Goal: Transaction & Acquisition: Purchase product/service

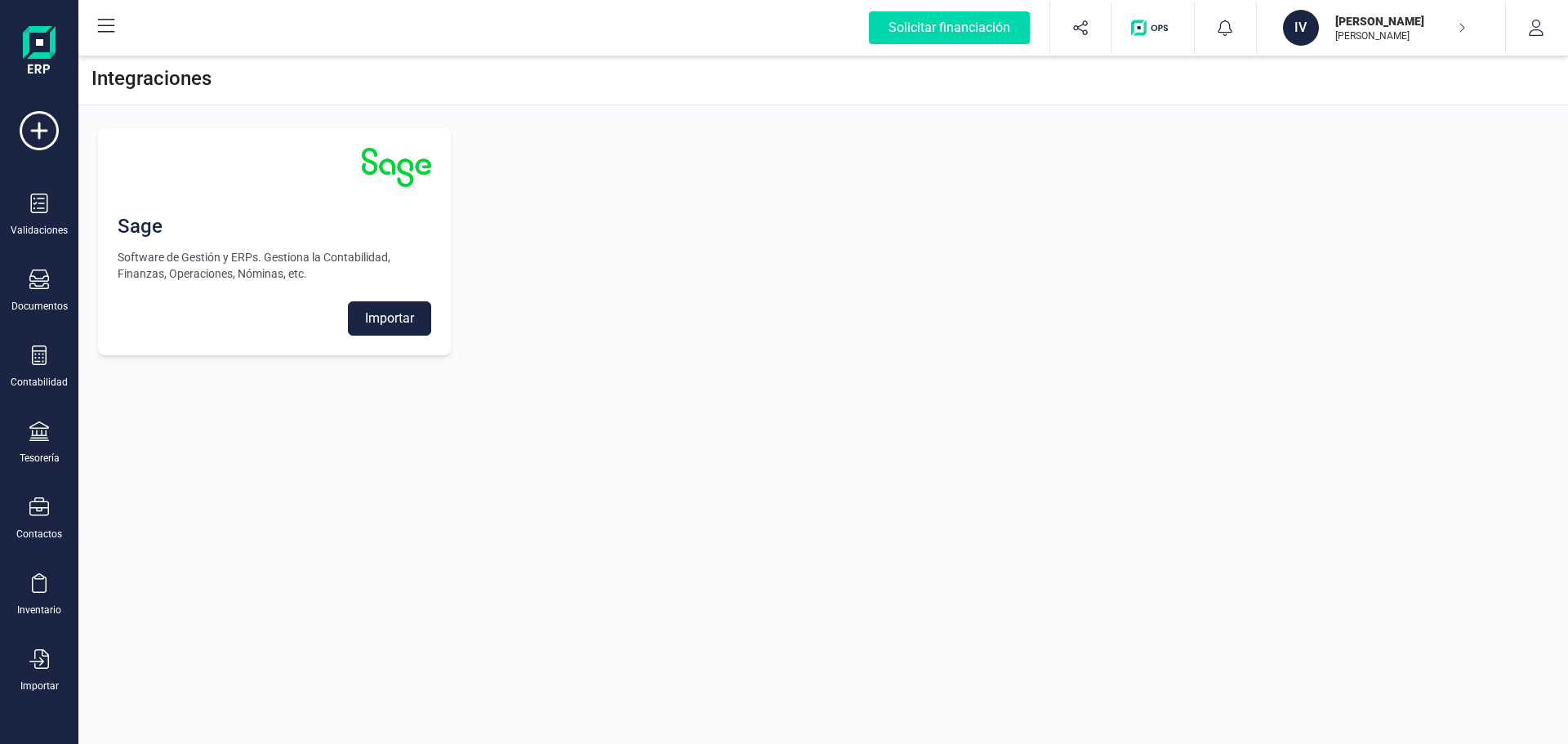
click at [45, 61] on img at bounding box center [39, 52] width 33 height 52
click at [1175, 179] on div "Sage Software de Gestión y ERPs. Gestiona la Contabilidad, Finanzas, Operacione…" at bounding box center [823, 241] width 1489 height 266
click at [53, 226] on div "Validaciones" at bounding box center [38, 231] width 57 height 13
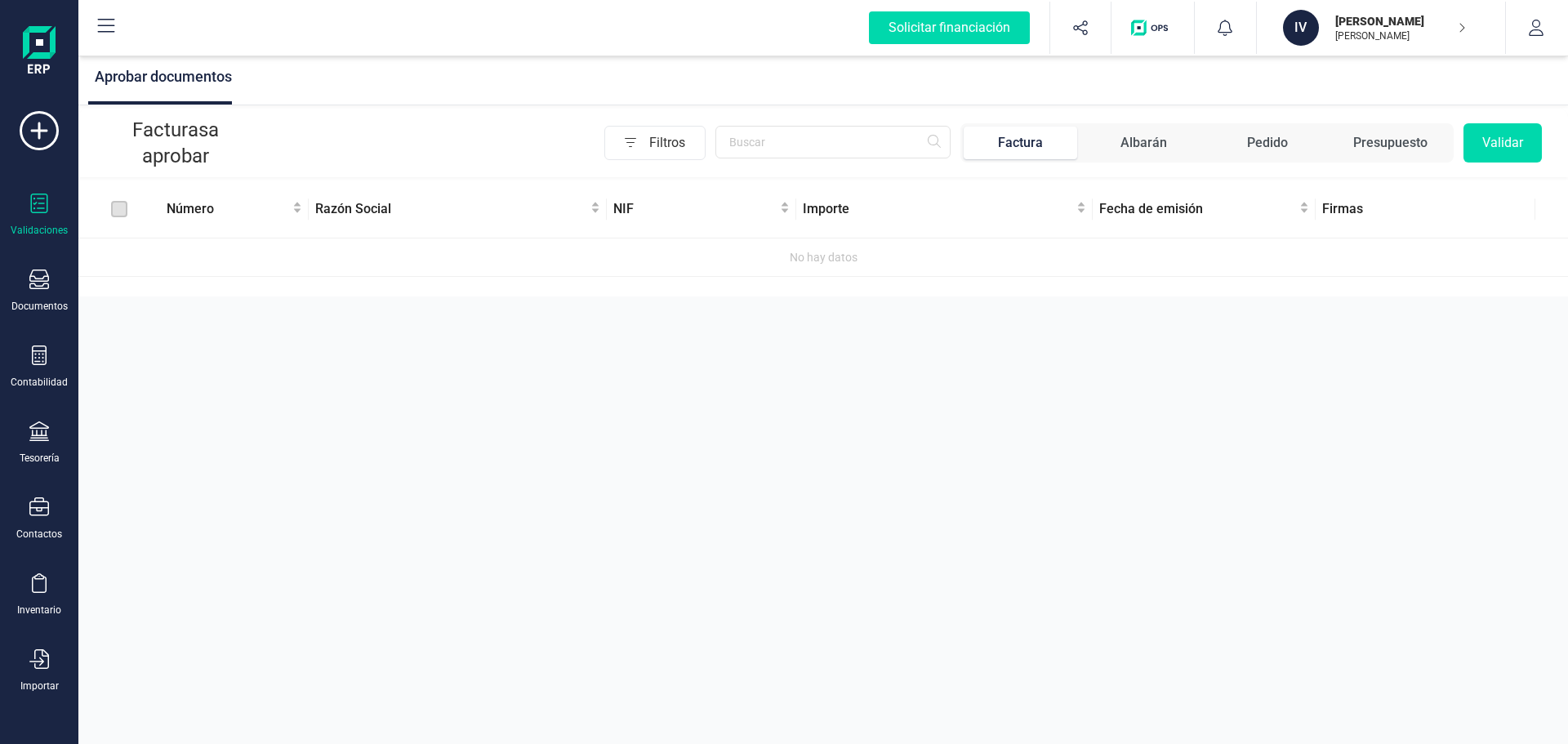
click at [1431, 13] on p "[PERSON_NAME]" at bounding box center [1401, 21] width 131 height 16
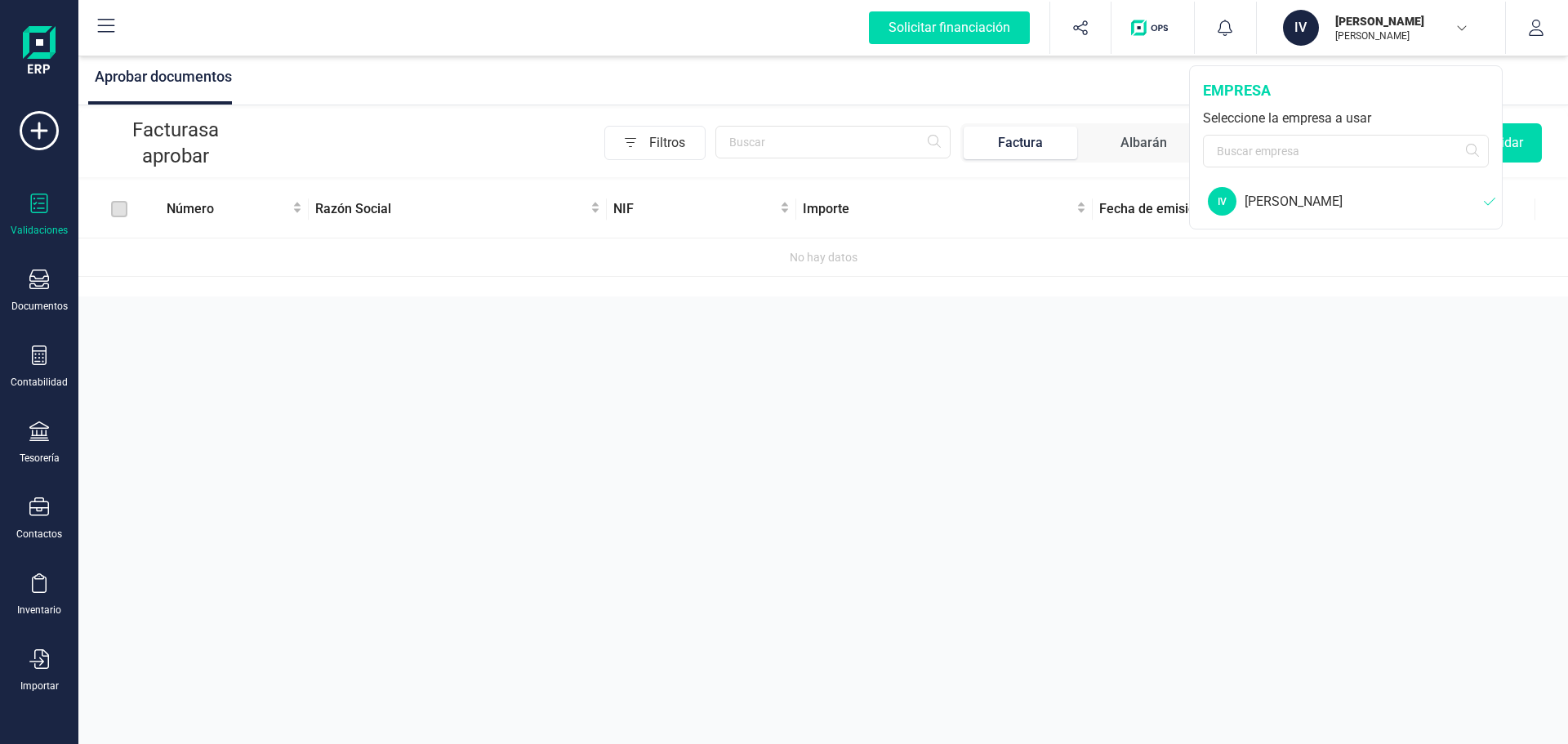
click at [1310, 206] on div "[PERSON_NAME]" at bounding box center [1363, 202] width 239 height 19
click at [1250, 104] on div "empresa Seleccione la empresa a usar" at bounding box center [1345, 123] width 312 height 114
click at [1249, 94] on div "empresa" at bounding box center [1345, 90] width 285 height 23
click at [1349, 201] on div "[PERSON_NAME]" at bounding box center [1363, 202] width 239 height 19
click at [1278, 194] on div "[PERSON_NAME]" at bounding box center [1363, 202] width 239 height 19
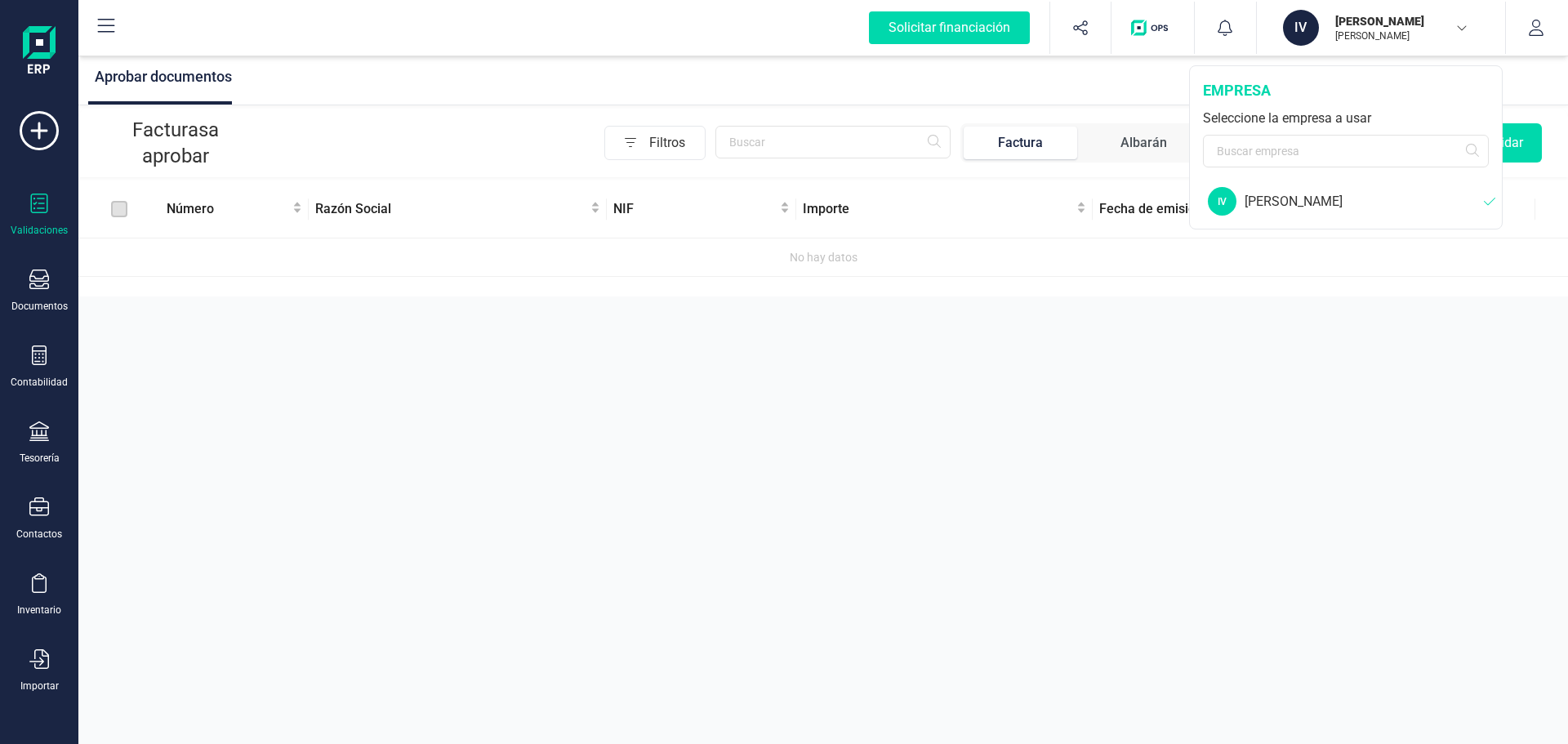
click at [1260, 416] on div "Aprobar documentos Facturas a aprobar Filtros Factura Albarán Pedido Presupuest…" at bounding box center [823, 372] width 1489 height 744
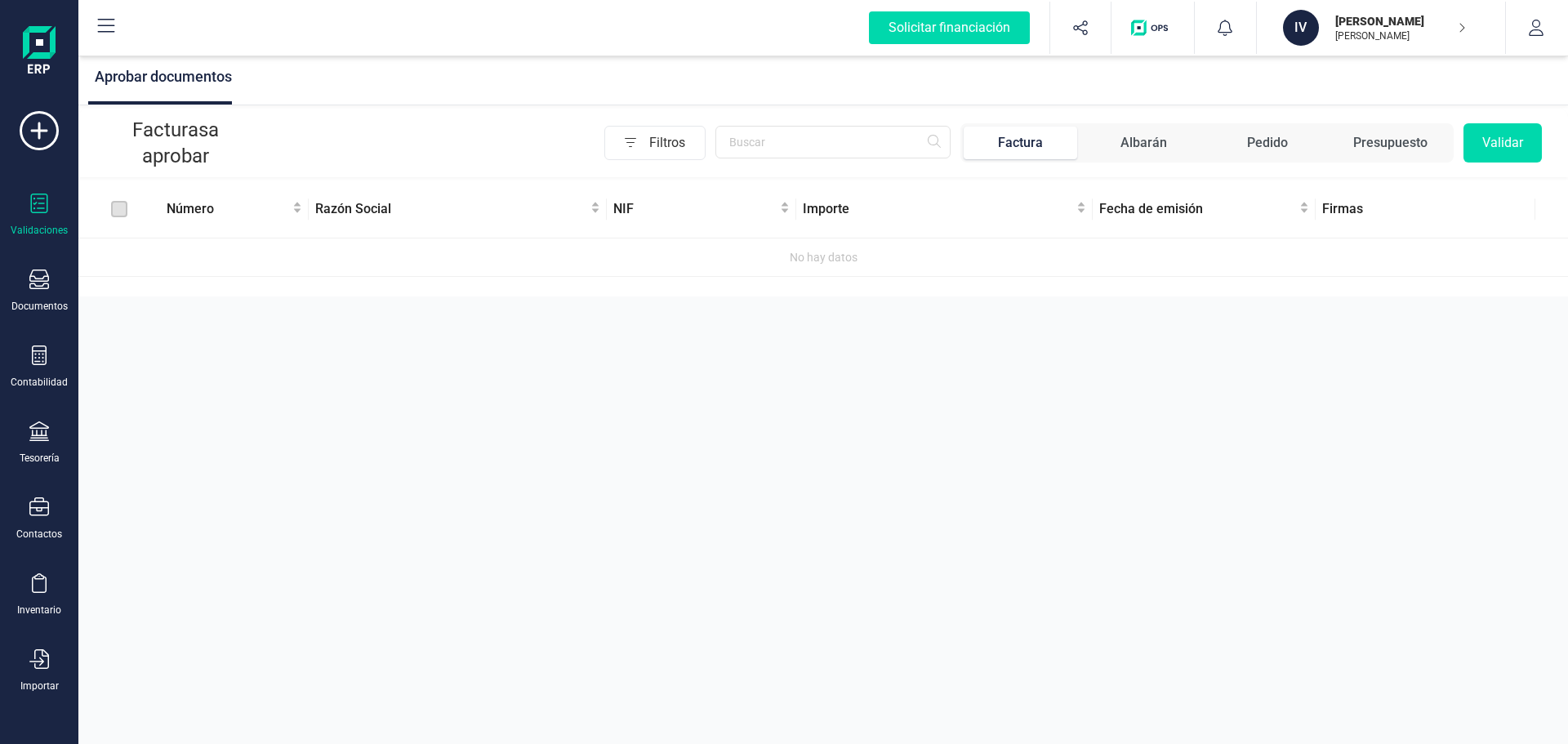
click at [43, 264] on div "Validaciones Documentos Documentos Presupuestos Pedidos Albaranes Facturas Fact…" at bounding box center [39, 447] width 65 height 671
click at [40, 285] on icon at bounding box center [39, 279] width 19 height 19
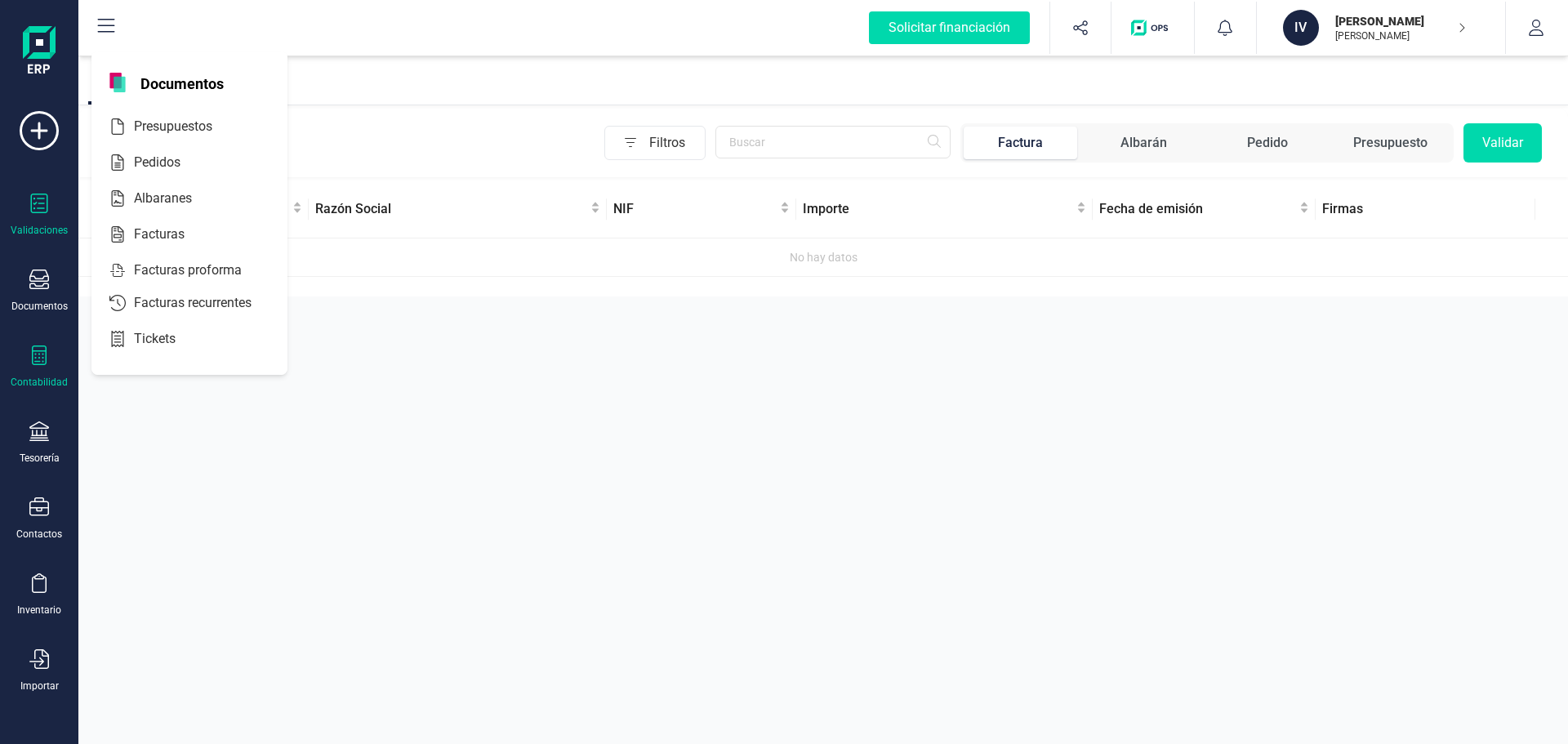
click at [37, 366] on div at bounding box center [39, 358] width 19 height 24
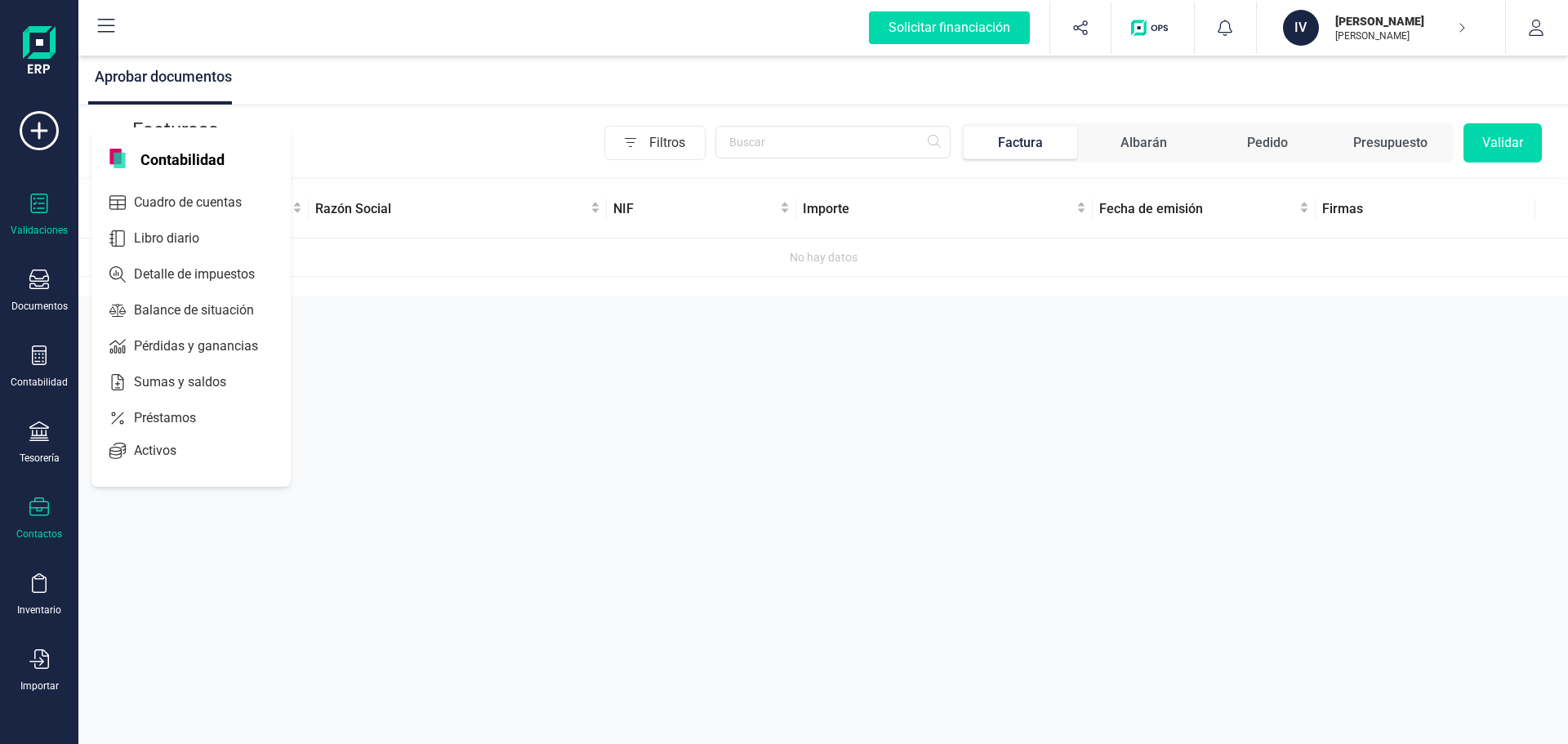
click at [28, 503] on div "Contactos" at bounding box center [39, 519] width 65 height 43
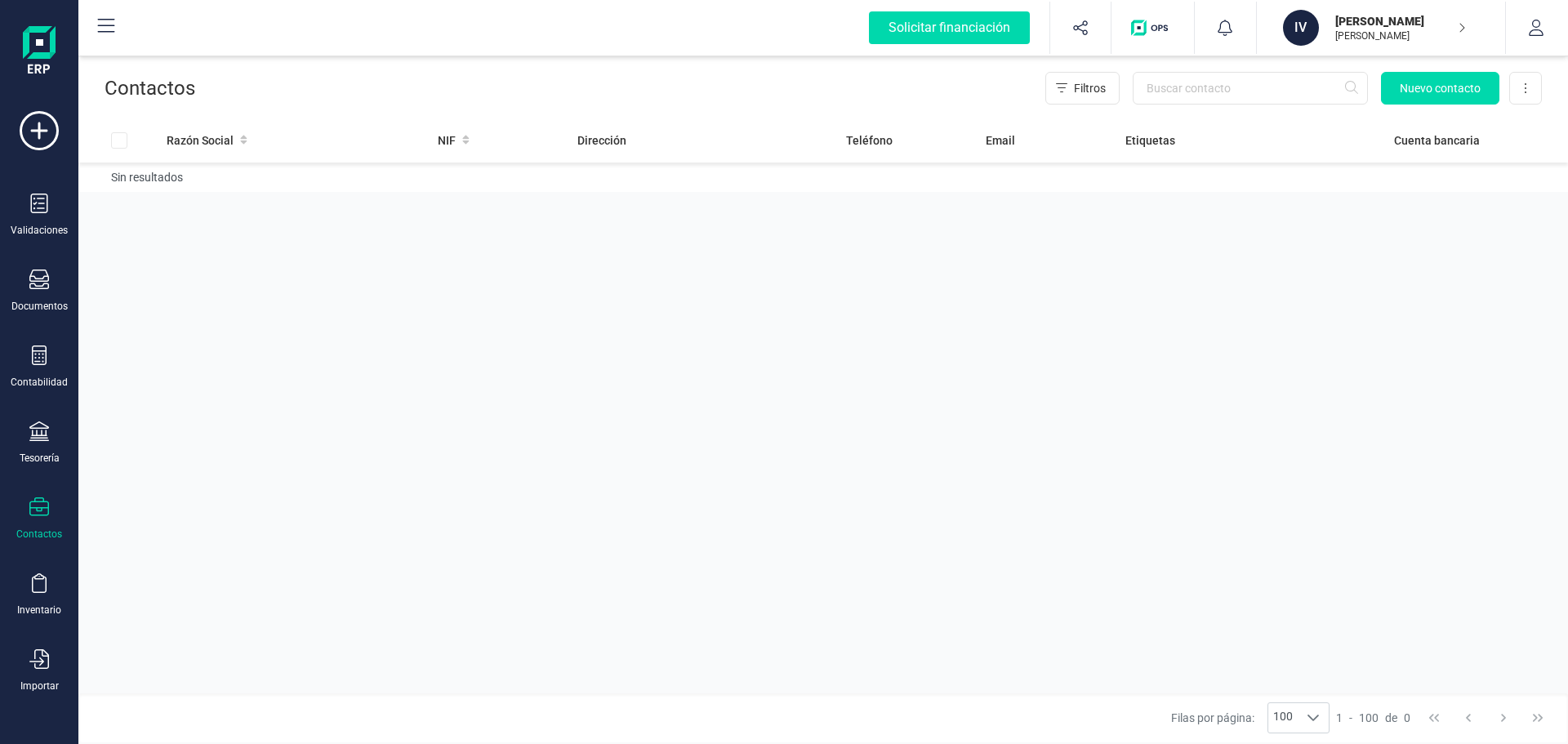
click at [55, 55] on img at bounding box center [39, 52] width 33 height 52
click at [100, 25] on button at bounding box center [106, 28] width 52 height 52
click at [100, 25] on icon at bounding box center [107, 26] width 17 height 13
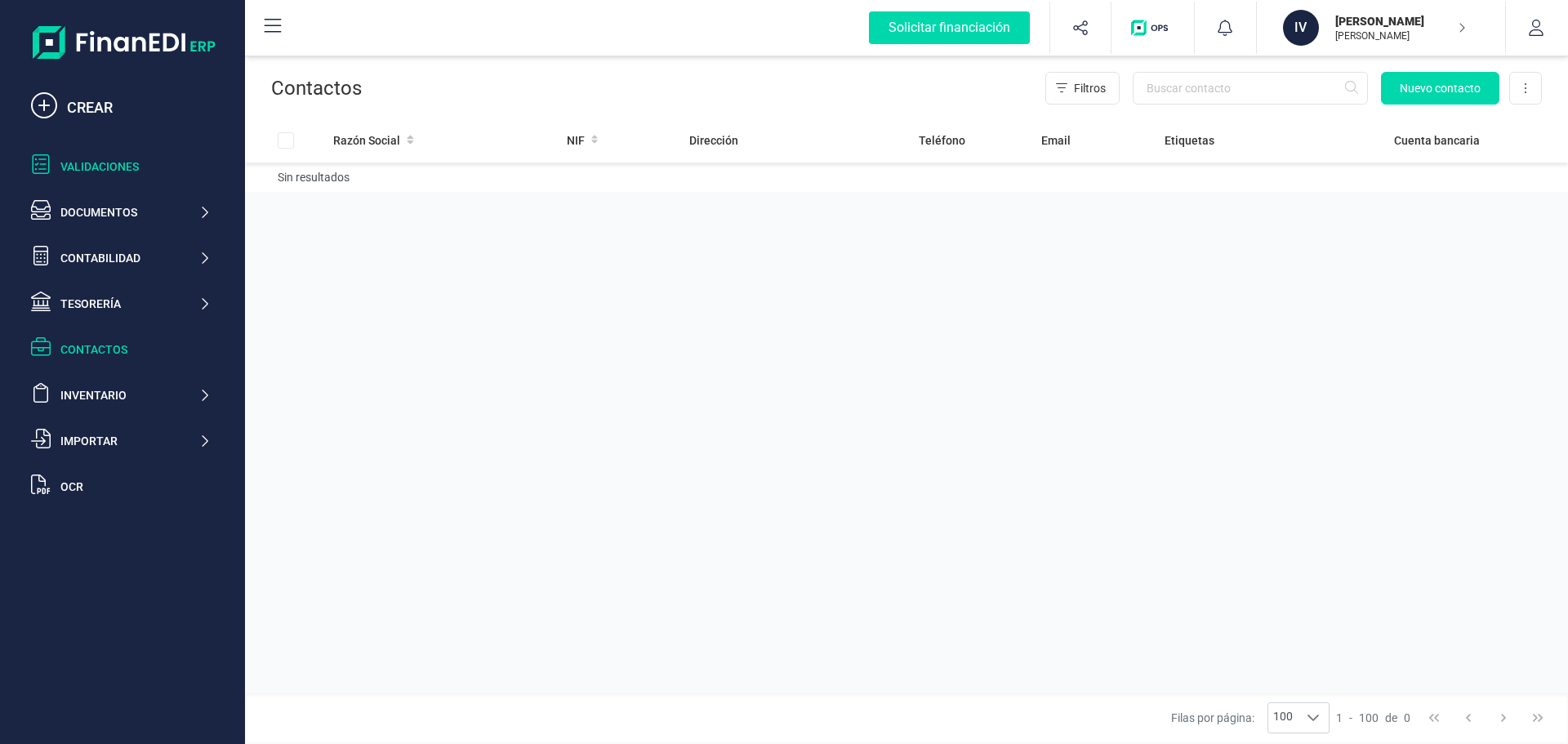
click at [117, 155] on div "Validaciones" at bounding box center [120, 166] width 193 height 33
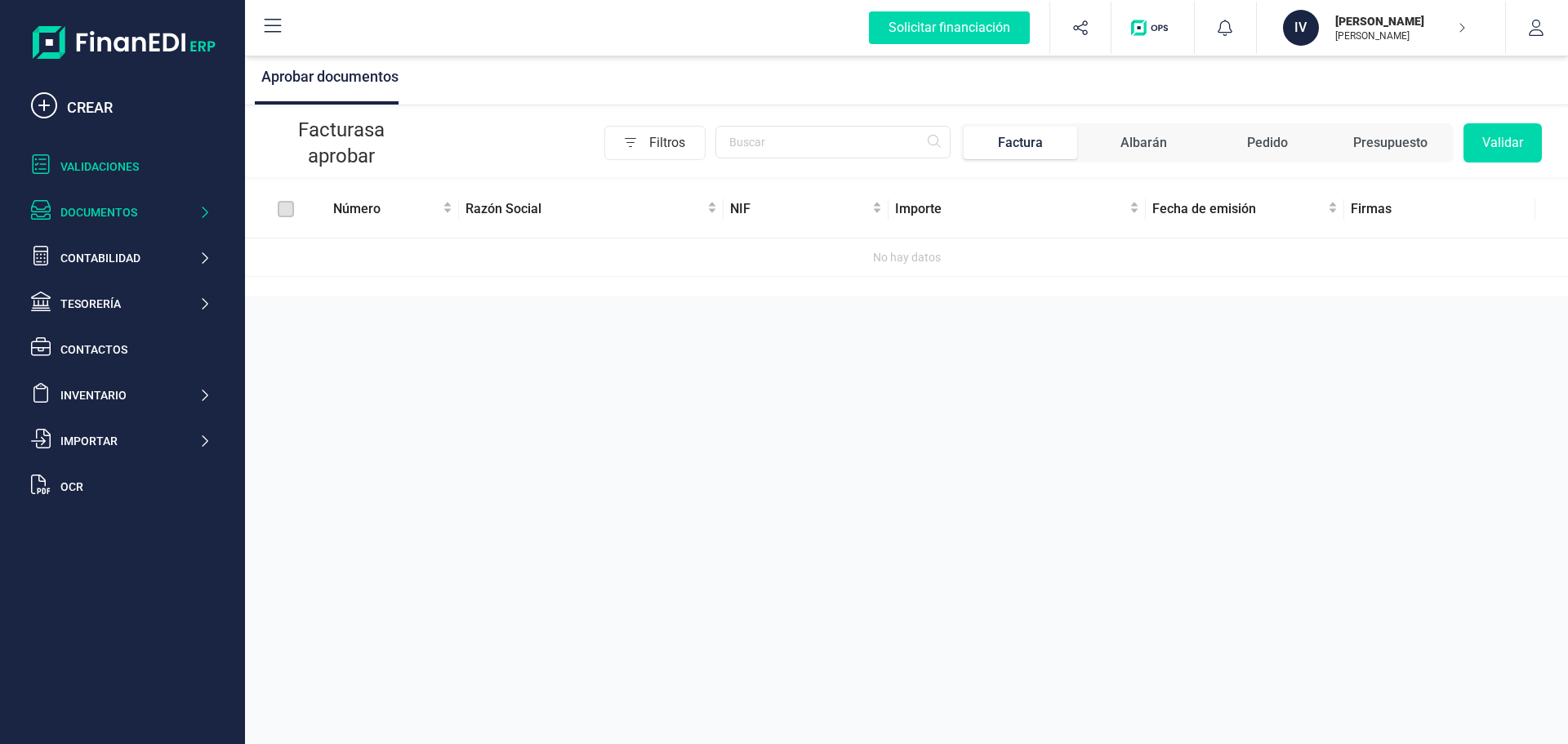
click at [122, 199] on div "Documentos" at bounding box center [120, 212] width 193 height 33
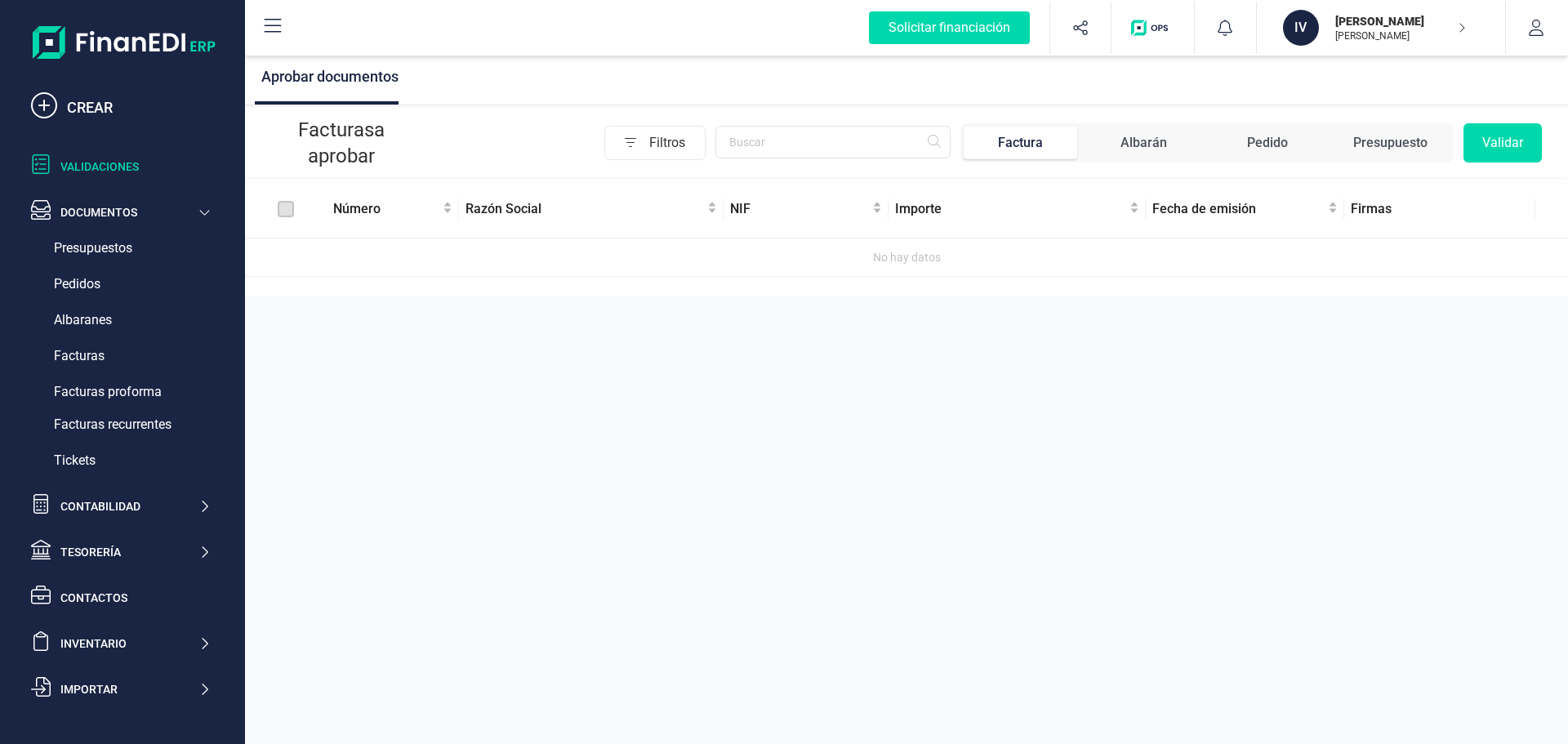
click at [166, 31] on img at bounding box center [124, 42] width 183 height 33
click at [129, 539] on div "Tesorería" at bounding box center [120, 553] width 193 height 33
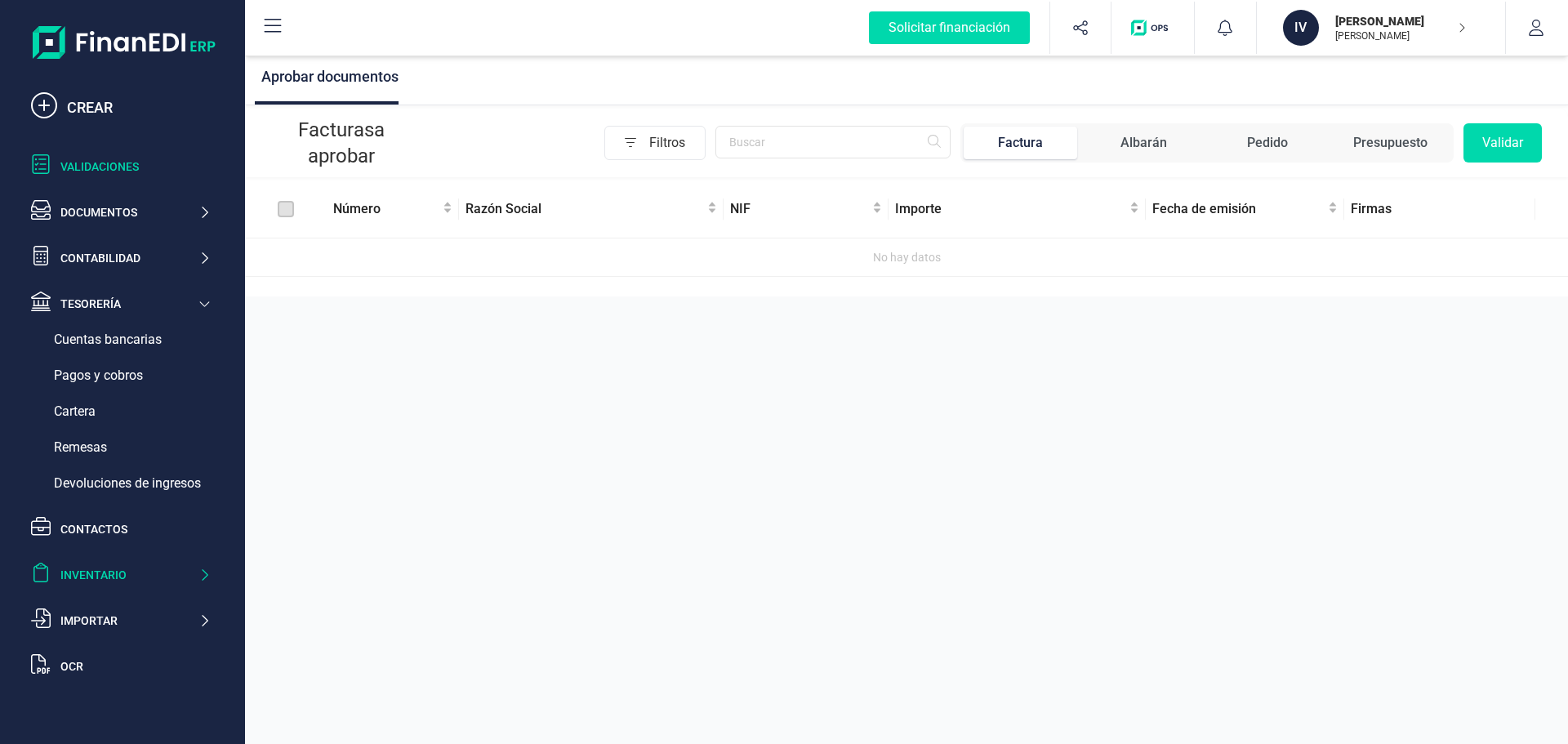
click at [117, 569] on div "Inventario" at bounding box center [130, 575] width 138 height 16
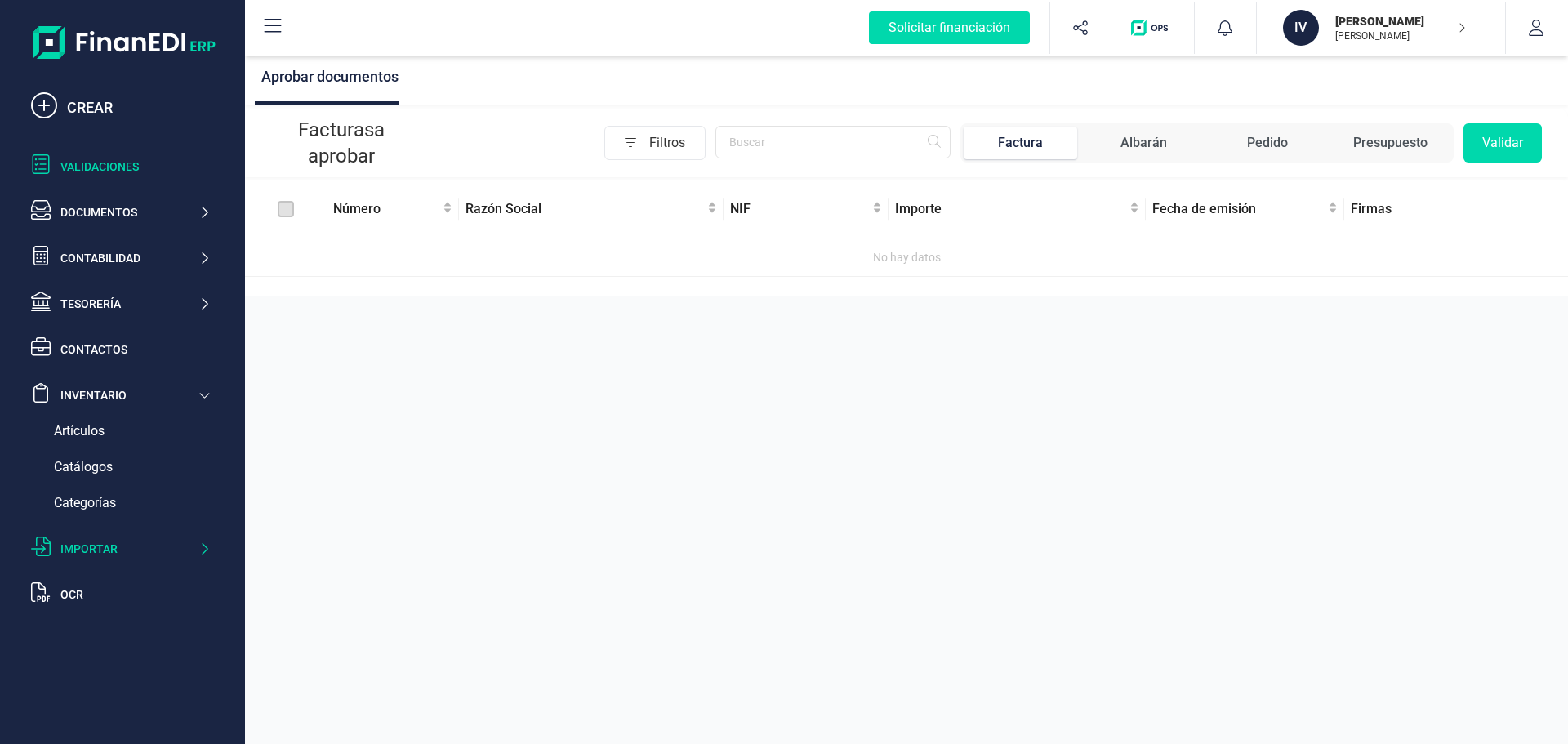
click at [102, 553] on div "Importar" at bounding box center [130, 549] width 138 height 16
click at [111, 172] on div "Validaciones" at bounding box center [135, 166] width 150 height 16
click at [122, 190] on div "CREAR Validaciones Documentos Documentos Presupuestos Pedidos Albaranes Factura…" at bounding box center [122, 304] width 196 height 425
click at [121, 199] on div "Documentos" at bounding box center [120, 212] width 193 height 33
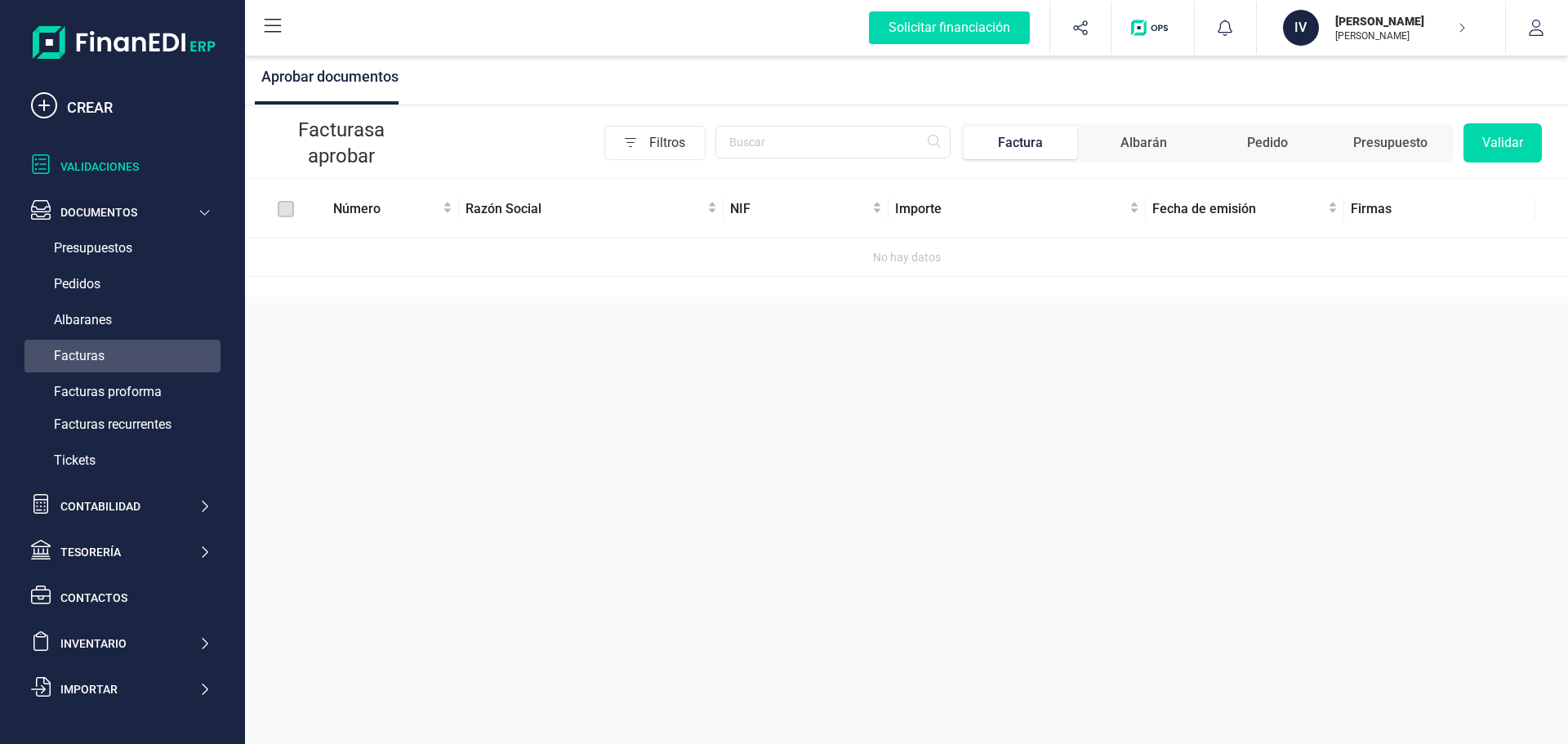
click at [97, 351] on span "Facturas" at bounding box center [79, 356] width 51 height 19
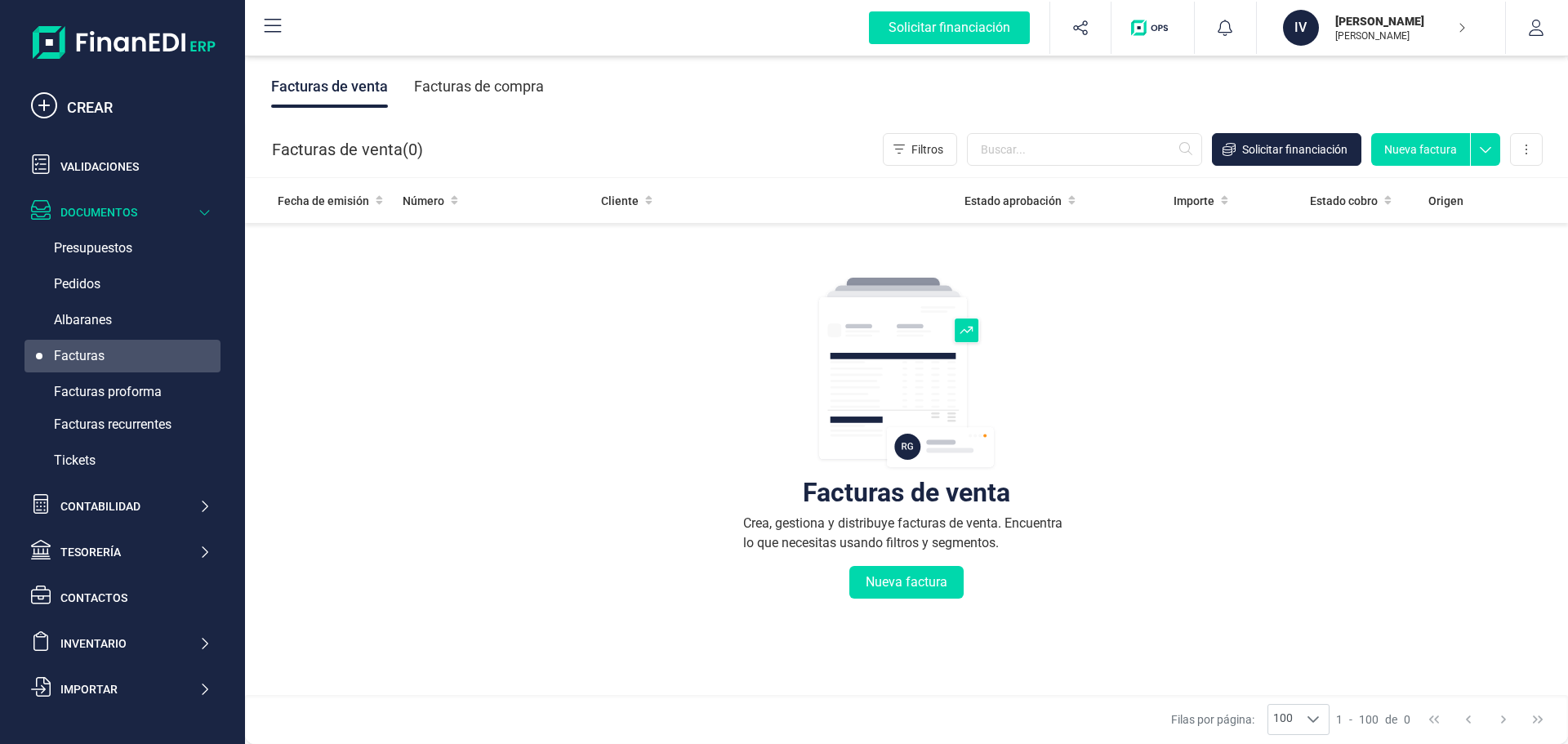
click at [664, 512] on div "Facturas de venta Crea, gestiona y distribuye facturas de venta. Encuentra lo q…" at bounding box center [906, 536] width 1258 height 613
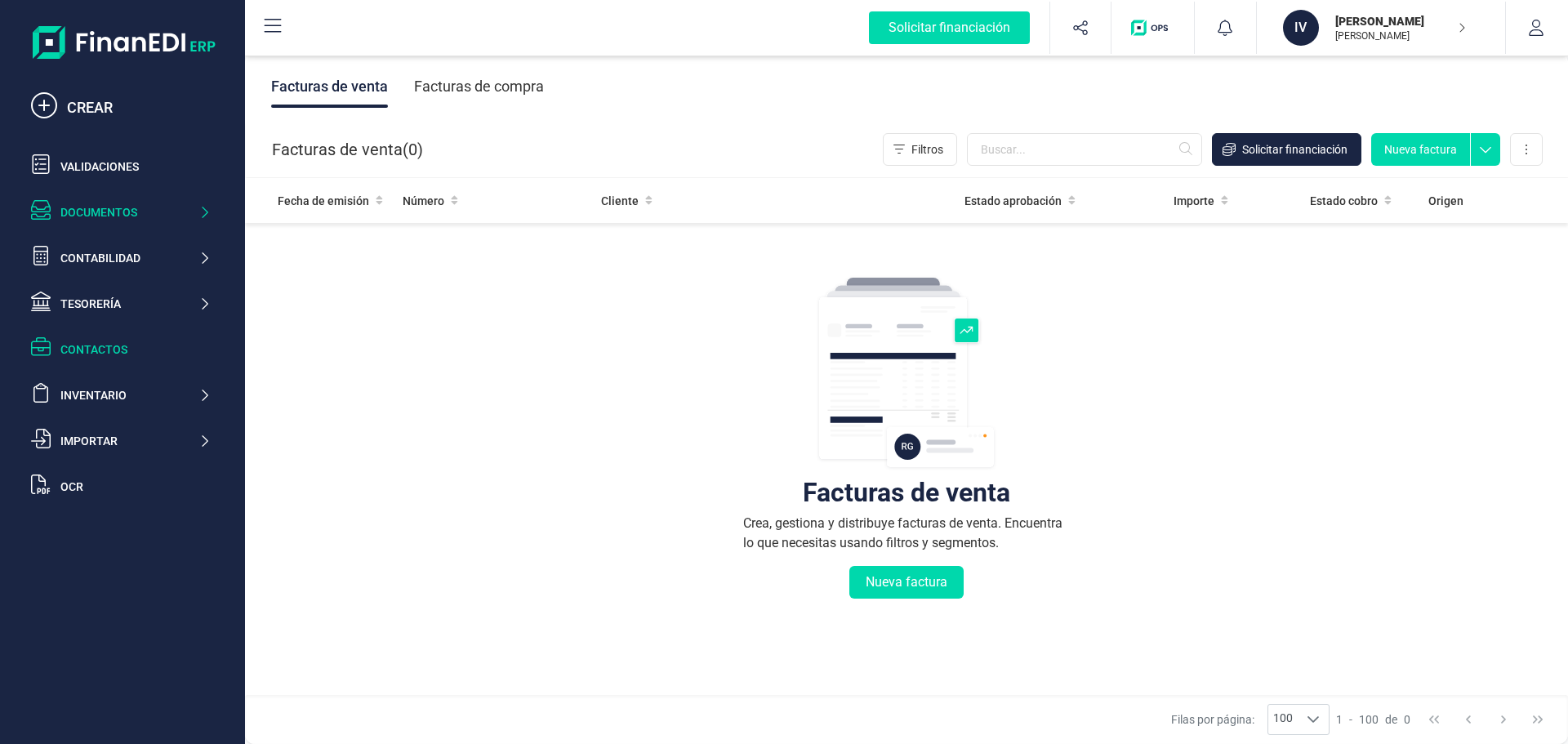
click at [122, 342] on div "Contactos" at bounding box center [135, 349] width 150 height 16
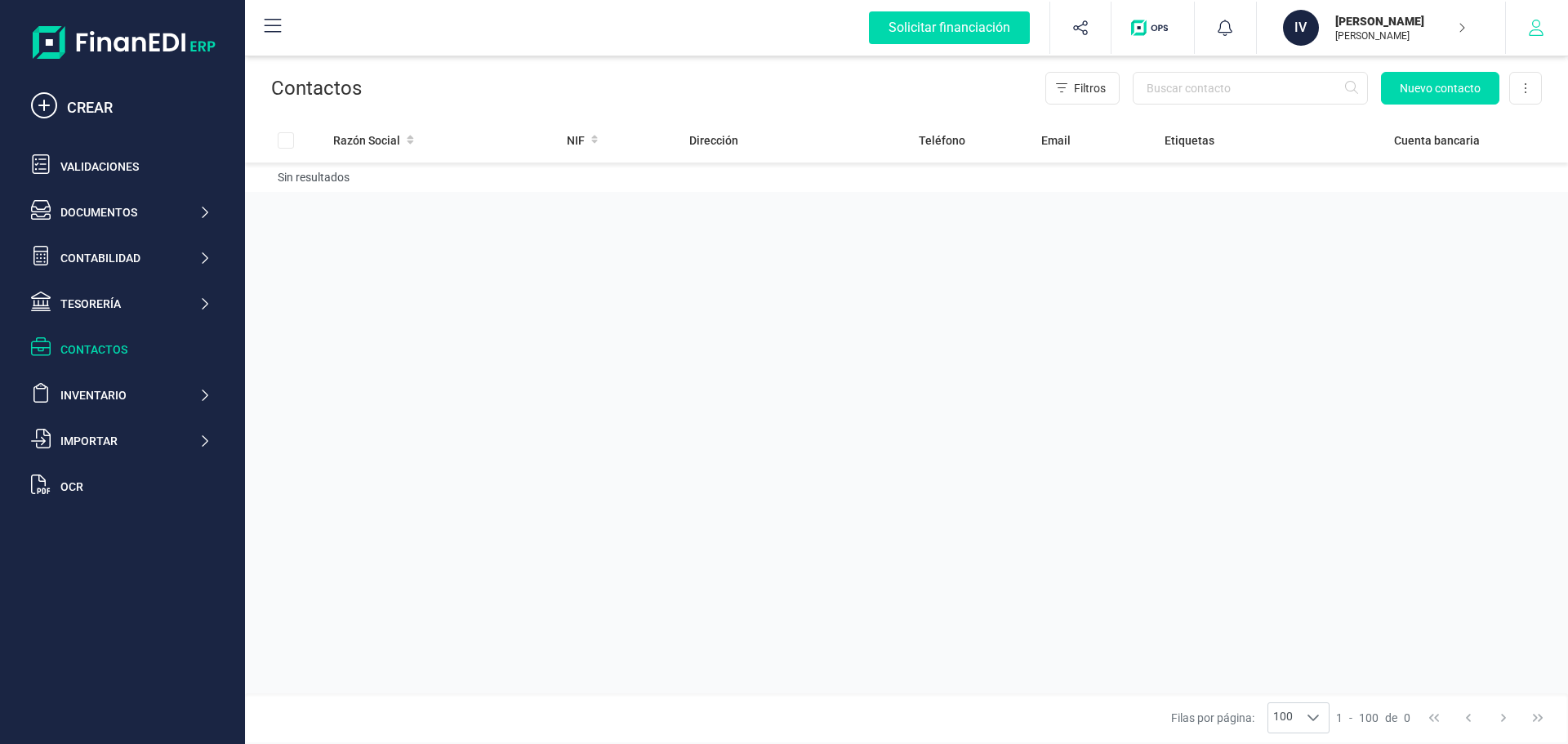
click at [1532, 19] on button "button" at bounding box center [1536, 28] width 61 height 52
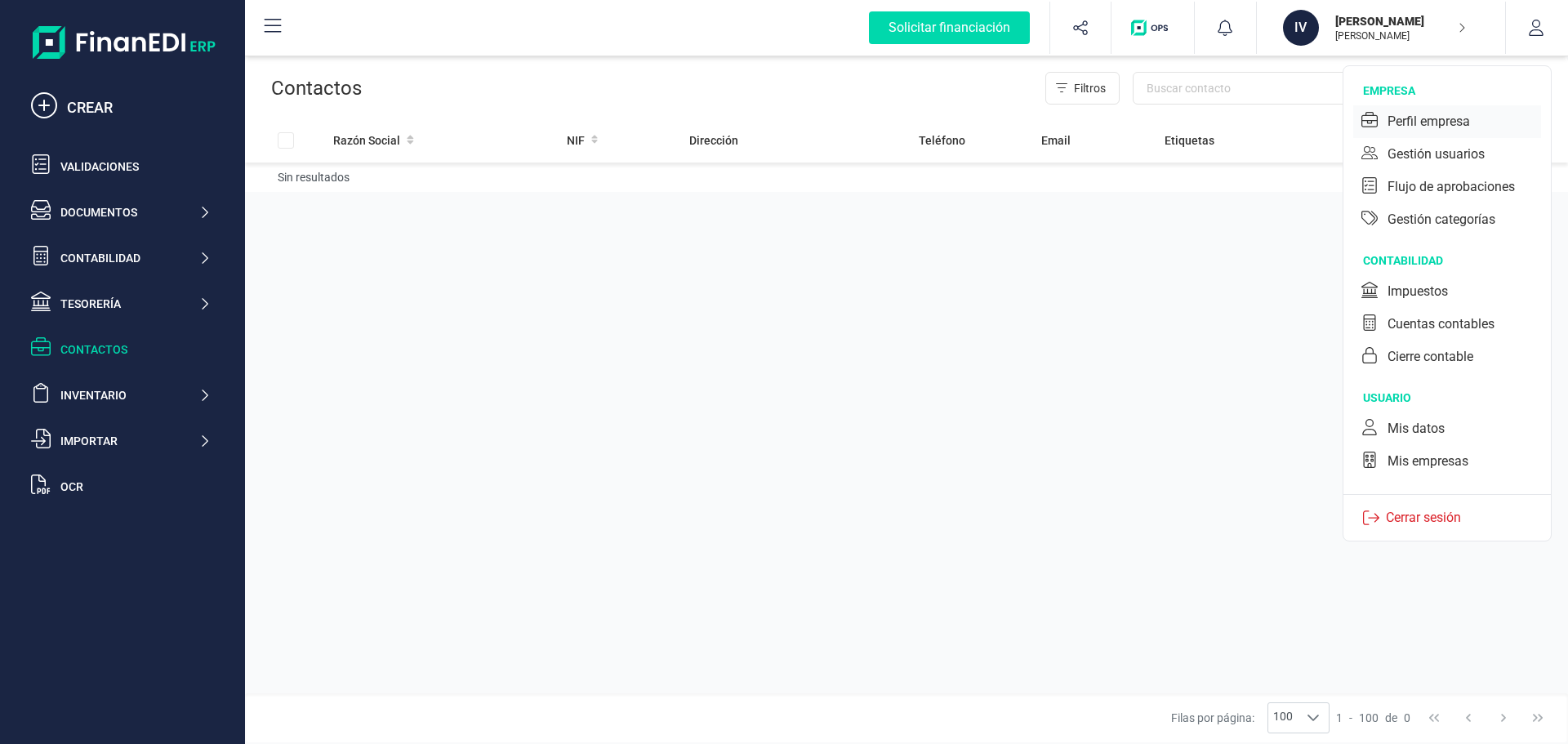
click at [1432, 116] on div "Perfil empresa" at bounding box center [1429, 121] width 83 height 19
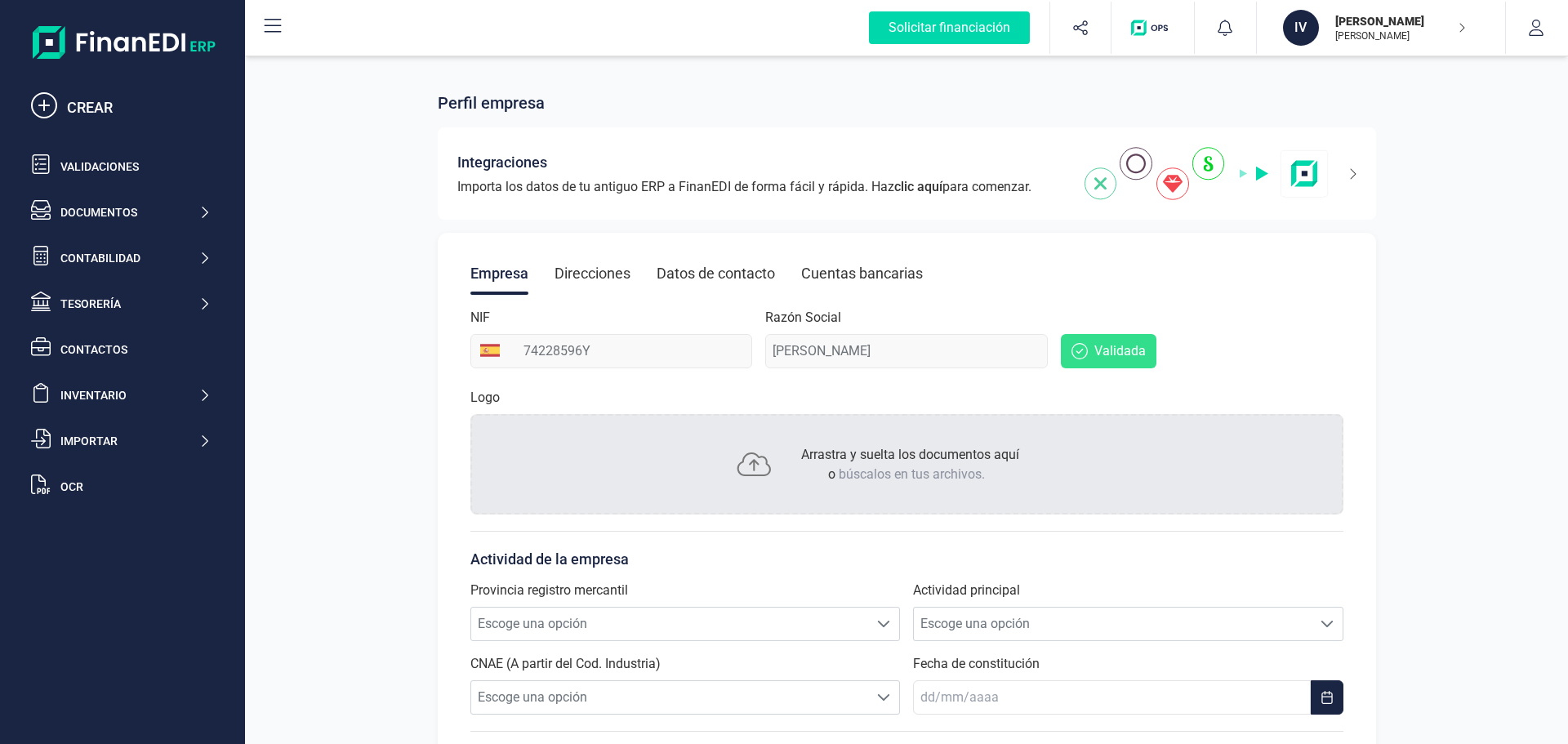
click at [1120, 356] on span "Validada" at bounding box center [1120, 351] width 52 height 19
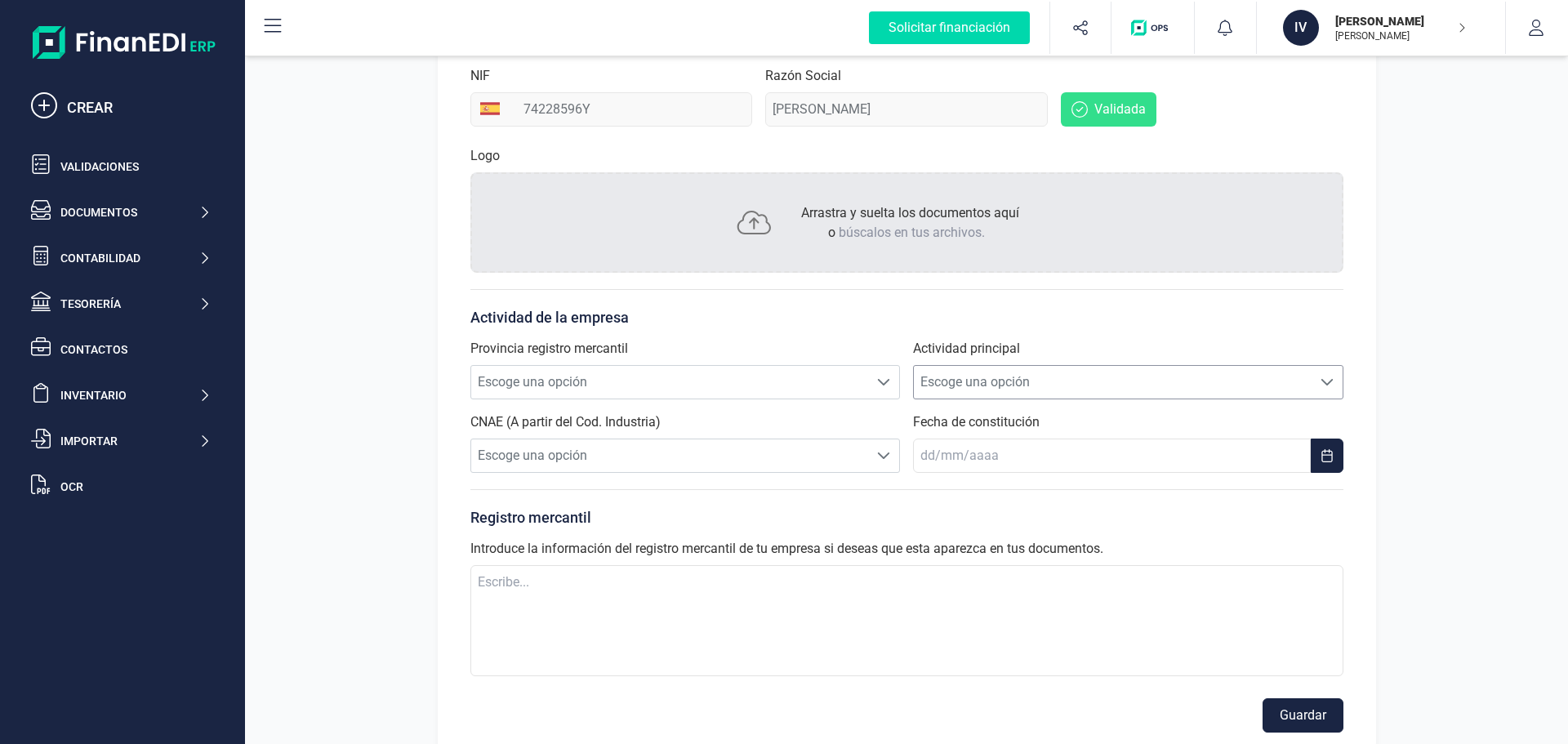
scroll to position [269, 0]
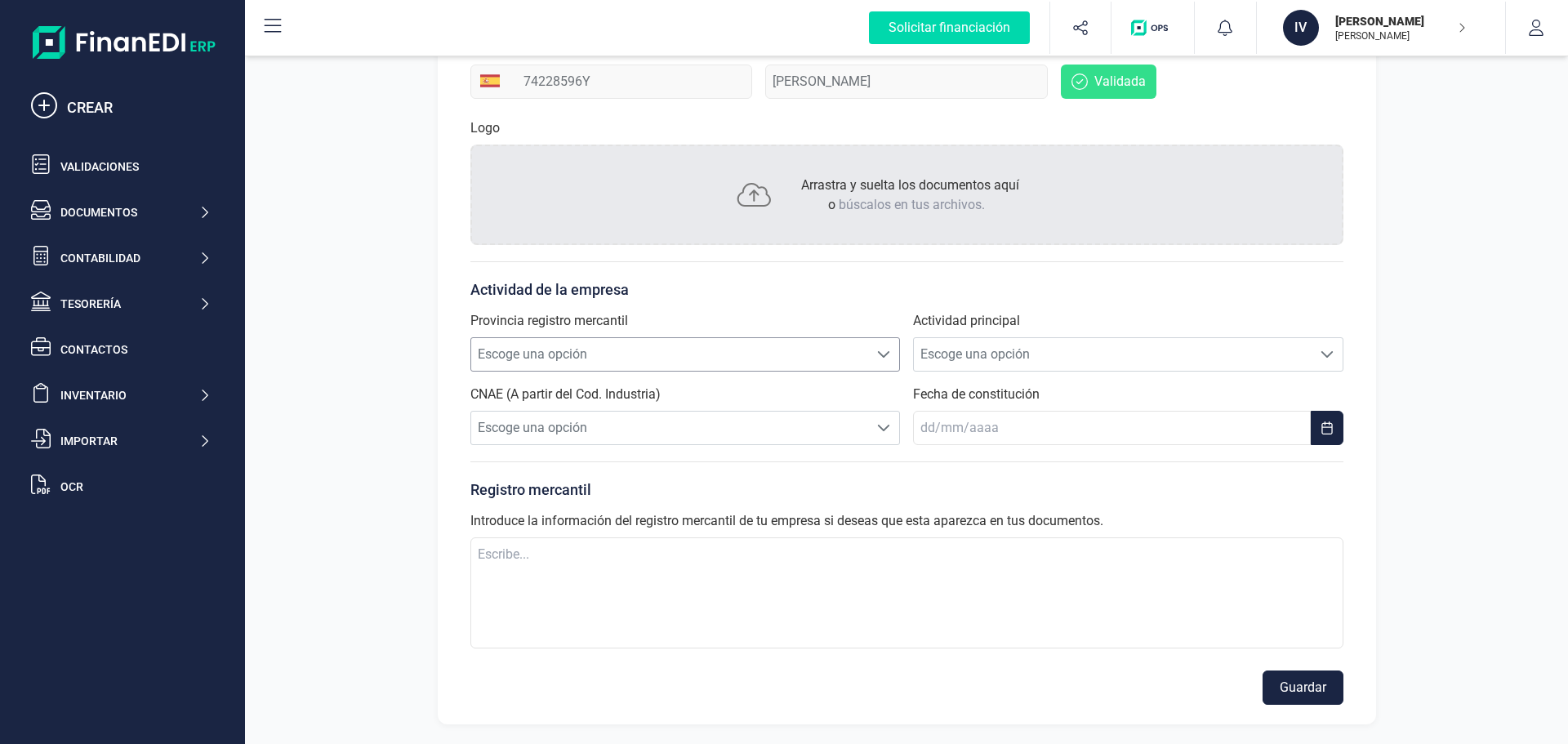
click at [714, 356] on span "Escoge una opción" at bounding box center [670, 355] width 398 height 33
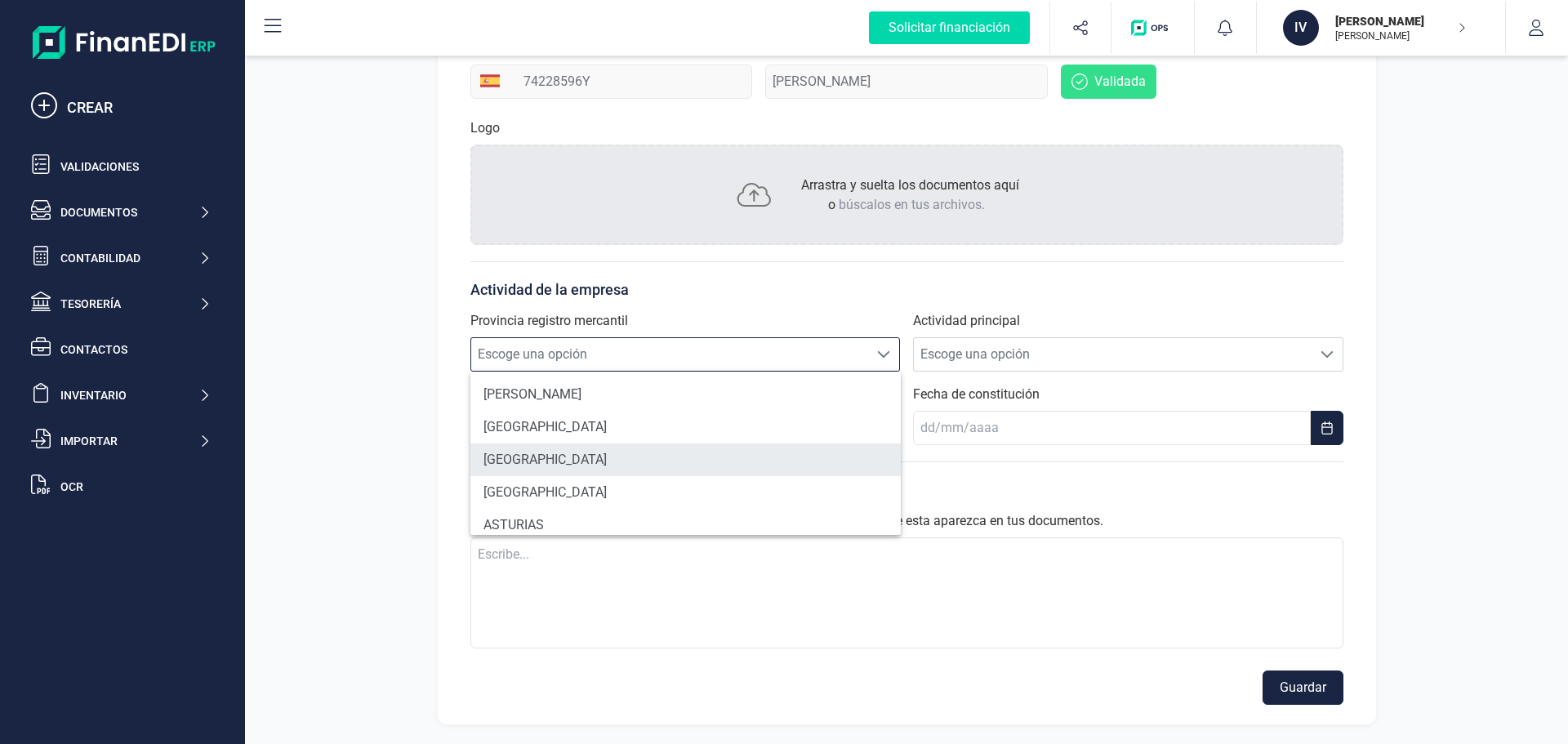
click at [546, 459] on li "[GEOGRAPHIC_DATA]" at bounding box center [686, 460] width 430 height 33
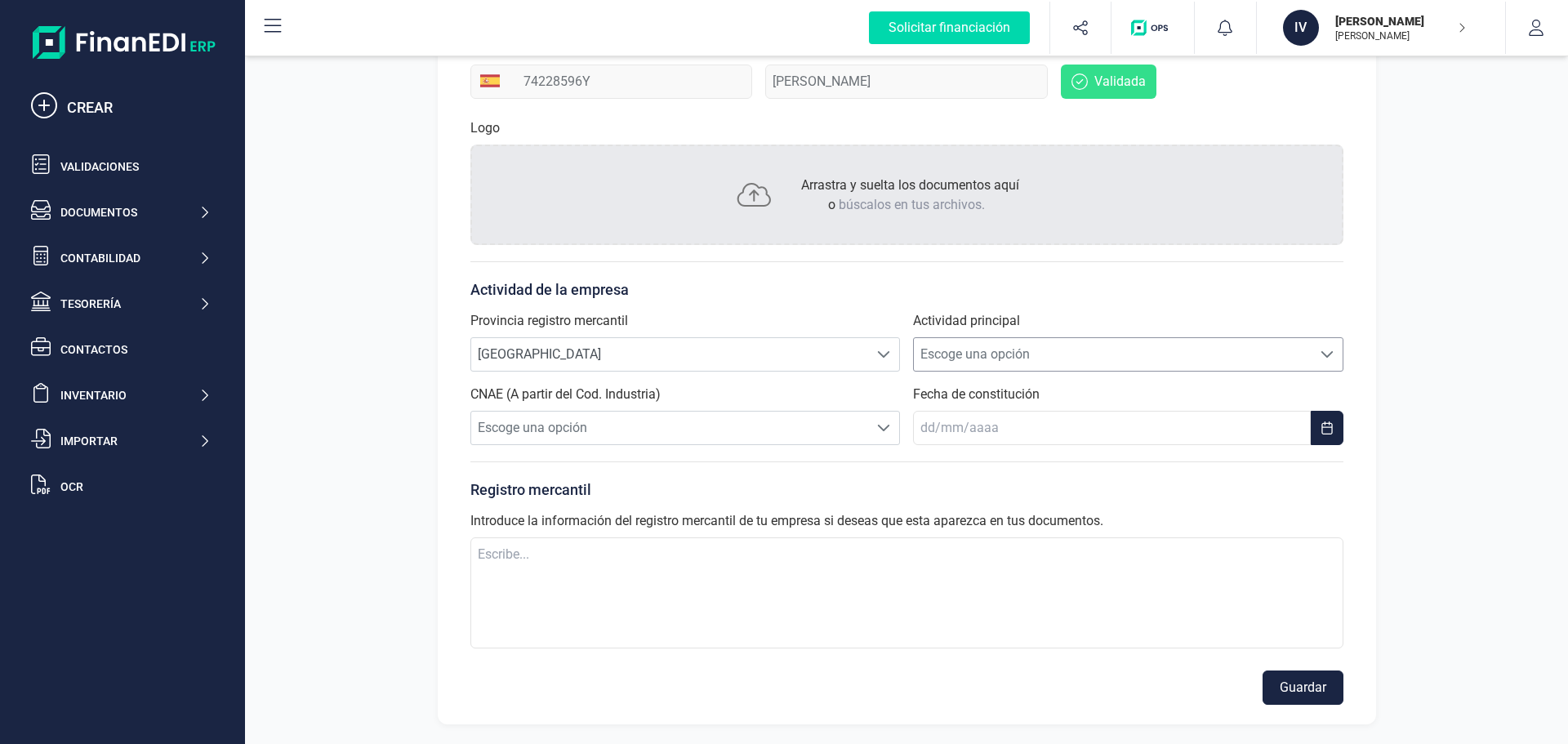
click at [985, 359] on span "Escoge una opción" at bounding box center [1113, 355] width 398 height 33
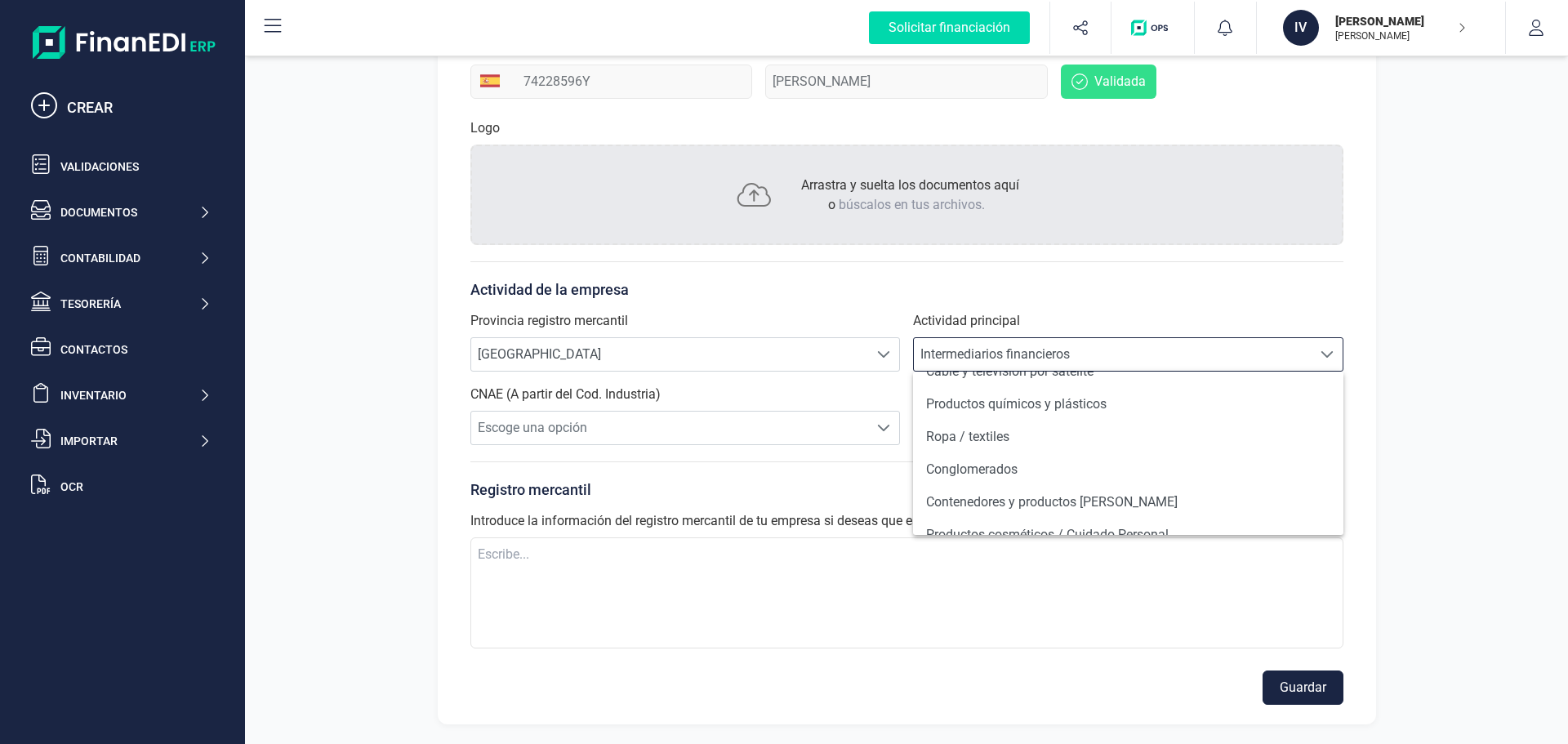
scroll to position [252, 0]
click at [1057, 346] on span "Intermediarios financieros" at bounding box center [1113, 355] width 398 height 33
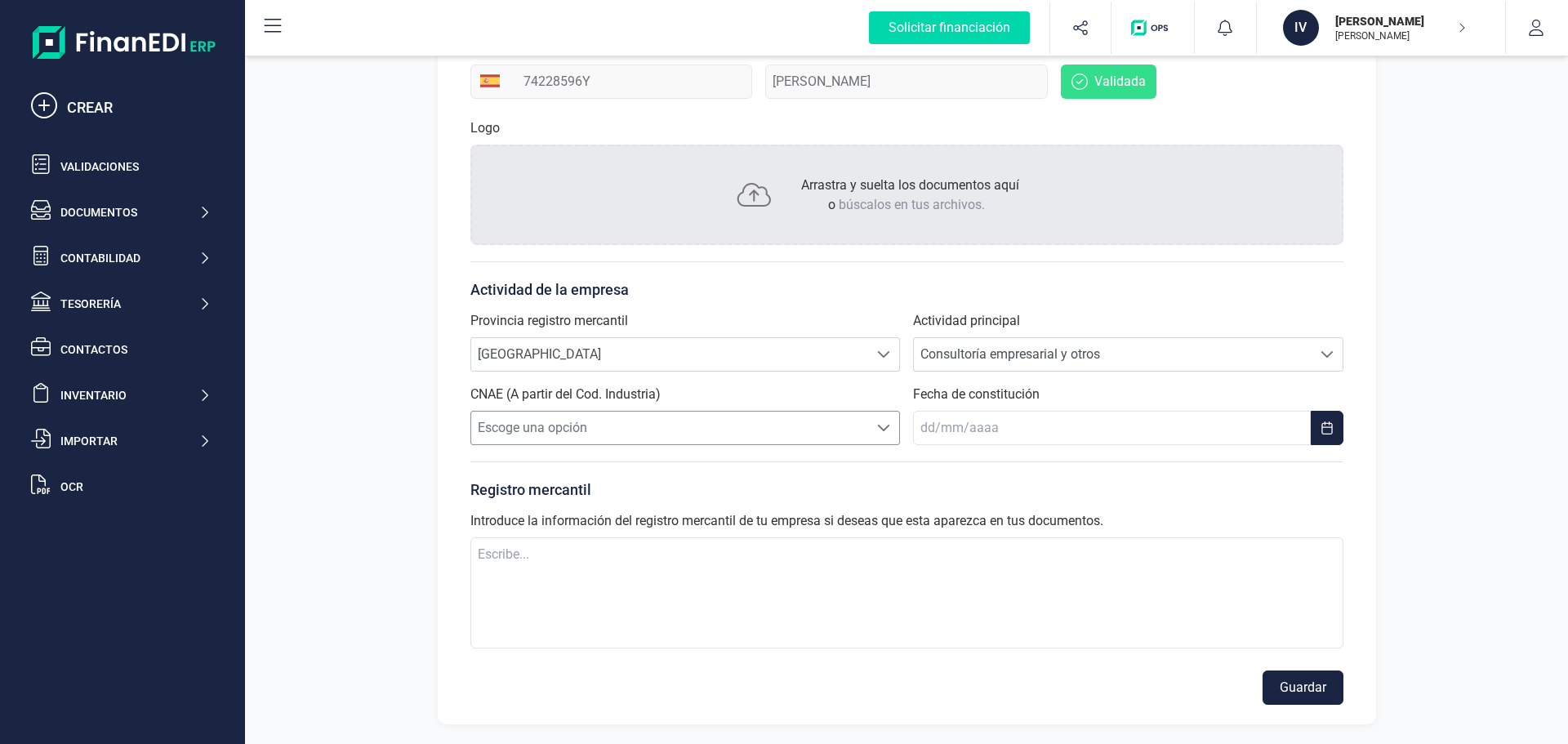
click at [631, 421] on span "Escoge una opción" at bounding box center [670, 428] width 398 height 33
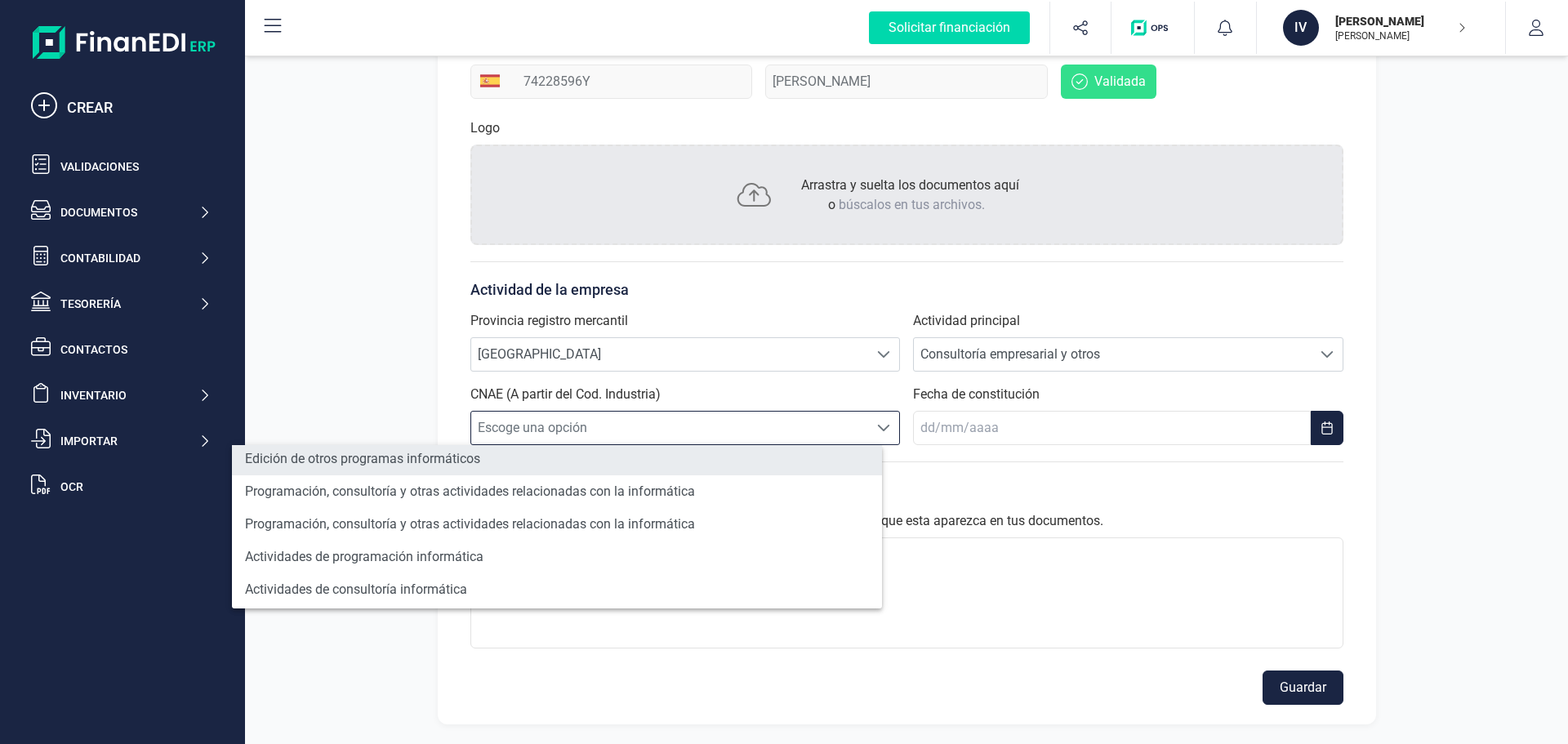
scroll to position [82, 0]
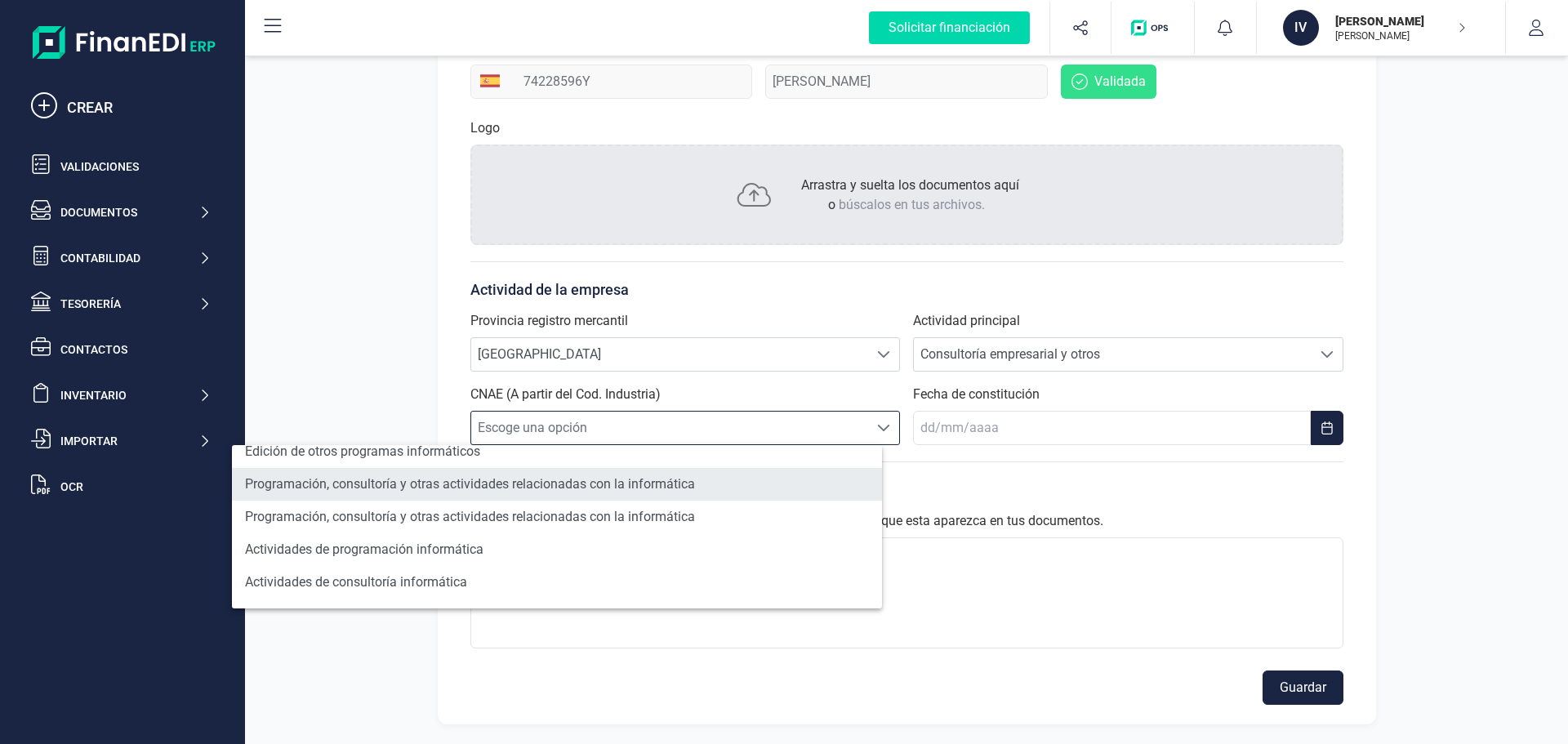
click at [503, 480] on li "Programación, consultoría y otras actividades relacionadas con la informática" at bounding box center [556, 484] width 650 height 33
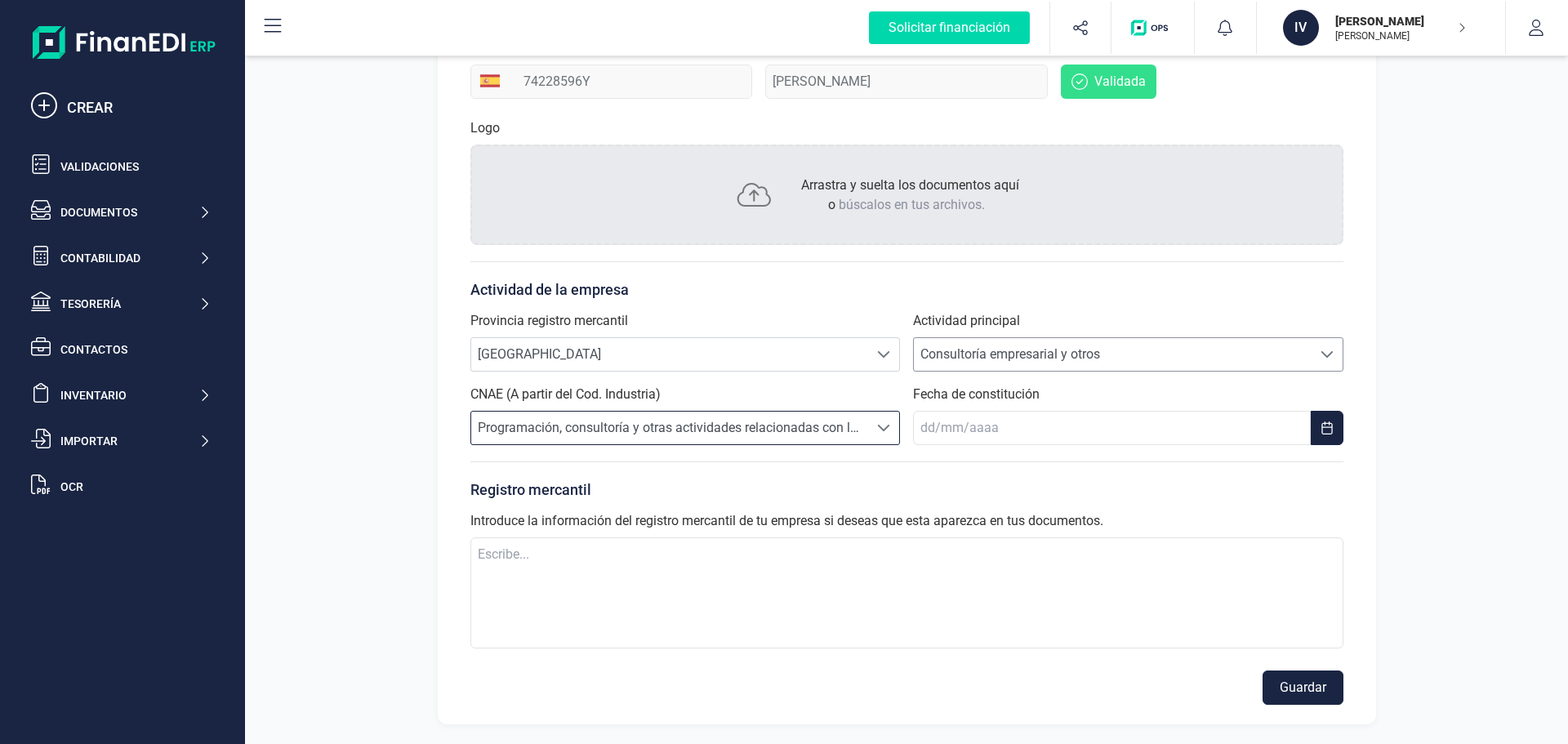
click at [1163, 359] on span "Consultoría empresarial y otros" at bounding box center [1113, 355] width 398 height 33
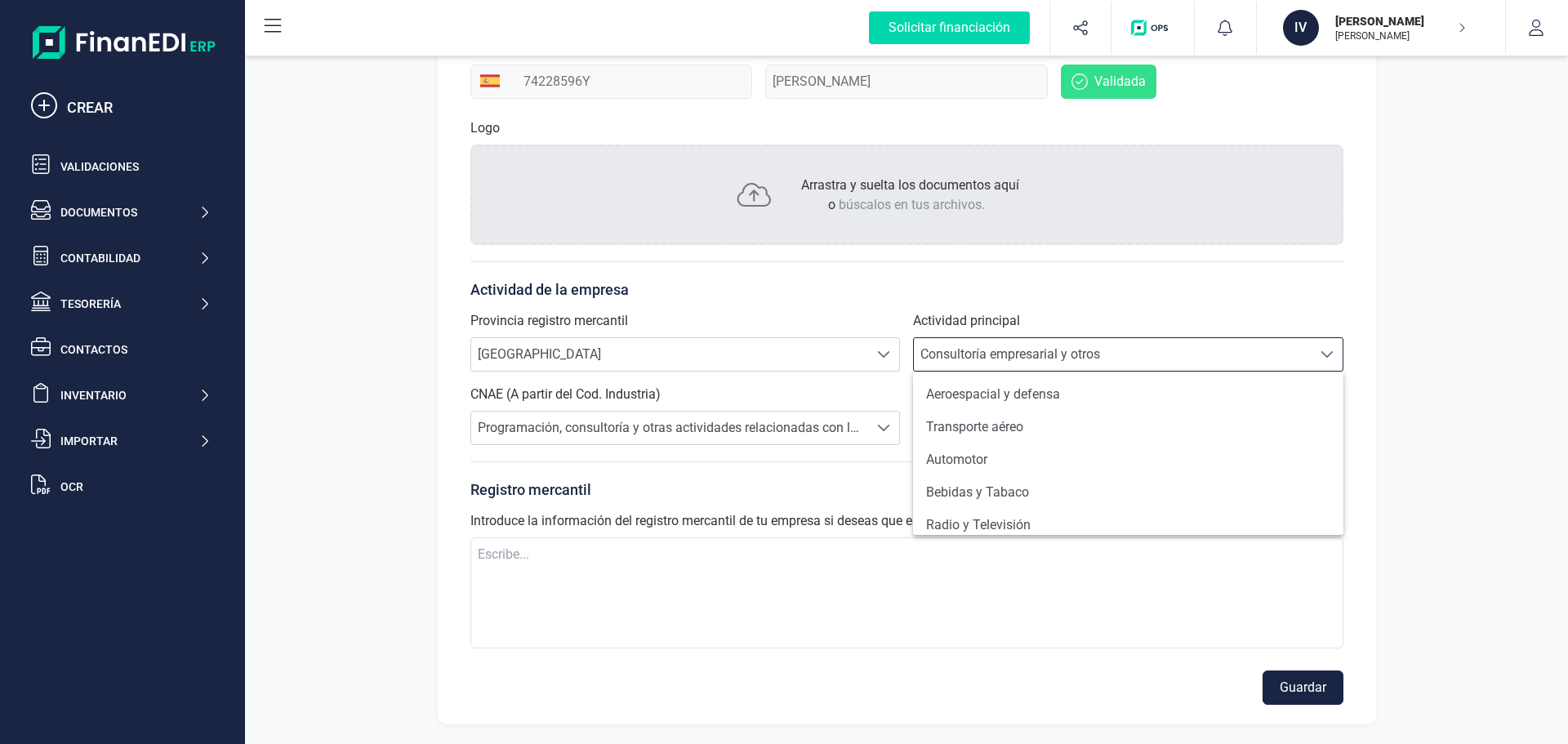
click at [1163, 359] on span "Consultoría empresarial y otros" at bounding box center [1113, 355] width 398 height 33
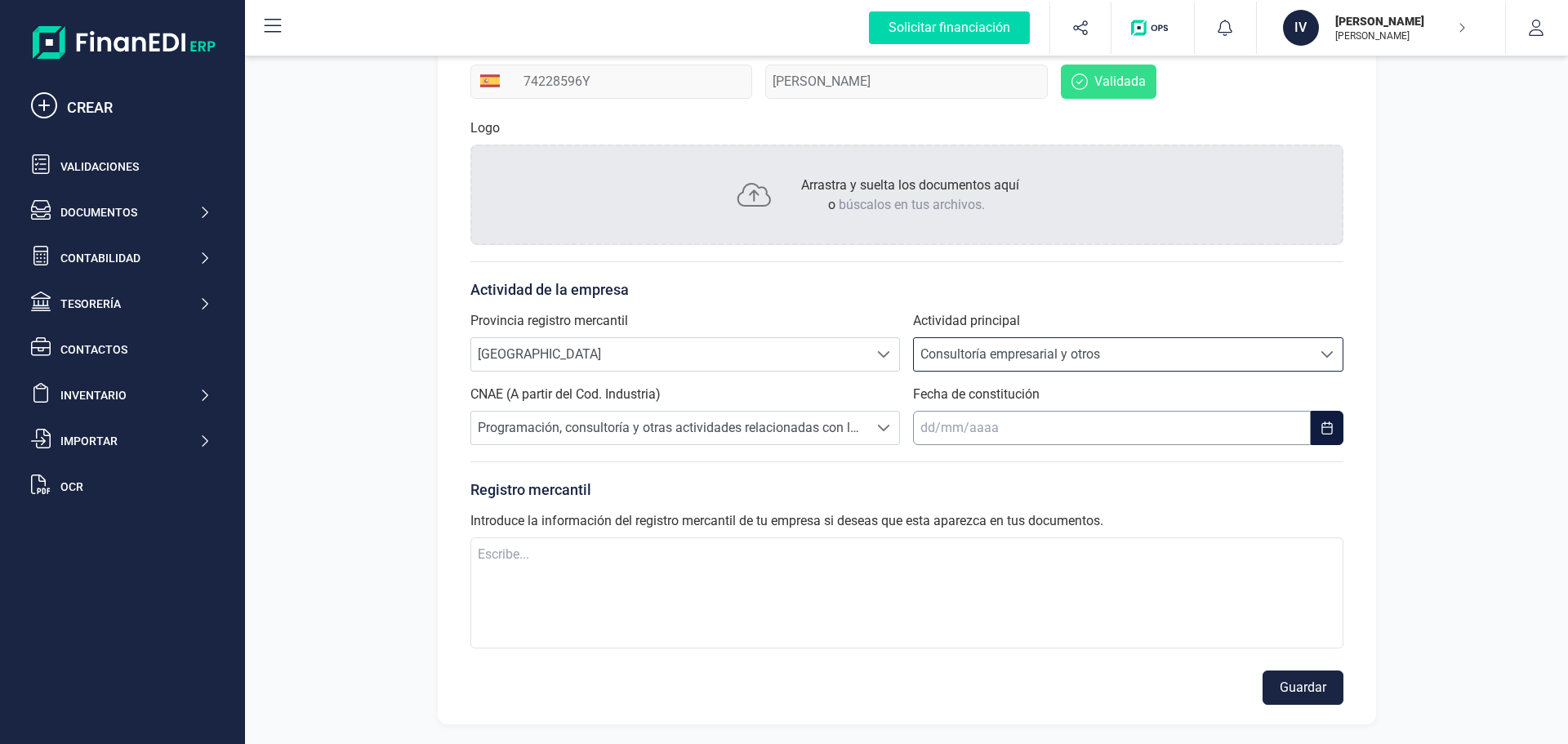
click at [1074, 428] on input "text" at bounding box center [1112, 429] width 398 height 35
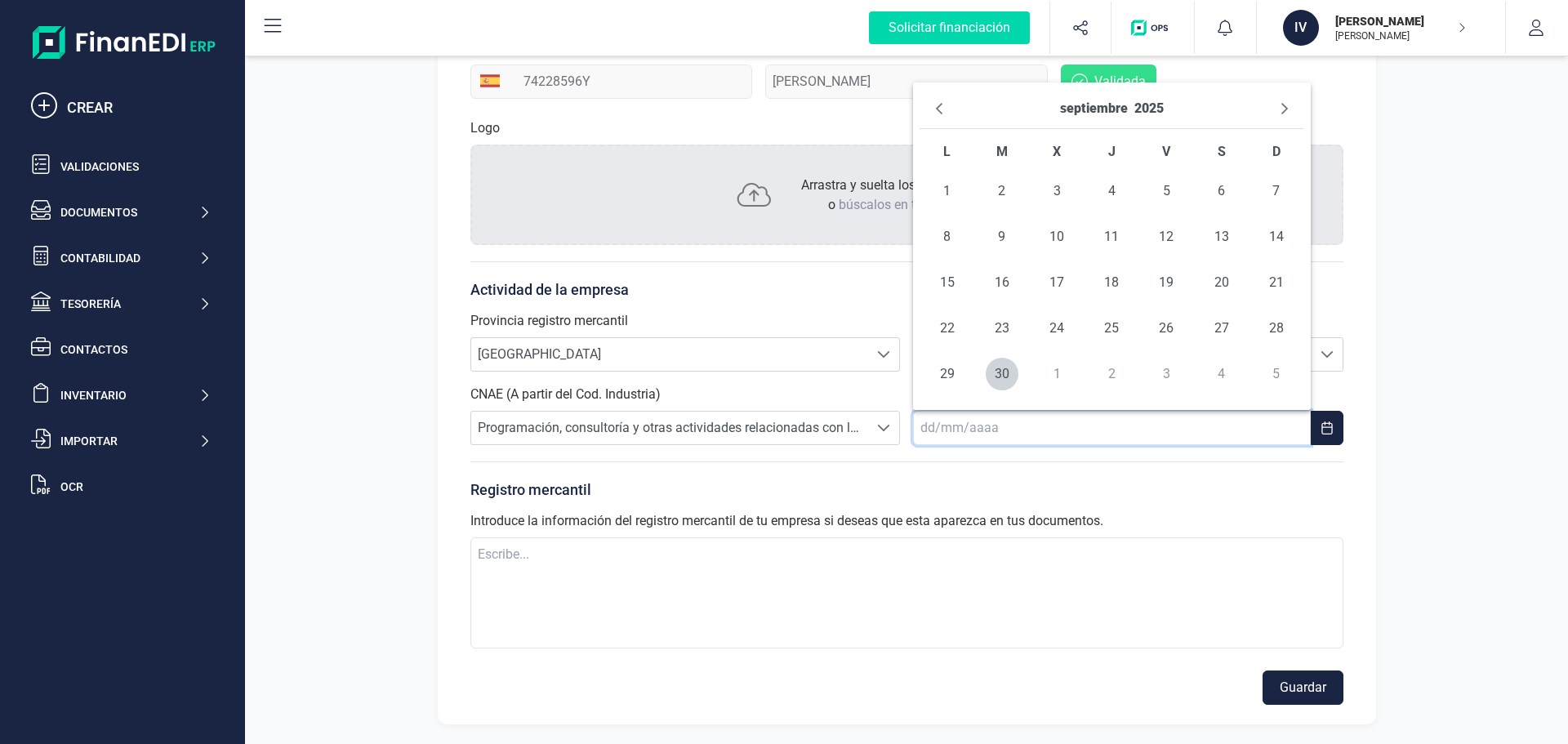
click at [1064, 374] on td "1" at bounding box center [1056, 374] width 55 height 46
click at [1060, 374] on td "1" at bounding box center [1056, 374] width 55 height 46
click at [1054, 372] on td "1" at bounding box center [1056, 374] width 55 height 46
click at [1292, 105] on button "Next Month" at bounding box center [1284, 108] width 26 height 26
click at [1065, 198] on span "1" at bounding box center [1057, 191] width 33 height 33
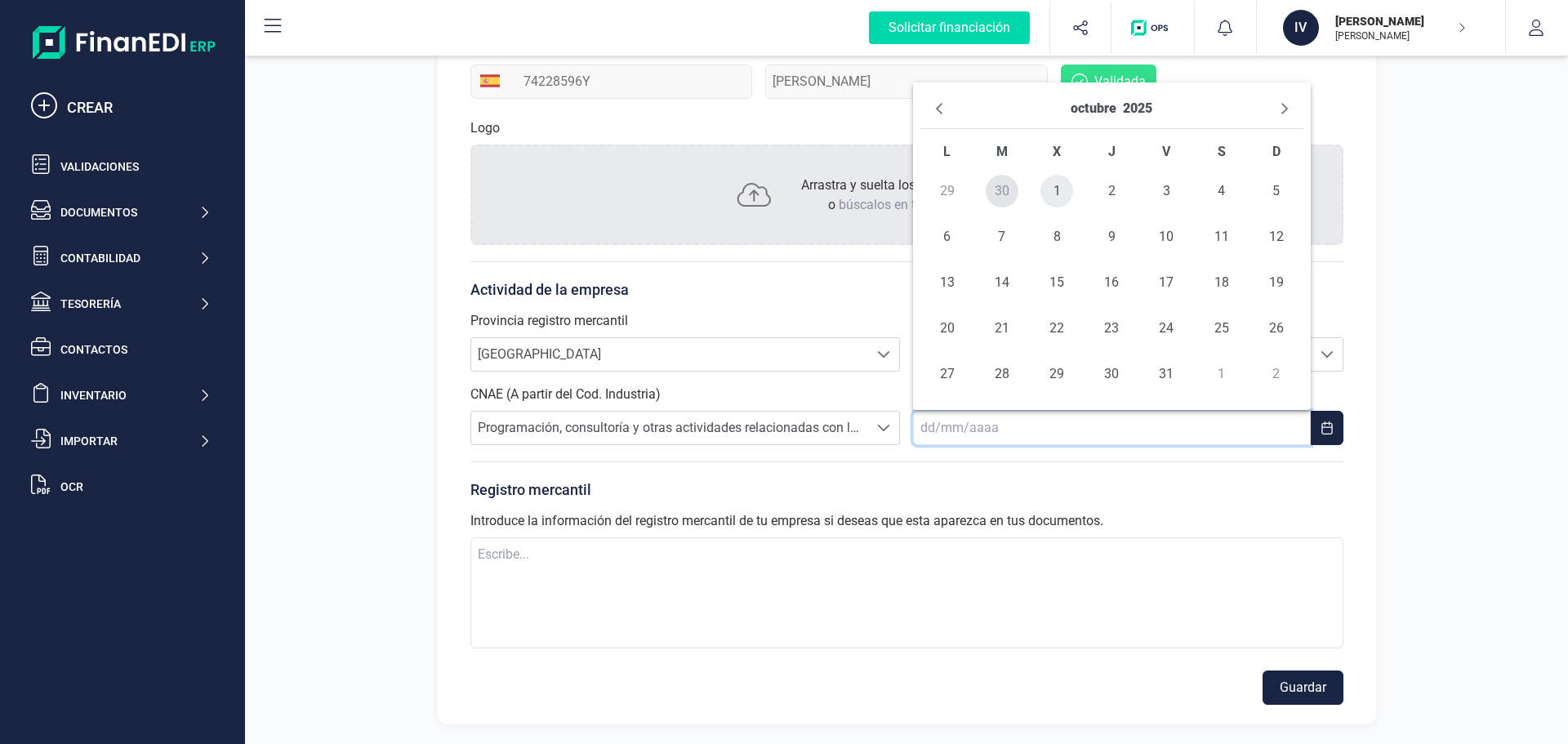
type input "[DATE]"
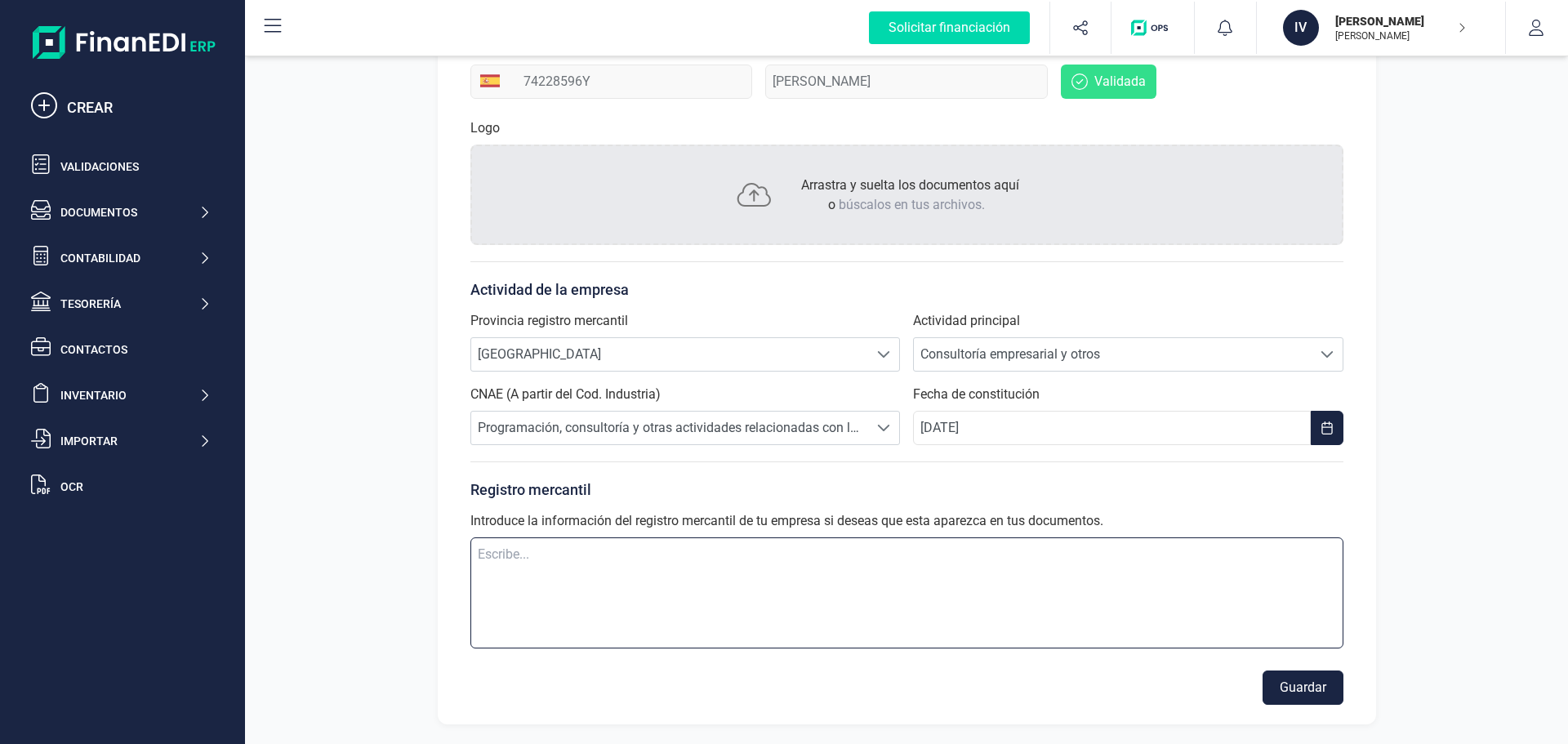
click at [692, 568] on textarea at bounding box center [907, 593] width 873 height 112
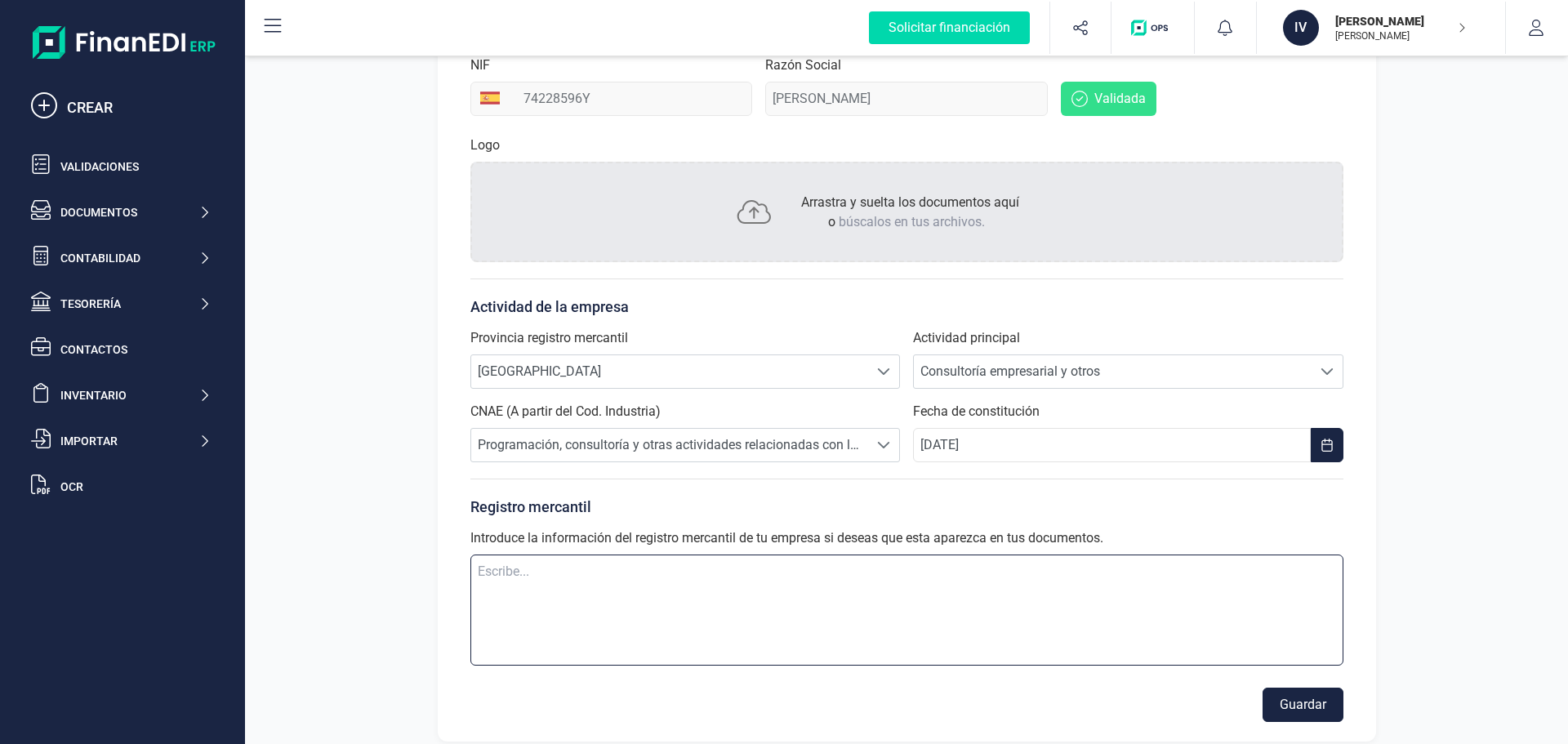
scroll to position [269, 0]
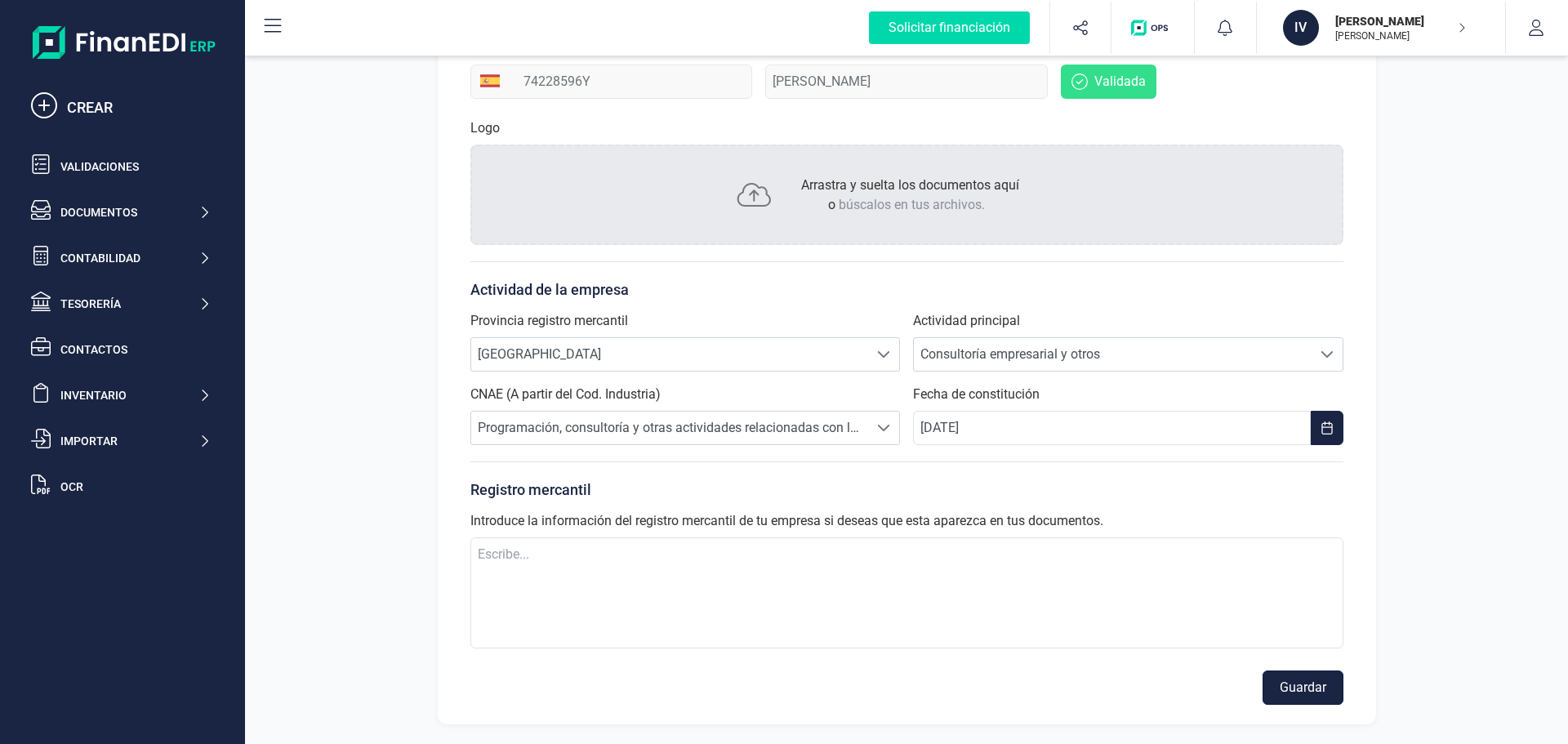
click at [1285, 679] on button "Guardar" at bounding box center [1303, 688] width 81 height 35
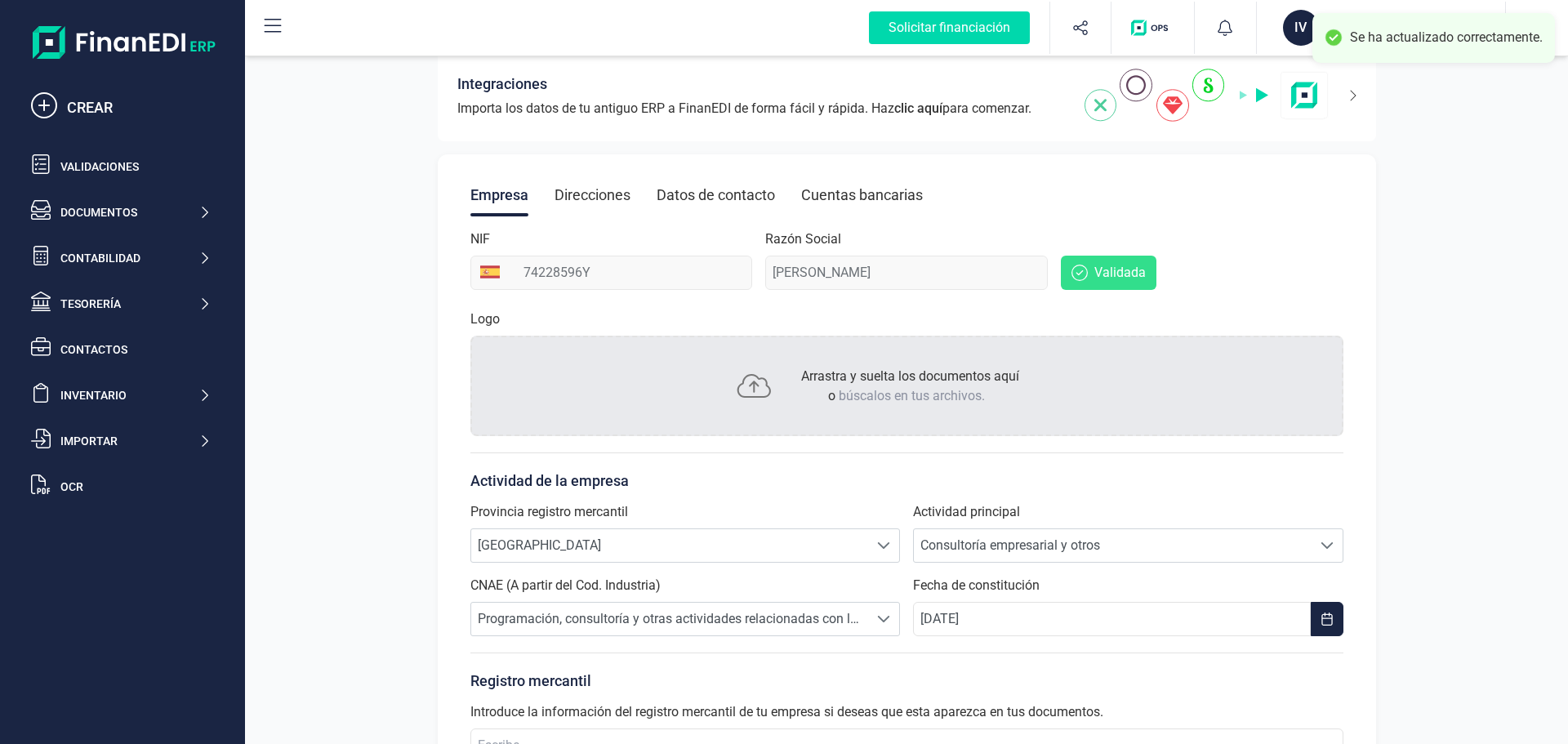
scroll to position [0, 0]
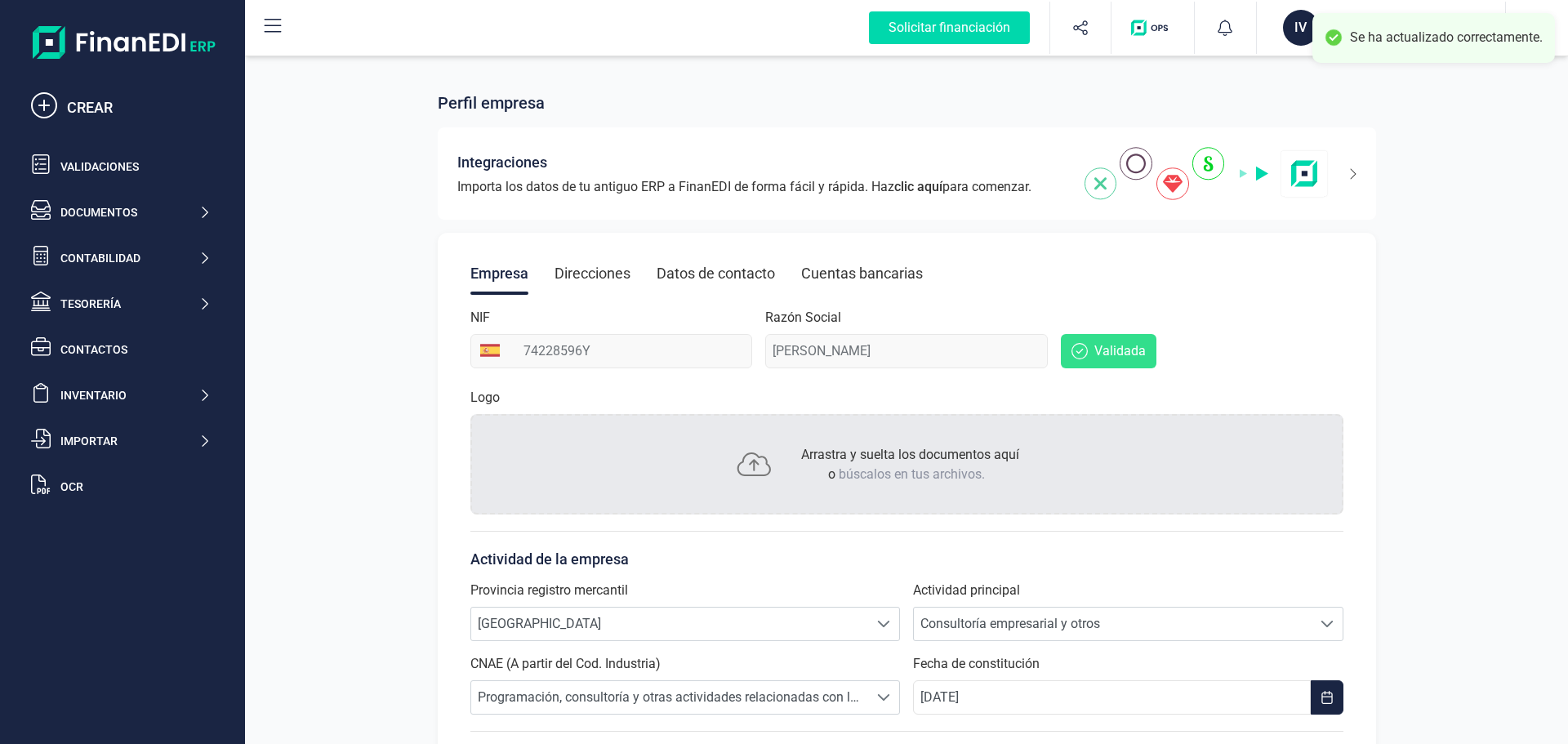
click at [608, 252] on div "Empresa Direcciones Datos de contacto Cuentas bancarias NIF 74228596Y Razón Soc…" at bounding box center [907, 613] width 939 height 761
click at [601, 266] on div "Direcciones" at bounding box center [592, 274] width 76 height 42
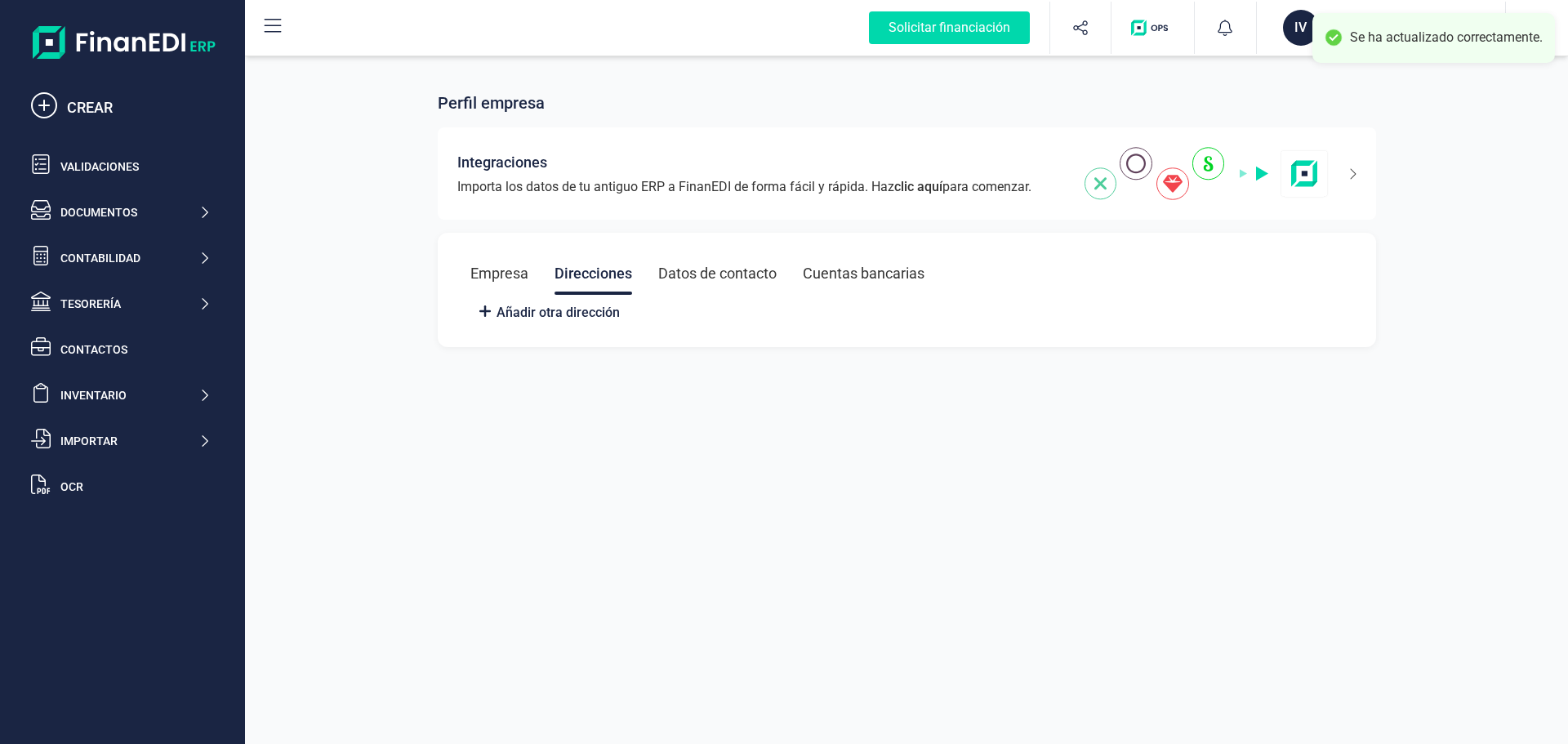
click at [563, 324] on div "Añadir otra dirección" at bounding box center [907, 311] width 873 height 33
click at [563, 312] on span "Añadir otra dirección" at bounding box center [558, 312] width 123 height 19
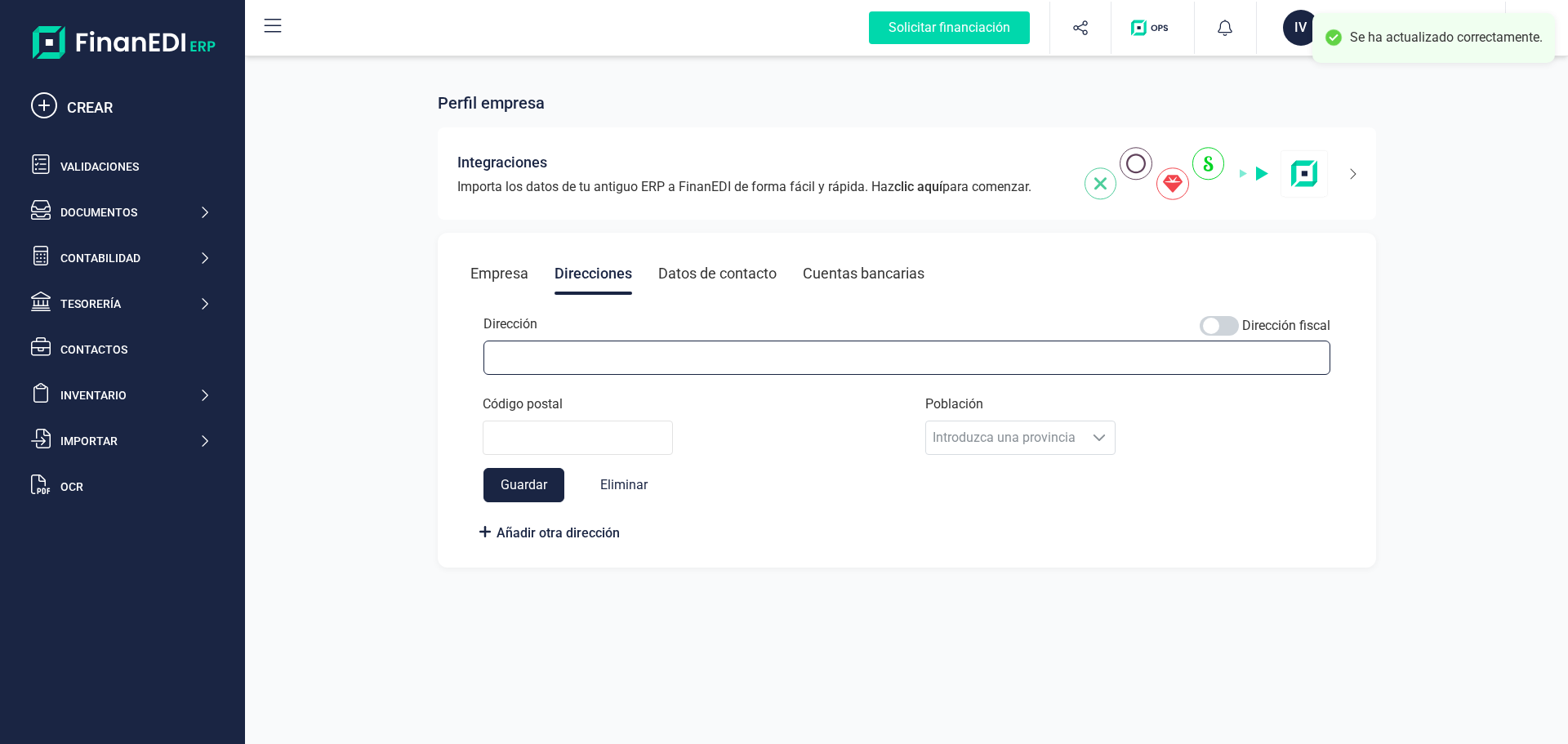
click at [570, 360] on input "Dirección" at bounding box center [906, 358] width 846 height 35
type input "[STREET_ADDRESS]"
type input "03203"
click at [1219, 319] on span at bounding box center [1219, 326] width 39 height 19
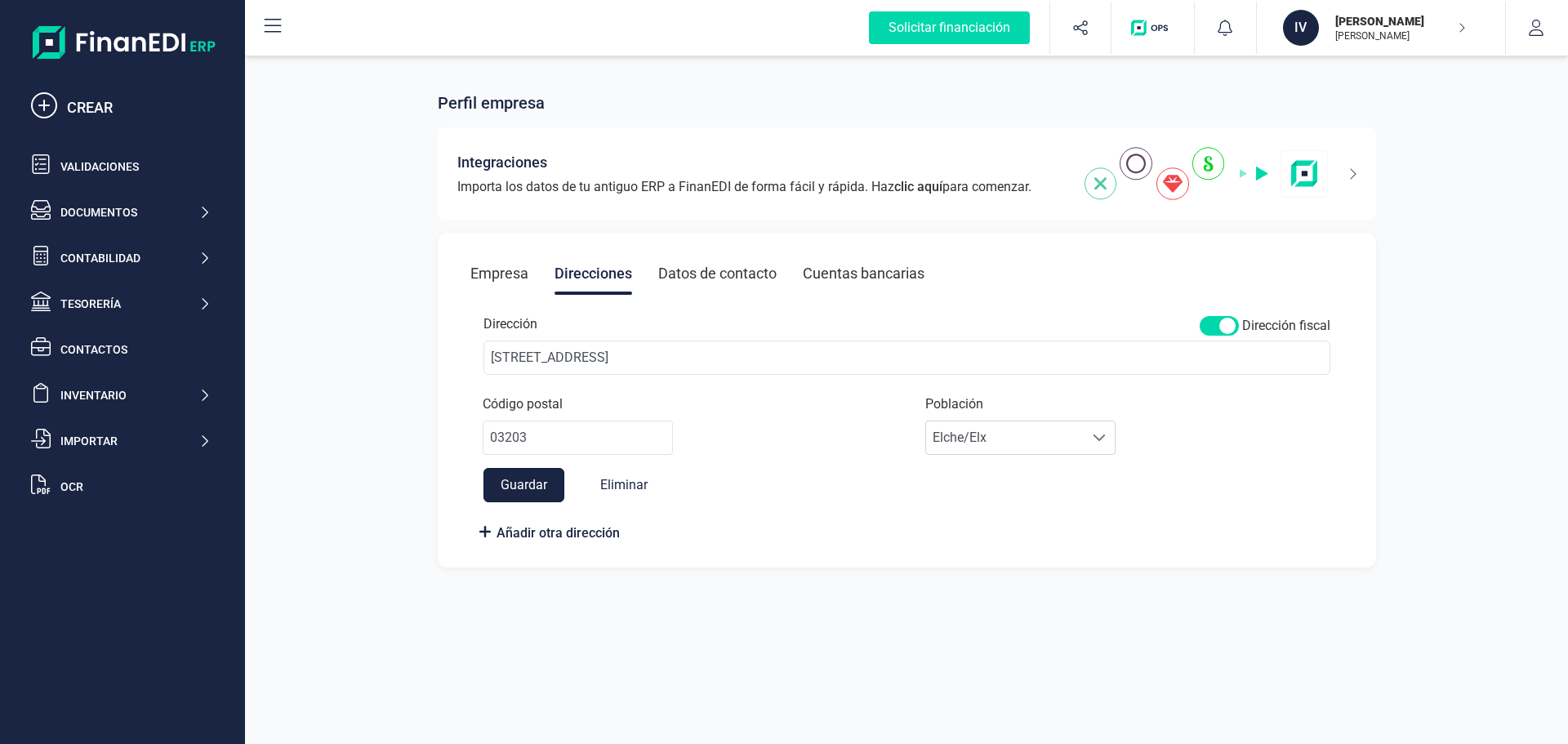
click at [524, 484] on button "Guardar" at bounding box center [524, 485] width 81 height 35
click at [699, 273] on div "Datos de contacto" at bounding box center [717, 274] width 118 height 42
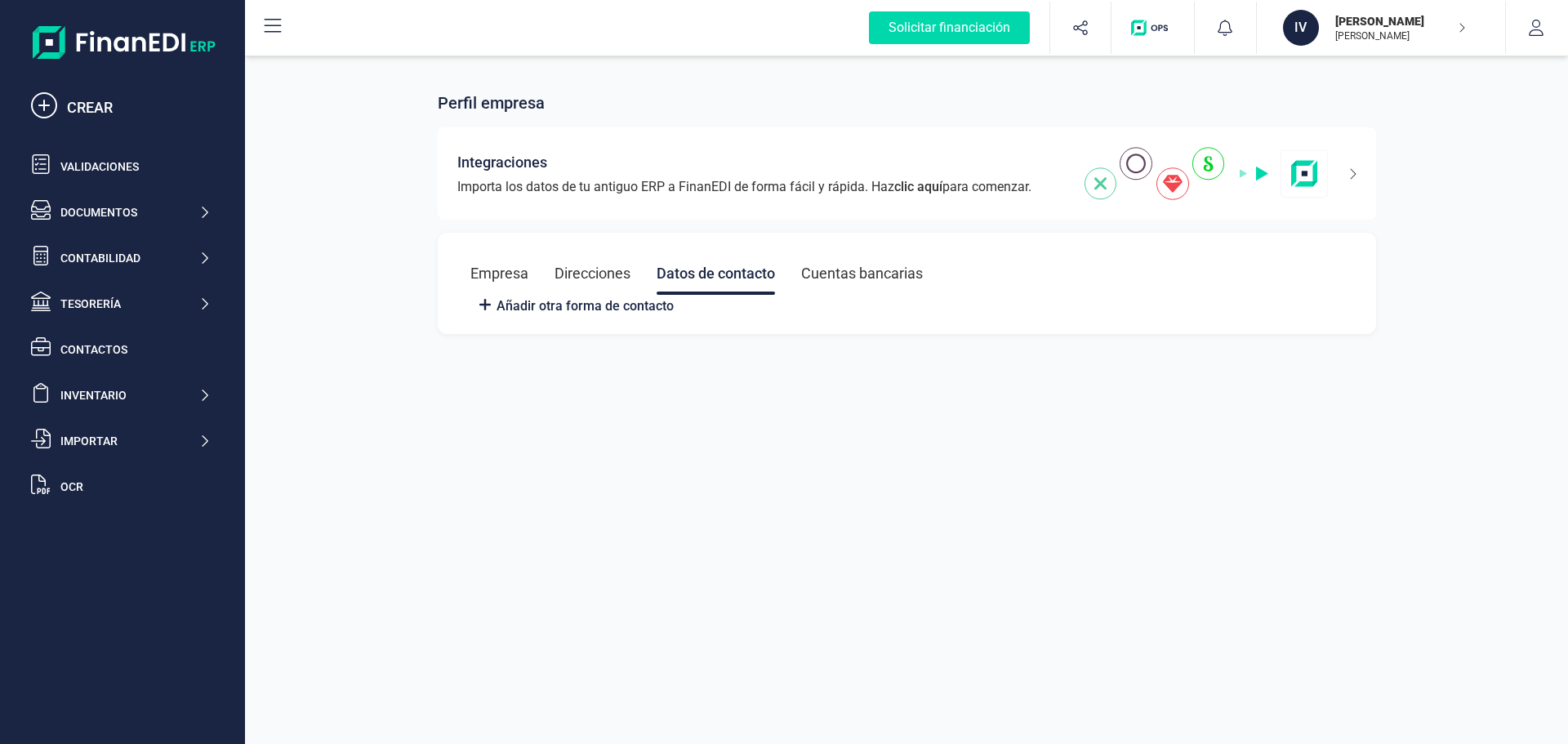
click at [878, 269] on div "Cuentas bancarias" at bounding box center [862, 274] width 122 height 42
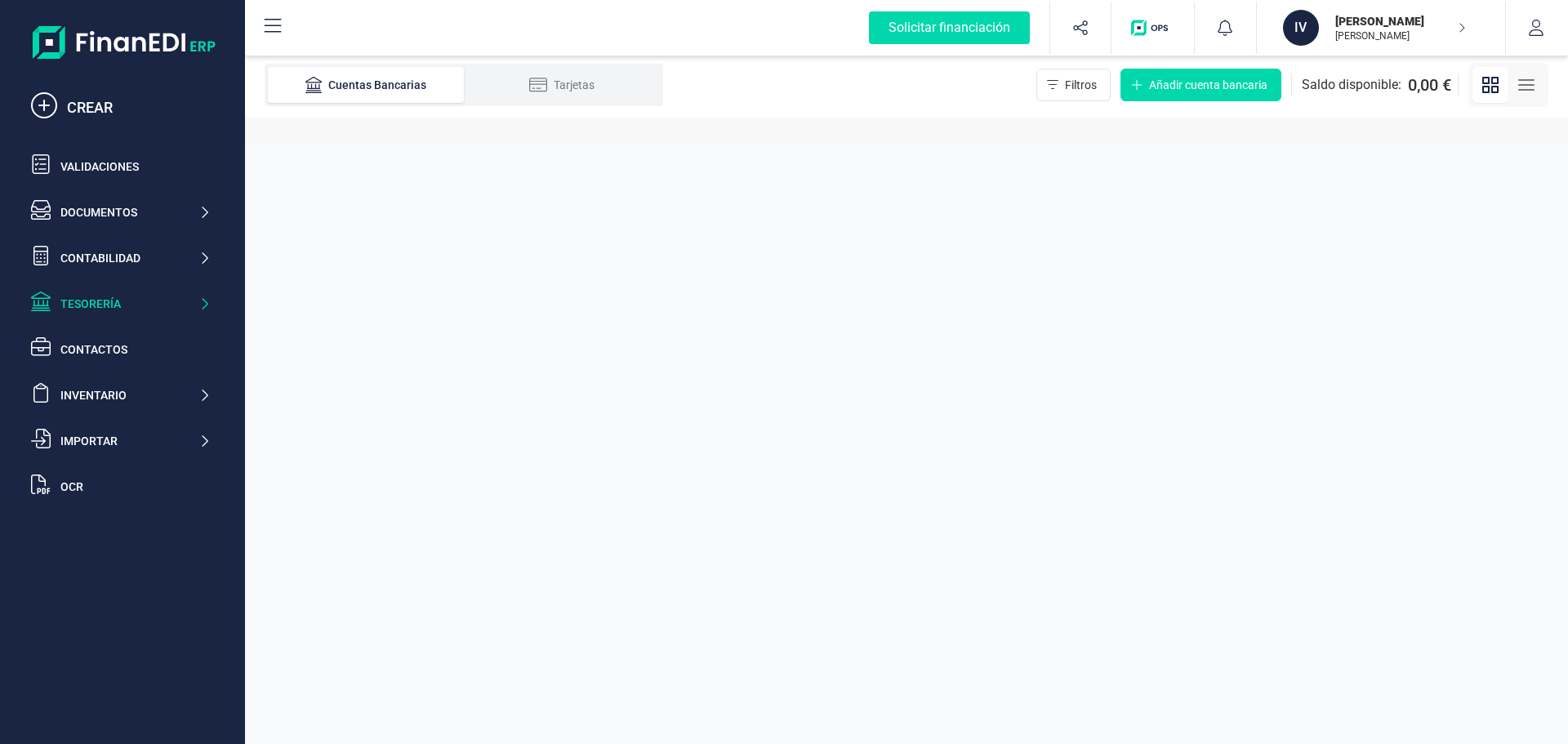
click at [79, 312] on div "Tesorería" at bounding box center [120, 304] width 193 height 33
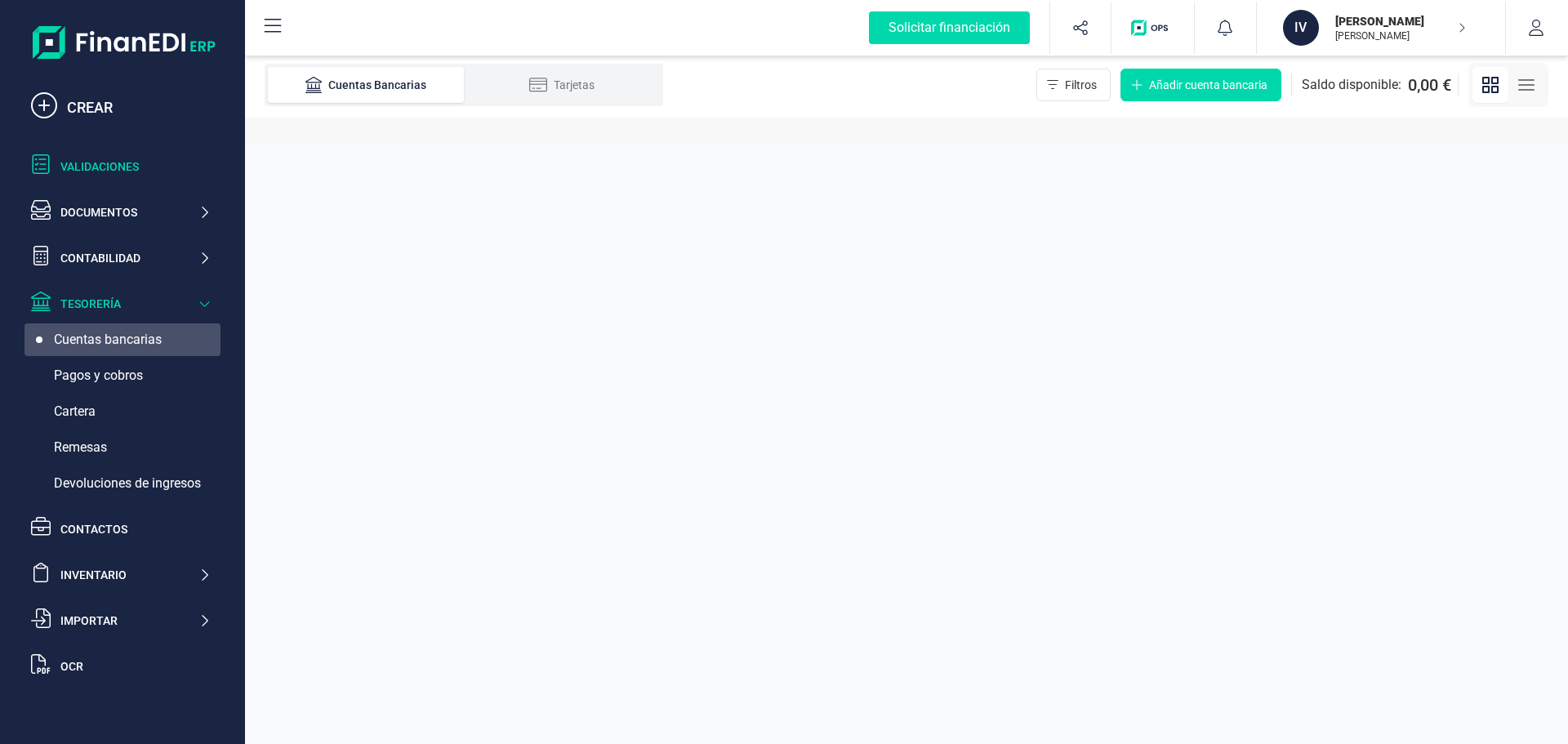
click at [131, 166] on div "Validaciones" at bounding box center [135, 166] width 150 height 16
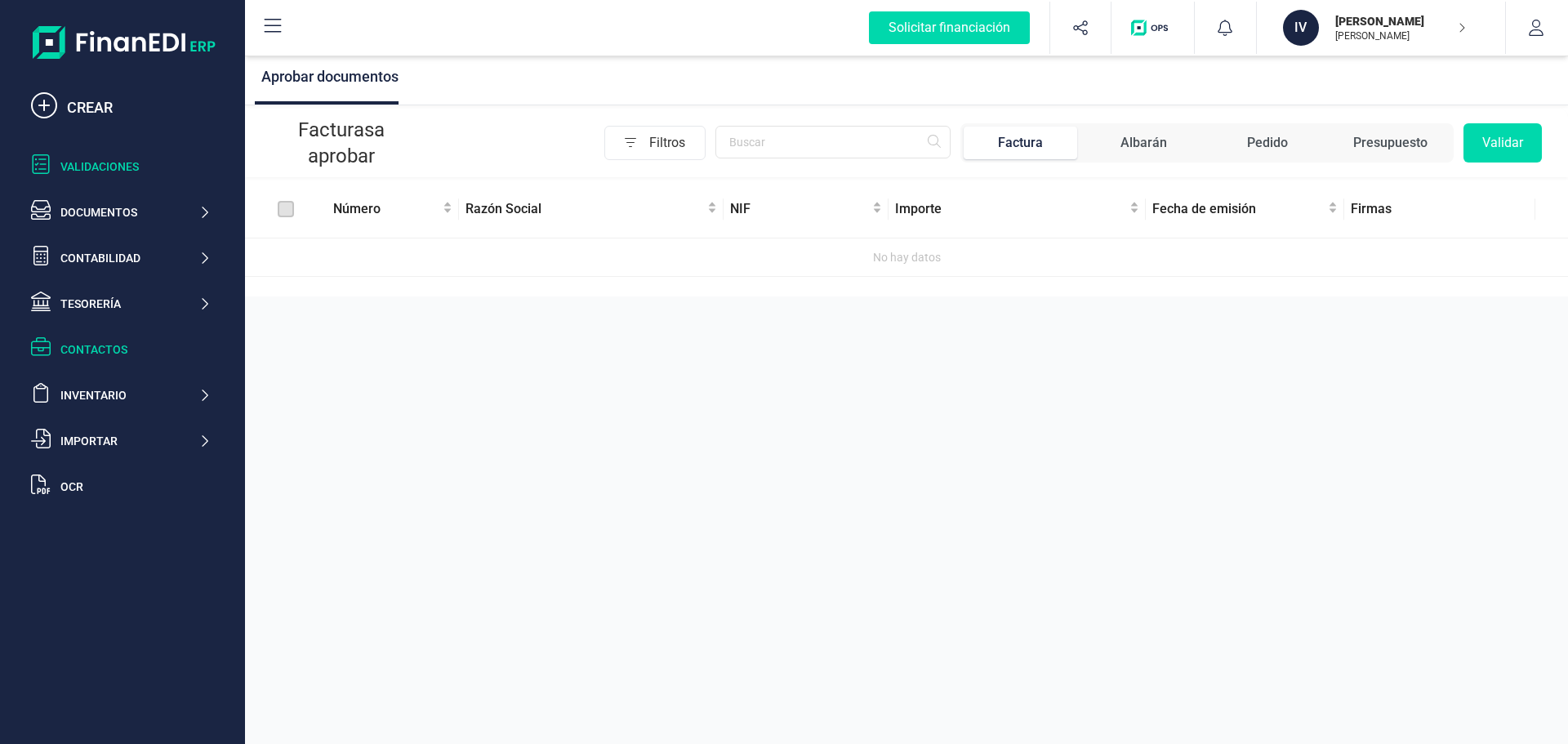
click at [102, 351] on div "Contactos" at bounding box center [135, 349] width 150 height 16
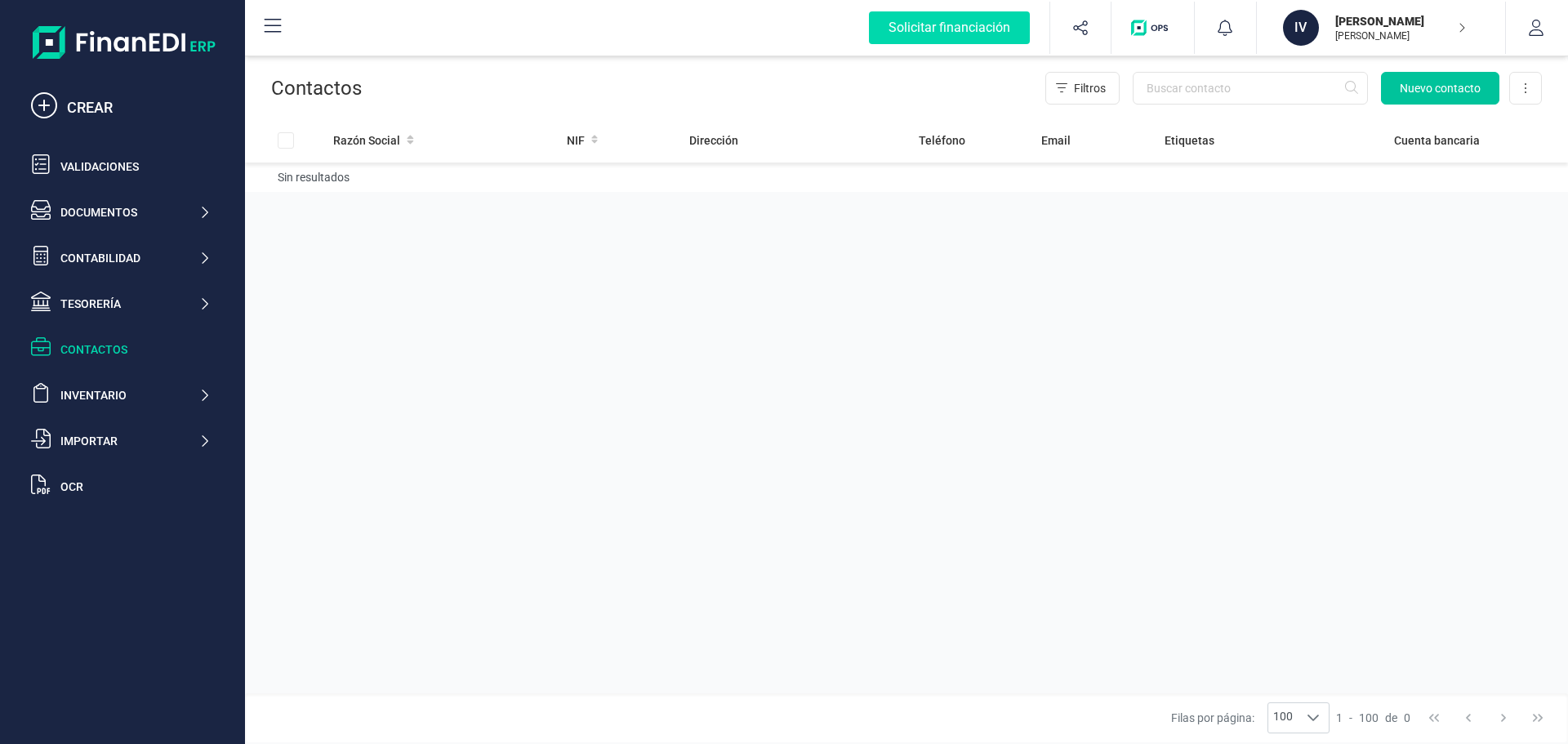
click at [1425, 94] on span "Nuevo contacto" at bounding box center [1440, 87] width 81 height 16
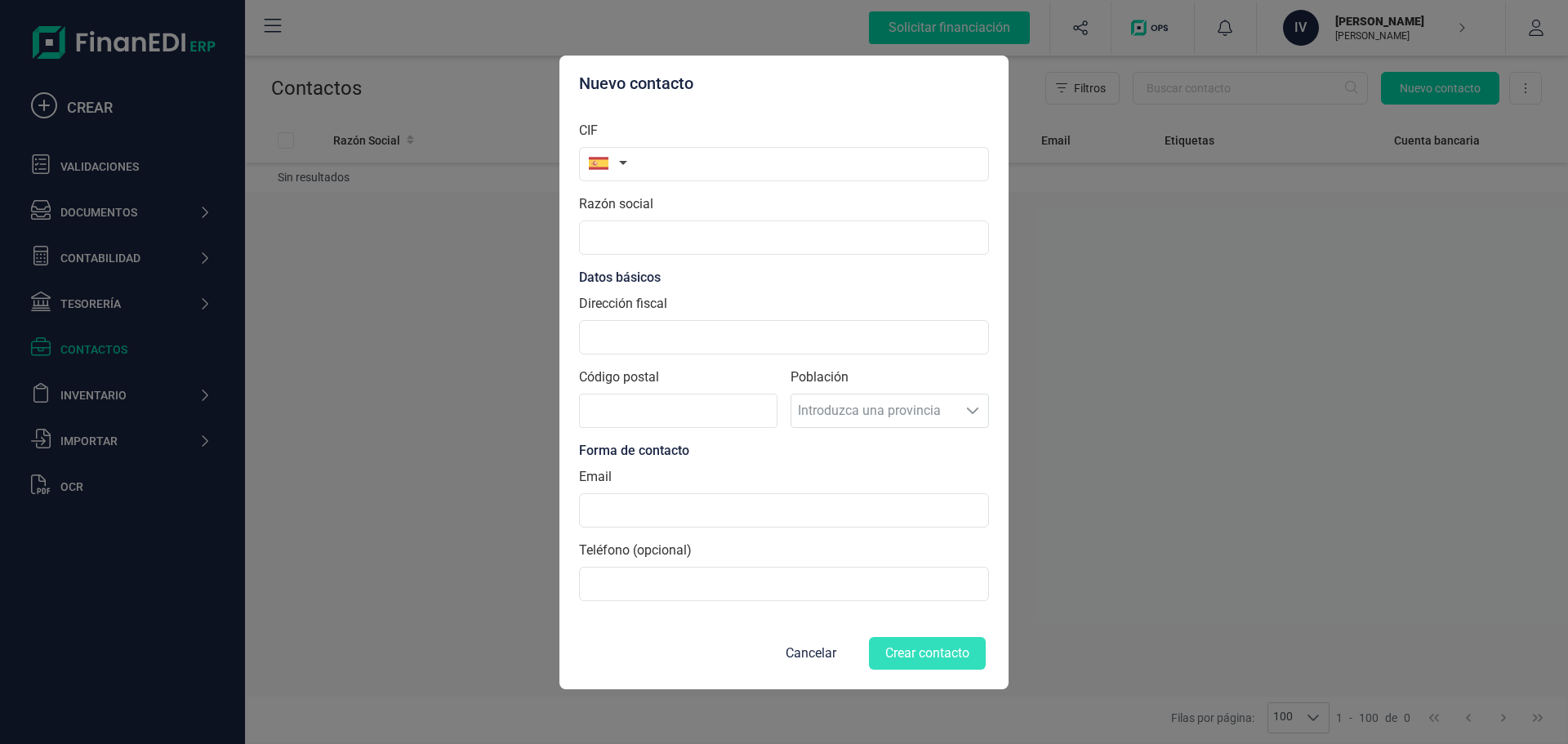
click at [611, 173] on button "button" at bounding box center [605, 163] width 52 height 33
click at [665, 215] on input "text" at bounding box center [697, 211] width 217 height 35
type input "esta"
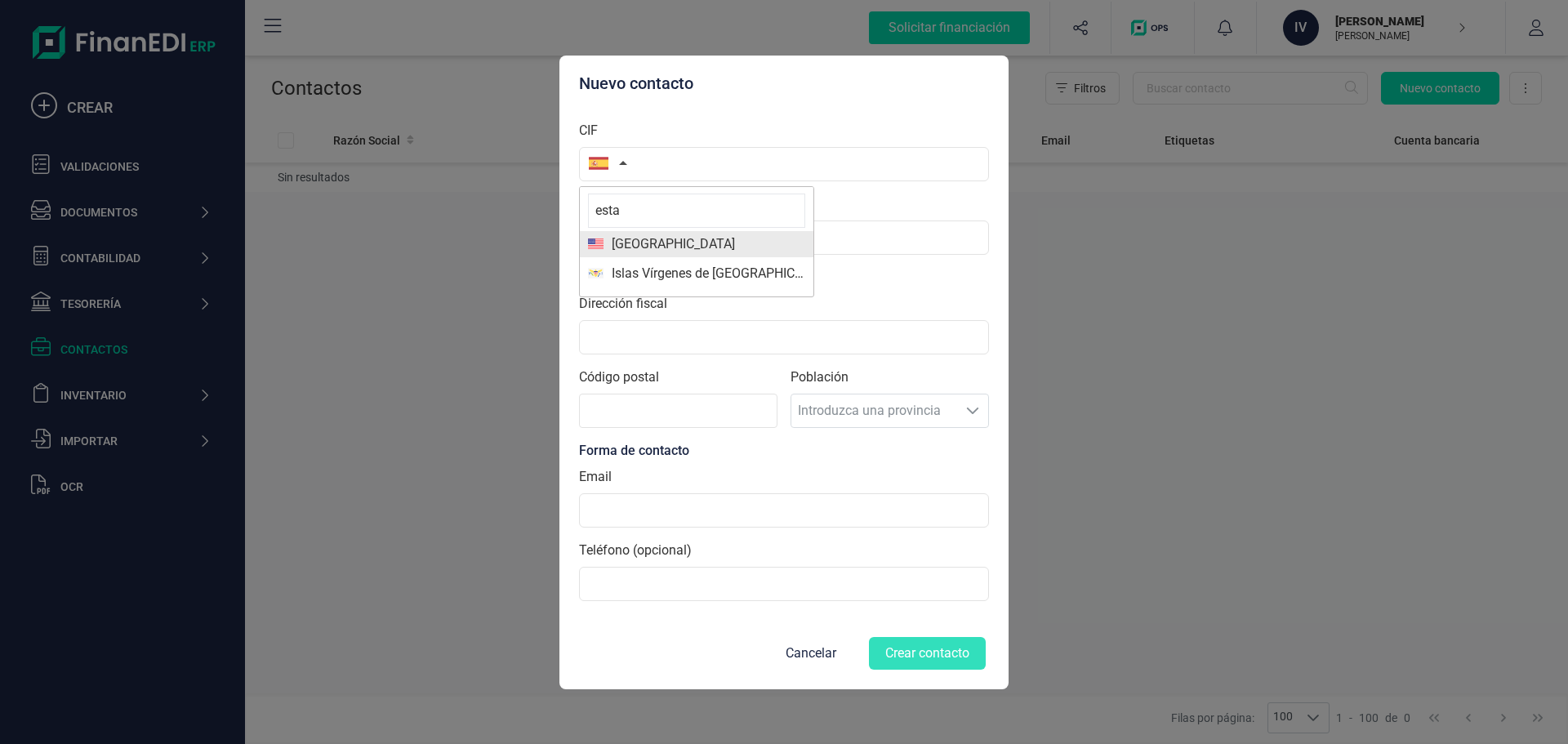
click at [669, 240] on span "[GEOGRAPHIC_DATA]" at bounding box center [669, 244] width 132 height 19
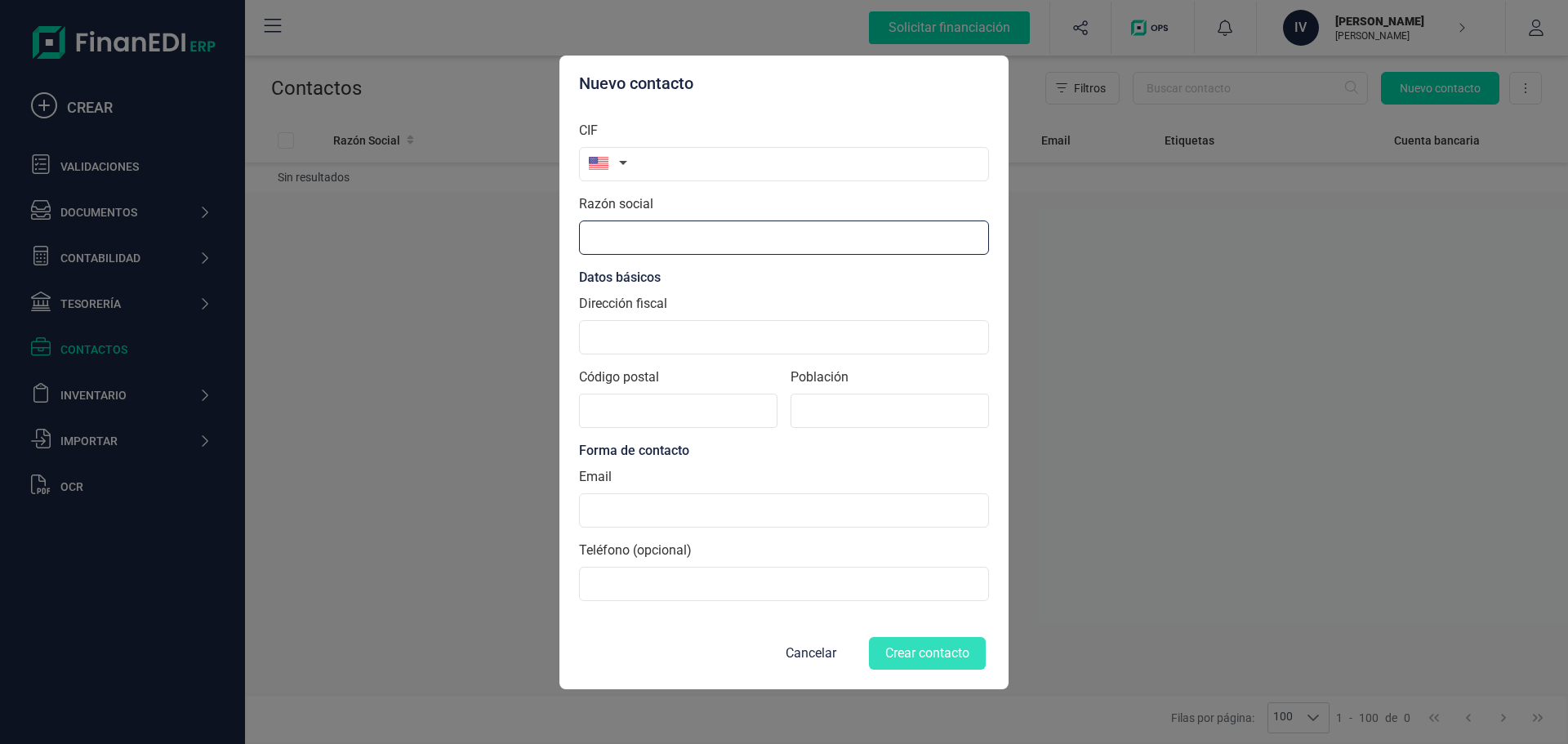
click at [669, 240] on input "Razón social" at bounding box center [784, 237] width 410 height 35
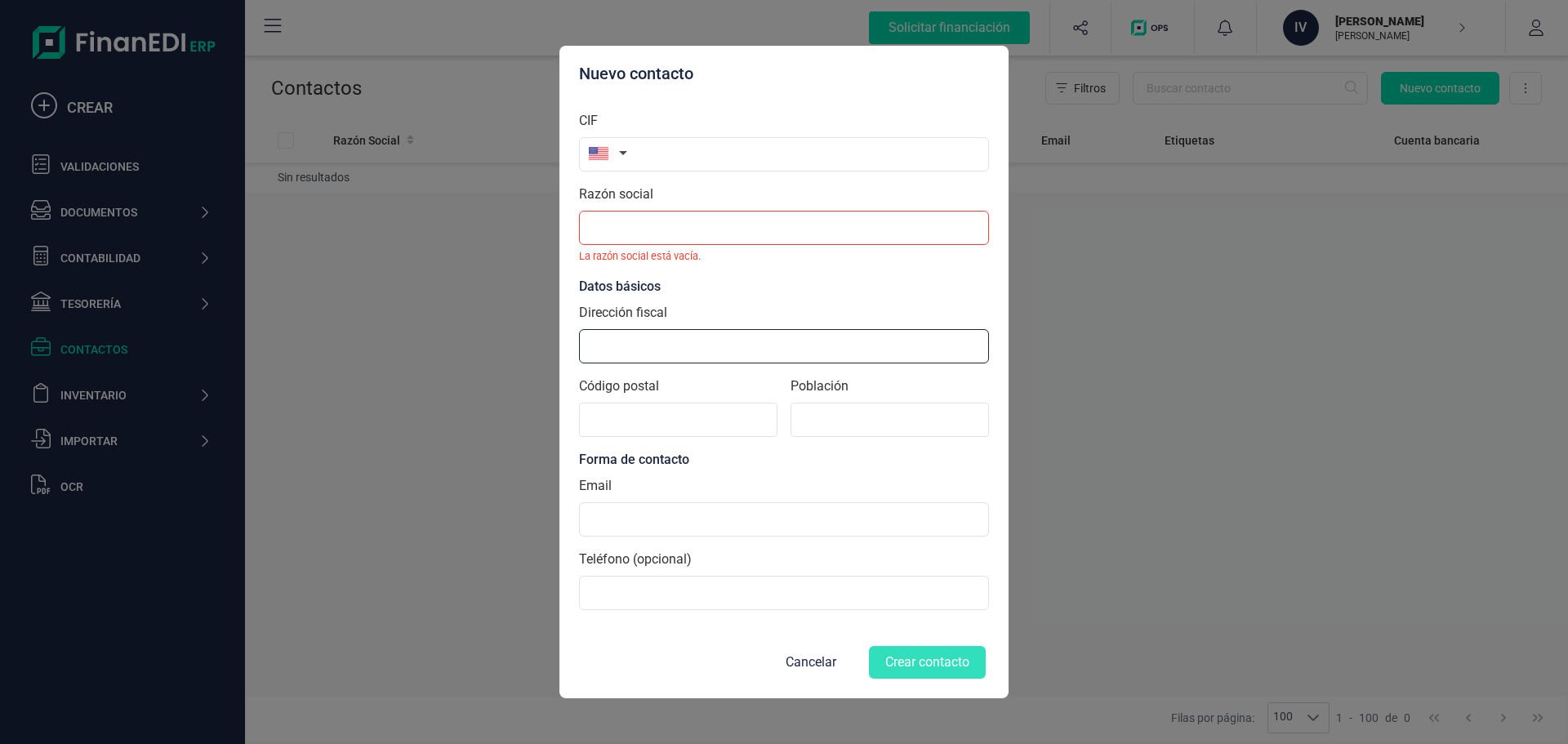
click at [596, 352] on input "Dirección fiscal" at bounding box center [784, 347] width 410 height 35
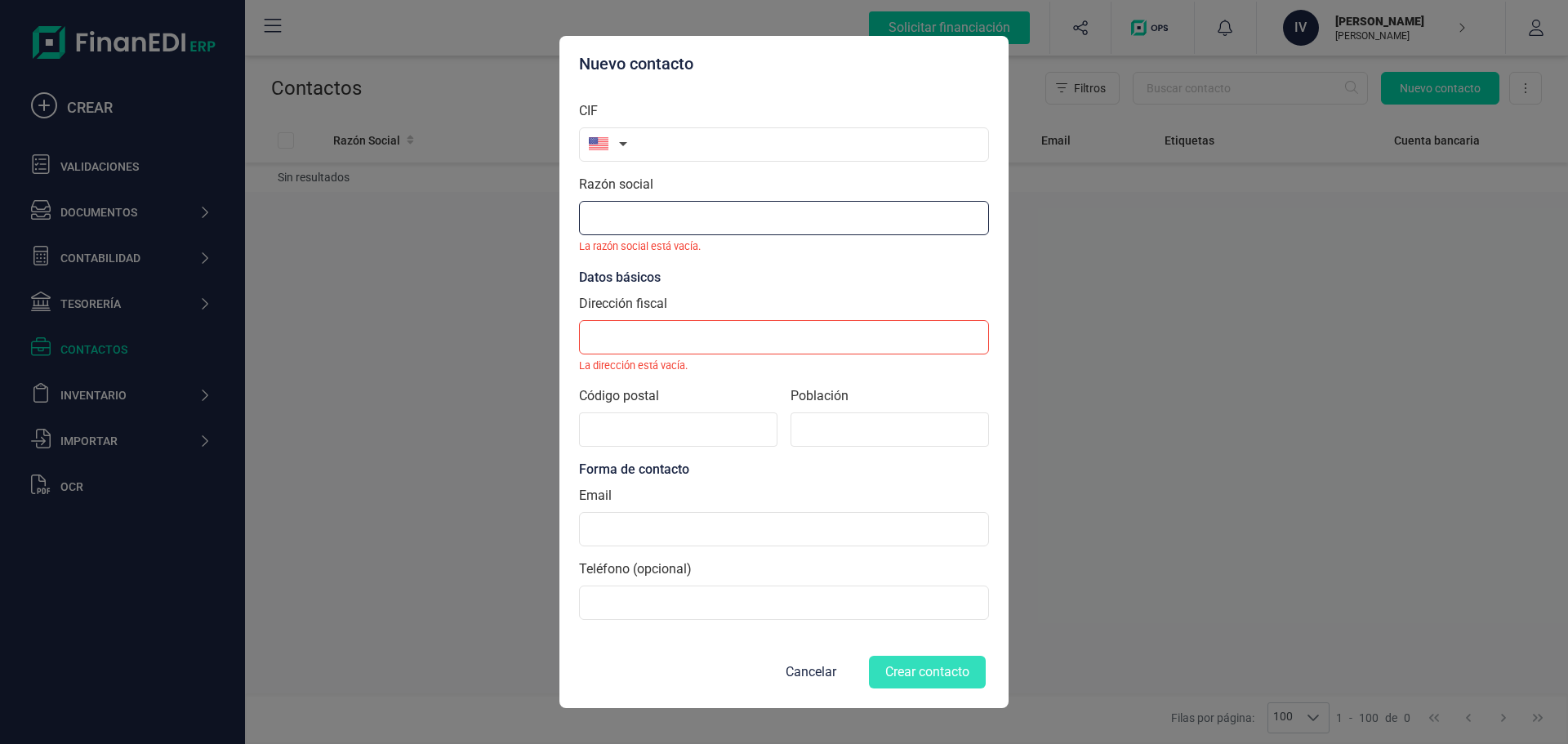
click at [639, 235] on input "Razón social" at bounding box center [784, 218] width 410 height 35
paste input "PILLAR AI LABS, INC."
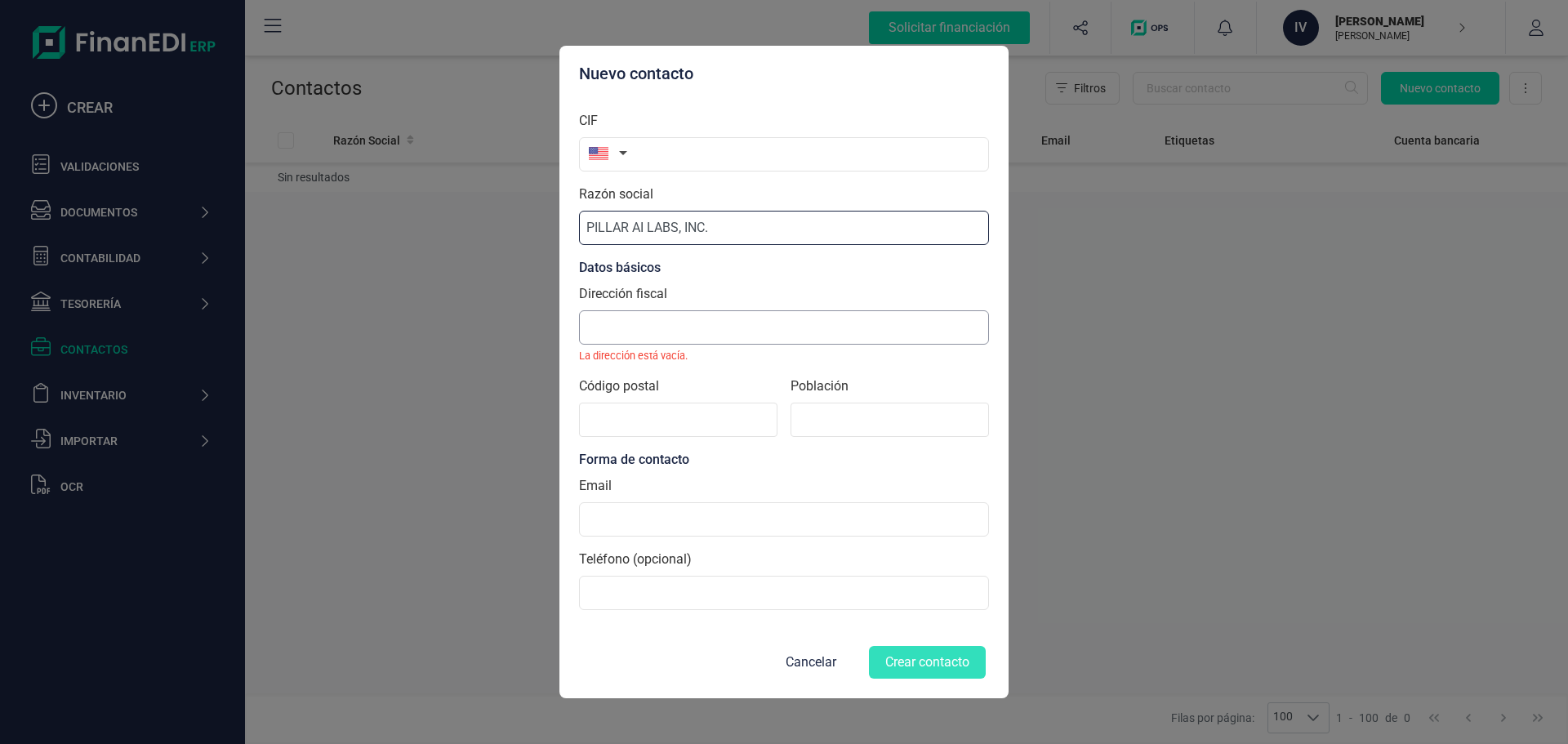
type input "PILLAR AI LABS, INC."
click at [629, 329] on input "Dirección fiscal" at bounding box center [784, 328] width 410 height 35
click at [790, 331] on input "Dirección fiscal" at bounding box center [784, 328] width 410 height 35
paste input "[STREET_ADDRESS]"
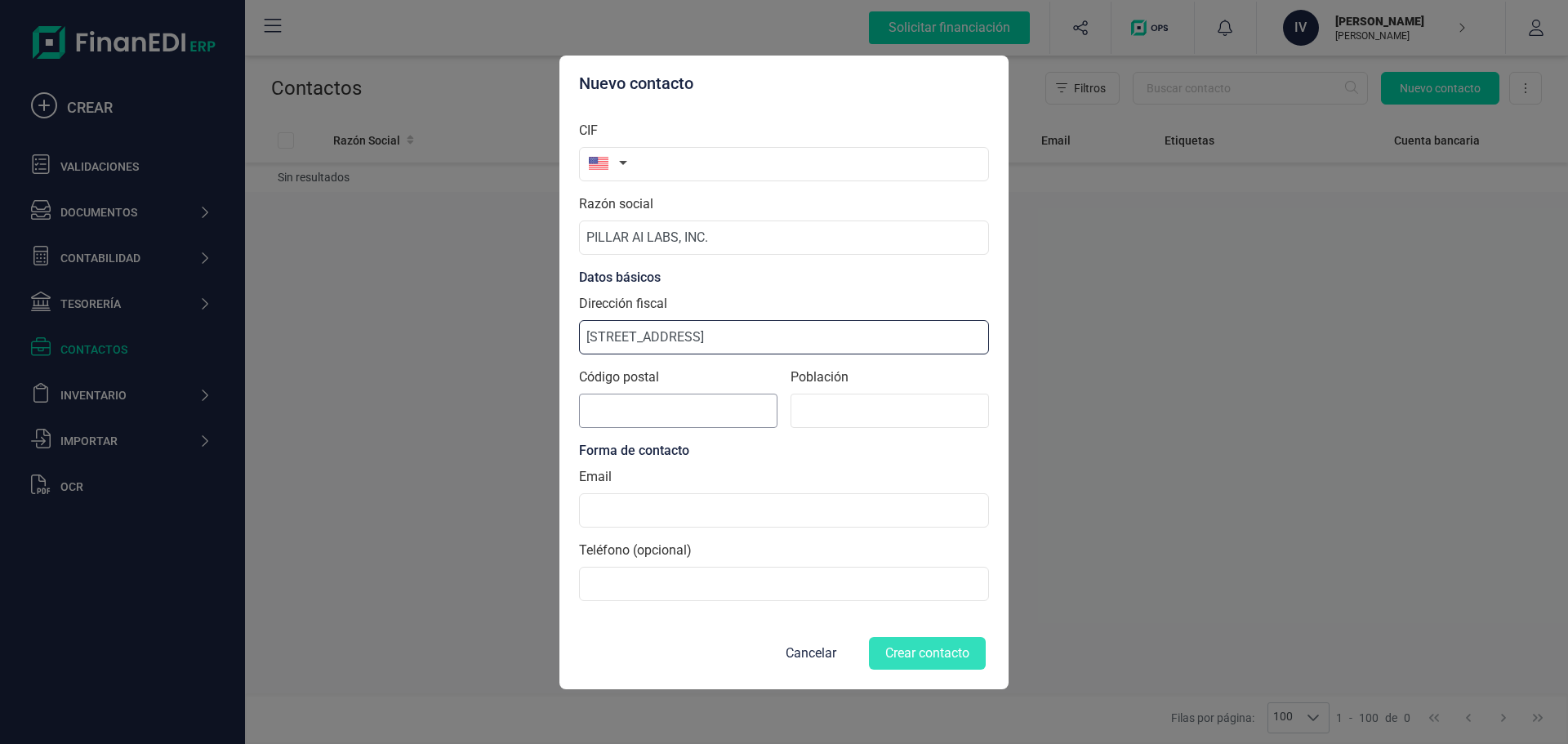
type input "[STREET_ADDRESS]"
click at [685, 405] on input "Código postal" at bounding box center [678, 411] width 199 height 35
click at [636, 422] on input "Código postal" at bounding box center [678, 411] width 199 height 35
paste input "19904"
type input "19904"
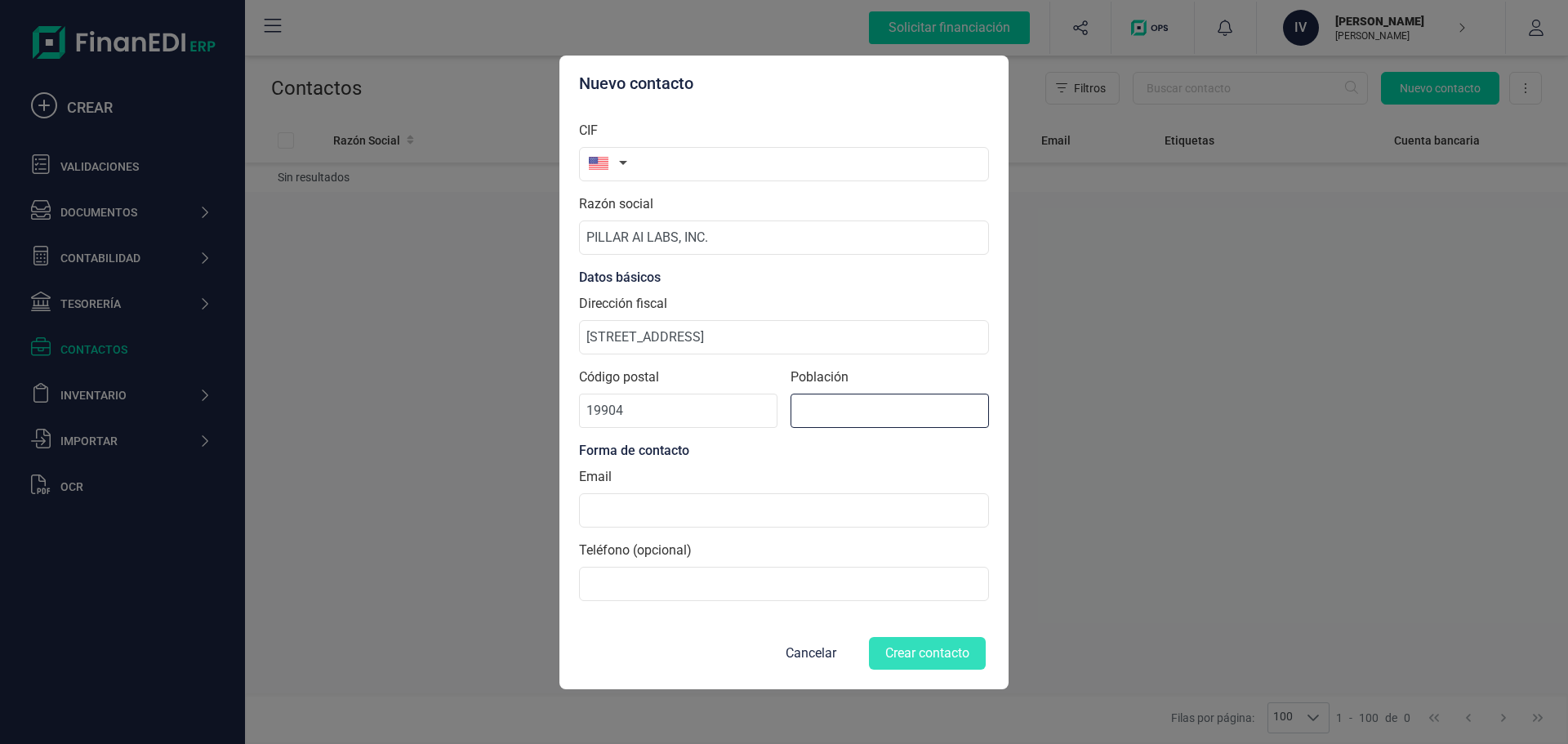
click at [830, 409] on input at bounding box center [890, 411] width 199 height 35
paste input "[GEOGRAPHIC_DATA]"
click at [802, 451] on div "Forma de contacto" at bounding box center [784, 451] width 410 height 19
click at [832, 351] on input "[STREET_ADDRESS]" at bounding box center [784, 337] width 410 height 35
click at [869, 409] on input "[GEOGRAPHIC_DATA]" at bounding box center [890, 411] width 199 height 35
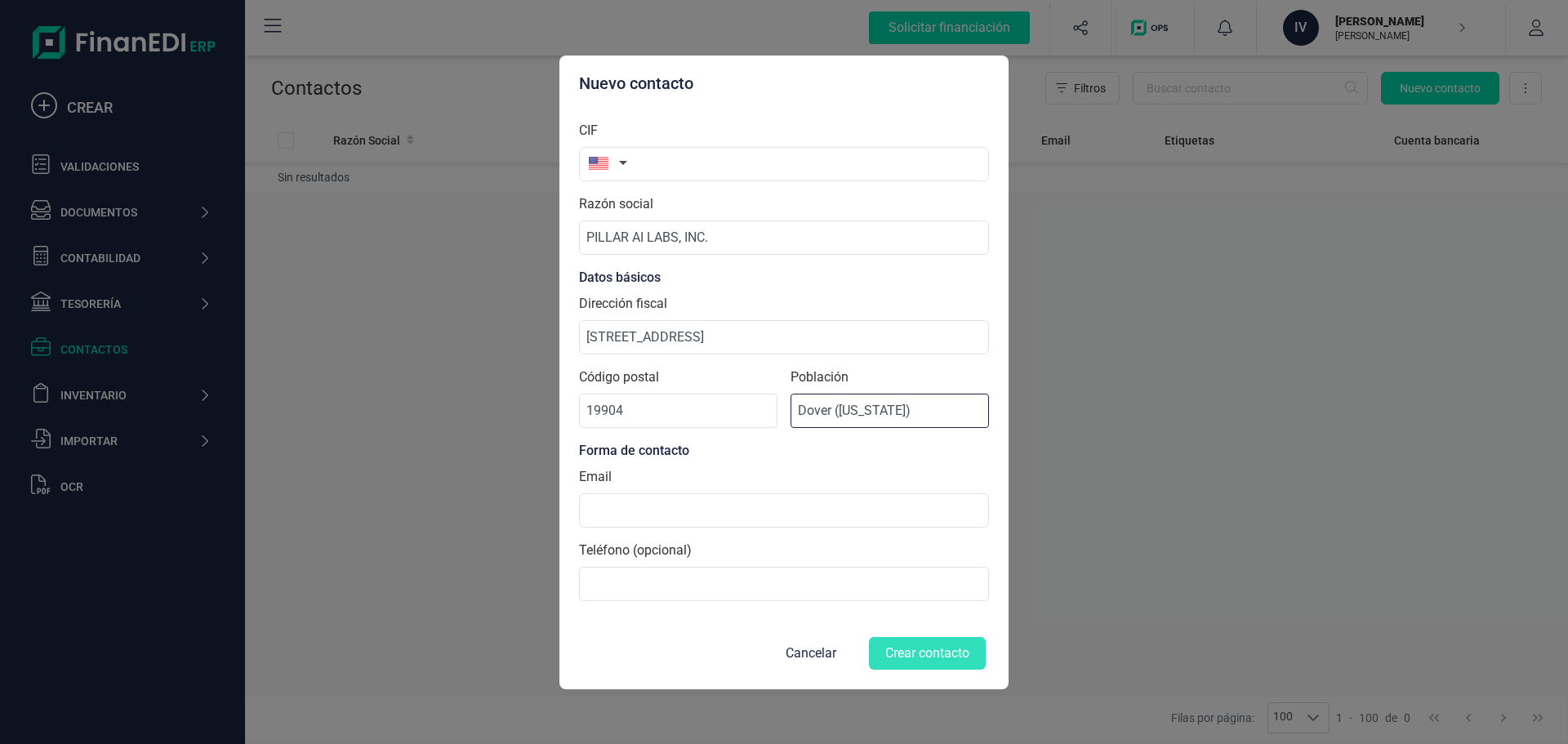
type input "Dover ([US_STATE])"
click at [921, 476] on div "Email" at bounding box center [784, 497] width 410 height 61
drag, startPoint x: 623, startPoint y: 531, endPoint x: 644, endPoint y: 511, distance: 29.0
click at [623, 531] on section "CIF Razón social PILLAR AI LABS, INC. Datos básicos Dirección fiscal [STREET_AD…" at bounding box center [784, 360] width 410 height 507
click at [646, 511] on input at bounding box center [784, 510] width 410 height 35
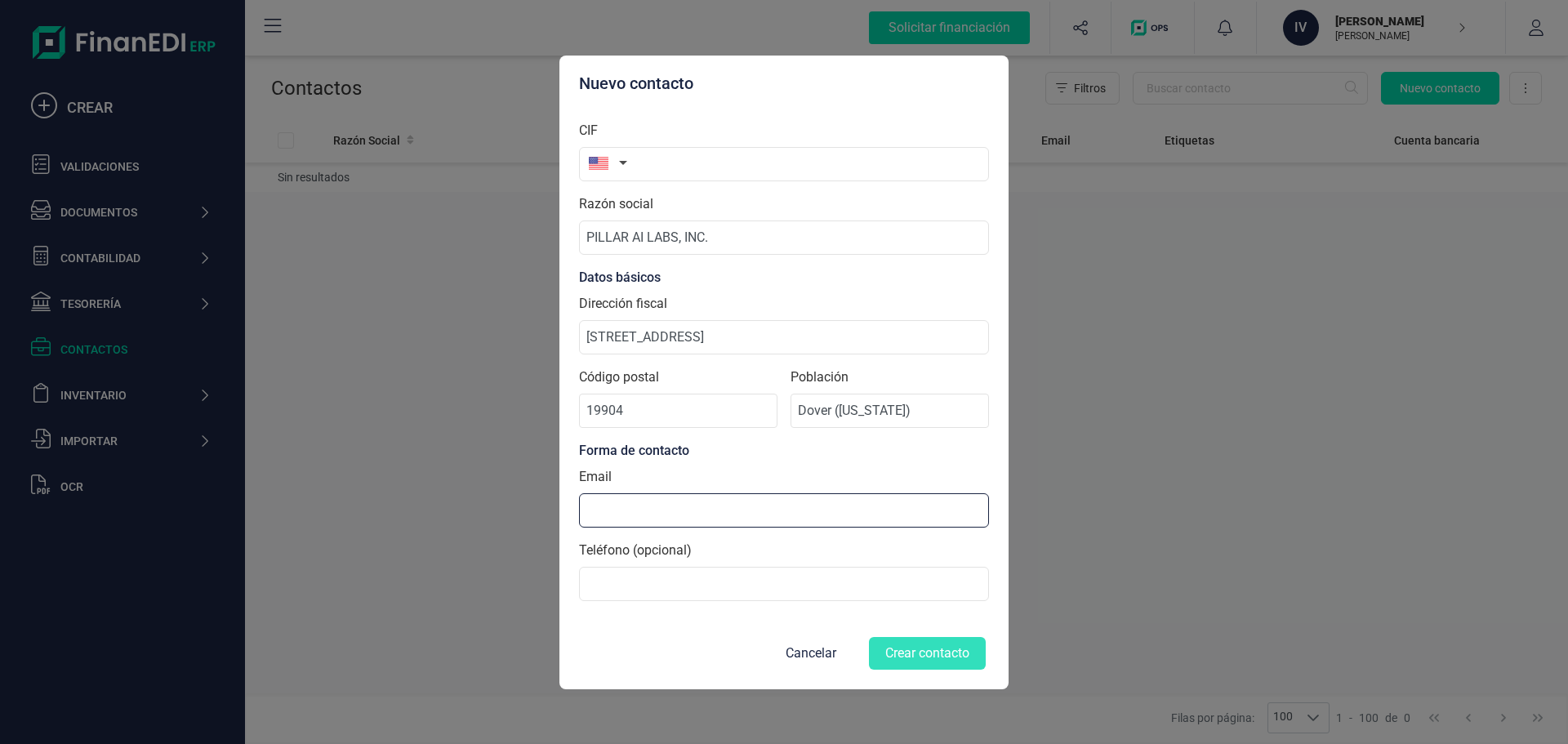
paste input "[EMAIL_ADDRESS]"
type input "[EMAIL_ADDRESS]"
click at [918, 634] on div "Cancelar Crear contacto" at bounding box center [776, 654] width 419 height 39
drag, startPoint x: 836, startPoint y: 411, endPoint x: 1063, endPoint y: 409, distance: 227.0
click at [1063, 409] on div "Nuevo contacto CIF Razón social PILLAR AI LABS, INC. Datos básicos Dirección fi…" at bounding box center [784, 372] width 1568 height 744
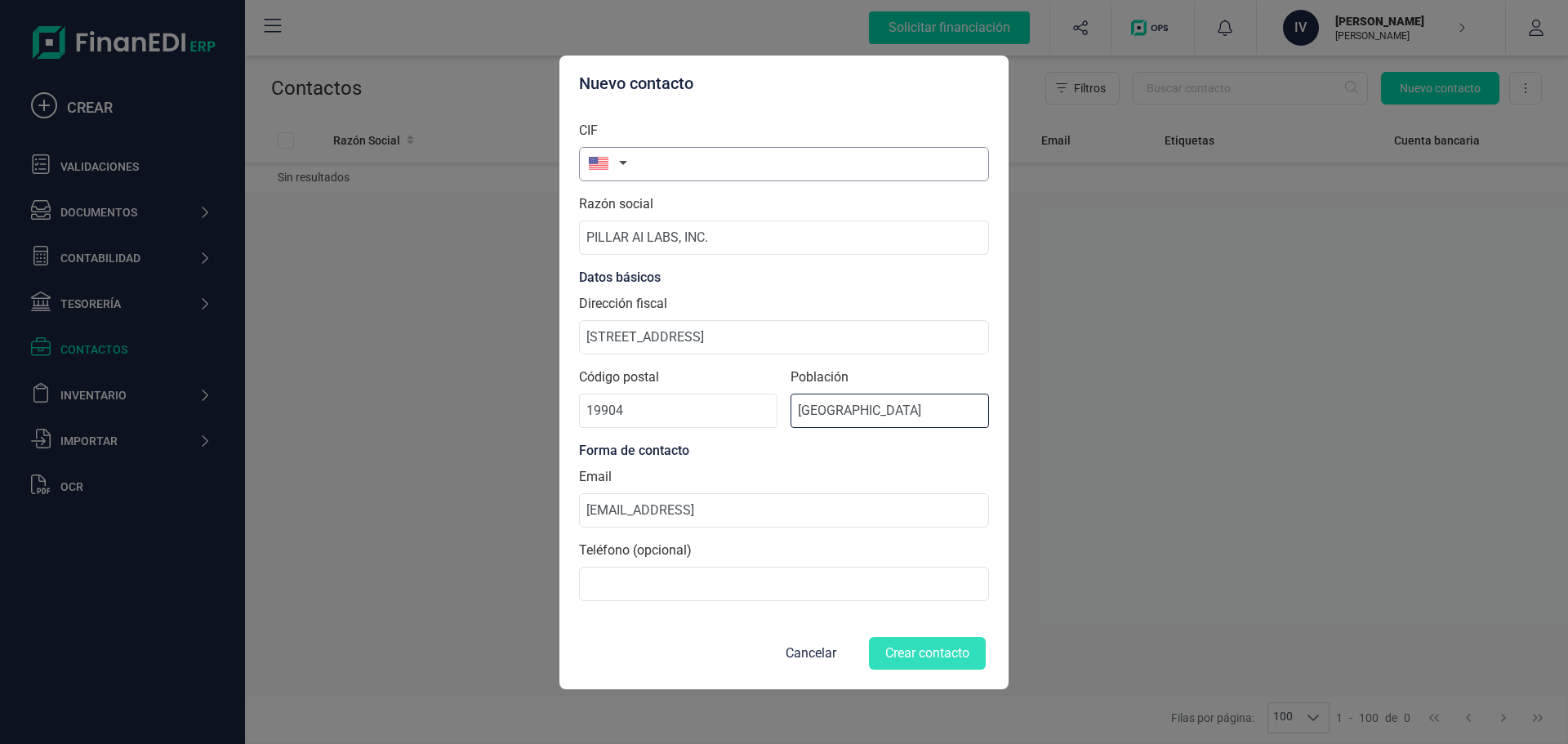
type input "[GEOGRAPHIC_DATA]"
click at [676, 162] on input "text" at bounding box center [784, 164] width 410 height 35
drag, startPoint x: 677, startPoint y: 162, endPoint x: 625, endPoint y: 160, distance: 52.0
click at [625, 160] on div "CIF o78" at bounding box center [784, 151] width 410 height 61
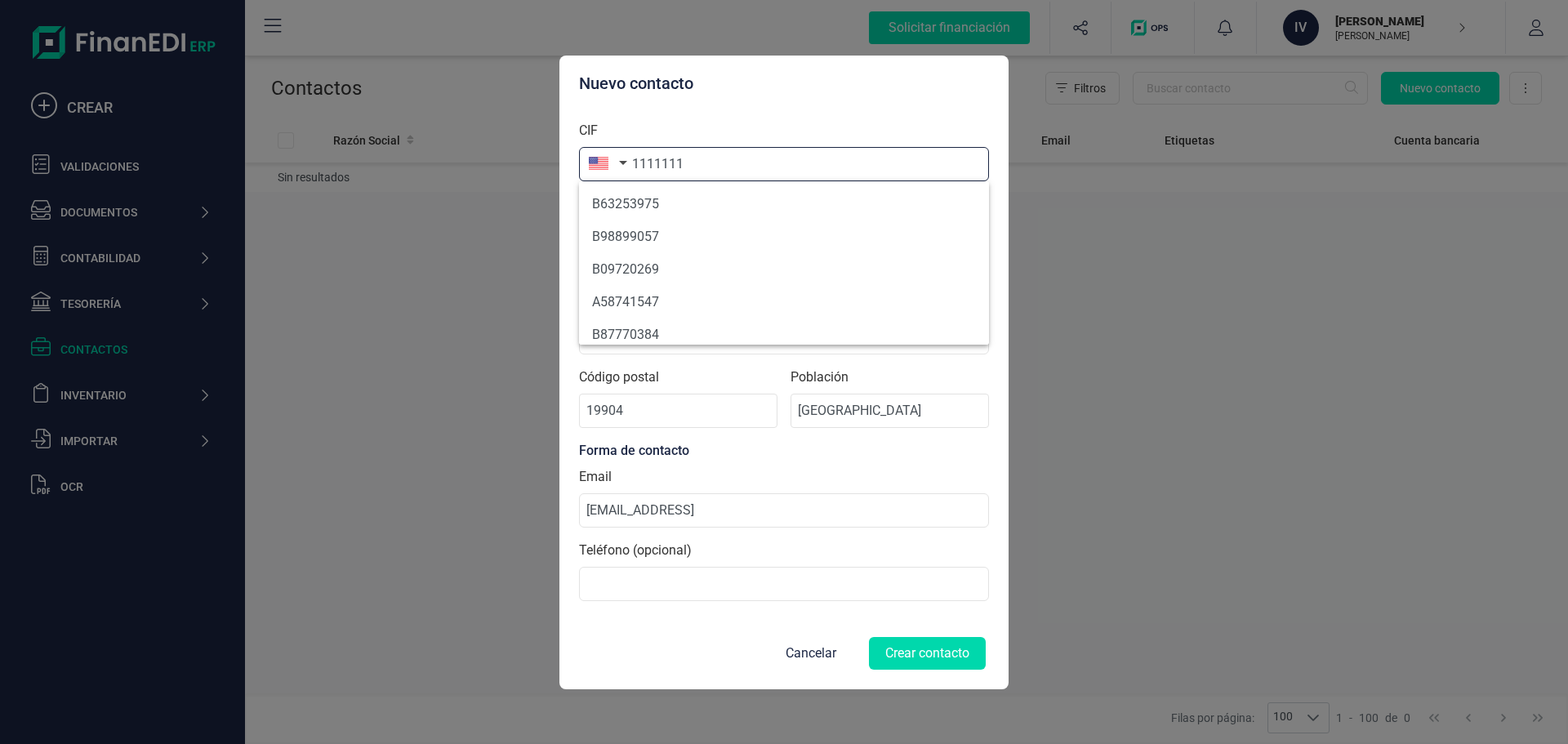
type input "1111111"
drag, startPoint x: 781, startPoint y: 135, endPoint x: 772, endPoint y: 122, distance: 15.8
click at [780, 135] on div "CIF 1111111" at bounding box center [784, 151] width 410 height 61
drag, startPoint x: 718, startPoint y: 174, endPoint x: 630, endPoint y: 164, distance: 88.6
click at [630, 164] on input "1111111" at bounding box center [784, 164] width 410 height 35
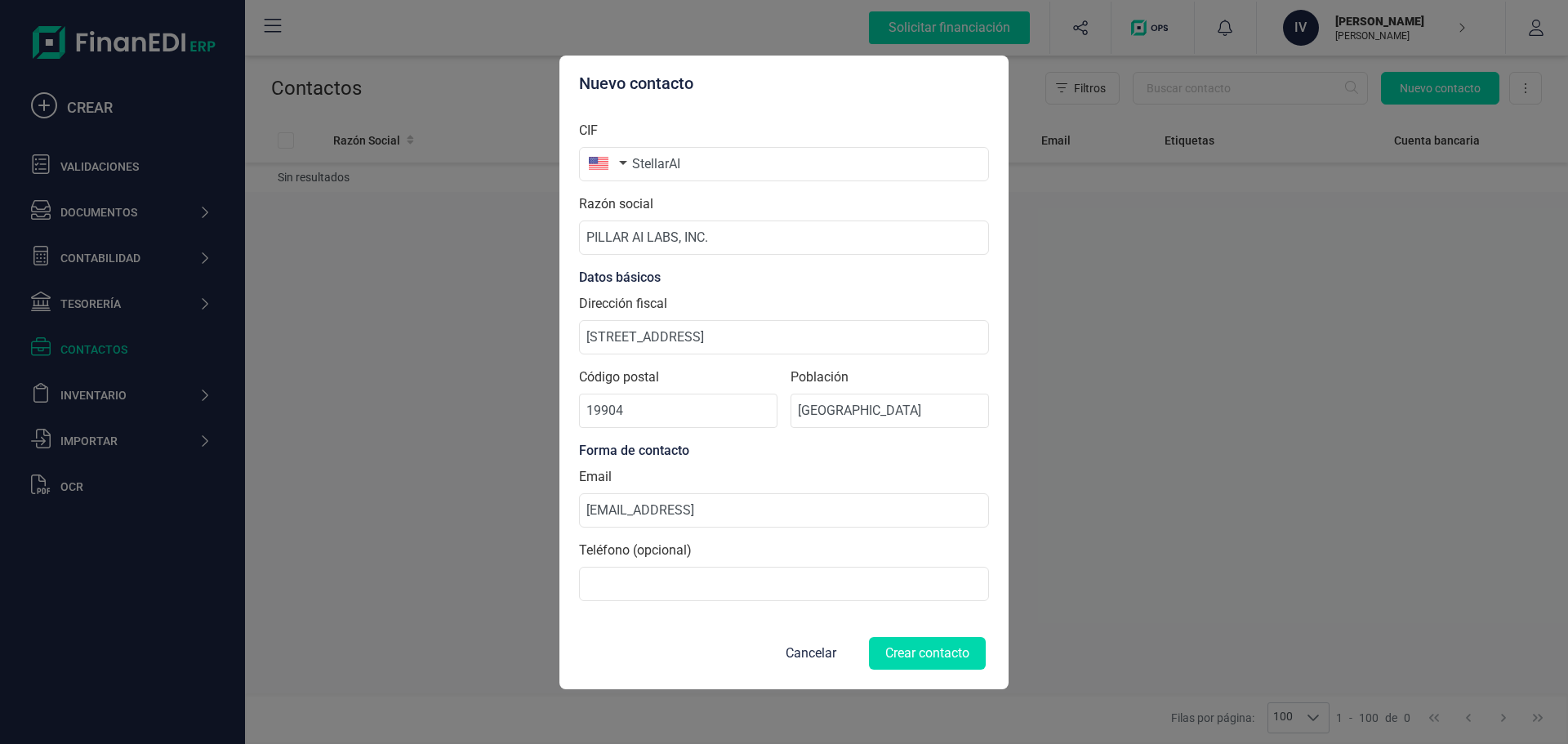
click at [693, 117] on section "CIF StellarAI Razón social PILLAR AI LABS, INC. Datos básicos Dirección fiscal …" at bounding box center [784, 360] width 410 height 507
drag, startPoint x: 695, startPoint y: 164, endPoint x: 669, endPoint y: 161, distance: 26.2
click at [669, 161] on input "StellarAI" at bounding box center [784, 164] width 410 height 35
click at [906, 133] on div "CIF Stellar" at bounding box center [784, 151] width 410 height 61
click at [791, 177] on input "Stellar" at bounding box center [784, 164] width 410 height 35
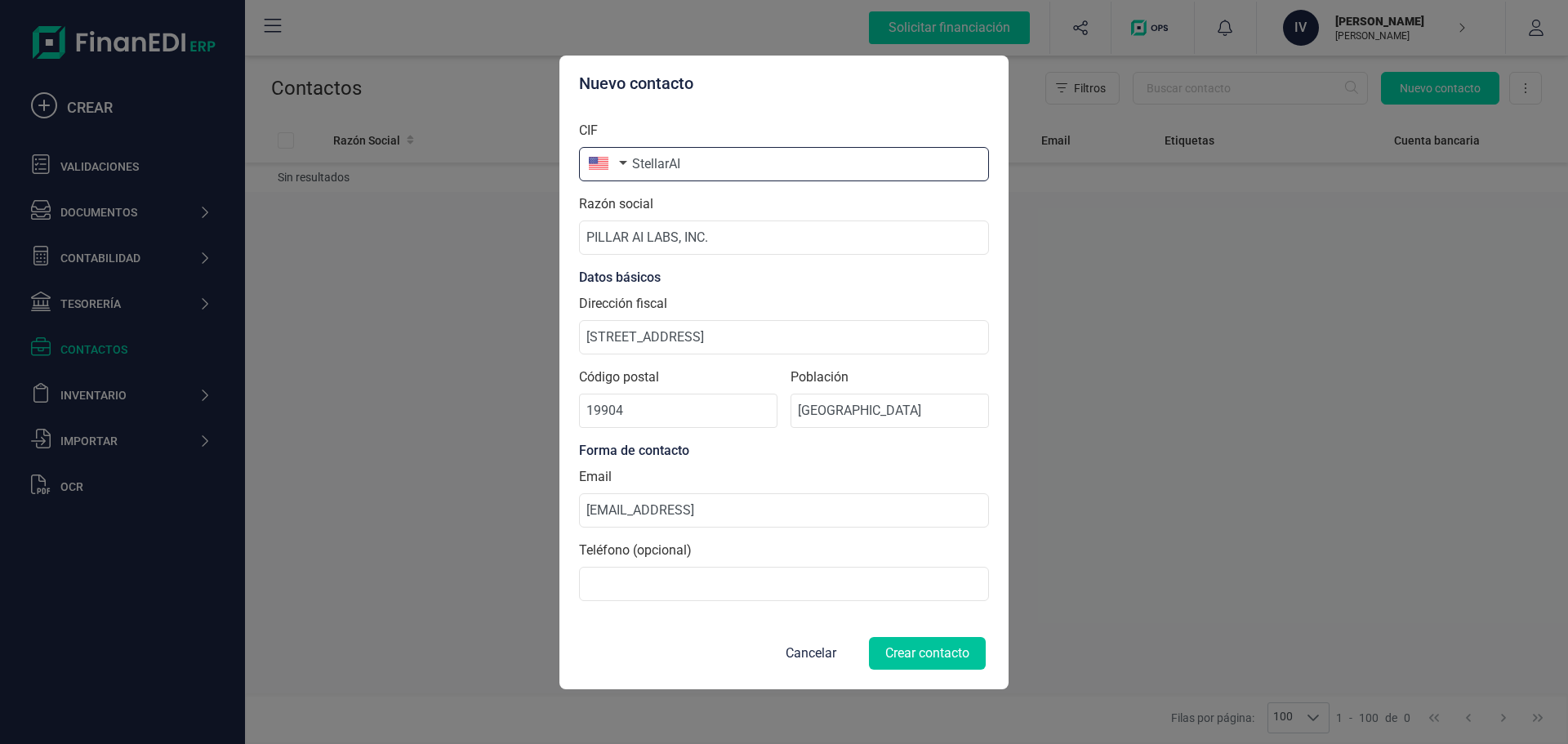
type input "StellarAI"
click at [943, 654] on button "Crear contacto" at bounding box center [927, 654] width 117 height 33
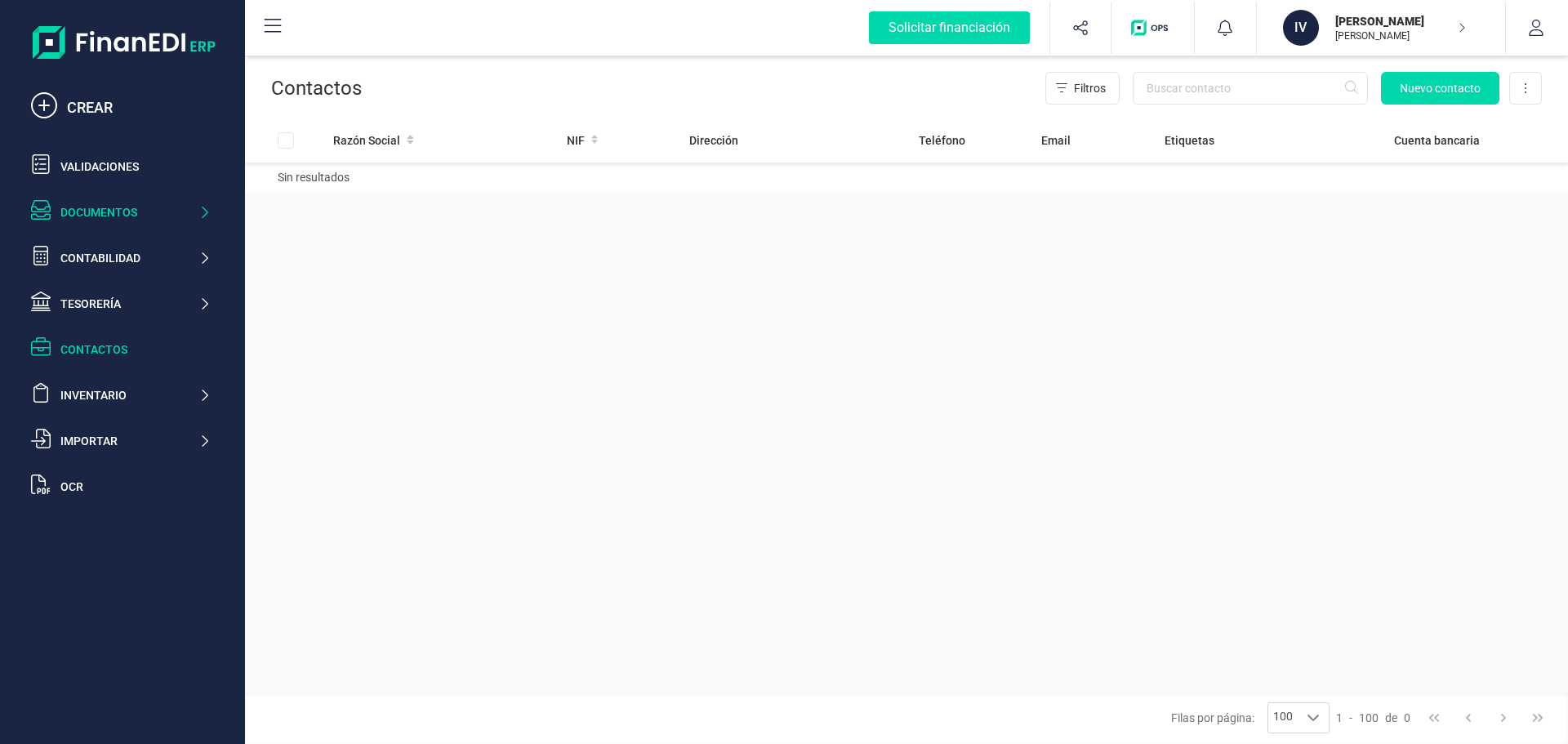
click at [125, 210] on div "Documentos" at bounding box center [130, 211] width 138 height 16
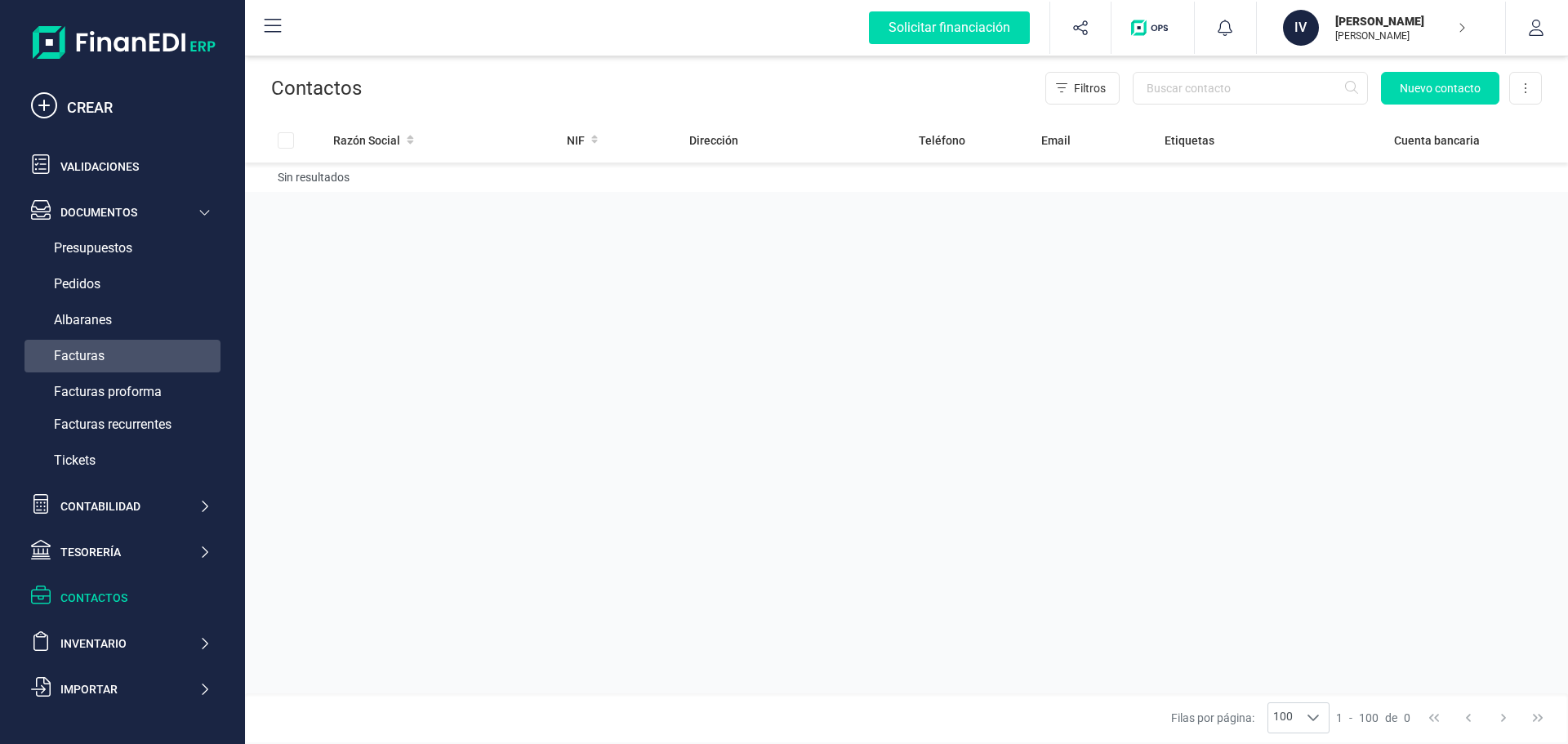
click at [105, 349] on div "Facturas" at bounding box center [122, 357] width 196 height 33
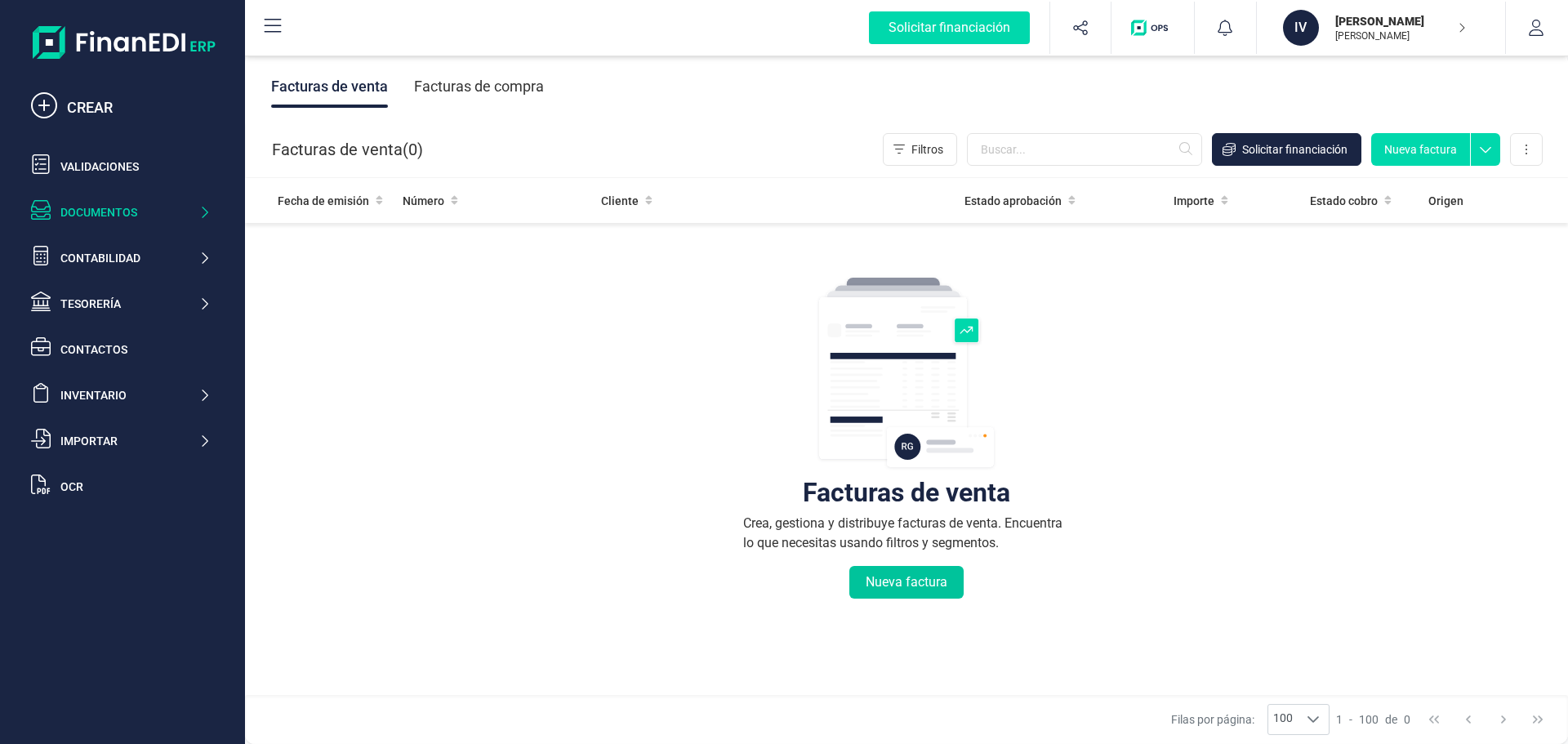
click at [894, 583] on button "Nueva factura" at bounding box center [906, 583] width 114 height 33
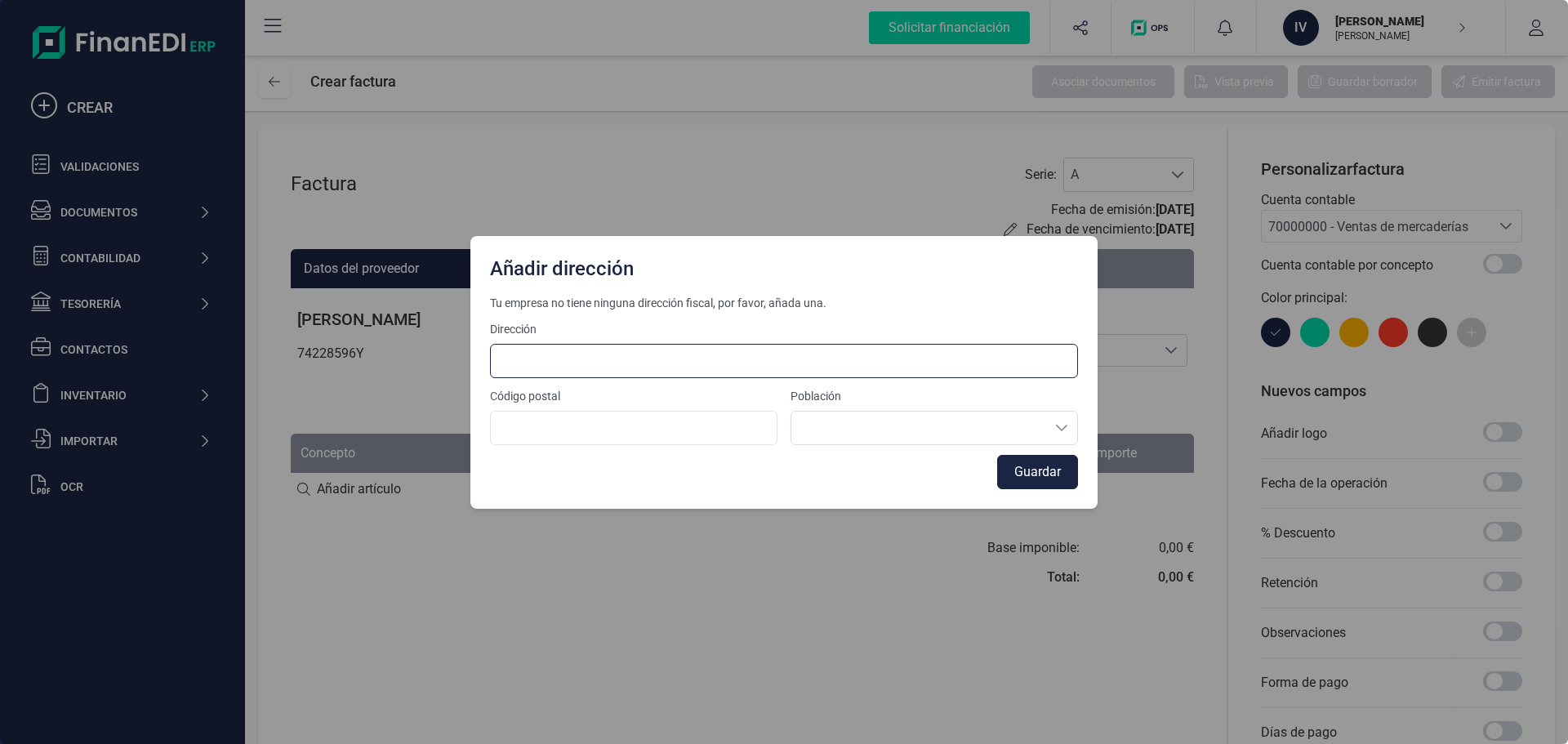
click at [674, 369] on input at bounding box center [784, 361] width 588 height 35
type input "[STREET_ADDRESS]"
type input "03203"
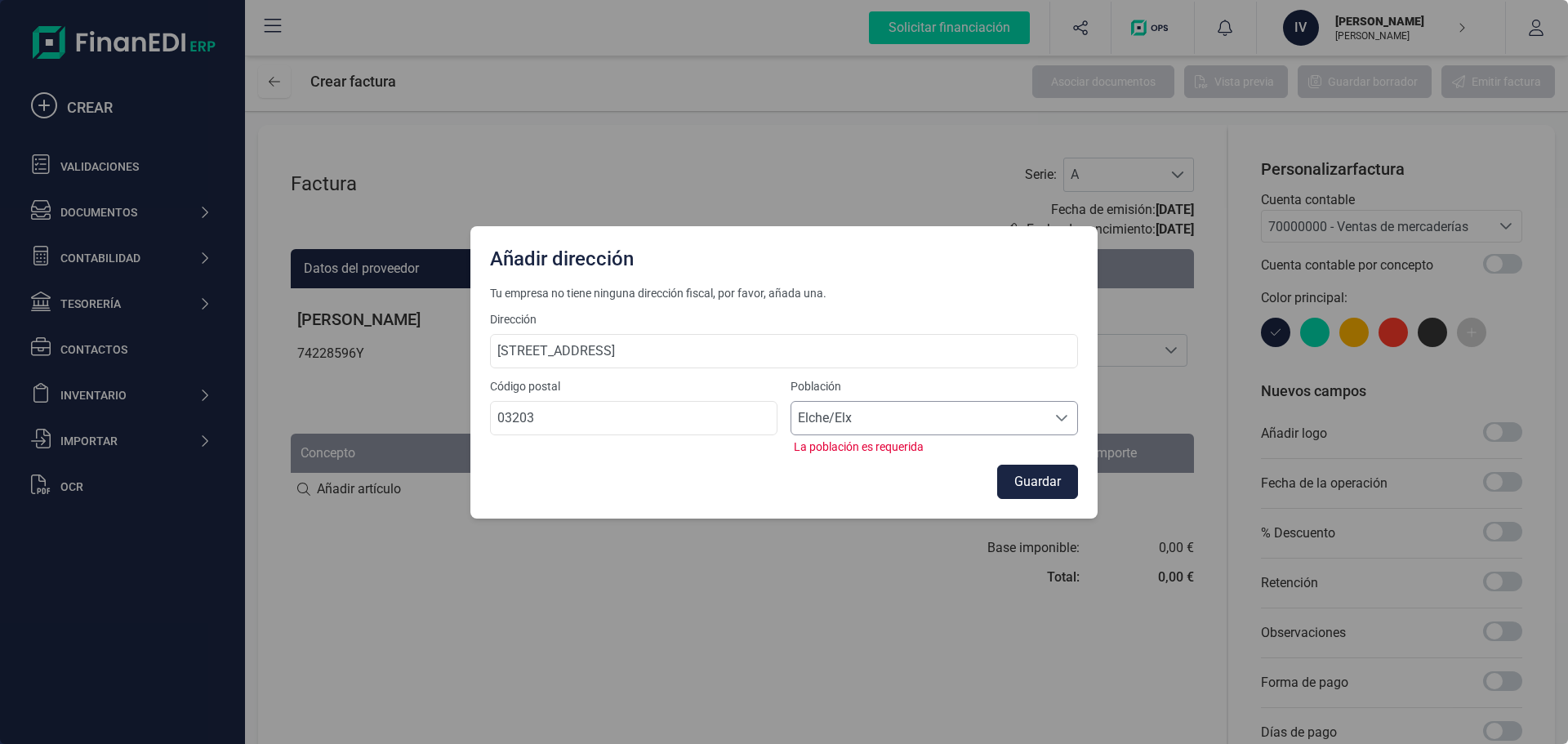
click at [955, 411] on span "Elche/Elx" at bounding box center [919, 418] width 255 height 33
click at [900, 465] on li "Elche/Elx" at bounding box center [934, 459] width 287 height 33
click at [857, 426] on span "Elche/Elx" at bounding box center [919, 418] width 255 height 33
click at [868, 454] on li "Elche/Elx" at bounding box center [934, 459] width 287 height 33
click at [1068, 472] on button "Guardar" at bounding box center [1038, 483] width 81 height 35
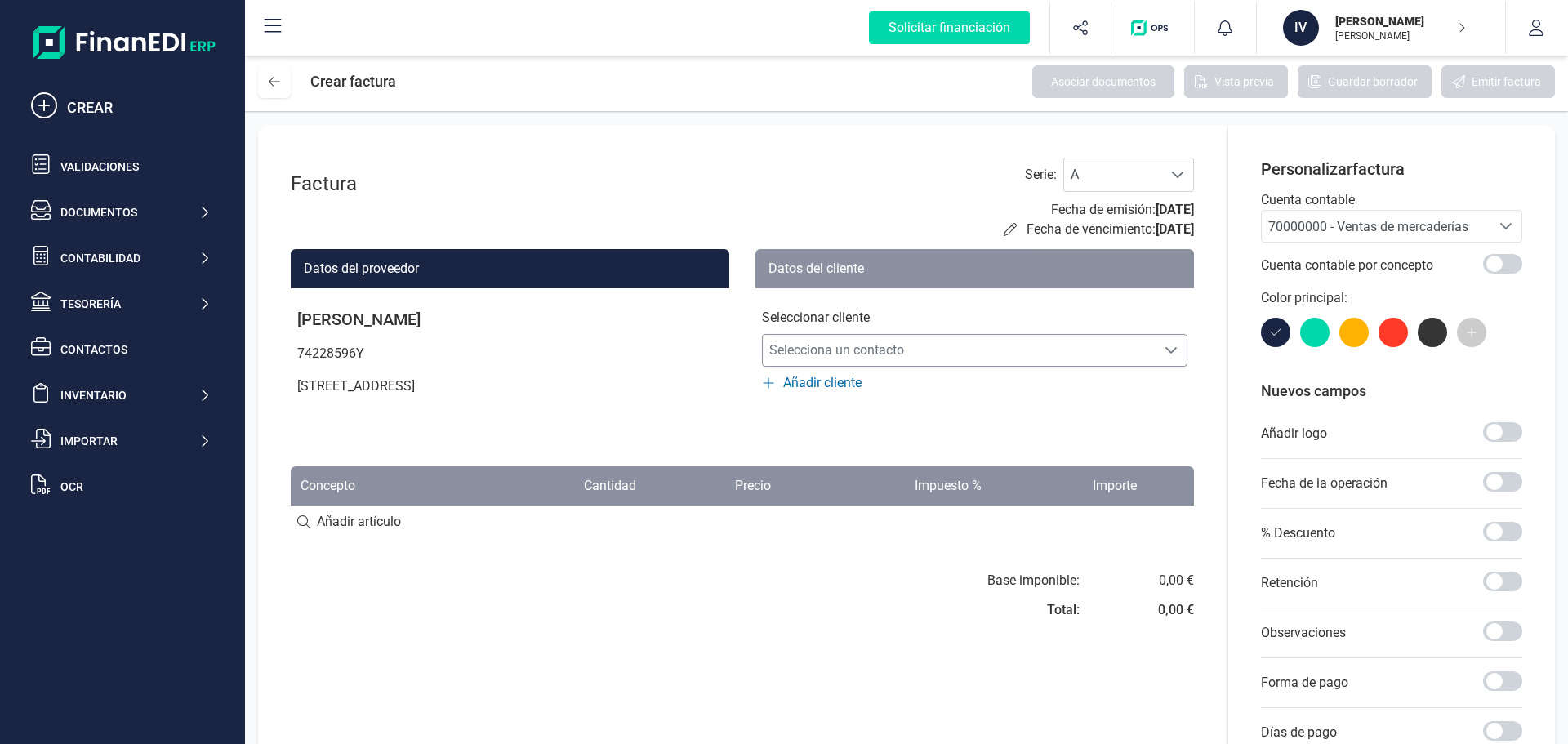
click at [857, 355] on span "Selecciona un contacto" at bounding box center [959, 351] width 393 height 33
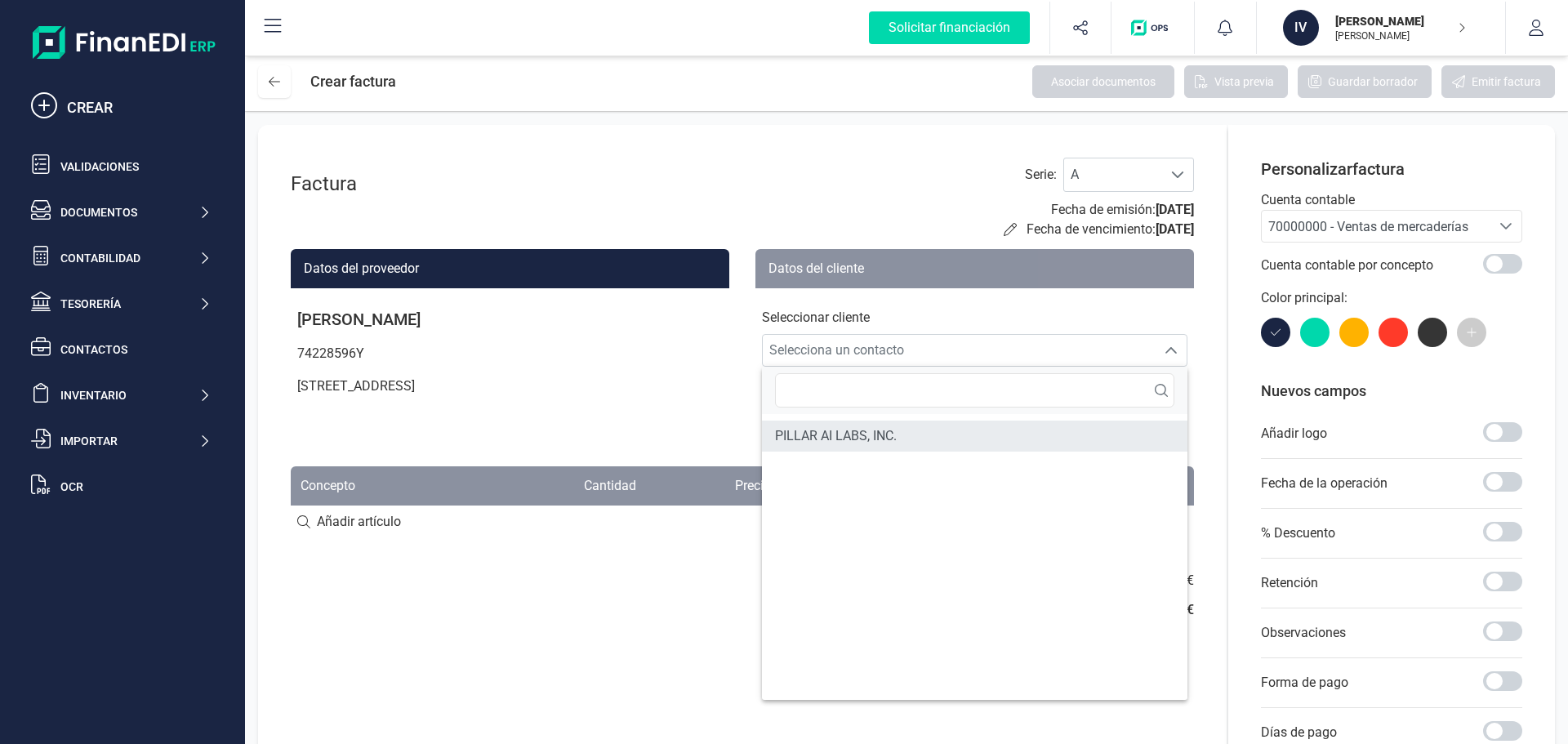
click at [857, 446] on li "PILLAR AI LABS, INC." at bounding box center [974, 436] width 426 height 31
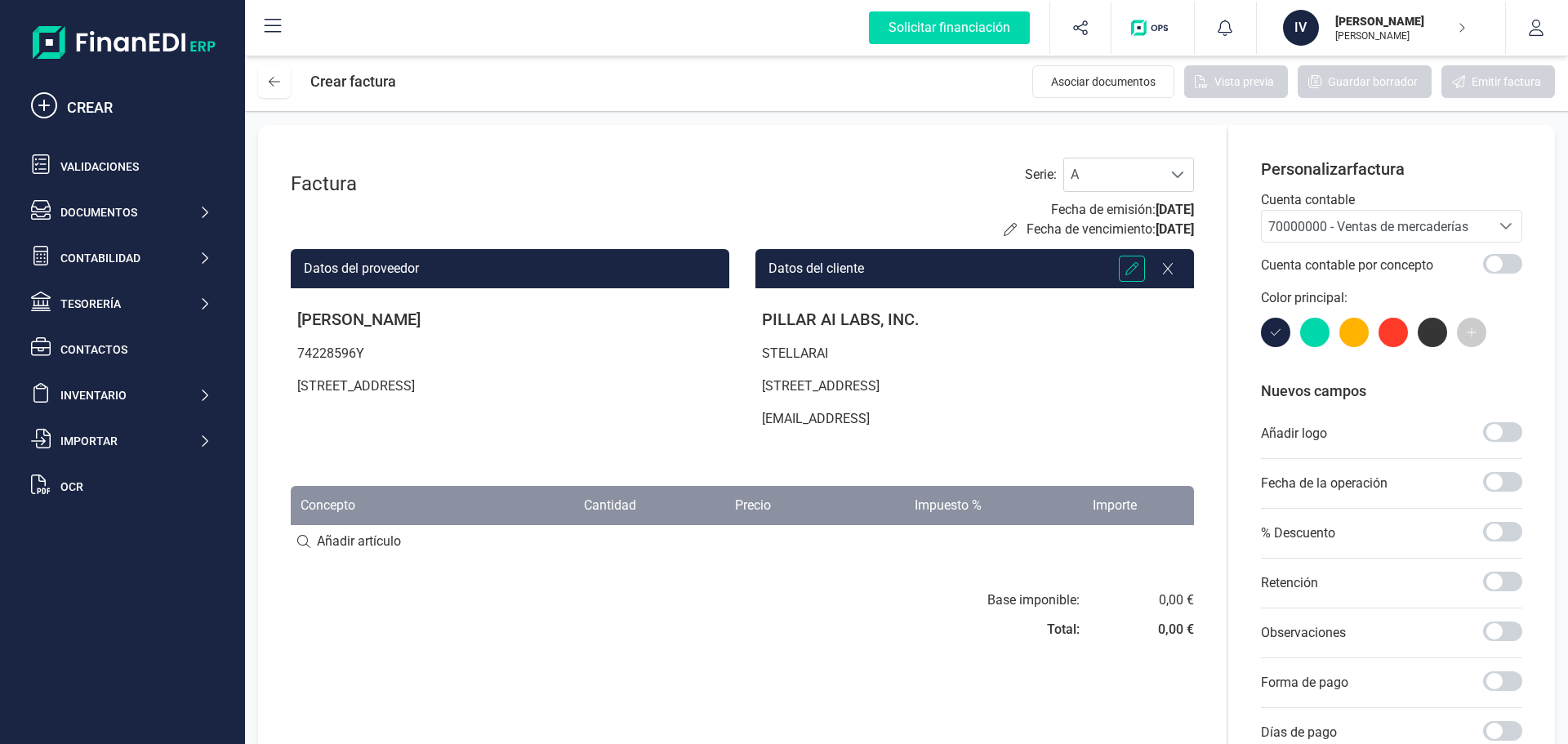
click at [1134, 269] on icon at bounding box center [1132, 269] width 13 height 13
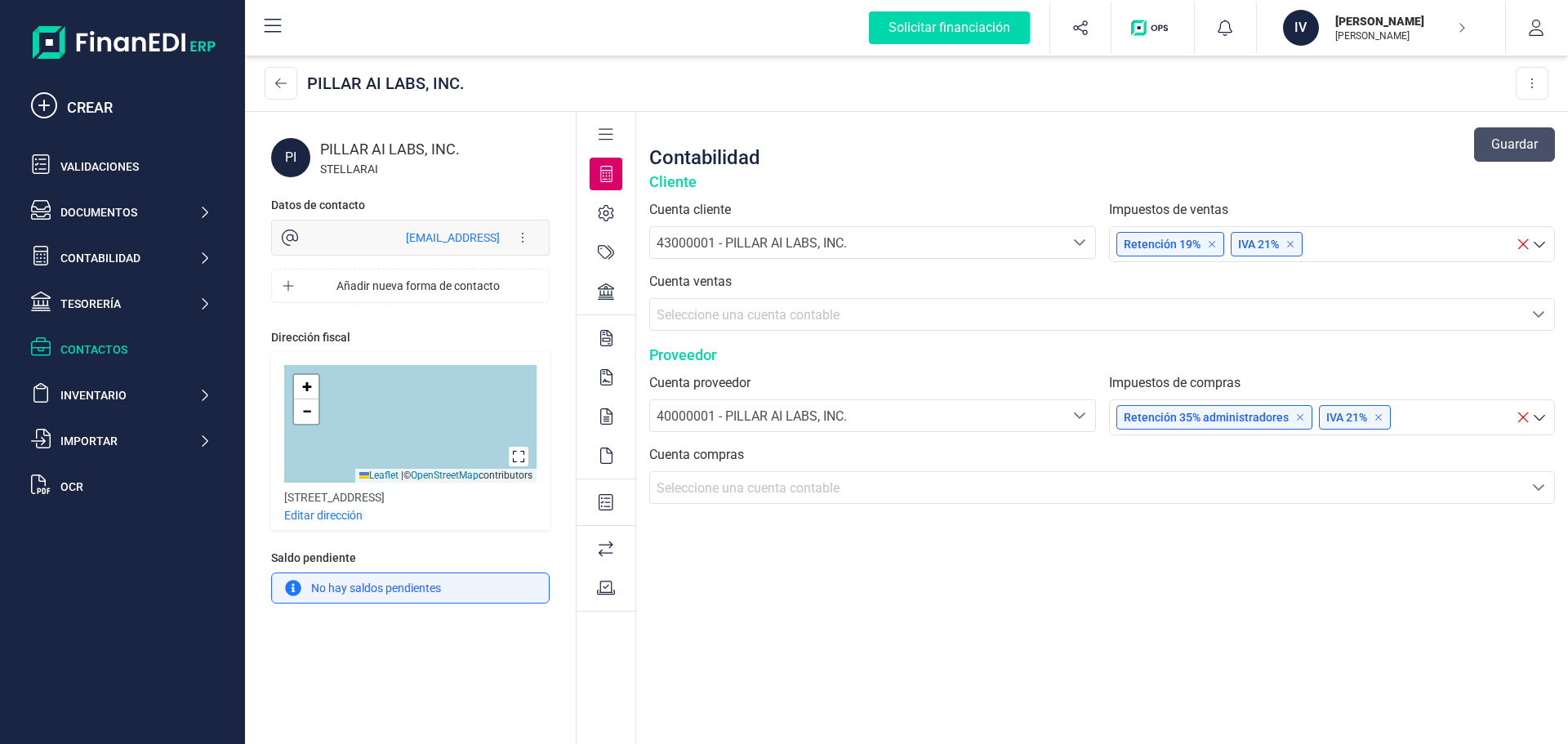
click at [1292, 246] on icon at bounding box center [1290, 244] width 10 height 10
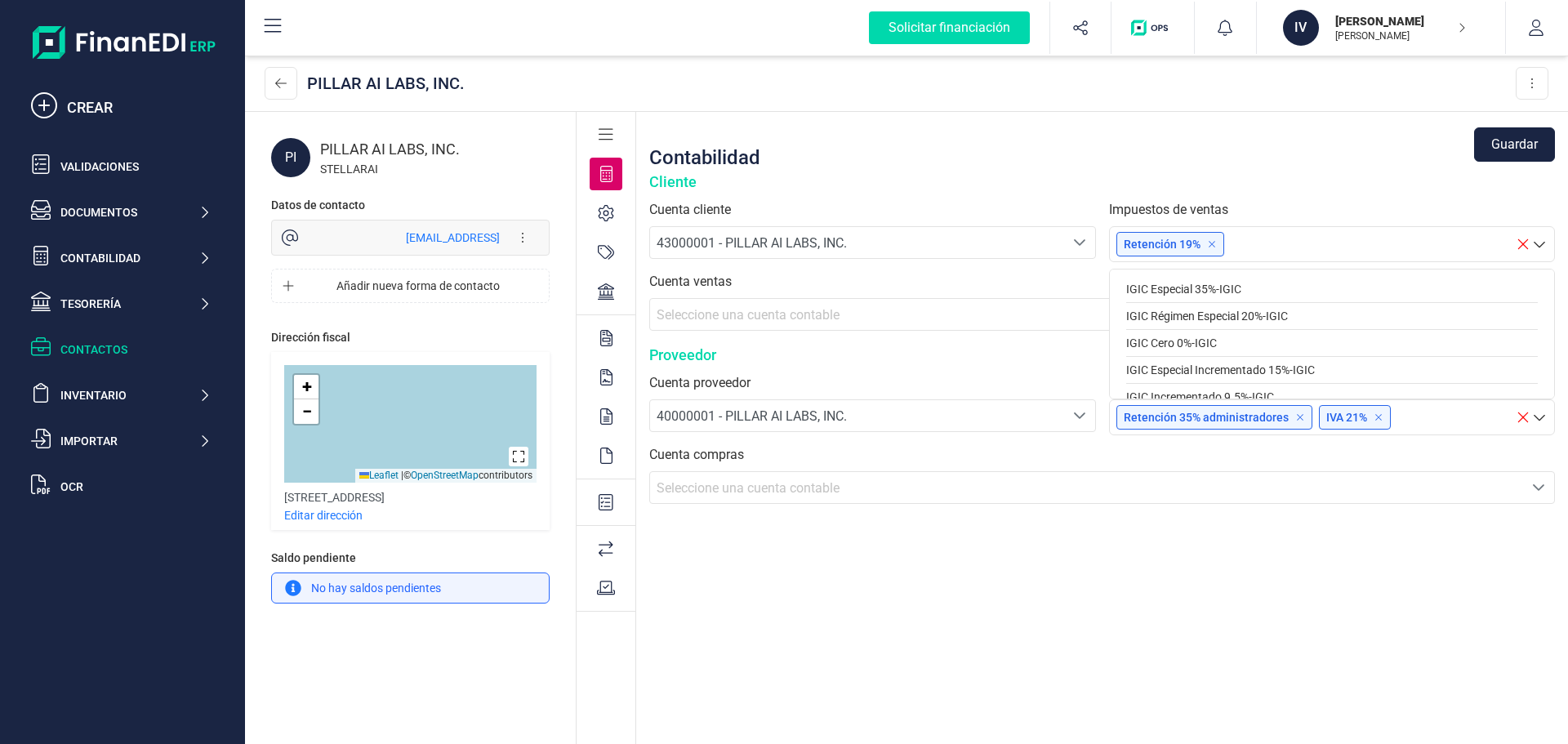
click at [1207, 245] on icon at bounding box center [1212, 244] width 10 height 10
click at [1211, 248] on div at bounding box center [1316, 244] width 400 height 31
click at [1214, 313] on div "Inv. Suj. Pasivo 0% - IVA" at bounding box center [1332, 314] width 412 height 27
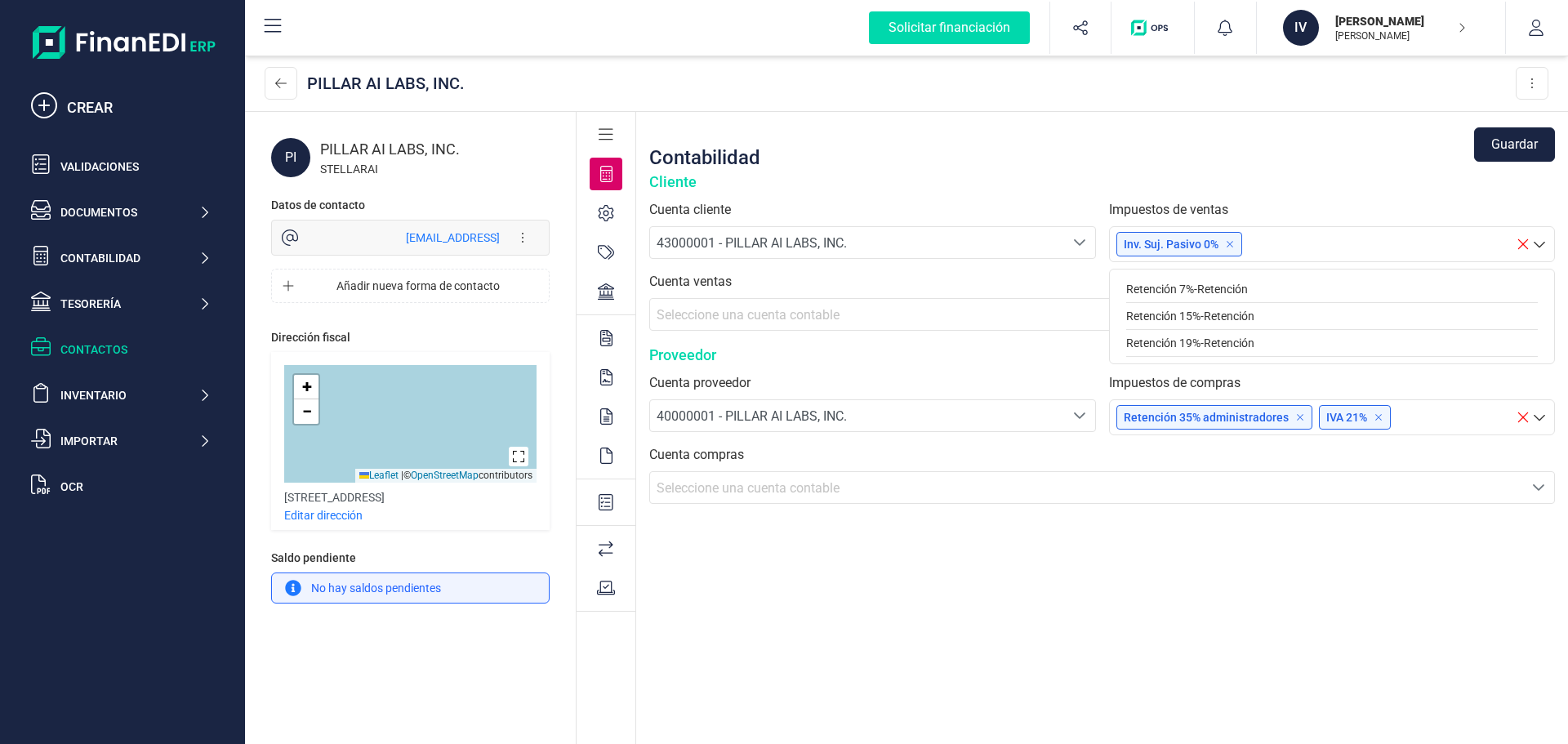
click at [1148, 520] on div "Contabilidad Guardar Cliente Cuenta cliente 43000001 - PILLAR AI LABS, INC. 430…" at bounding box center [1102, 429] width 932 height 634
click at [1295, 416] on icon at bounding box center [1300, 417] width 10 height 10
click at [1175, 411] on p "IVA 21%" at bounding box center [1151, 417] width 57 height 16
click at [1183, 419] on div "IVA 21%" at bounding box center [1152, 417] width 72 height 24
click at [1180, 420] on icon at bounding box center [1176, 417] width 10 height 10
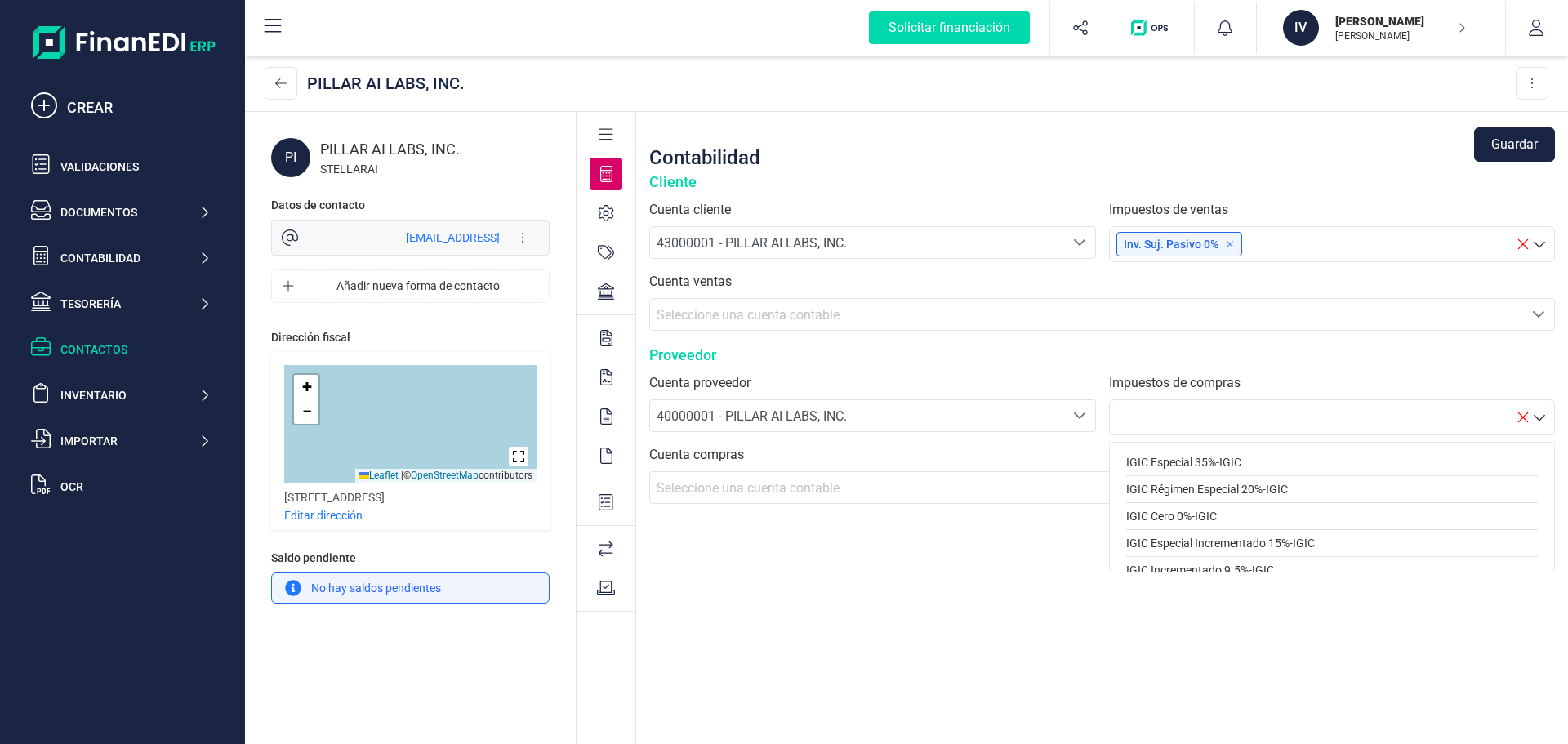
click at [1181, 419] on div at bounding box center [1316, 417] width 400 height 31
click at [1233, 510] on div "Exento - IVA" at bounding box center [1332, 508] width 412 height 27
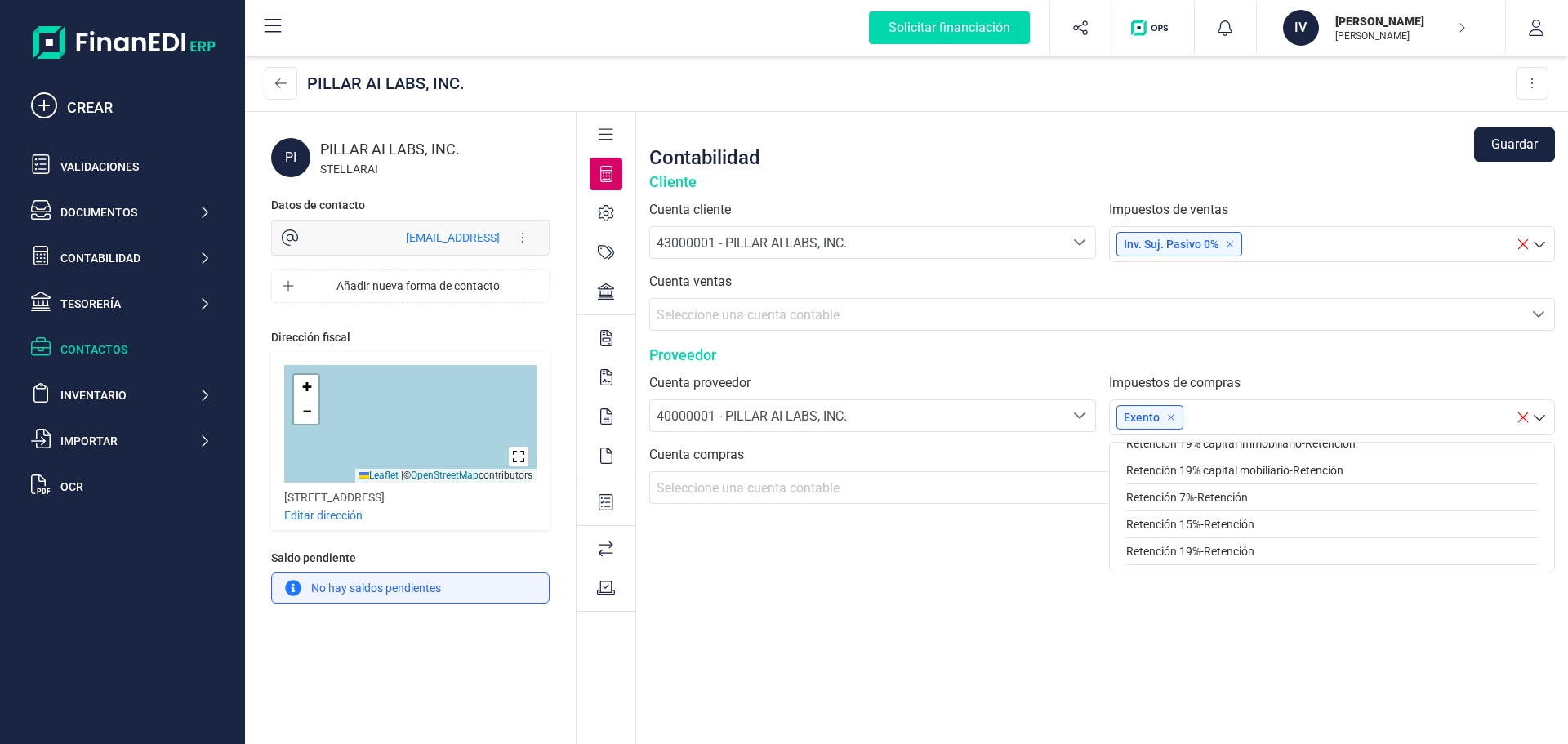
click at [1123, 615] on div "Contabilidad Guardar Cliente Cuenta cliente 43000001 - PILLAR AI LABS, INC. 430…" at bounding box center [1102, 429] width 932 height 634
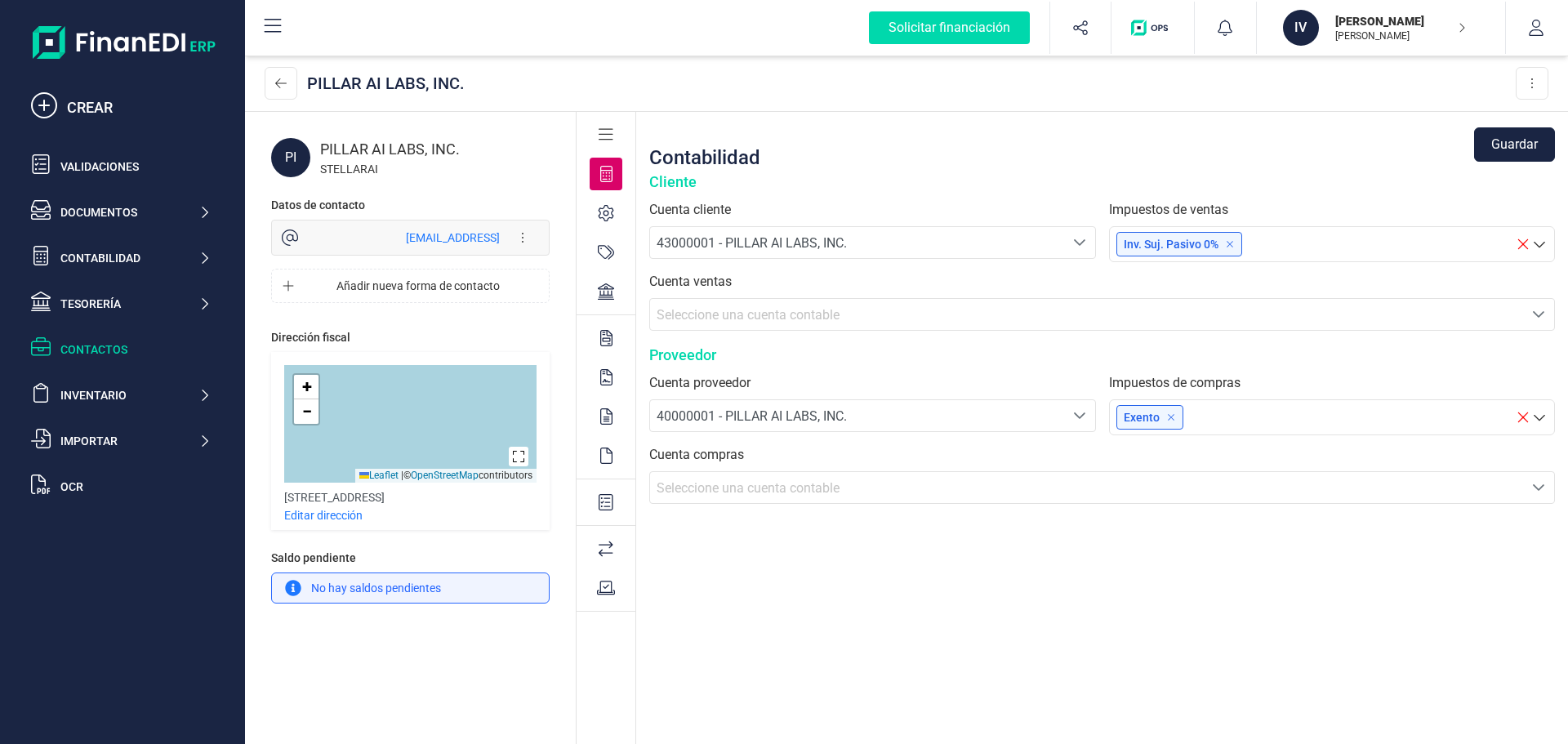
click at [813, 502] on span "Seleccione una cuenta contable" at bounding box center [1087, 487] width 873 height 31
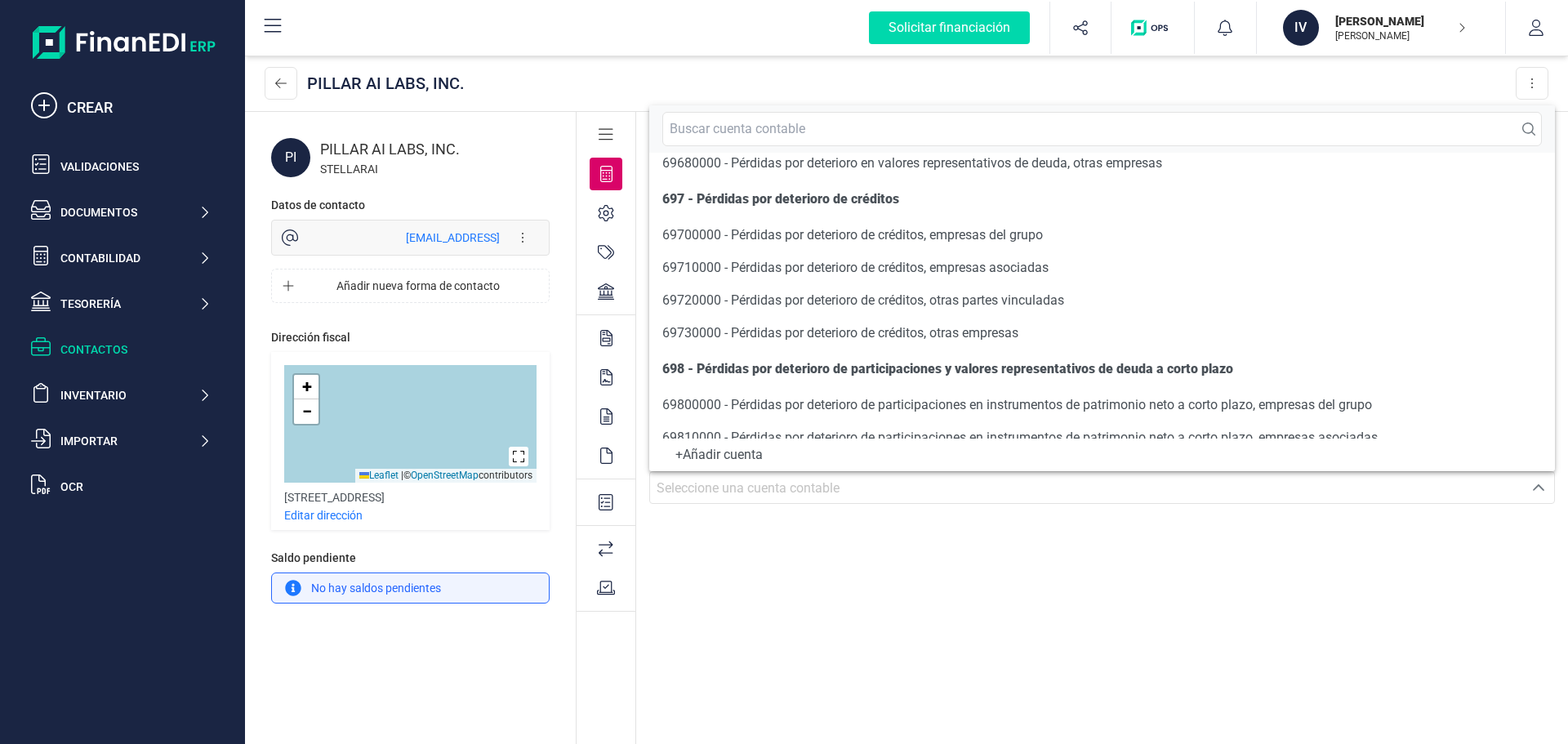
scroll to position [14681, 0]
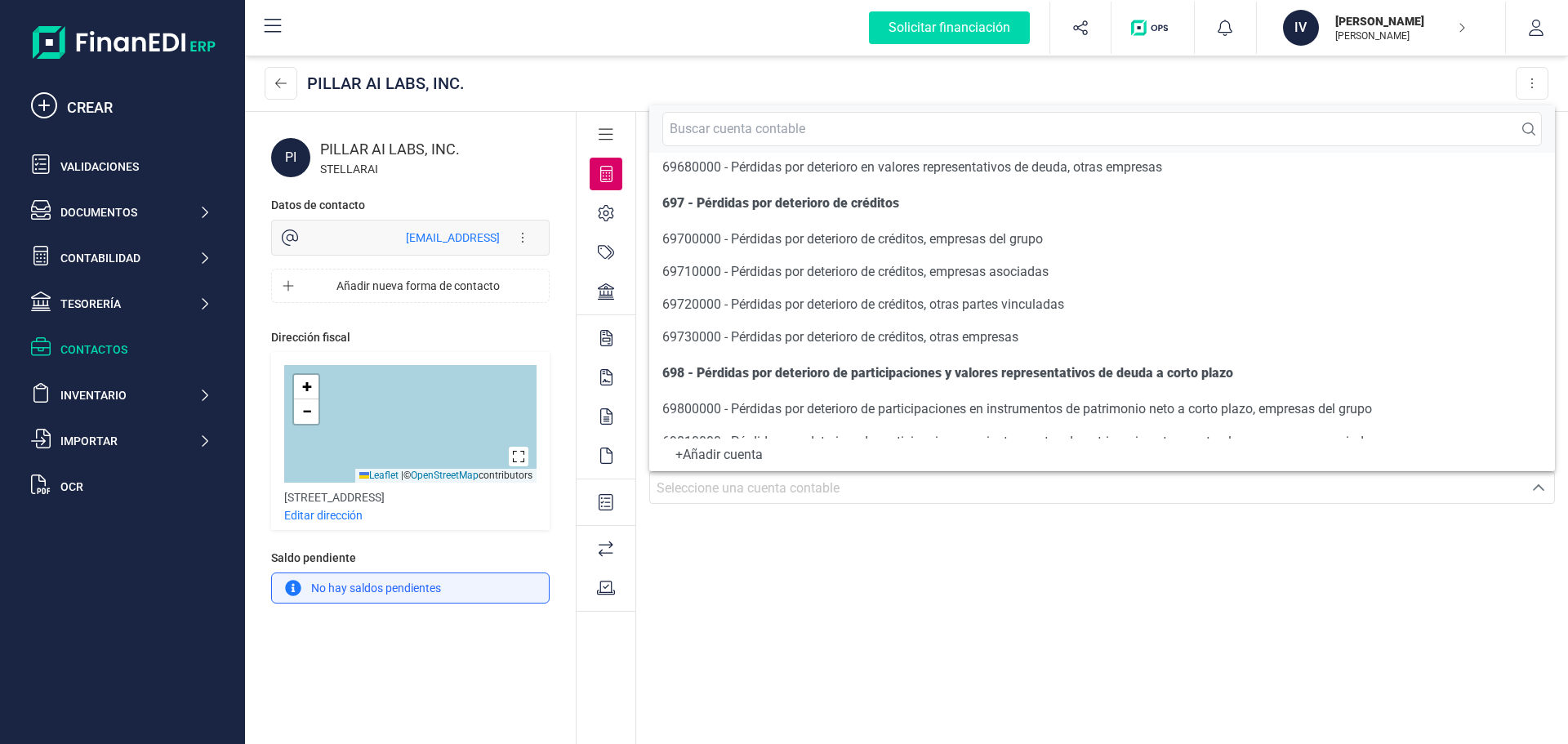
click at [883, 552] on div "Contabilidad Guardar Cliente Cuenta cliente 43000001 - PILLAR AI LABS, INC. 430…" at bounding box center [1102, 429] width 932 height 634
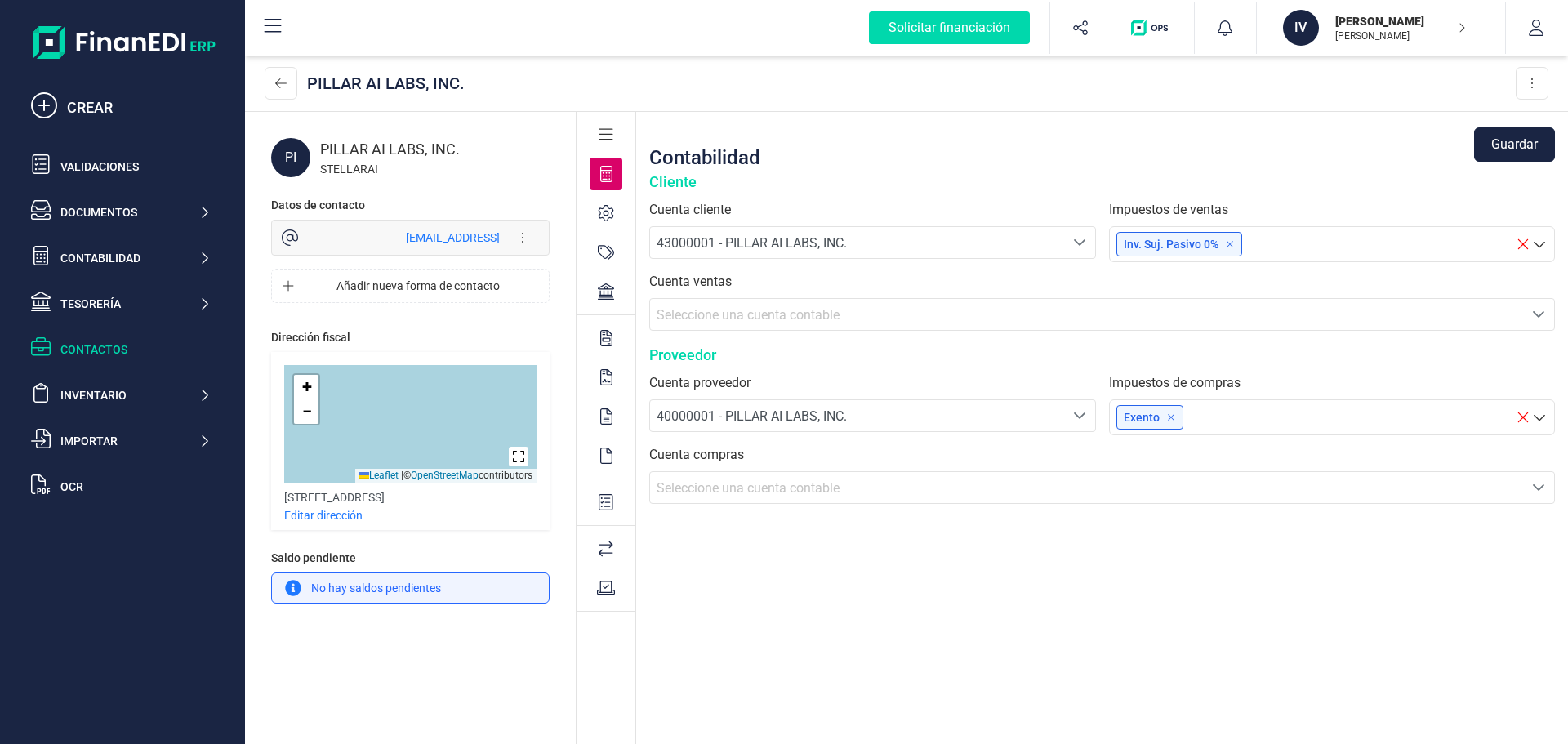
click at [781, 305] on span "Seleccione una cuenta contable" at bounding box center [1087, 314] width 873 height 31
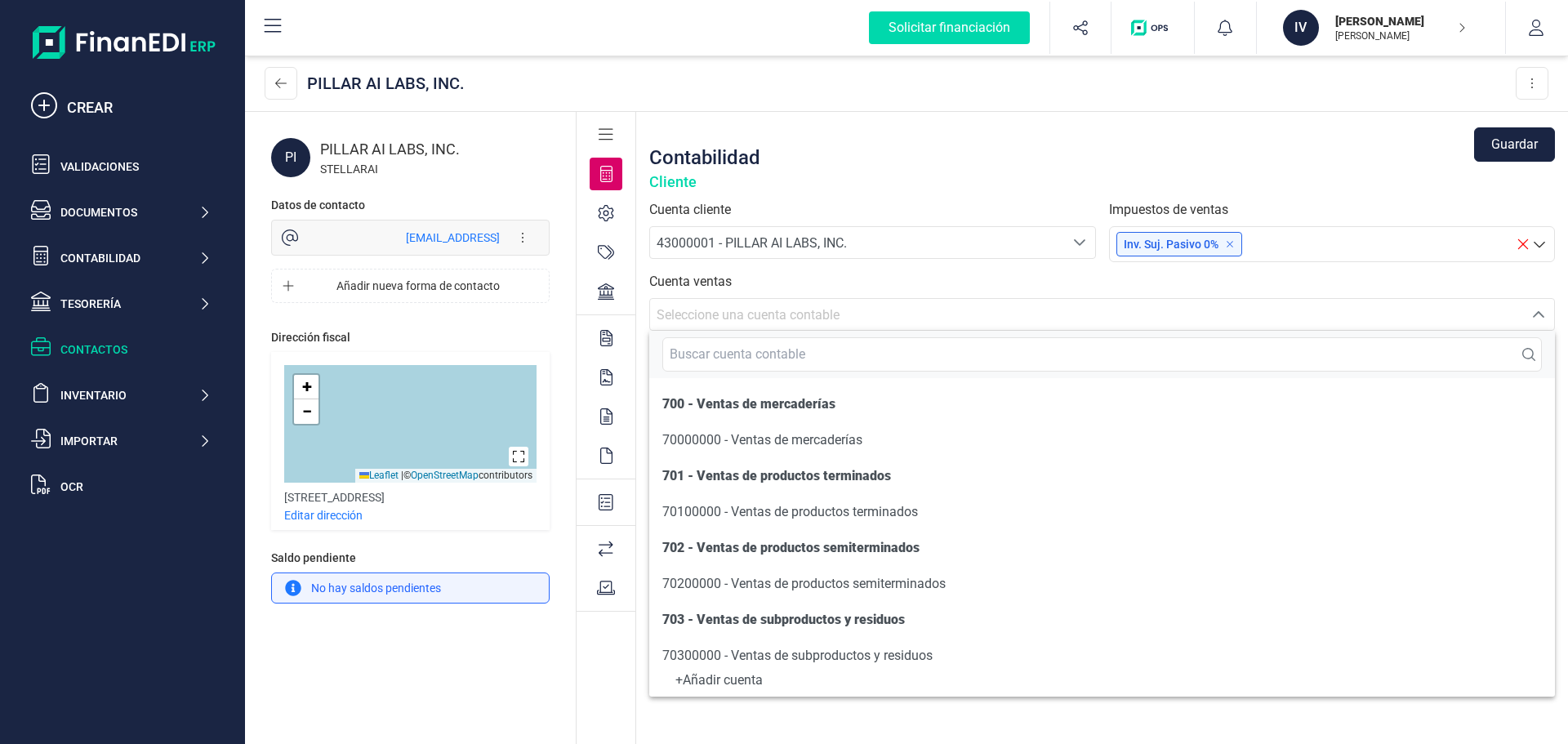
click at [781, 305] on span "Seleccione una cuenta contable" at bounding box center [1087, 314] width 873 height 31
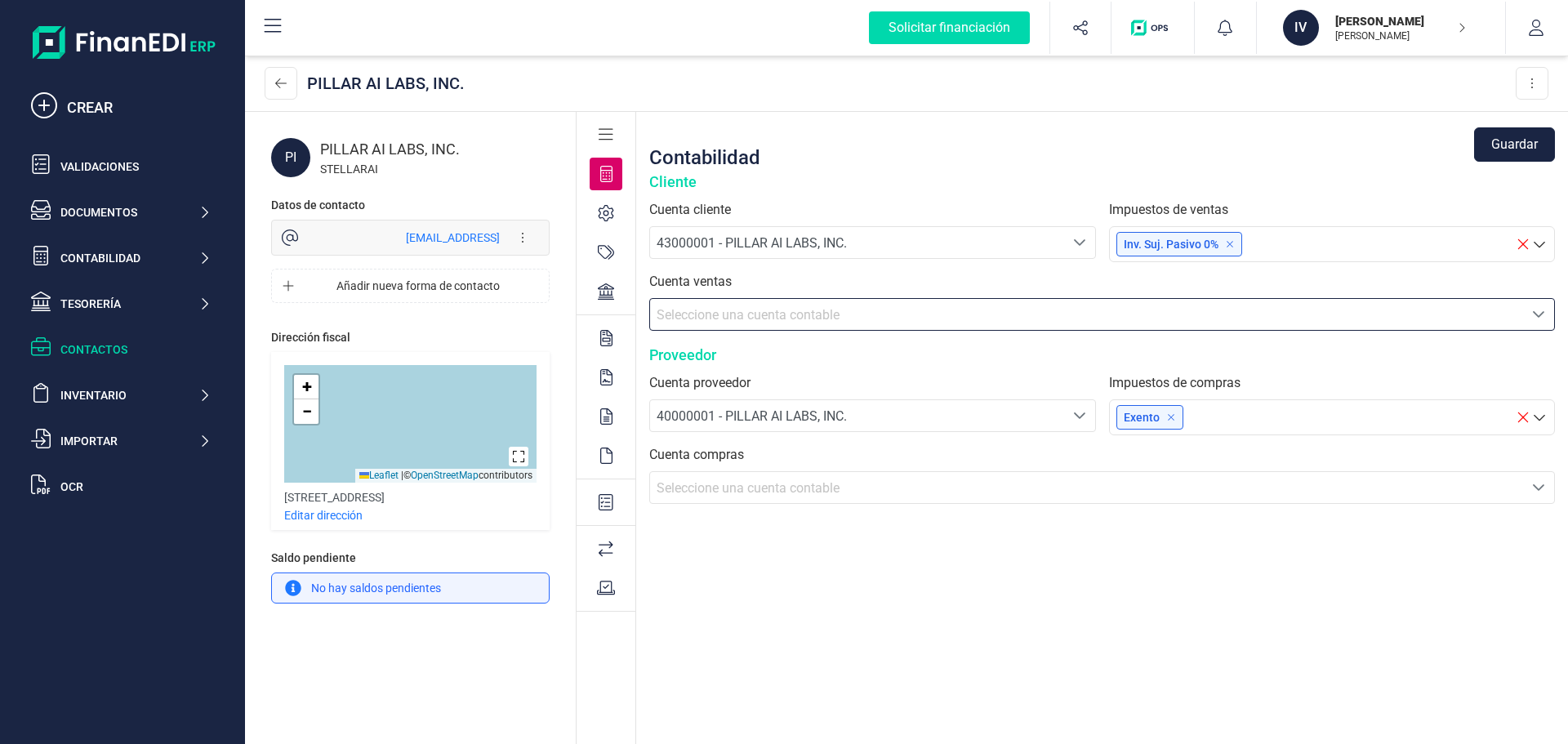
click at [781, 305] on span "Seleccione una cuenta contable" at bounding box center [1087, 314] width 873 height 31
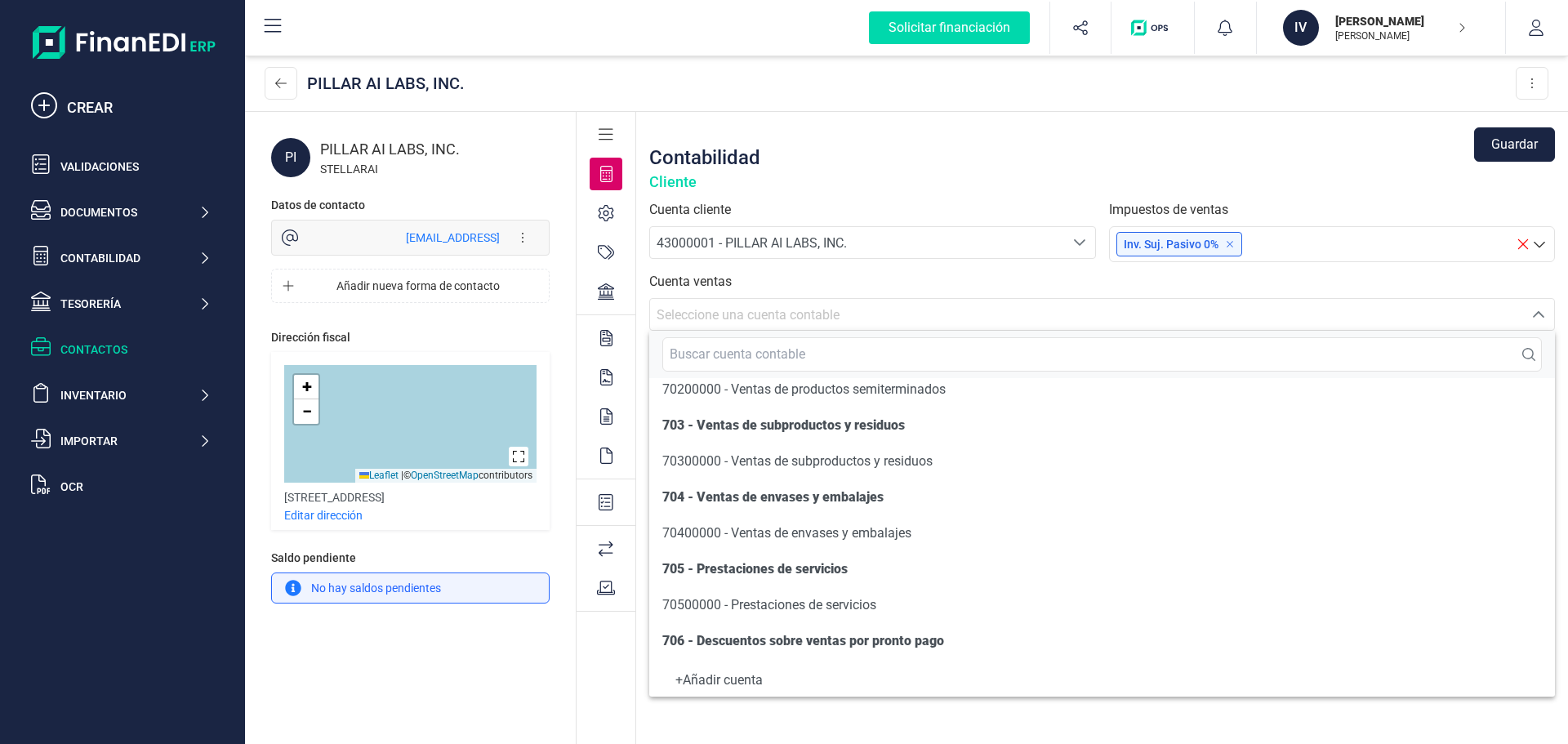
scroll to position [245, 0]
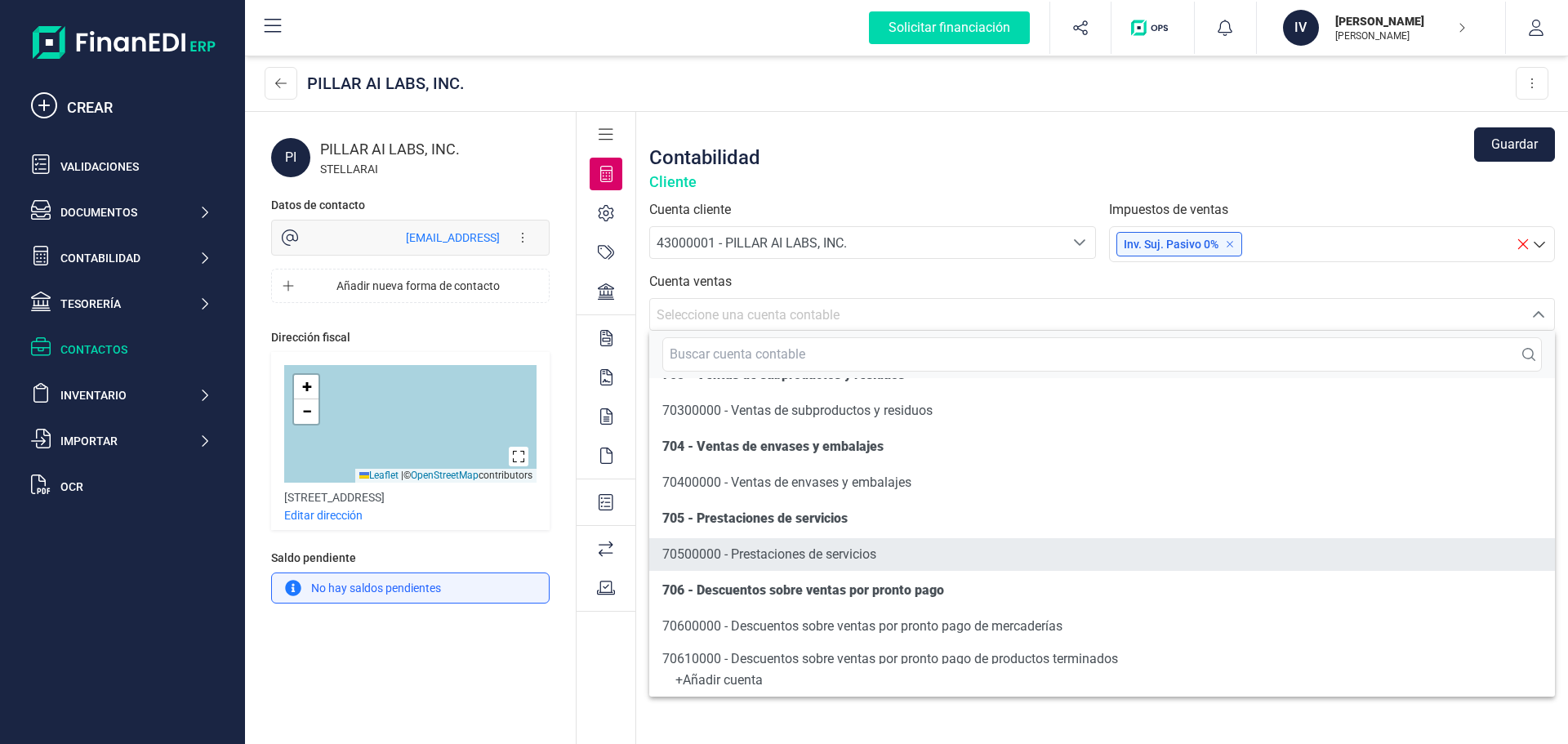
click at [842, 551] on span "70500000 - Prestaciones de servicios" at bounding box center [769, 555] width 214 height 15
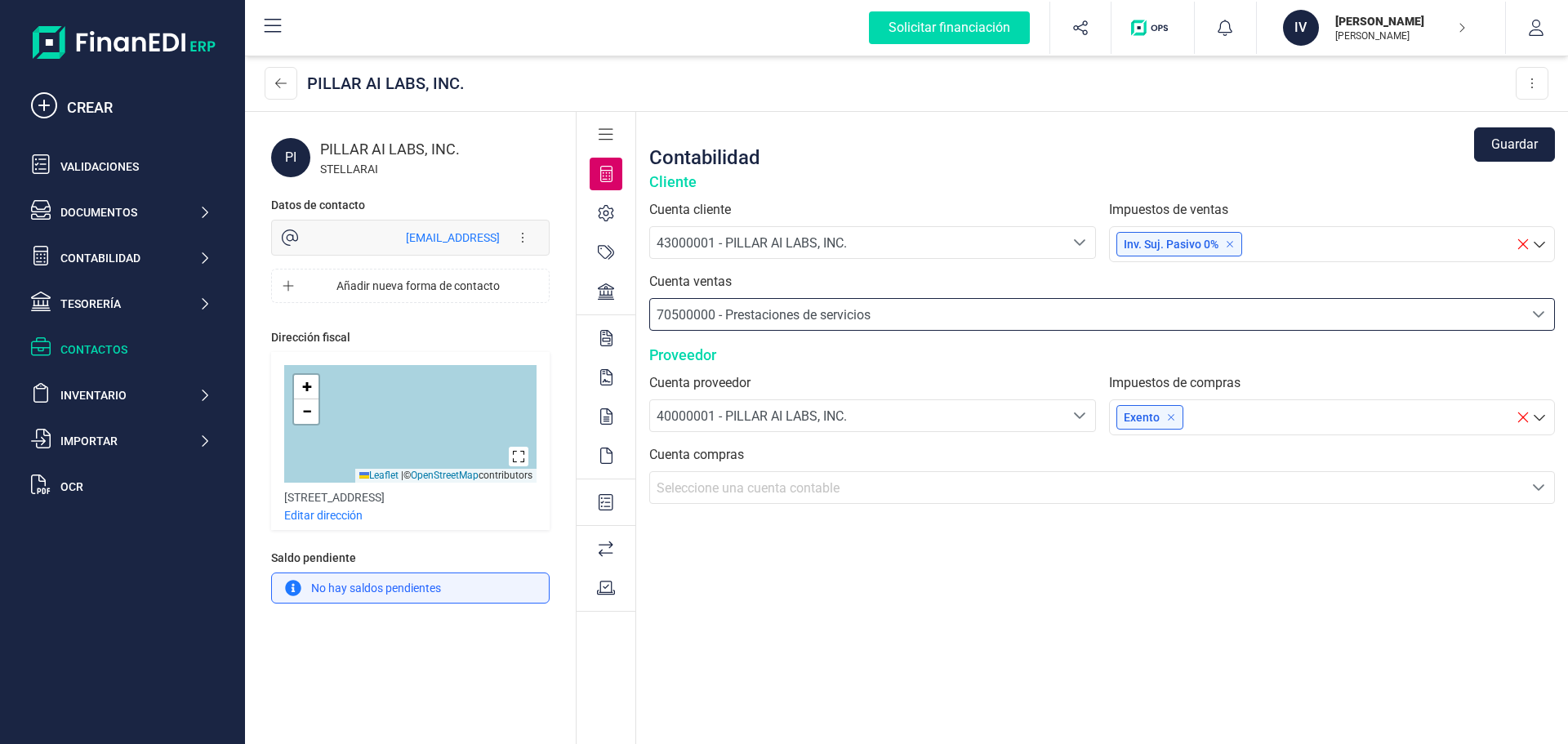
click at [845, 634] on div "Contabilidad Guardar Cliente Cuenta cliente 43000001 - PILLAR AI LABS, INC. 430…" at bounding box center [1102, 429] width 932 height 634
click at [931, 249] on div "43000001 - PILLAR AI LABS, INC." at bounding box center [856, 243] width 401 height 19
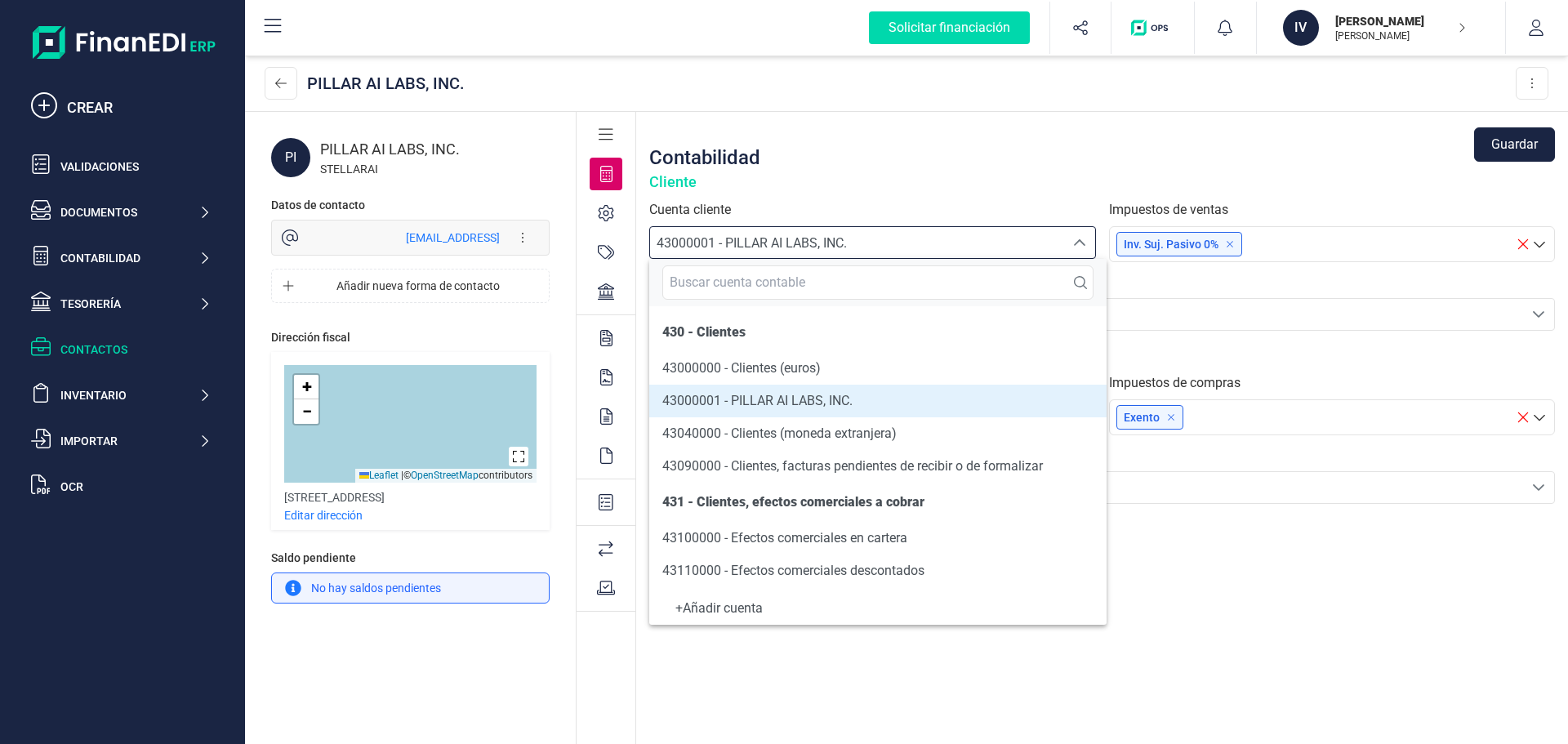
click at [930, 249] on div "43000001 - PILLAR AI LABS, INC." at bounding box center [856, 243] width 401 height 19
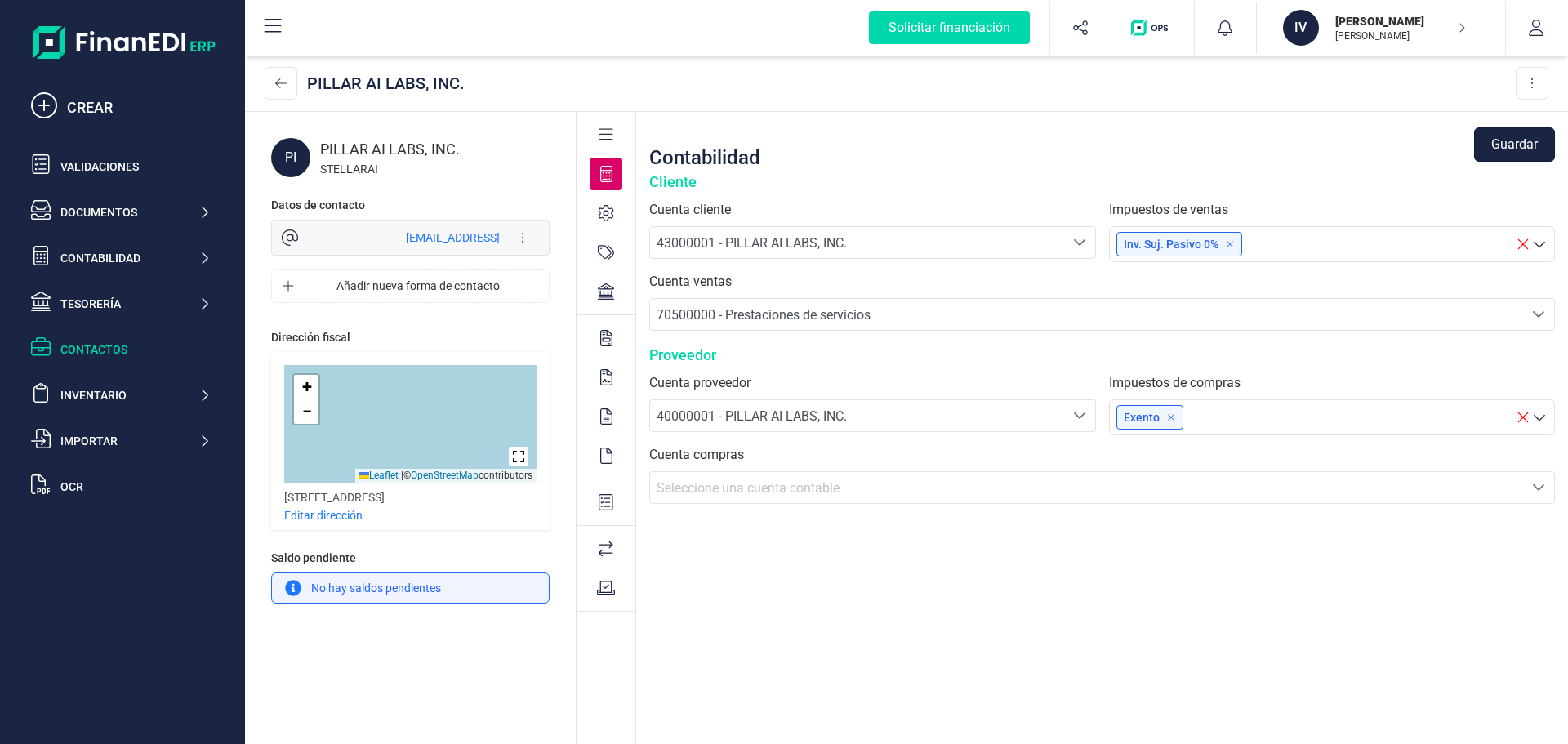
click at [1505, 144] on button "Guardar" at bounding box center [1514, 145] width 81 height 35
click at [363, 161] on div "STELLARAI" at bounding box center [434, 168] width 230 height 16
click at [265, 166] on div "PI PILLAR AI LABS, INC. STELLARAI Datos de contacto [EMAIL_ADDRESS] Editar form…" at bounding box center [410, 429] width 331 height 634
click at [286, 155] on div "PI" at bounding box center [290, 158] width 39 height 39
click at [100, 350] on div "Contactos" at bounding box center [135, 349] width 150 height 16
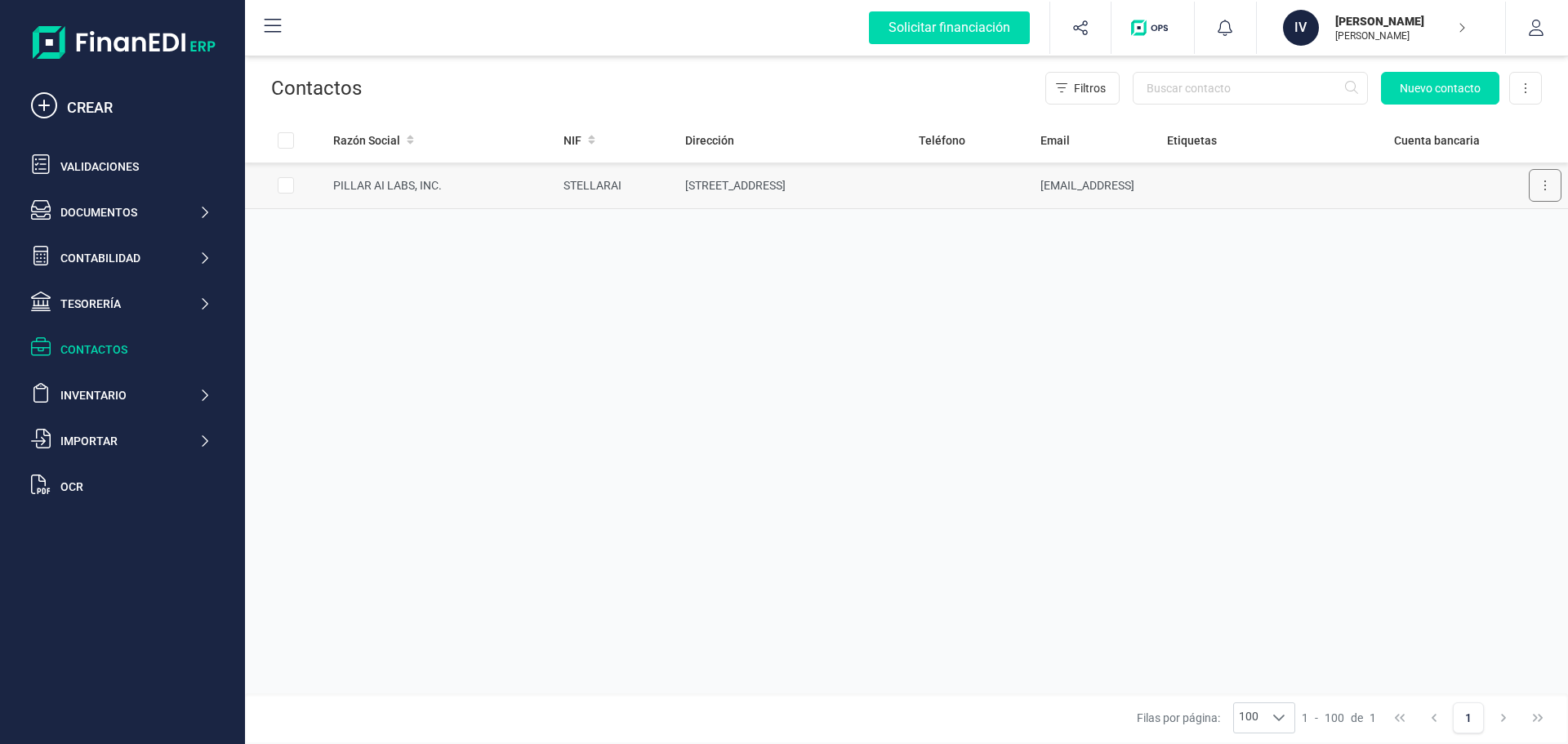
click at [1559, 183] on button at bounding box center [1545, 186] width 33 height 33
click at [1476, 232] on span "Editar contacto" at bounding box center [1498, 225] width 79 height 16
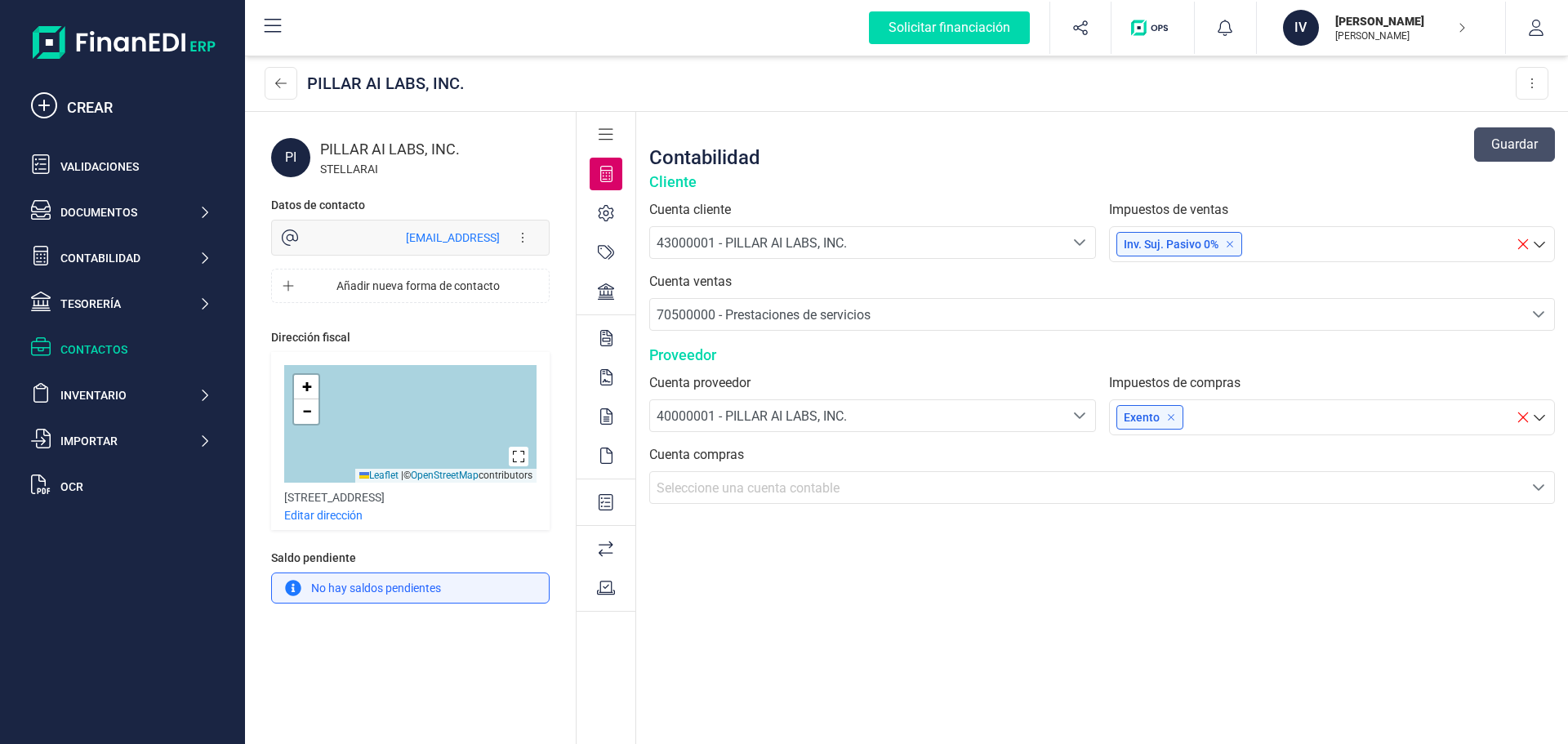
click at [347, 166] on div "STELLARAI" at bounding box center [434, 168] width 230 height 16
click at [365, 171] on div "STELLARAI" at bounding box center [434, 168] width 230 height 16
click at [1549, 65] on div "PILLAR AI LABS, INC. Eliminar contacto" at bounding box center [906, 84] width 1323 height 57
click at [1537, 88] on button at bounding box center [1531, 84] width 33 height 33
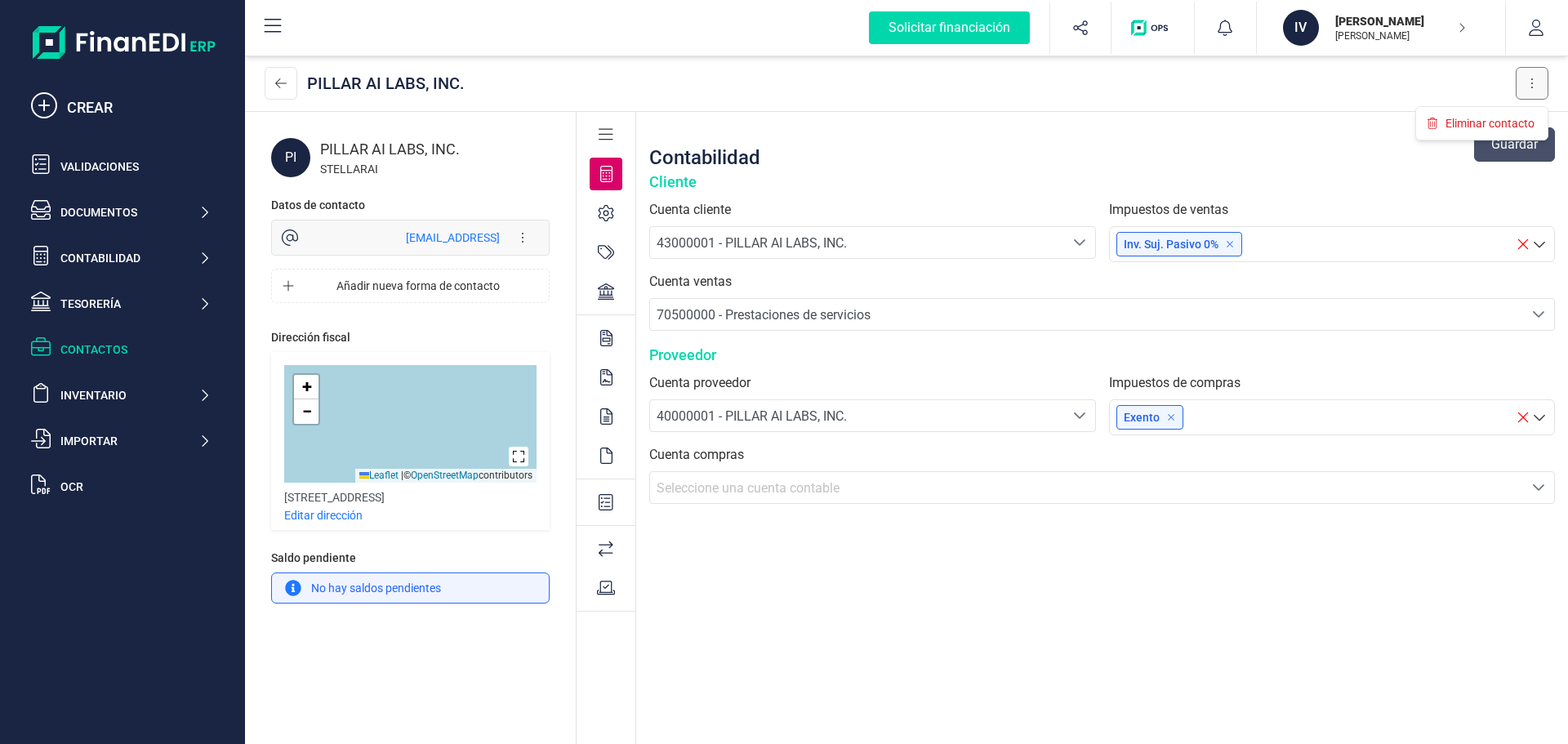
click at [1534, 88] on button at bounding box center [1531, 84] width 33 height 33
click at [603, 222] on div at bounding box center [606, 213] width 33 height 33
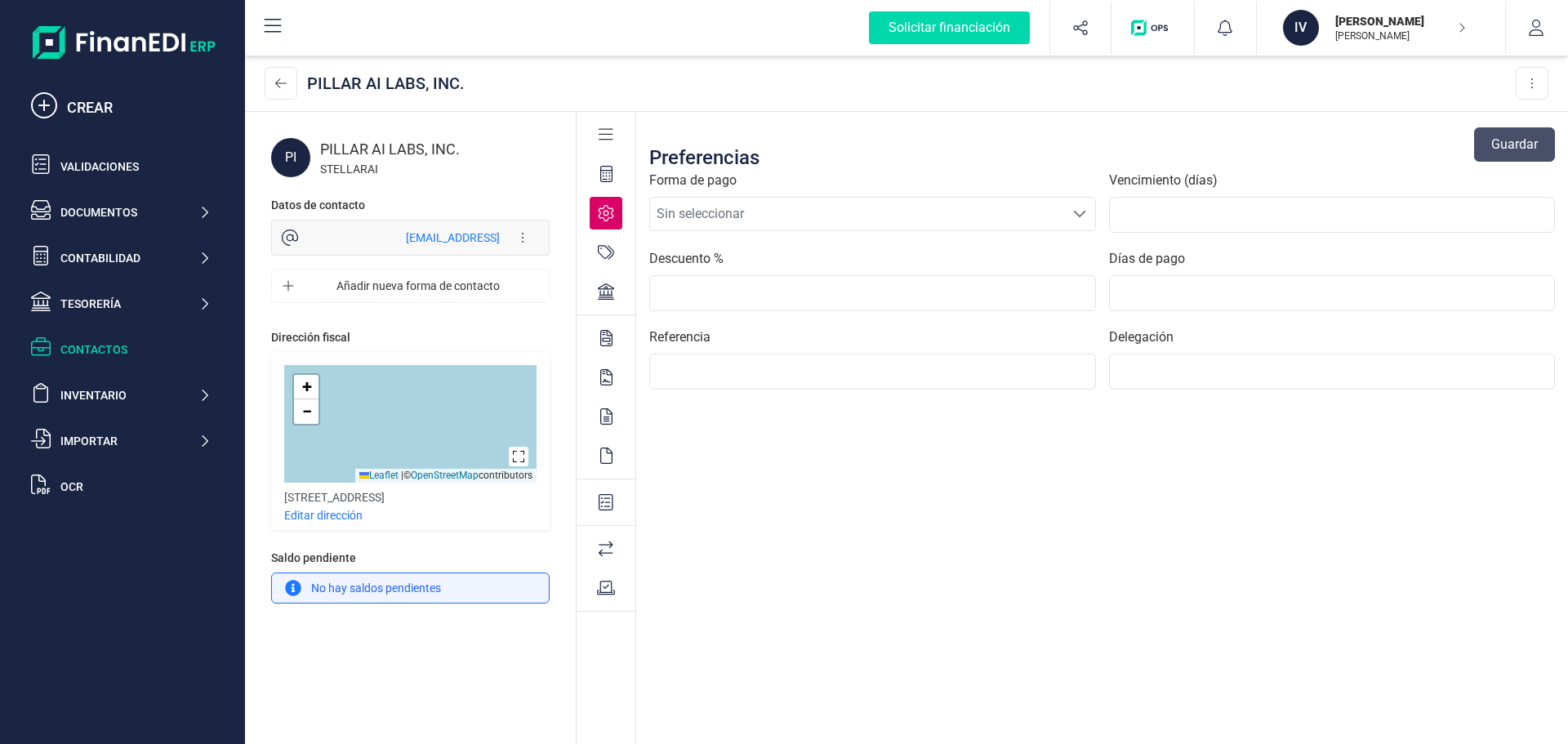
click at [603, 175] on icon at bounding box center [606, 174] width 12 height 16
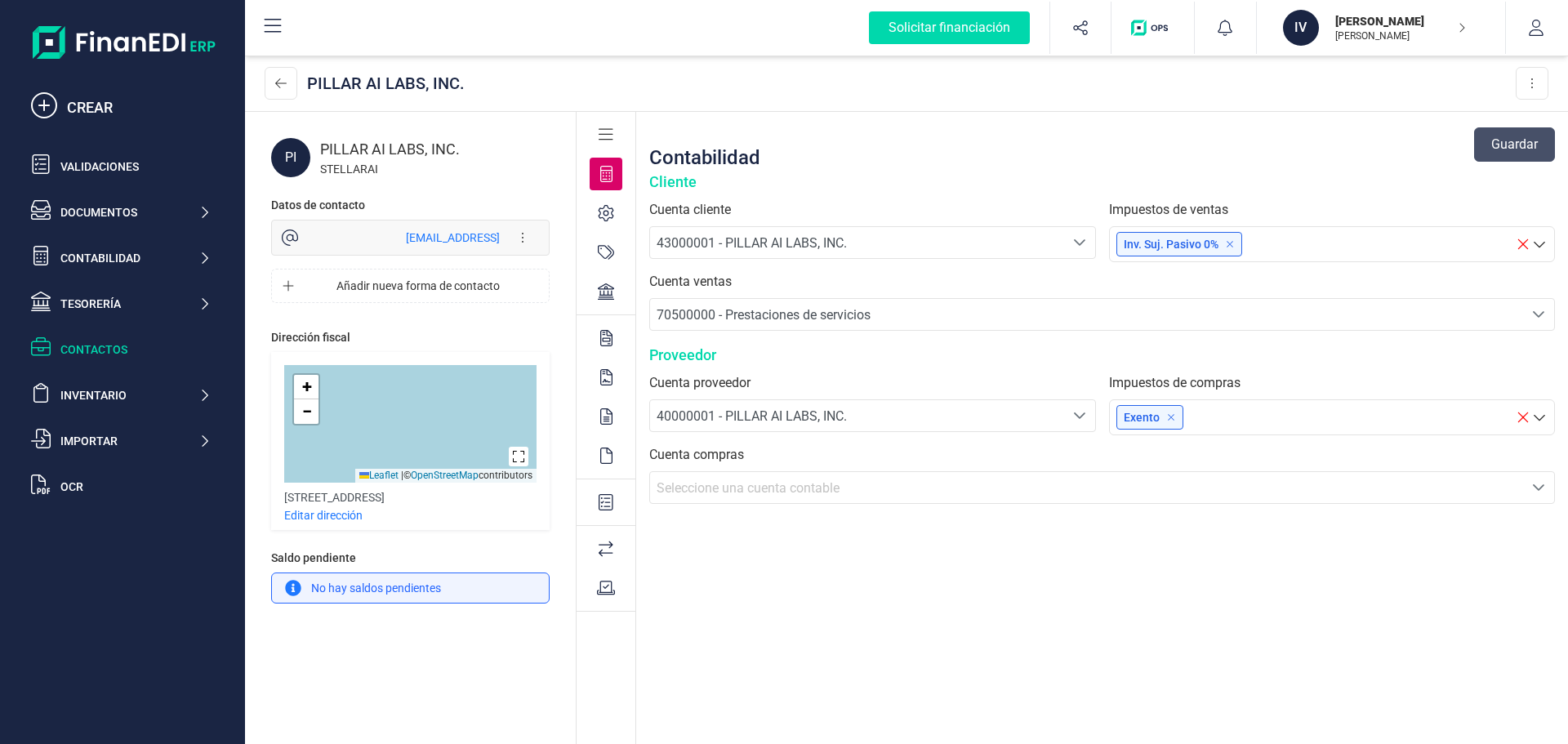
click at [606, 232] on div at bounding box center [605, 236] width 59 height 158
click at [602, 200] on div at bounding box center [606, 213] width 33 height 33
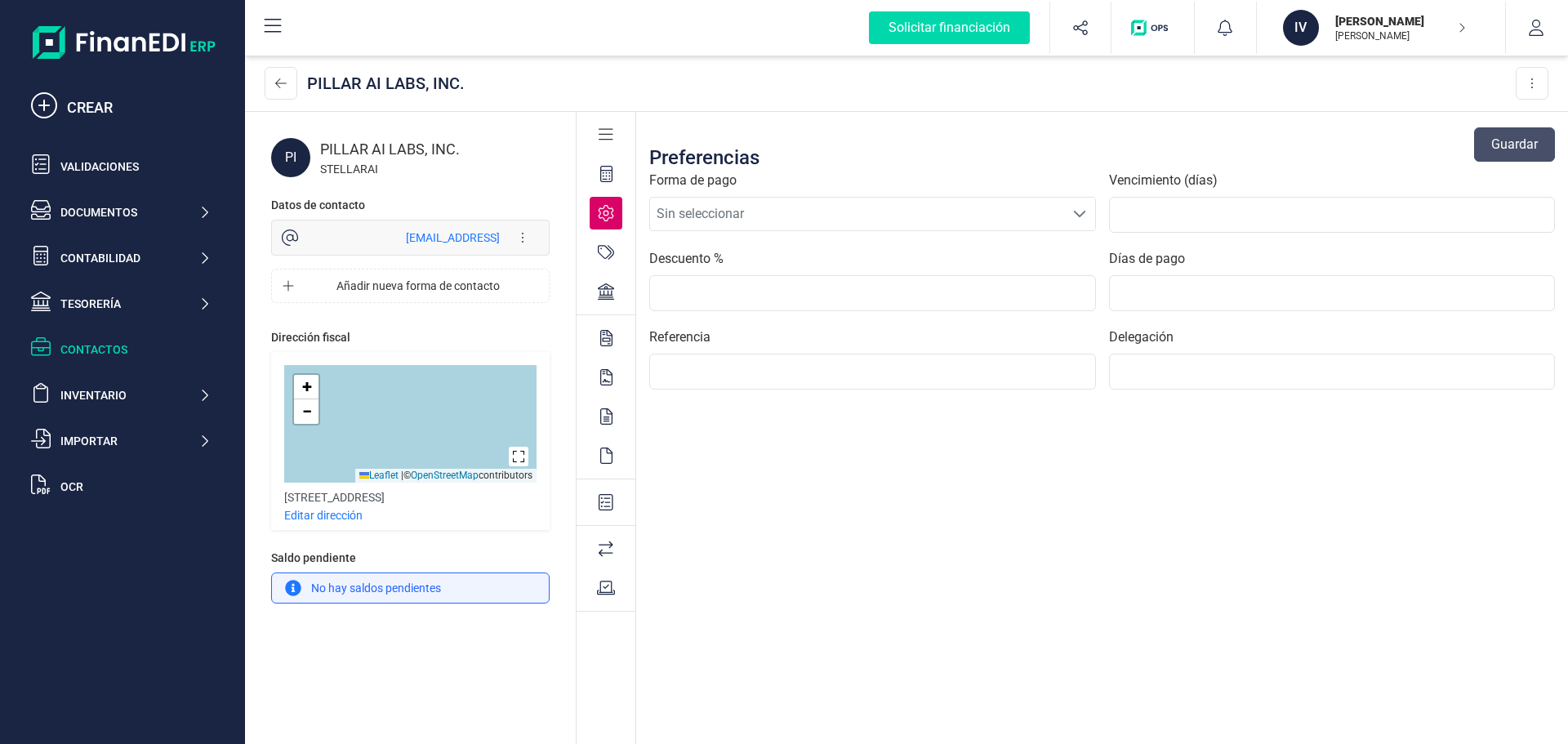
click at [609, 269] on div at bounding box center [605, 236] width 59 height 158
click at [610, 281] on div at bounding box center [606, 291] width 33 height 33
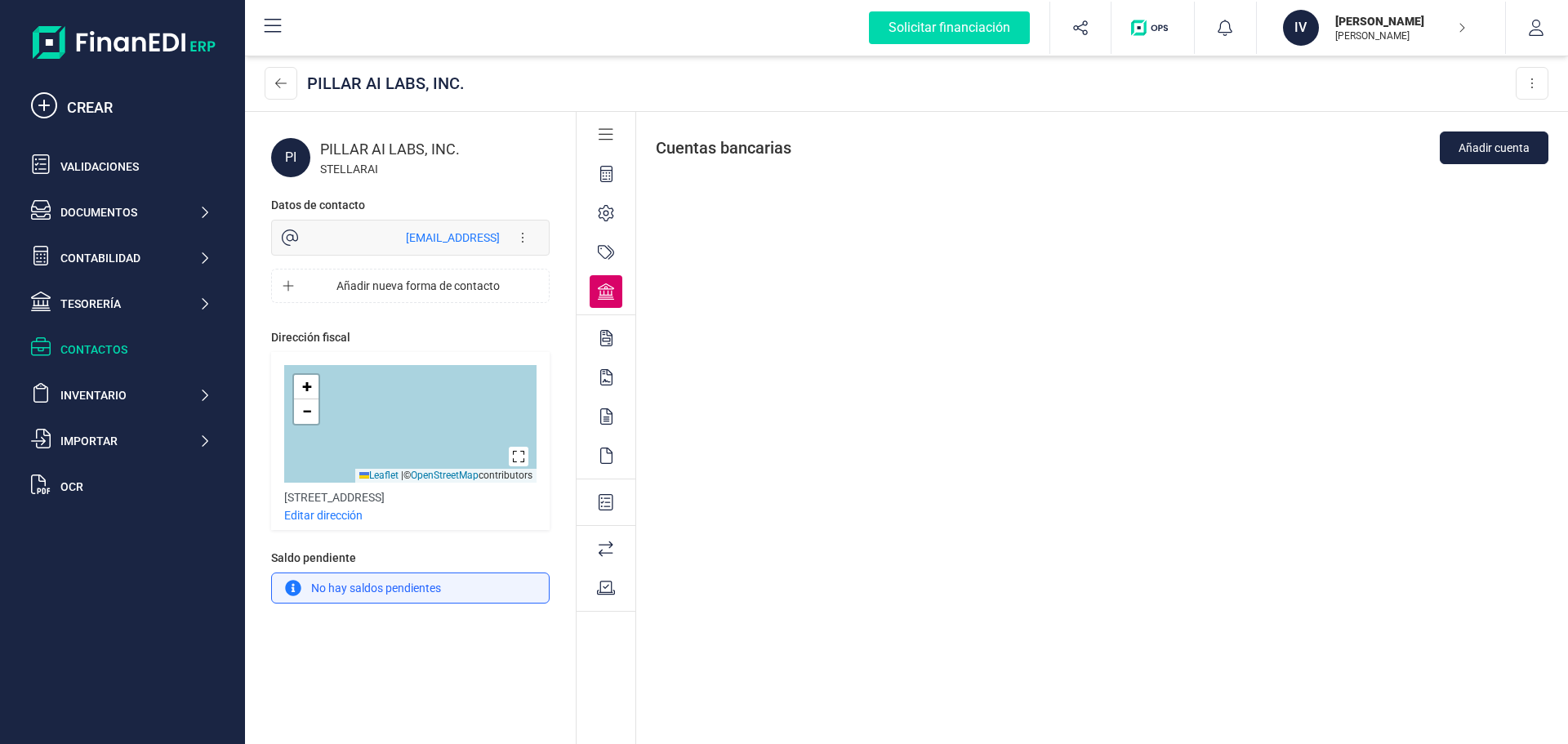
click at [603, 253] on icon at bounding box center [605, 252] width 16 height 16
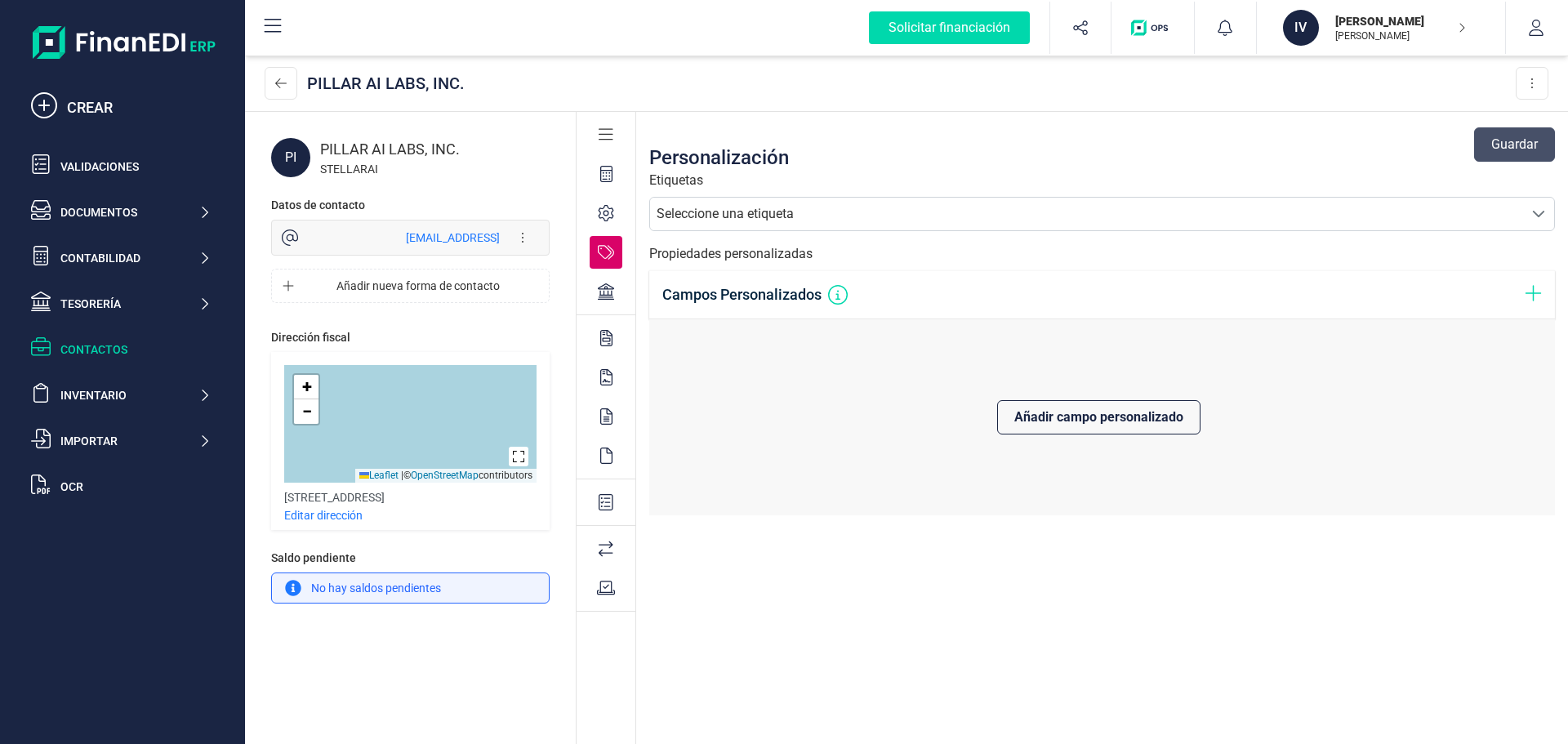
click at [607, 297] on icon at bounding box center [605, 291] width 16 height 16
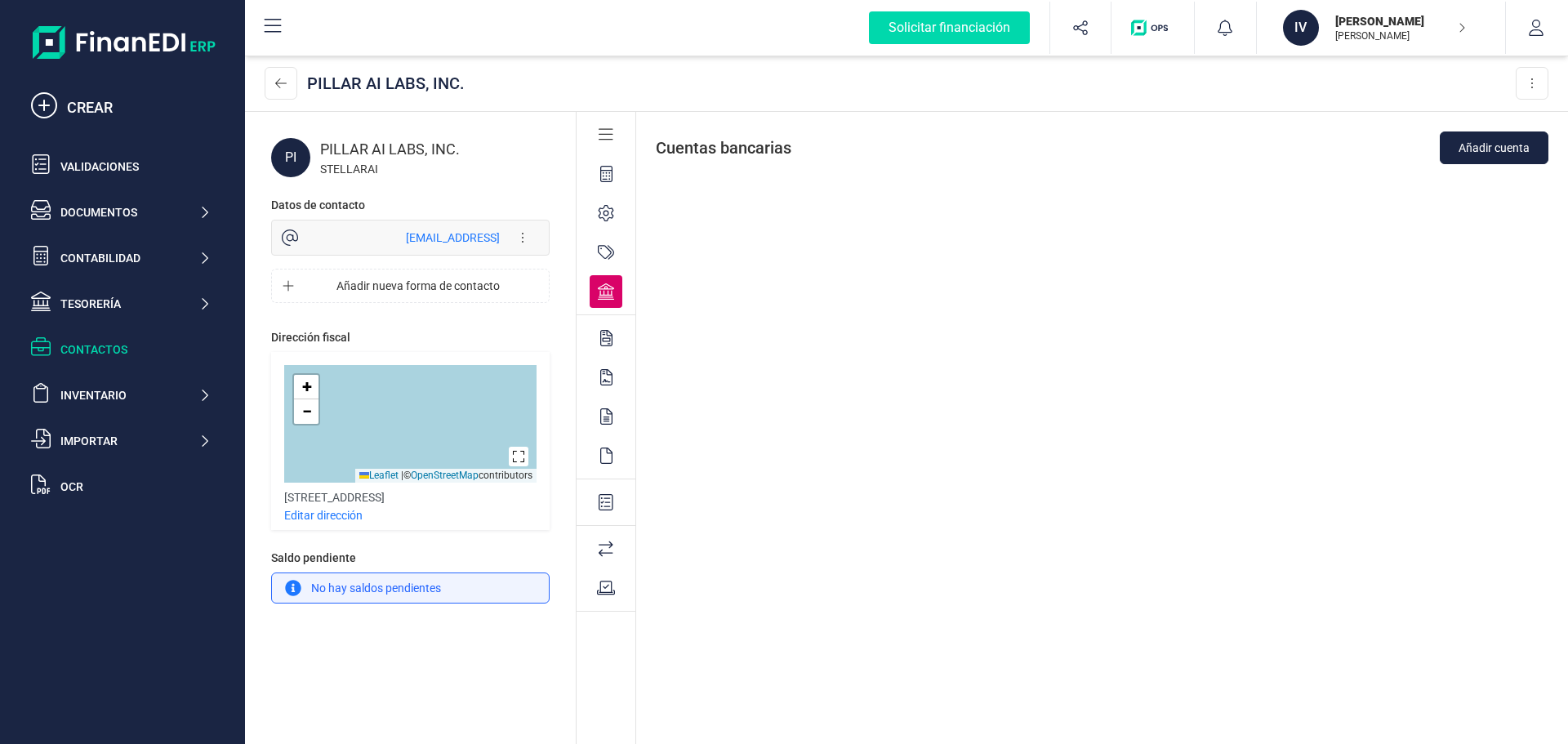
click at [620, 351] on div at bounding box center [606, 338] width 33 height 33
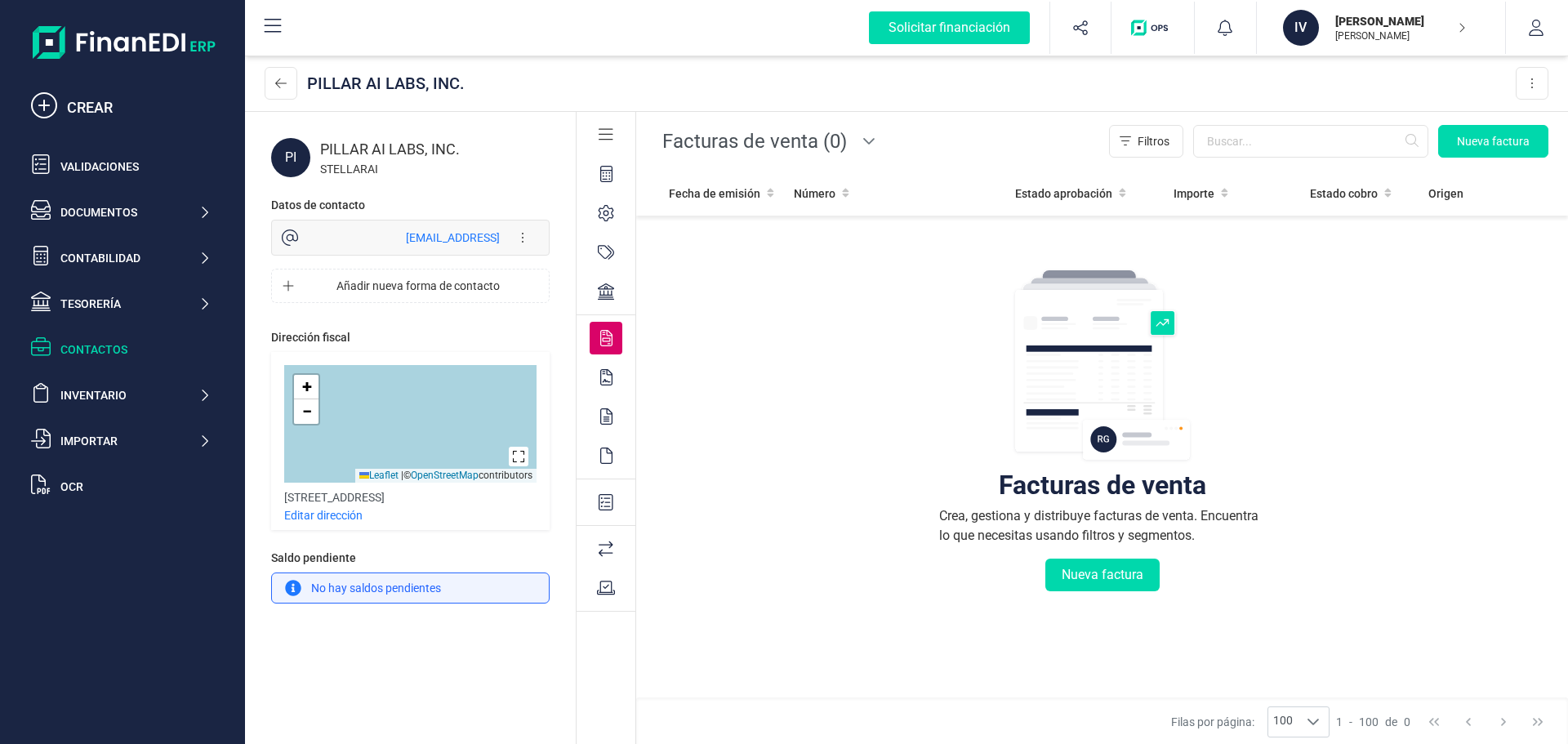
click at [609, 391] on div at bounding box center [606, 378] width 33 height 33
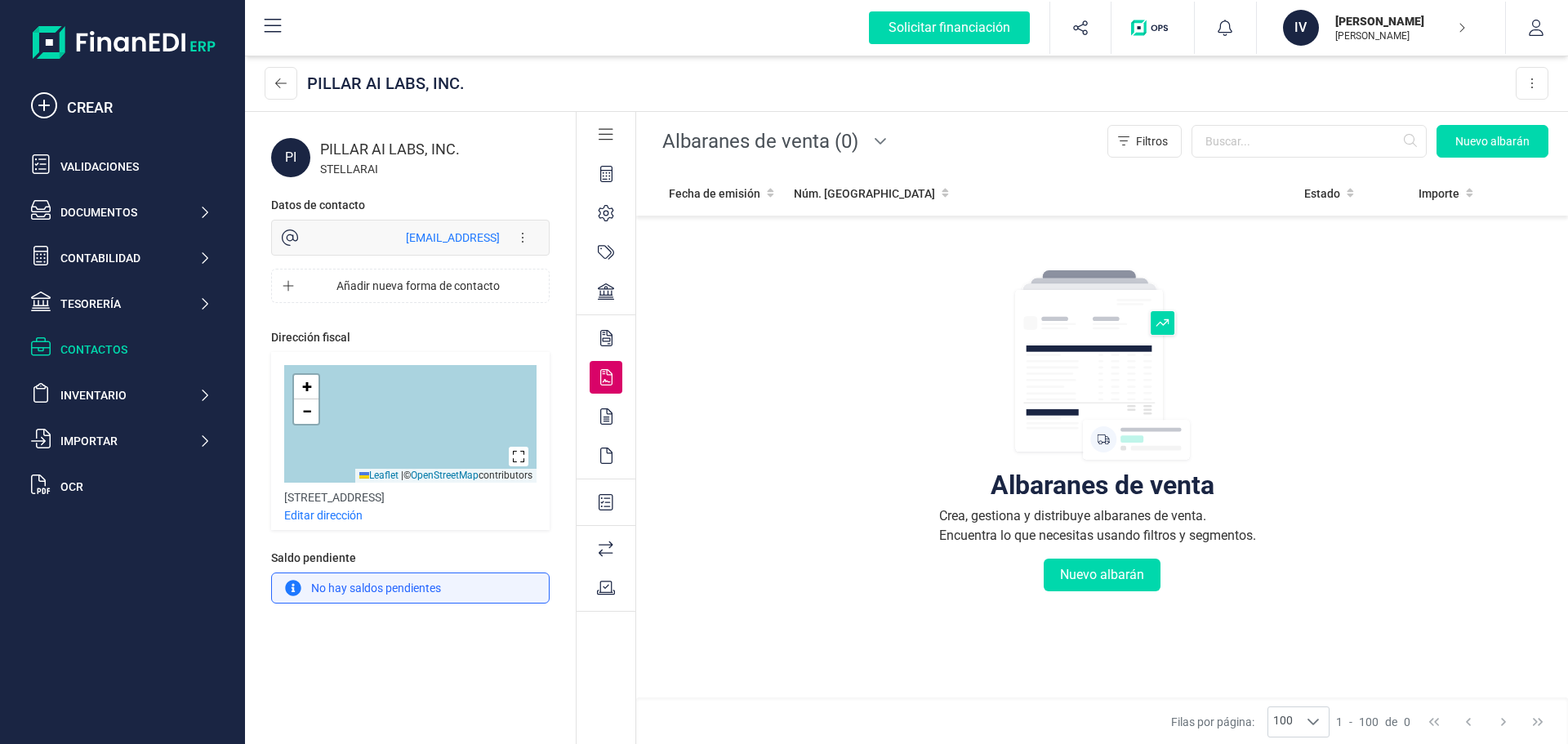
click at [606, 416] on icon at bounding box center [606, 416] width 12 height 16
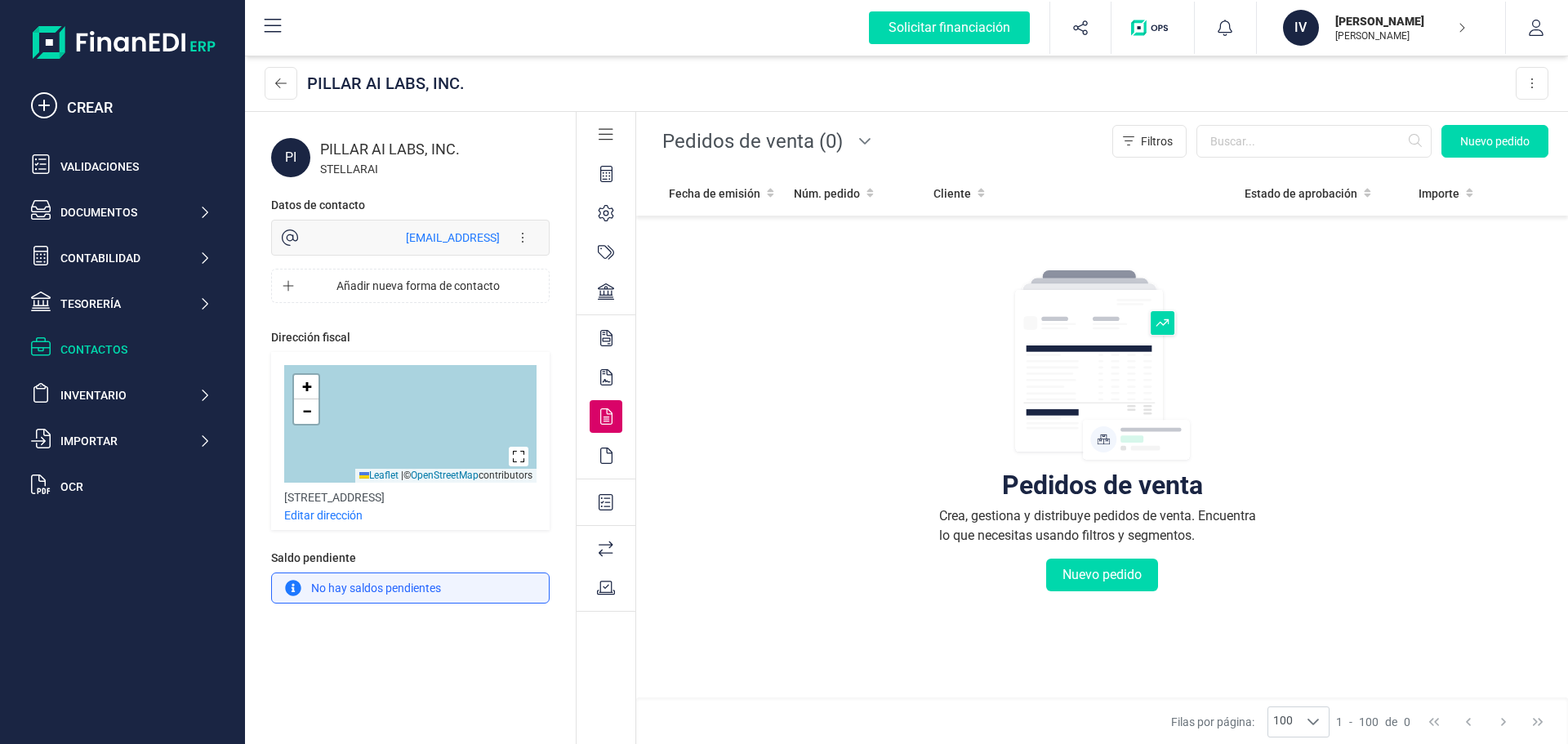
click at [607, 460] on icon at bounding box center [606, 456] width 12 height 16
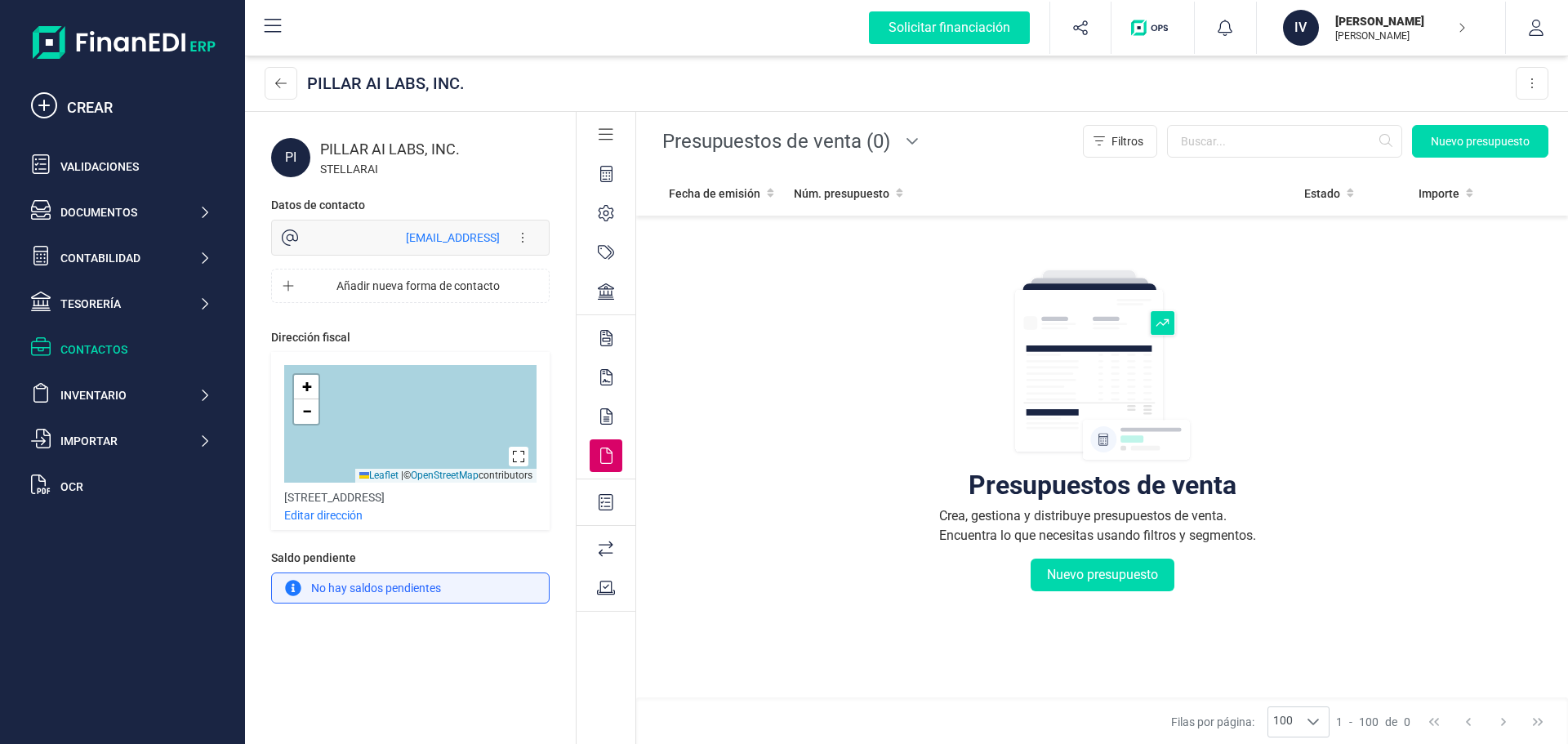
click at [606, 503] on icon at bounding box center [605, 502] width 14 height 16
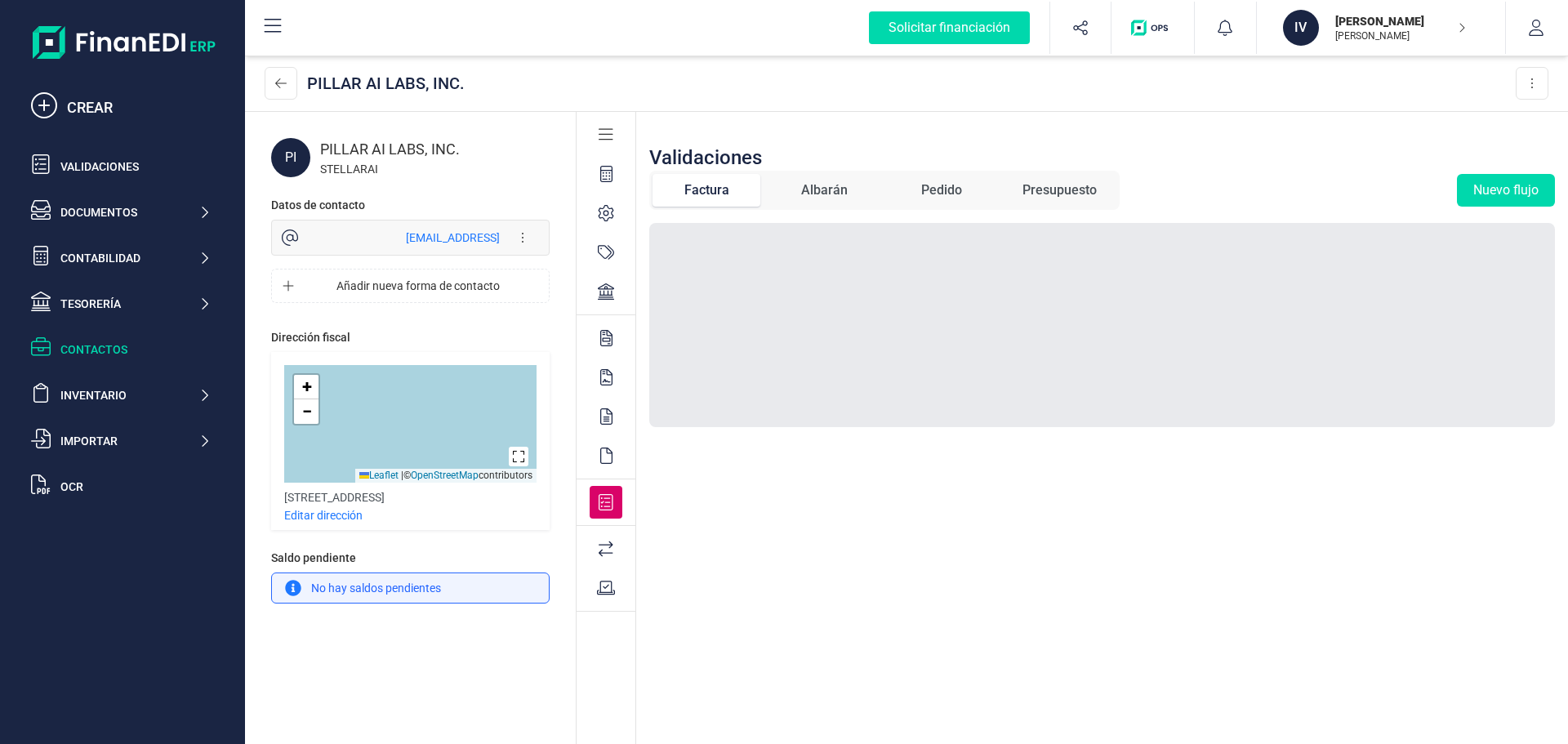
click at [606, 536] on div at bounding box center [606, 549] width 33 height 33
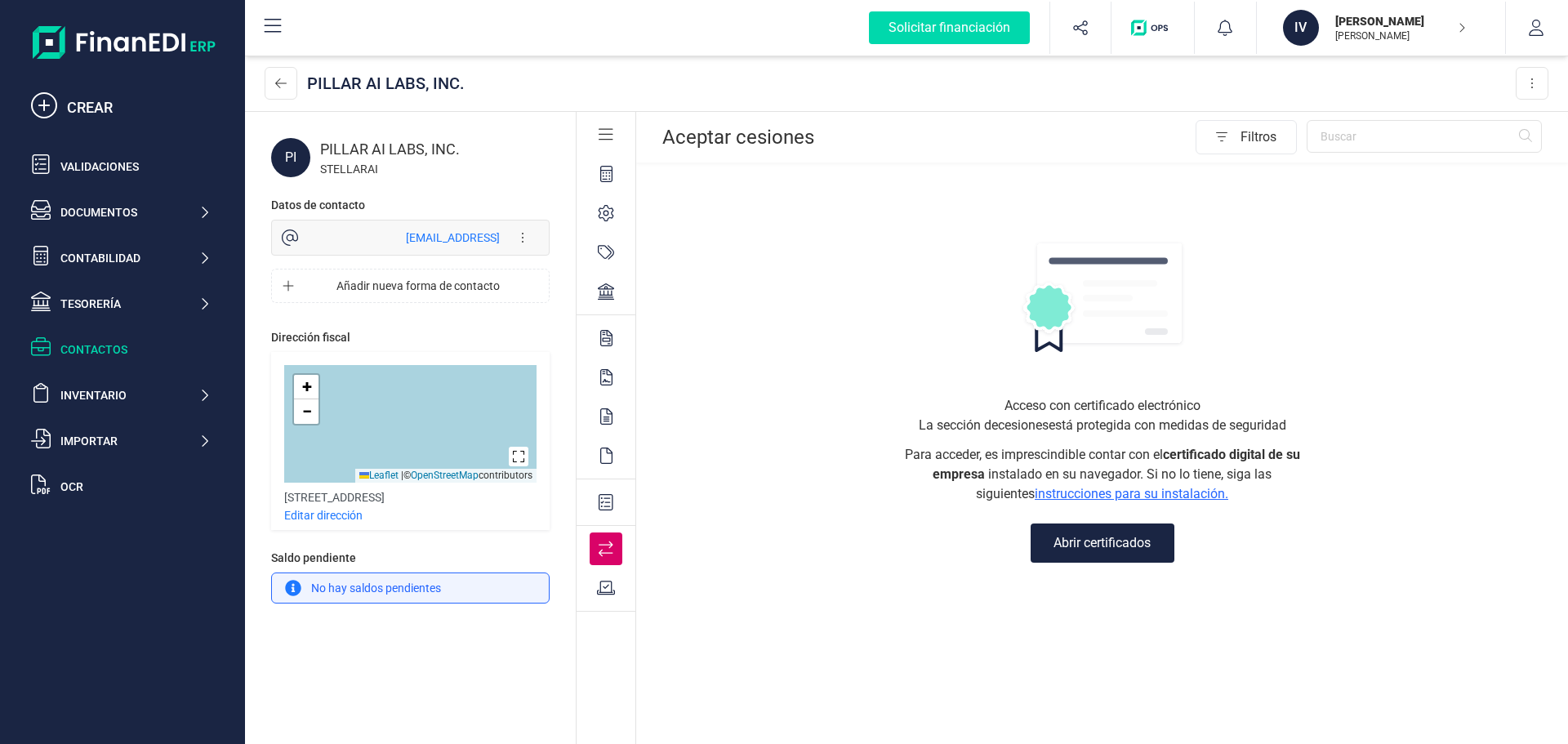
click at [600, 590] on icon at bounding box center [606, 587] width 19 height 16
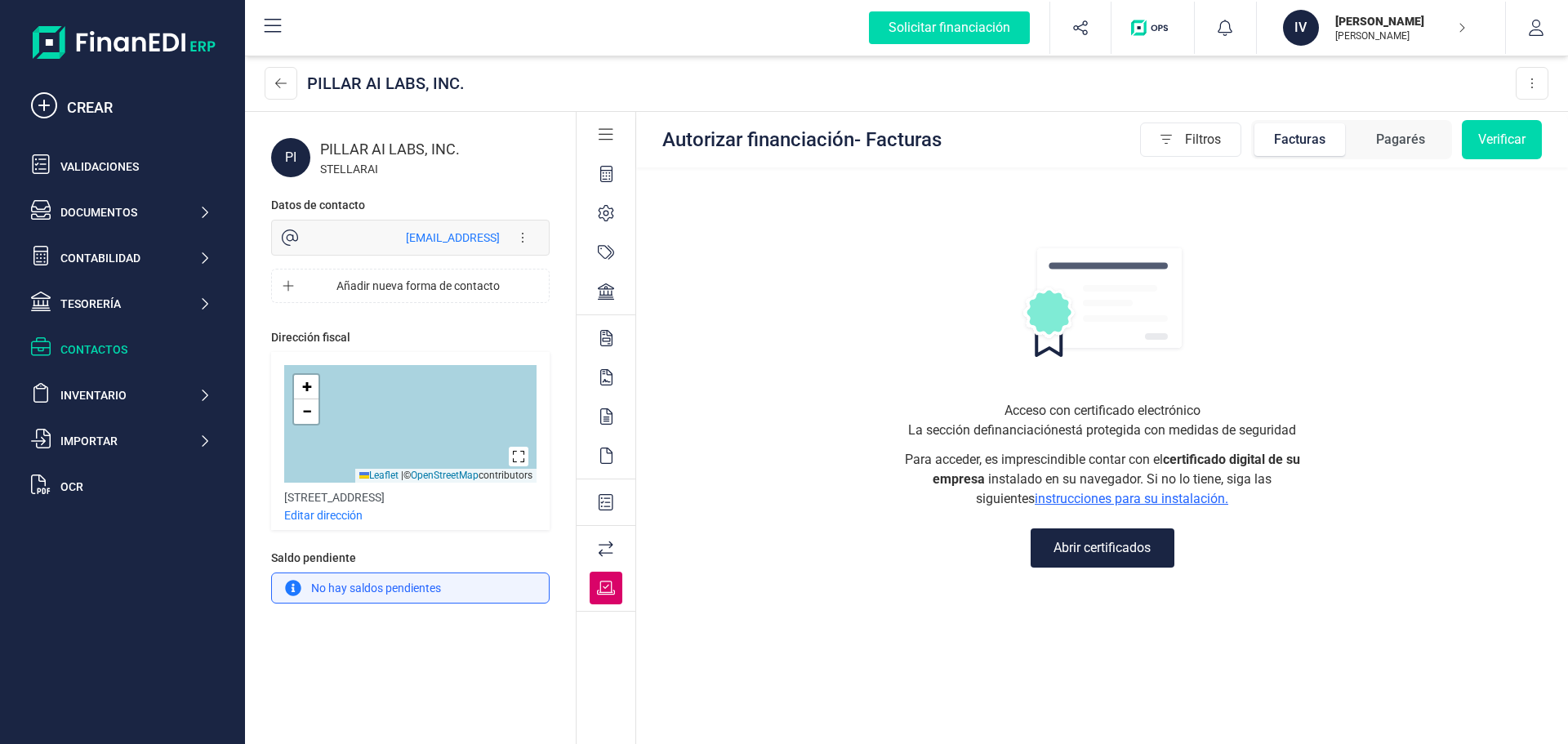
click at [373, 163] on div "STELLARAI" at bounding box center [434, 168] width 230 height 16
click at [610, 171] on icon at bounding box center [606, 174] width 12 height 16
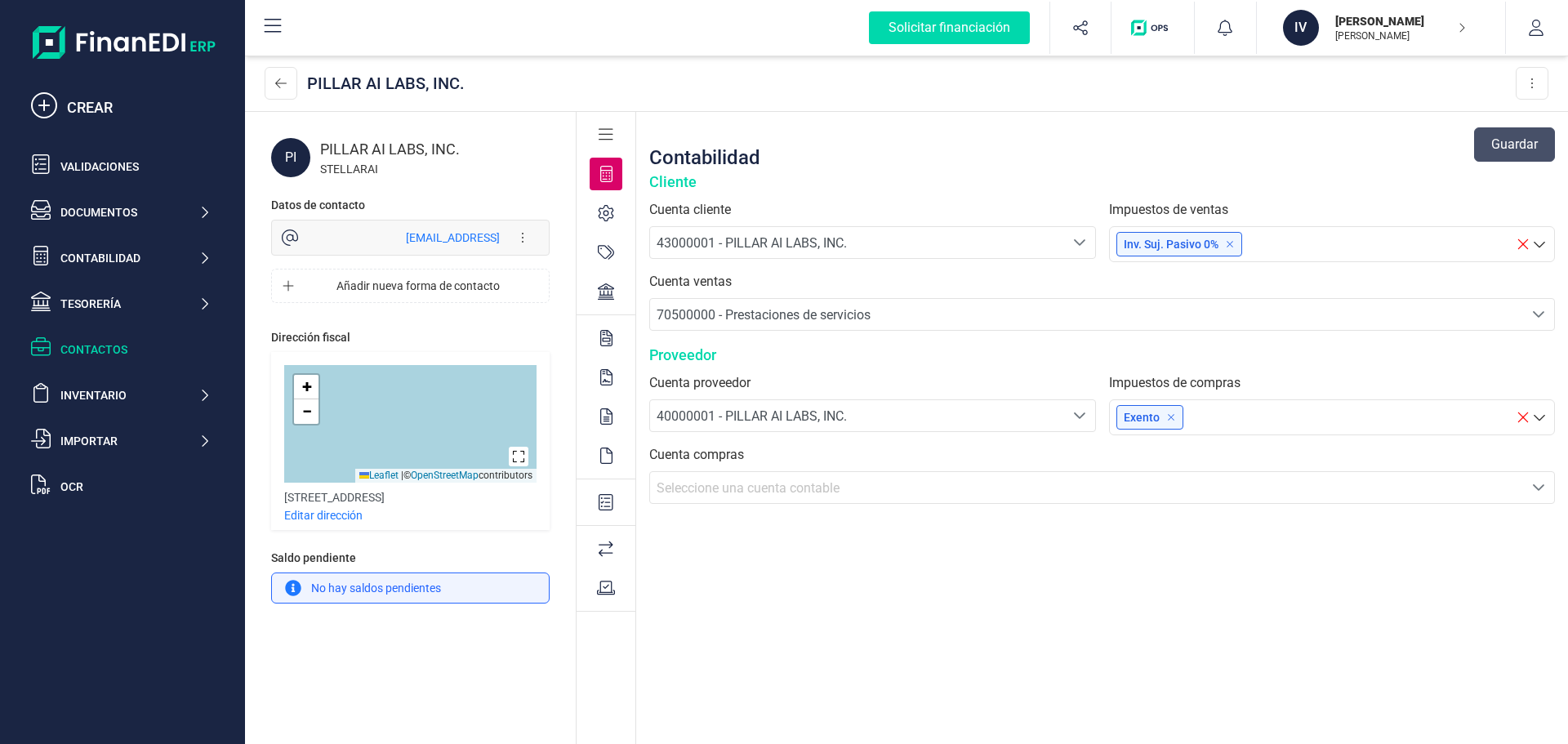
click at [390, 138] on div "PILLAR AI LABS, INC." at bounding box center [434, 150] width 230 height 23
click at [291, 161] on div "PI" at bounding box center [290, 158] width 39 height 39
click at [281, 77] on icon at bounding box center [281, 84] width 12 height 13
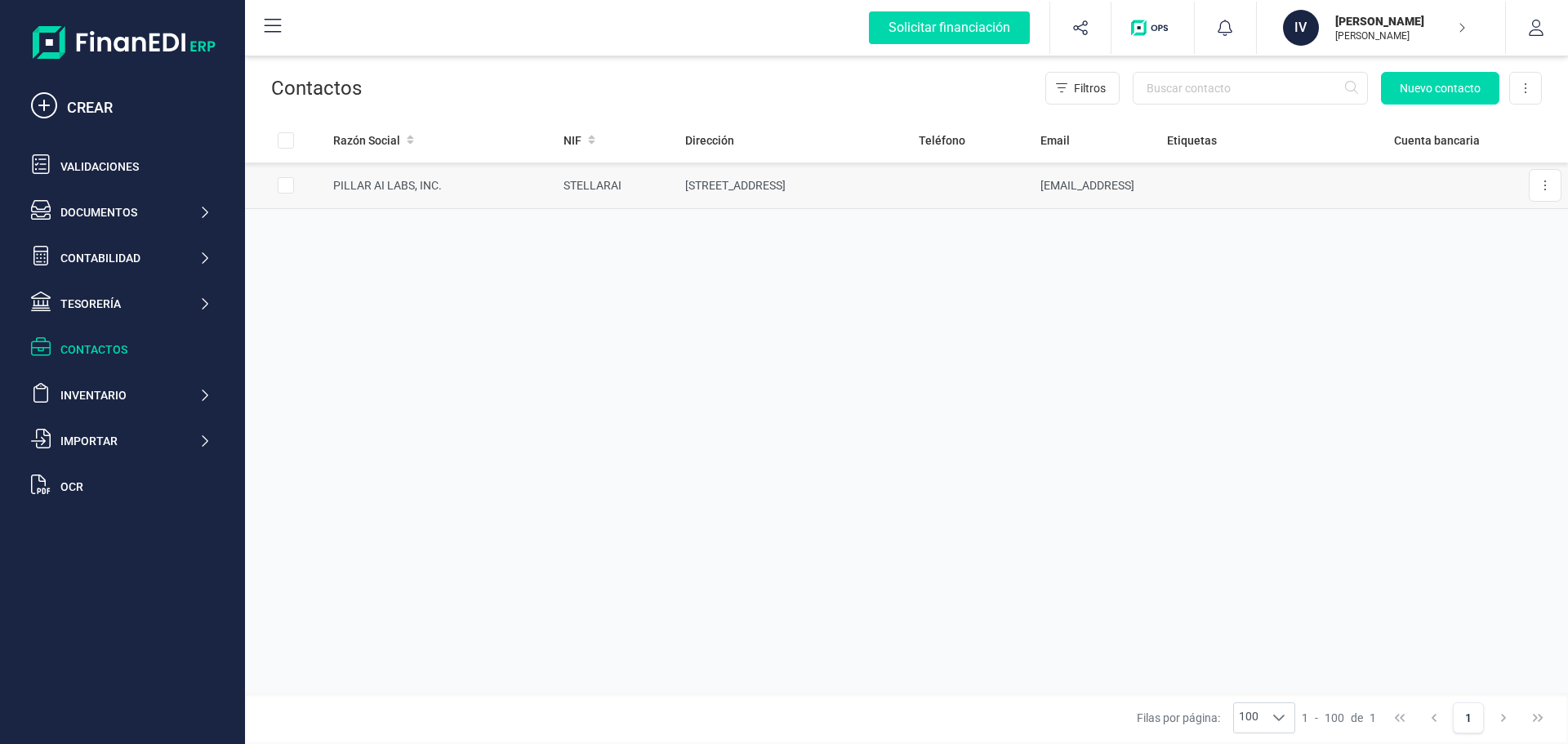
click at [506, 195] on td "PILLAR AI LABS, INC." at bounding box center [442, 186] width 231 height 46
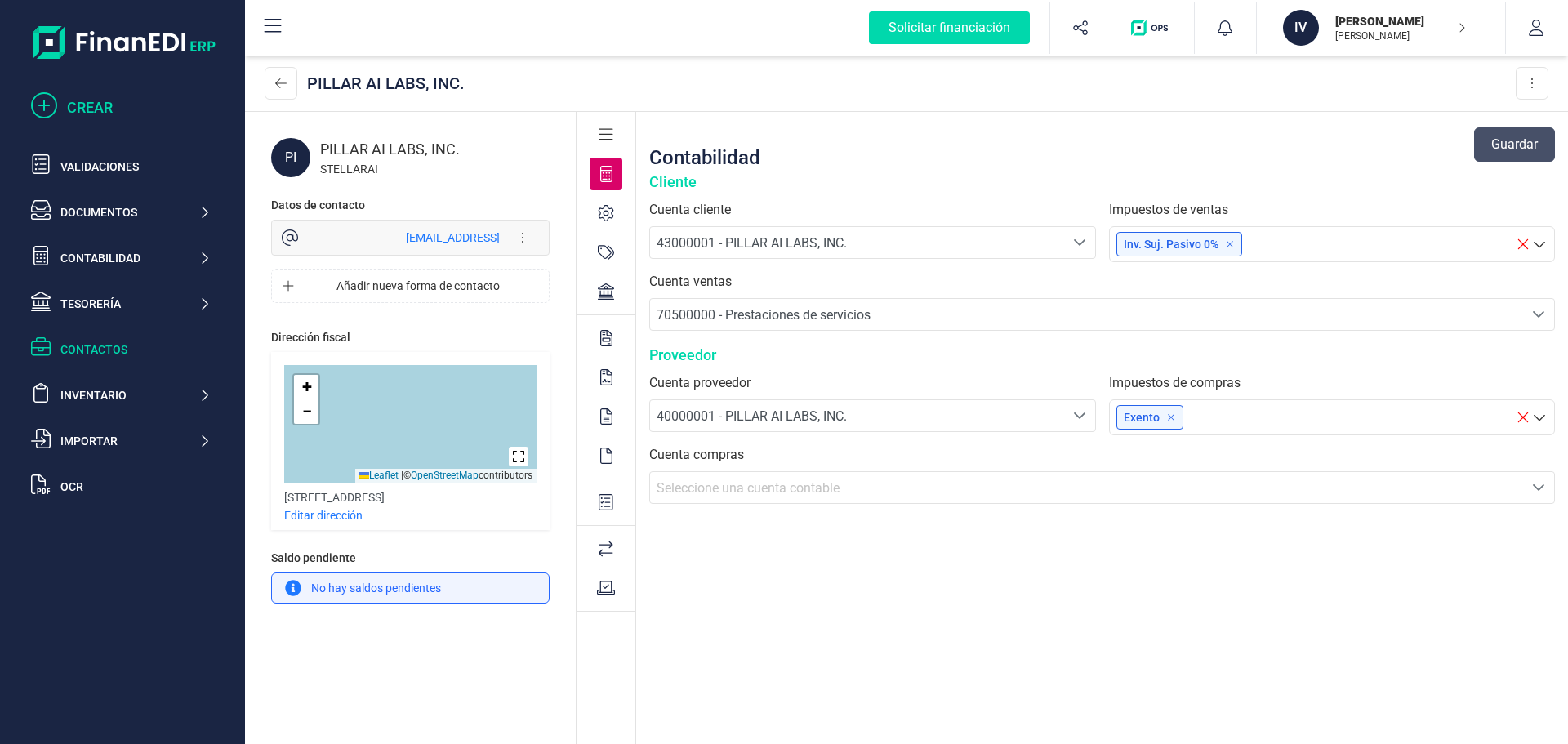
click at [102, 114] on div "CREAR" at bounding box center [139, 108] width 144 height 23
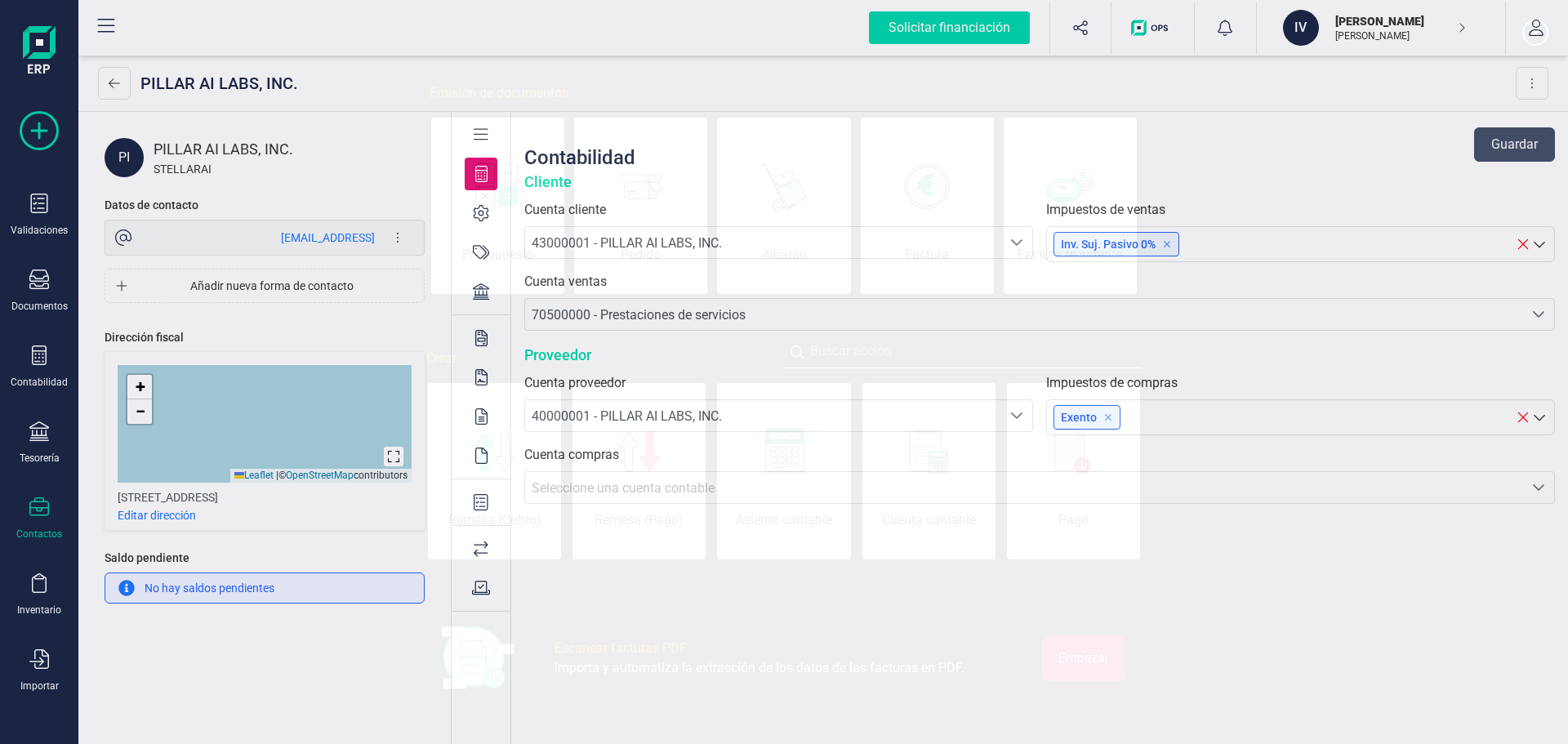
scroll to position [0, 82]
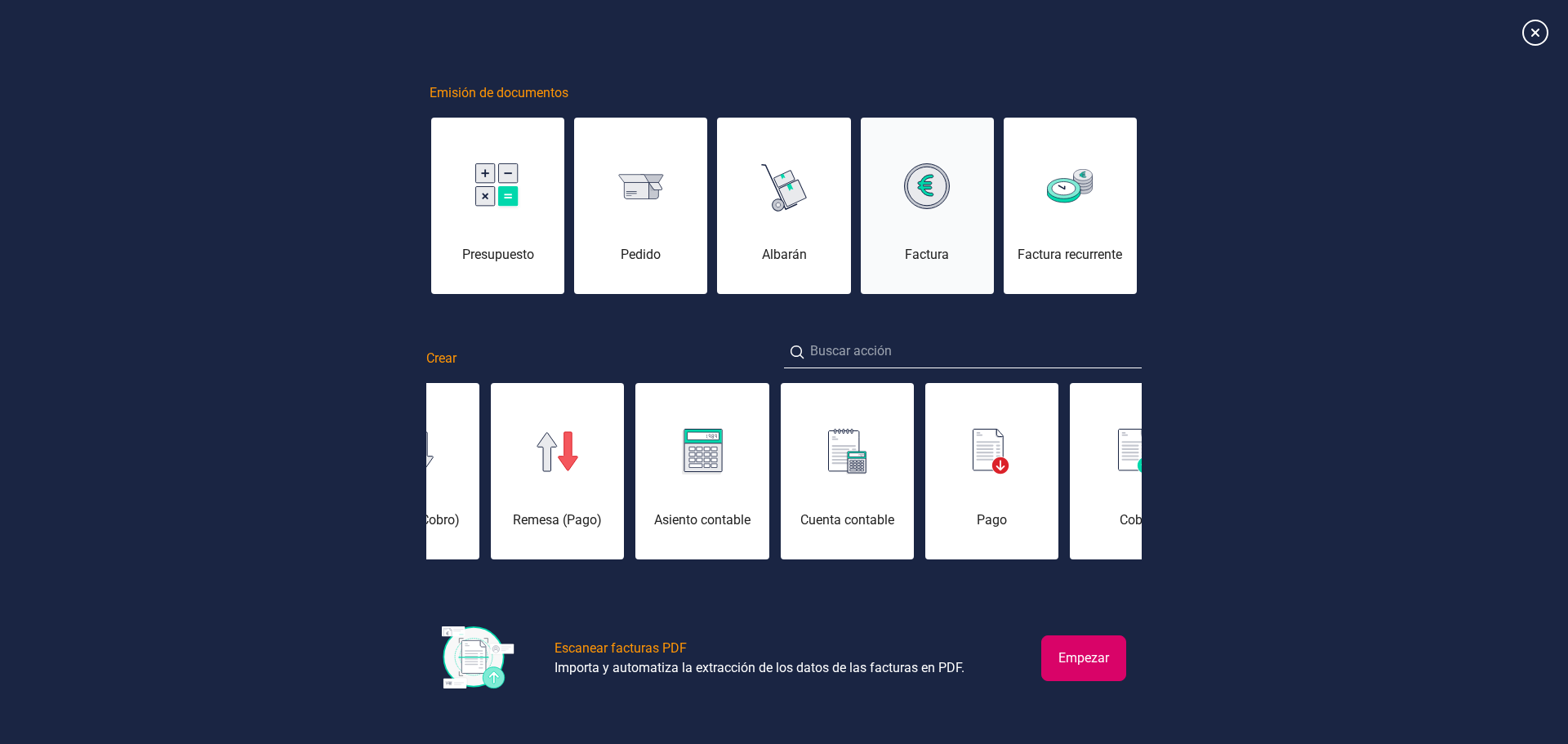
click at [949, 222] on div "Factura" at bounding box center [927, 215] width 134 height 98
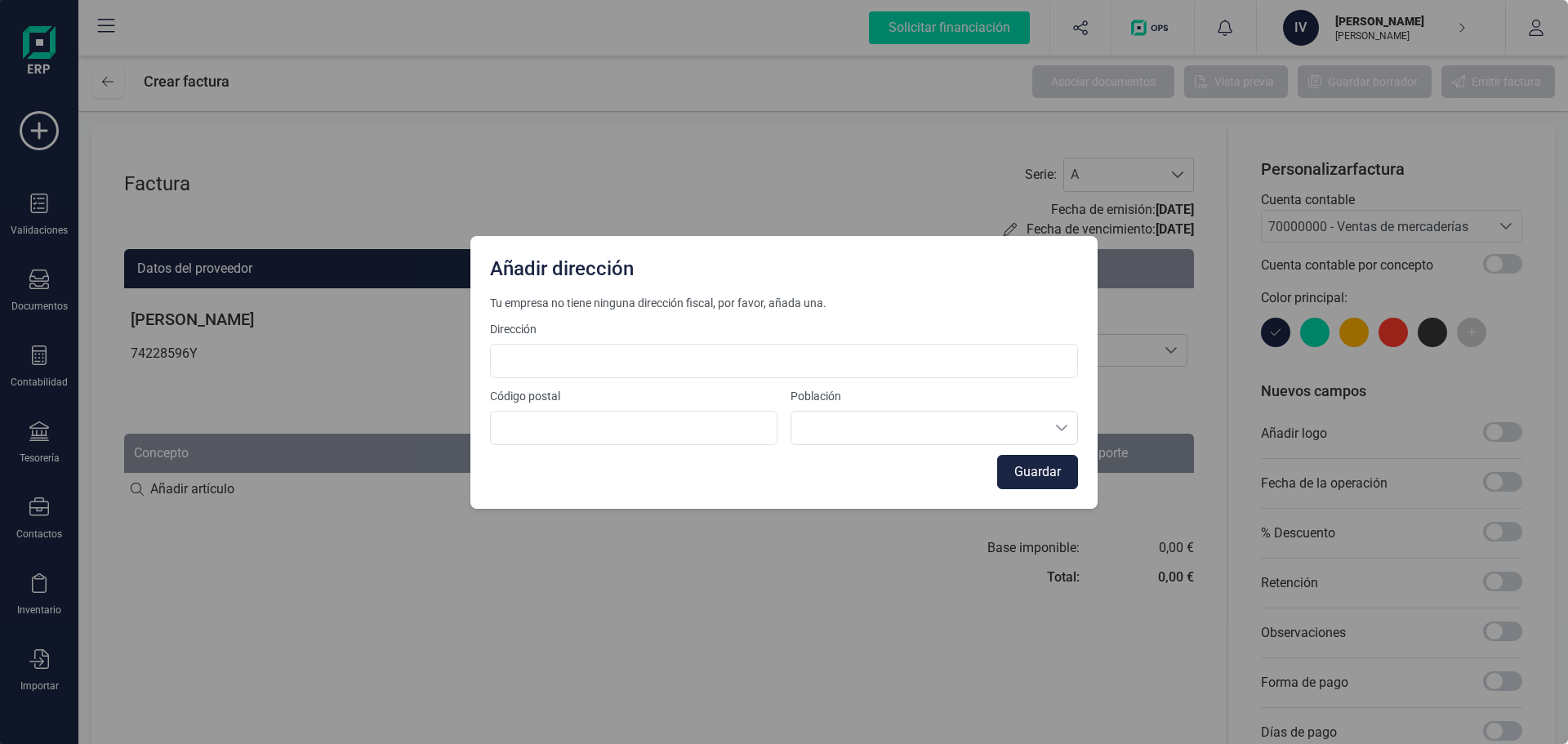
click at [408, 677] on div "Añadir dirección Tu empresa no tiene ninguna dirección fiscal, por favor, añada…" at bounding box center [784, 372] width 1568 height 744
click at [1041, 431] on div "Población" at bounding box center [934, 416] width 287 height 57
click at [1023, 487] on button "Guardar" at bounding box center [1038, 472] width 81 height 35
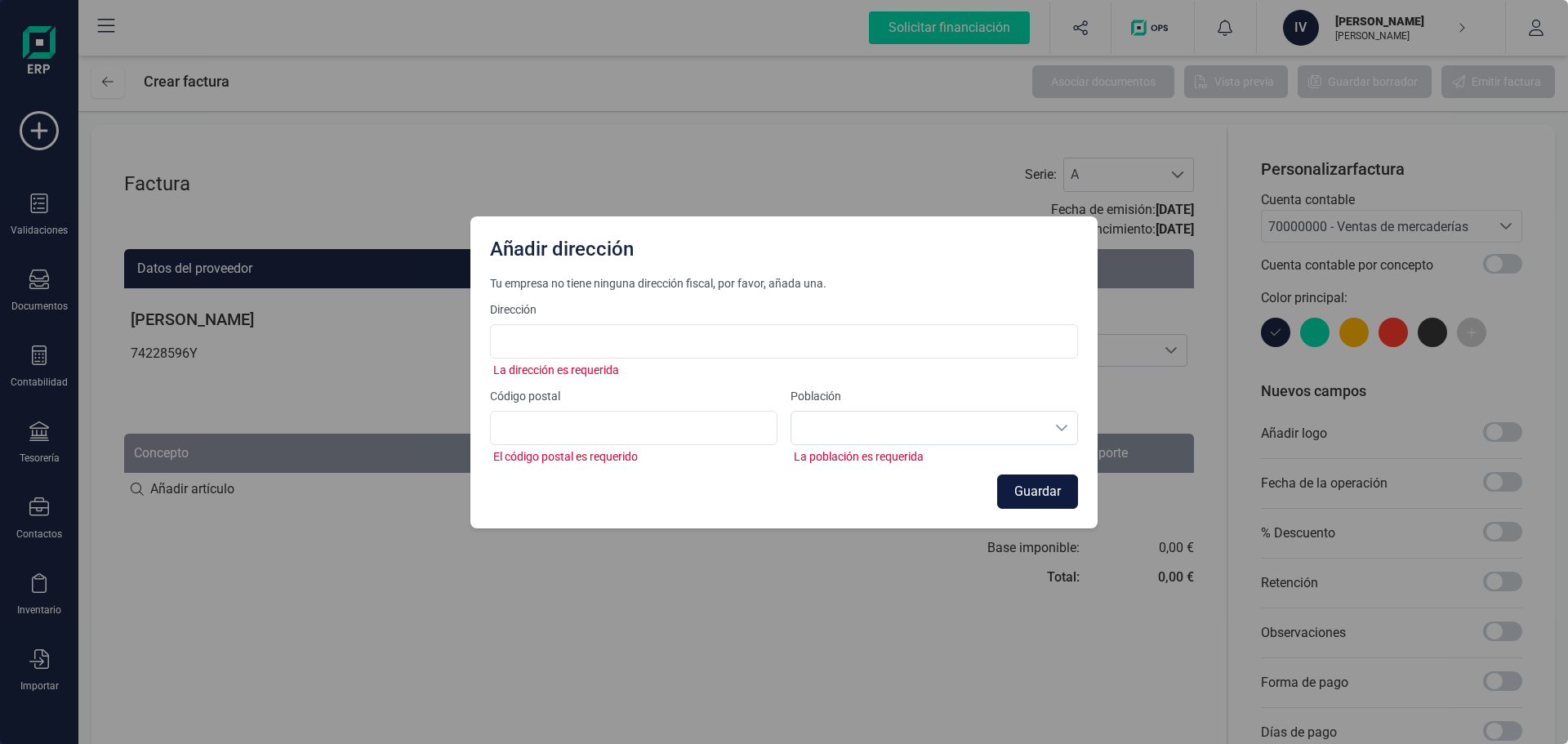
click at [1025, 500] on button "Guardar" at bounding box center [1038, 492] width 81 height 35
click at [1072, 167] on div "Añadir dirección Tu empresa no tiene ninguna dirección fiscal, por favor, añada…" at bounding box center [784, 372] width 1568 height 744
click at [649, 362] on span "La dirección es requerida" at bounding box center [784, 370] width 588 height 16
click at [623, 344] on input at bounding box center [784, 341] width 588 height 35
type input "[STREET_ADDRESS]"
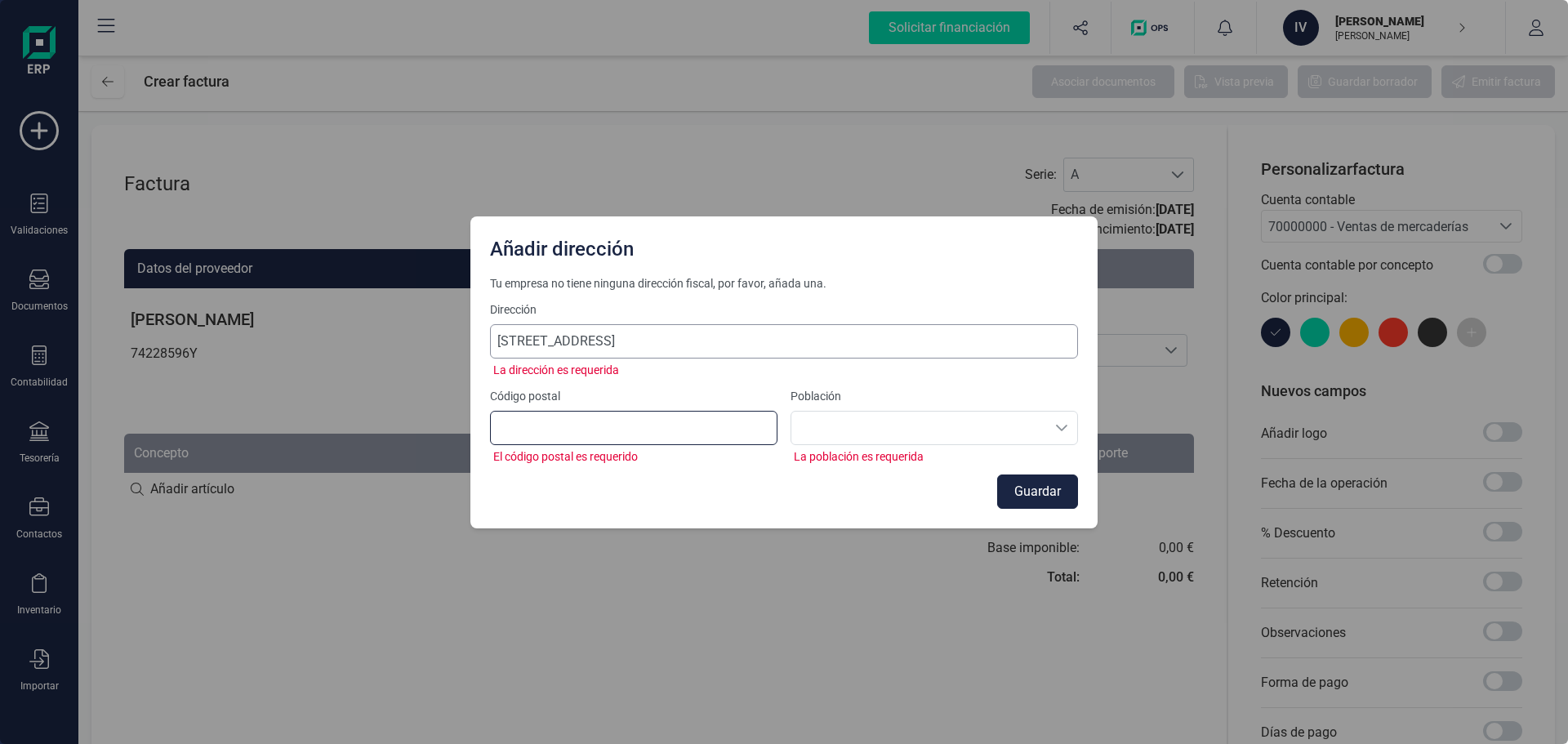
type input "03203"
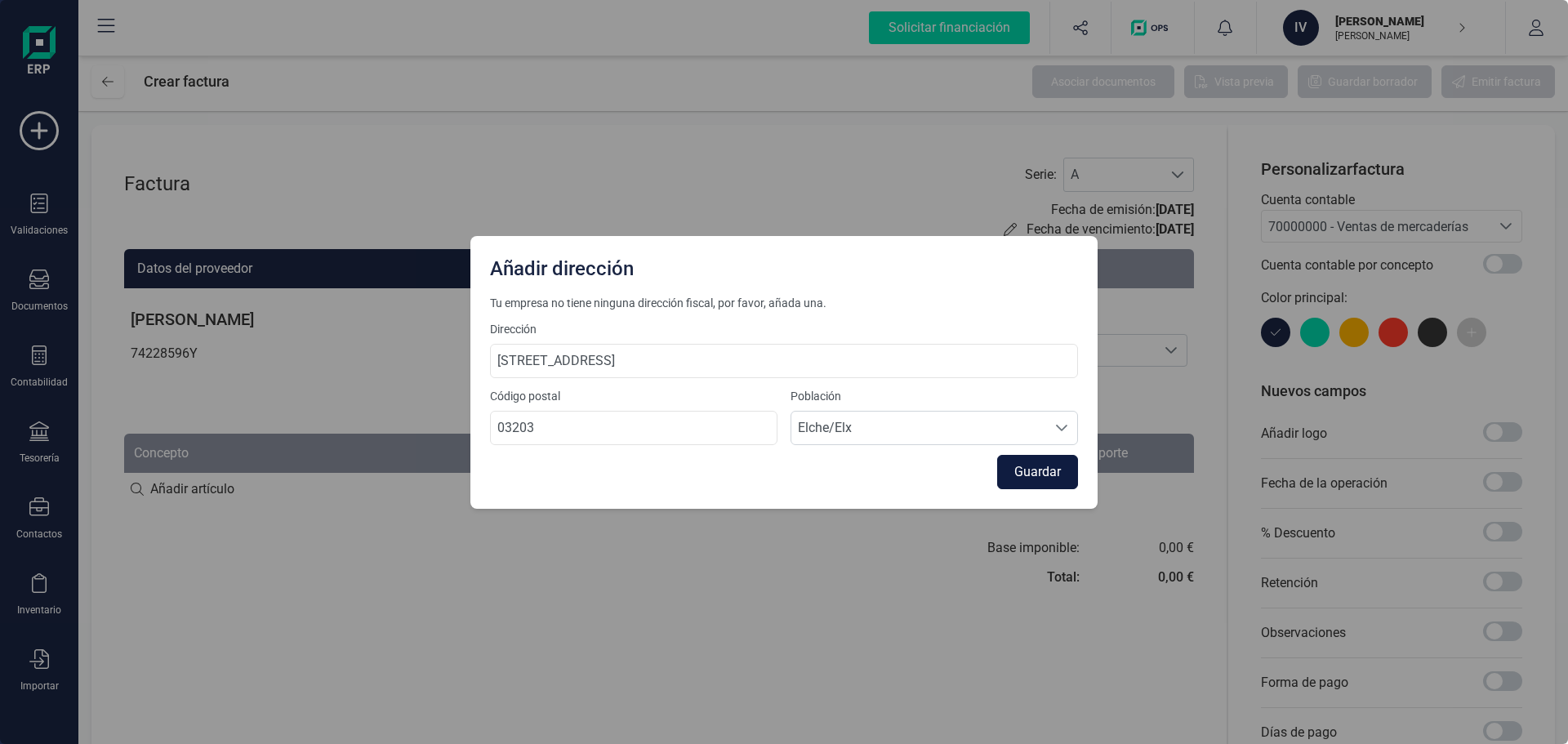
click at [1047, 472] on button "Guardar" at bounding box center [1038, 472] width 81 height 35
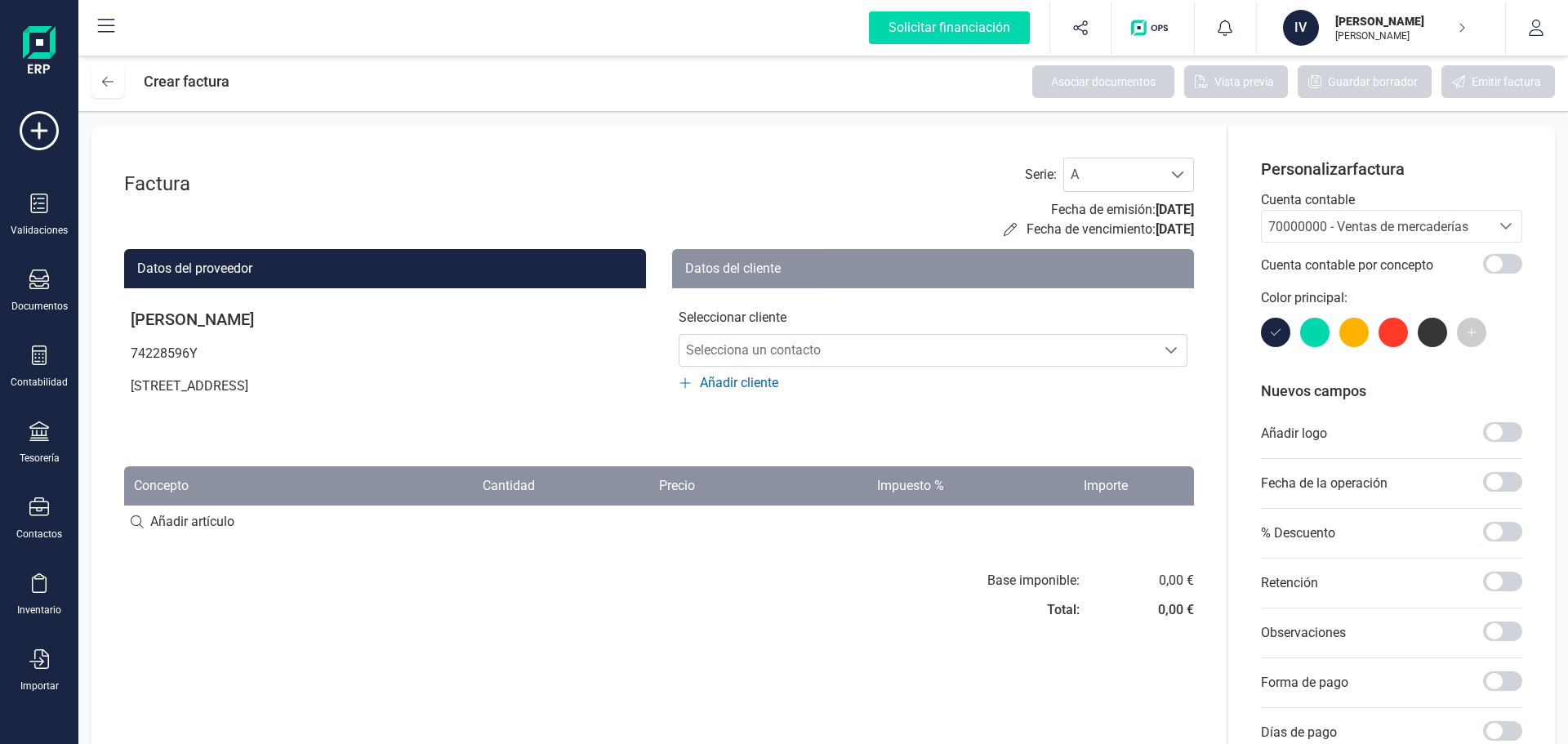
click at [1377, 45] on div "[PERSON_NAME] [PERSON_NAME]" at bounding box center [1391, 27] width 126 height 36
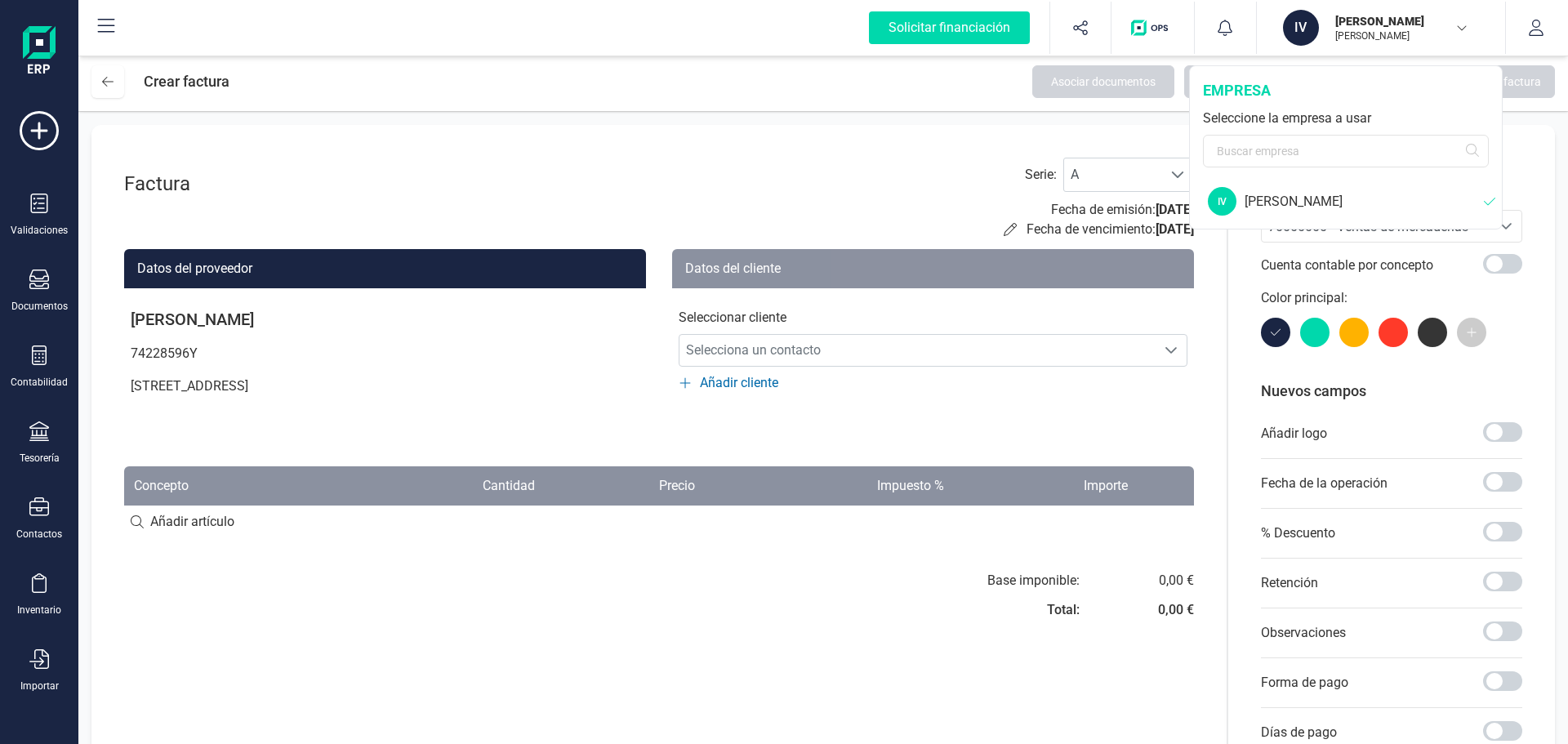
click at [1243, 193] on div "IV [PERSON_NAME]" at bounding box center [1346, 201] width 310 height 41
click at [1331, 208] on div "[PERSON_NAME]" at bounding box center [1363, 202] width 239 height 19
click at [1532, 28] on icon "button" at bounding box center [1535, 27] width 16 height 16
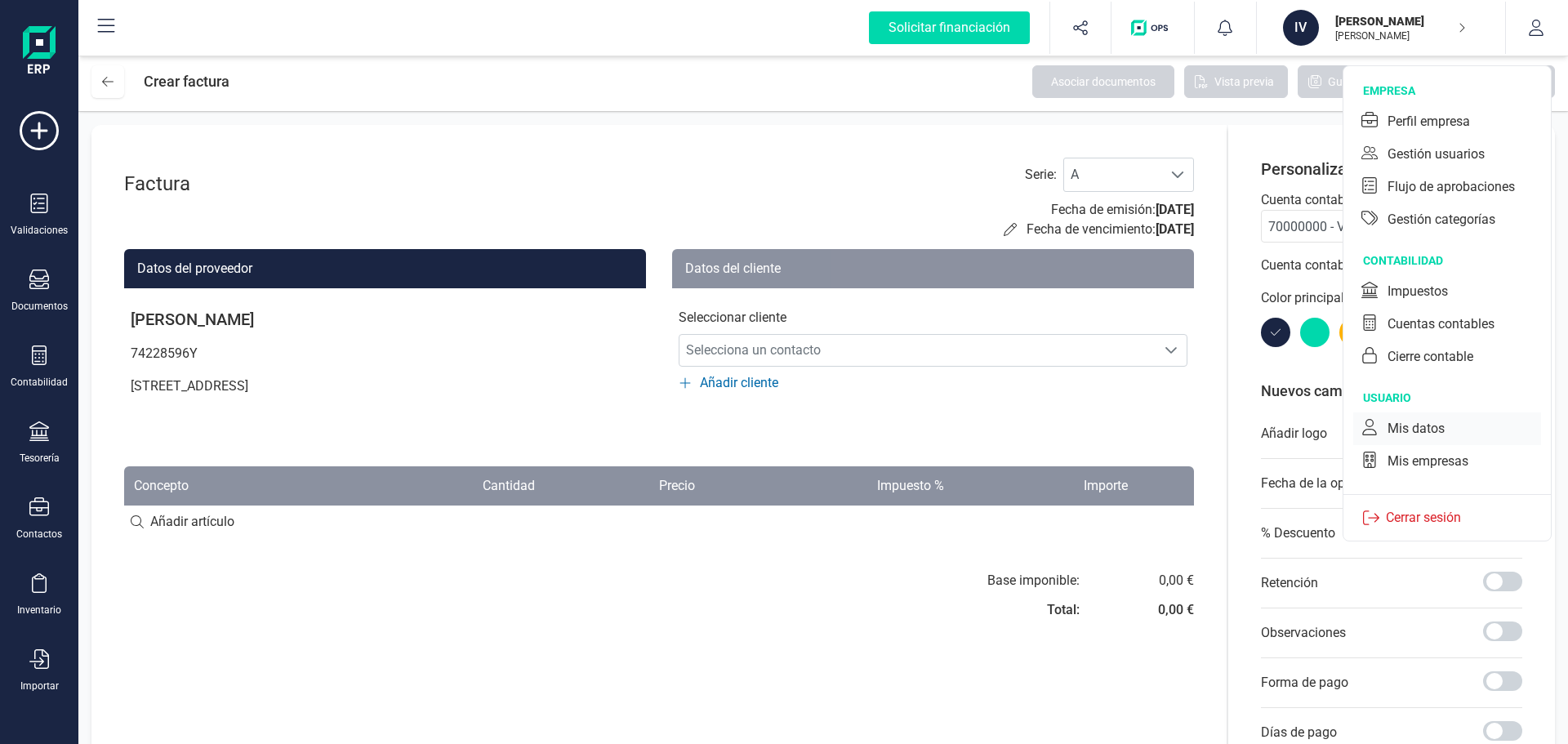
click at [1398, 418] on div "Mis datos" at bounding box center [1446, 429] width 187 height 33
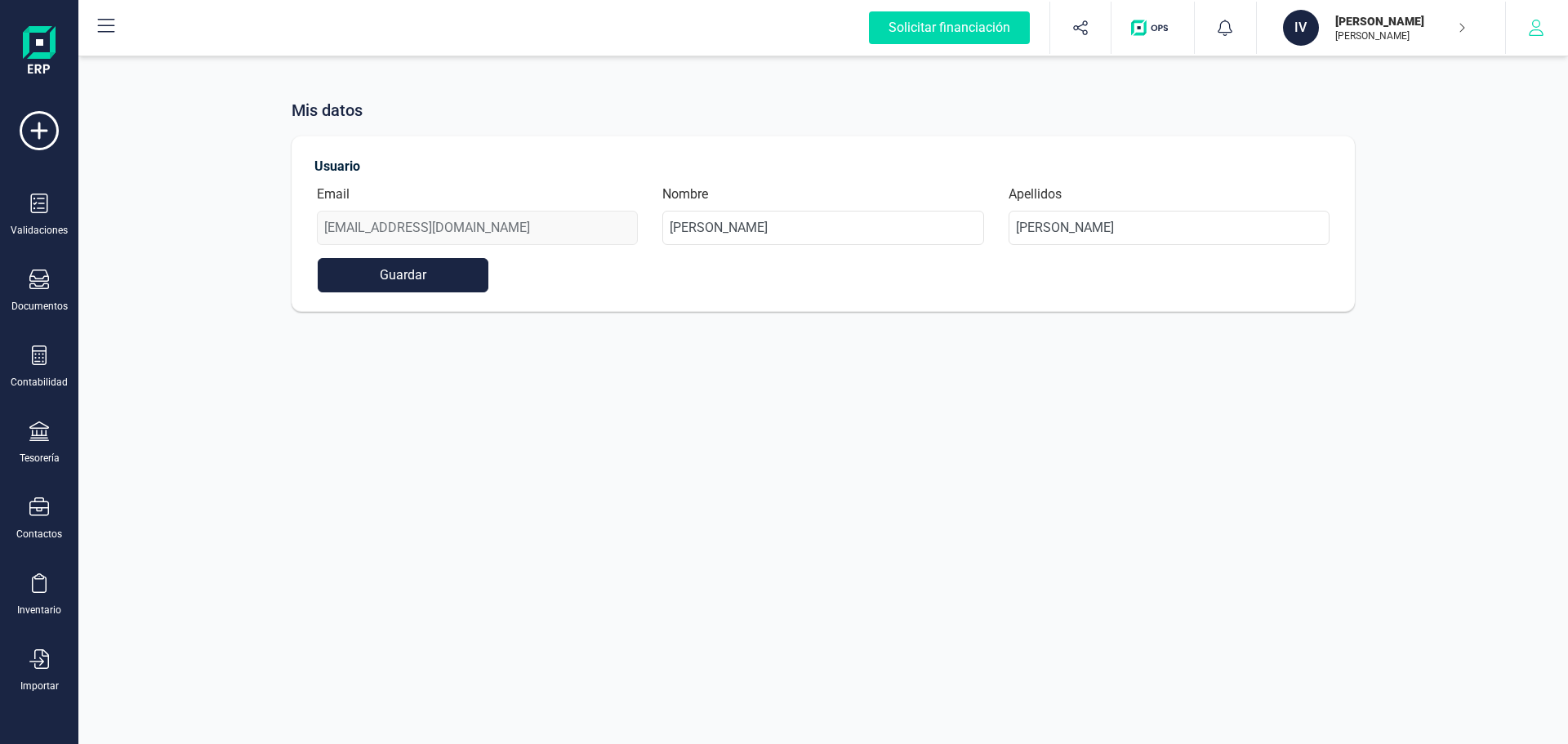
click at [1526, 40] on button "button" at bounding box center [1536, 28] width 61 height 52
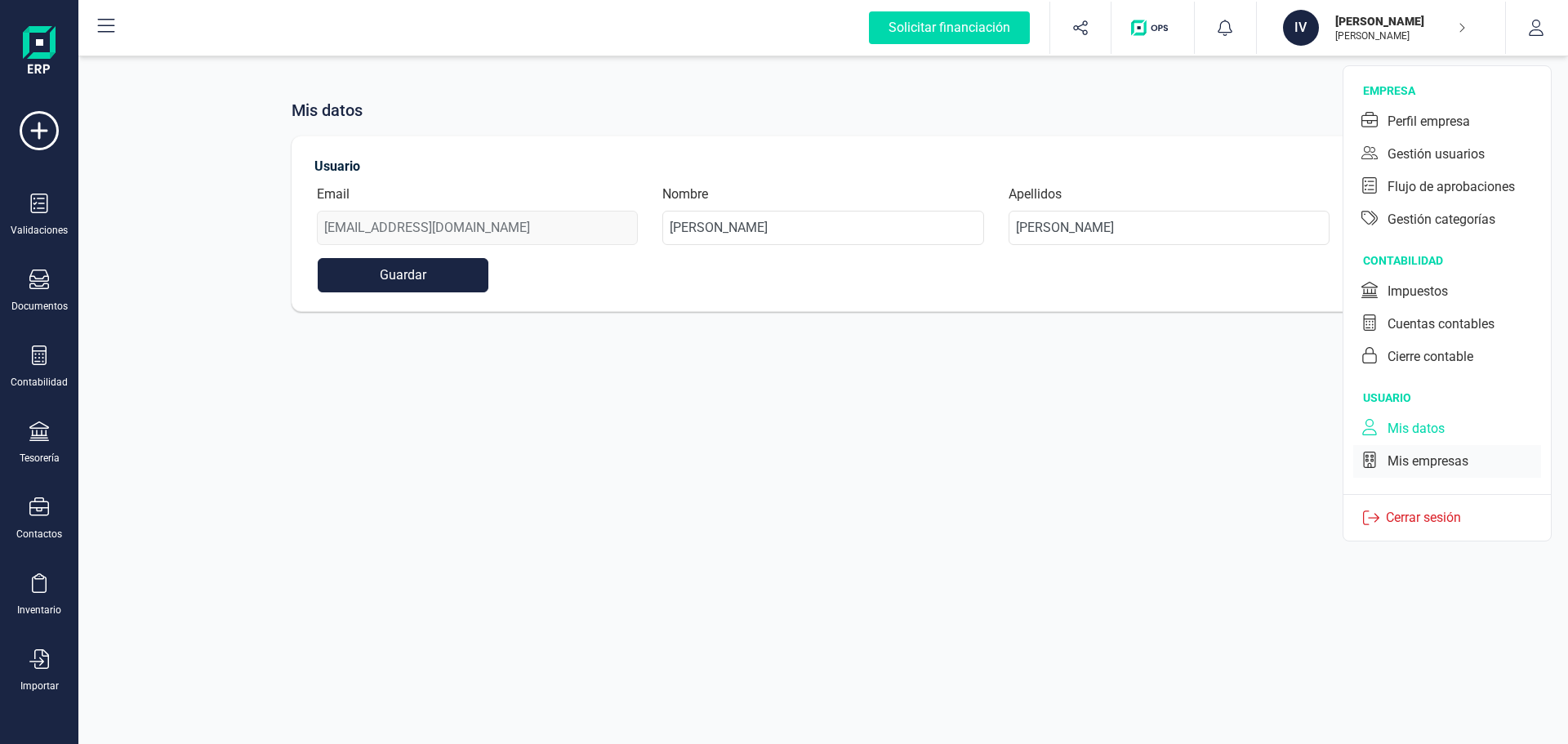
click at [1409, 467] on div "Mis empresas" at bounding box center [1428, 461] width 81 height 19
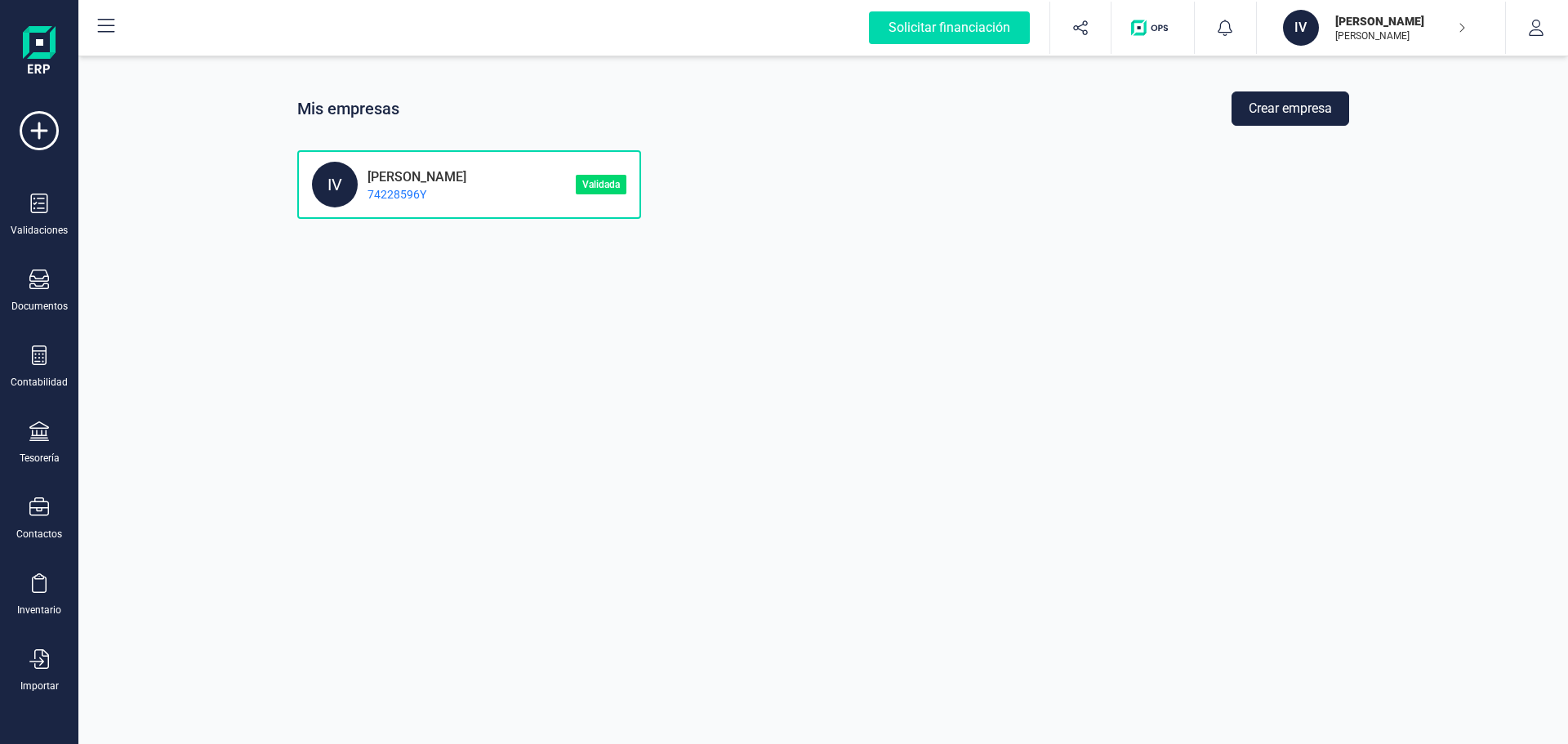
click at [472, 207] on div "IV [PERSON_NAME] 74228596Y" at bounding box center [444, 185] width 264 height 46
click at [466, 187] on p "74228596Y" at bounding box center [411, 194] width 109 height 16
click at [367, 169] on p "[PERSON_NAME]" at bounding box center [411, 175] width 109 height 15
click at [1548, 29] on button "button" at bounding box center [1536, 28] width 61 height 52
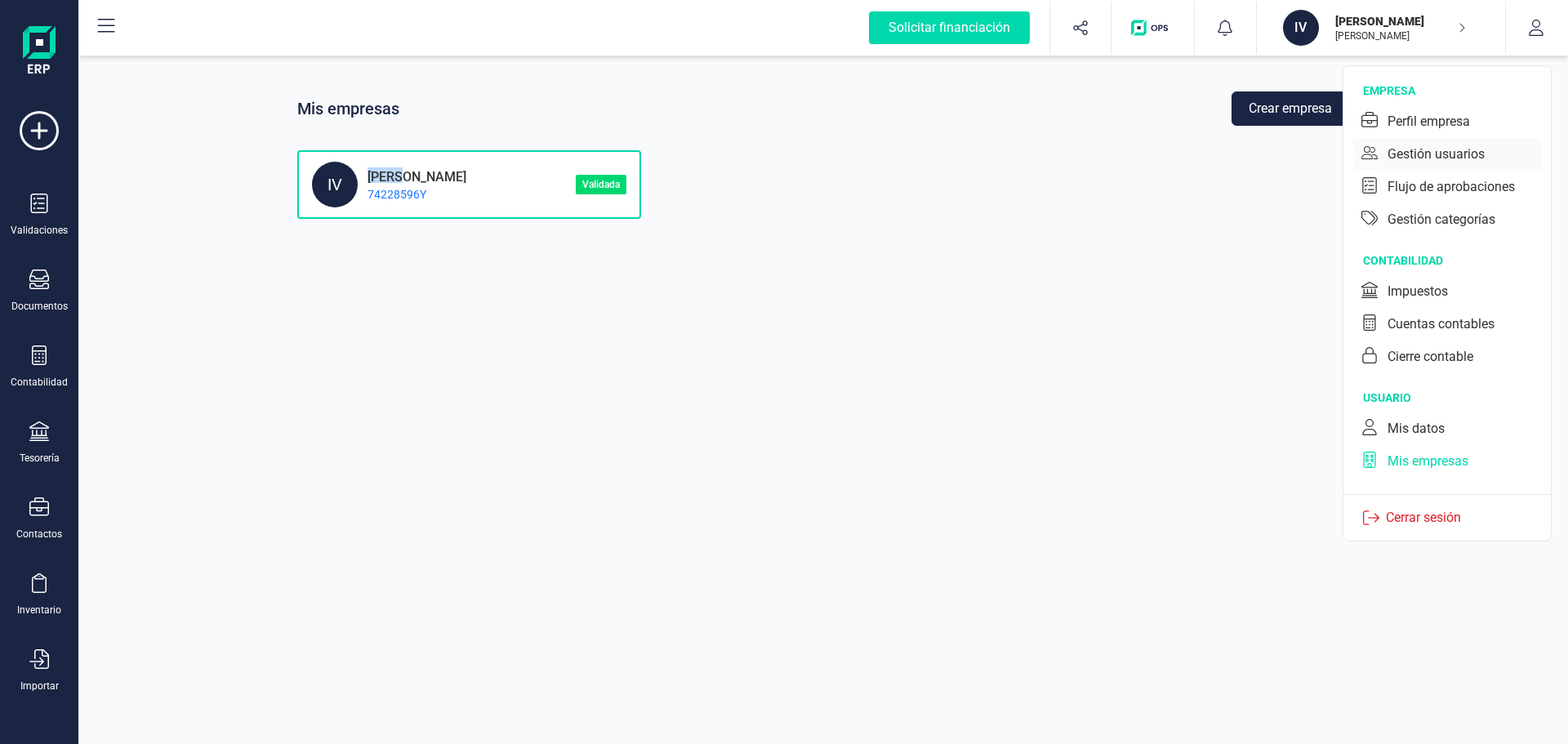
click at [1441, 159] on div "Gestión usuarios" at bounding box center [1435, 154] width 97 height 19
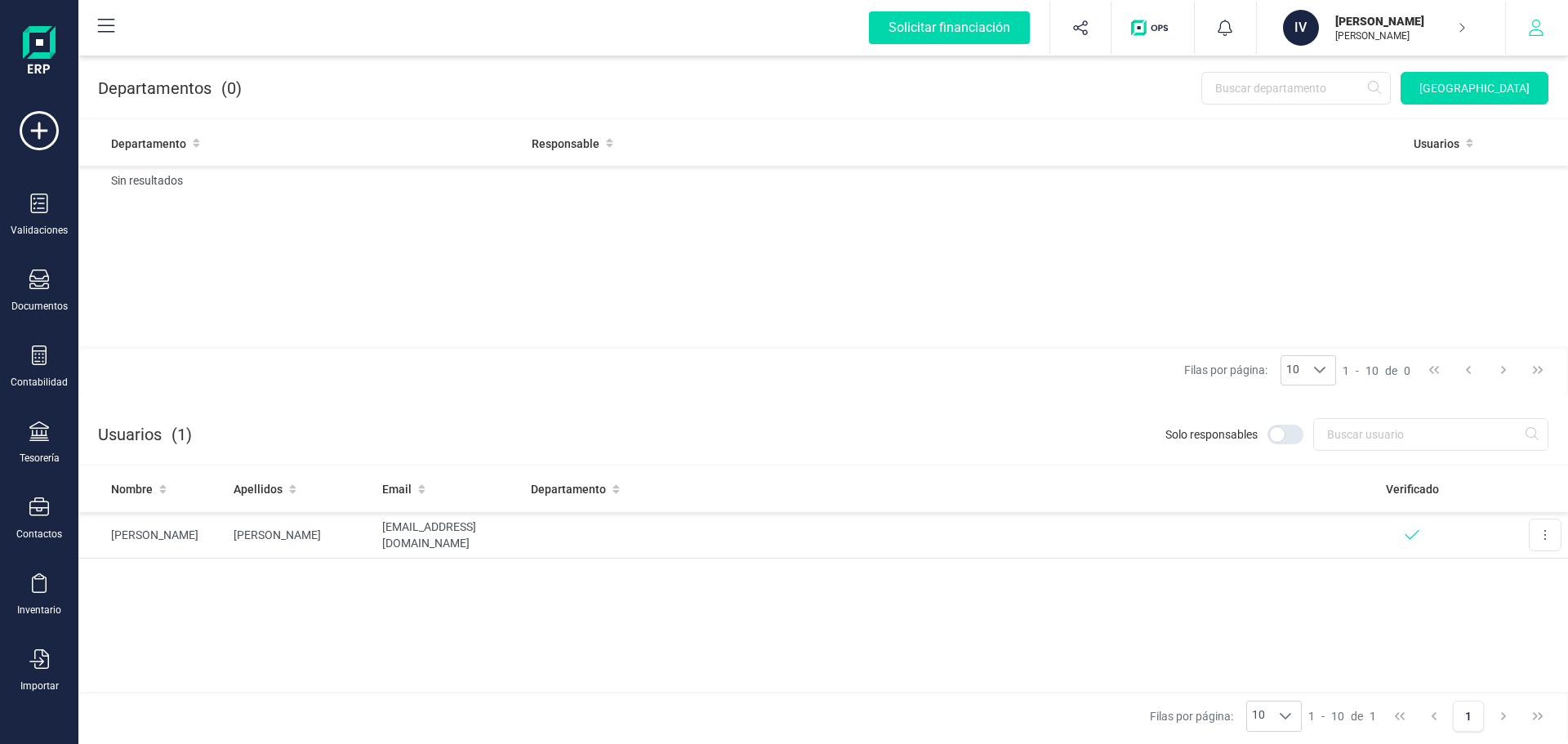
click at [1537, 38] on button "button" at bounding box center [1536, 28] width 61 height 52
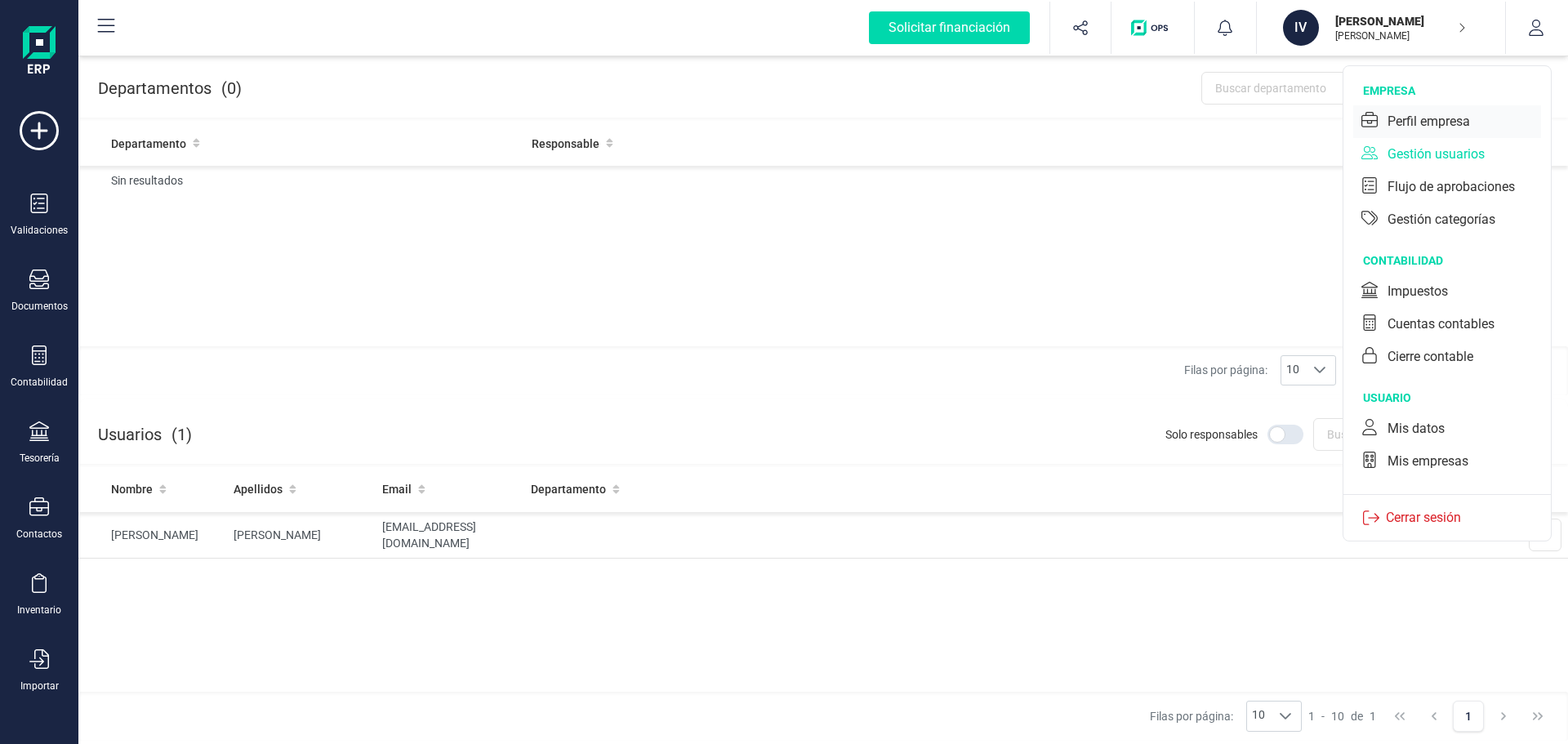
click at [1463, 112] on div "Perfil empresa" at bounding box center [1429, 121] width 83 height 19
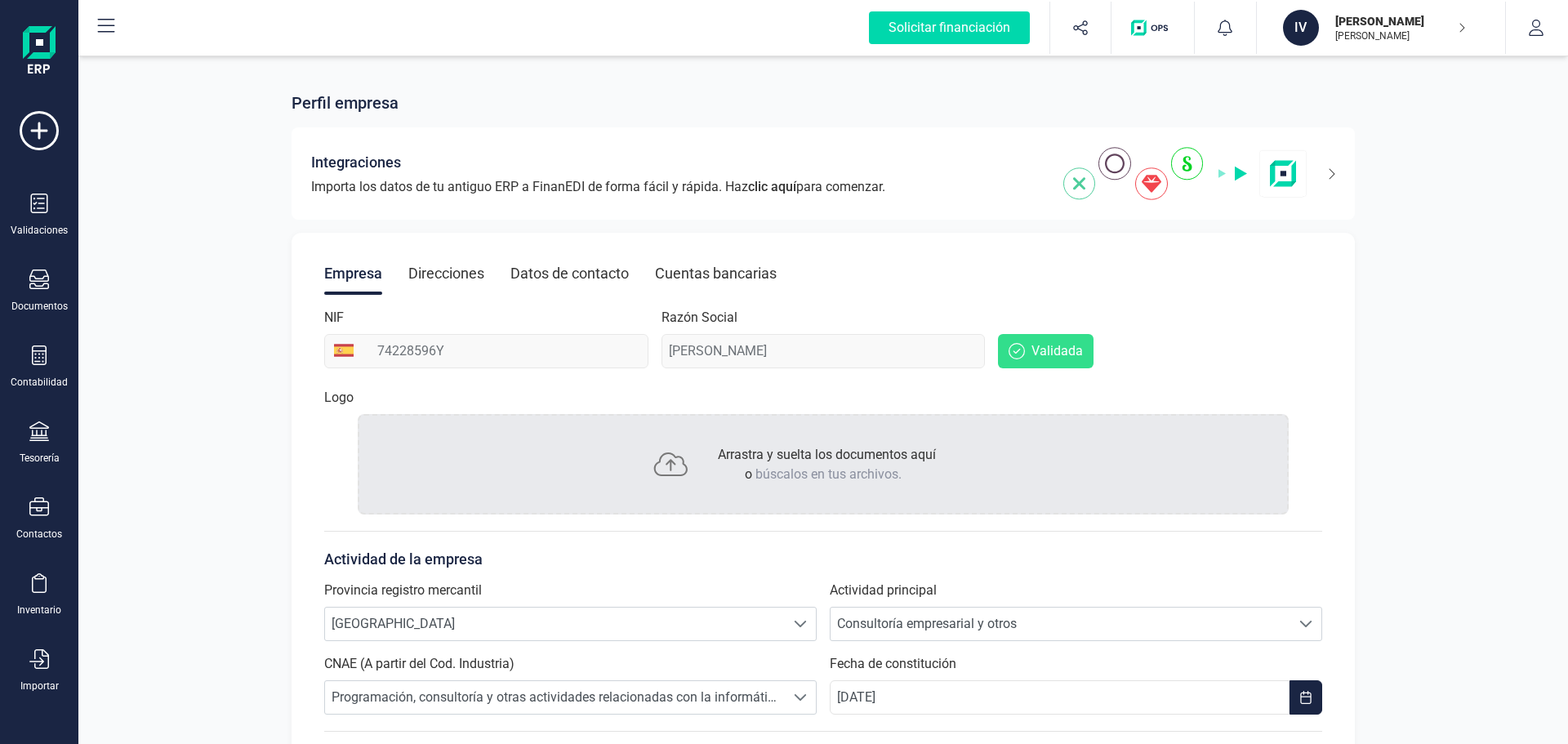
click at [439, 279] on div "Direcciones" at bounding box center [446, 274] width 76 height 42
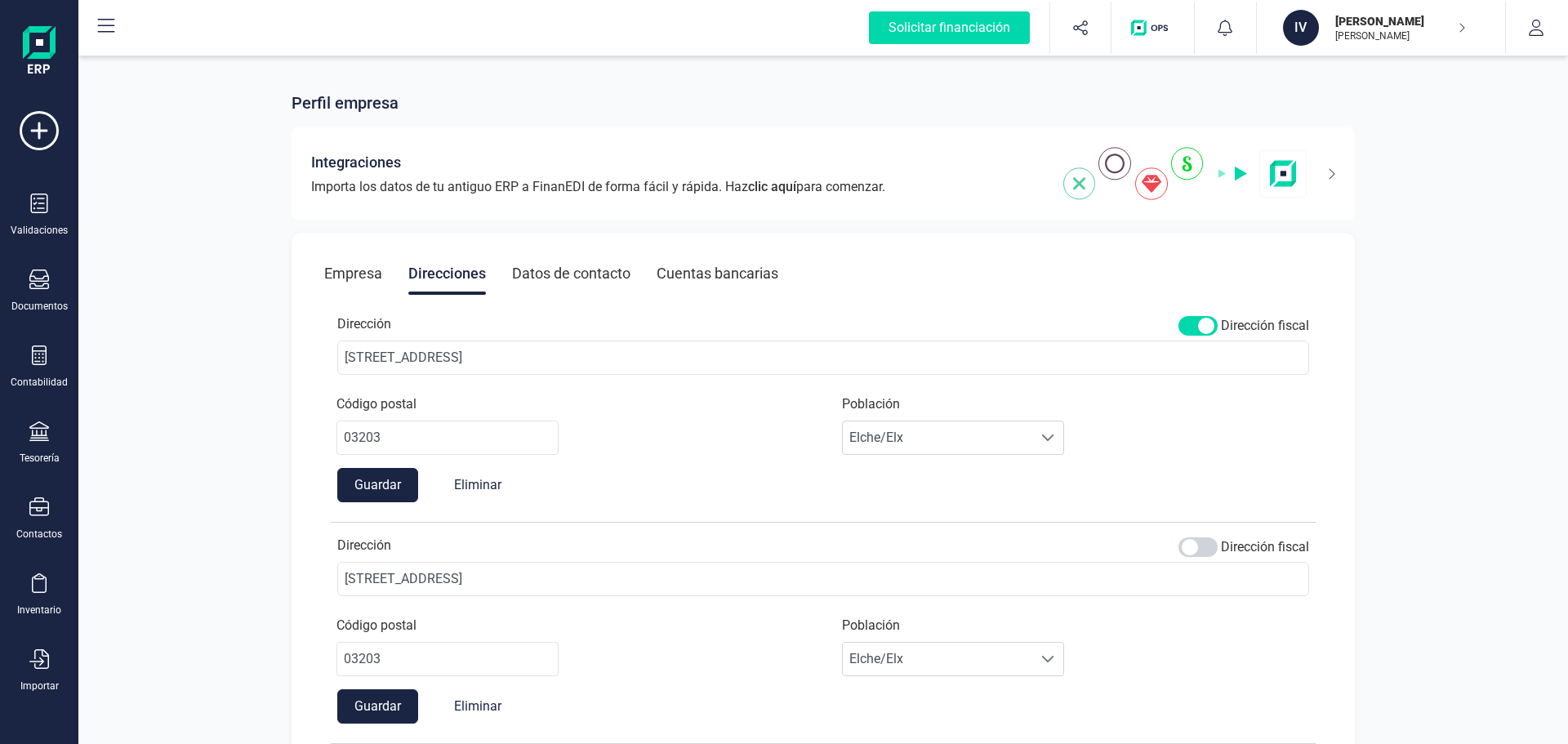
click at [585, 278] on div "Datos de contacto" at bounding box center [571, 274] width 118 height 42
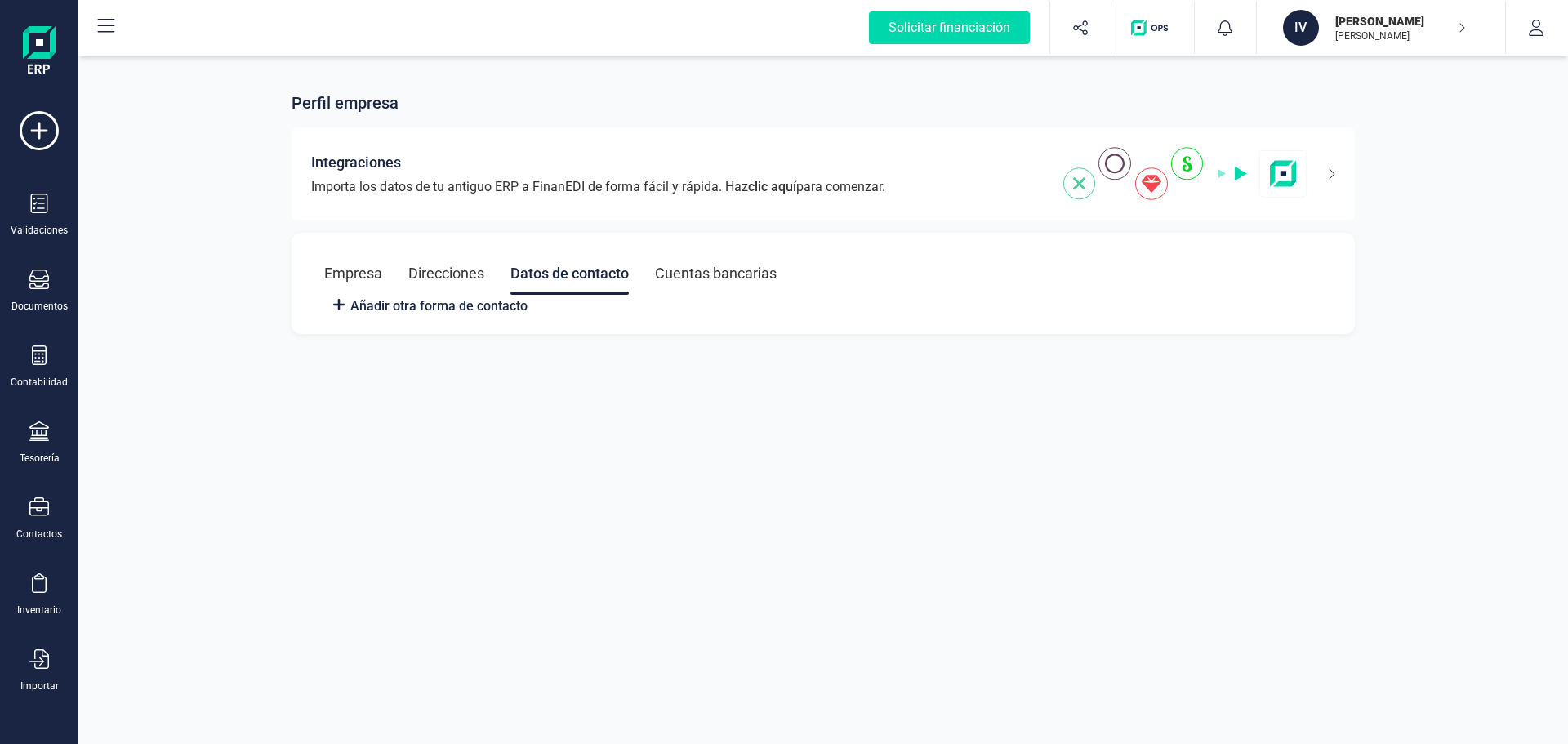
click at [815, 266] on div "Empresa Direcciones Datos de contacto Cuentas bancarias" at bounding box center [822, 274] width 998 height 42
click at [717, 272] on div "Cuentas bancarias" at bounding box center [716, 274] width 122 height 42
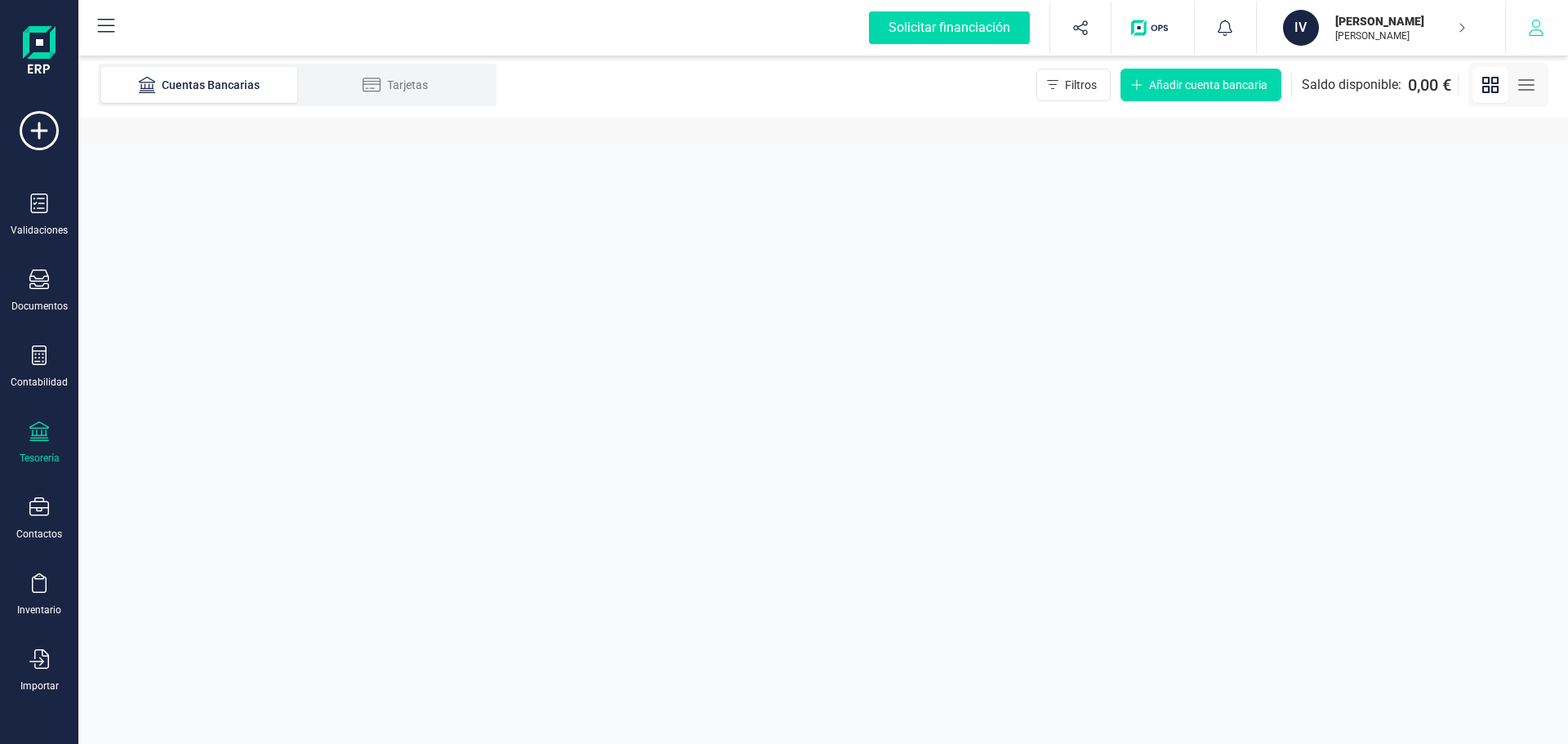
click at [1542, 19] on button "button" at bounding box center [1536, 28] width 61 height 52
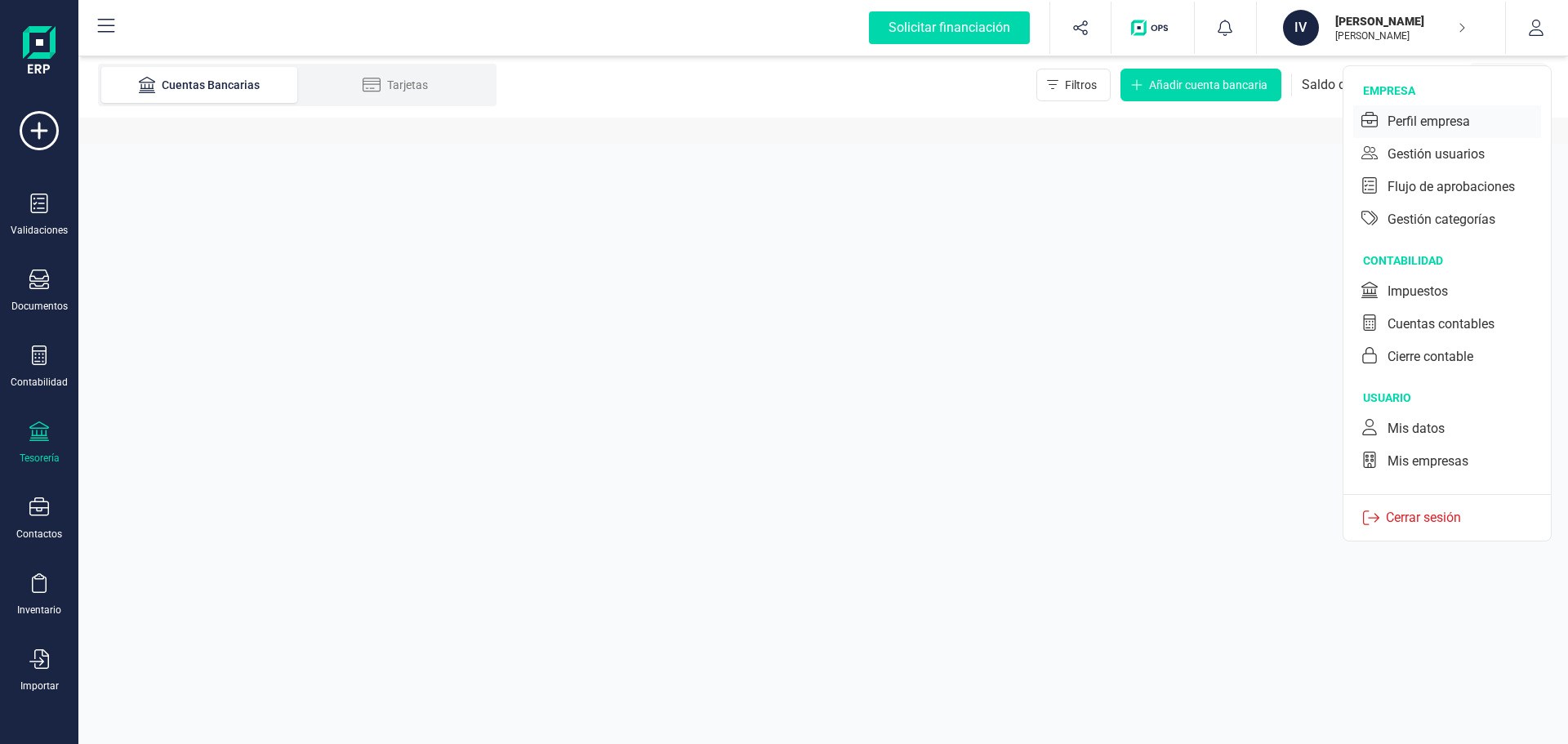
click at [1411, 119] on div "Perfil empresa" at bounding box center [1429, 121] width 83 height 19
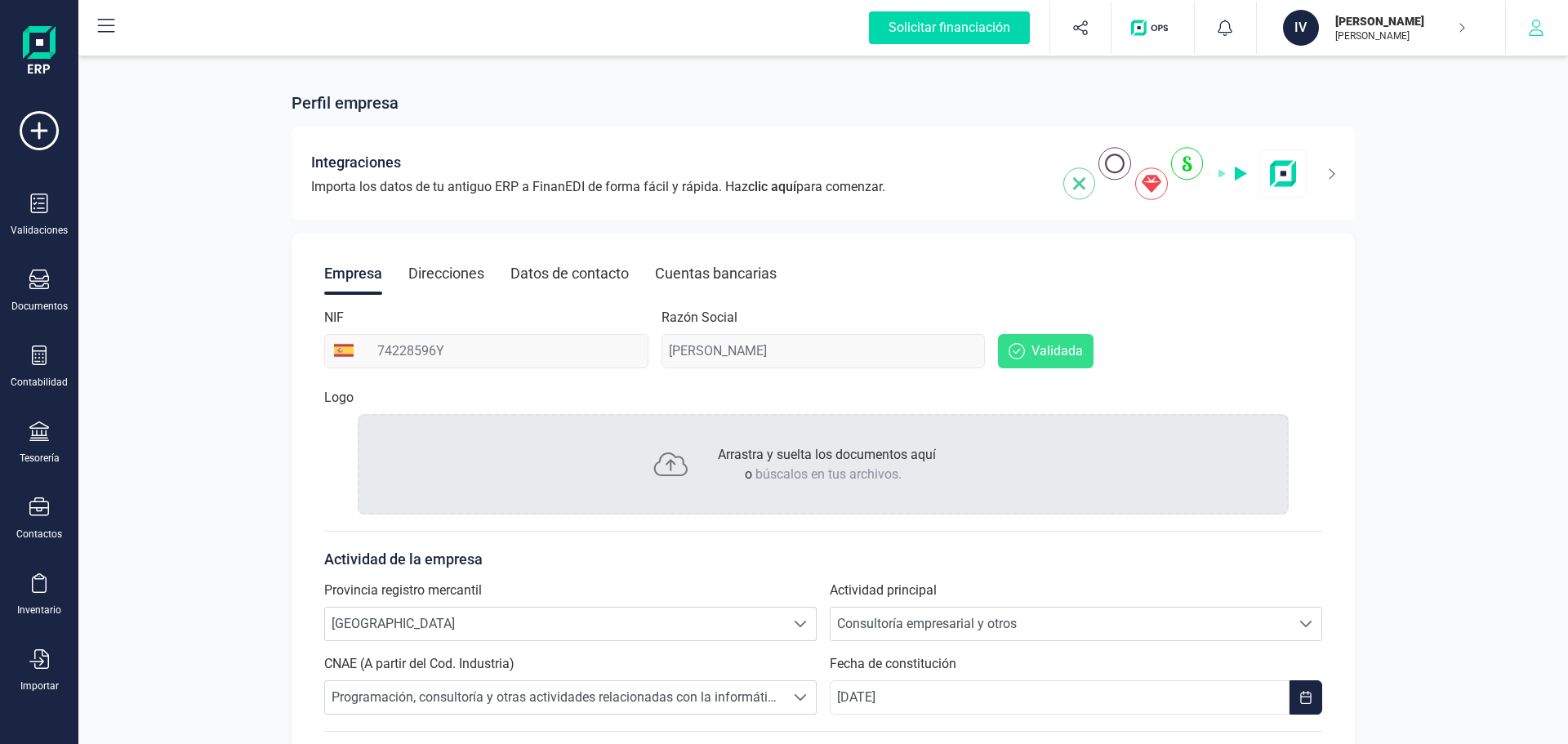
click at [1524, 38] on button "button" at bounding box center [1536, 28] width 61 height 52
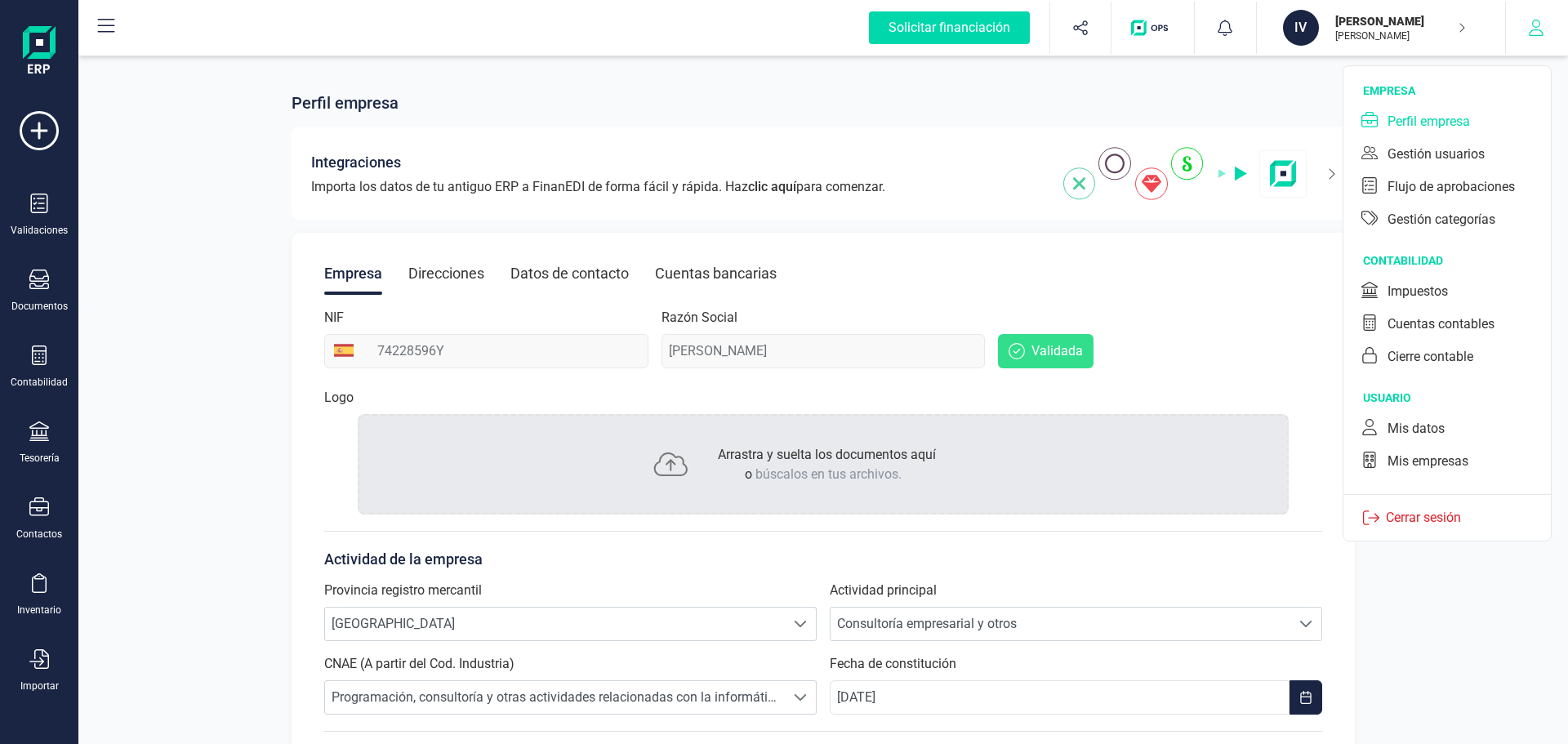
click at [1524, 38] on button "button" at bounding box center [1536, 28] width 61 height 52
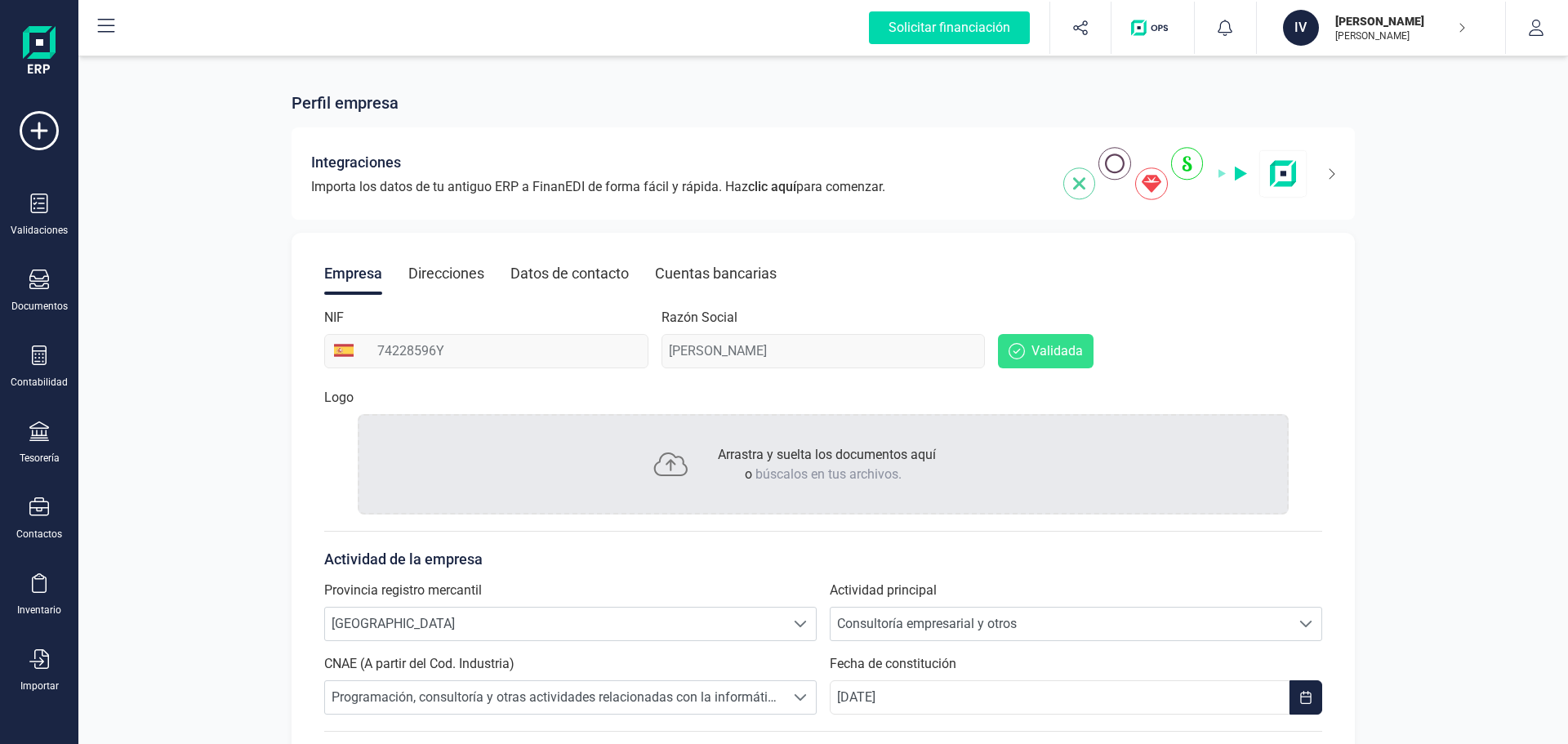
click at [27, 58] on img at bounding box center [39, 52] width 33 height 52
click at [38, 53] on img at bounding box center [39, 52] width 33 height 52
click at [63, 38] on div "Solicitar financiación Validaciones Documentos Documentos Presupuestos Pedidos …" at bounding box center [39, 368] width 65 height 737
click at [1335, 23] on p "[PERSON_NAME]" at bounding box center [1401, 21] width 131 height 16
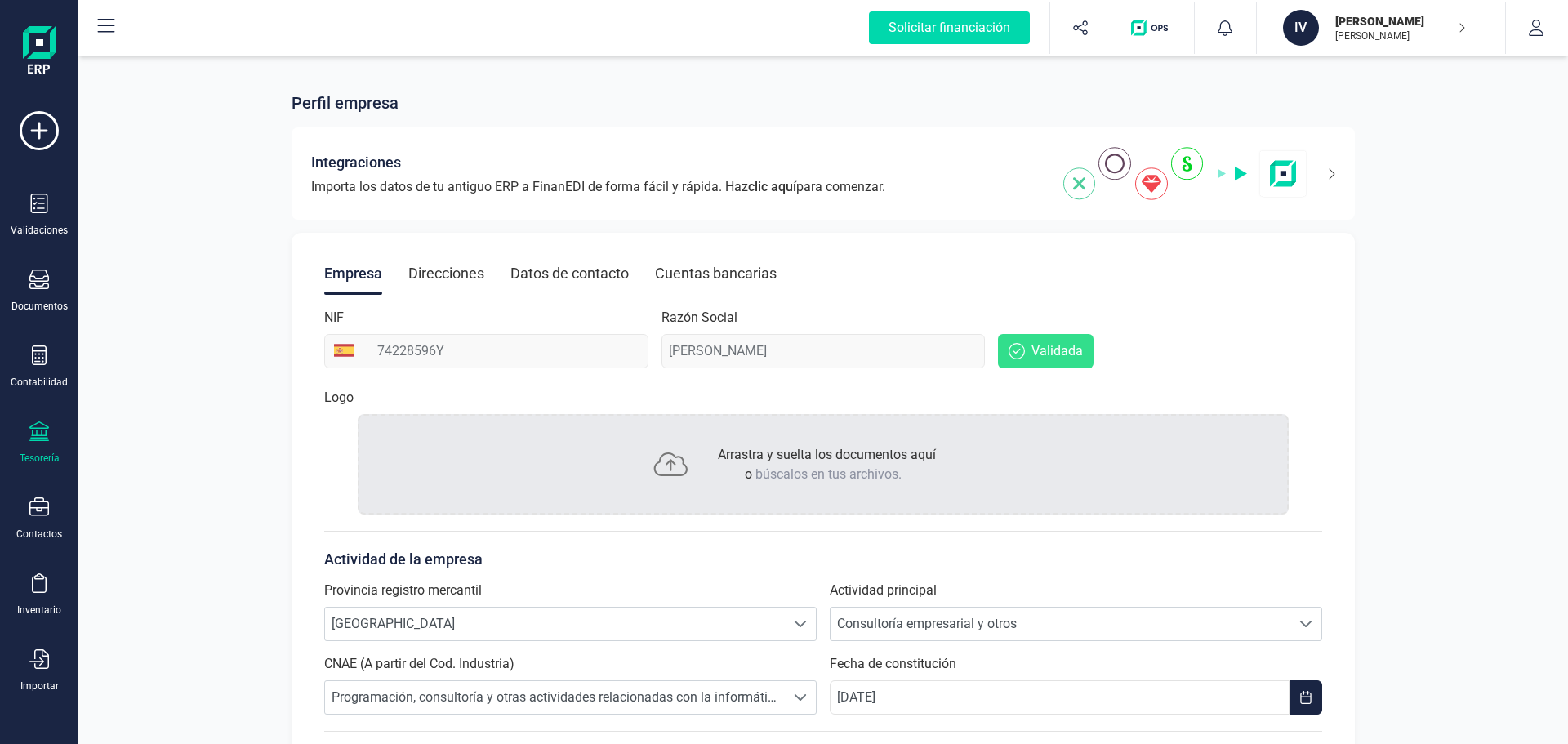
click at [48, 447] on div "Tesorería" at bounding box center [39, 443] width 65 height 43
click at [36, 362] on icon at bounding box center [39, 356] width 19 height 19
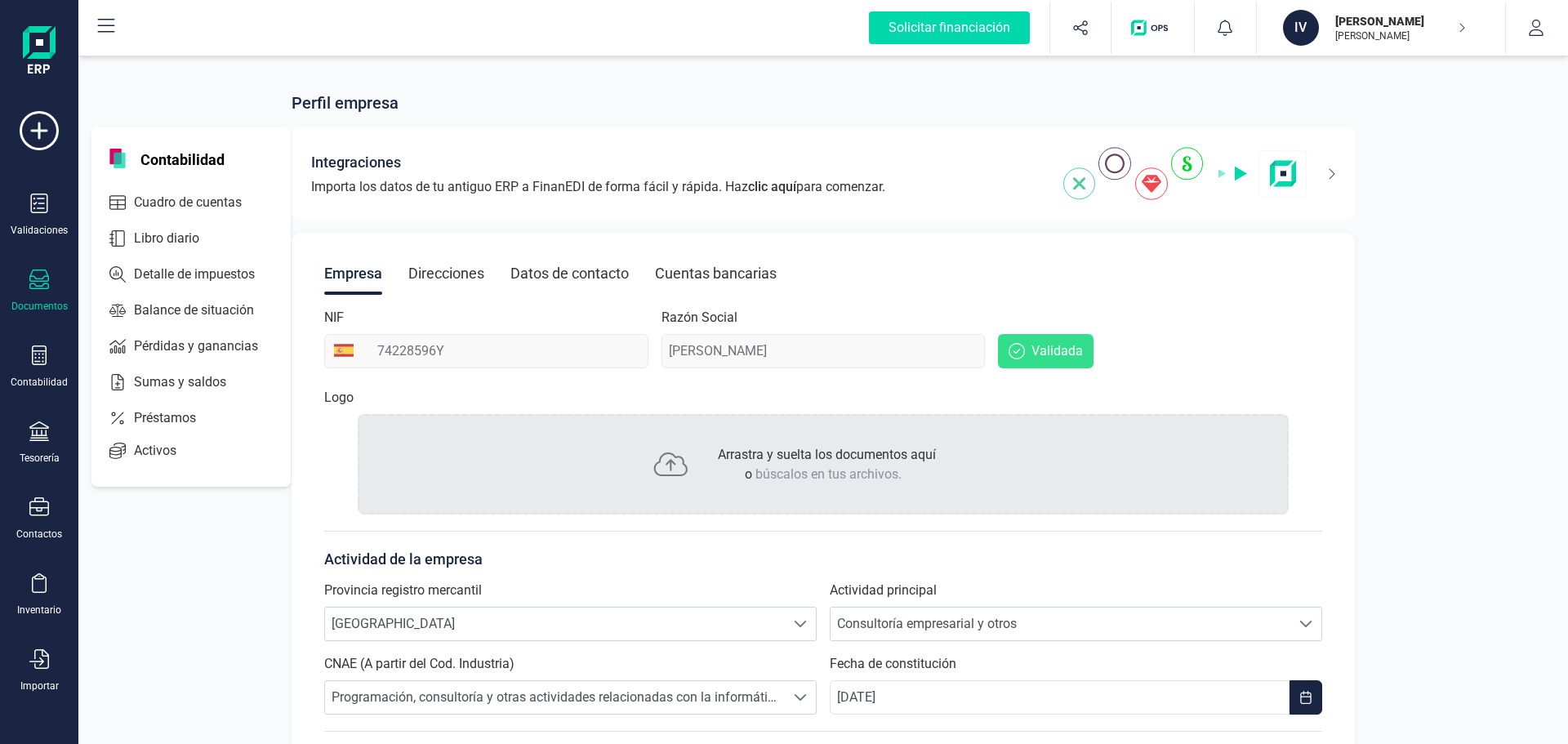
click at [36, 285] on icon at bounding box center [39, 279] width 19 height 19
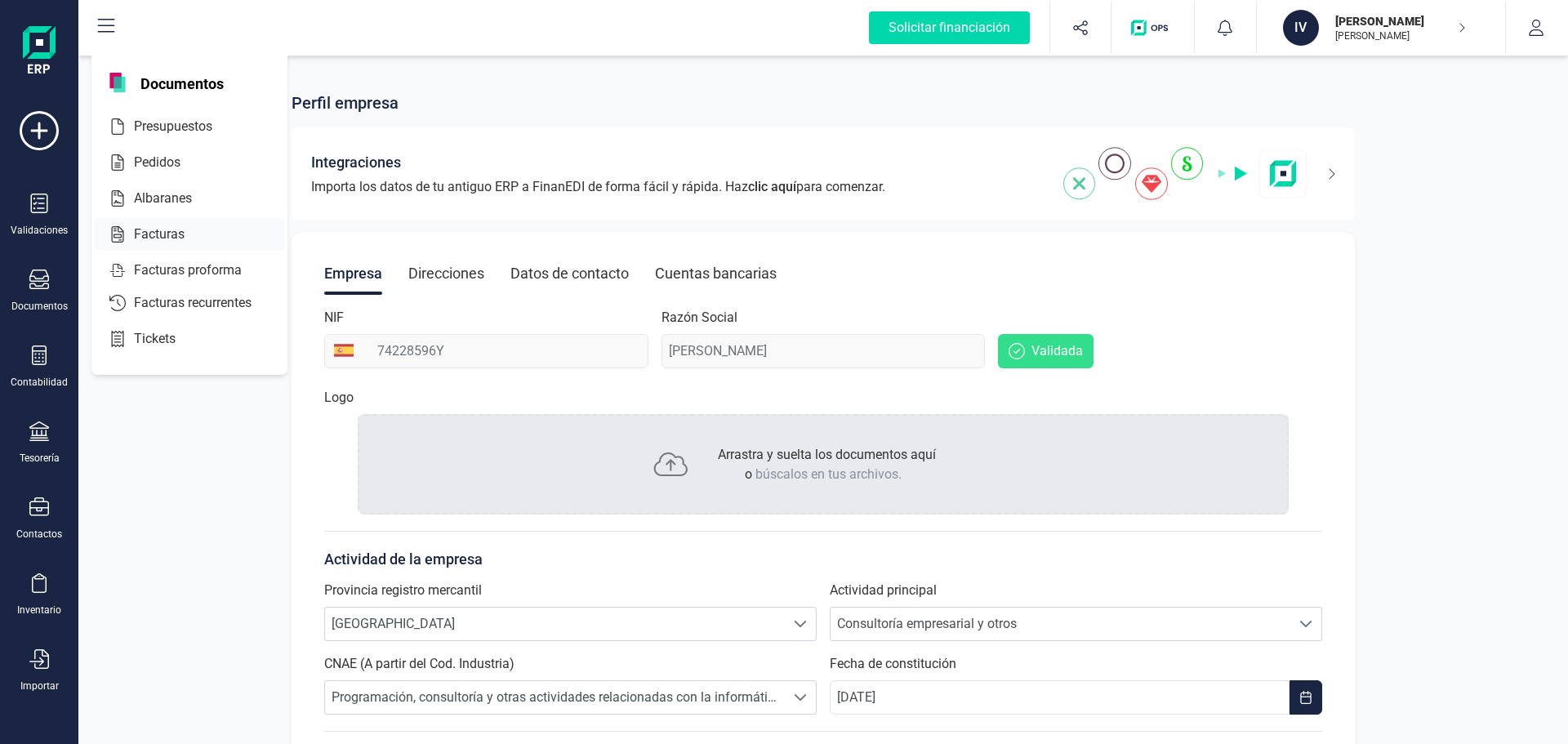
click at [176, 247] on div "Facturas" at bounding box center [189, 235] width 189 height 33
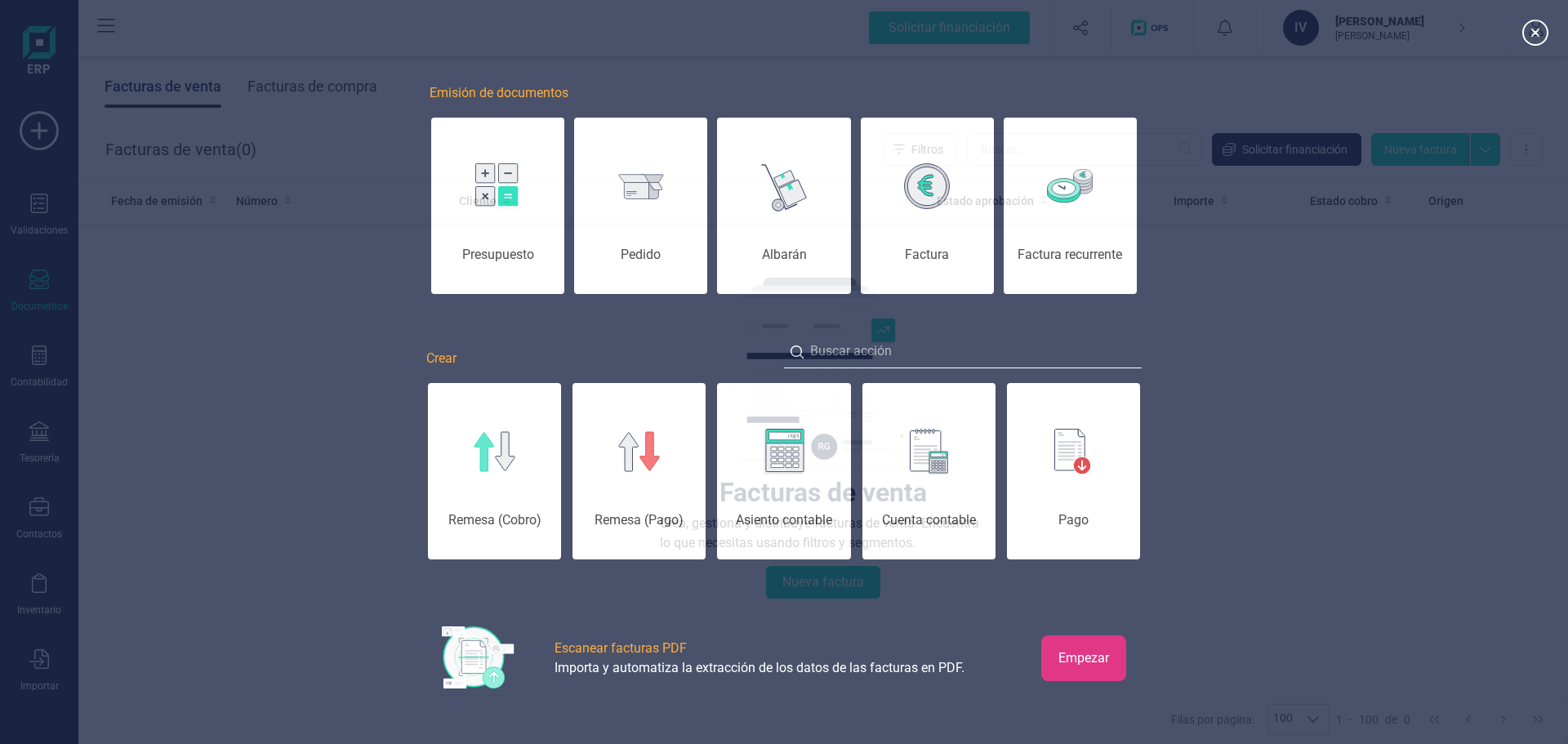
scroll to position [0, 82]
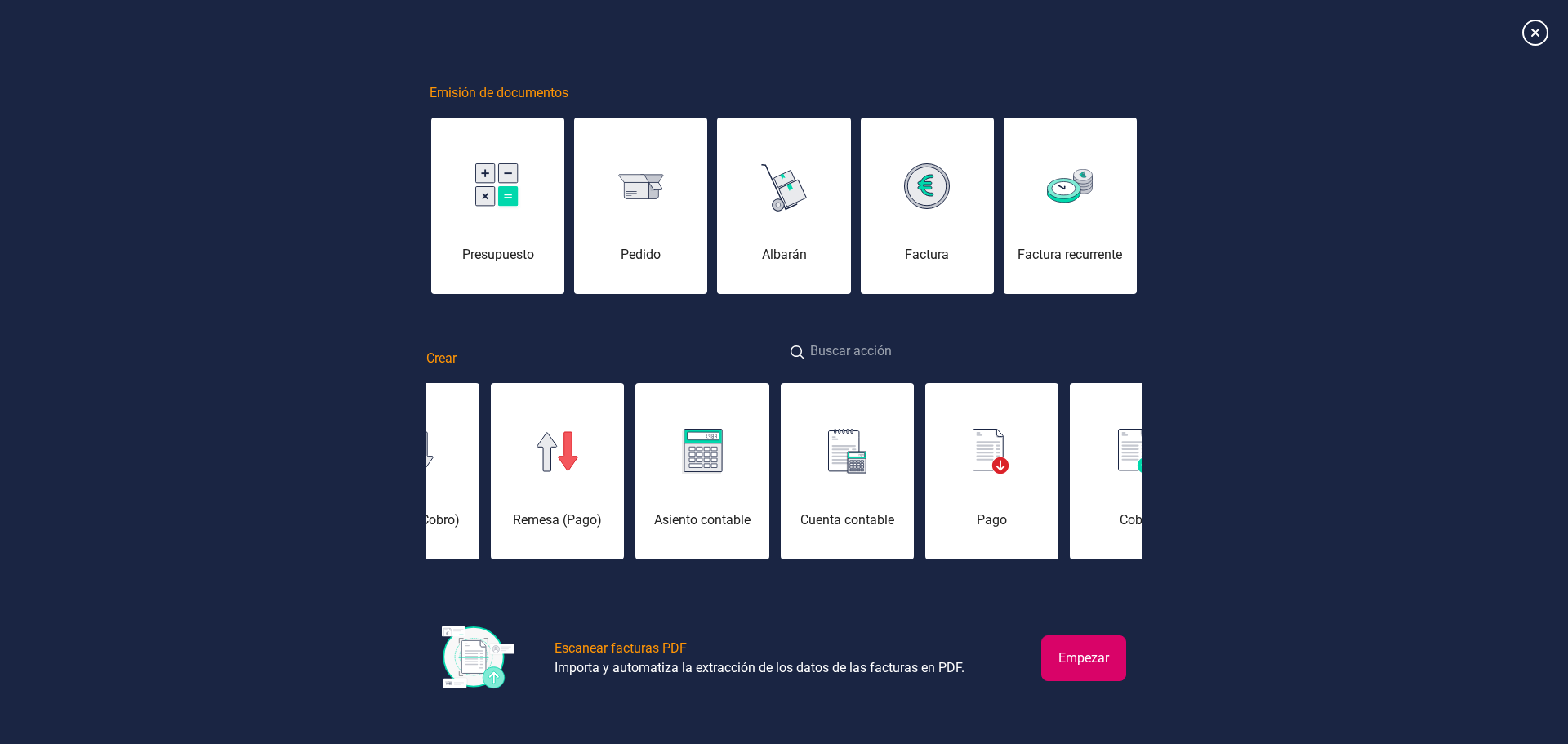
click at [180, 212] on div "Emisión de documentos Presupuesto Pedido Albarán Factura Factura recurrente Cre…" at bounding box center [784, 372] width 1568 height 734
click at [1542, 26] on icon at bounding box center [1535, 33] width 29 height 29
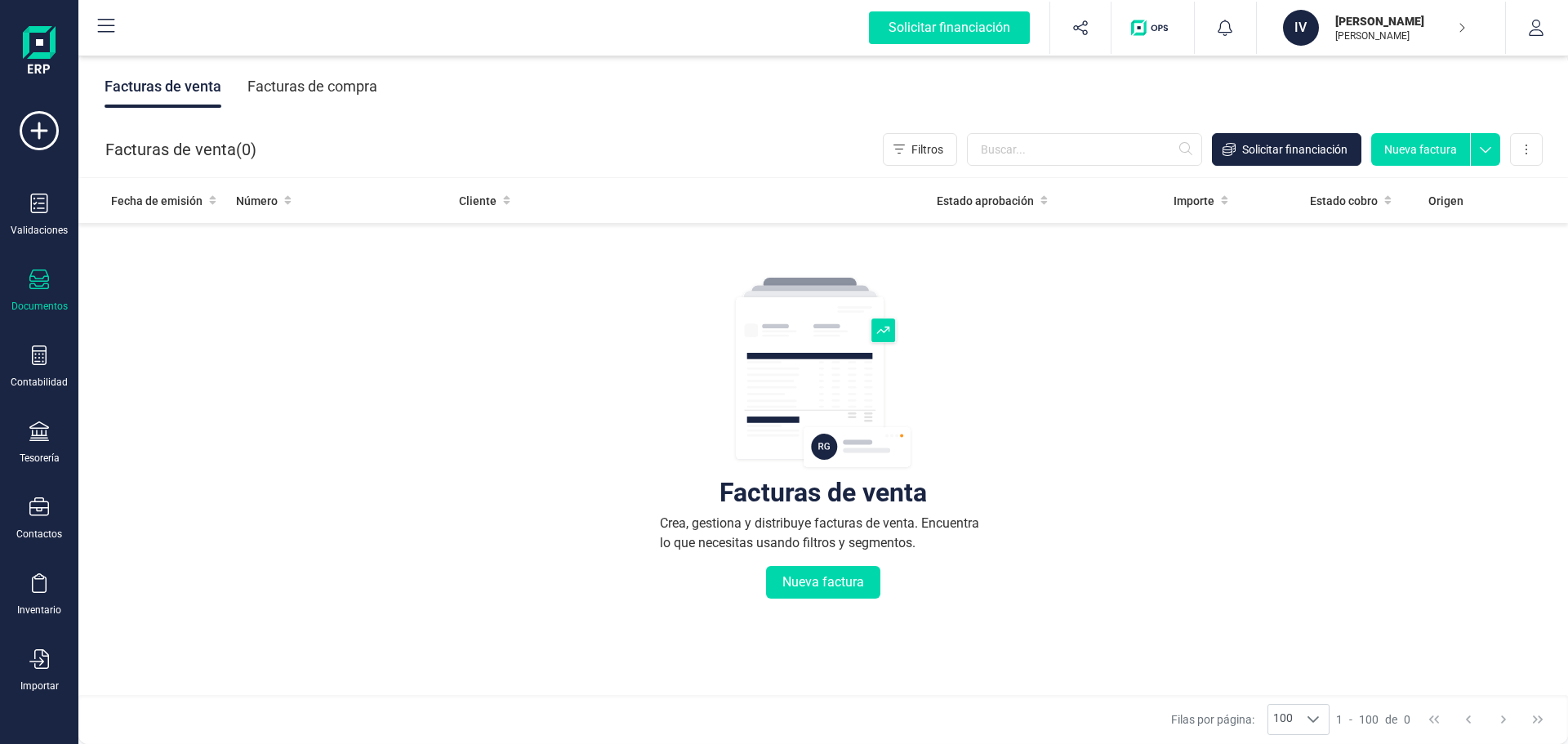
click at [1237, 460] on div "Facturas de venta Crea, gestiona y distribuye facturas de venta. Encuentra lo q…" at bounding box center [823, 536] width 1424 height 613
click at [571, 419] on div "Facturas de venta Crea, gestiona y distribuye facturas de venta. Encuentra lo q…" at bounding box center [823, 536] width 1424 height 613
click at [842, 592] on button "Nueva factura" at bounding box center [822, 583] width 114 height 33
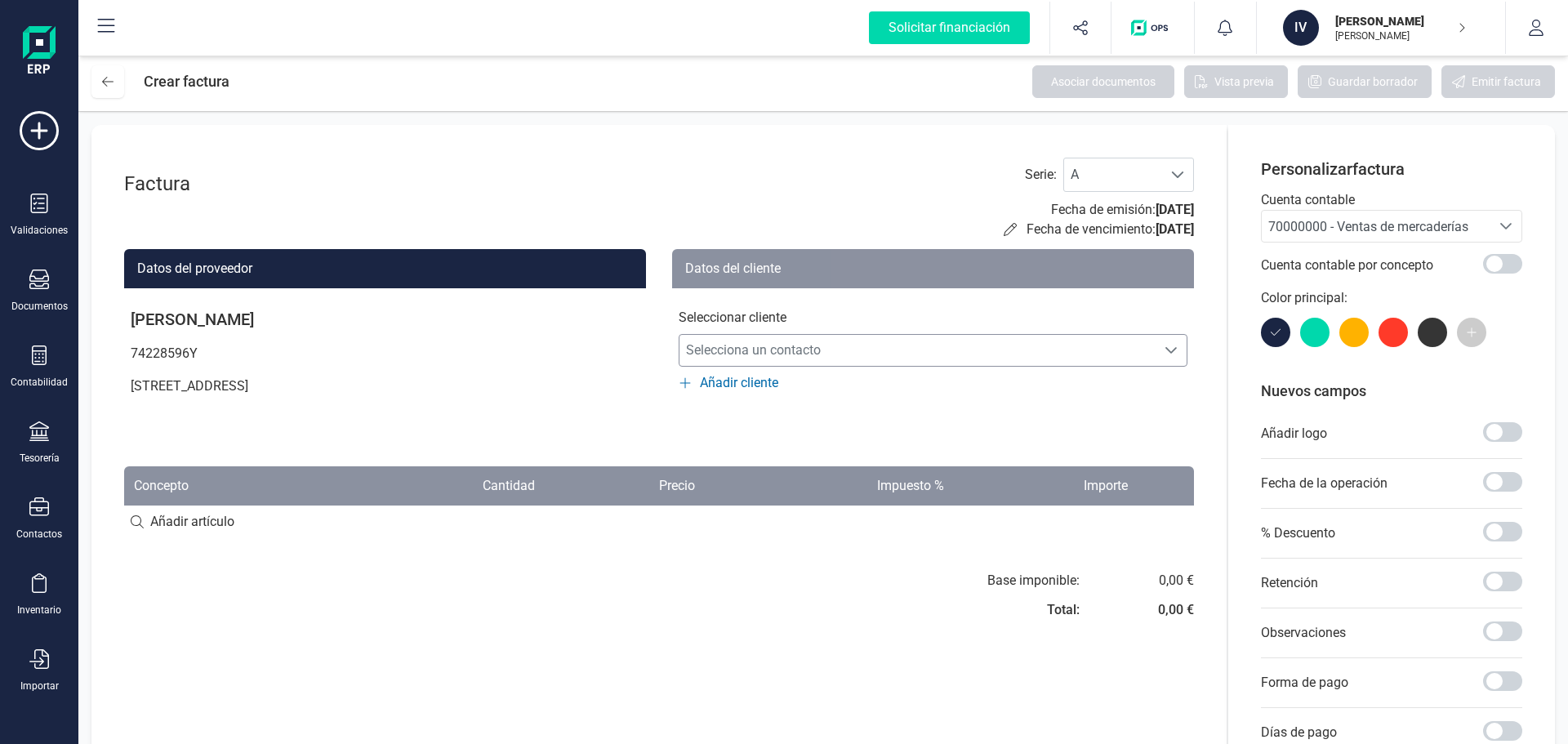
click at [770, 354] on span "Selecciona un contacto" at bounding box center [917, 351] width 476 height 33
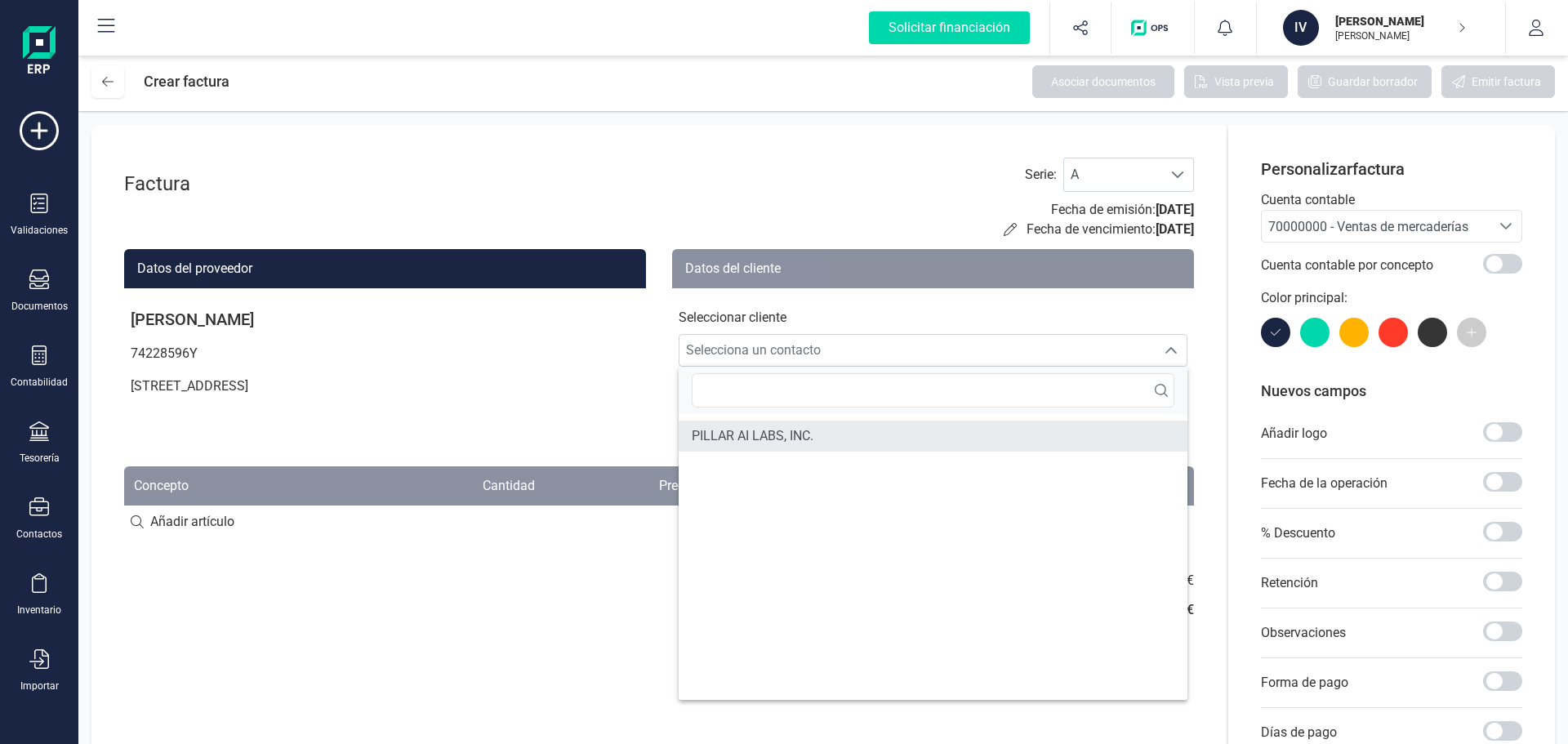
click at [775, 426] on li "PILLAR AI LABS, INC." at bounding box center [932, 436] width 508 height 31
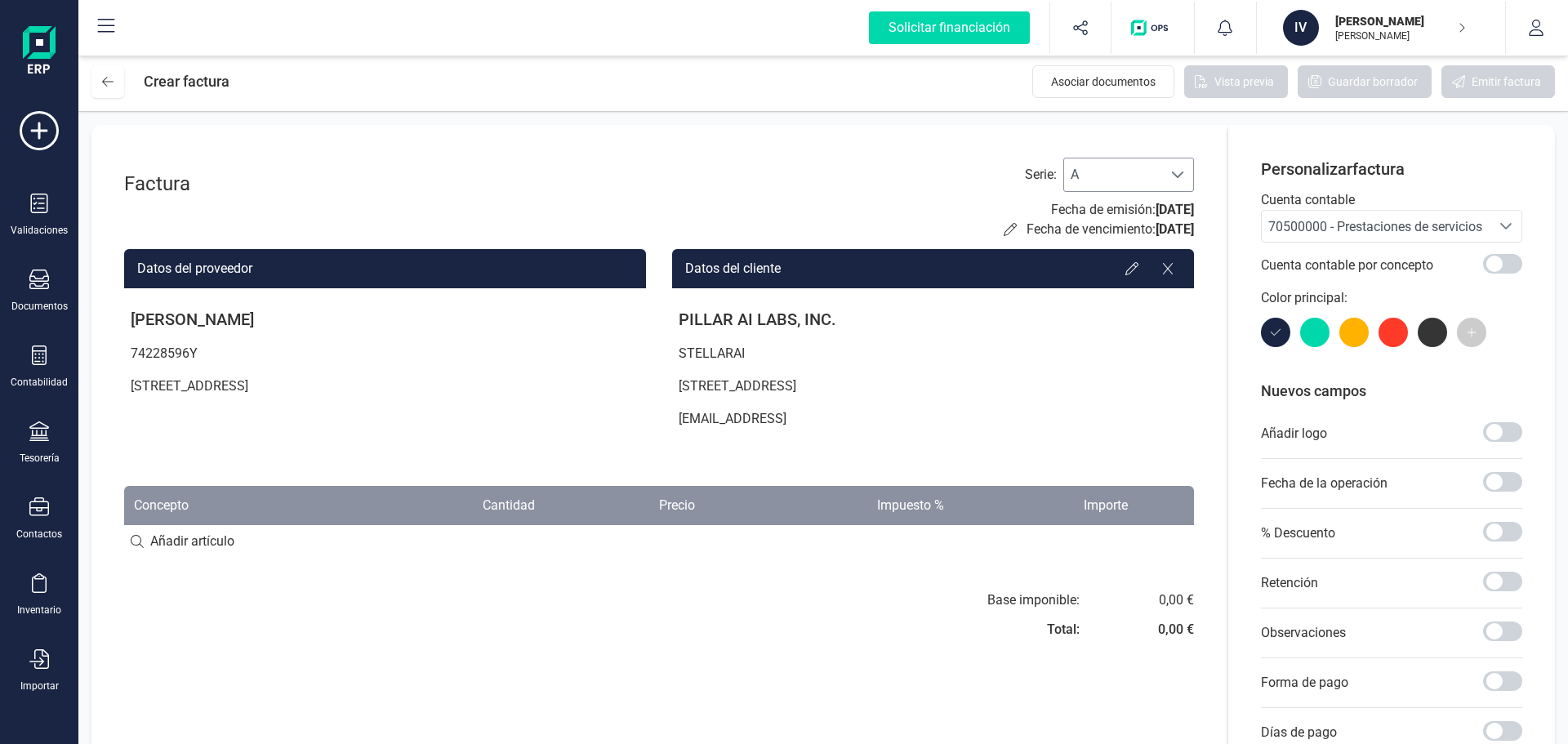
click at [1172, 183] on div at bounding box center [1177, 175] width 31 height 33
click at [1098, 208] on li "A" at bounding box center [1129, 215] width 131 height 33
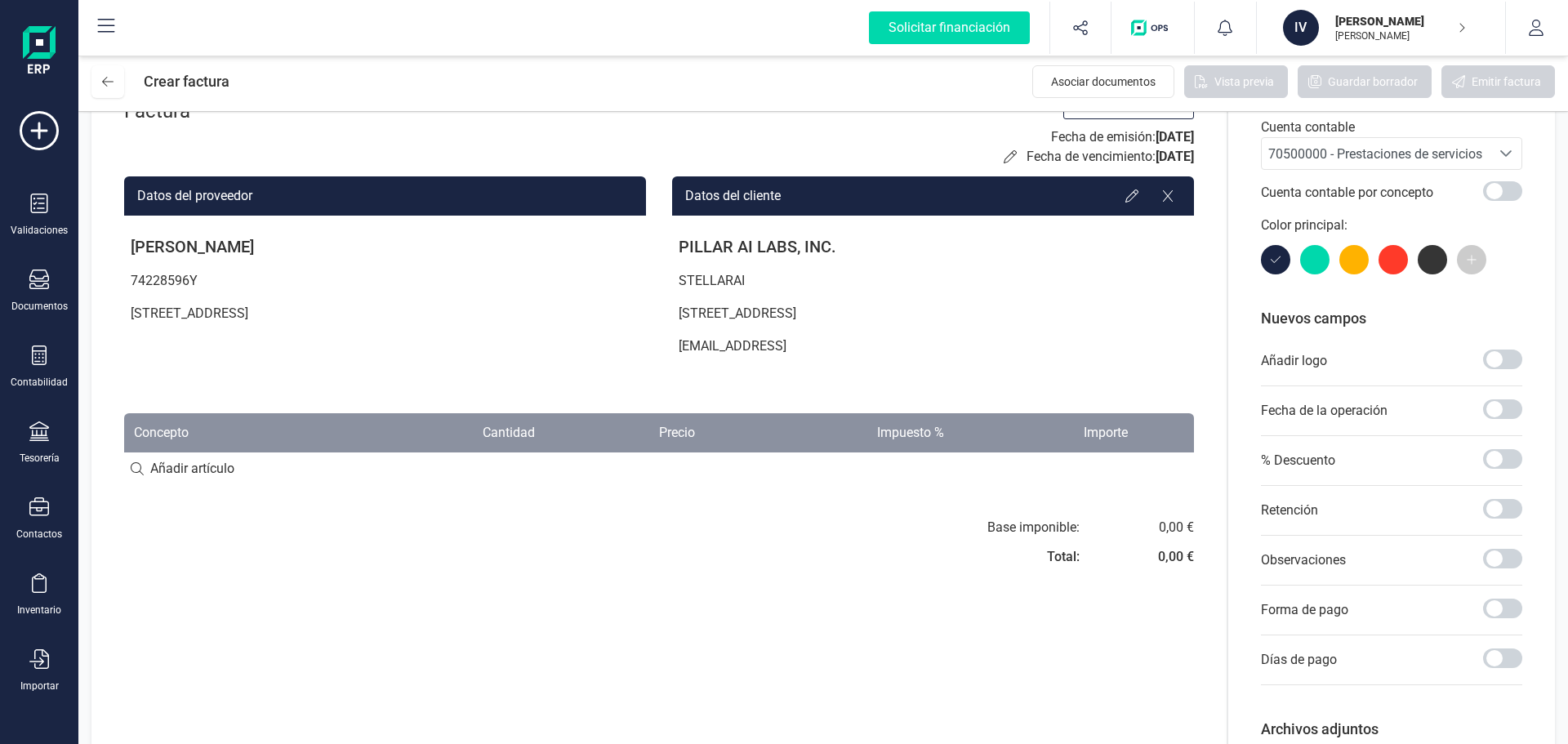
scroll to position [82, 0]
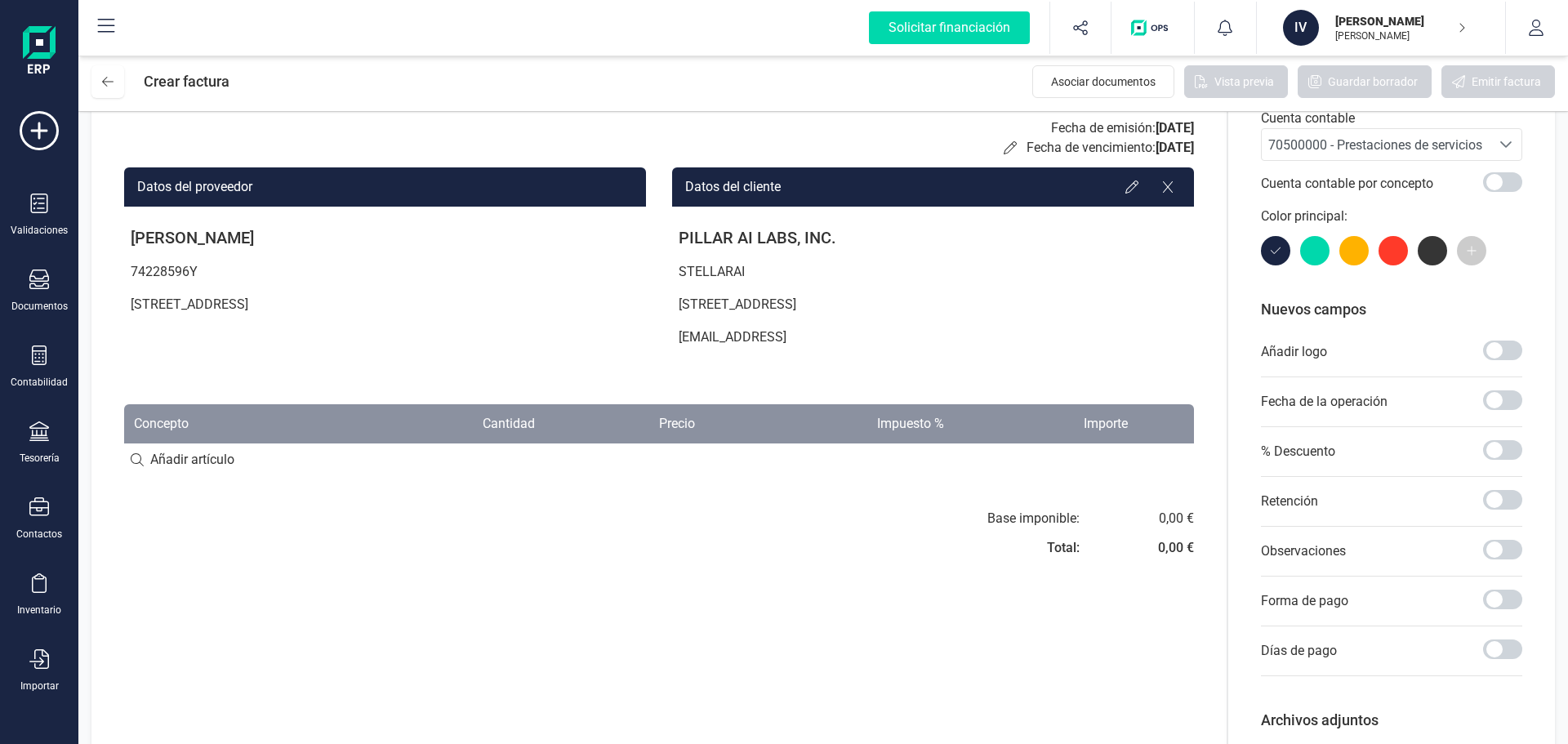
click at [205, 465] on input at bounding box center [658, 460] width 1069 height 33
click at [134, 458] on input at bounding box center [658, 460] width 1069 height 33
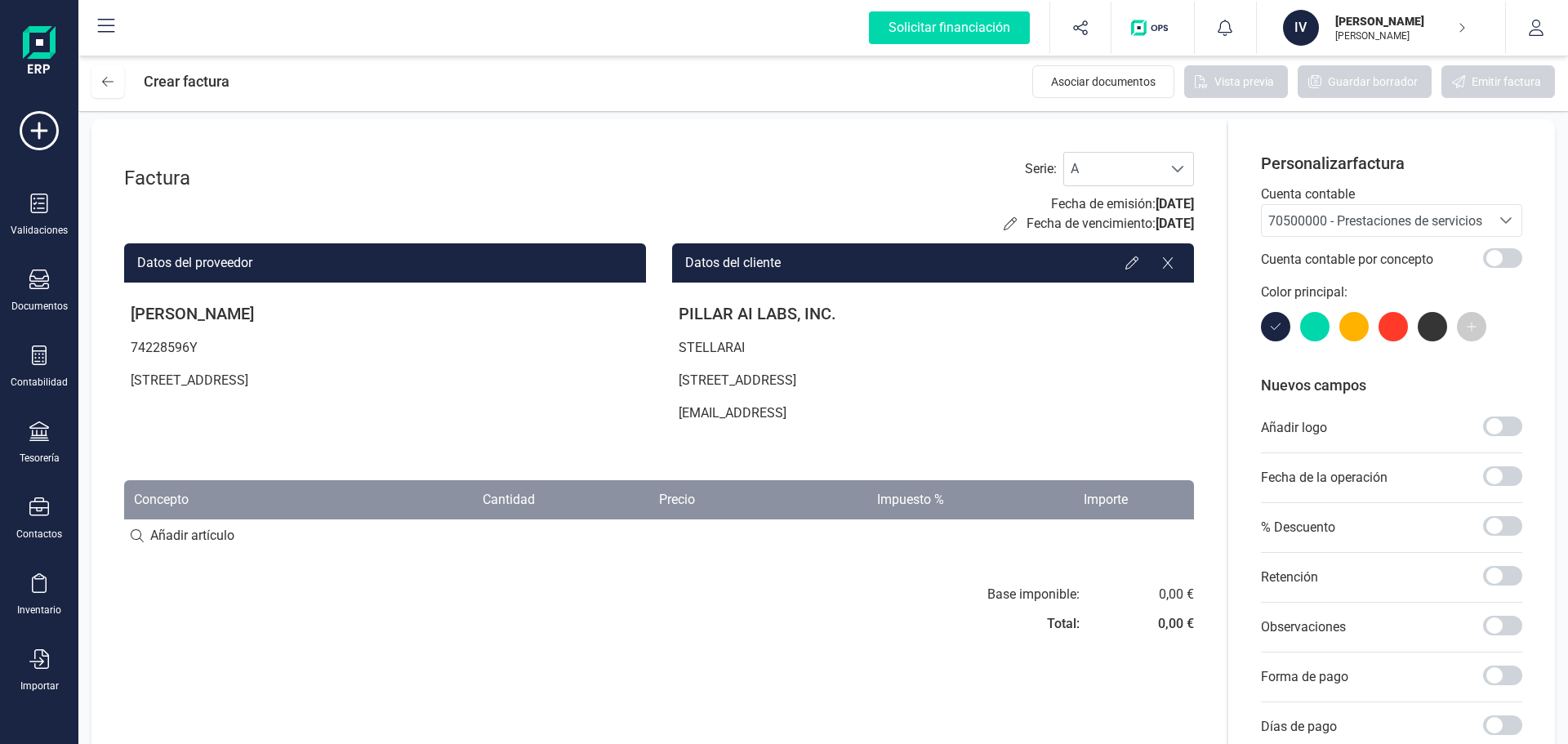
scroll to position [0, 0]
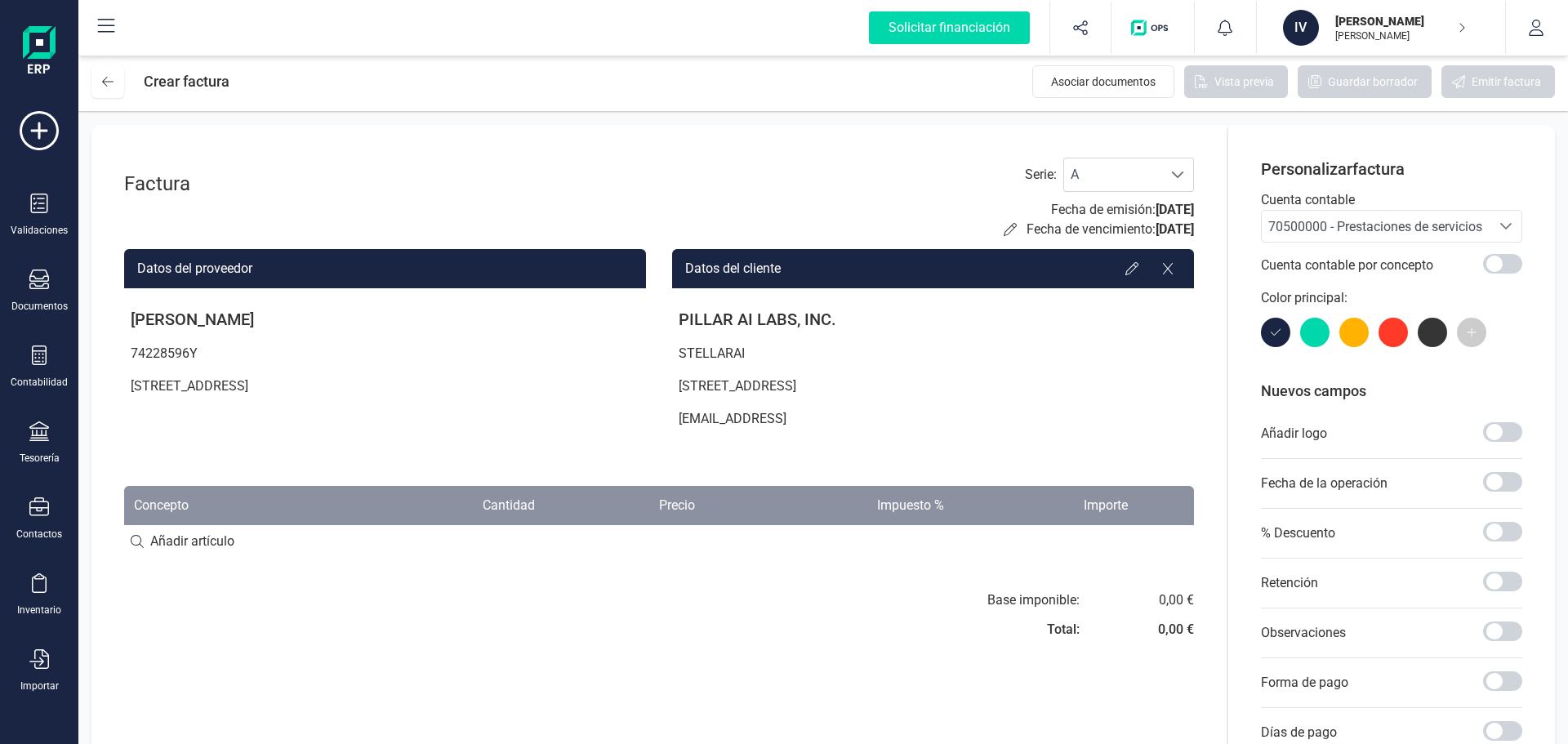
click at [1308, 325] on div at bounding box center [1314, 333] width 30 height 30
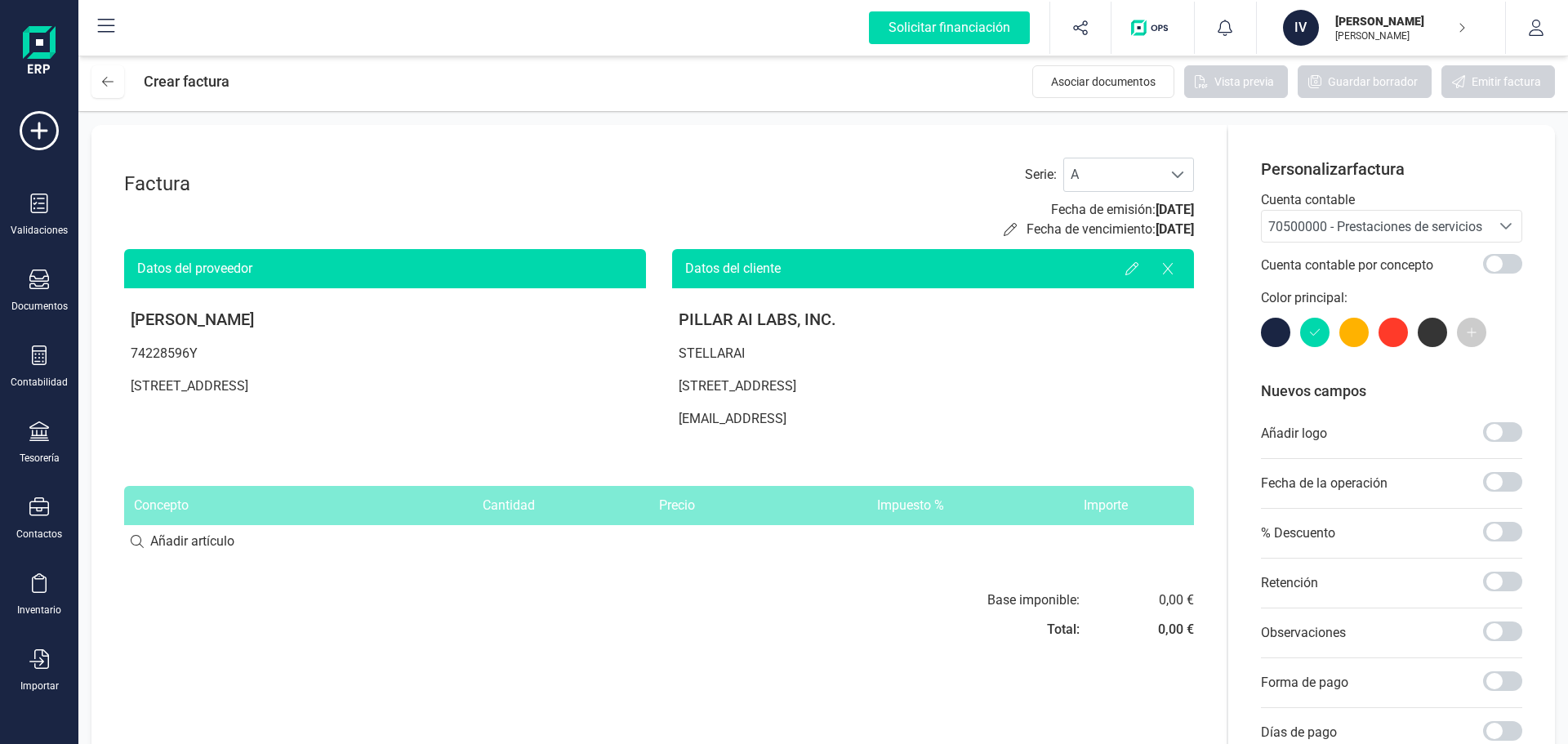
click at [1358, 334] on div at bounding box center [1354, 333] width 30 height 30
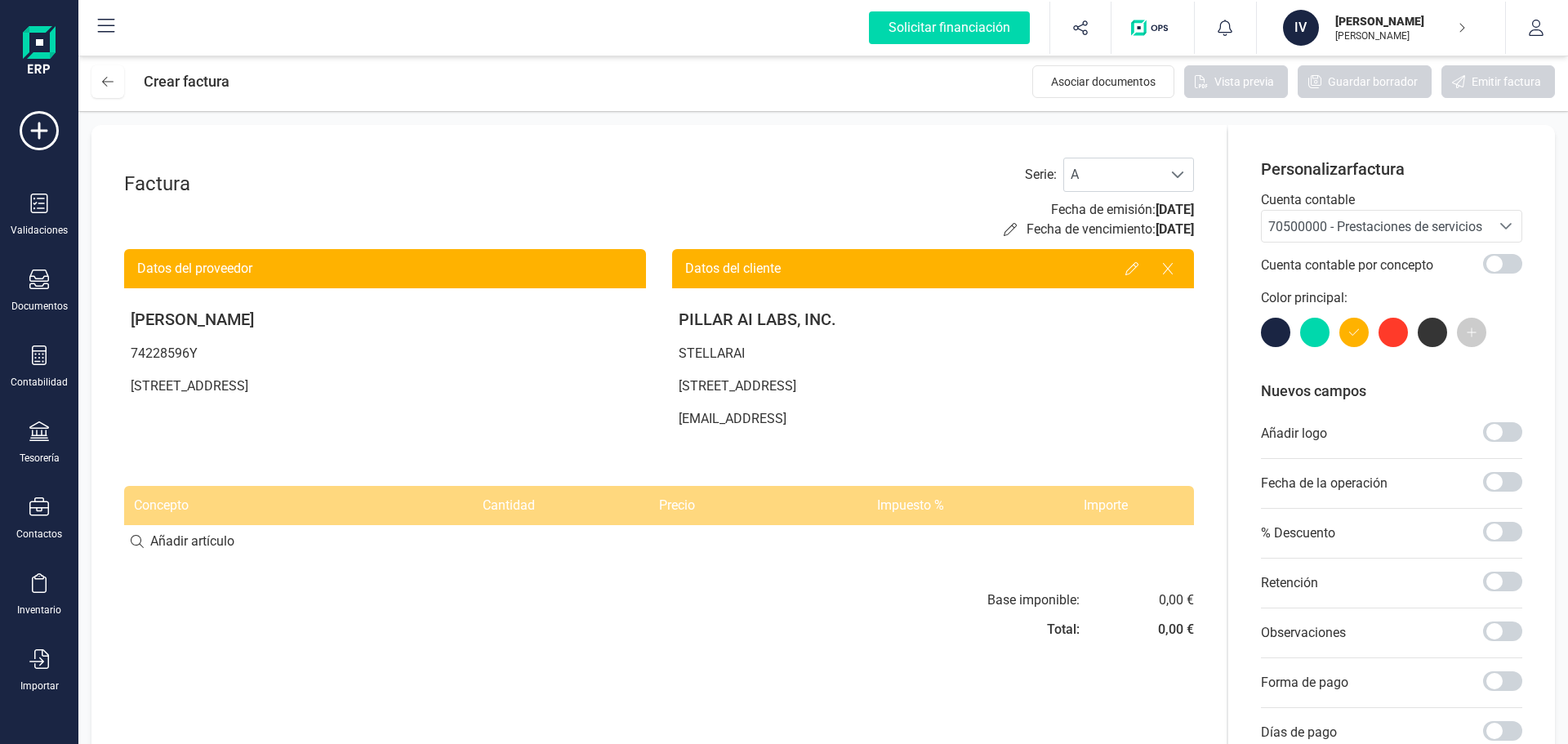
click at [1396, 334] on div at bounding box center [1393, 333] width 30 height 30
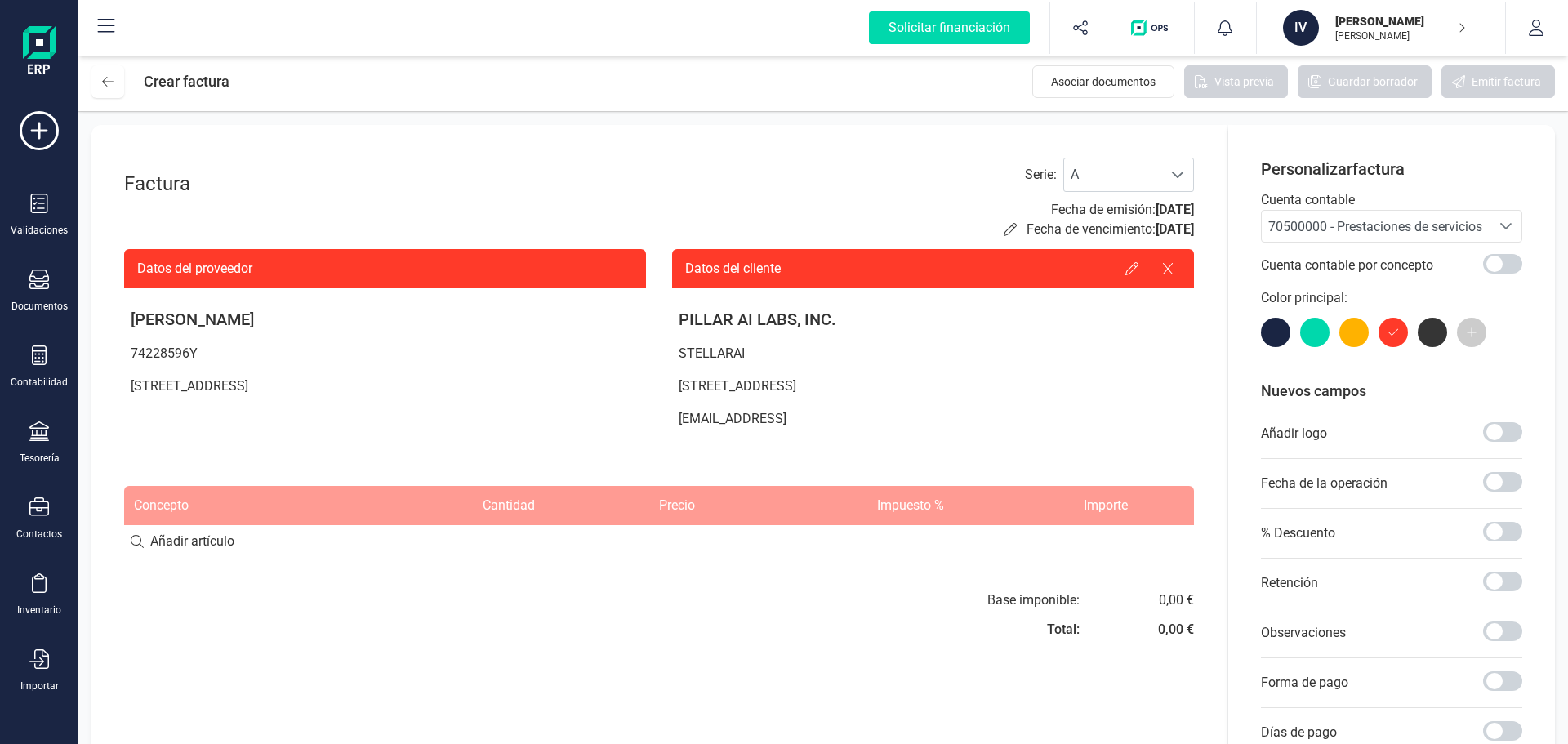
click at [1426, 335] on div at bounding box center [1432, 333] width 30 height 30
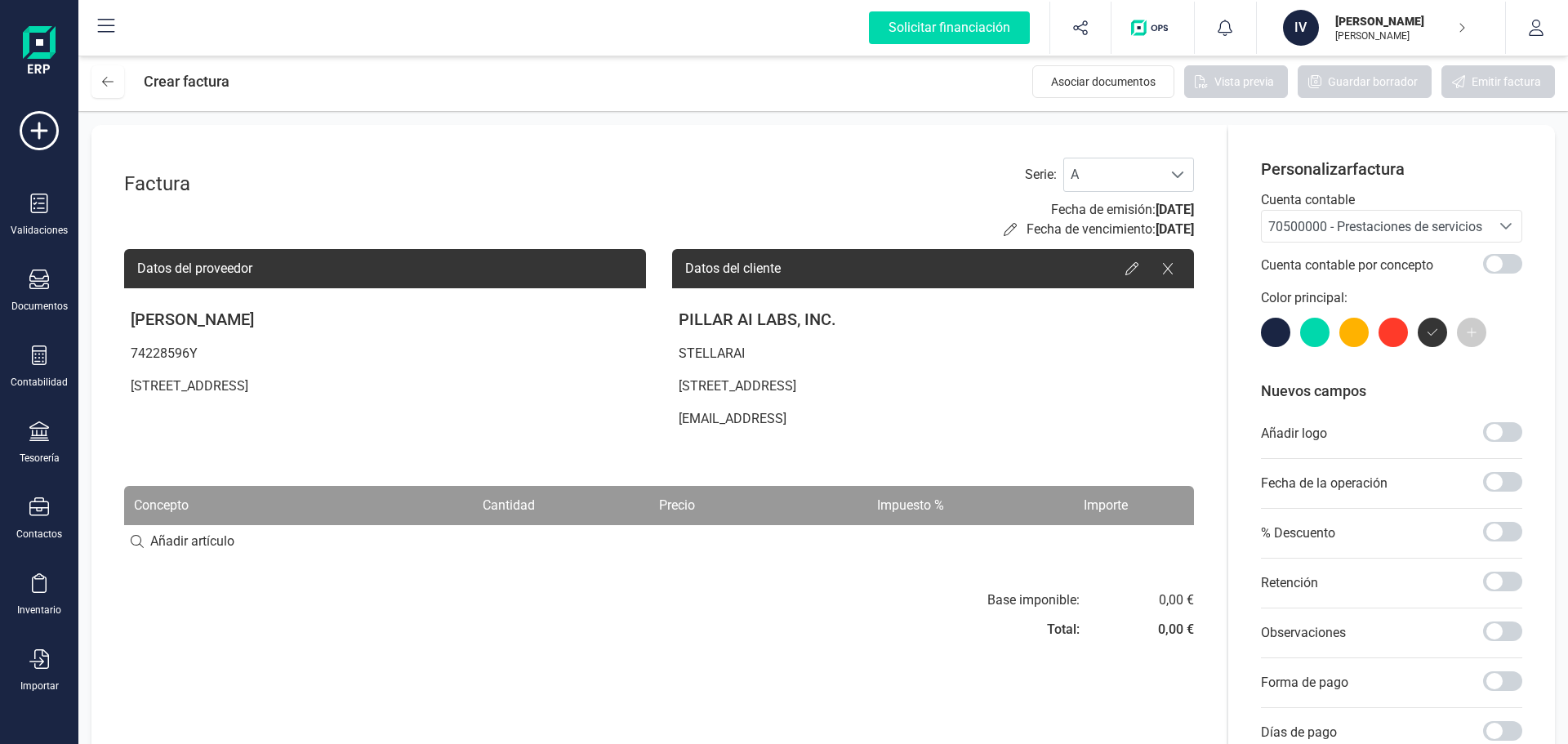
click at [1270, 339] on div at bounding box center [1275, 333] width 30 height 30
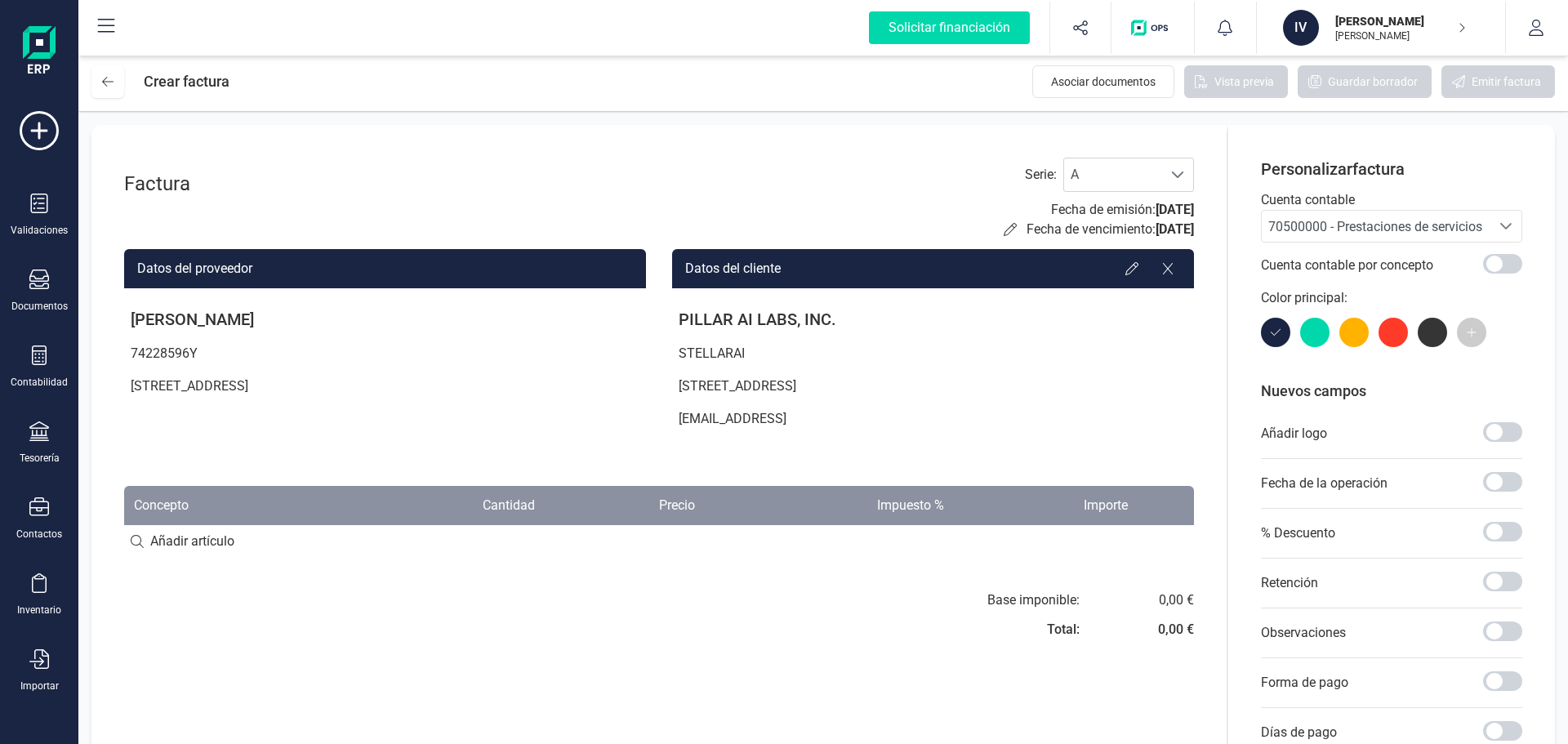
click at [1188, 595] on div "0,00 €" at bounding box center [1175, 600] width 36 height 19
click at [1188, 595] on div "0,00 €" at bounding box center [1175, 600] width 36 height 19
click at [43, 277] on icon at bounding box center [39, 279] width 19 height 19
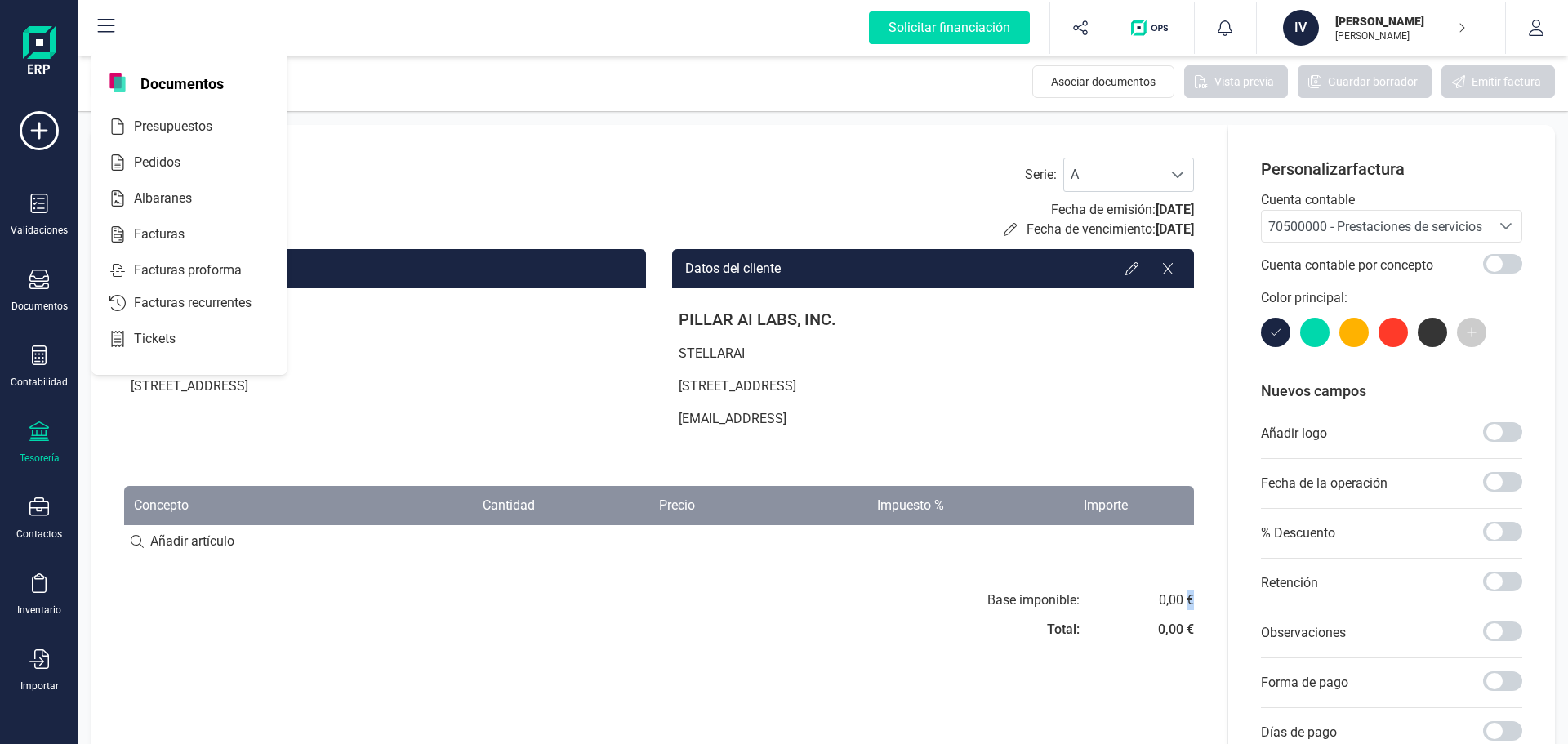
click at [42, 459] on div "Tesorería" at bounding box center [39, 459] width 40 height 13
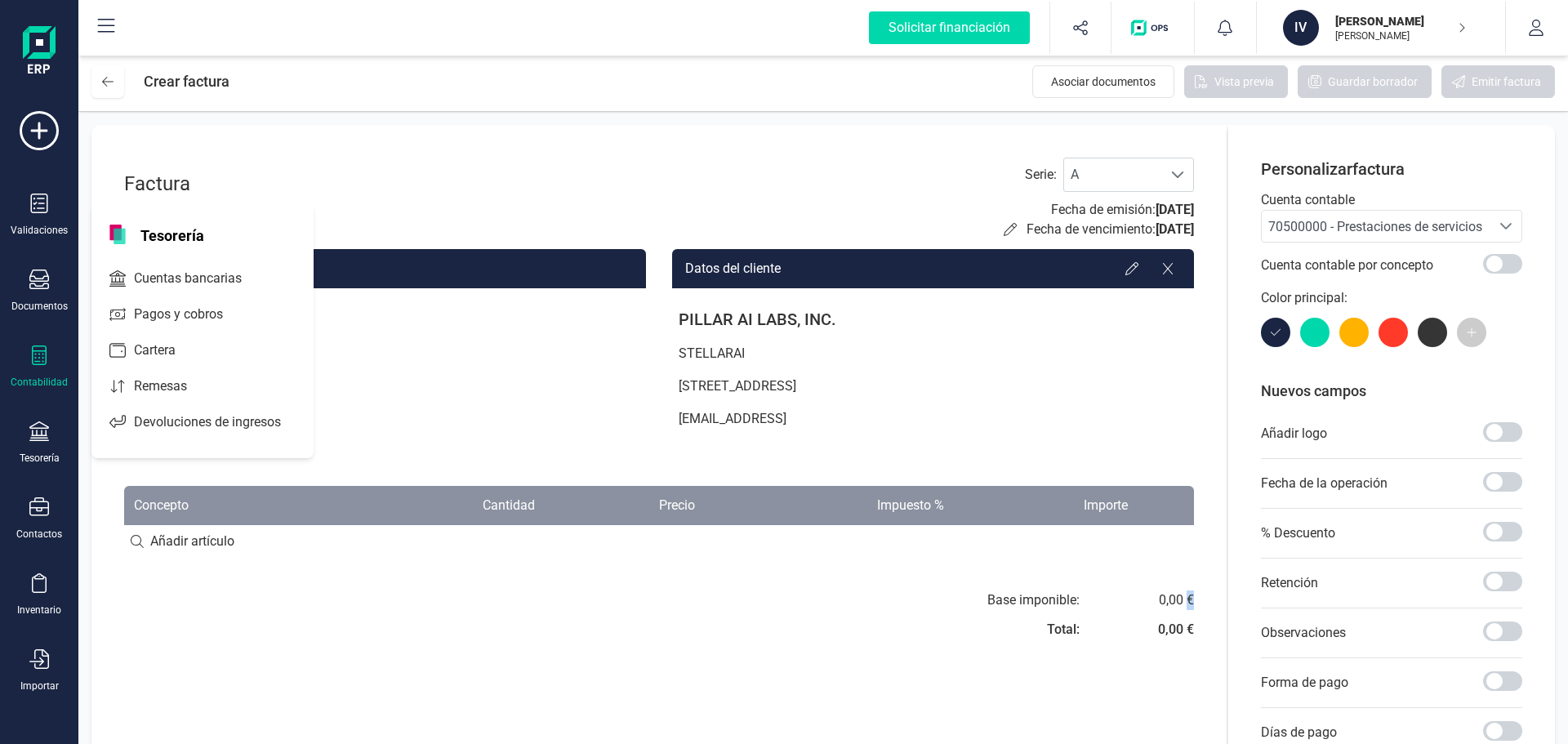
click at [34, 377] on div "Contabilidad" at bounding box center [38, 383] width 57 height 13
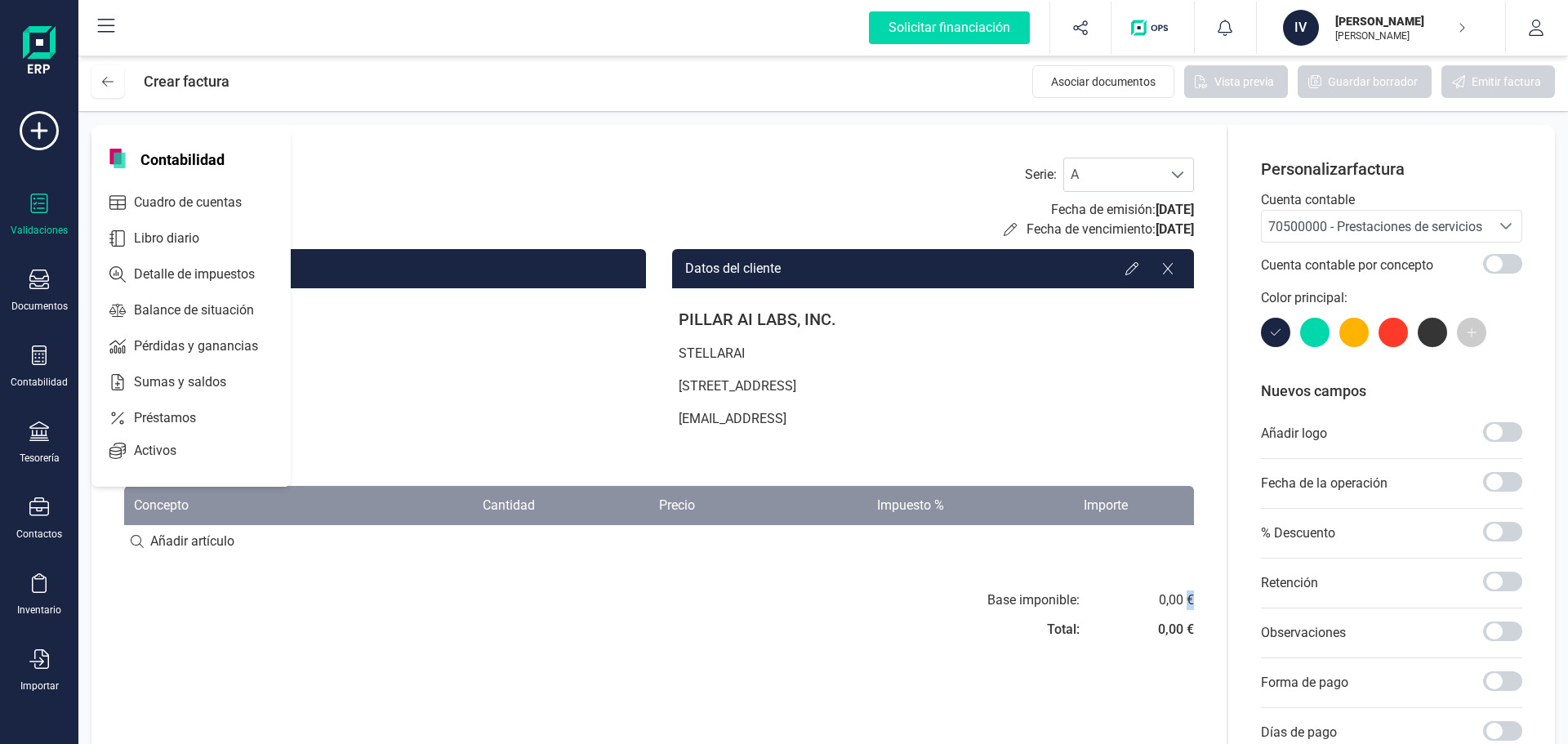
click at [52, 232] on div "Validaciones" at bounding box center [38, 231] width 57 height 13
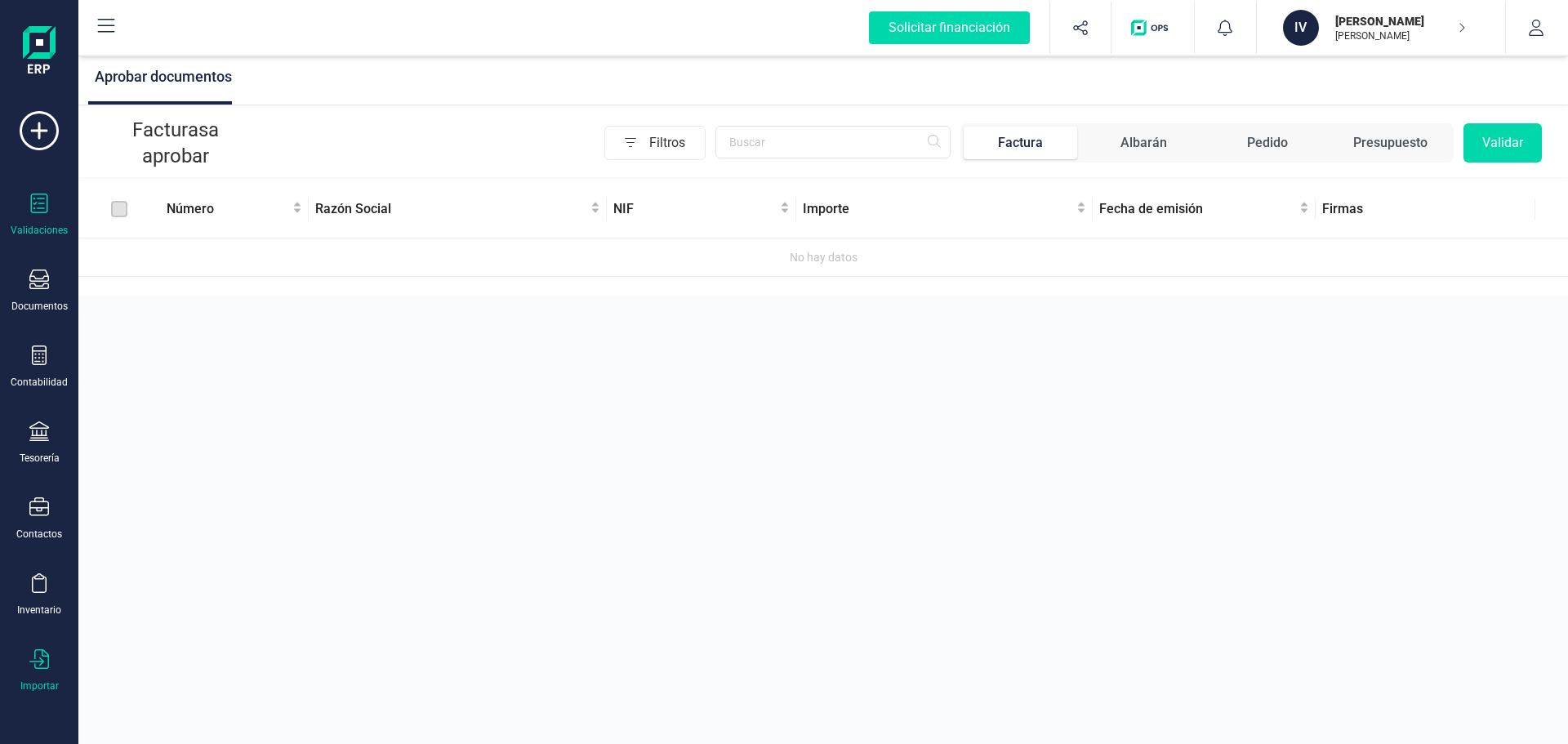
click at [24, 675] on div "Importar" at bounding box center [39, 671] width 65 height 43
click at [32, 621] on div "Validaciones Documentos Documentos Presupuestos Pedidos Albaranes Facturas Fact…" at bounding box center [39, 447] width 65 height 671
click at [30, 583] on icon at bounding box center [39, 583] width 19 height 19
click at [37, 507] on icon at bounding box center [39, 508] width 19 height 19
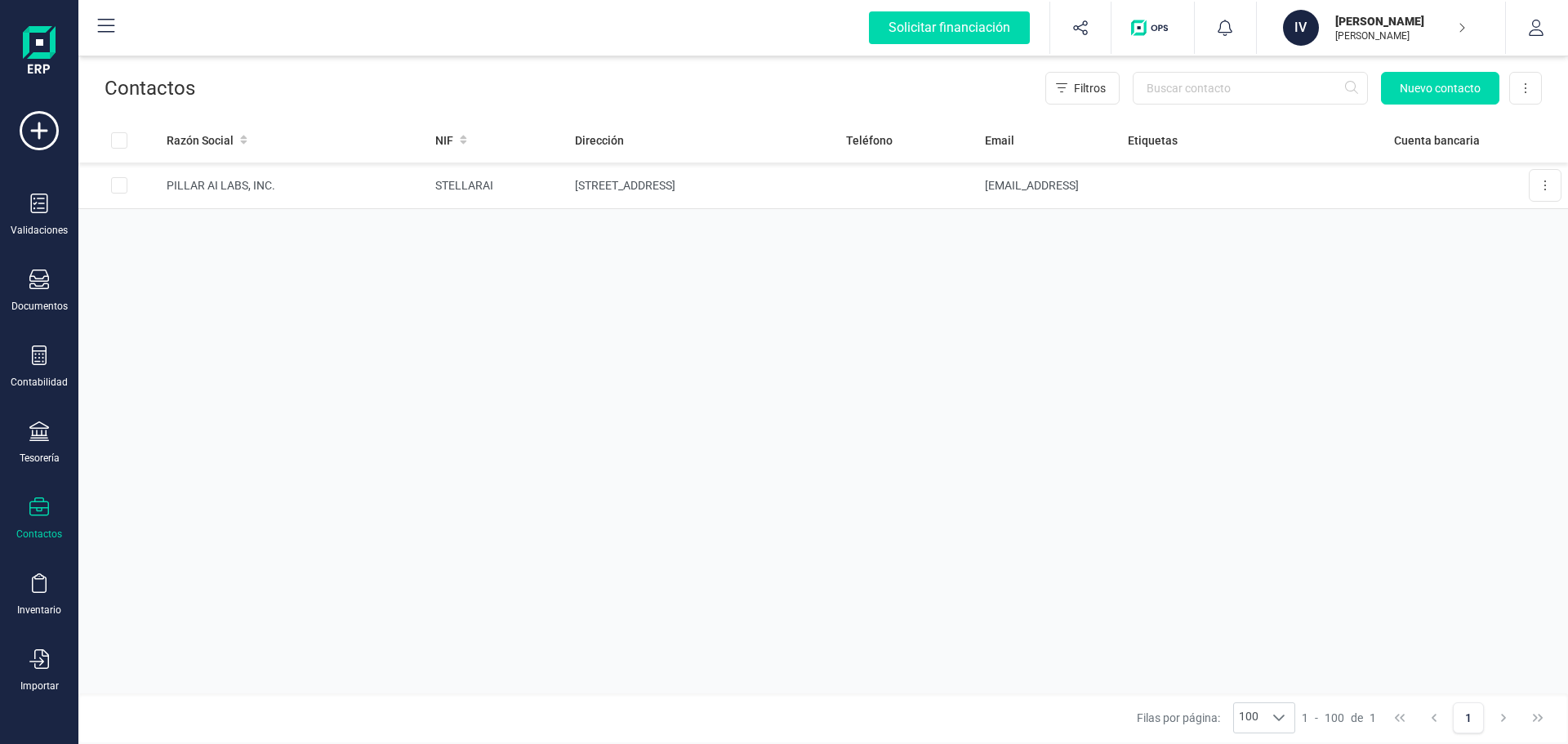
click at [46, 466] on div "Validaciones Documentos Documentos Presupuestos Pedidos Albaranes Facturas Fact…" at bounding box center [39, 447] width 65 height 671
click at [46, 447] on div "Tesorería" at bounding box center [39, 443] width 65 height 43
click at [146, 356] on span "Cartera" at bounding box center [166, 350] width 78 height 19
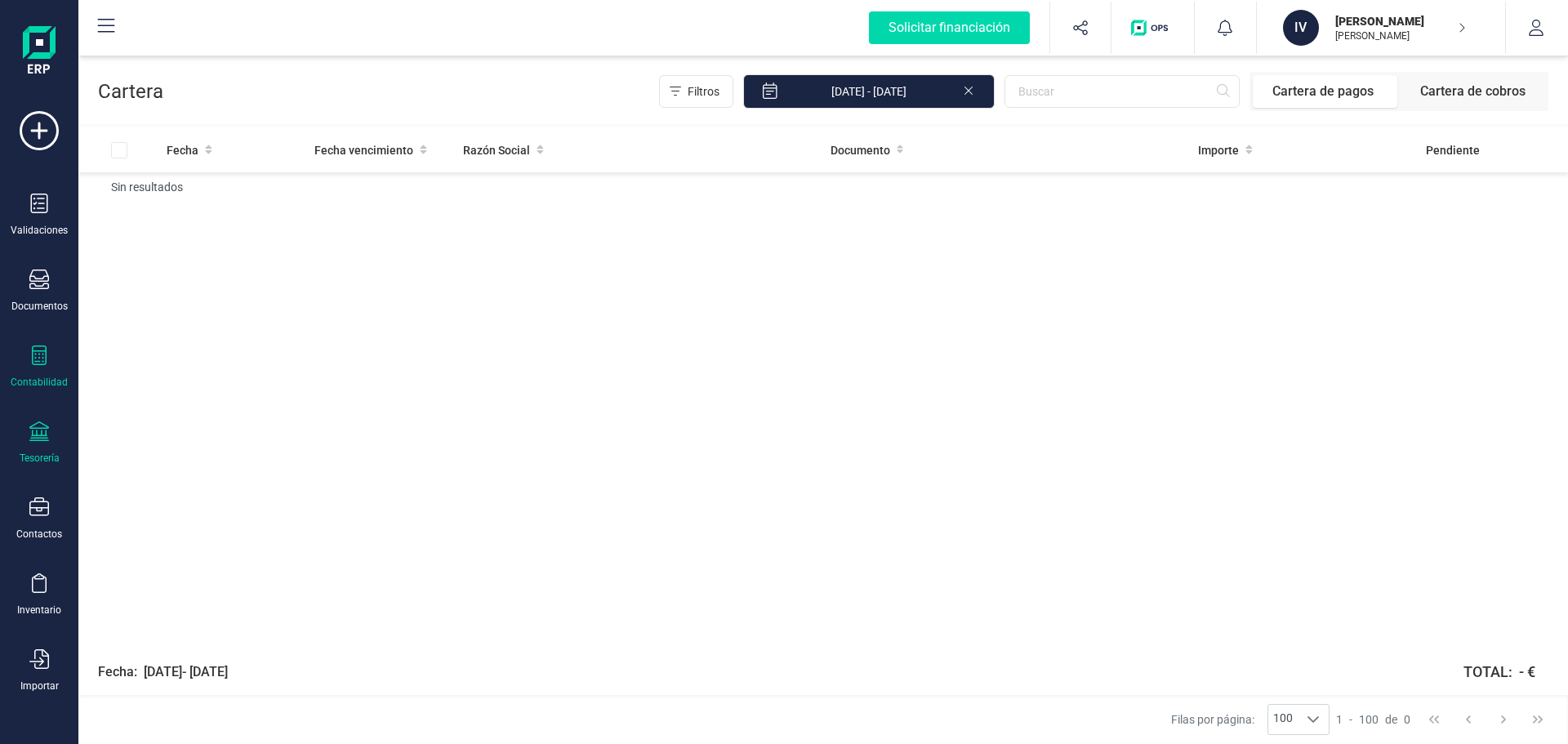
click at [48, 371] on div "Contabilidad" at bounding box center [39, 367] width 65 height 43
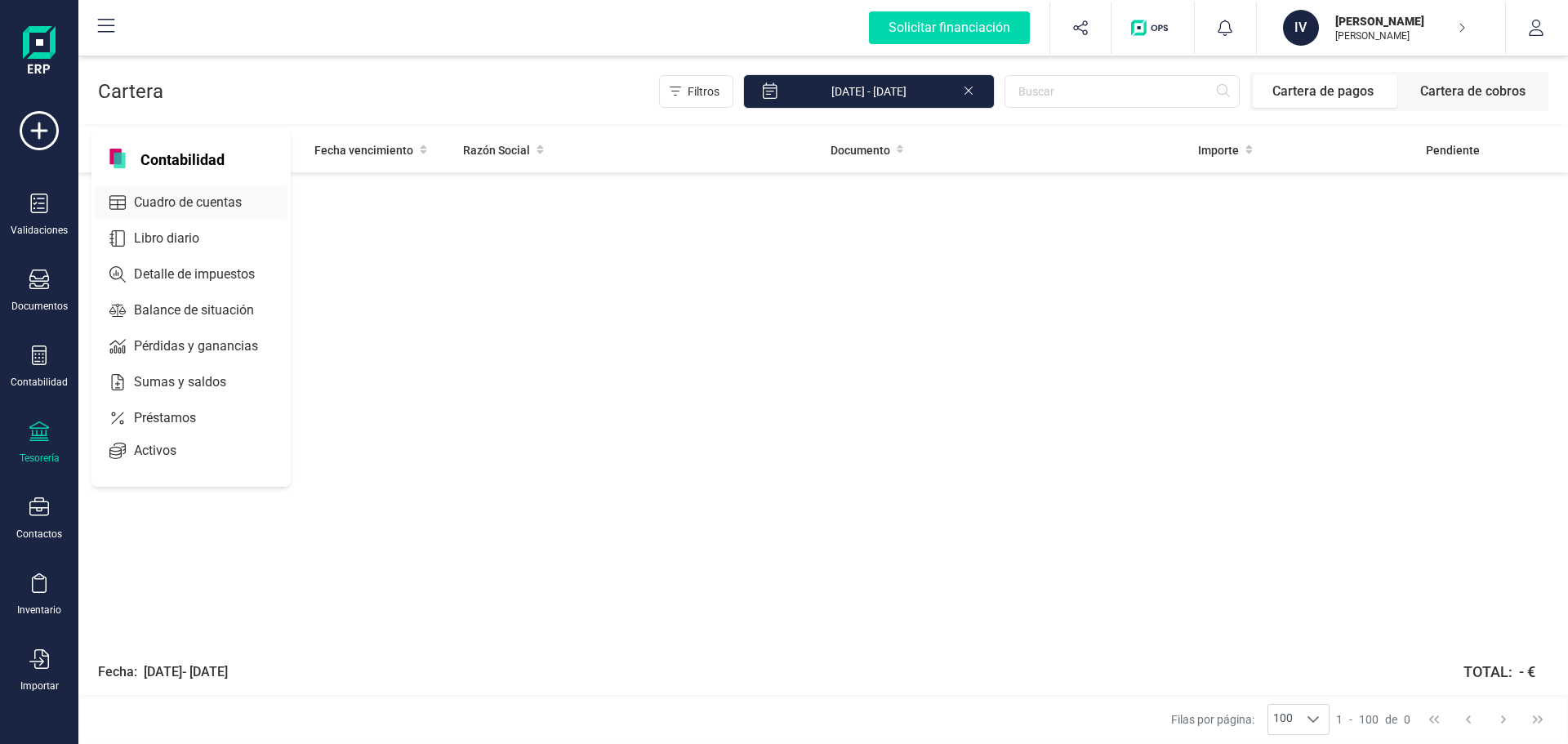
click at [191, 211] on span "Cuadro de cuentas" at bounding box center [200, 203] width 144 height 19
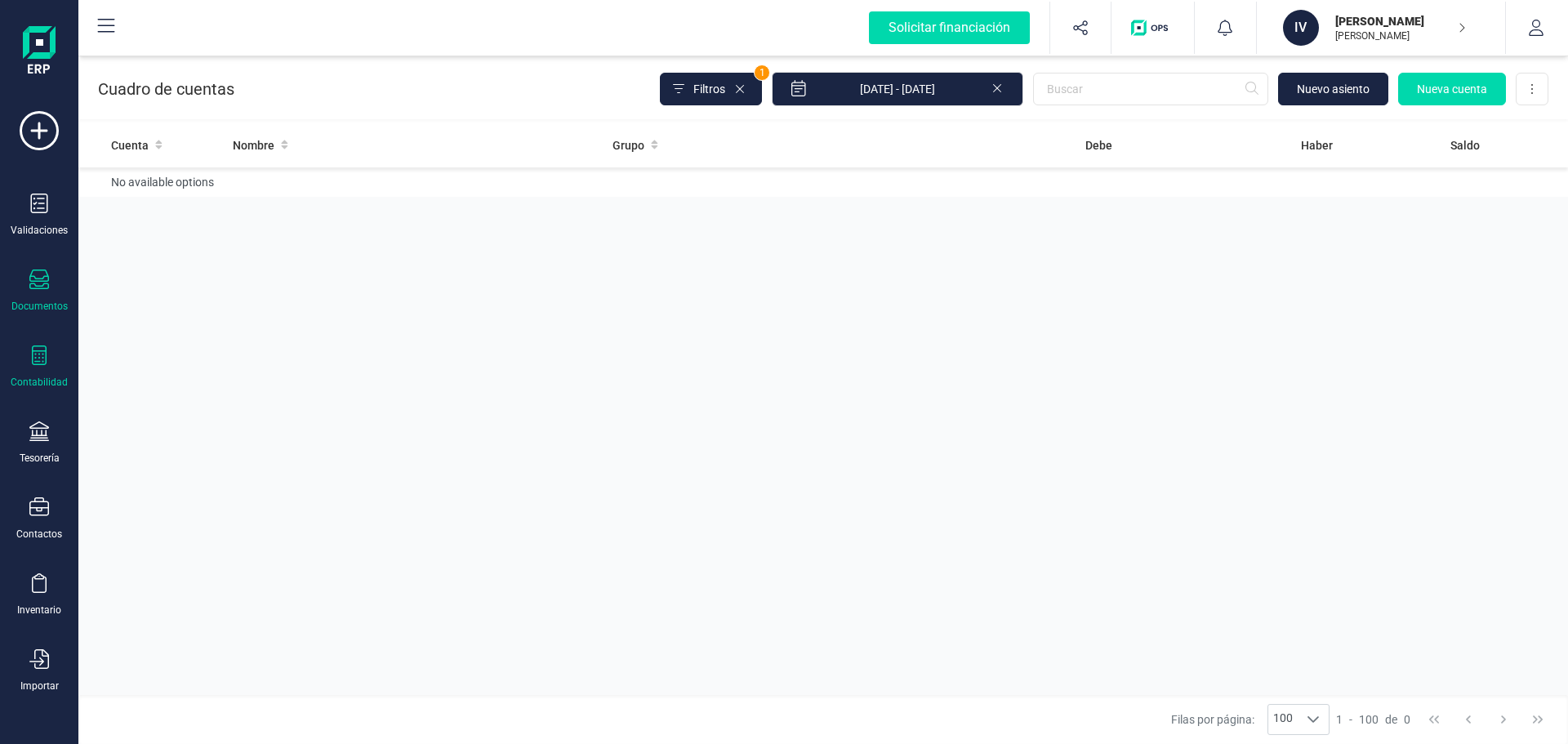
click at [58, 295] on div "Documentos" at bounding box center [39, 290] width 65 height 43
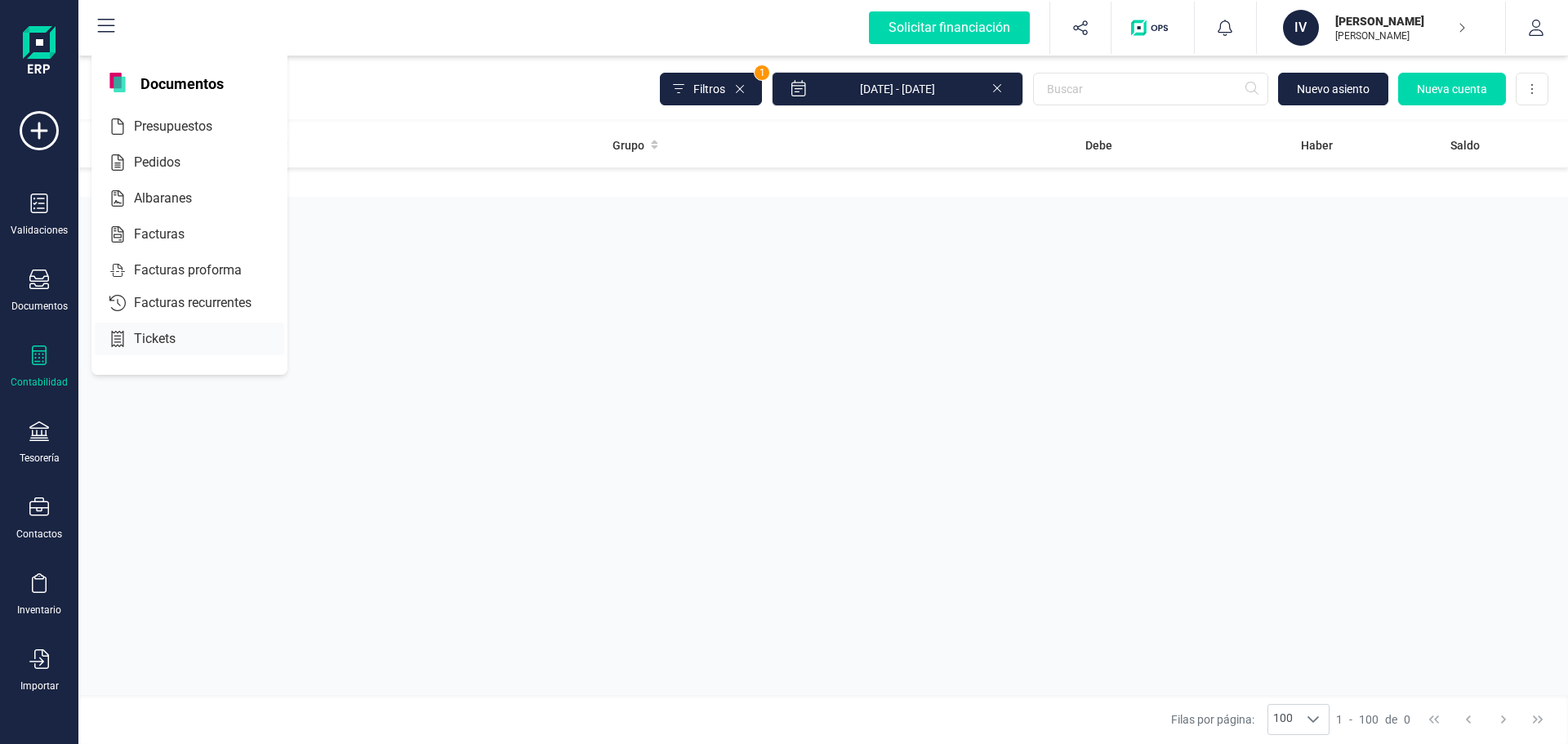
click at [144, 340] on span "Tickets" at bounding box center [166, 339] width 78 height 19
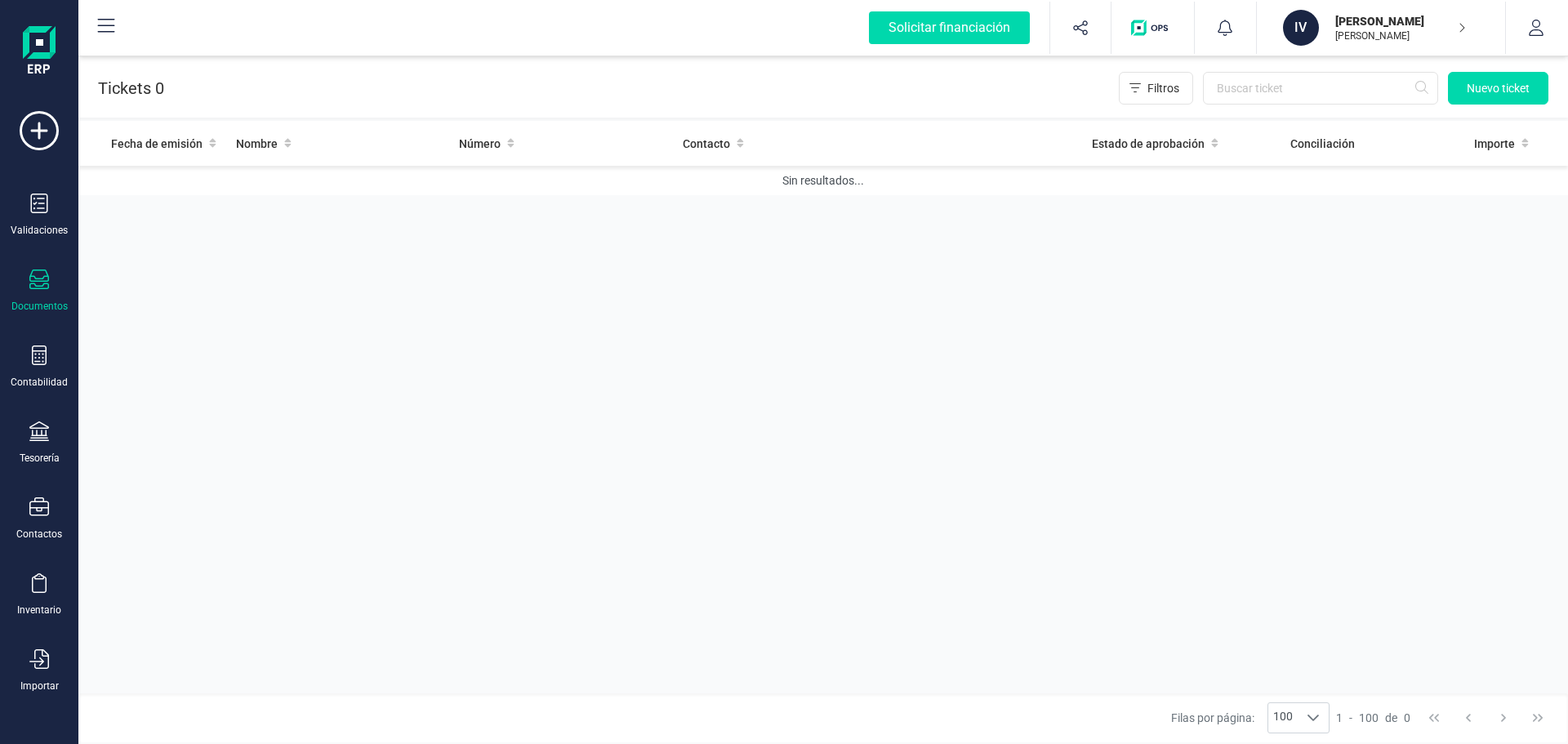
click at [57, 292] on div "Documentos" at bounding box center [39, 290] width 65 height 43
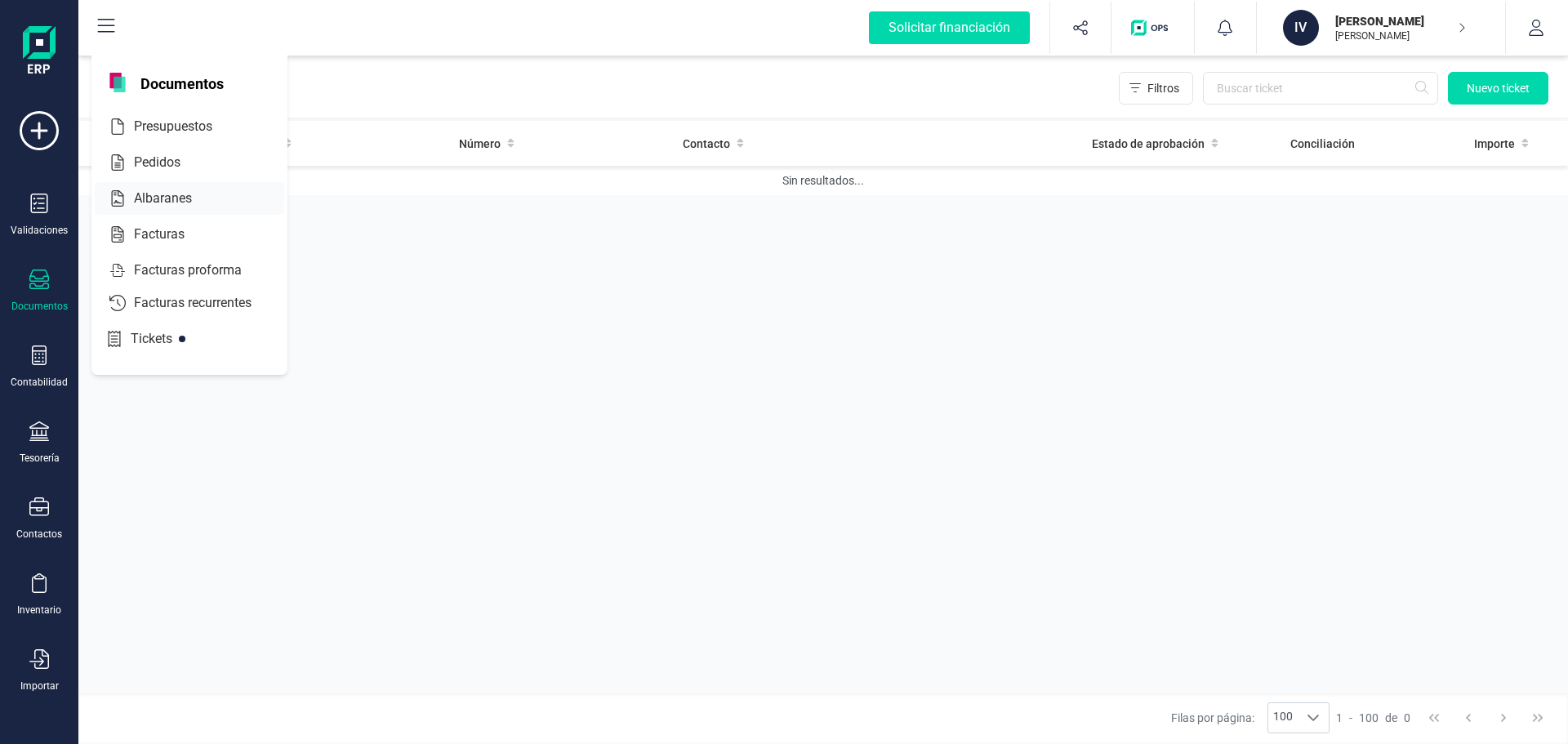
click at [177, 207] on span "Albaranes" at bounding box center [175, 198] width 94 height 19
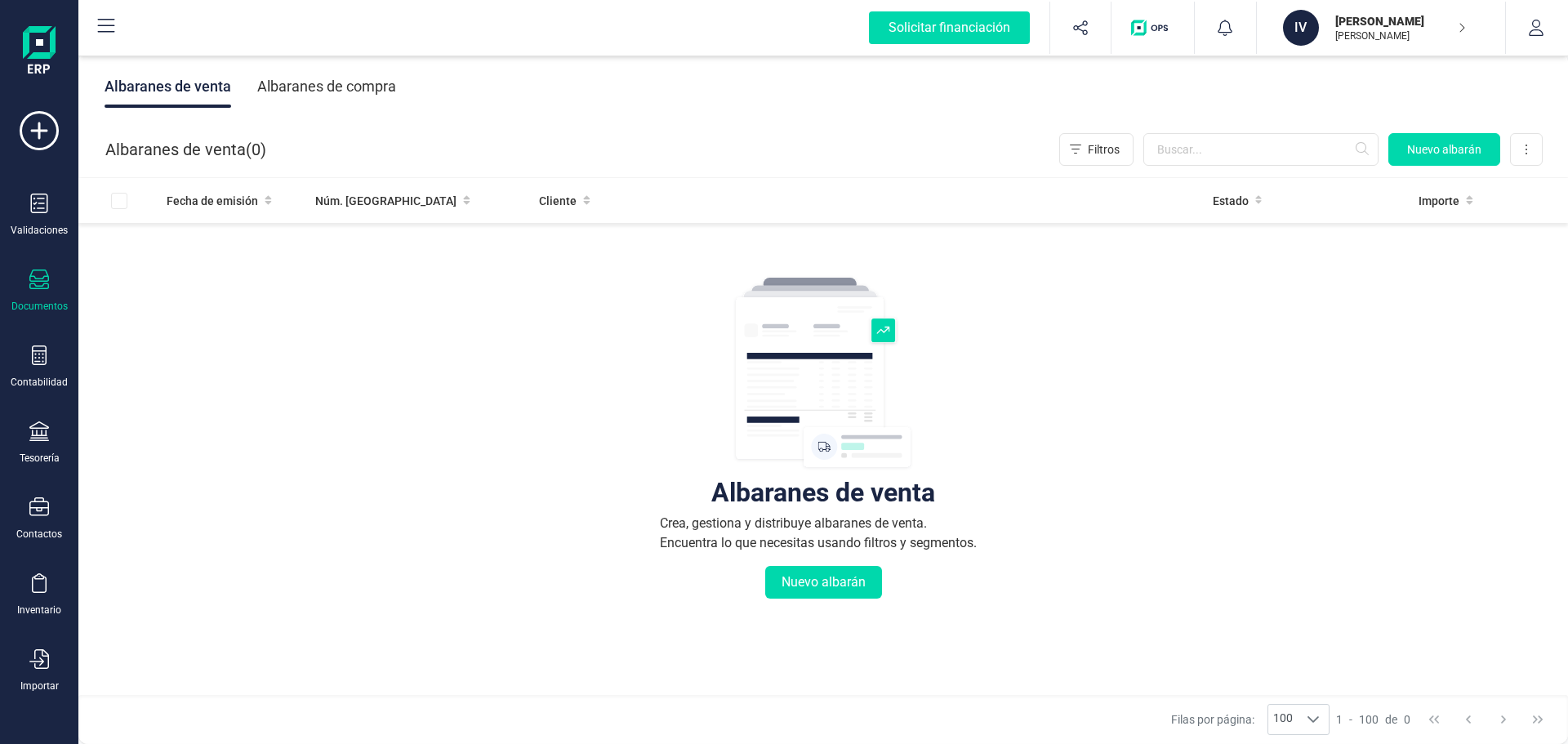
click at [40, 289] on icon at bounding box center [39, 279] width 19 height 19
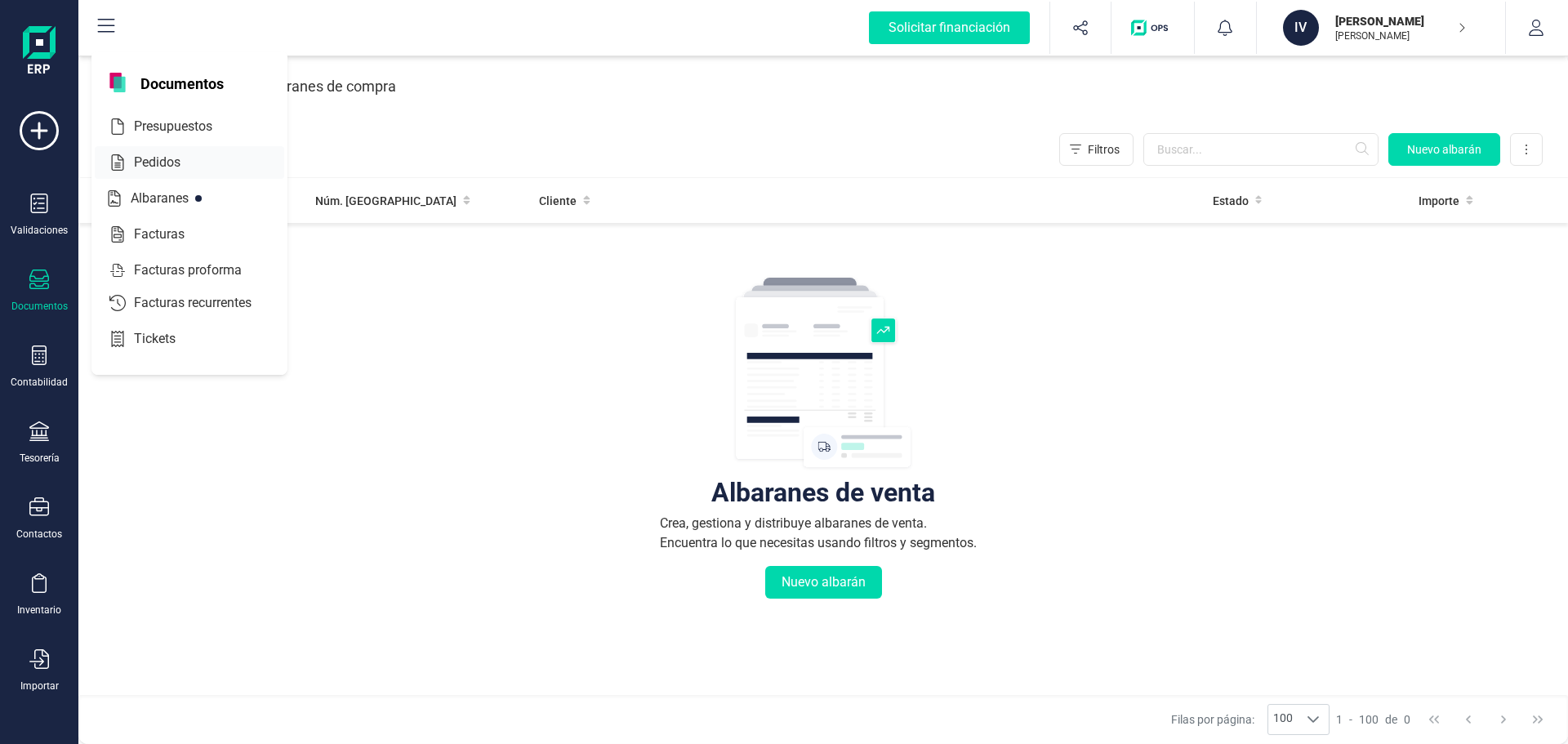
click at [192, 170] on span "Pedidos" at bounding box center [169, 162] width 83 height 19
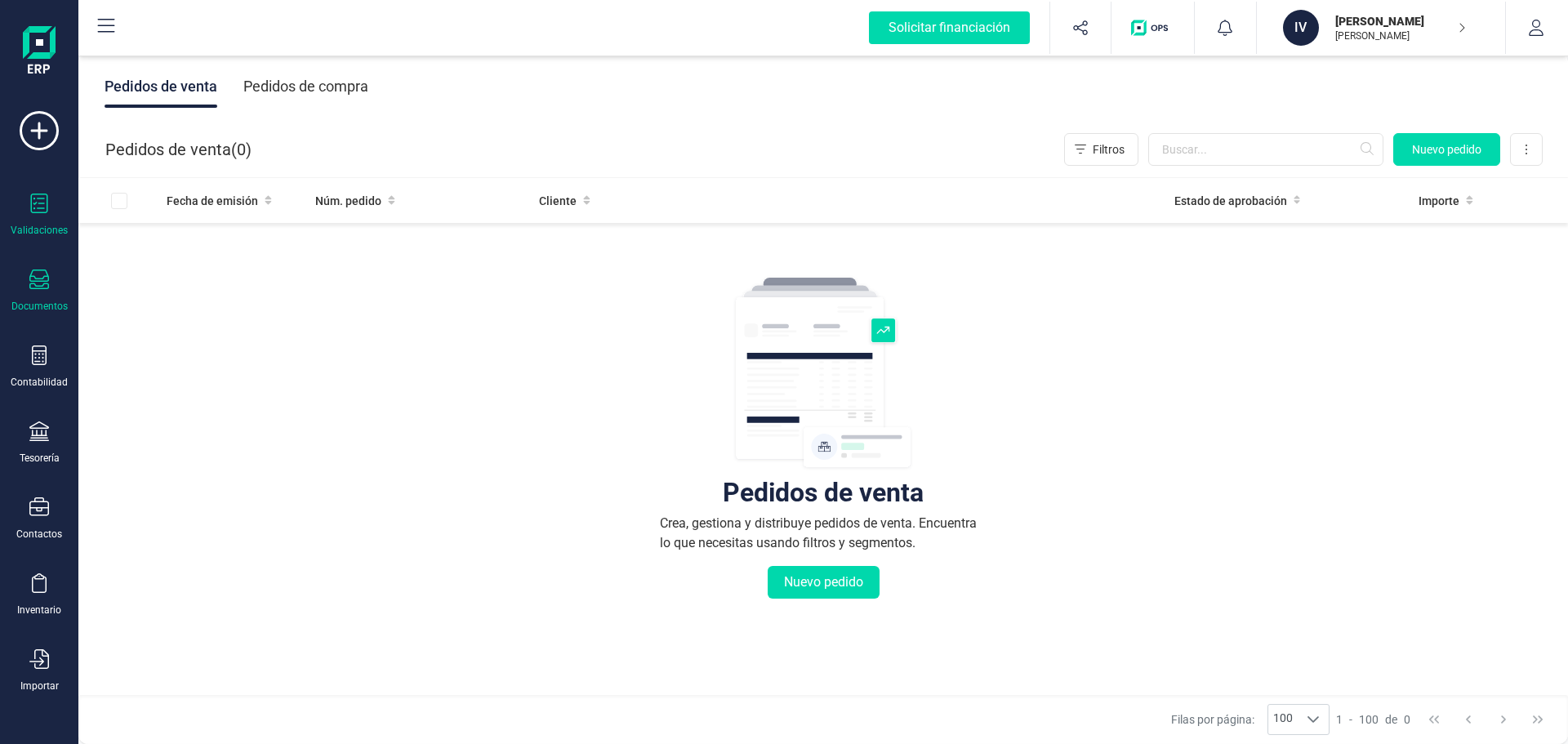
click at [47, 225] on div "Validaciones" at bounding box center [38, 231] width 57 height 13
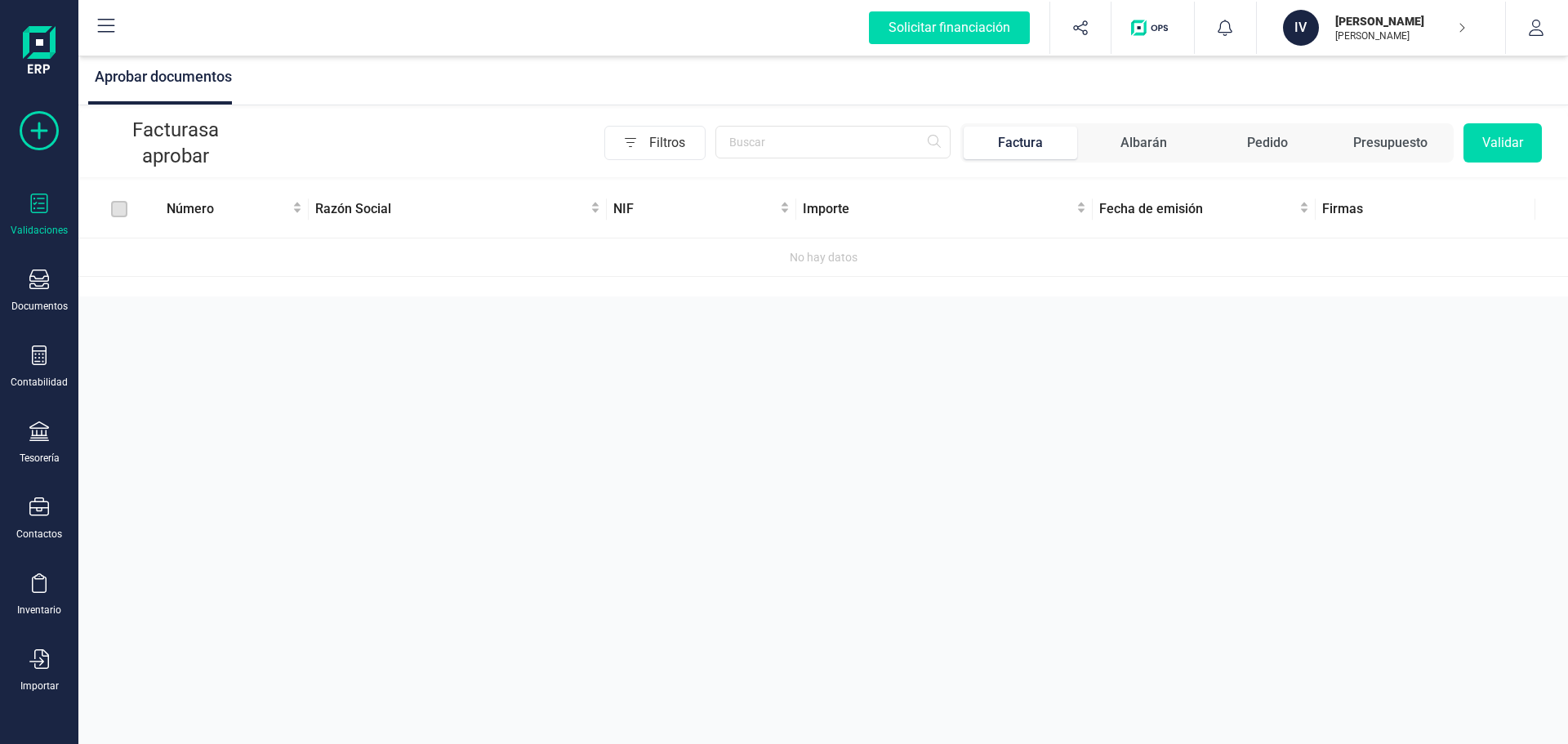
click at [36, 155] on div at bounding box center [39, 136] width 65 height 50
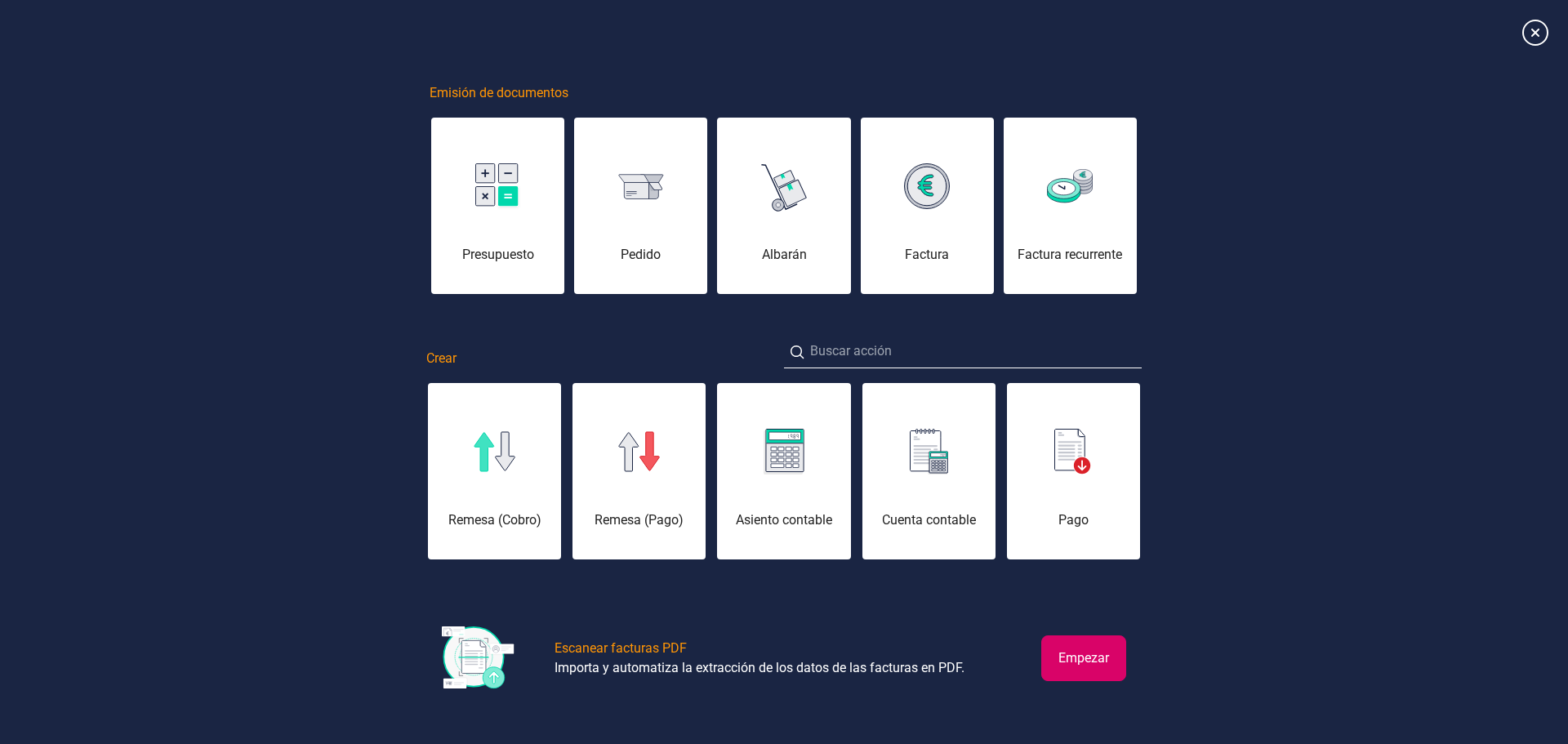
drag, startPoint x: 551, startPoint y: 502, endPoint x: 837, endPoint y: 509, distance: 286.1
click at [837, 509] on div "Remesa (Cobro) Remesa (Pago) Asiento contable Cuenta contable Pago Cobro Contac…" at bounding box center [784, 471] width 716 height 180
click at [331, 453] on div "Emisión de documentos Presupuesto Pedido Albarán Factura Factura recurrente Cre…" at bounding box center [784, 372] width 1568 height 734
click at [1528, 31] on icon at bounding box center [1535, 33] width 29 height 29
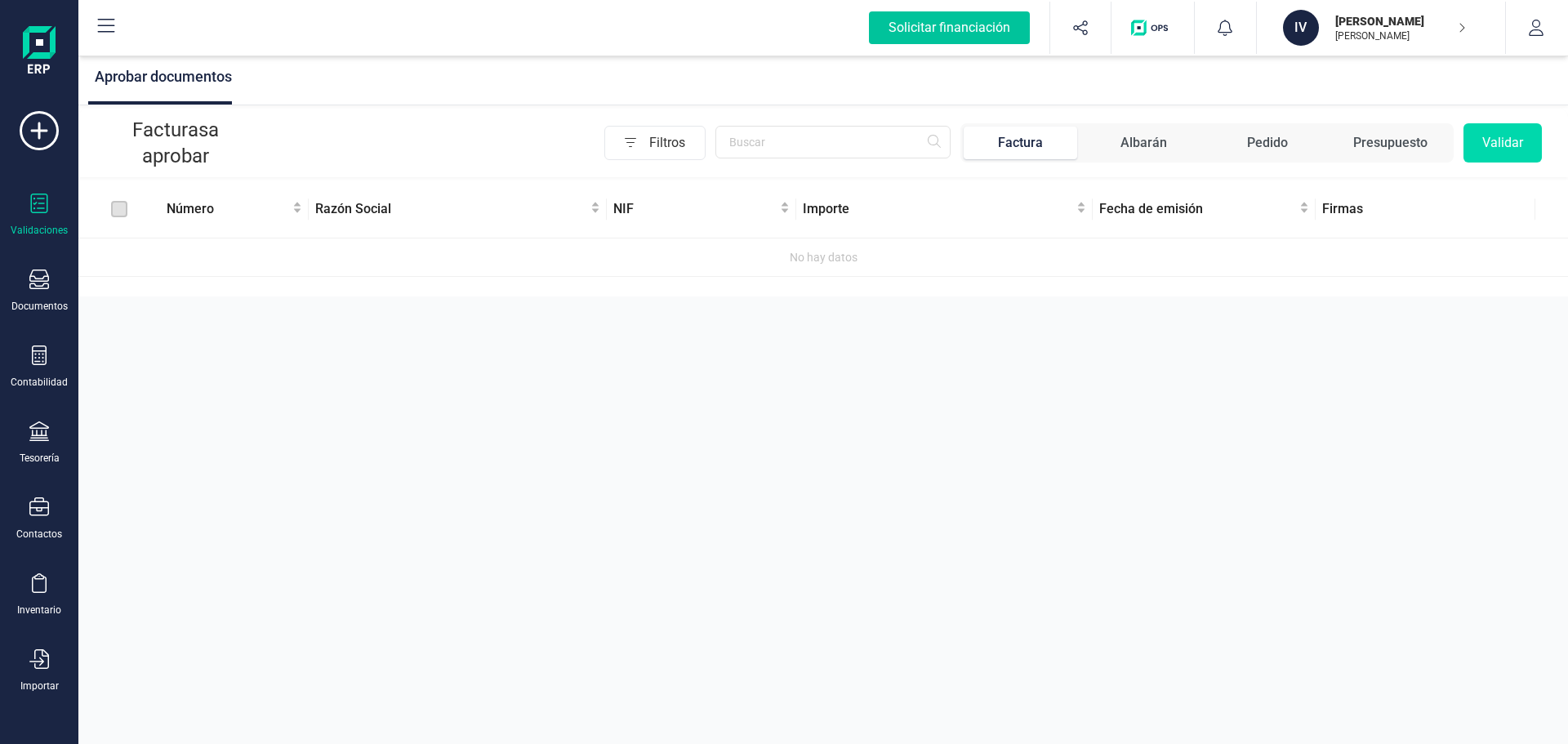
click at [949, 19] on div "Solicitar financiación" at bounding box center [948, 28] width 160 height 33
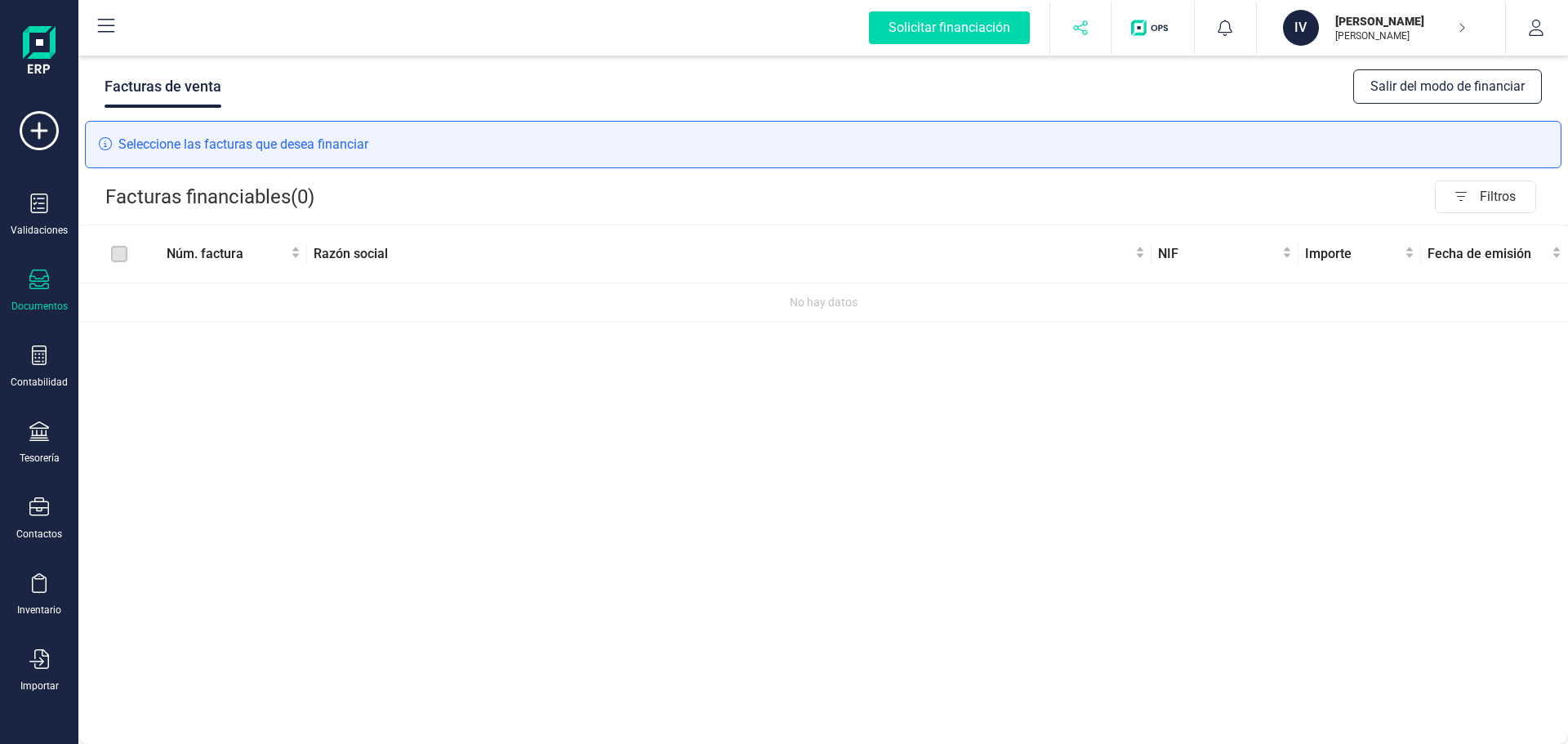
click at [1085, 15] on button "button" at bounding box center [1081, 28] width 61 height 52
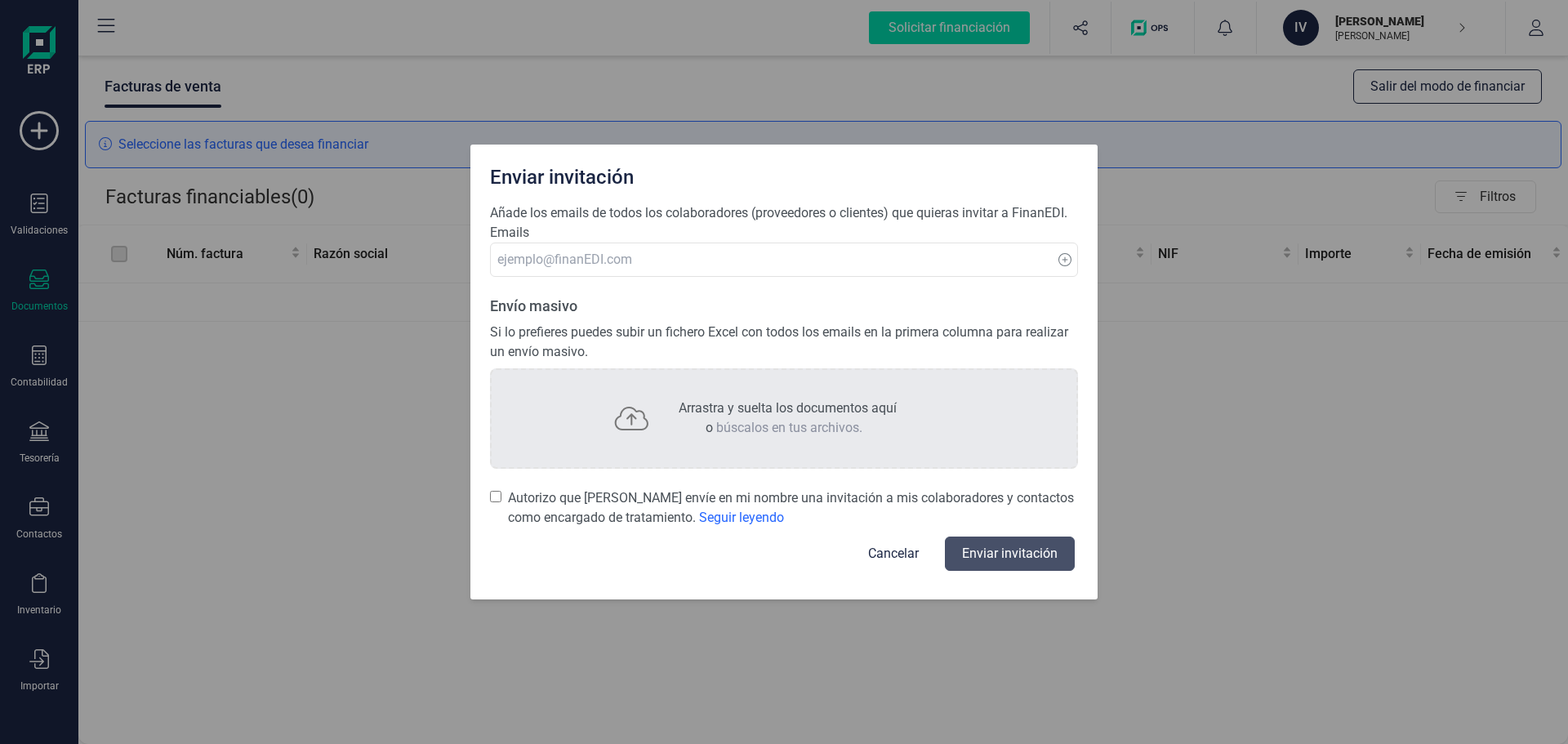
click at [895, 563] on button "Cancelar" at bounding box center [893, 554] width 89 height 39
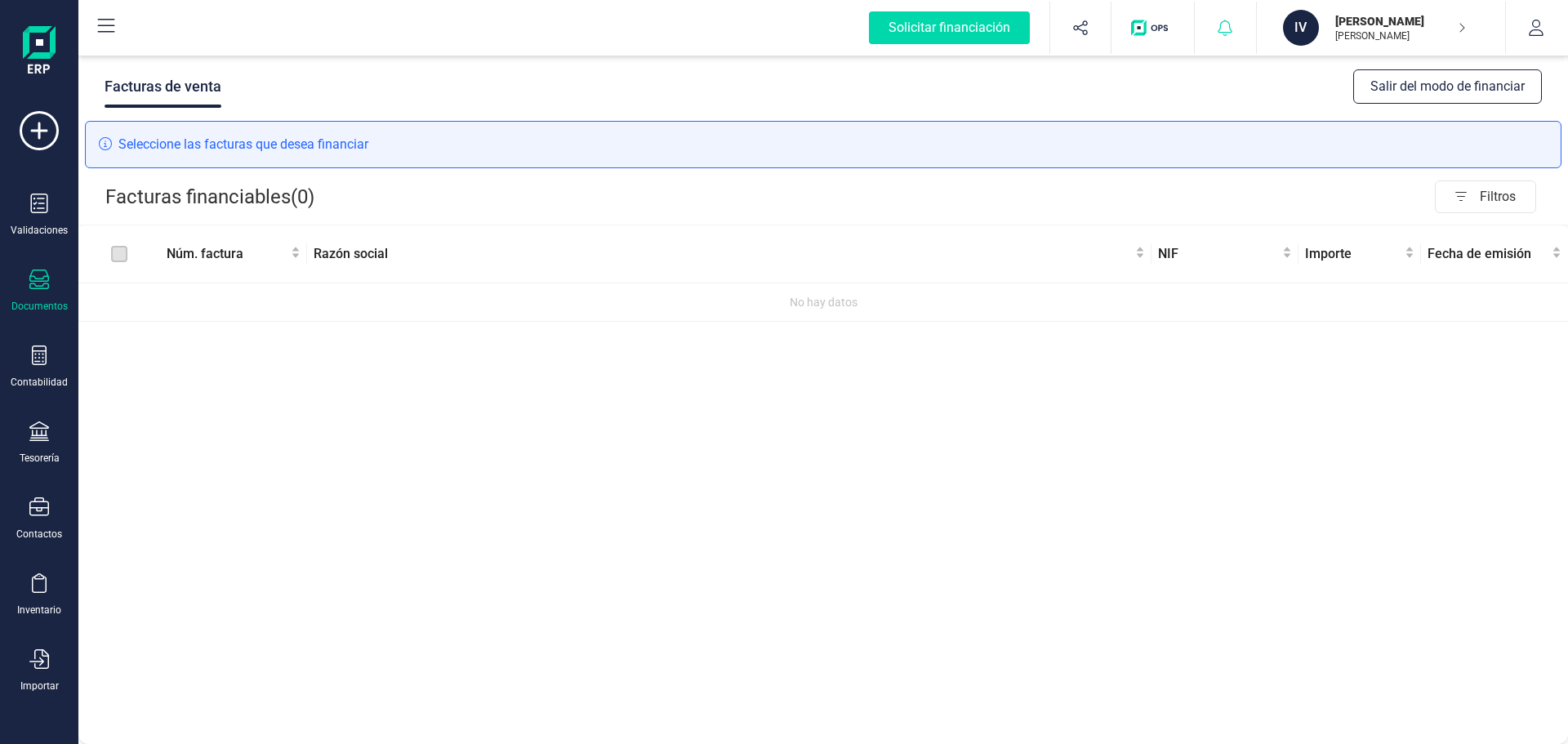
click at [1213, 33] on div at bounding box center [1225, 28] width 61 height 52
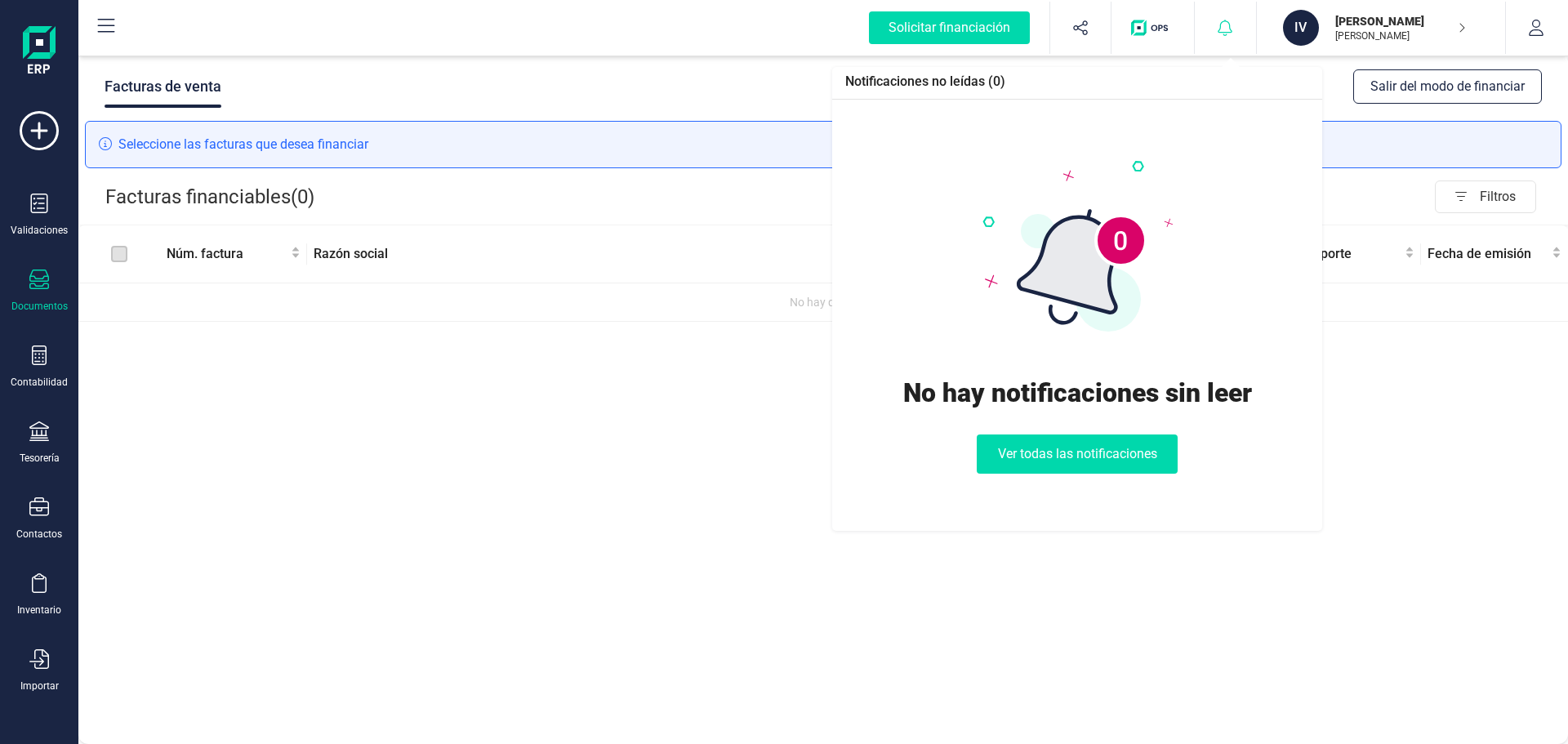
click at [1213, 33] on div at bounding box center [1225, 28] width 61 height 52
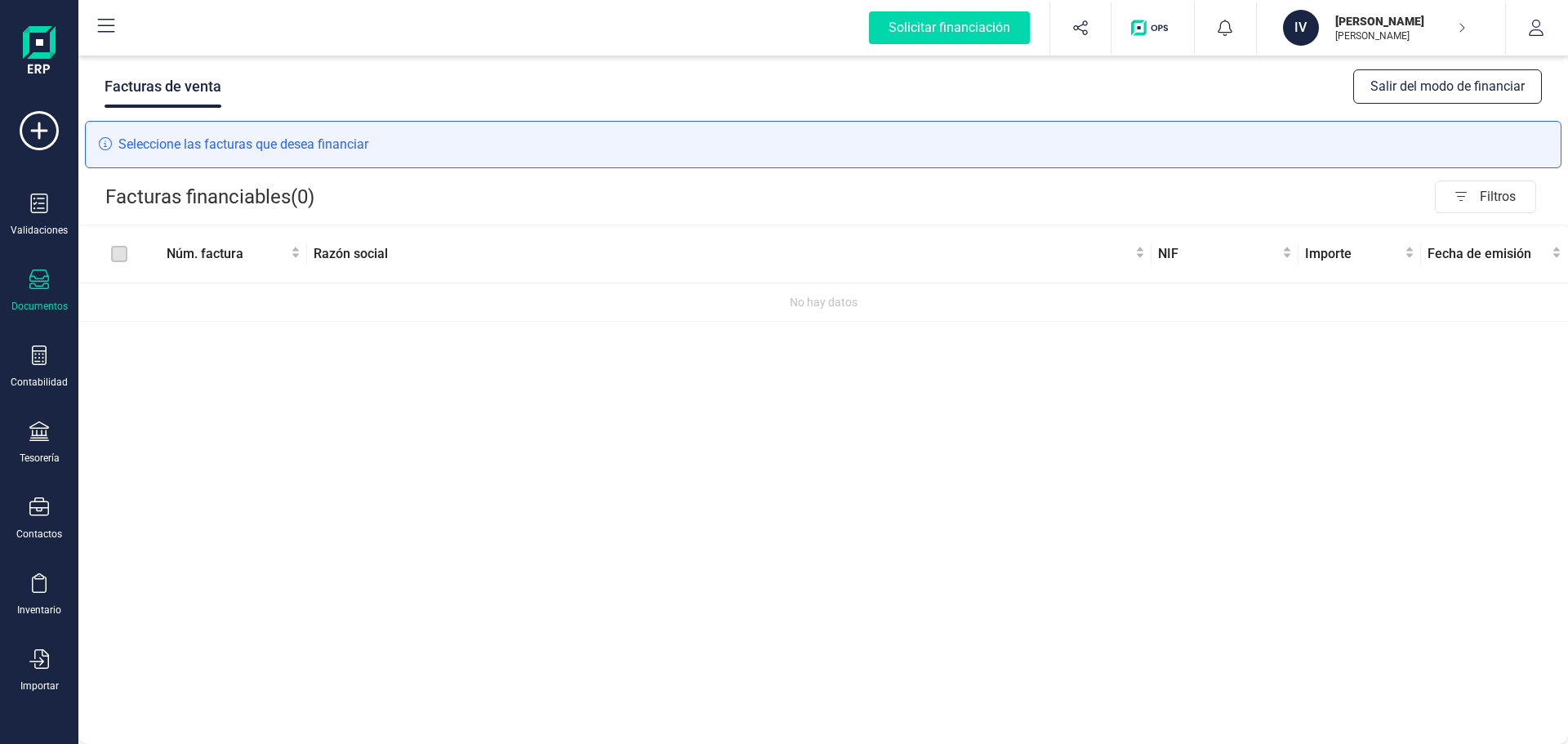
click at [1146, 21] on img "button" at bounding box center [1152, 27] width 43 height 16
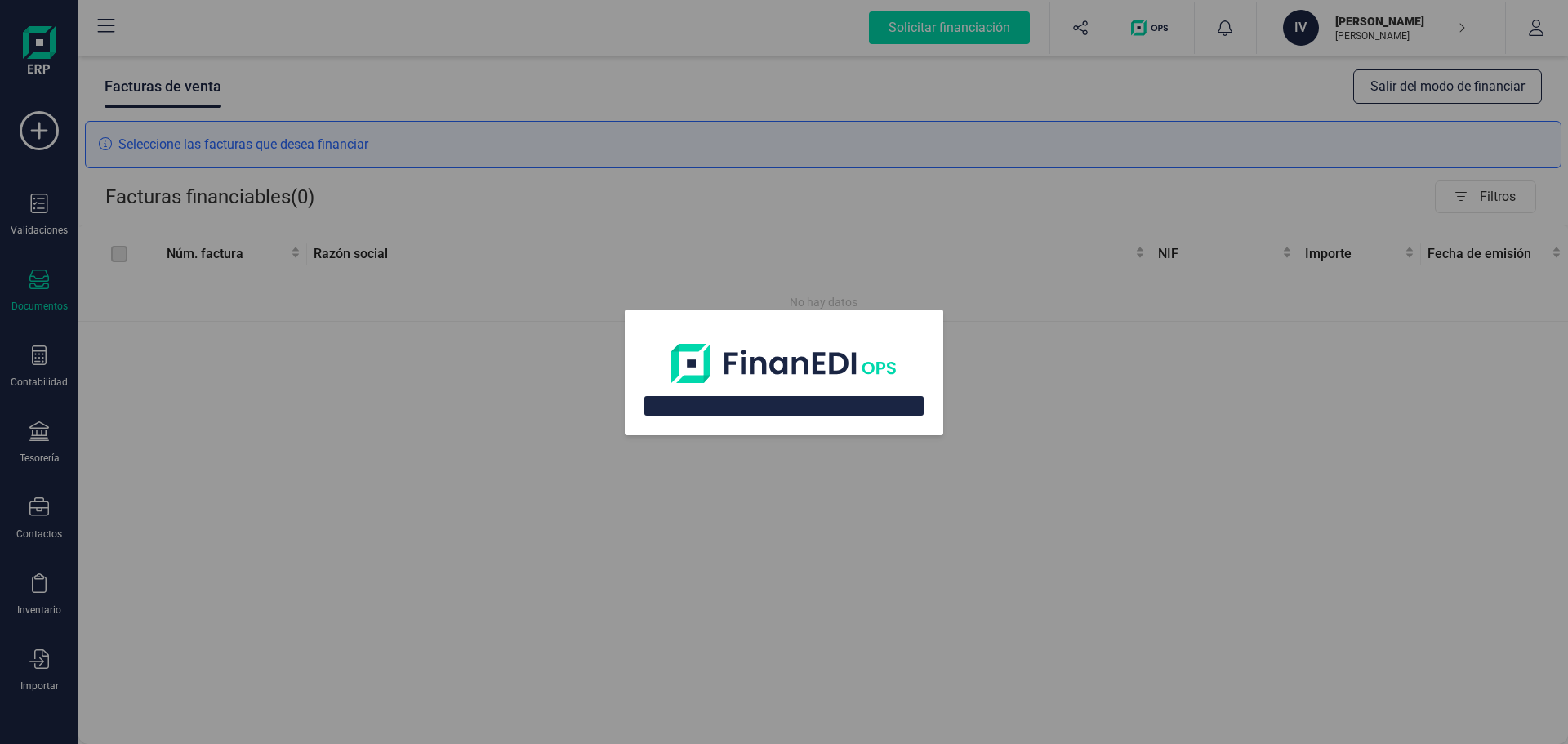
click at [1146, 21] on div at bounding box center [784, 372] width 1568 height 744
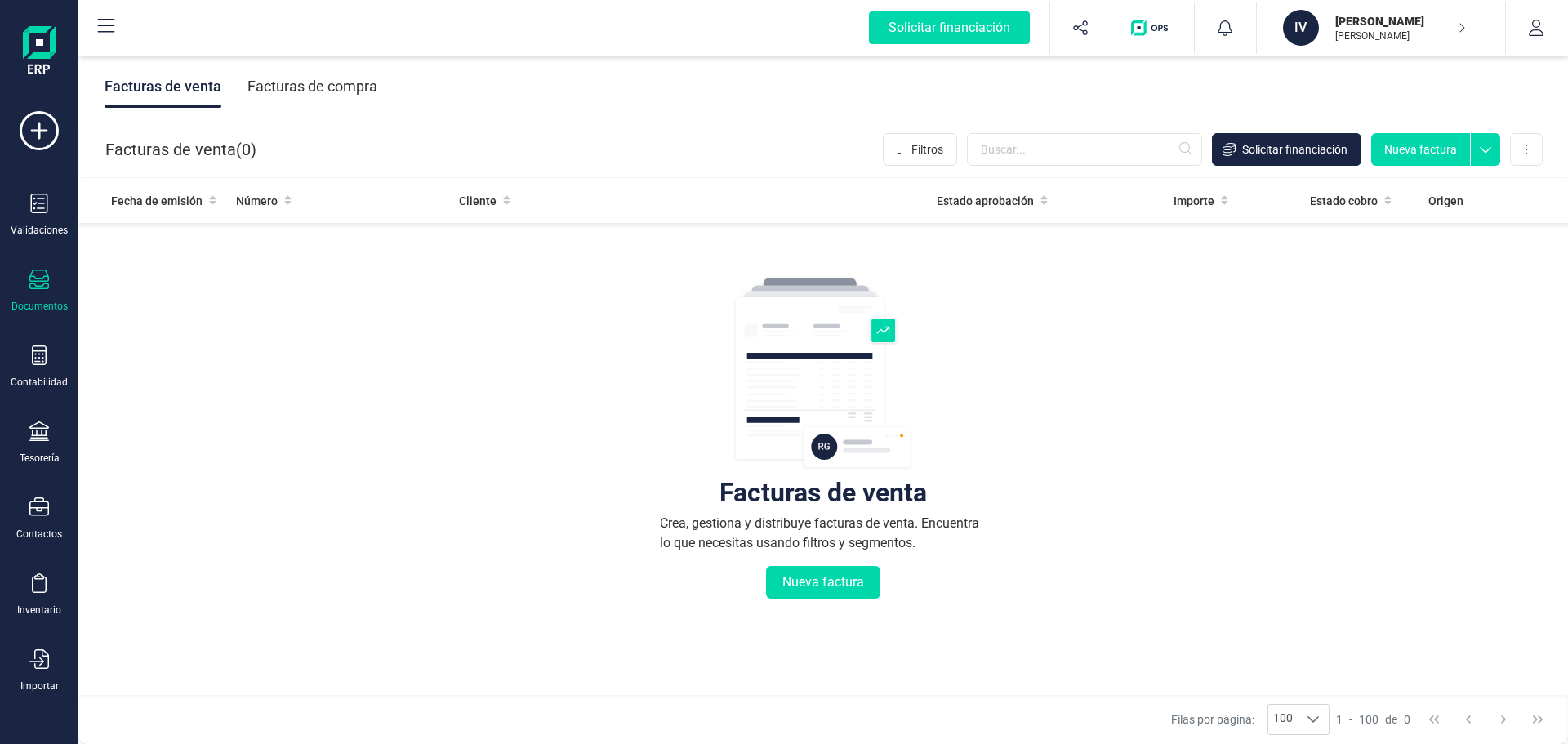
click at [556, 391] on div "Facturas de venta Crea, gestiona y distribuye facturas de venta. Encuentra lo q…" at bounding box center [823, 536] width 1424 height 613
click at [1488, 152] on icon at bounding box center [1485, 145] width 30 height 24
click at [1439, 147] on button "Nueva factura" at bounding box center [1420, 150] width 99 height 33
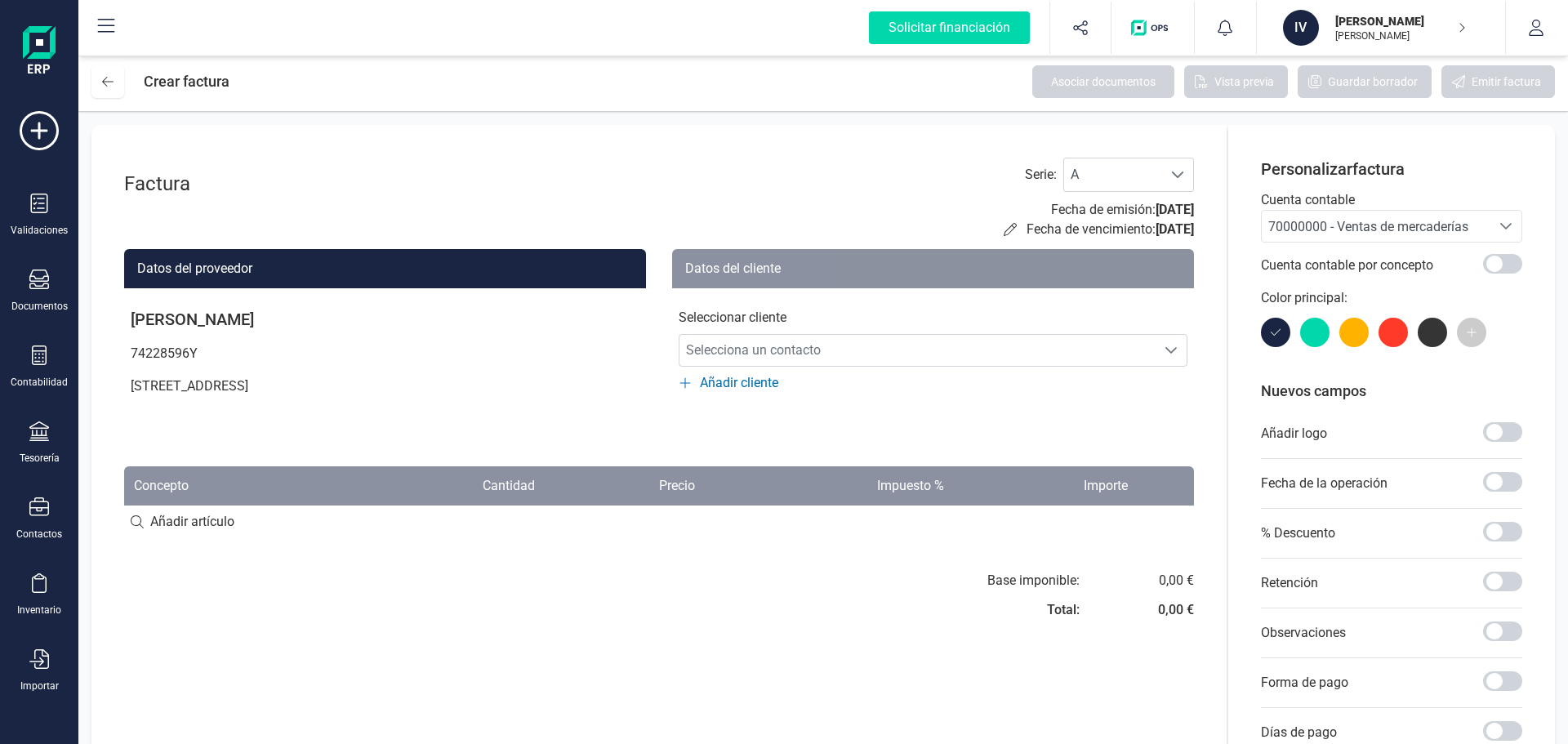
click at [1487, 222] on span "70000000 - Ventas de mercaderías" at bounding box center [1376, 226] width 229 height 31
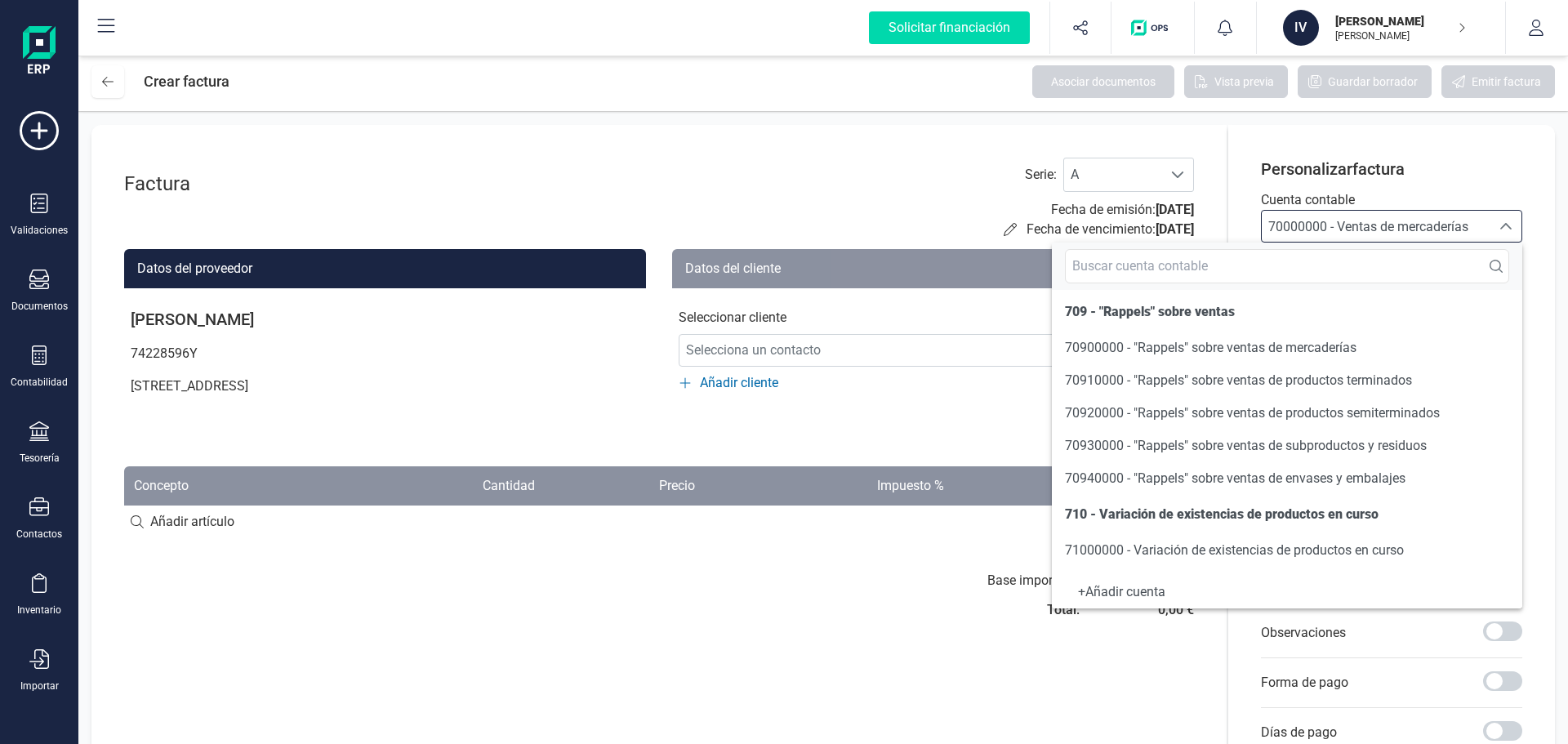
scroll to position [980, 0]
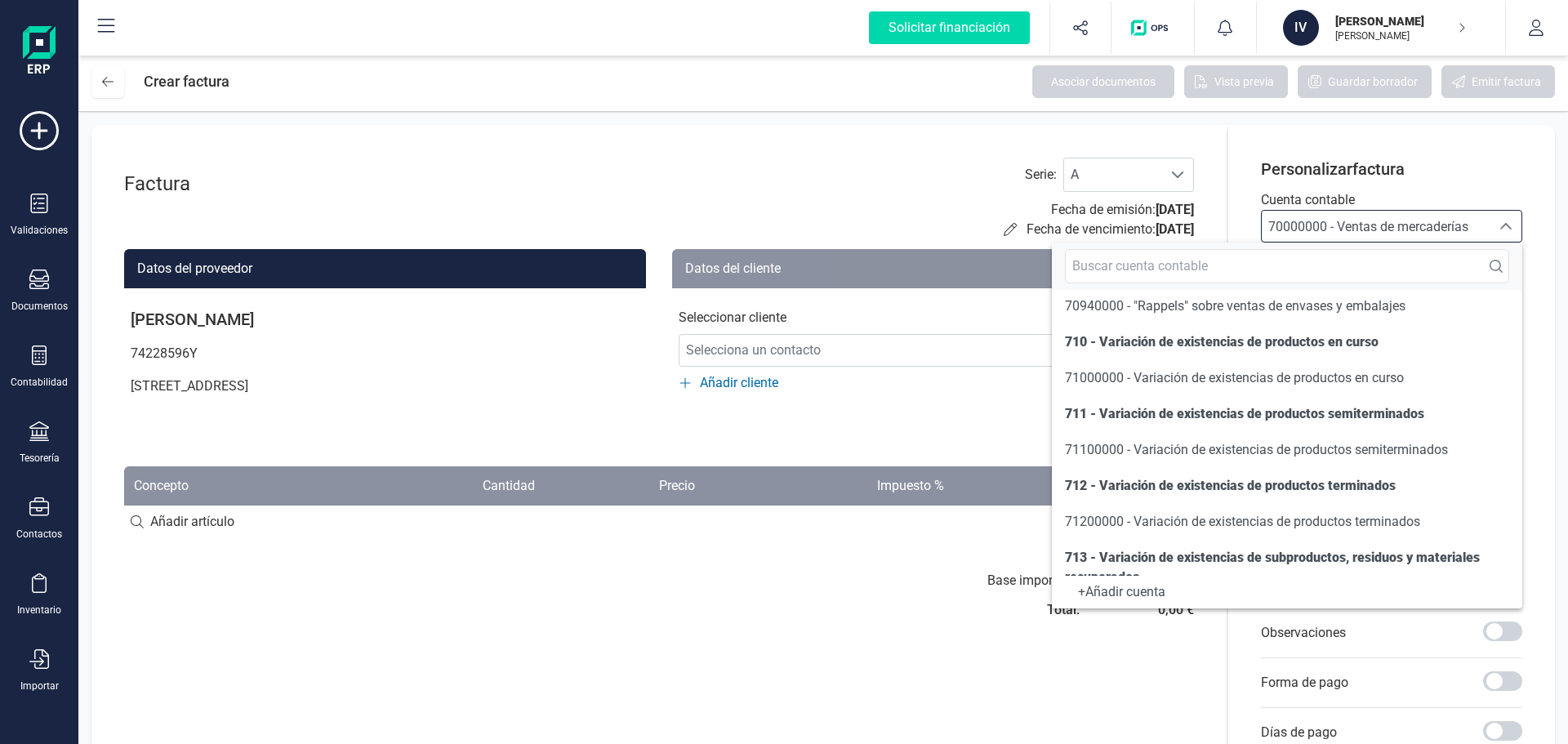
click at [741, 596] on div "Base imponible: Total: 0,00 € 0,00 €" at bounding box center [932, 600] width 522 height 59
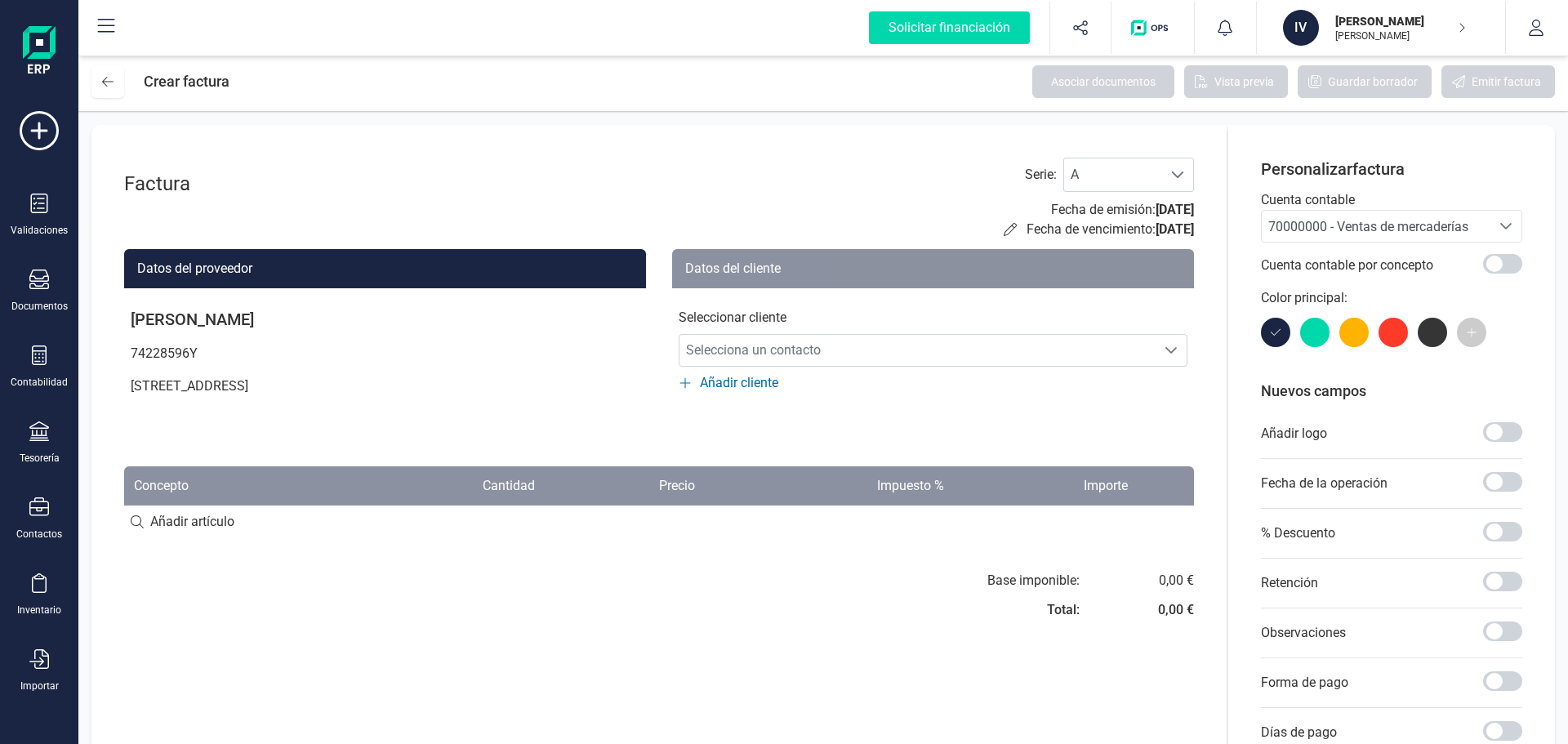
click at [1424, 241] on span "70000000 - Ventas de mercaderías" at bounding box center [1376, 226] width 229 height 31
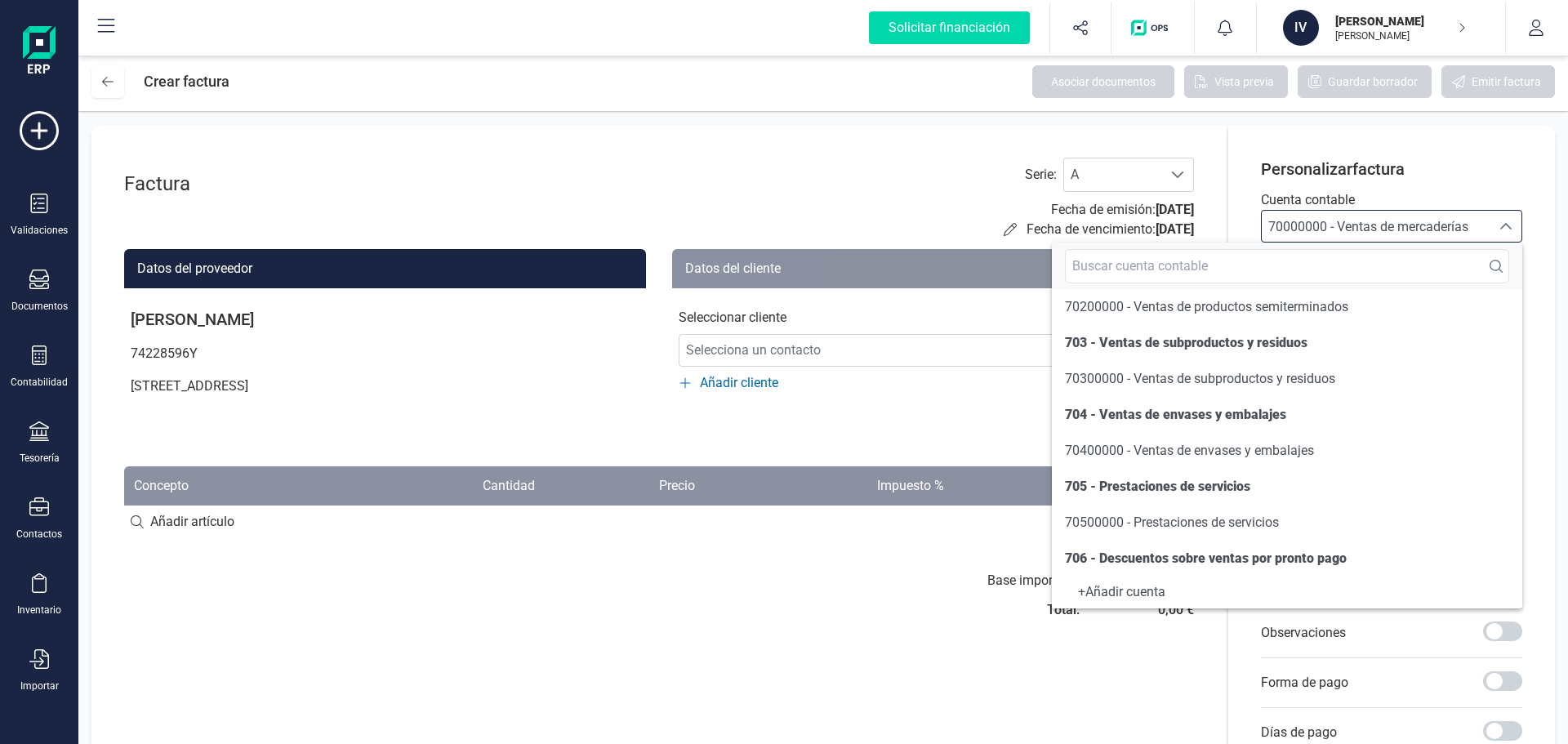
scroll to position [180, 0]
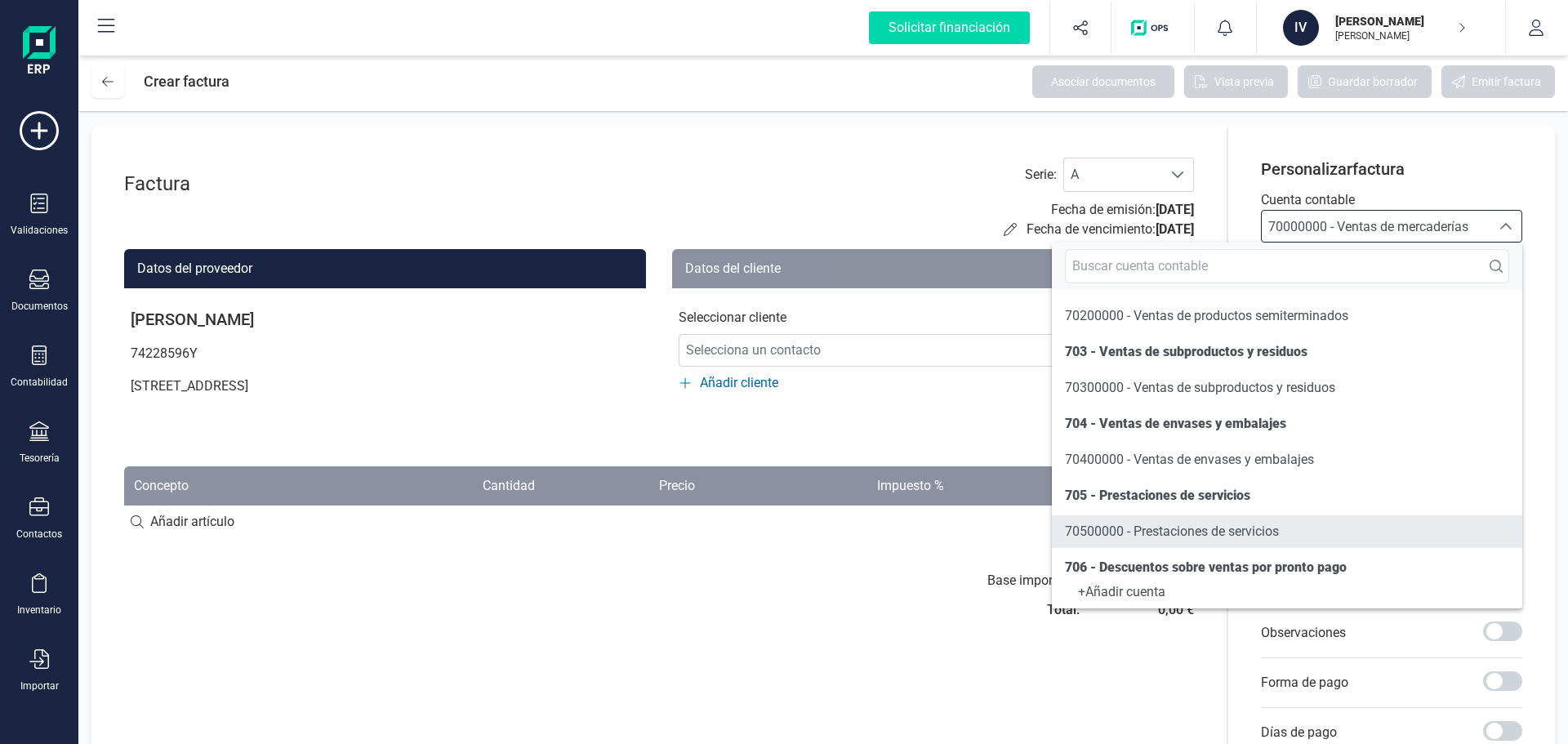
click at [1233, 523] on span "70500000 - Prestaciones de servicios" at bounding box center [1171, 532] width 214 height 19
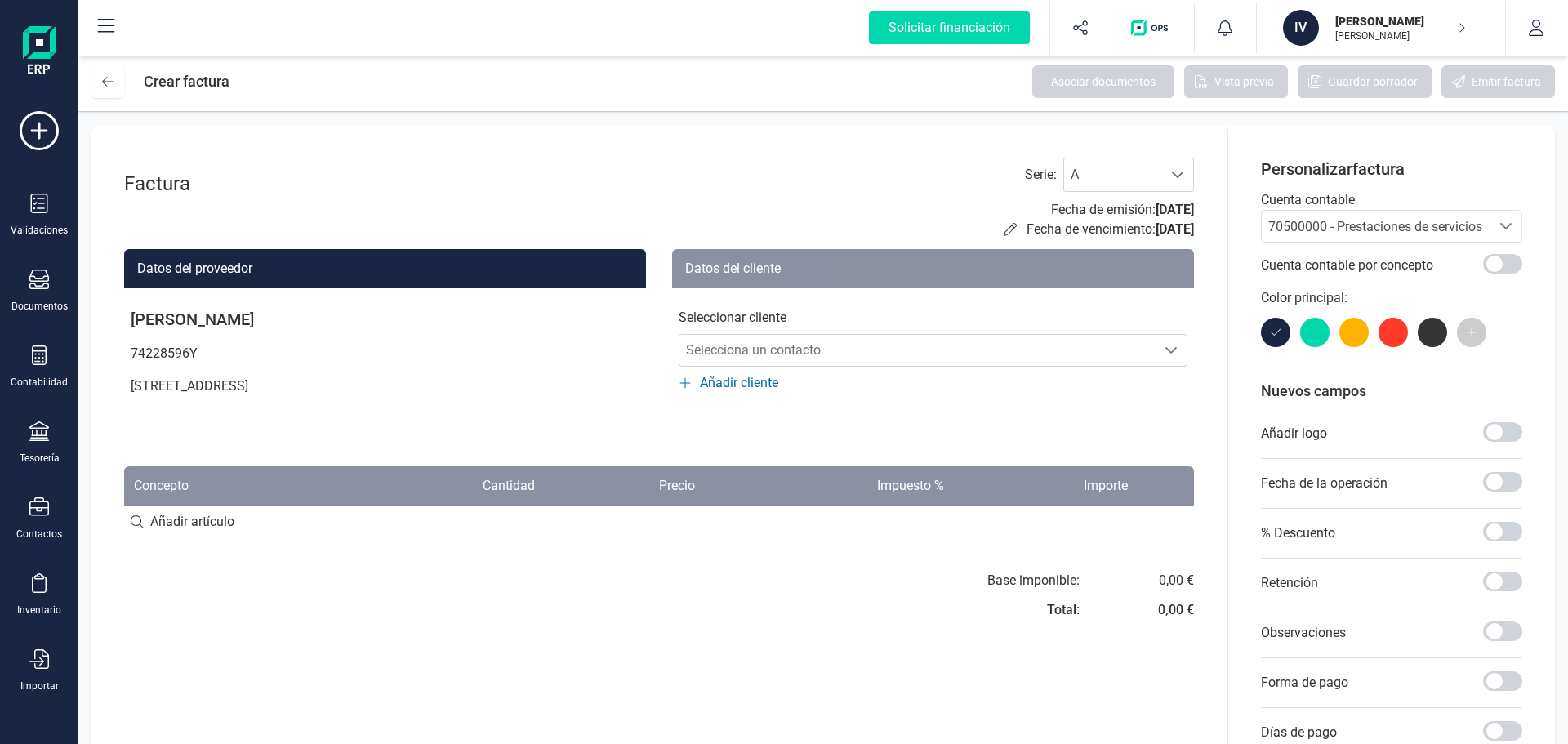
click at [1041, 618] on div "Base imponible: Total:" at bounding box center [1034, 600] width 92 height 59
click at [1503, 266] on span at bounding box center [1502, 263] width 39 height 19
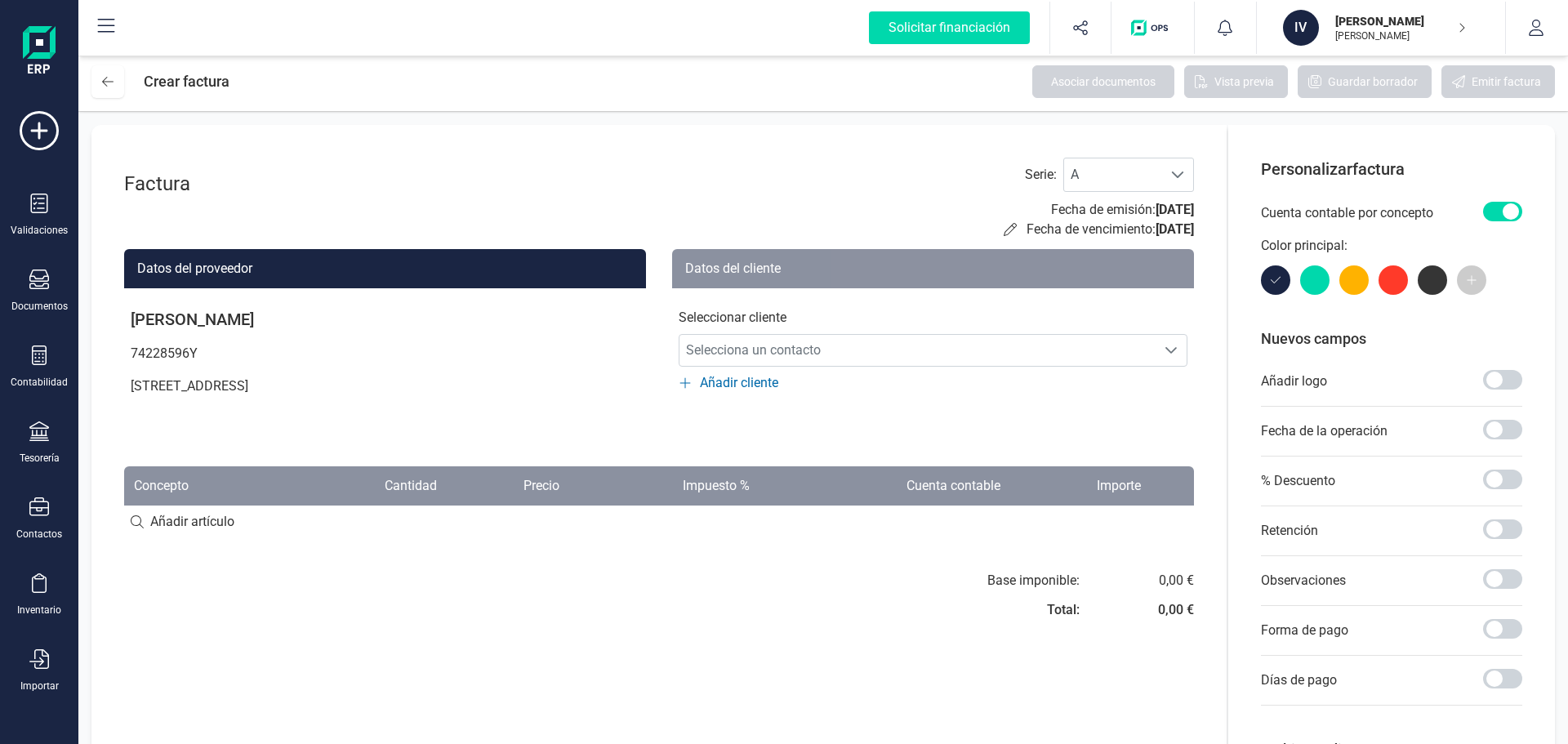
scroll to position [9, 6]
click at [1498, 206] on span at bounding box center [1502, 211] width 39 height 19
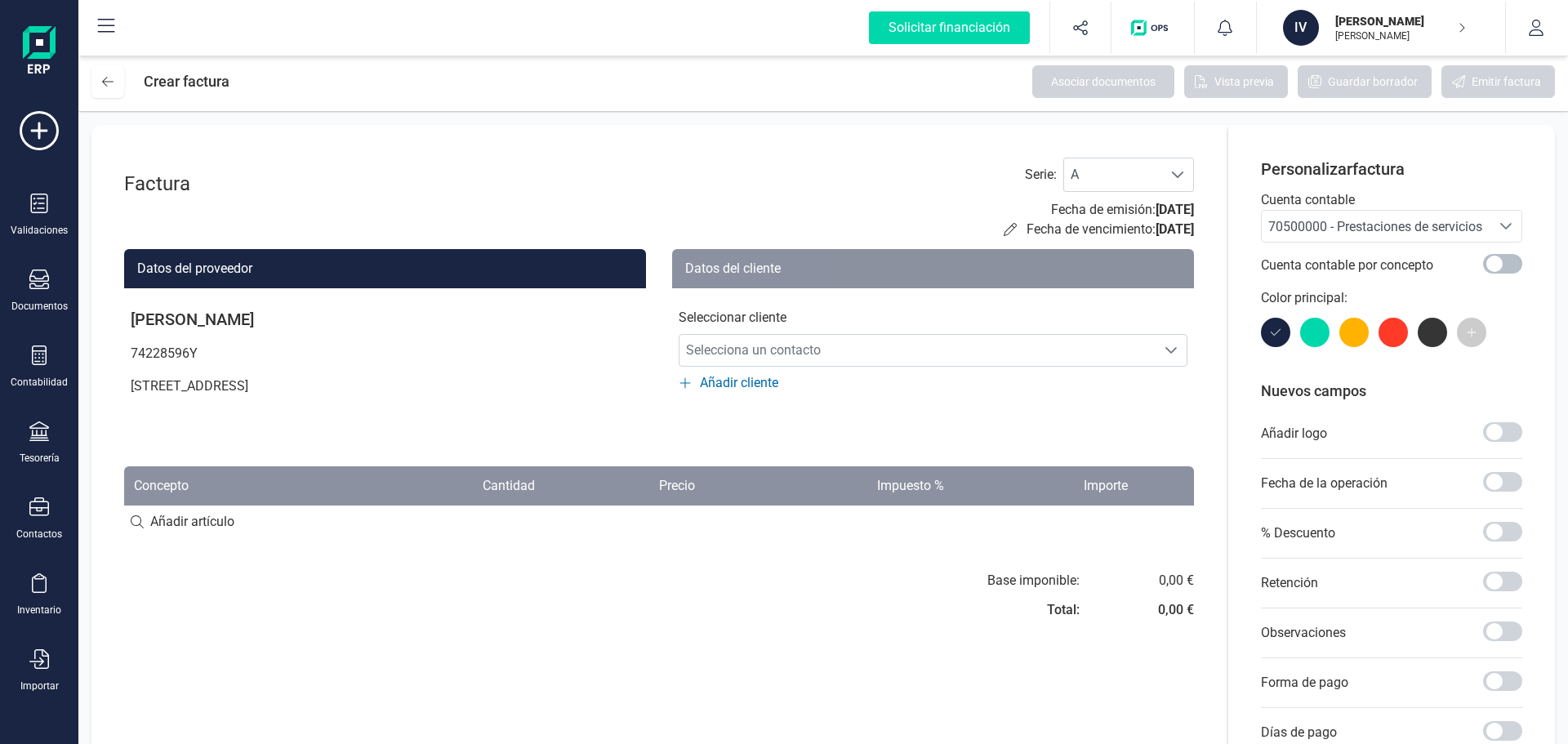
click at [1498, 206] on p "Cuenta contable" at bounding box center [1391, 200] width 261 height 19
click at [1490, 435] on span at bounding box center [1502, 432] width 39 height 19
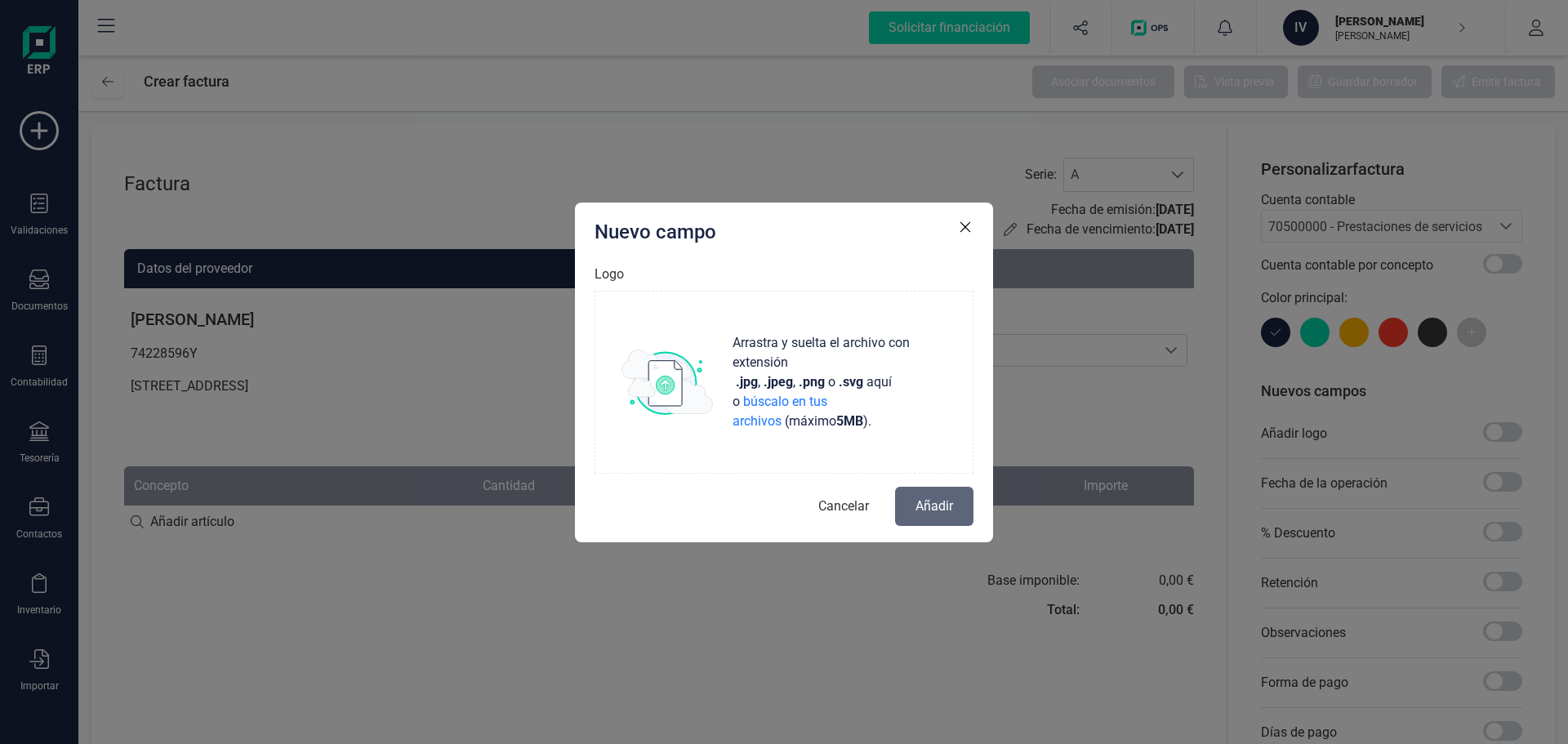
click at [834, 508] on span "Cancelar" at bounding box center [844, 507] width 51 height 19
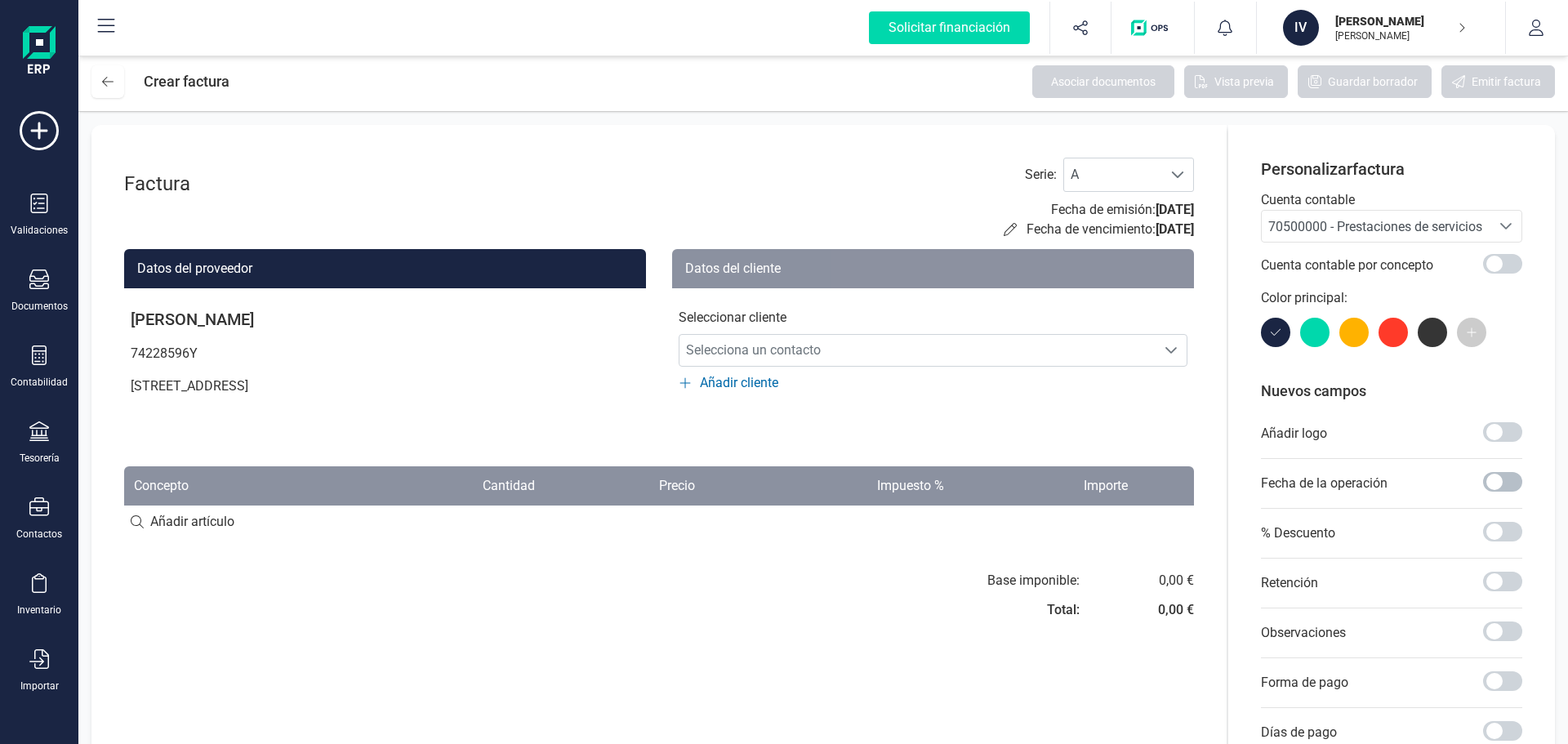
click at [1493, 478] on span at bounding box center [1502, 482] width 39 height 19
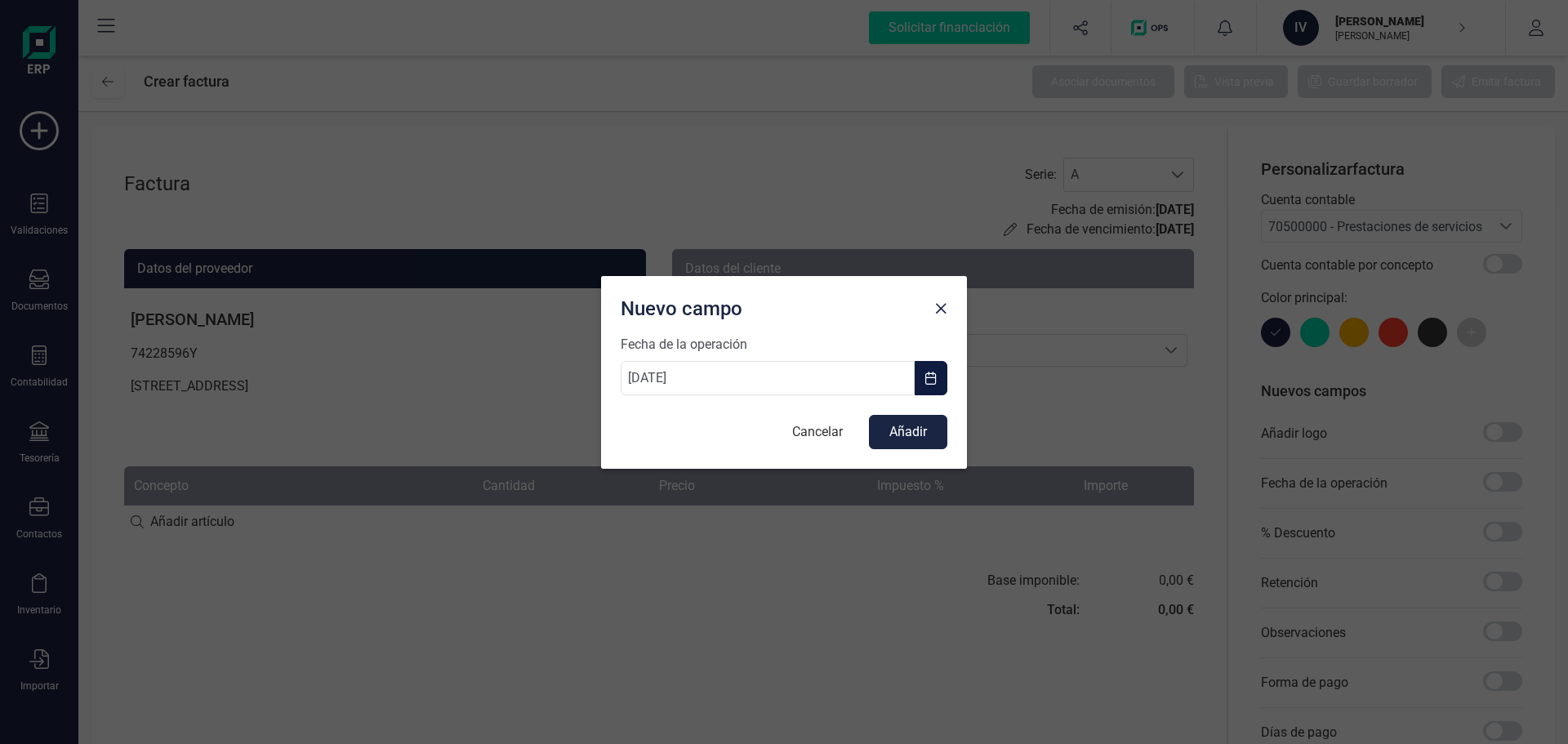
click at [934, 387] on button "button" at bounding box center [931, 379] width 33 height 35
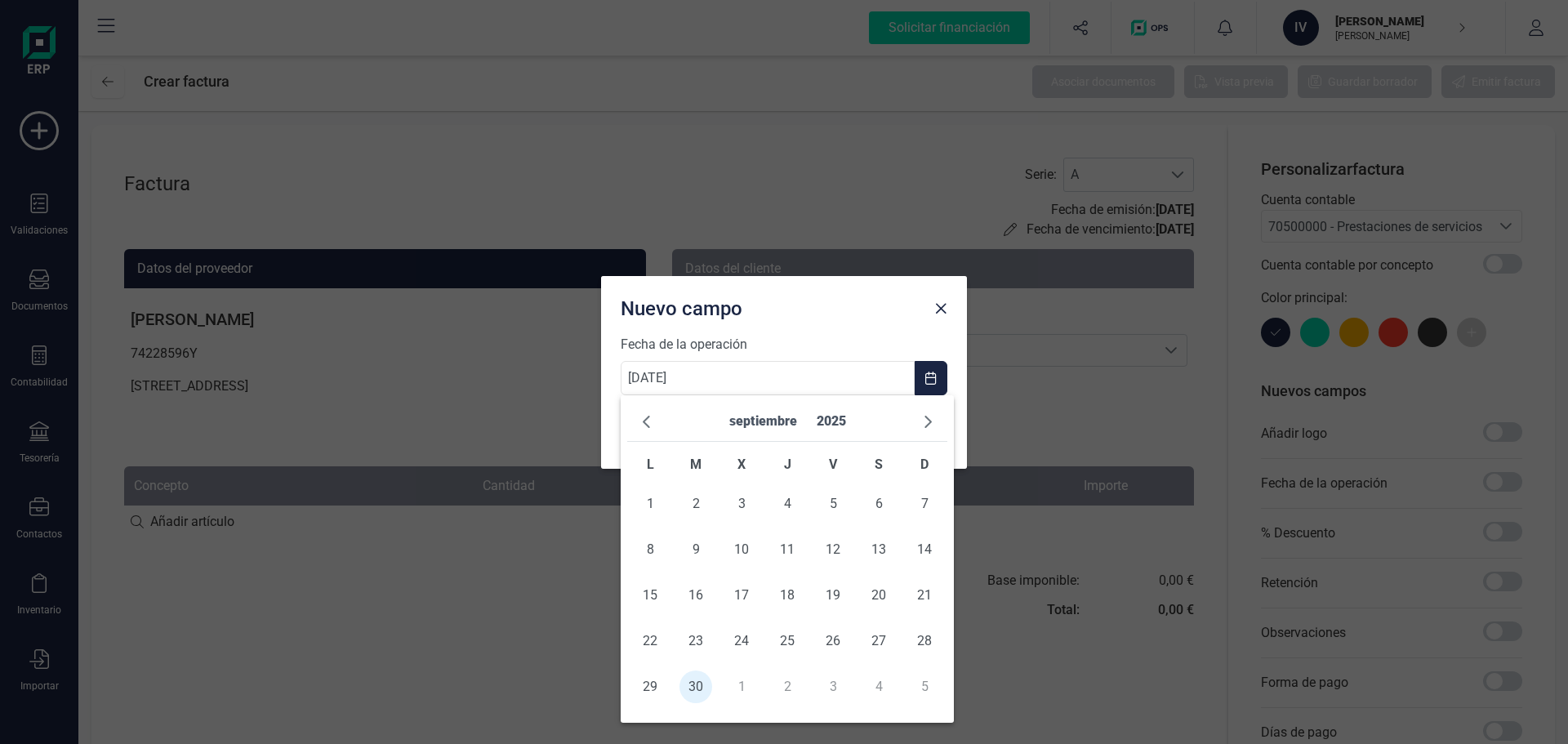
click at [747, 679] on td "1" at bounding box center [742, 687] width 46 height 46
click at [745, 682] on td "1" at bounding box center [742, 687] width 46 height 46
click at [741, 683] on td "1" at bounding box center [742, 687] width 46 height 46
drag, startPoint x: 738, startPoint y: 683, endPoint x: 933, endPoint y: 465, distance: 292.5
click at [739, 677] on td "1" at bounding box center [742, 687] width 46 height 46
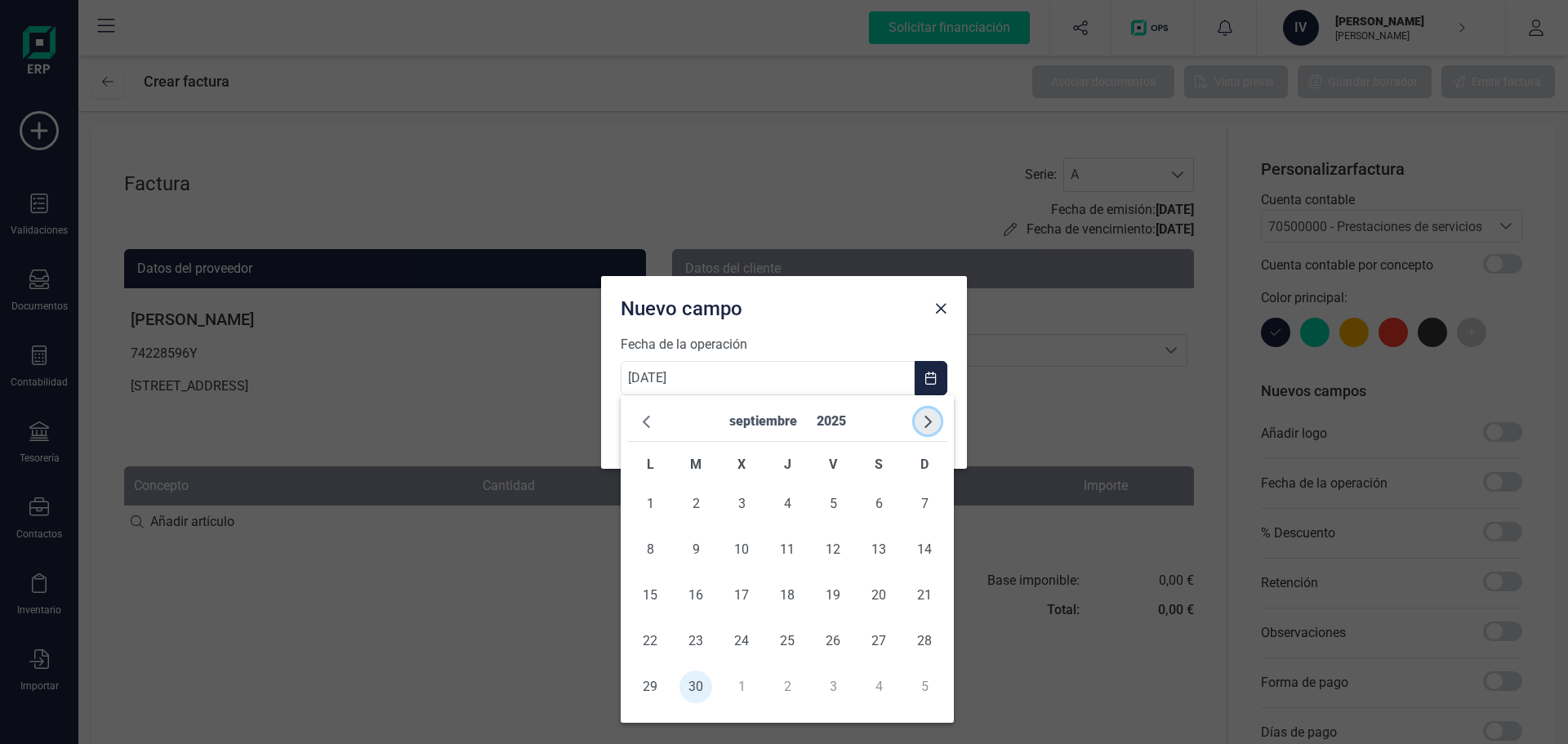
click at [919, 431] on button "button" at bounding box center [927, 421] width 26 height 26
click at [736, 503] on td "1" at bounding box center [742, 505] width 46 height 46
click at [756, 498] on td "1" at bounding box center [742, 505] width 46 height 46
click at [743, 504] on td "1" at bounding box center [742, 505] width 46 height 46
click at [951, 298] on div at bounding box center [940, 306] width 26 height 33
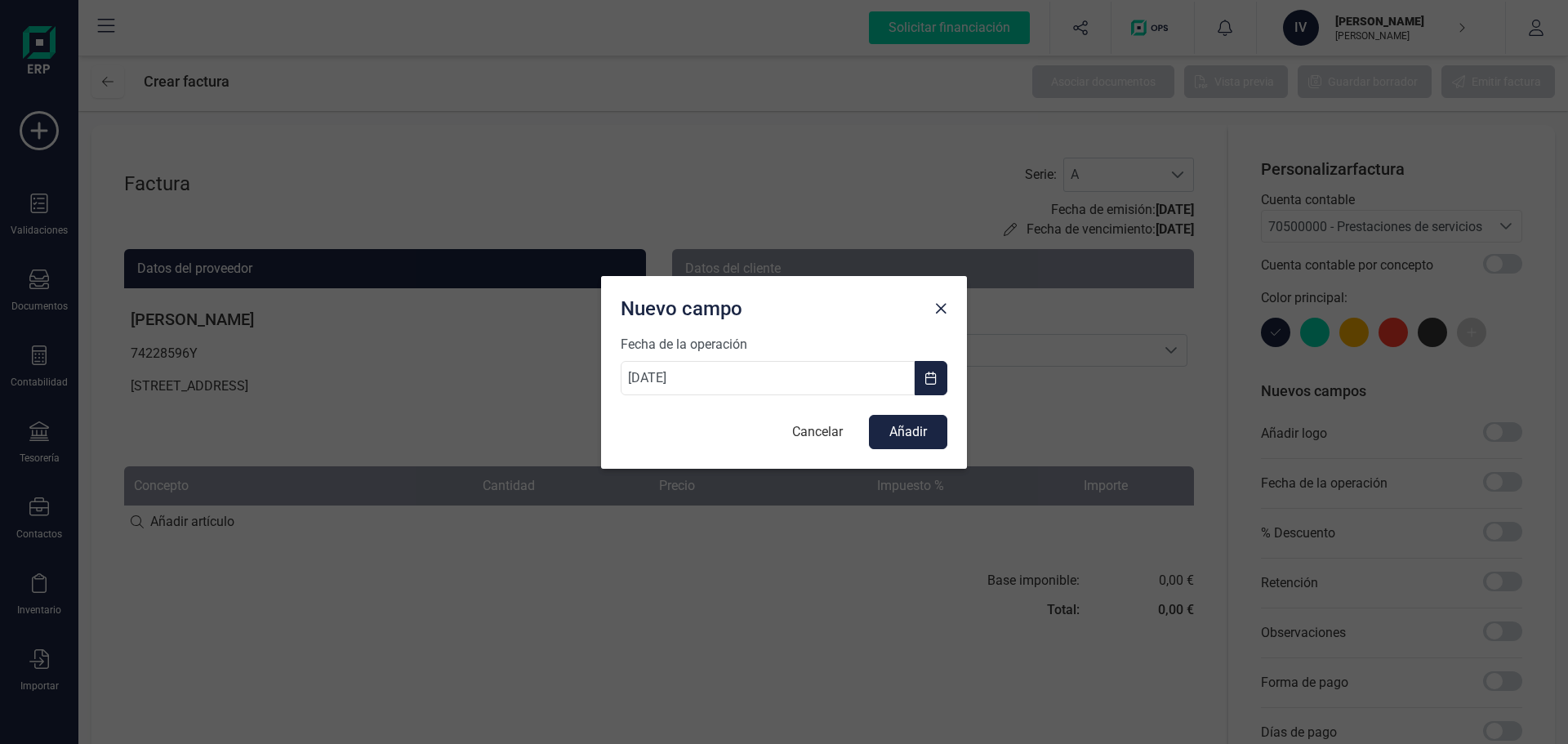
click at [930, 297] on div at bounding box center [940, 306] width 26 height 33
click at [943, 312] on span "Close" at bounding box center [941, 309] width 13 height 13
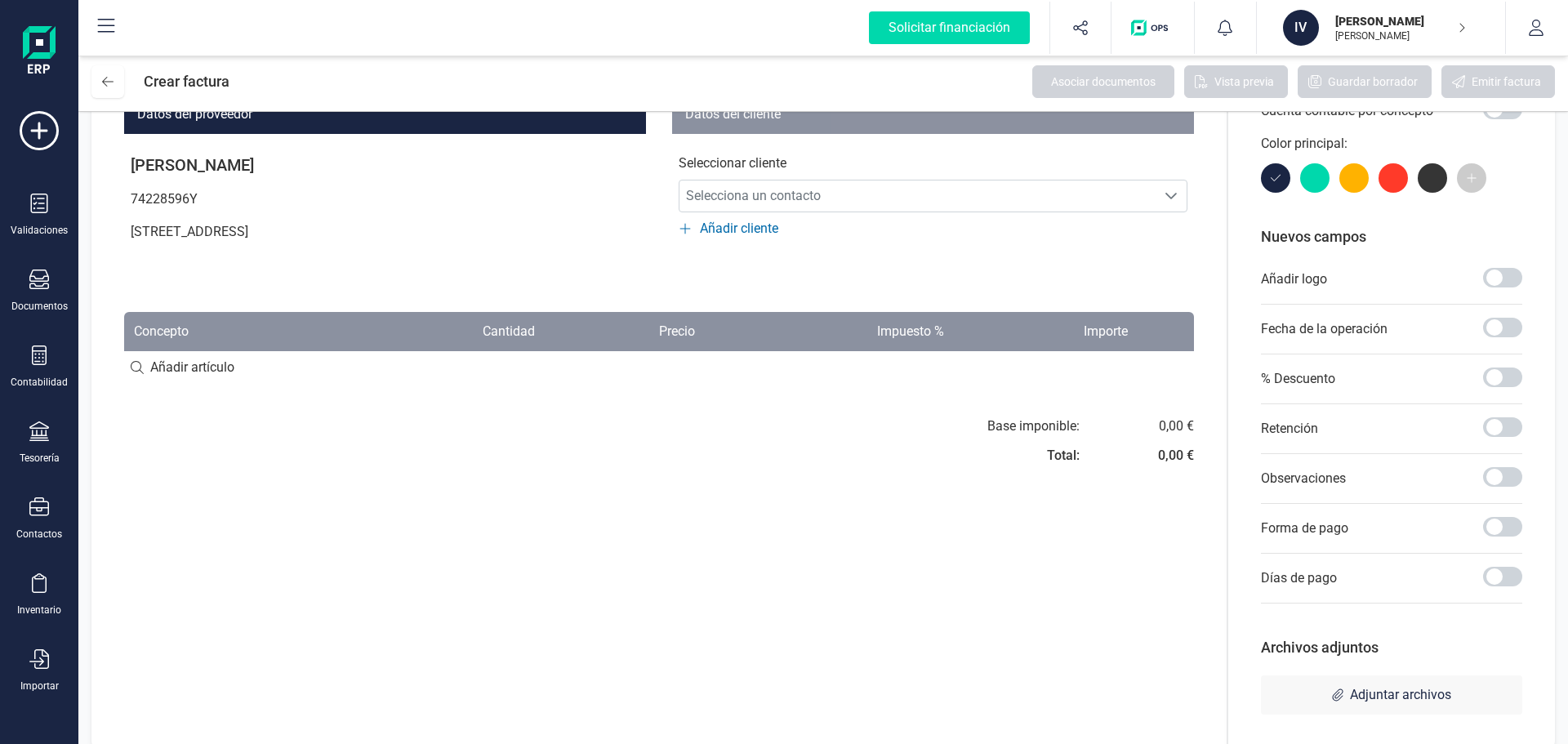
scroll to position [163, 0]
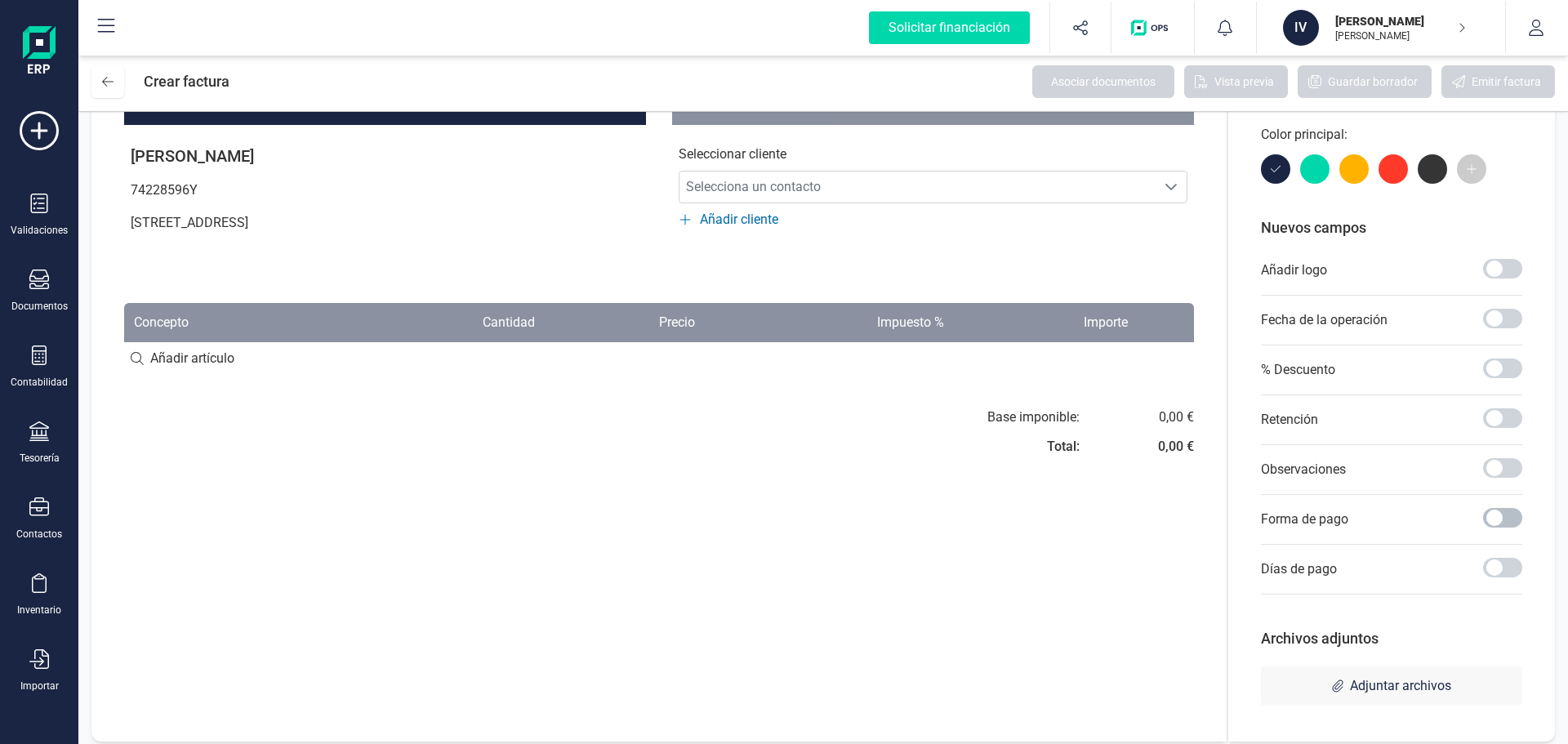
click at [1491, 513] on span at bounding box center [1502, 518] width 39 height 19
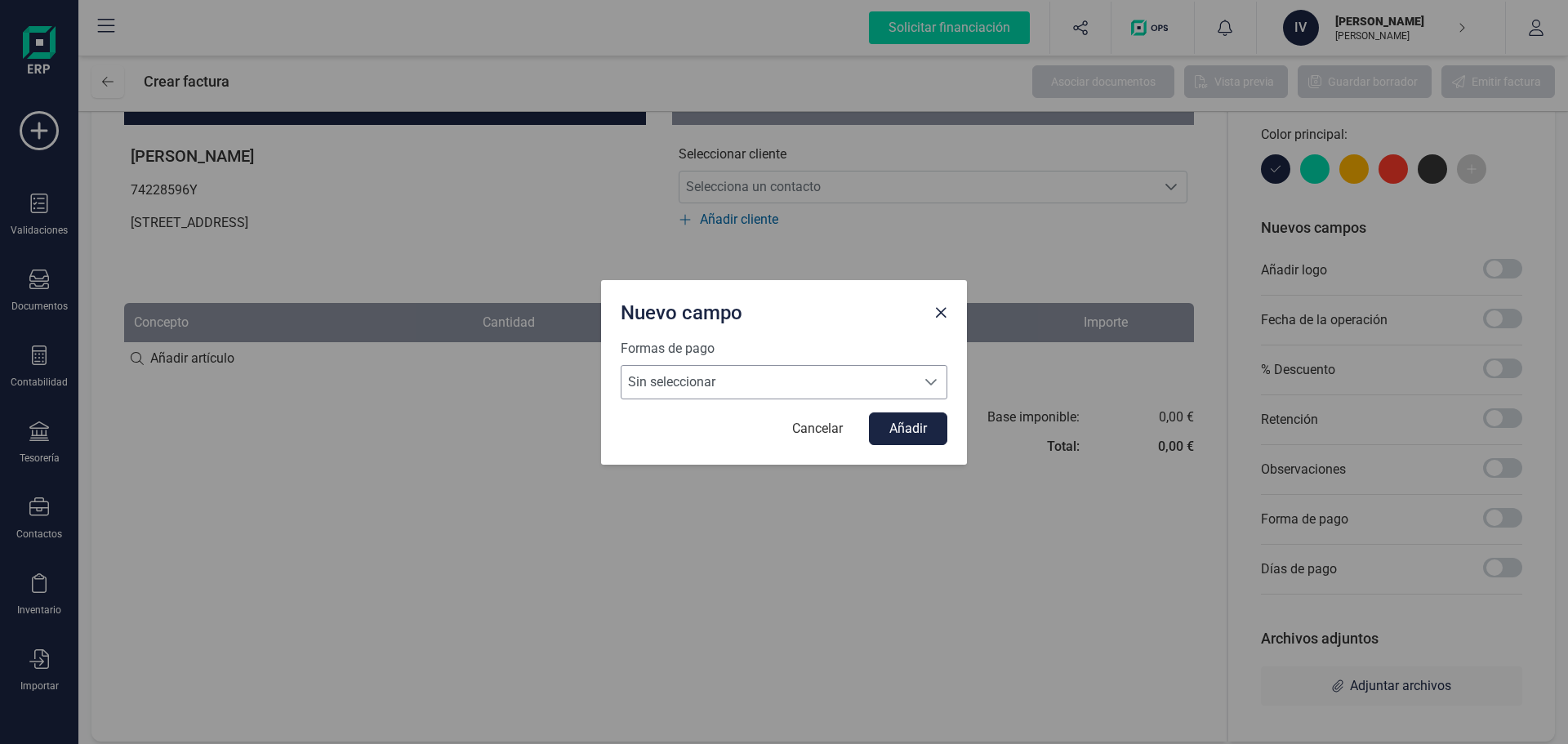
click at [678, 387] on span "Sin seleccionar" at bounding box center [769, 383] width 294 height 33
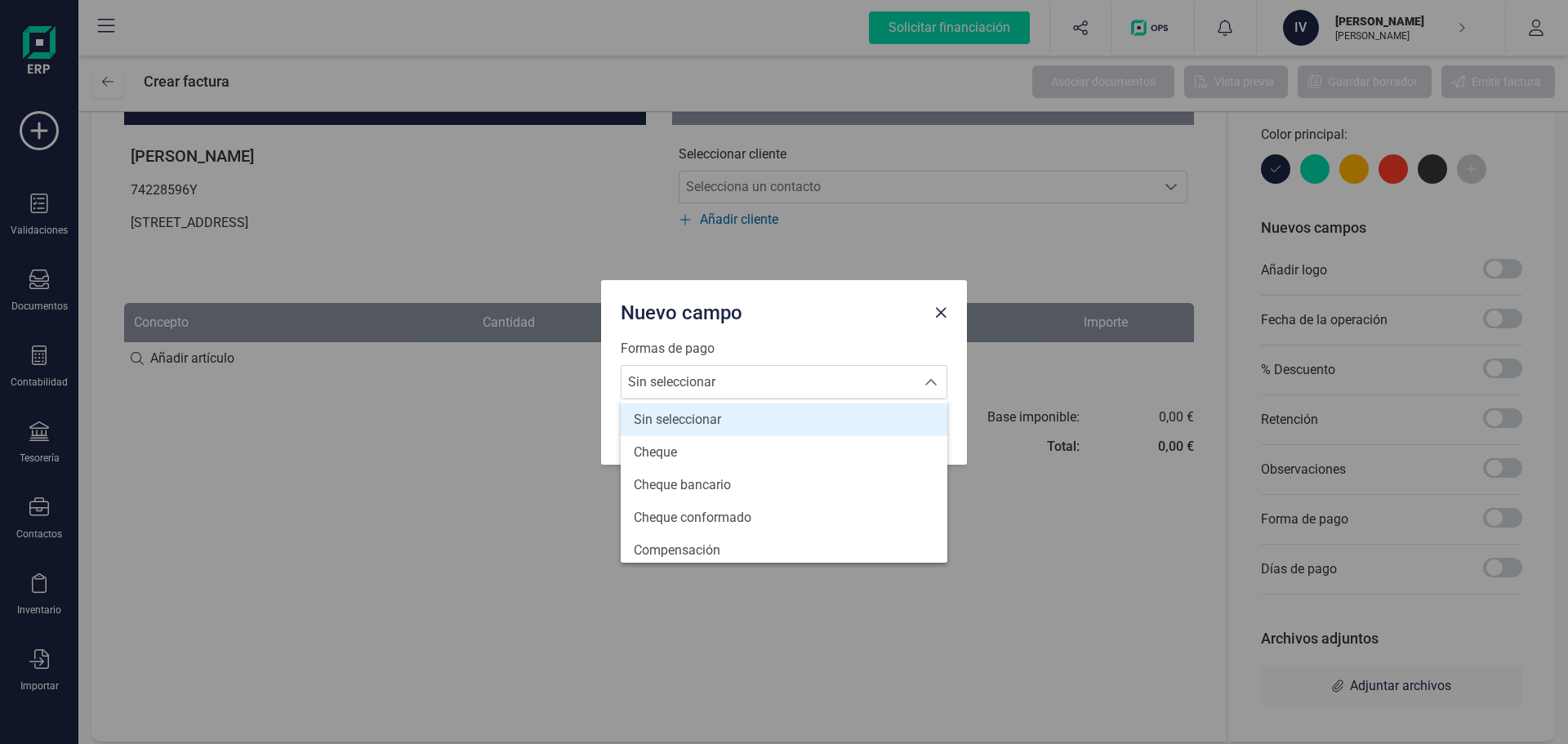
scroll to position [0, 0]
click at [940, 315] on span "Close" at bounding box center [941, 313] width 13 height 13
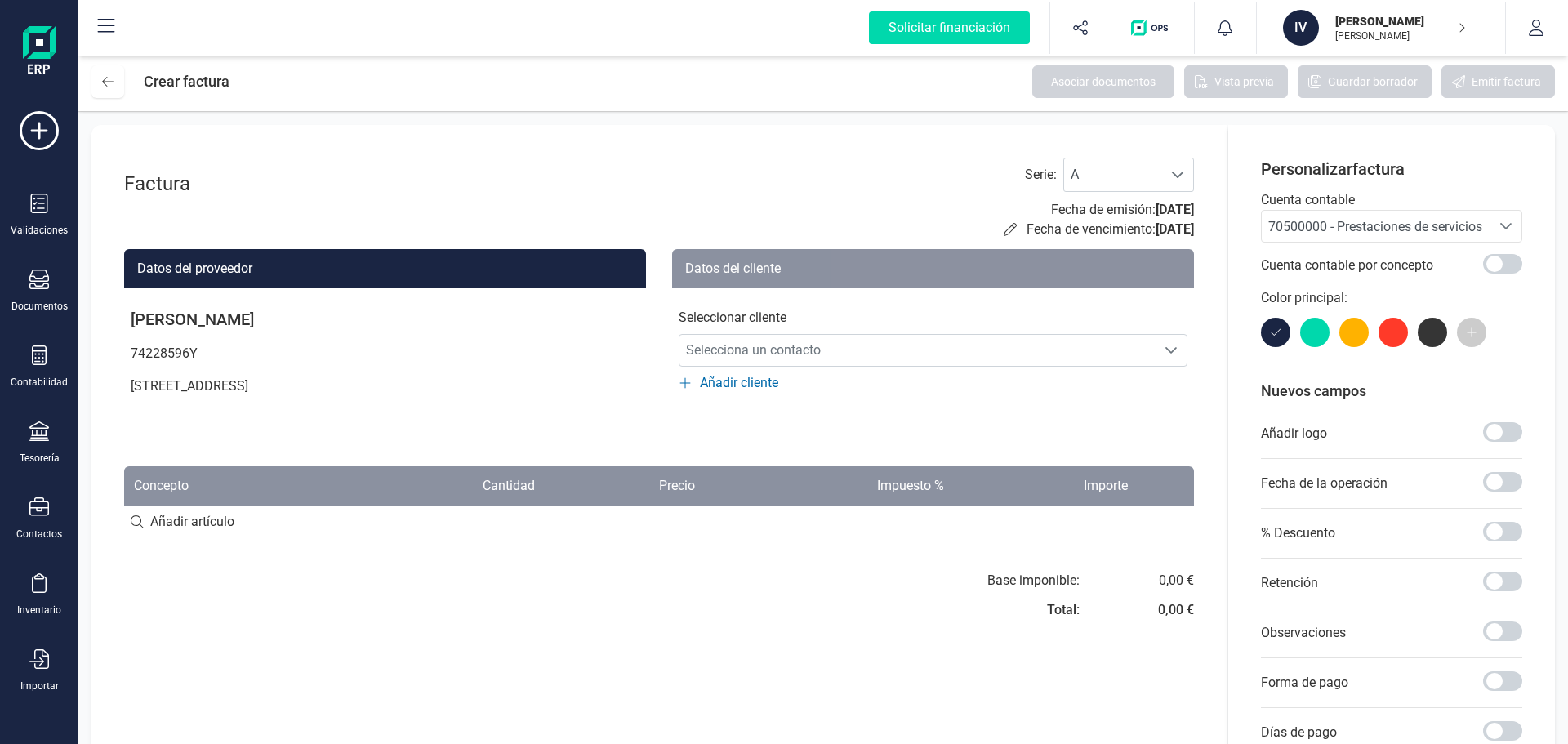
click at [960, 561] on div "Factura Serie : A A Fecha de emisión: 30/09/2025 Fecha de vencimiento: 30/09/20…" at bounding box center [658, 515] width 1135 height 781
click at [1128, 603] on div "Base imponible: Total: 0,00 € 0,00 €" at bounding box center [1090, 600] width 207 height 59
click at [1125, 603] on div "Base imponible: Total: 0,00 € 0,00 €" at bounding box center [1090, 600] width 207 height 59
click at [1175, 611] on div "0,00 €" at bounding box center [1175, 610] width 36 height 19
click at [1174, 612] on div "0,00 €" at bounding box center [1175, 610] width 36 height 19
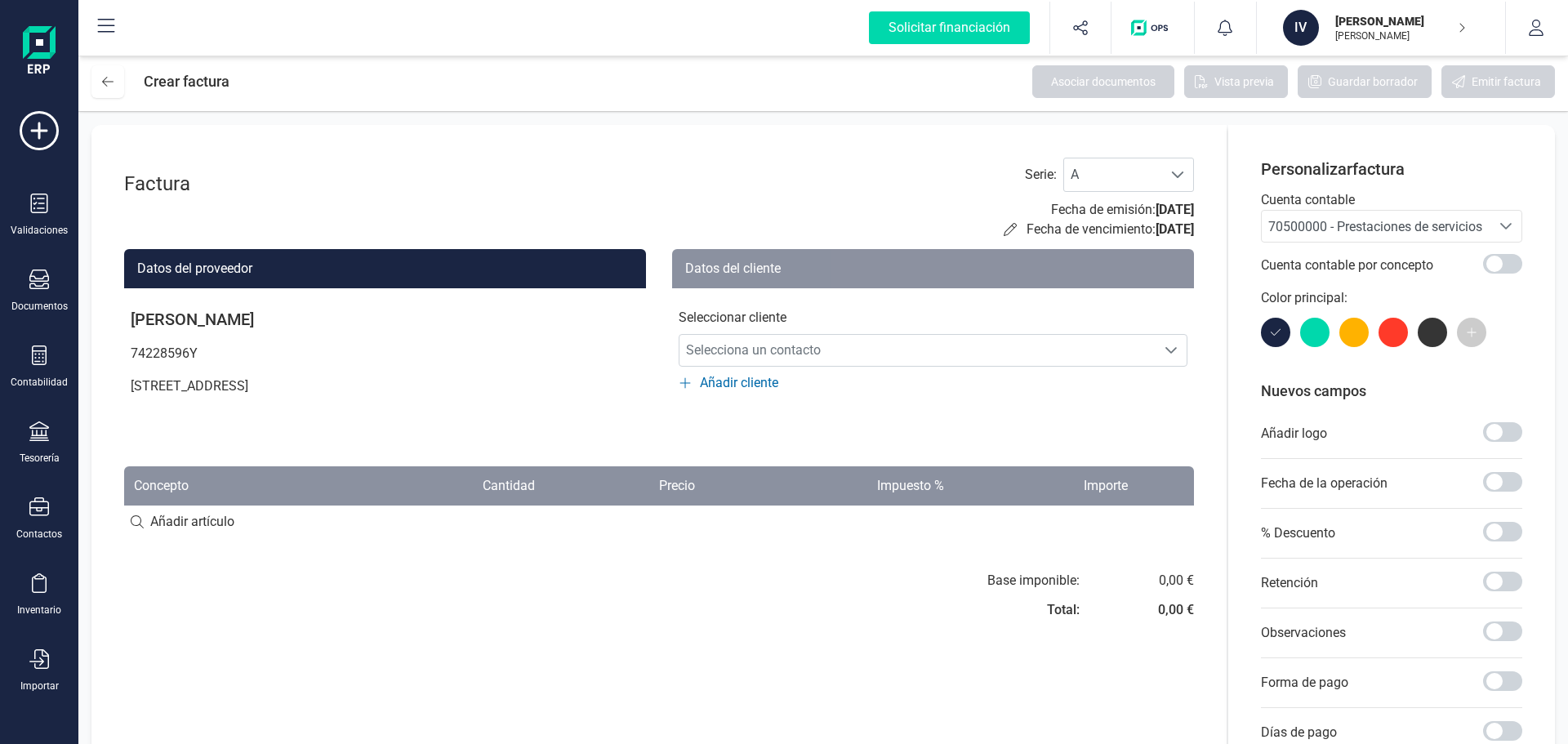
click at [199, 523] on input at bounding box center [658, 522] width 1069 height 33
click at [160, 510] on input at bounding box center [658, 522] width 1069 height 33
click at [133, 527] on input at bounding box center [658, 522] width 1069 height 33
click at [136, 524] on input at bounding box center [658, 522] width 1069 height 33
drag, startPoint x: 225, startPoint y: 531, endPoint x: 226, endPoint y: 541, distance: 10.0
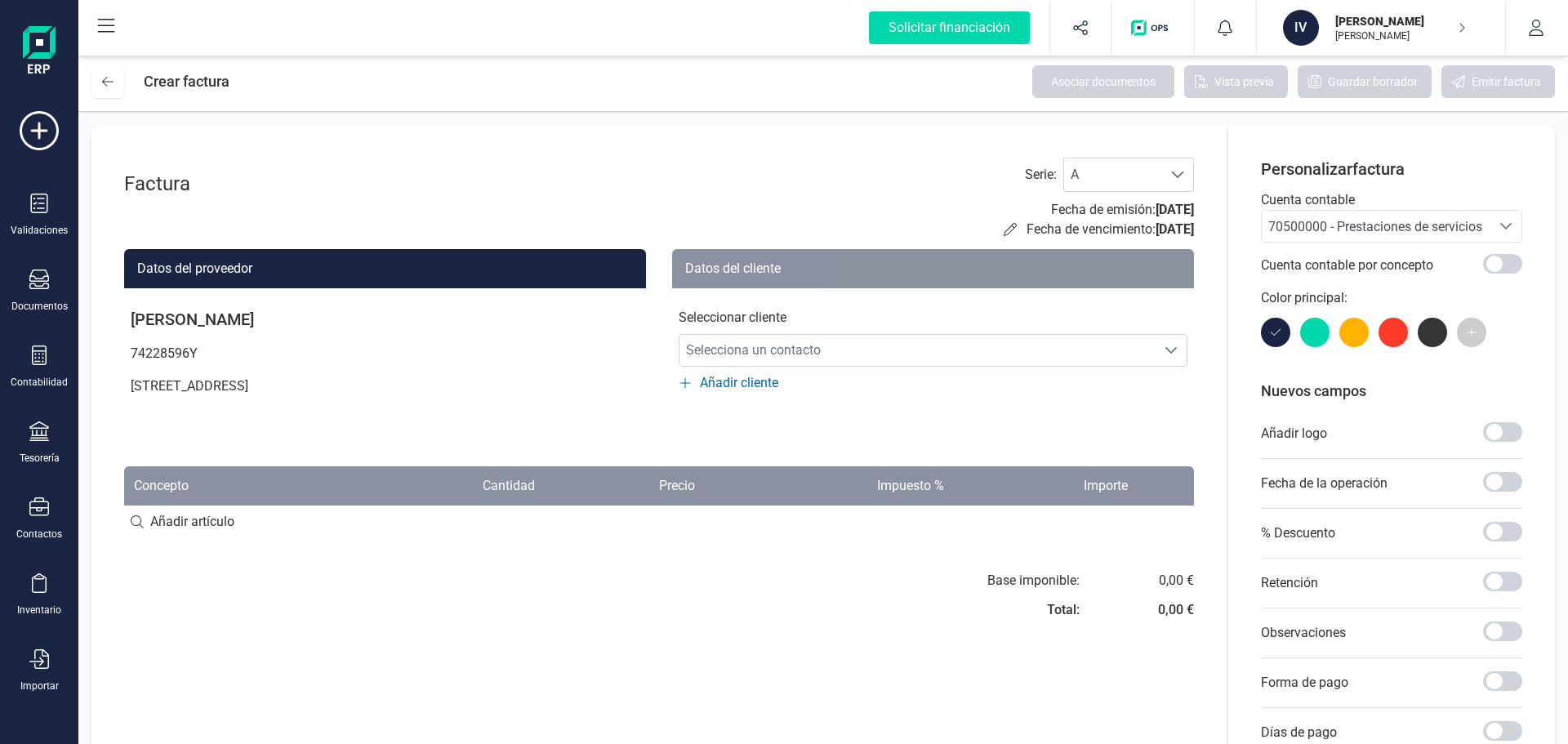
click at [224, 536] on input at bounding box center [658, 522] width 1069 height 33
type input "Servicio de Desarrollo de Software"
click at [199, 520] on div "+ Añadir artículo : Servicio de Desarrollo de Software" at bounding box center [658, 521] width 1069 height 35
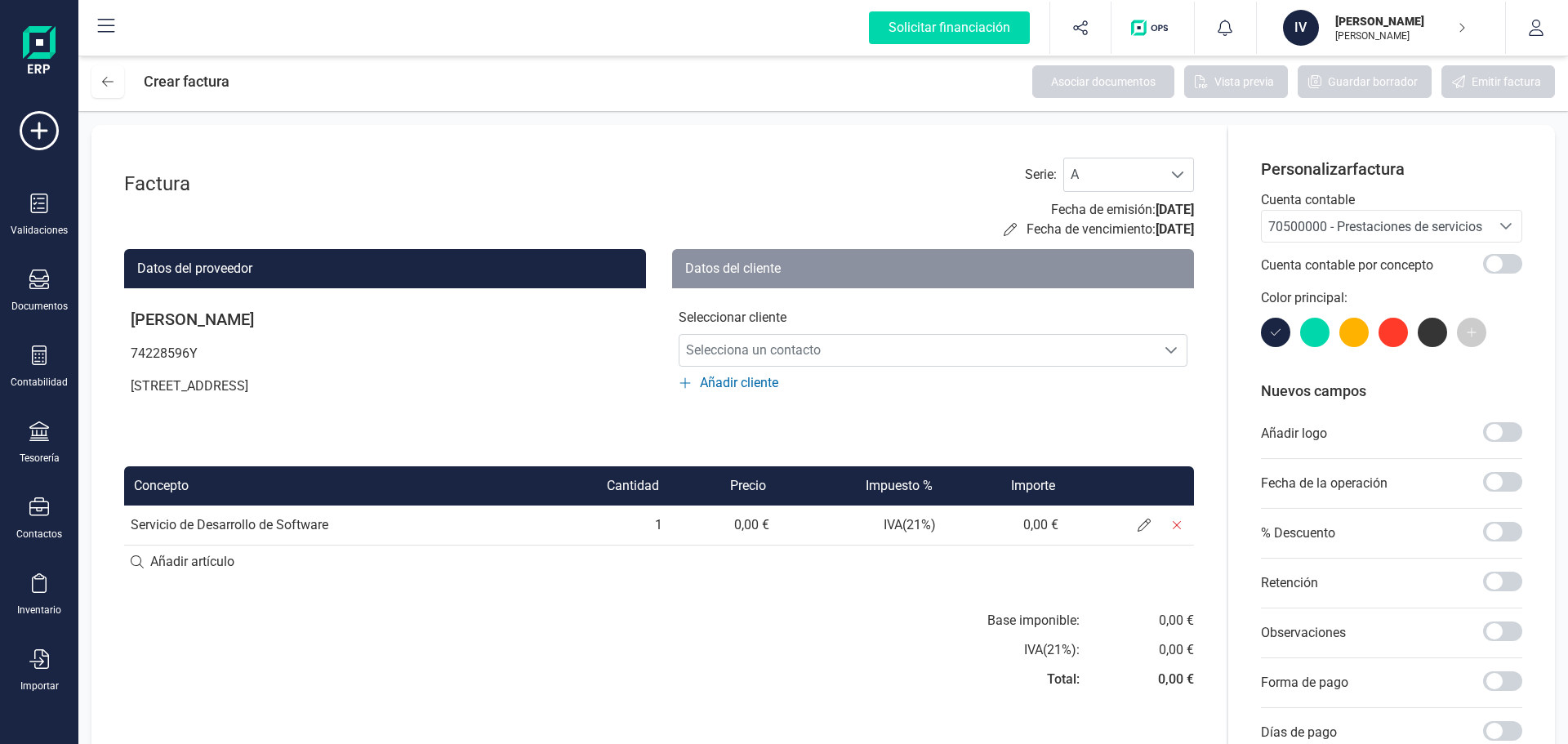
click at [923, 525] on td "IVA ( 21 %)" at bounding box center [858, 525] width 166 height 39
click at [1133, 520] on span at bounding box center [1144, 525] width 33 height 33
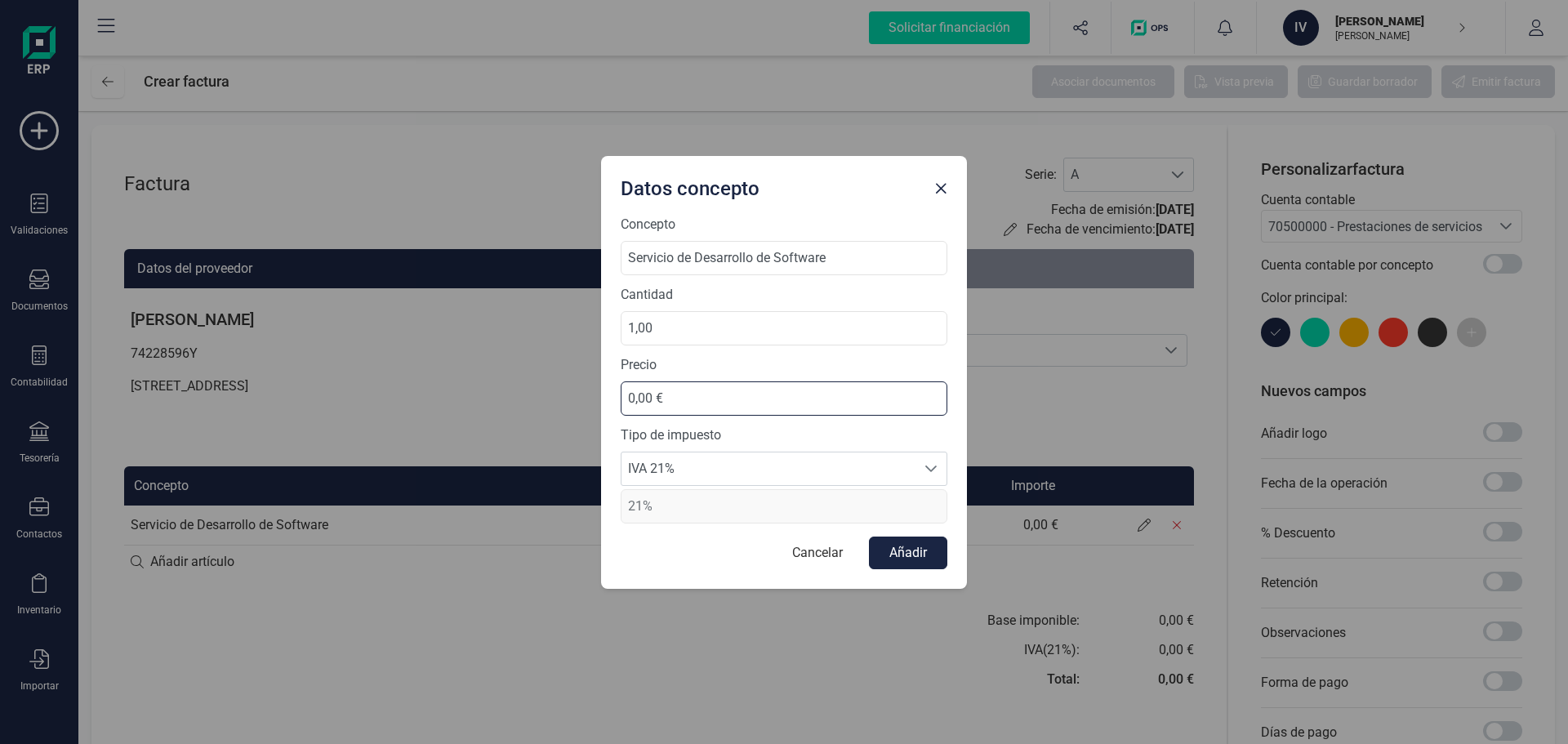
click at [716, 401] on input "0,00 €" at bounding box center [784, 399] width 327 height 35
click at [748, 473] on span "IVA 21%" at bounding box center [769, 469] width 294 height 33
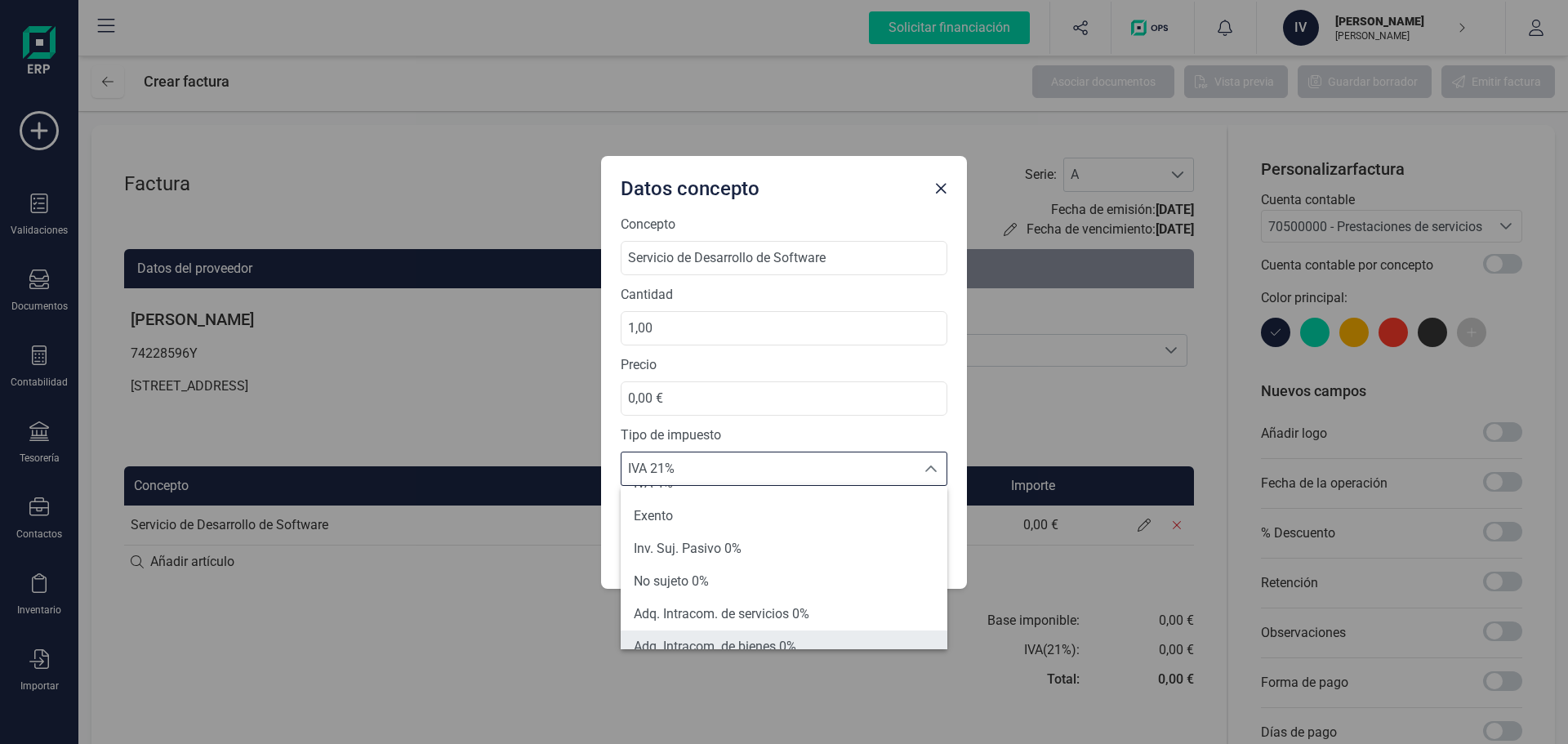
scroll to position [82, 0]
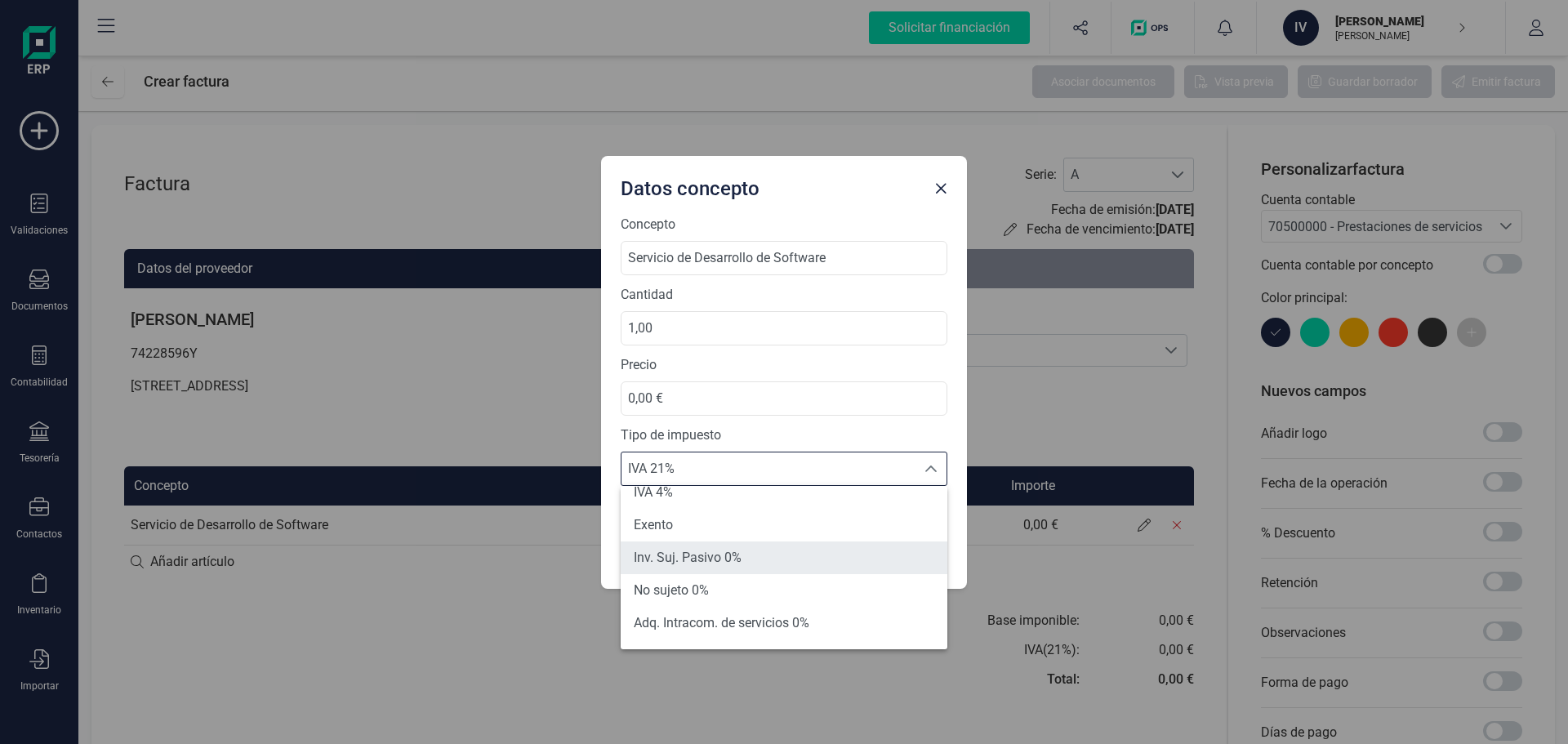
click at [744, 547] on li "Inv. Suj. Pasivo 0%" at bounding box center [784, 558] width 327 height 33
type input "0%"
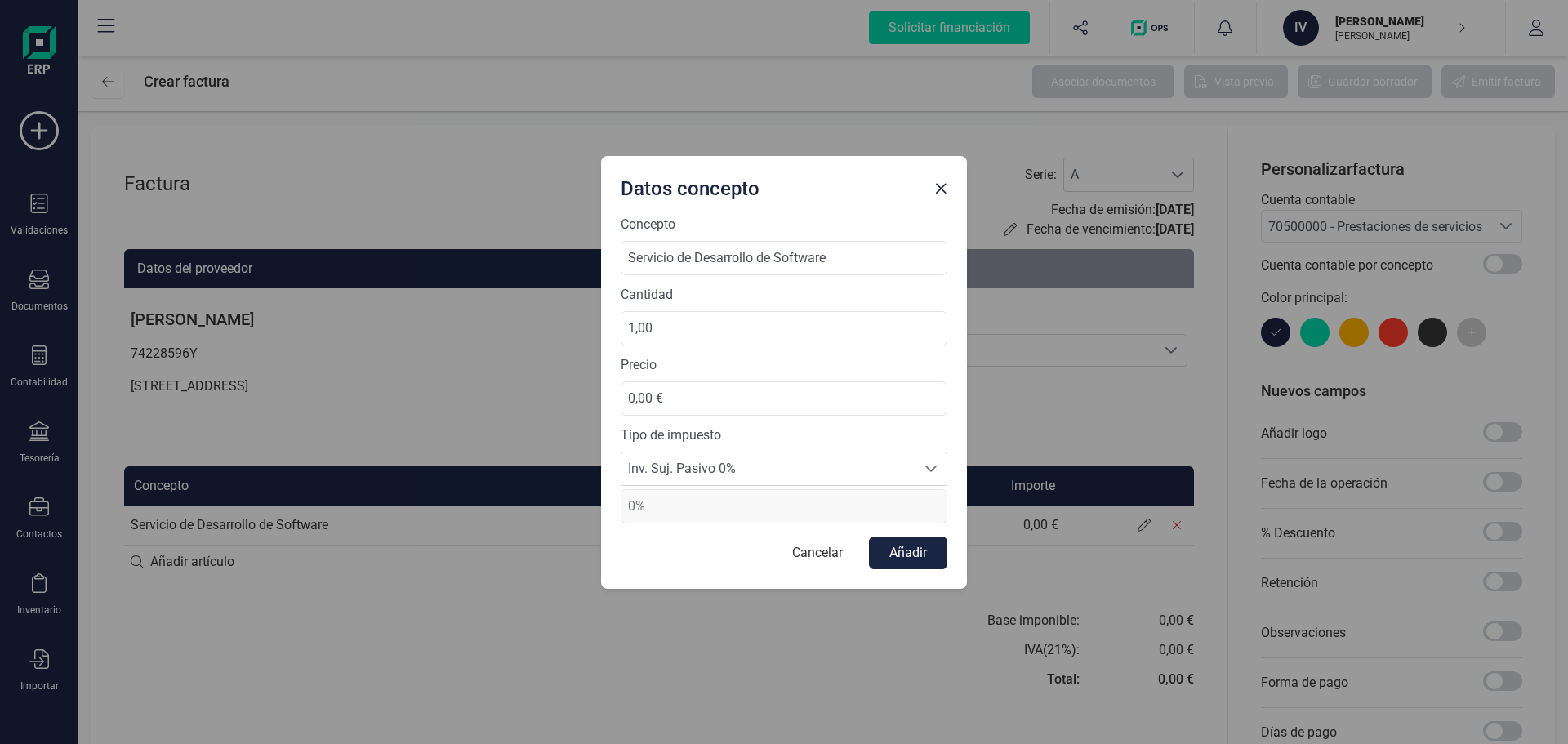
click at [635, 638] on div "Datos concepto Concepto Servicio de Desarrollo de Software Cantidad 1,00 Precio…" at bounding box center [784, 372] width 1568 height 744
click at [733, 414] on input "0,00 €" at bounding box center [784, 399] width 327 height 35
drag, startPoint x: 643, startPoint y: 412, endPoint x: 655, endPoint y: 405, distance: 13.9
click at [644, 411] on input "0,00 €" at bounding box center [784, 399] width 327 height 35
click at [655, 404] on input "0,00 €" at bounding box center [784, 399] width 327 height 35
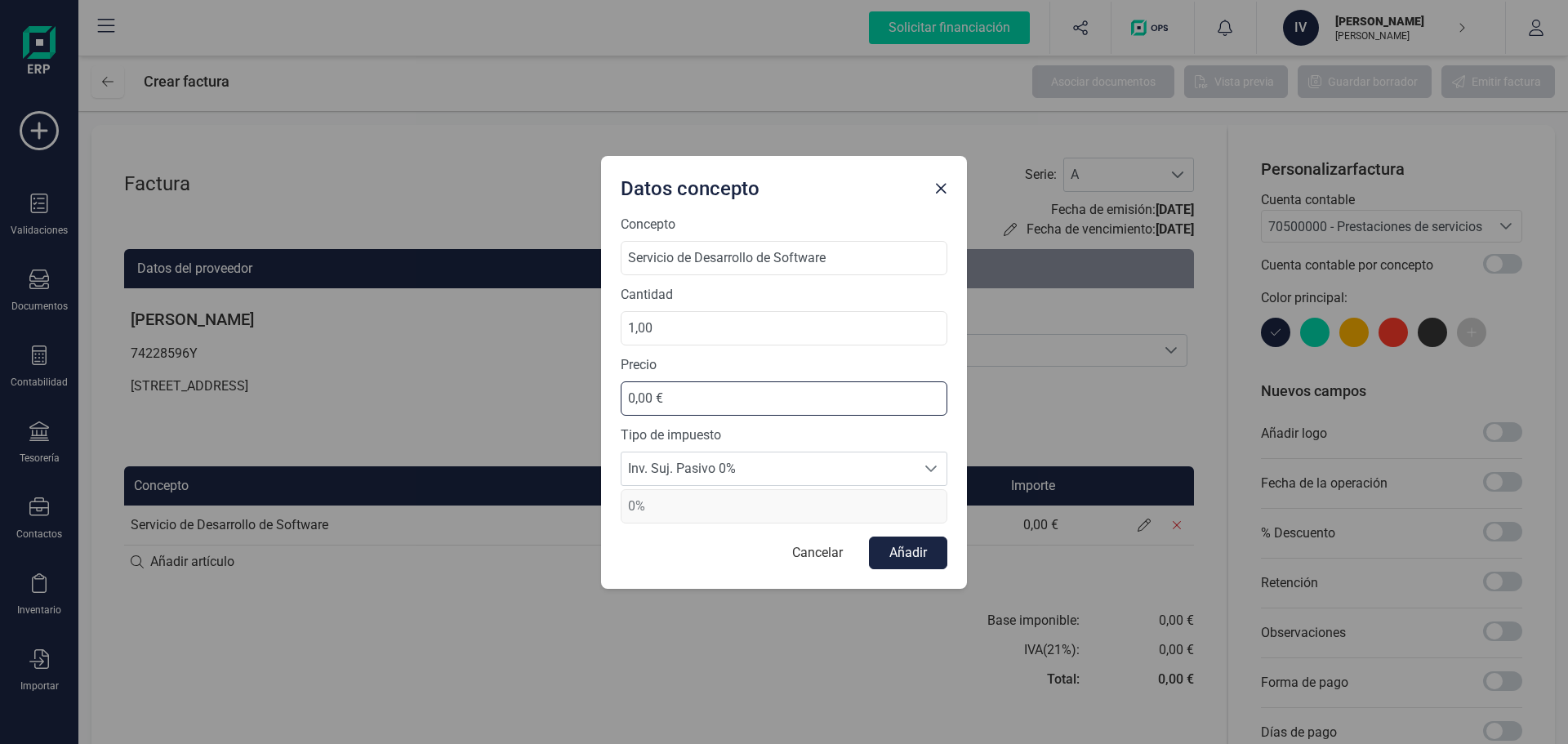
drag, startPoint x: 650, startPoint y: 405, endPoint x: 602, endPoint y: 392, distance: 49.7
click at [602, 392] on div "Concepto Servicio de Desarrollo de Software Cantidad 1,00 Precio 0,00 € Tipo de…" at bounding box center [784, 402] width 366 height 374
type input "2.000,00 €"
click at [906, 550] on button "Añadir" at bounding box center [908, 553] width 79 height 33
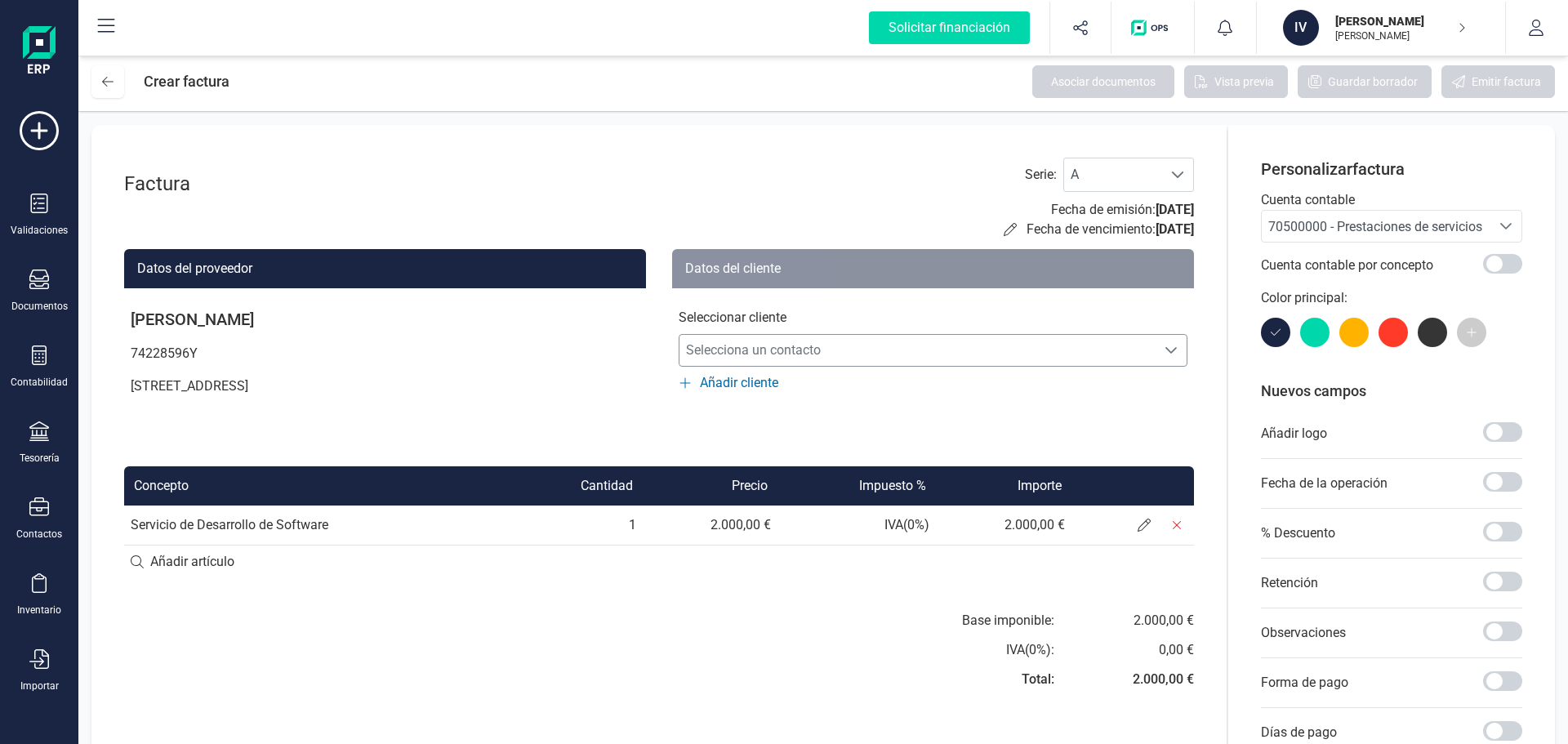
click at [799, 340] on span "Selecciona un contacto" at bounding box center [917, 351] width 476 height 33
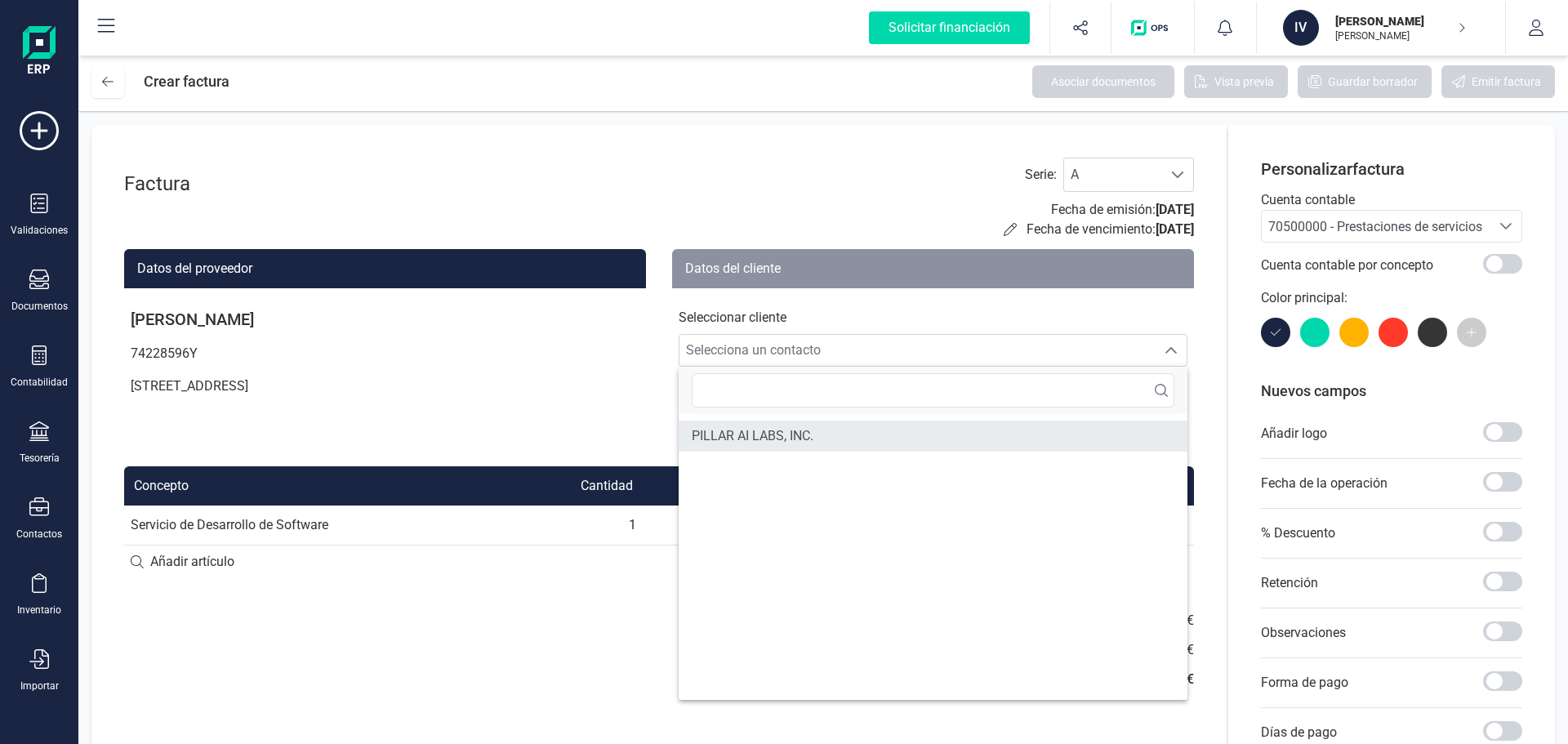
click at [765, 433] on span "PILLAR AI LABS, INC." at bounding box center [752, 436] width 122 height 19
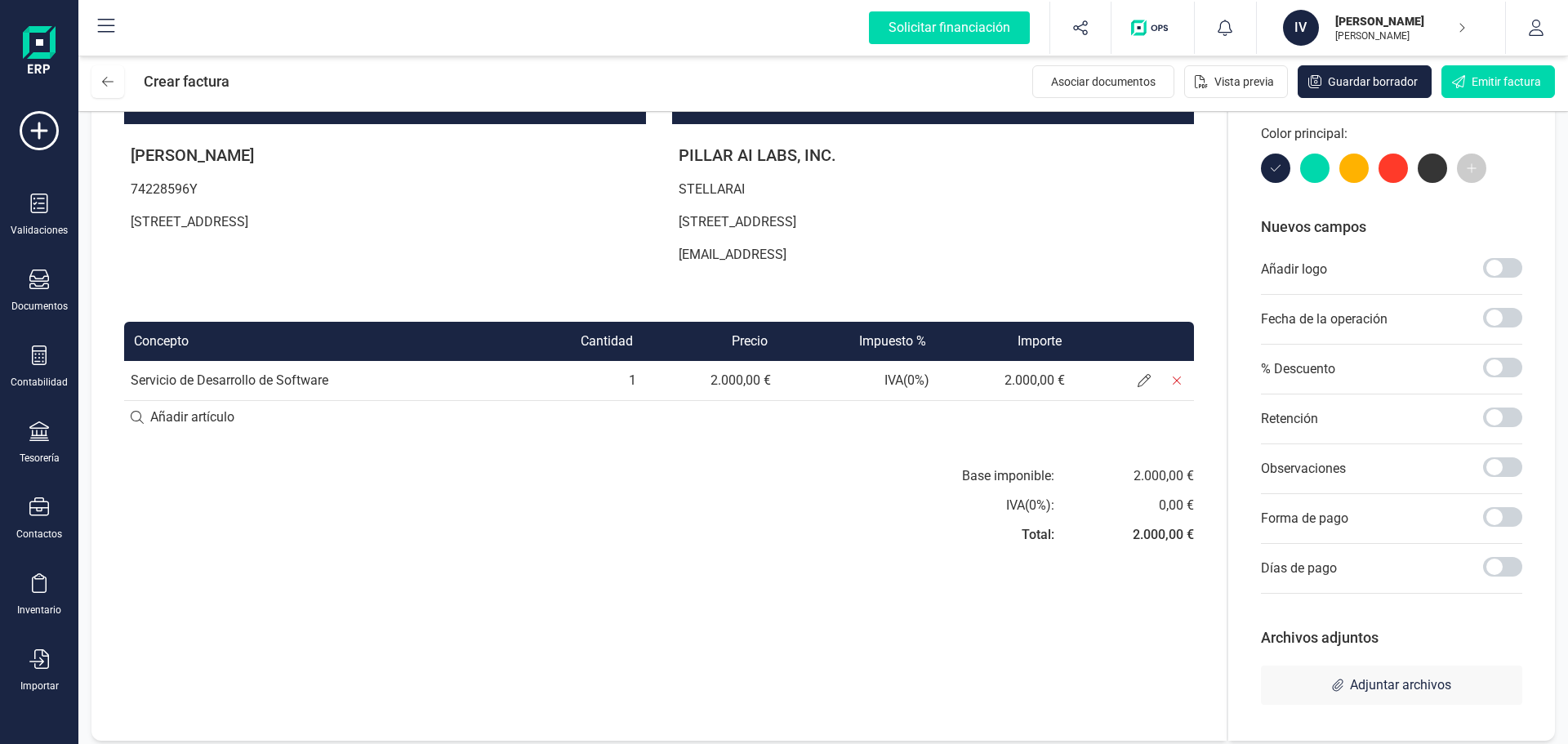
scroll to position [174, 0]
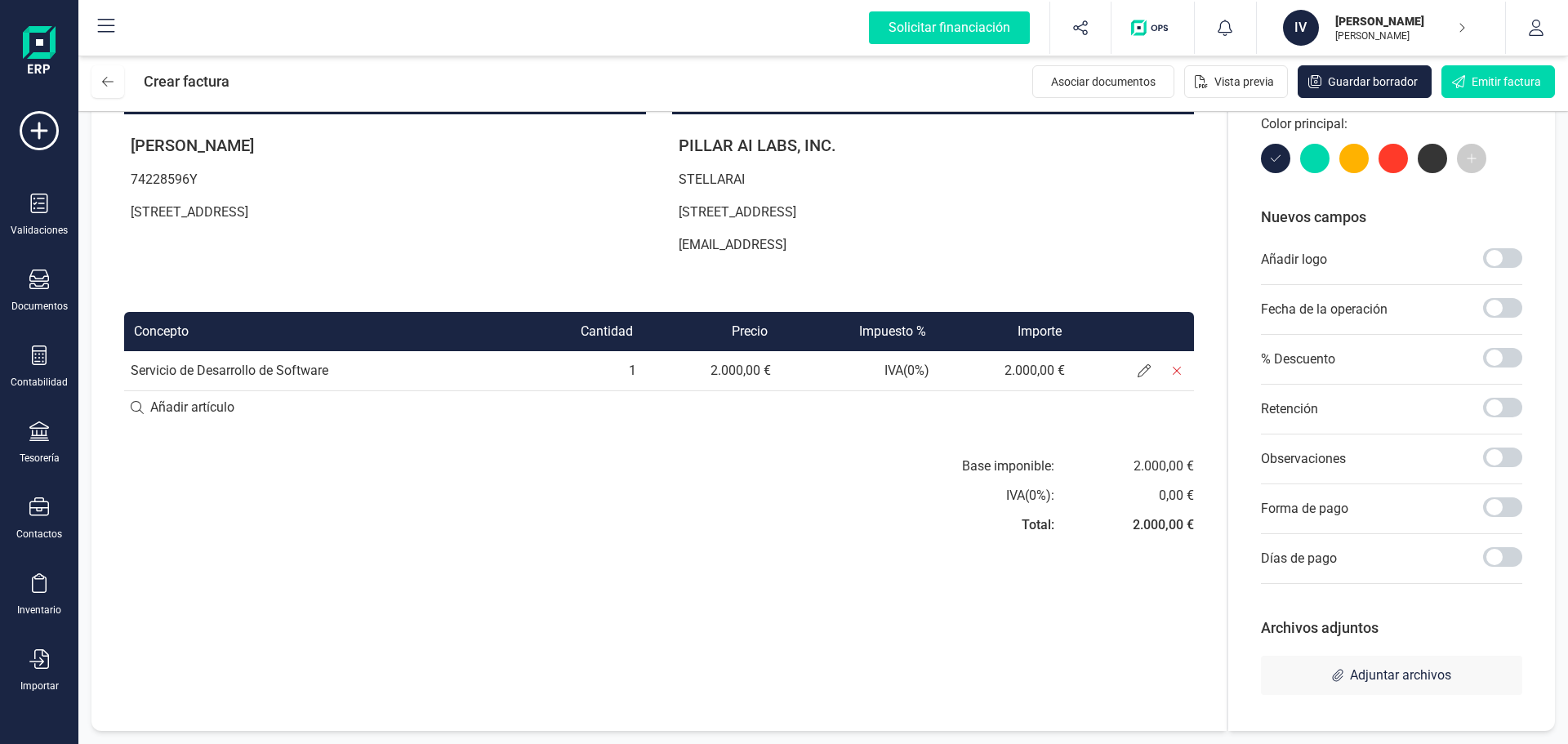
click at [743, 569] on div "Factura Serie : A A Fecha de emisión: 30/09/2025 Fecha de vencimiento: 30/09/20…" at bounding box center [658, 341] width 1135 height 781
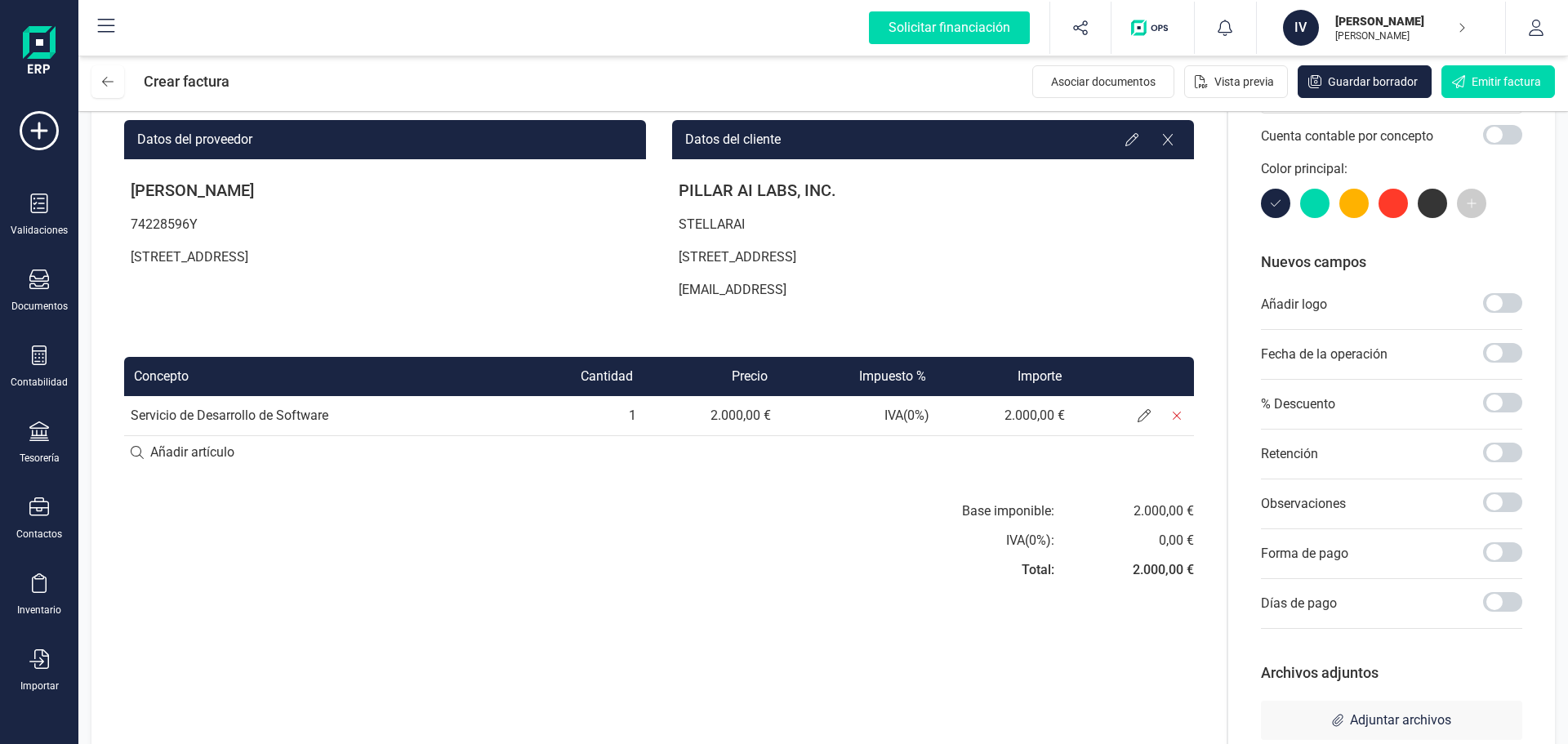
scroll to position [0, 0]
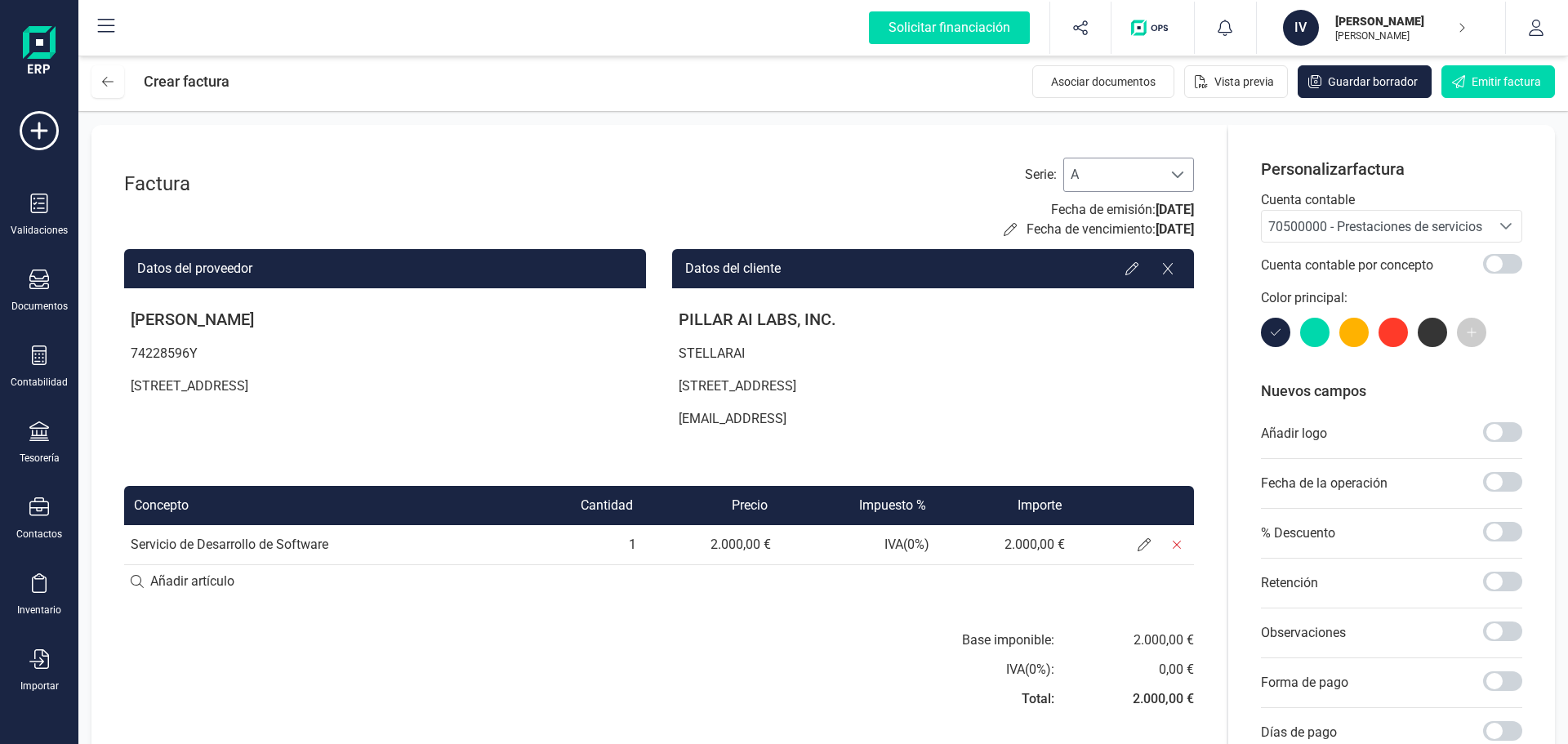
click at [1167, 173] on div at bounding box center [1177, 175] width 31 height 33
click at [1115, 274] on li "X" at bounding box center [1129, 267] width 131 height 33
click at [1089, 390] on p "[STREET_ADDRESS]" at bounding box center [932, 386] width 522 height 33
click at [1322, 220] on span "70500000 - Prestaciones de servicios" at bounding box center [1375, 227] width 214 height 15
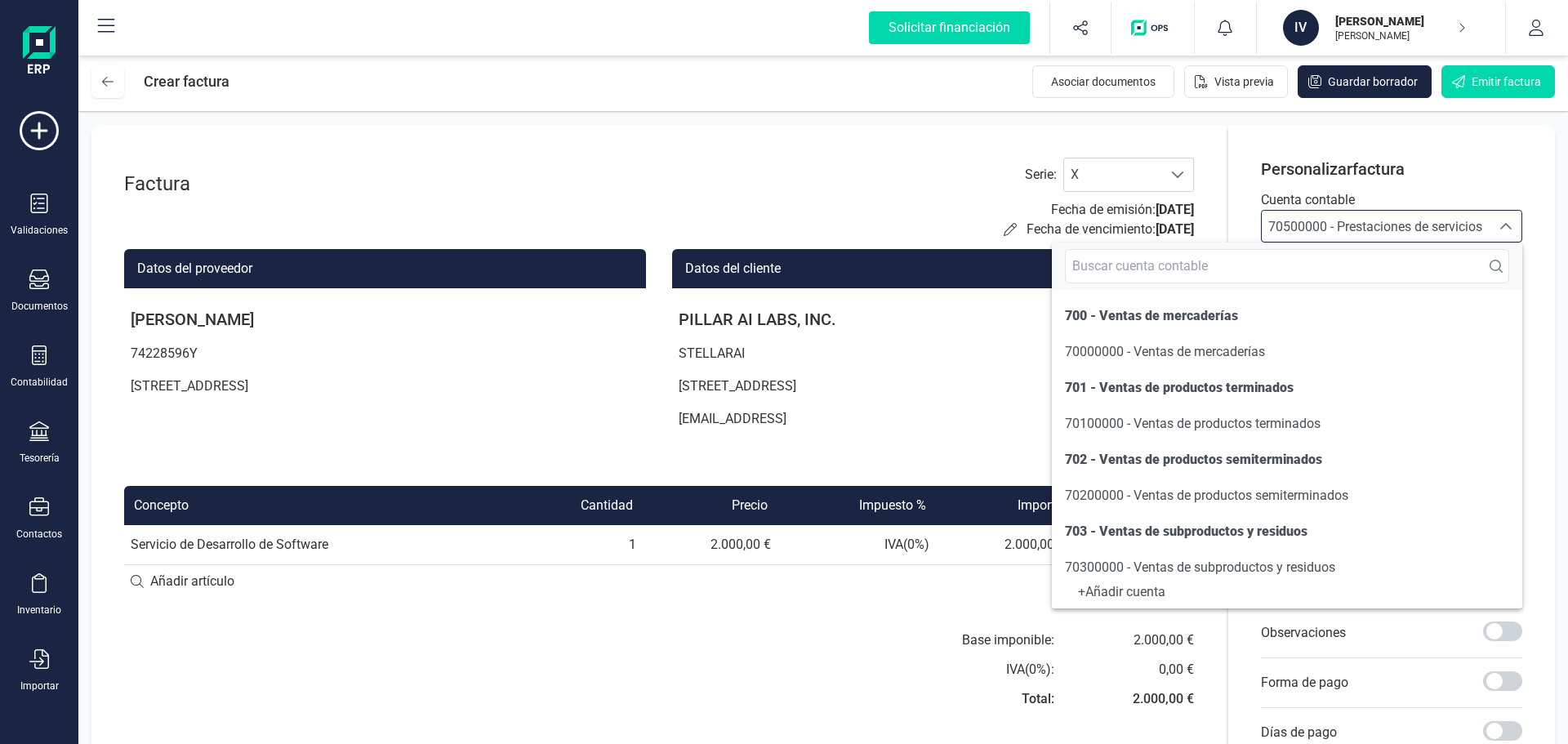
scroll to position [152, 0]
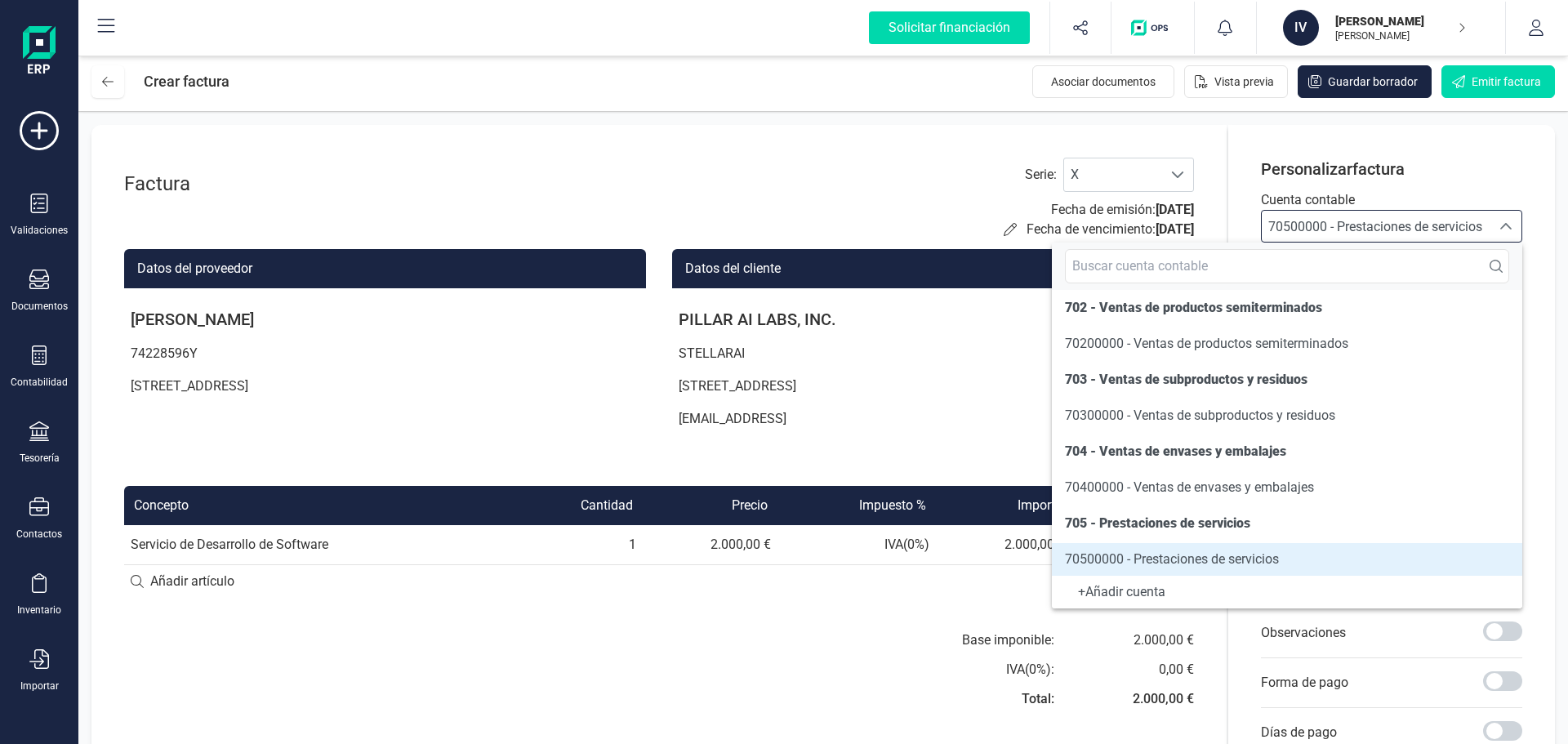
click at [1322, 220] on span "70500000 - Prestaciones de servicios" at bounding box center [1375, 227] width 214 height 15
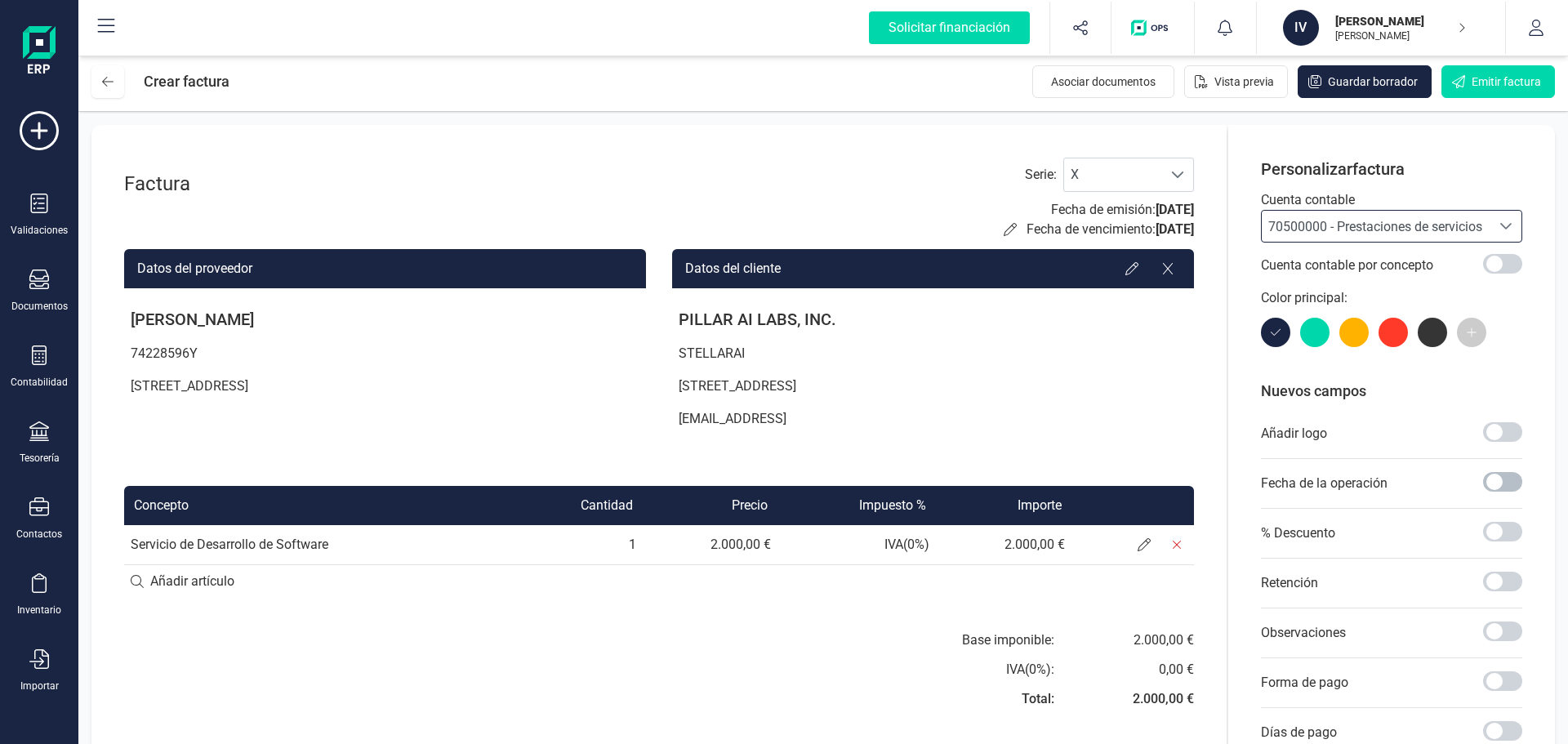
click at [1504, 490] on span at bounding box center [1502, 482] width 39 height 19
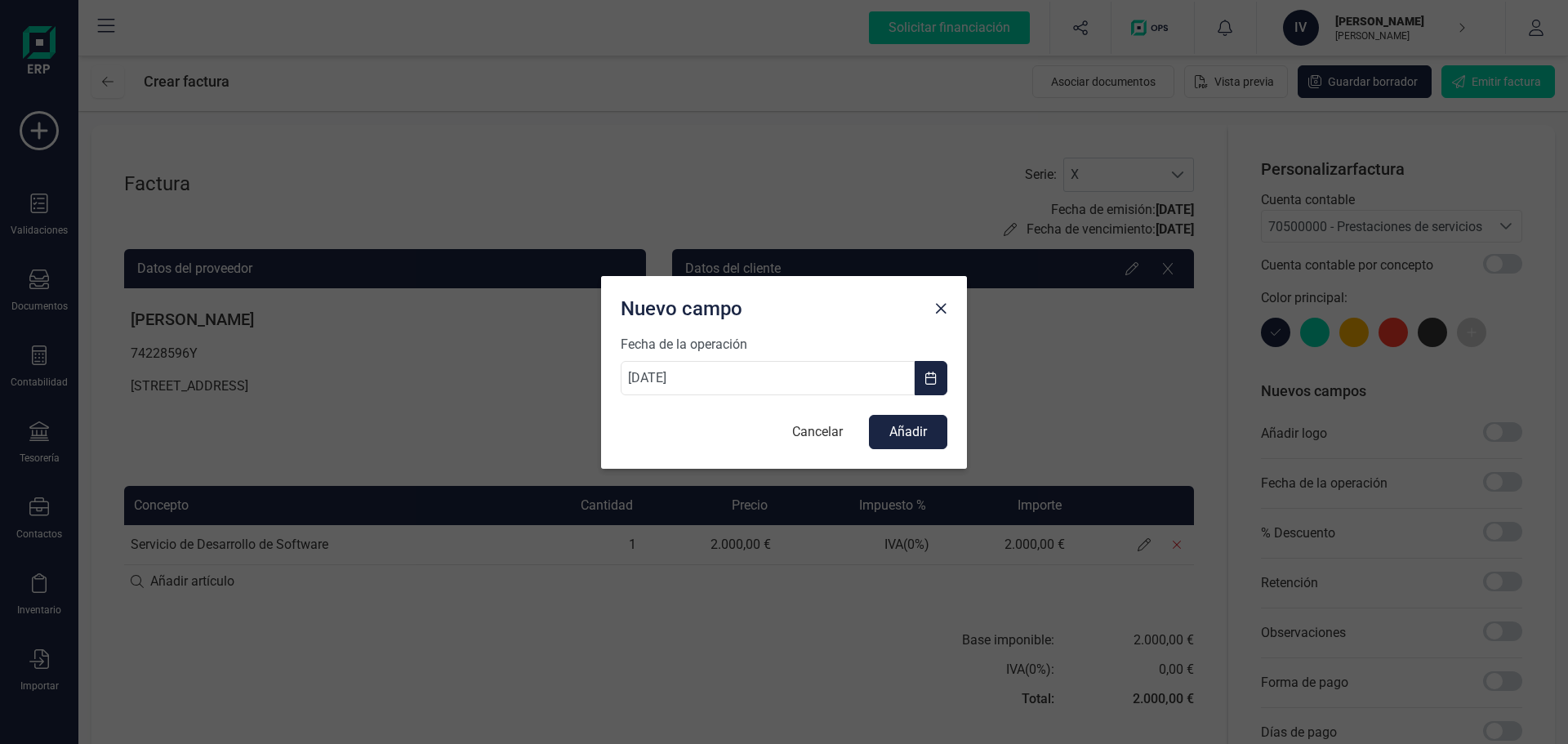
click at [958, 310] on div "Nuevo campo" at bounding box center [784, 305] width 366 height 59
click at [950, 314] on button "Close" at bounding box center [940, 309] width 26 height 26
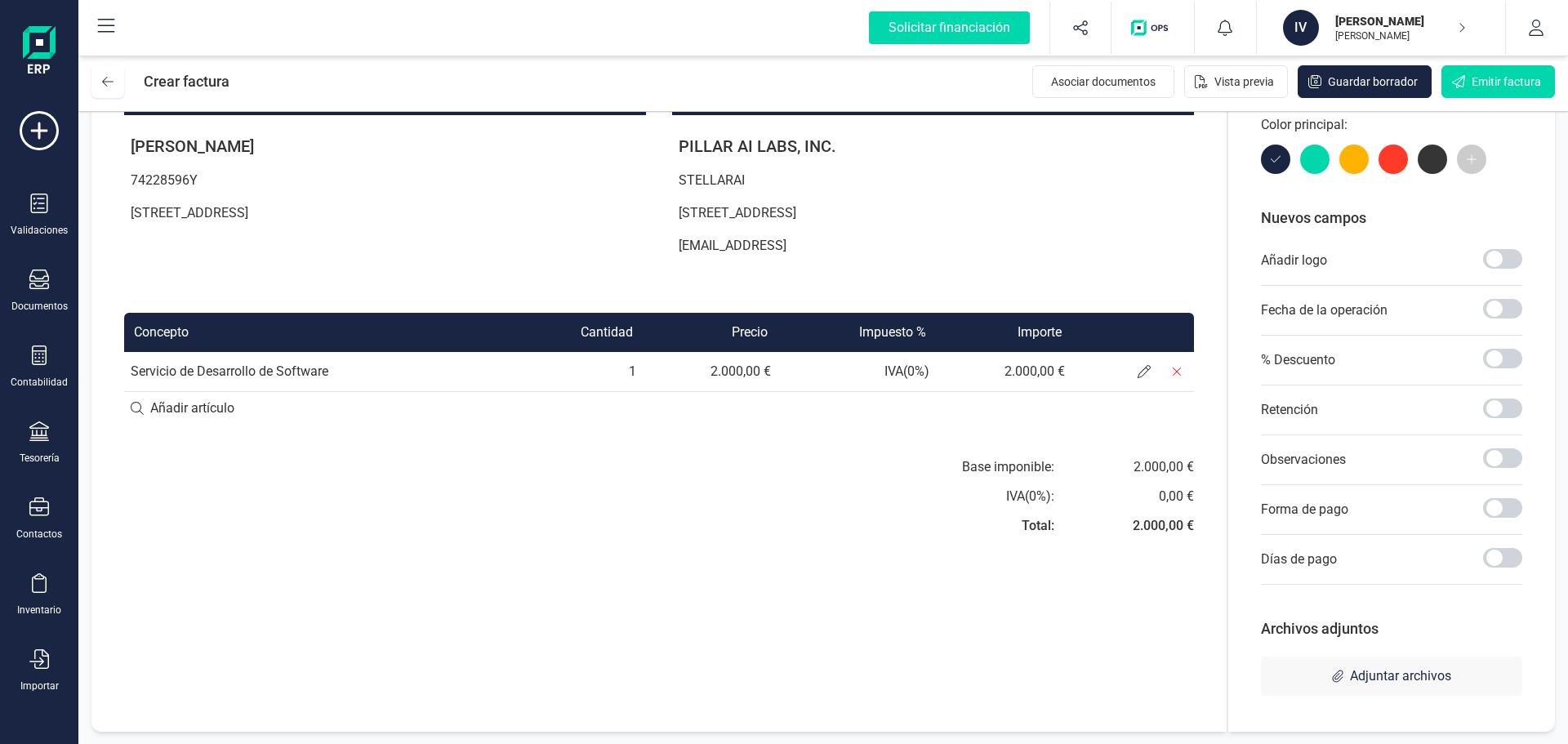
scroll to position [174, 0]
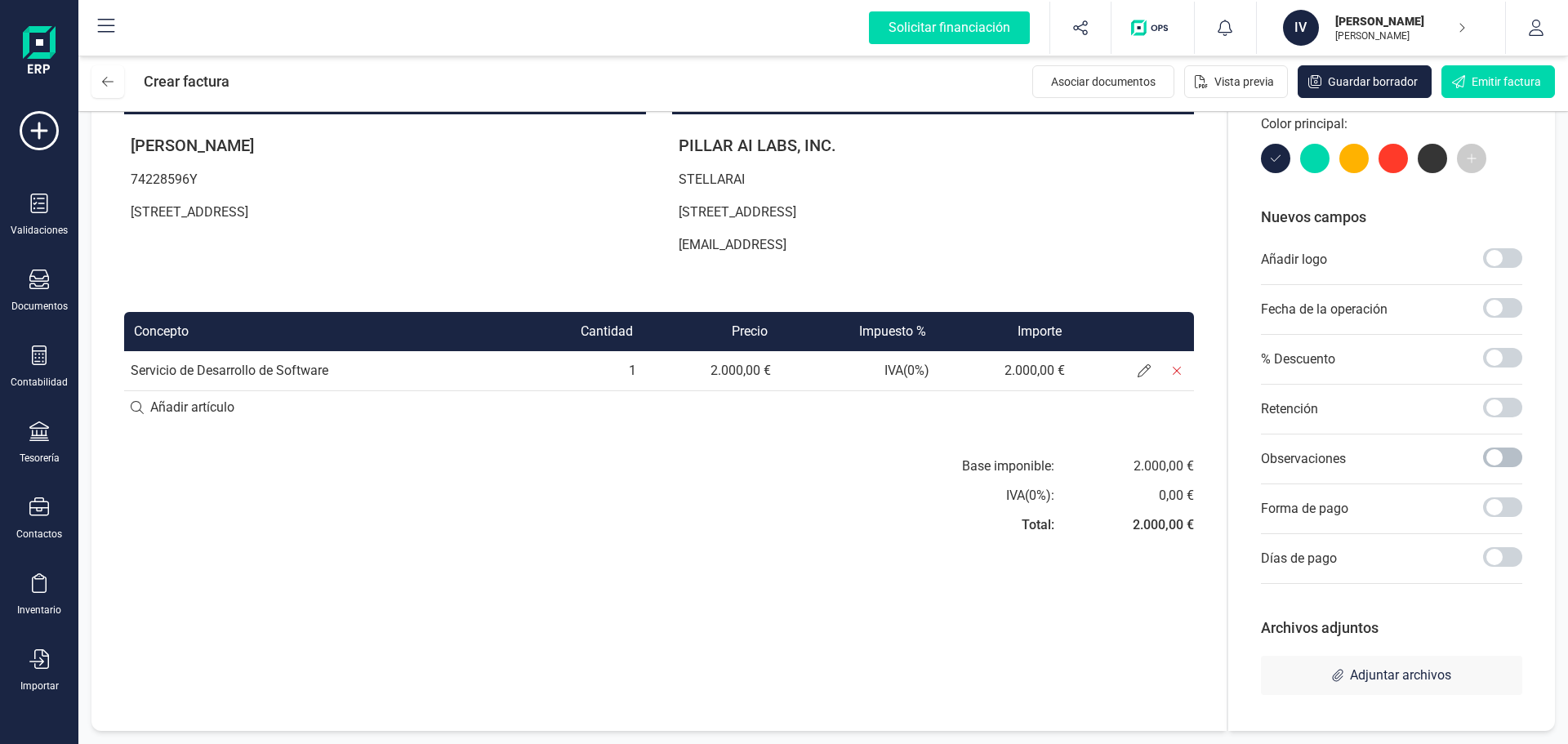
click at [1488, 460] on span at bounding box center [1502, 458] width 39 height 19
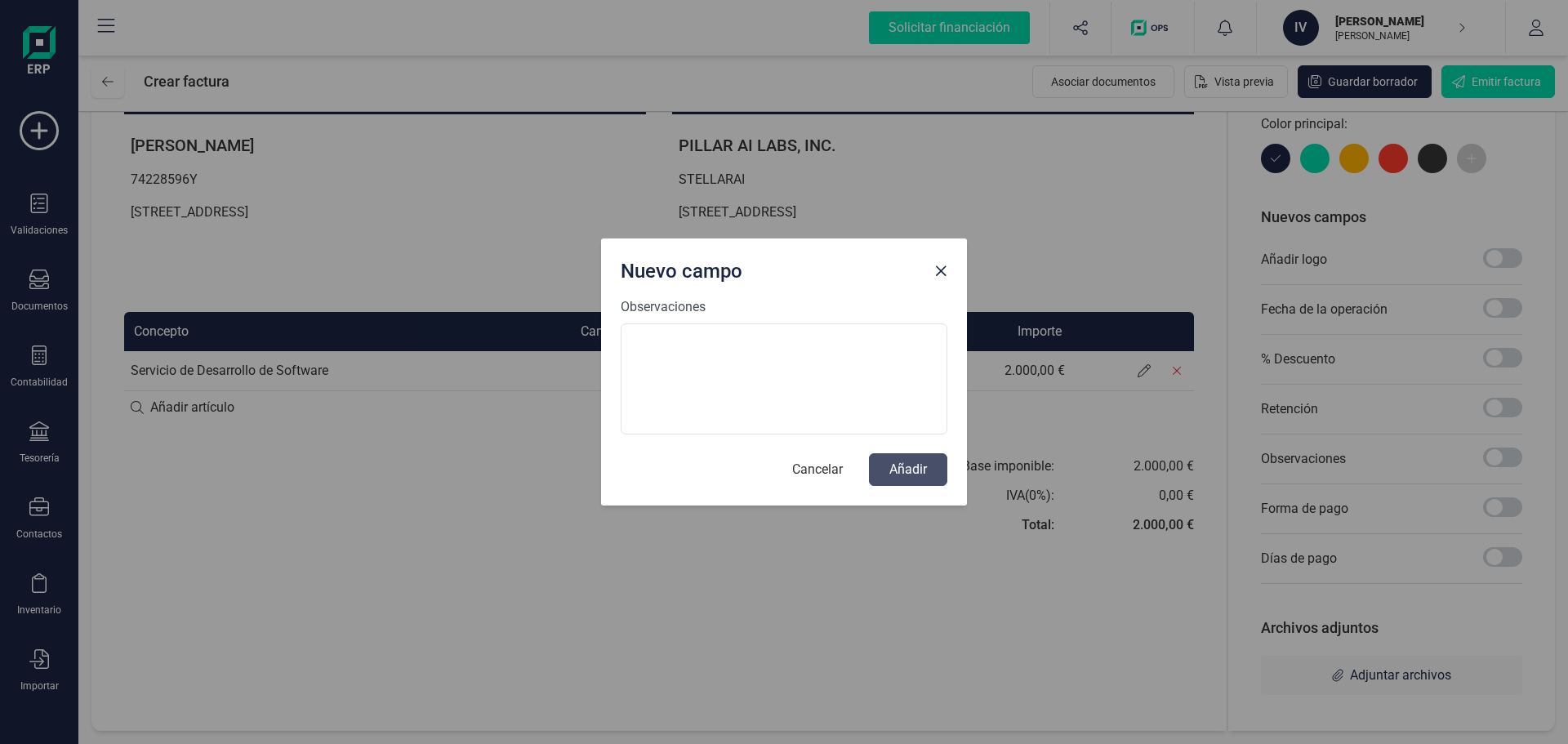
click at [951, 282] on div at bounding box center [940, 268] width 26 height 33
click at [949, 276] on button "Close" at bounding box center [940, 271] width 26 height 26
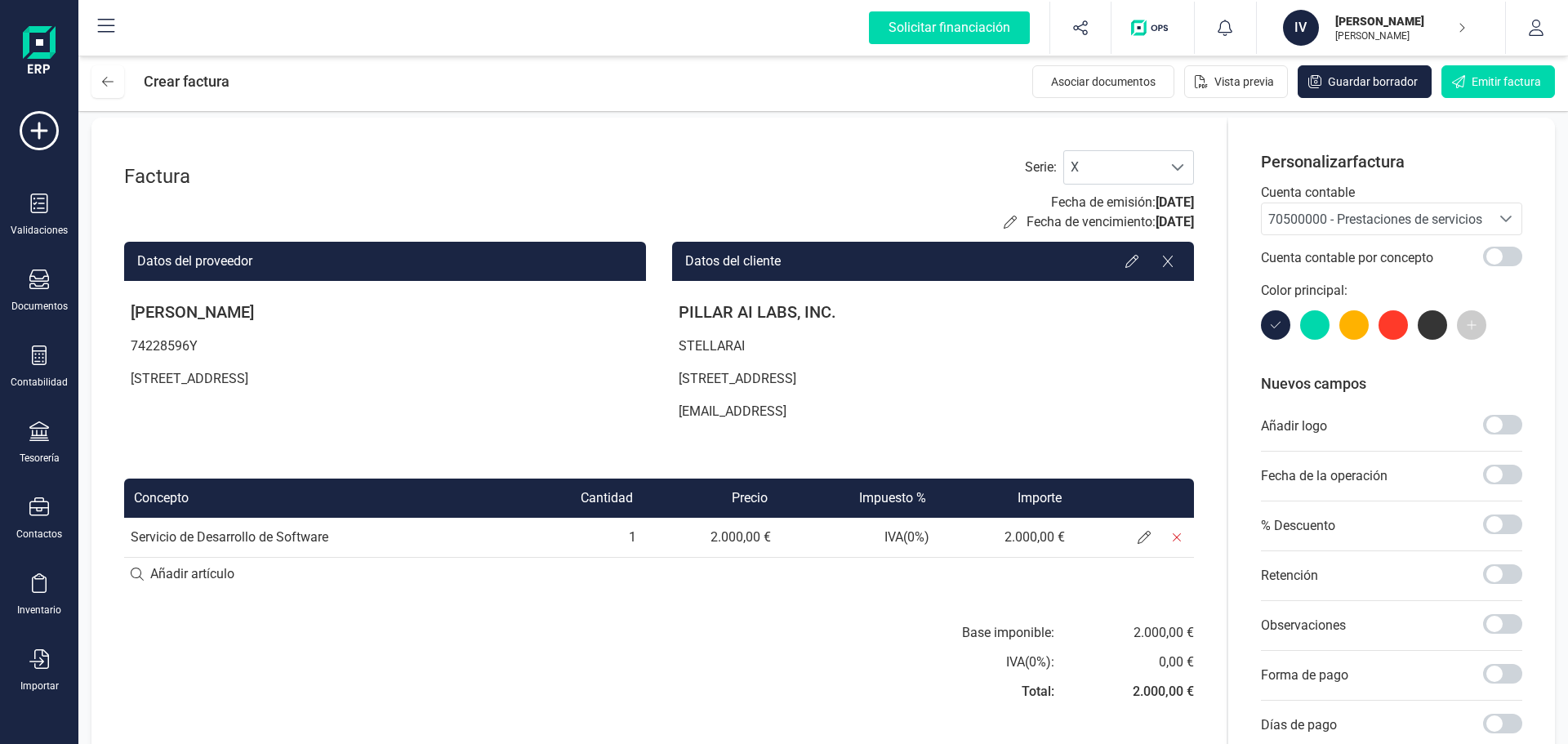
scroll to position [0, 0]
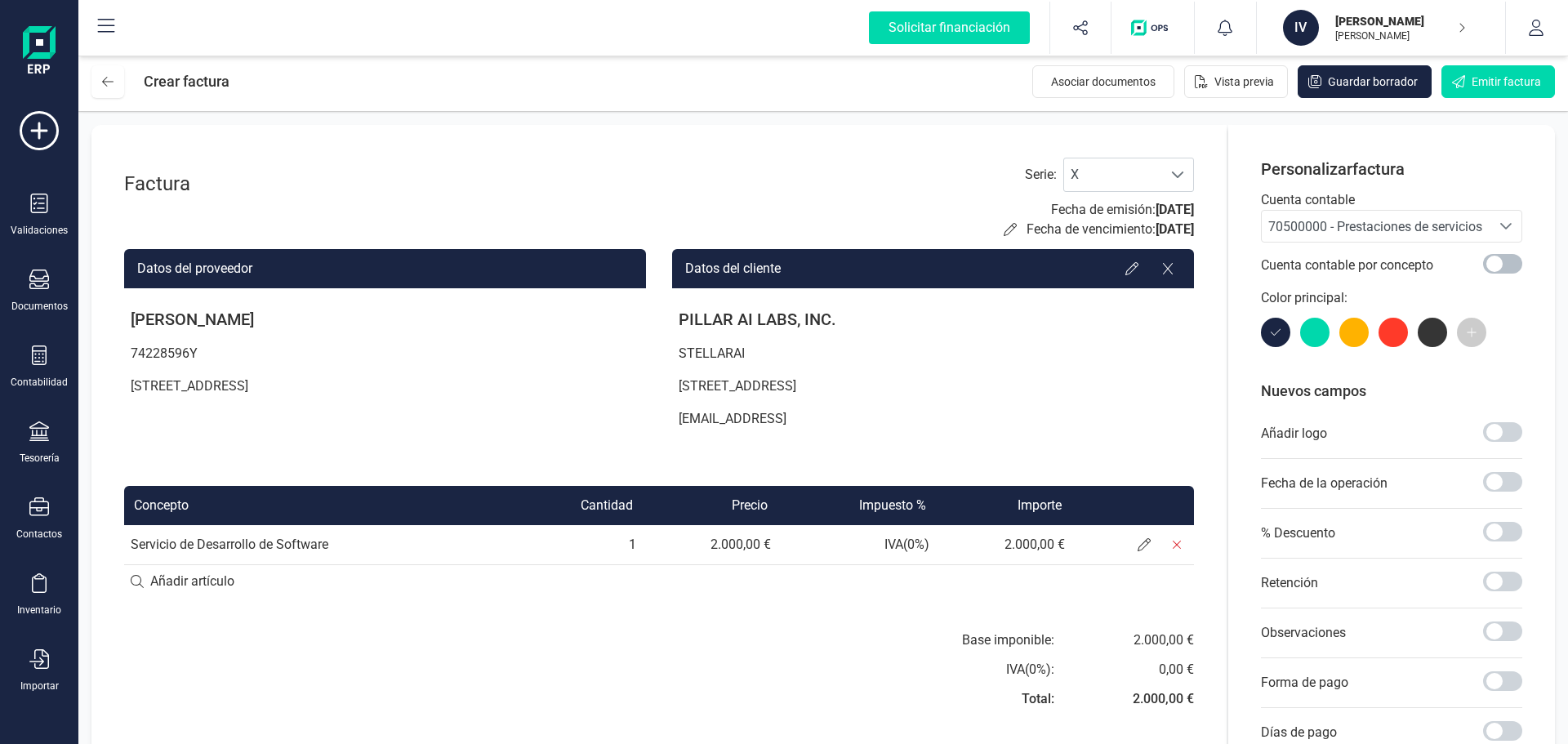
click at [1499, 257] on span at bounding box center [1502, 263] width 39 height 19
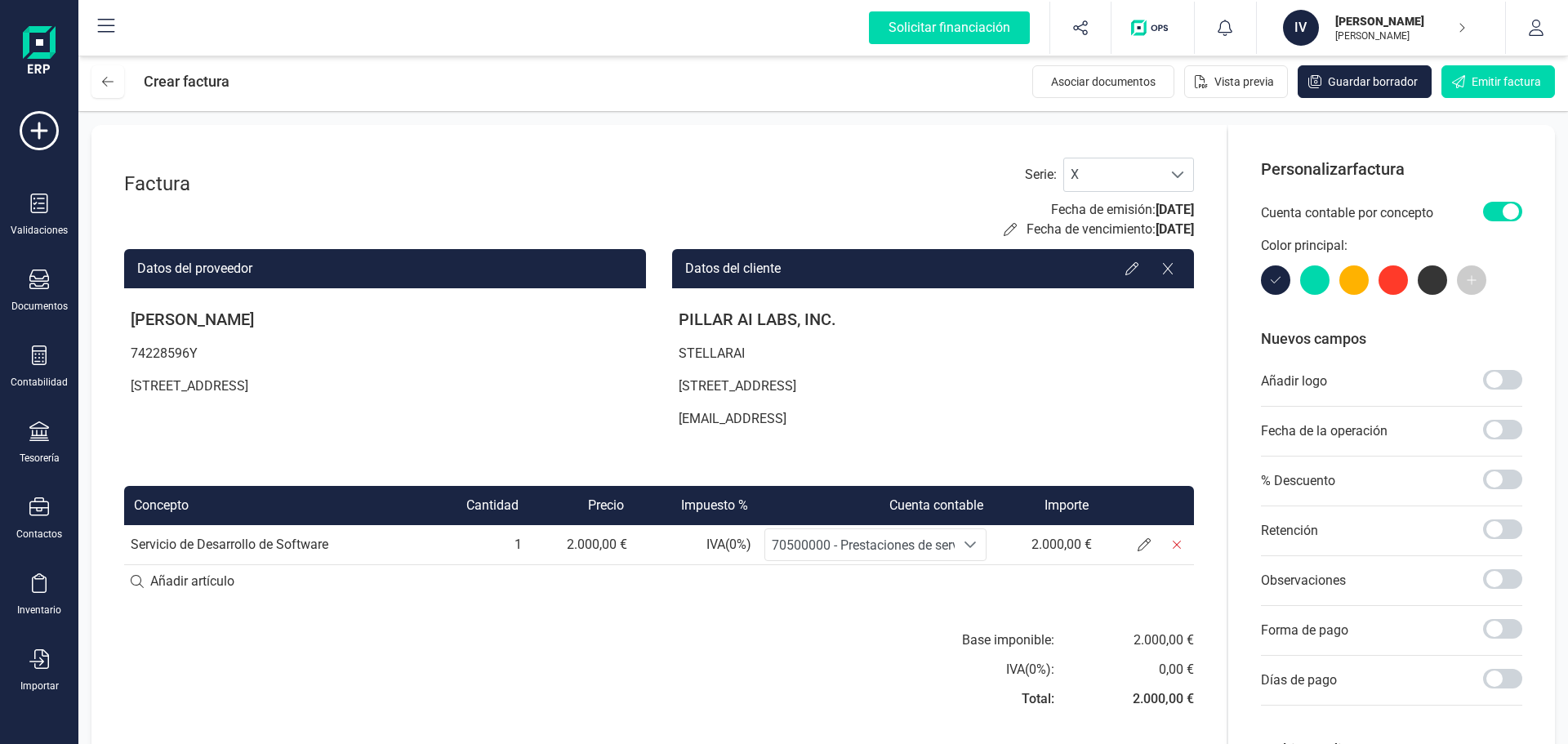
click at [1520, 199] on div "Cuenta contable por concepto" at bounding box center [1391, 213] width 261 height 46
click at [1516, 211] on span at bounding box center [1502, 211] width 39 height 19
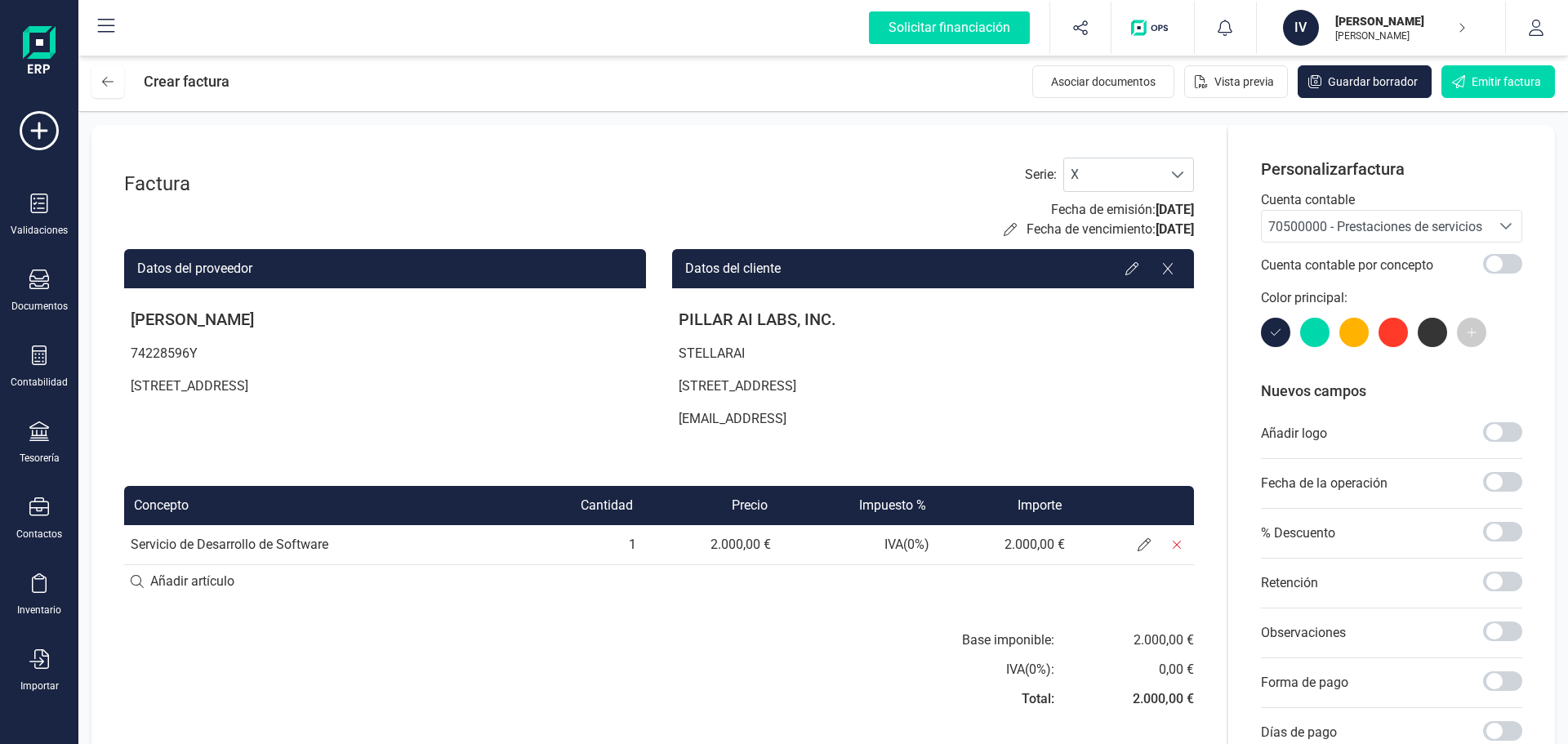
click at [894, 399] on p "[STREET_ADDRESS]" at bounding box center [932, 386] width 522 height 33
click at [1138, 257] on div at bounding box center [1131, 268] width 26 height 26
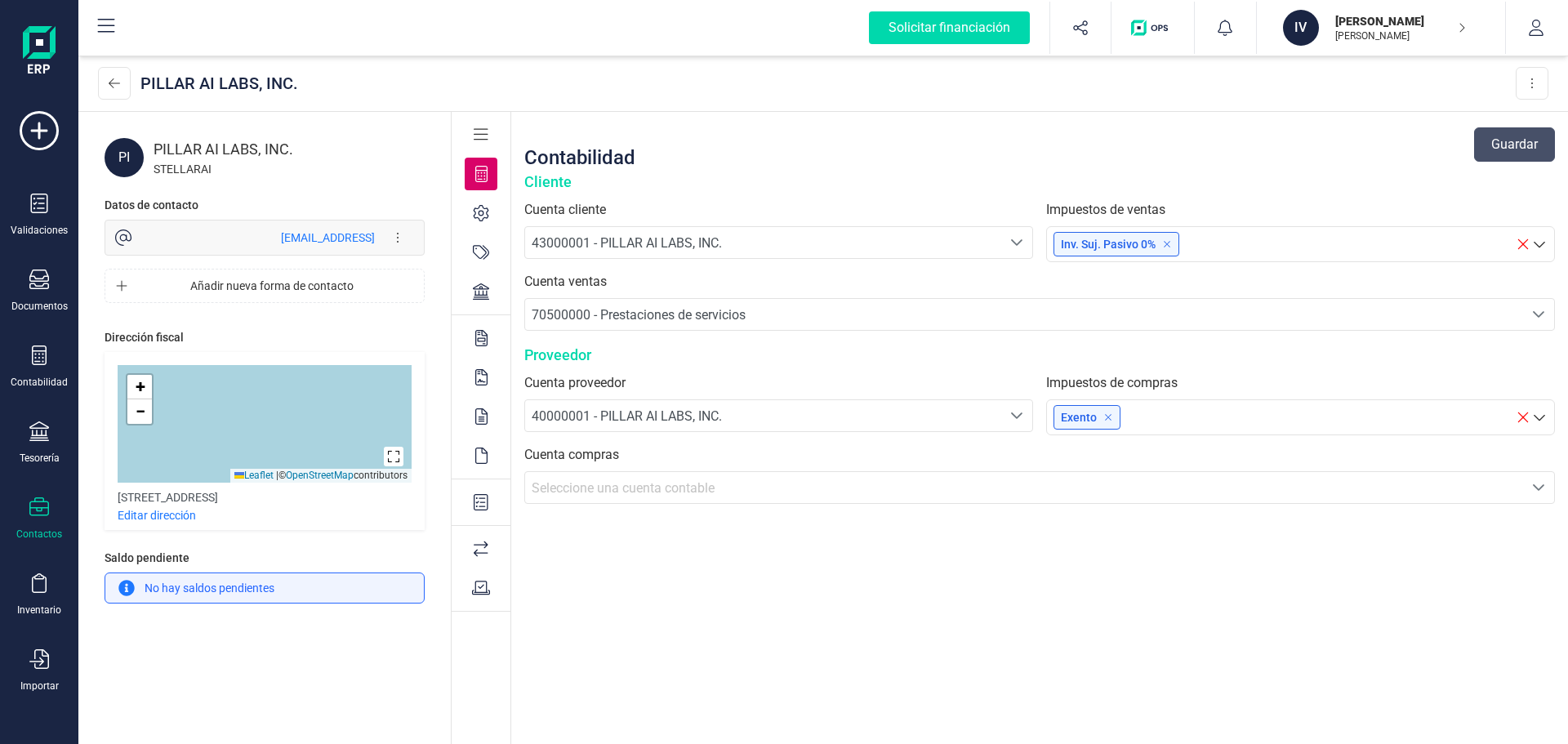
click at [481, 222] on div at bounding box center [481, 213] width 33 height 33
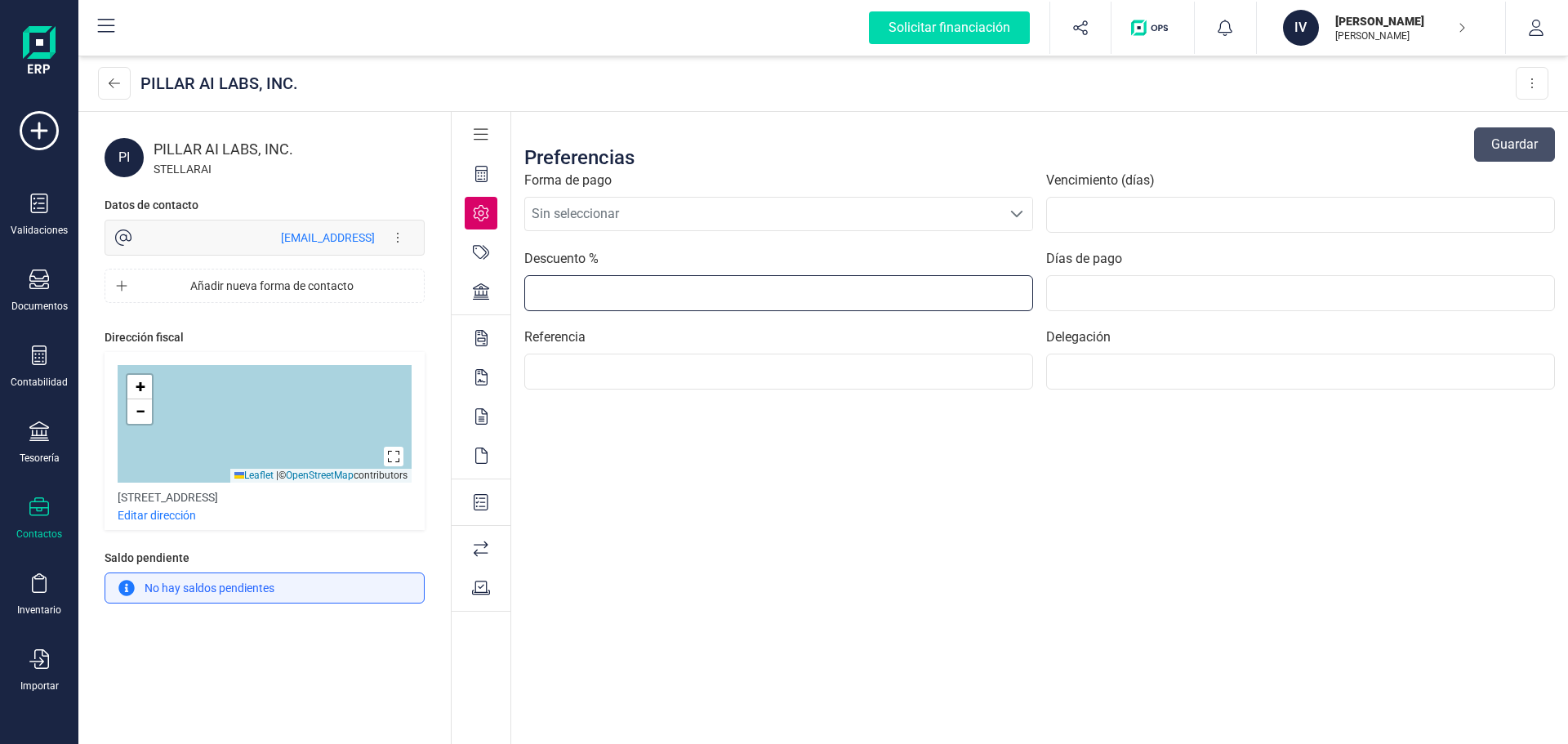
click at [719, 284] on input "text" at bounding box center [778, 292] width 508 height 36
click at [722, 210] on span "Sin seleccionar" at bounding box center [762, 214] width 476 height 33
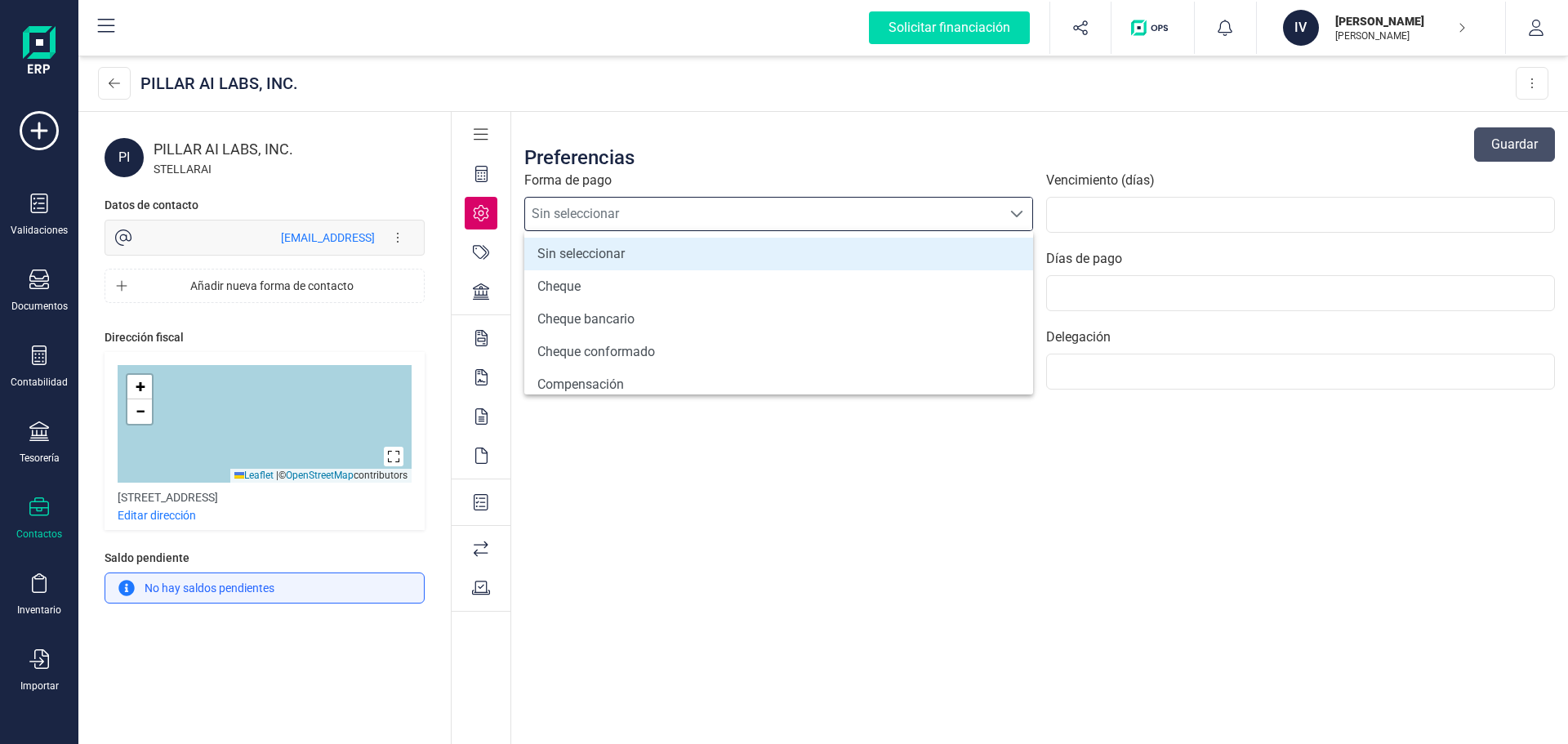
scroll to position [18, 0]
click at [722, 210] on span "Sin seleccionar" at bounding box center [762, 214] width 476 height 33
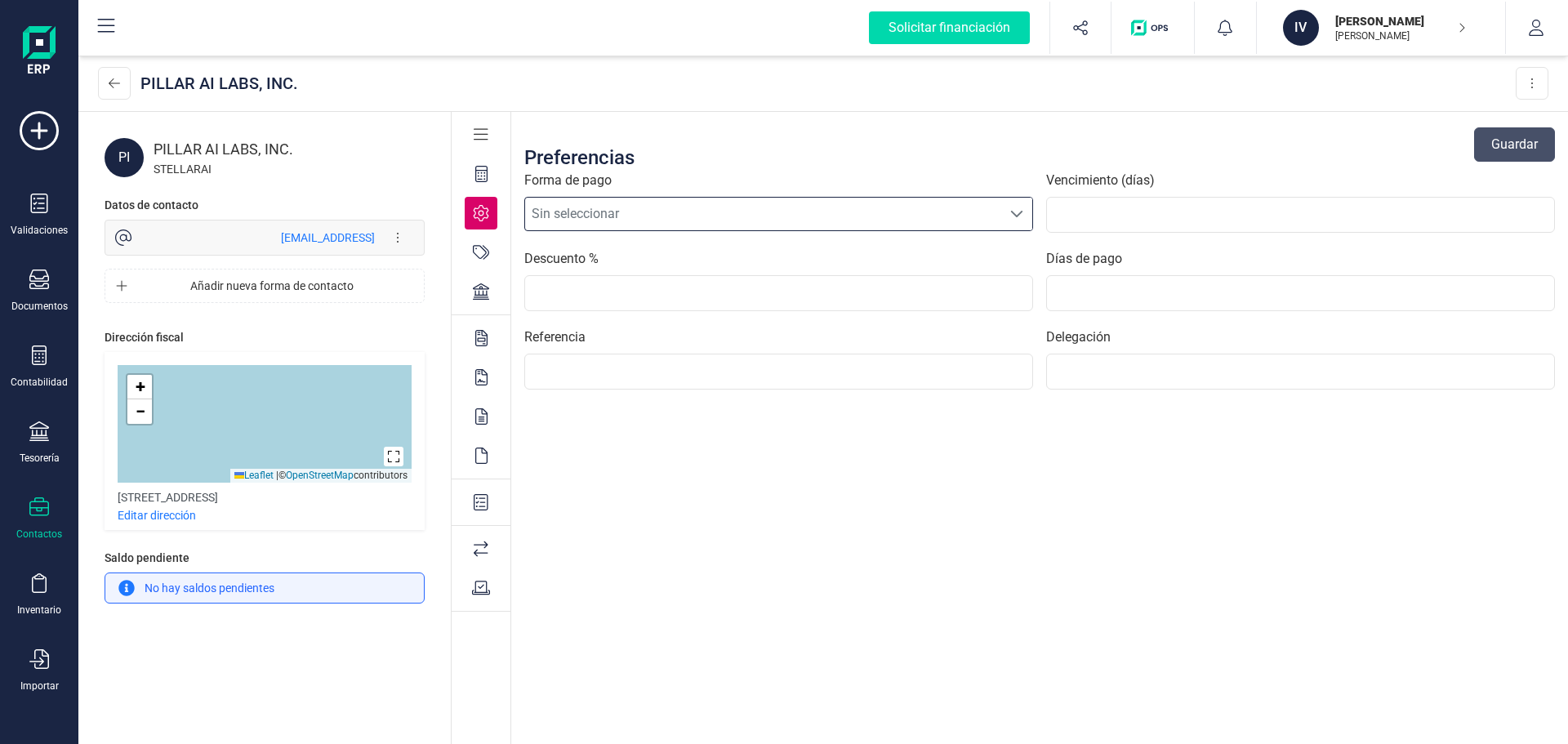
click at [1042, 200] on section "Forma de pago Sin seleccionar Sin seleccionar Vencimiento (días)" at bounding box center [1040, 202] width 1031 height 62
click at [481, 249] on icon at bounding box center [480, 252] width 16 height 16
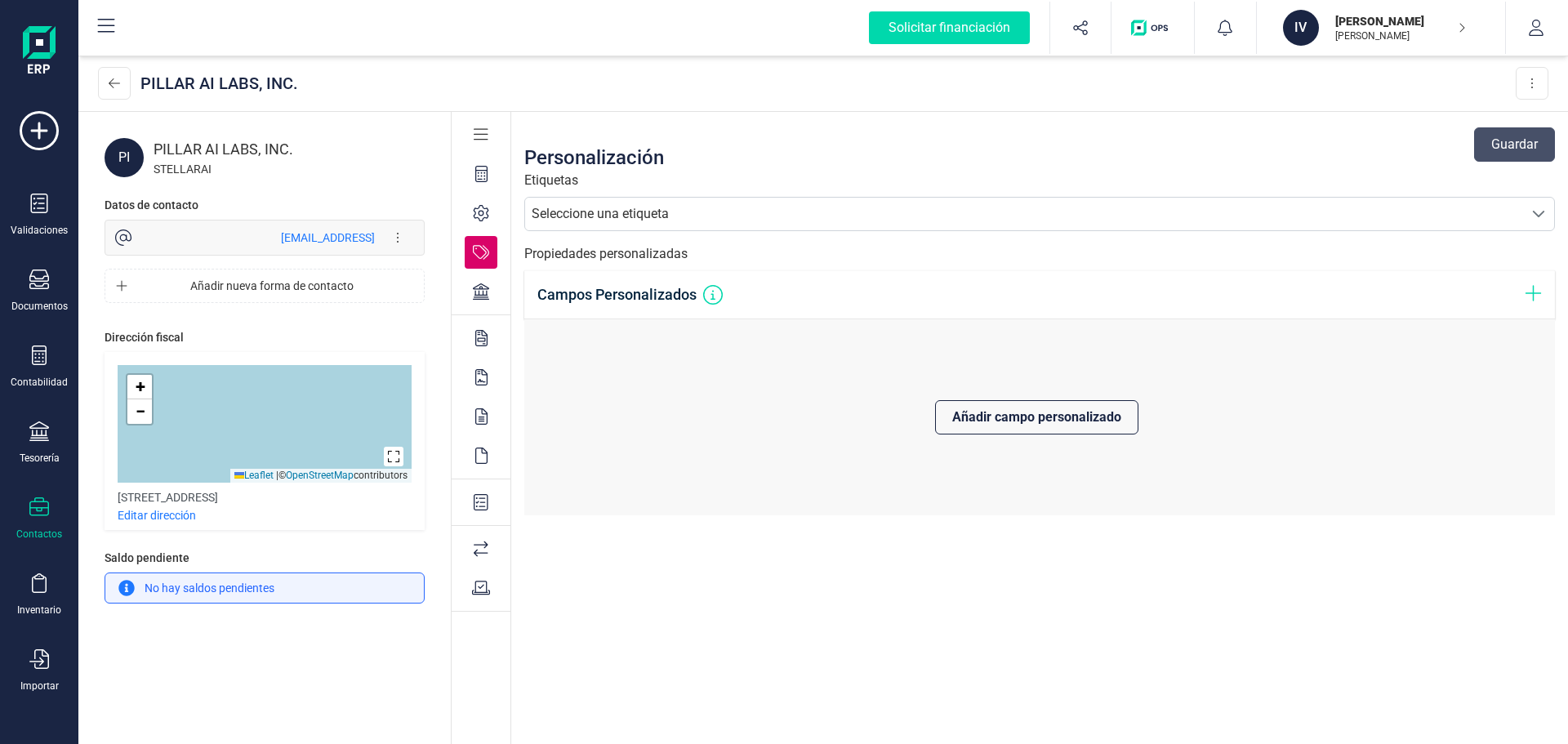
click at [802, 230] on div "Seleccione una etiqueta" at bounding box center [1023, 214] width 998 height 33
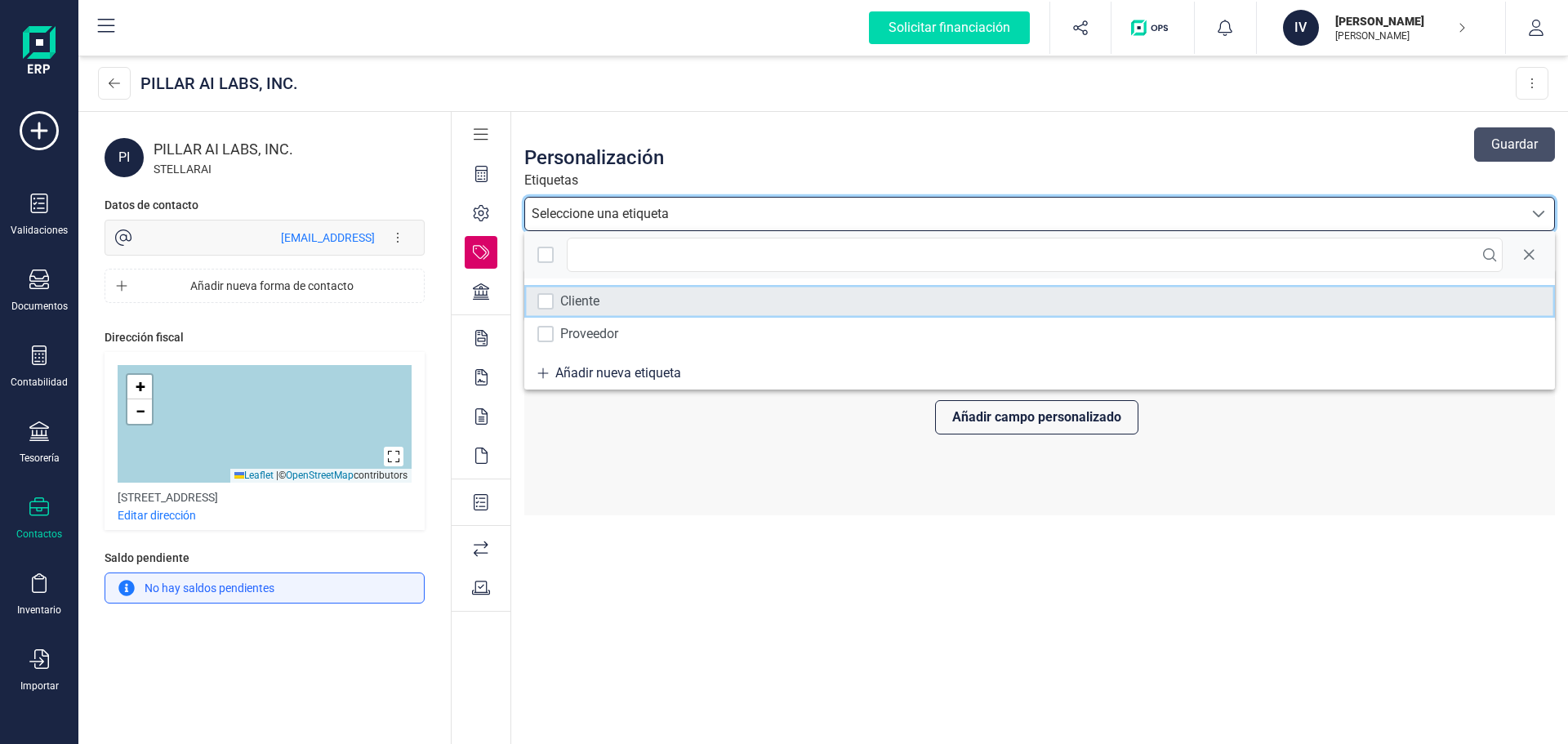
click at [594, 305] on div "Cliente" at bounding box center [579, 301] width 39 height 19
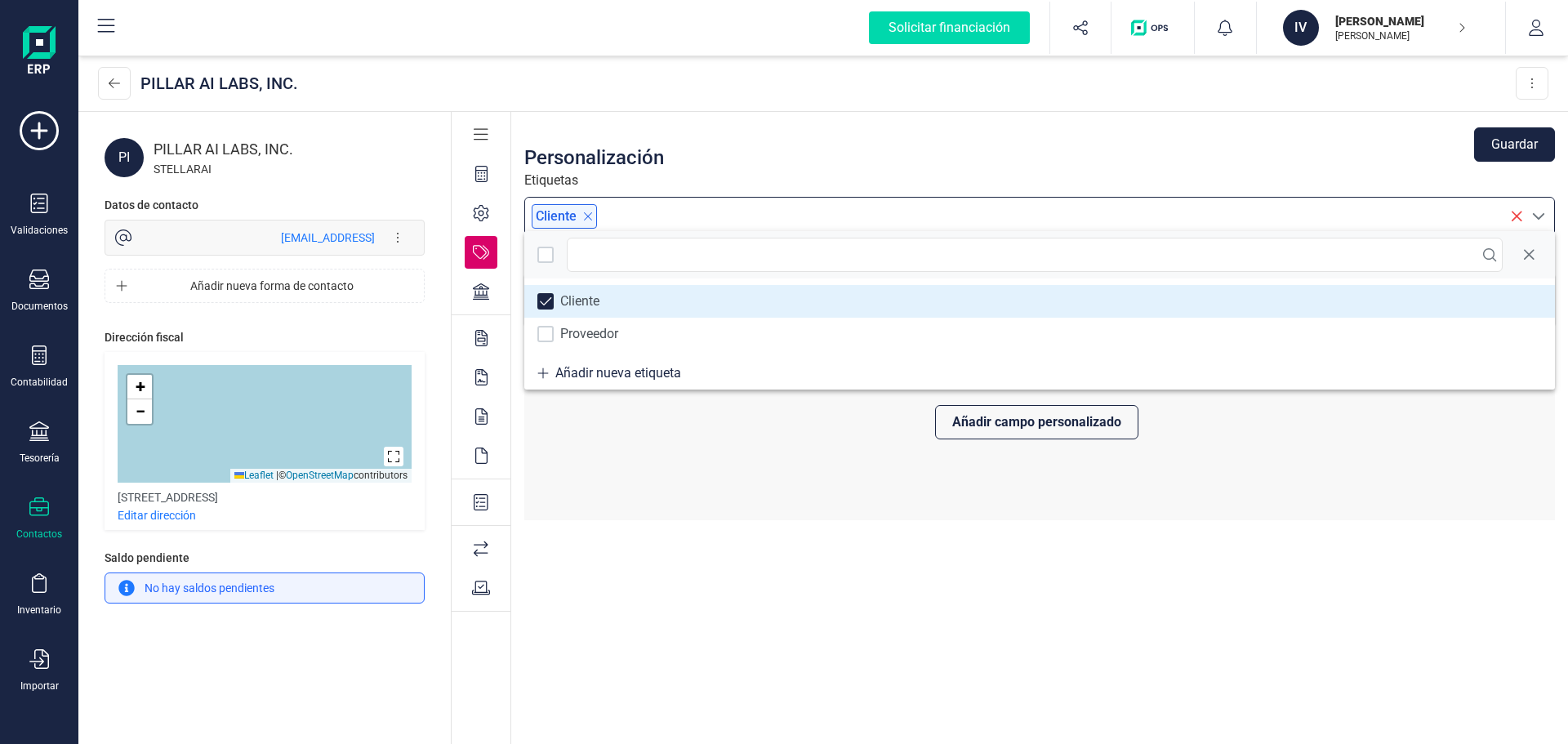
click at [809, 656] on div "Personalización Guardar Etiquetas Cliente Propiedades personalizadas Campos Per…" at bounding box center [1040, 429] width 1057 height 634
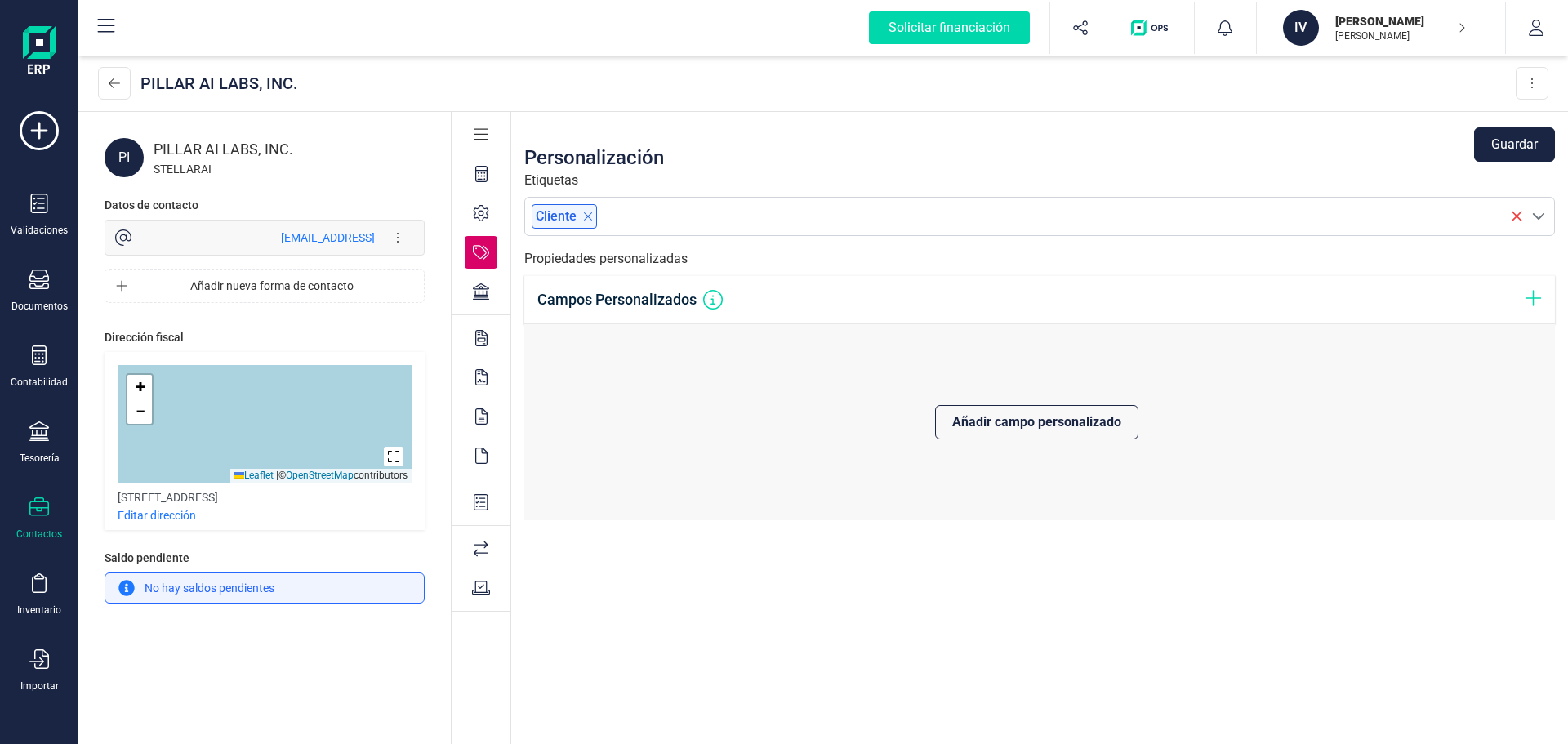
click at [483, 285] on icon at bounding box center [480, 291] width 16 height 16
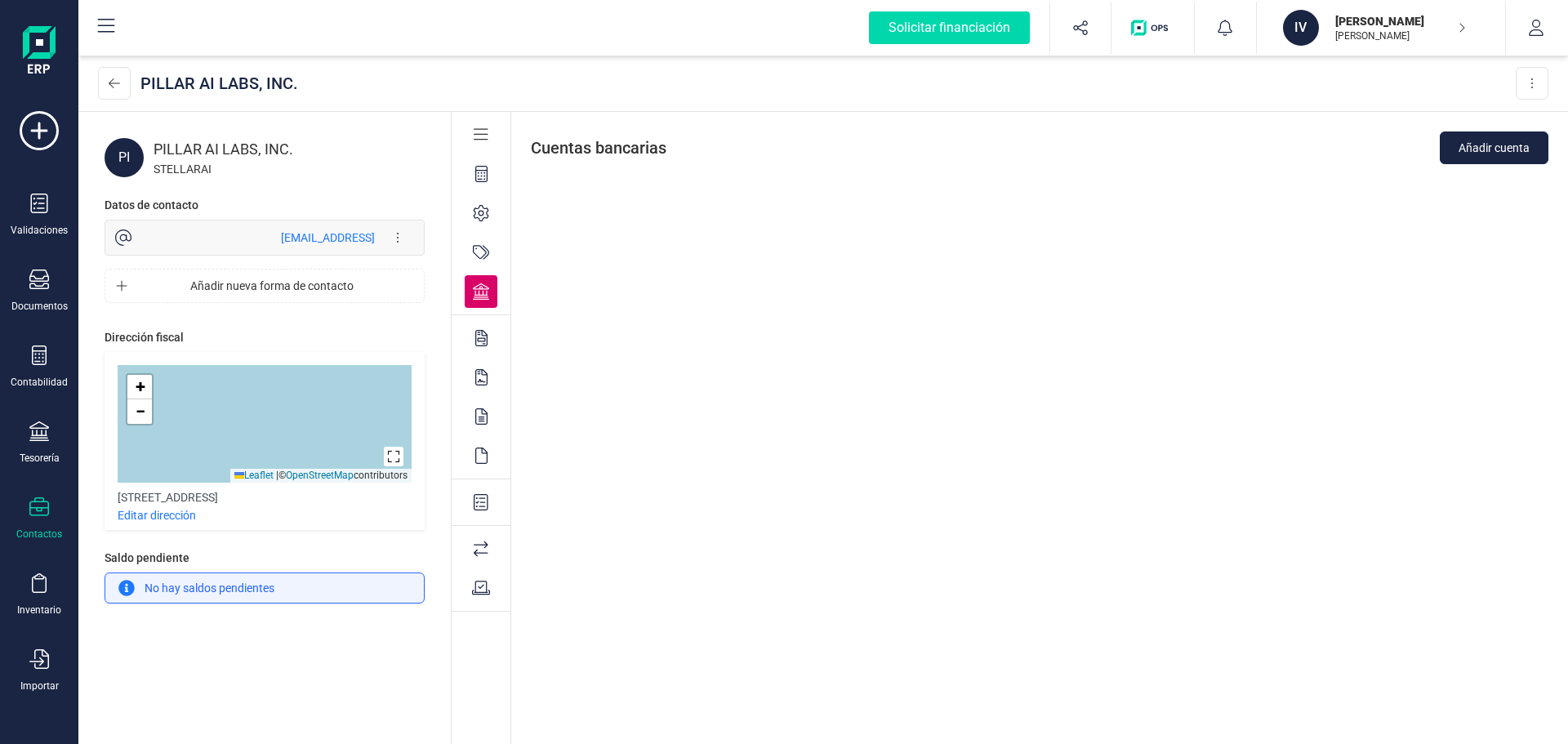
click at [486, 326] on div at bounding box center [481, 338] width 33 height 33
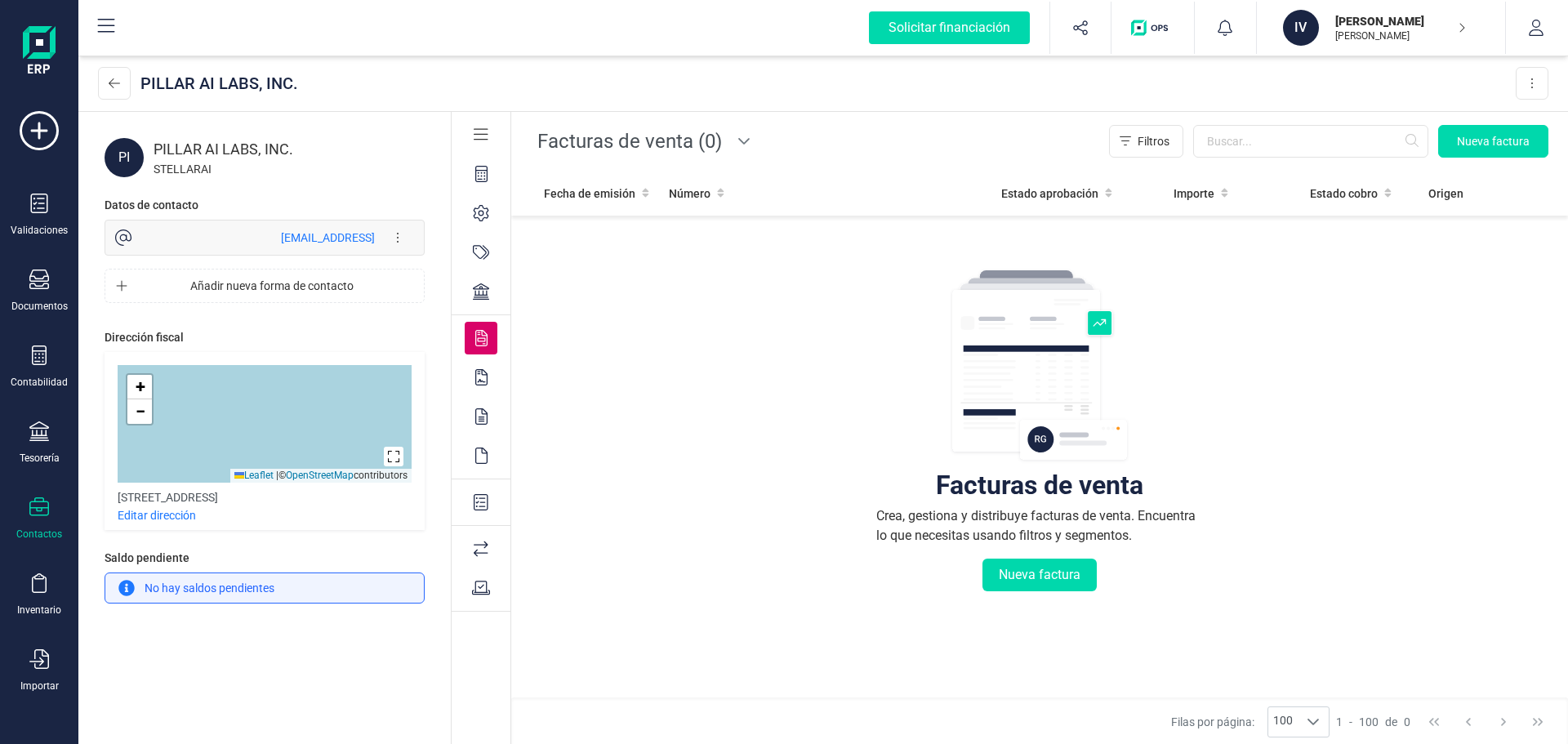
click at [476, 386] on div at bounding box center [481, 378] width 33 height 33
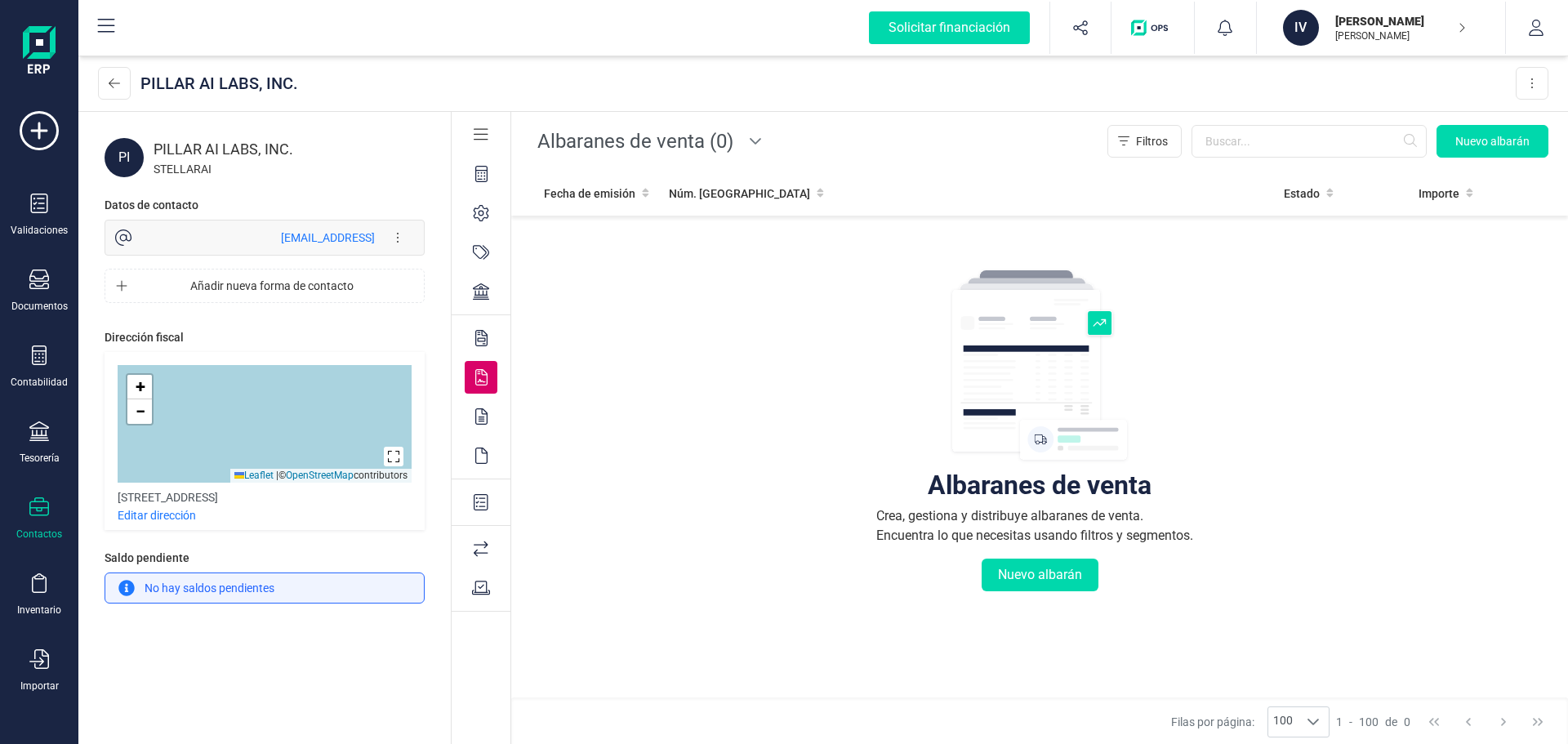
click at [484, 416] on icon at bounding box center [481, 416] width 12 height 16
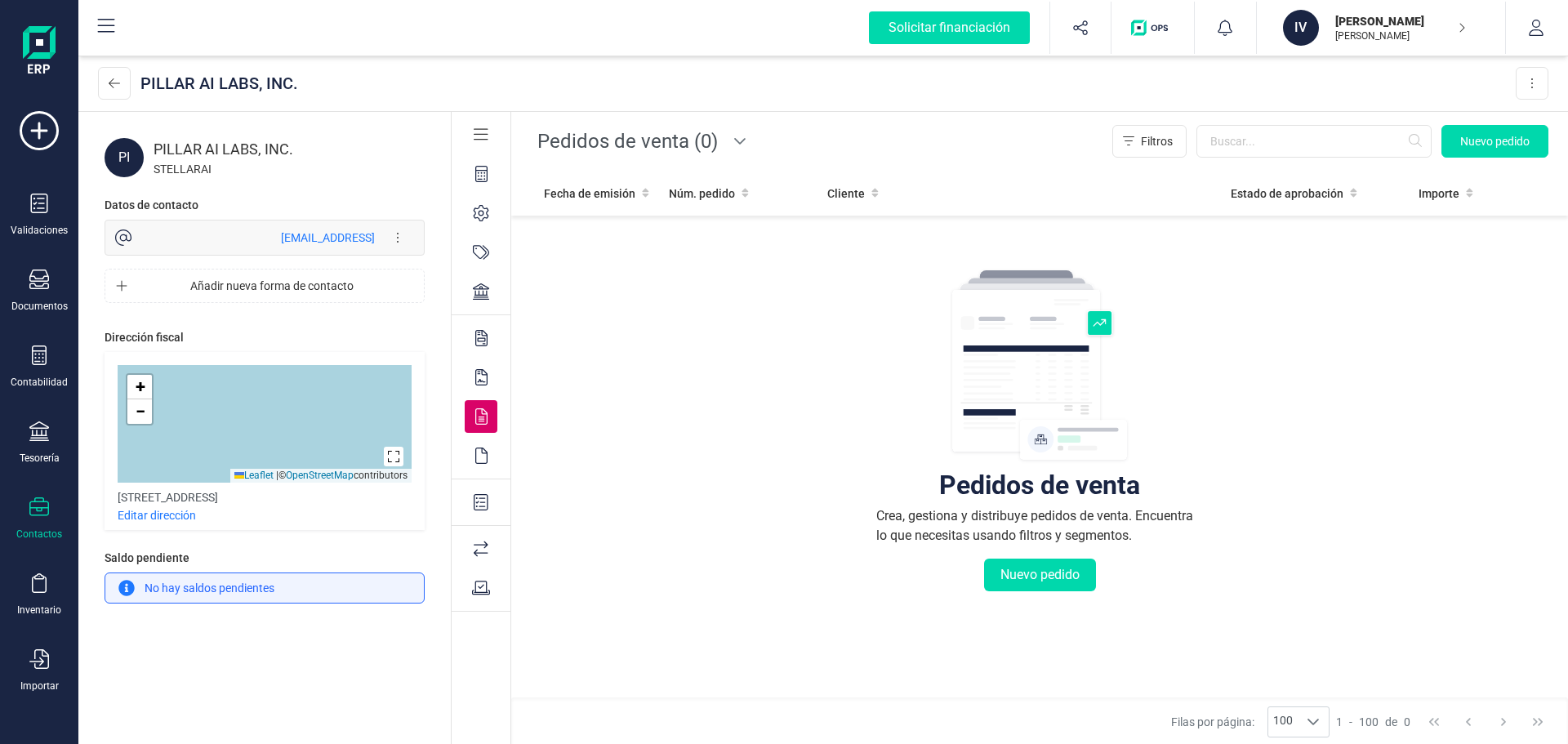
click at [486, 453] on icon at bounding box center [481, 456] width 12 height 16
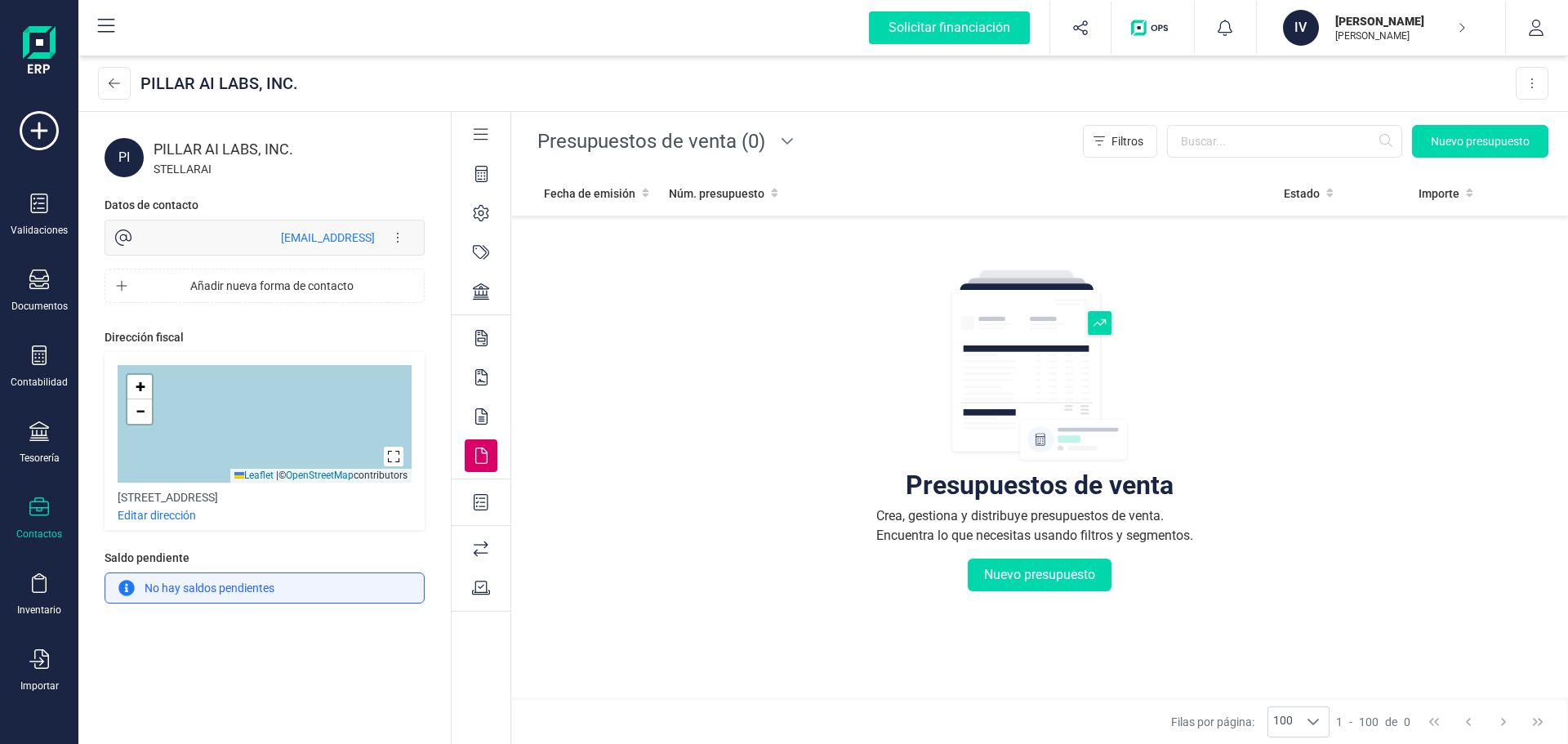
click at [480, 512] on div at bounding box center [481, 503] width 33 height 33
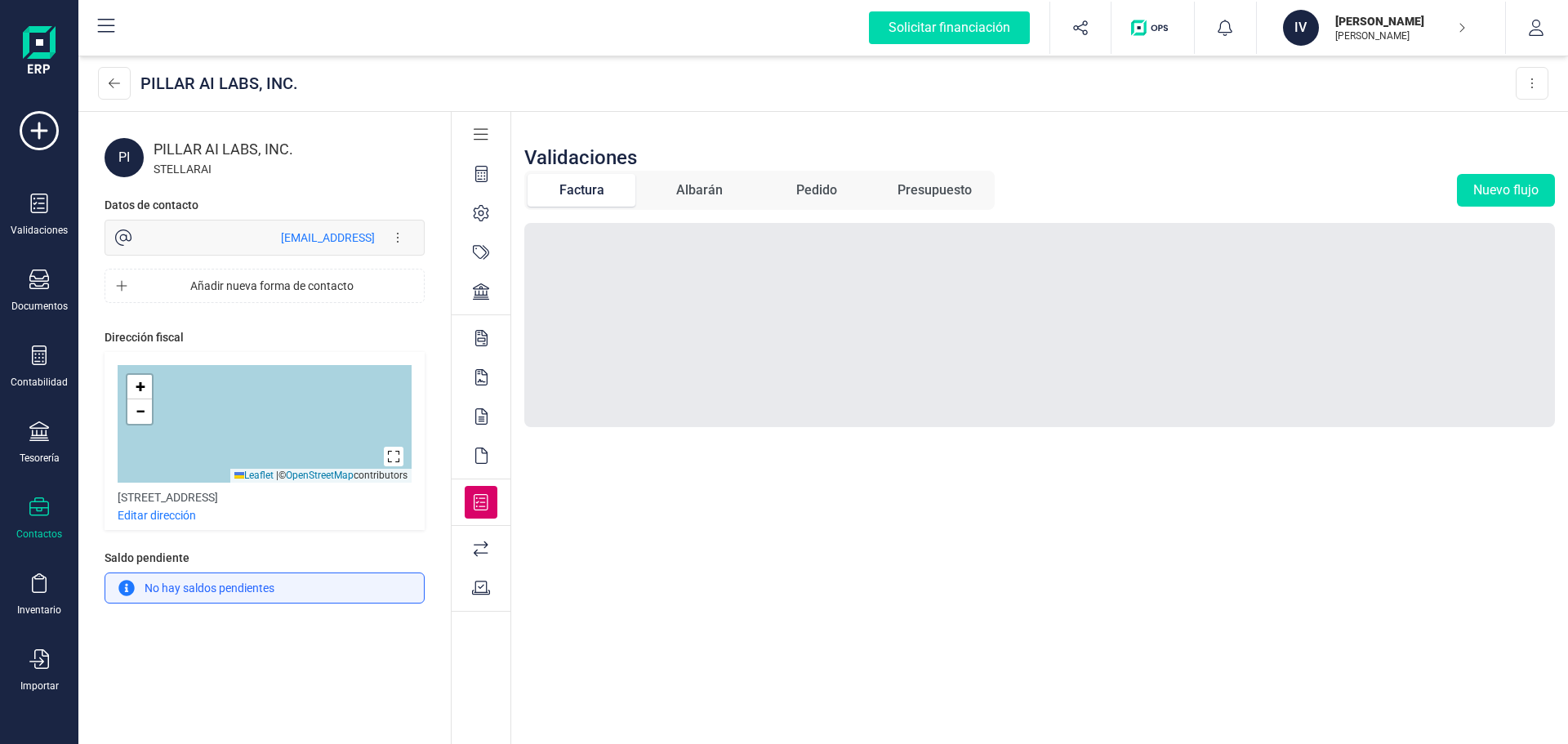
click at [484, 548] on icon at bounding box center [480, 549] width 14 height 15
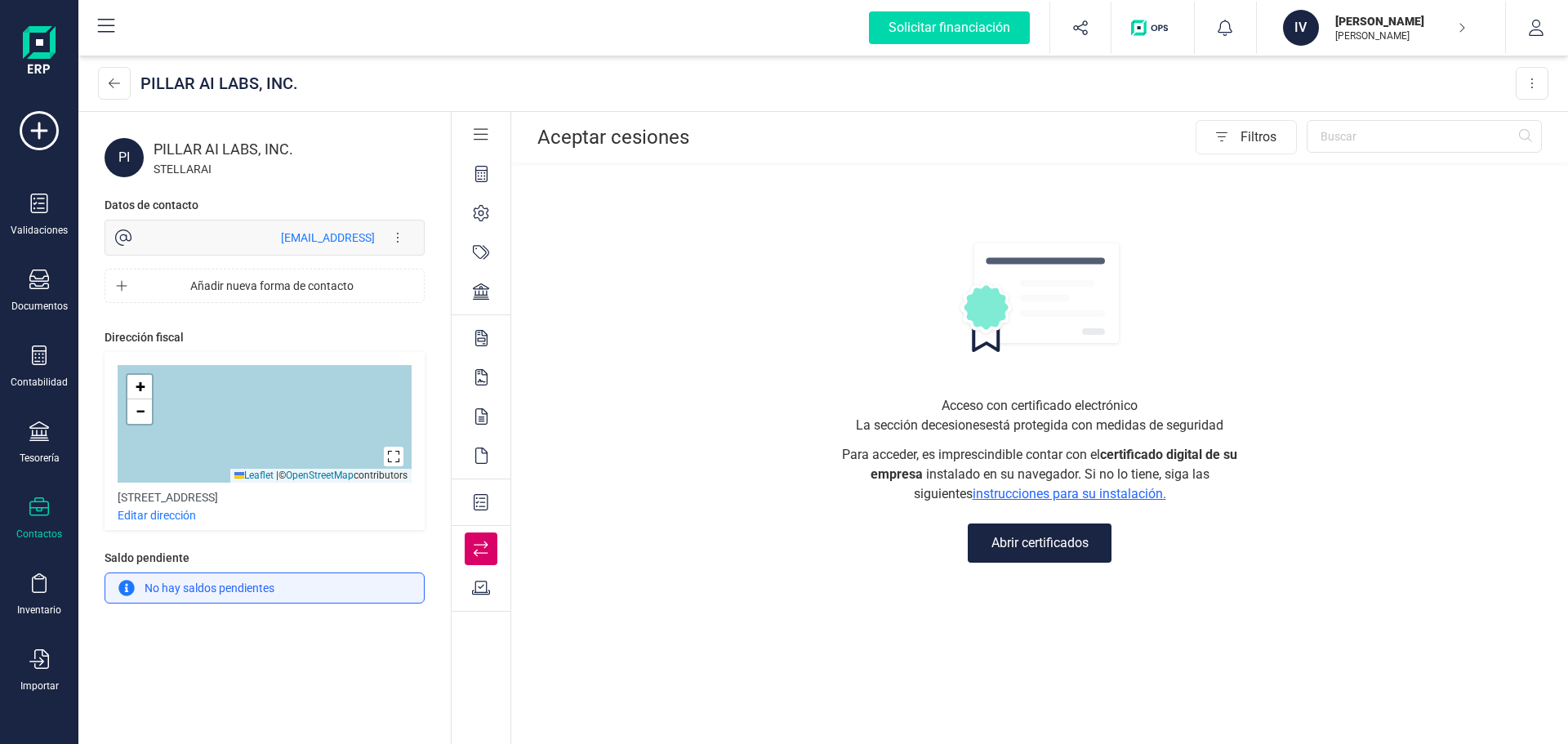
click at [481, 583] on icon at bounding box center [481, 587] width 19 height 16
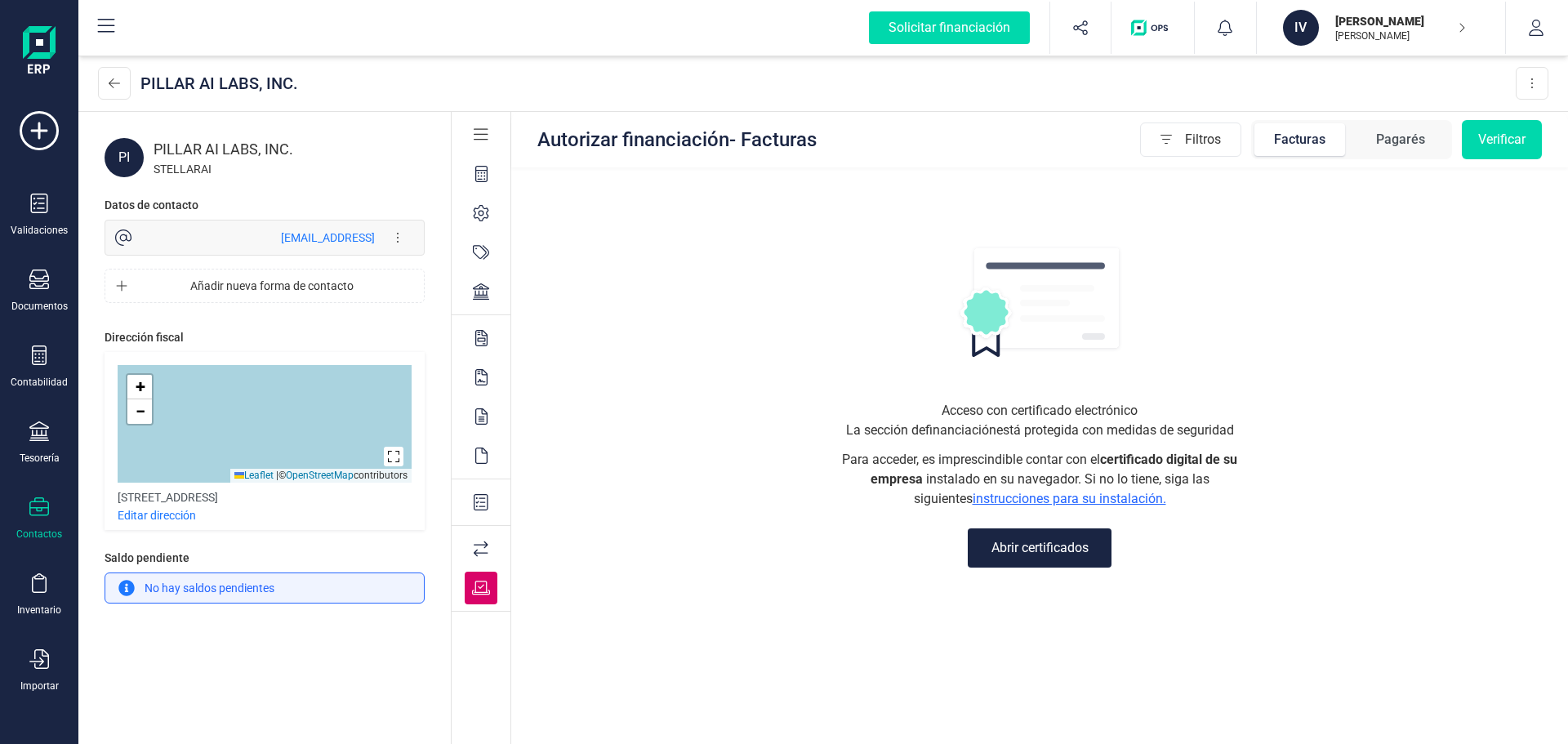
click at [476, 171] on icon at bounding box center [481, 174] width 12 height 16
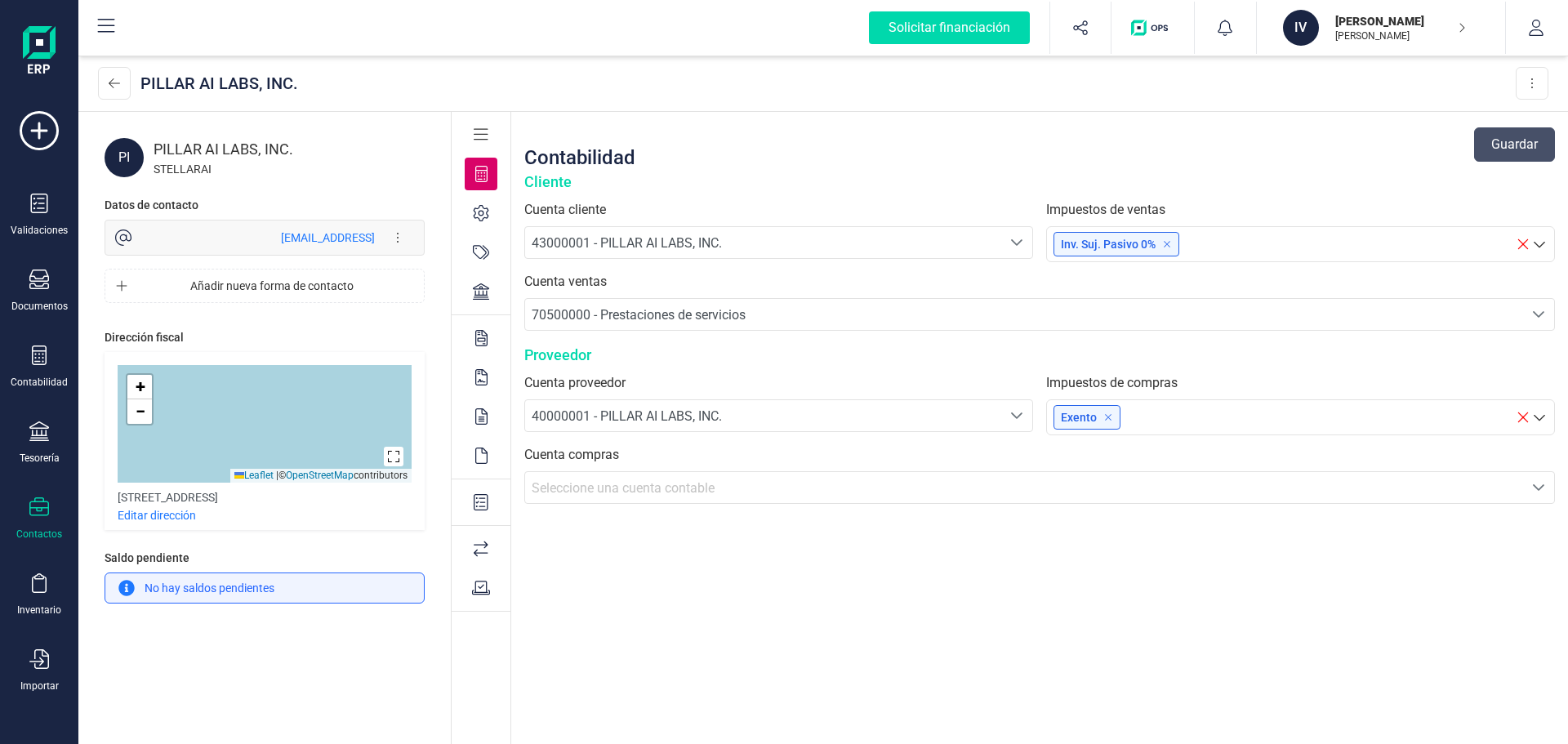
click at [662, 484] on span "Seleccione una cuenta contable" at bounding box center [623, 488] width 183 height 15
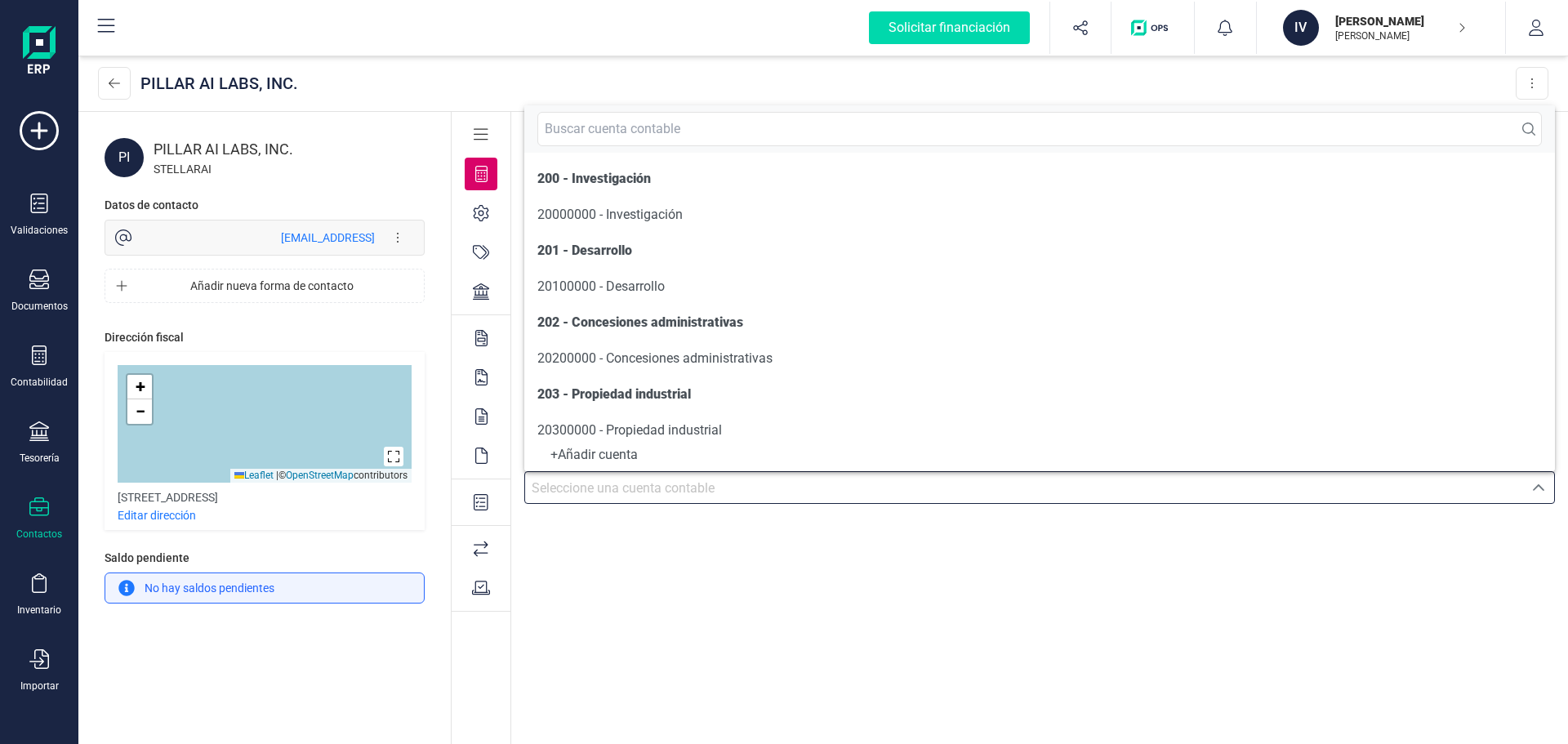
click at [651, 583] on div "Contabilidad Guardar Cliente Cuenta cliente 43000001 - PILLAR AI LABS, INC. 430…" at bounding box center [1040, 429] width 1057 height 634
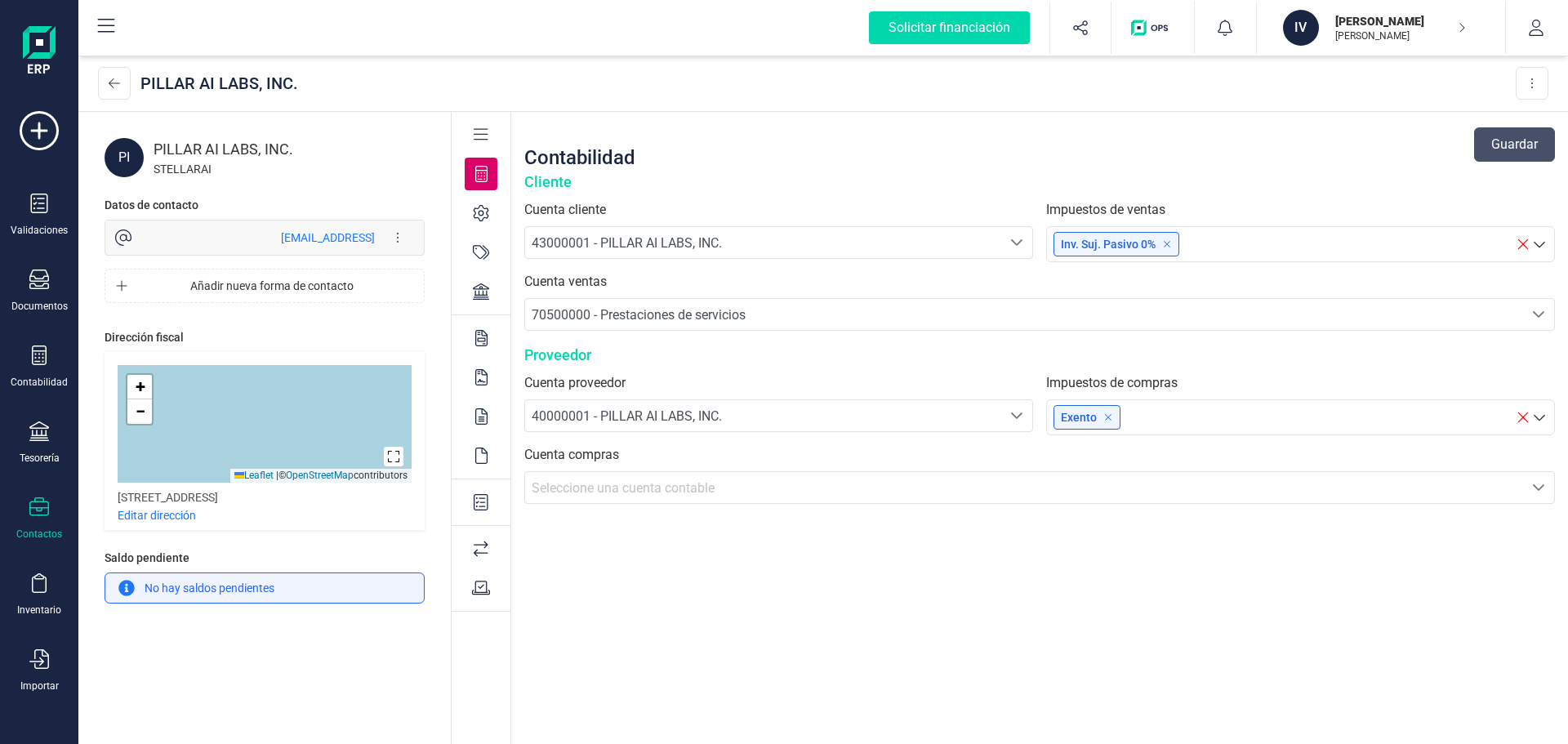
click at [474, 220] on icon at bounding box center [480, 212] width 16 height 16
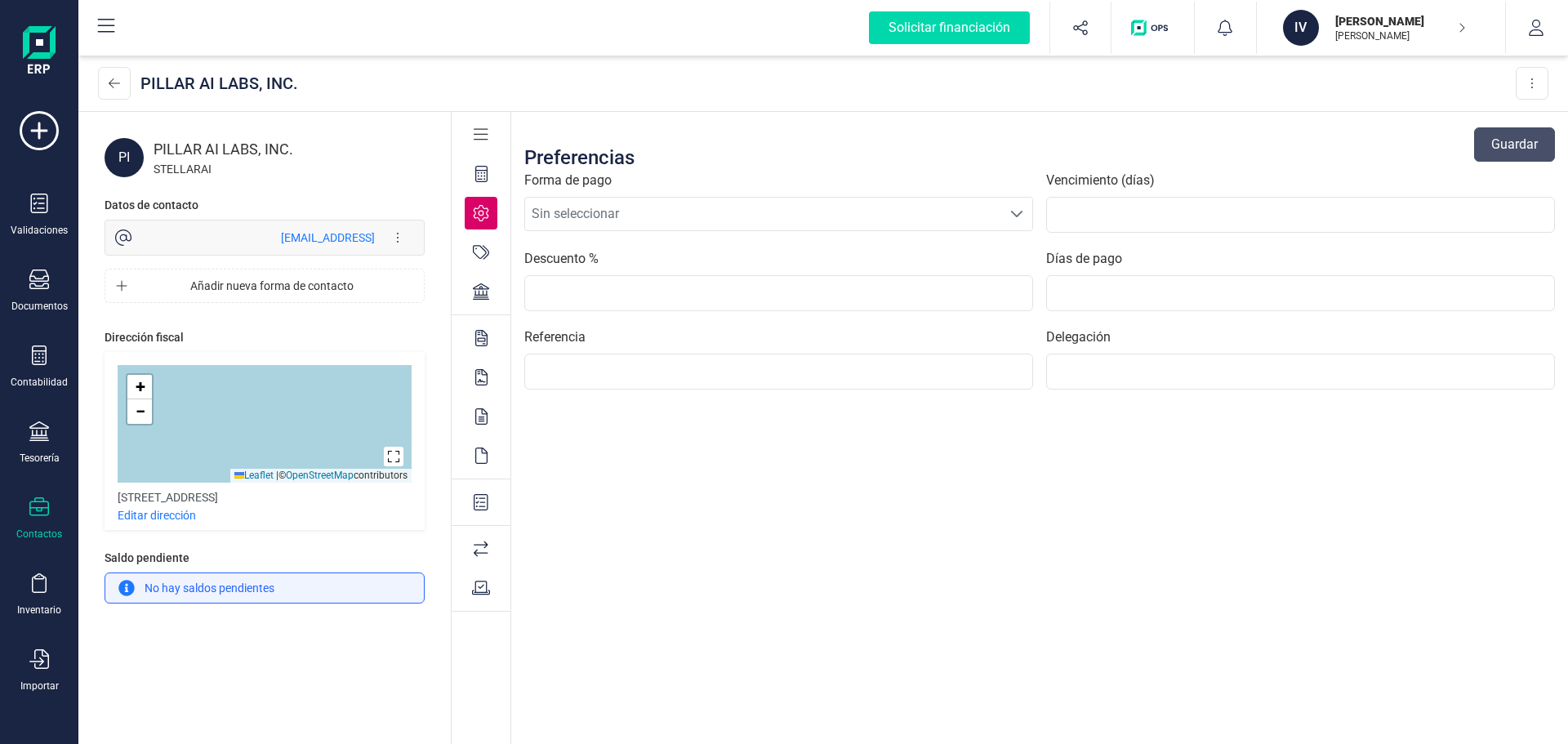
click at [476, 272] on div at bounding box center [480, 236] width 59 height 158
click at [477, 285] on icon at bounding box center [480, 291] width 16 height 16
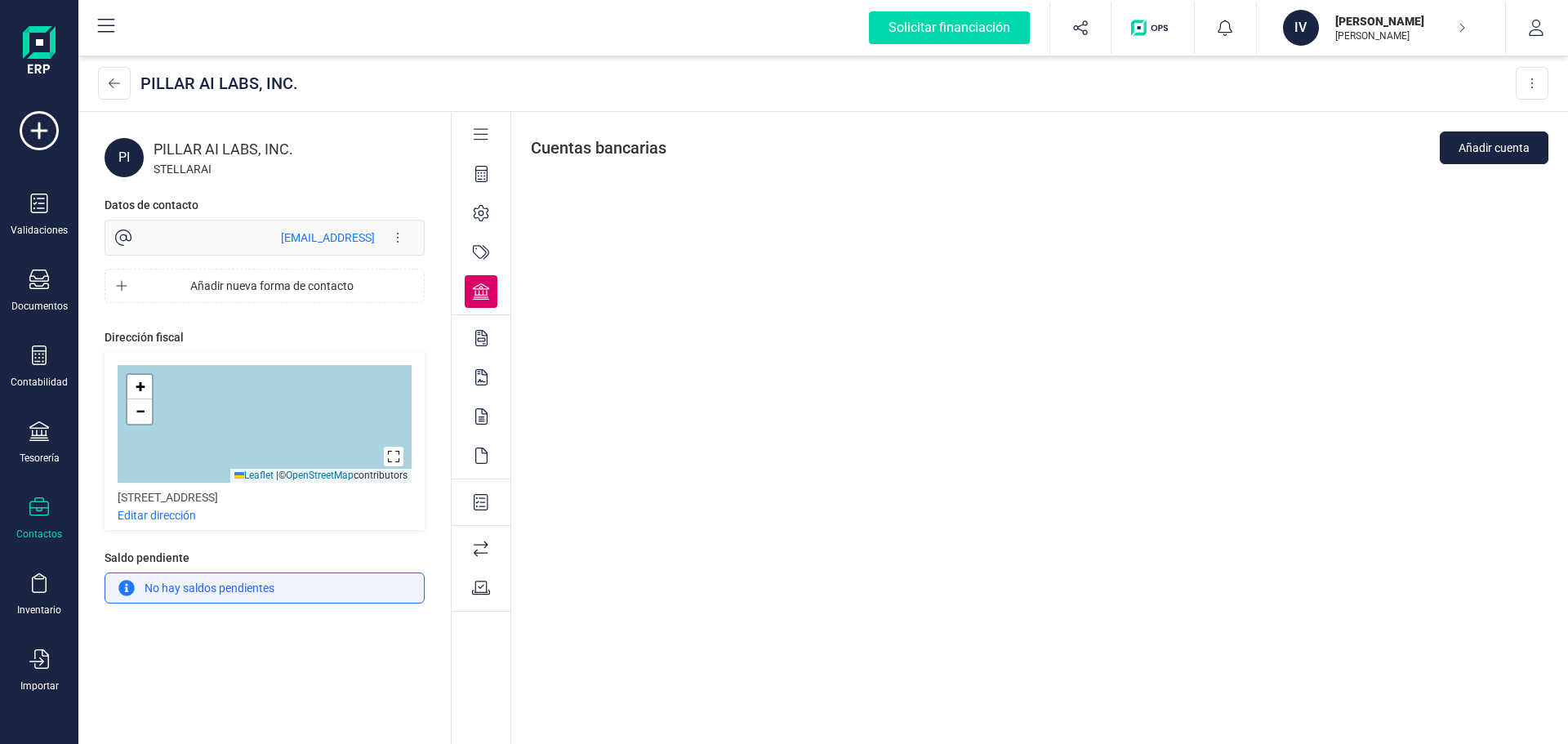
click at [483, 252] on icon at bounding box center [480, 252] width 16 height 16
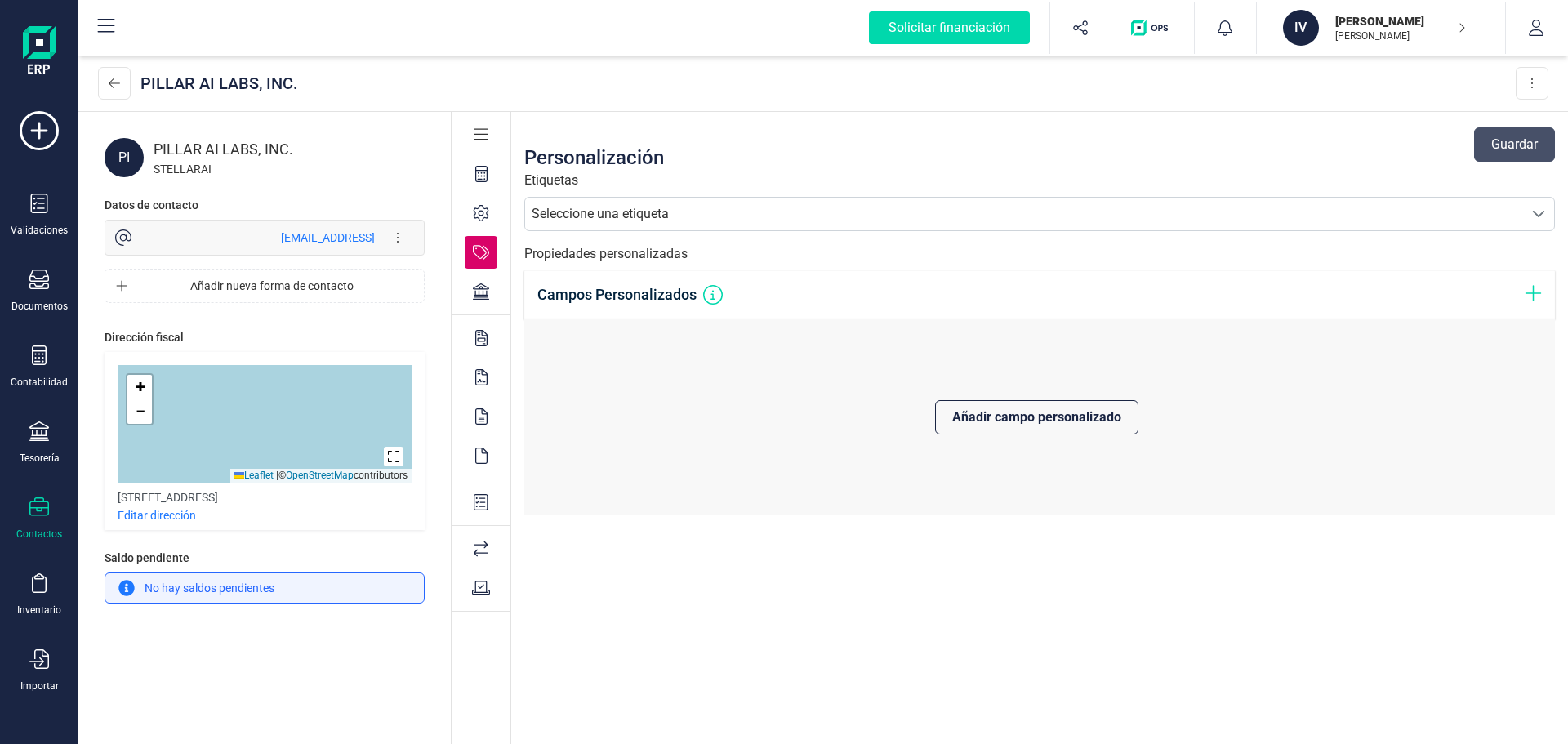
click at [660, 207] on div "Seleccione una etiqueta" at bounding box center [600, 213] width 137 height 19
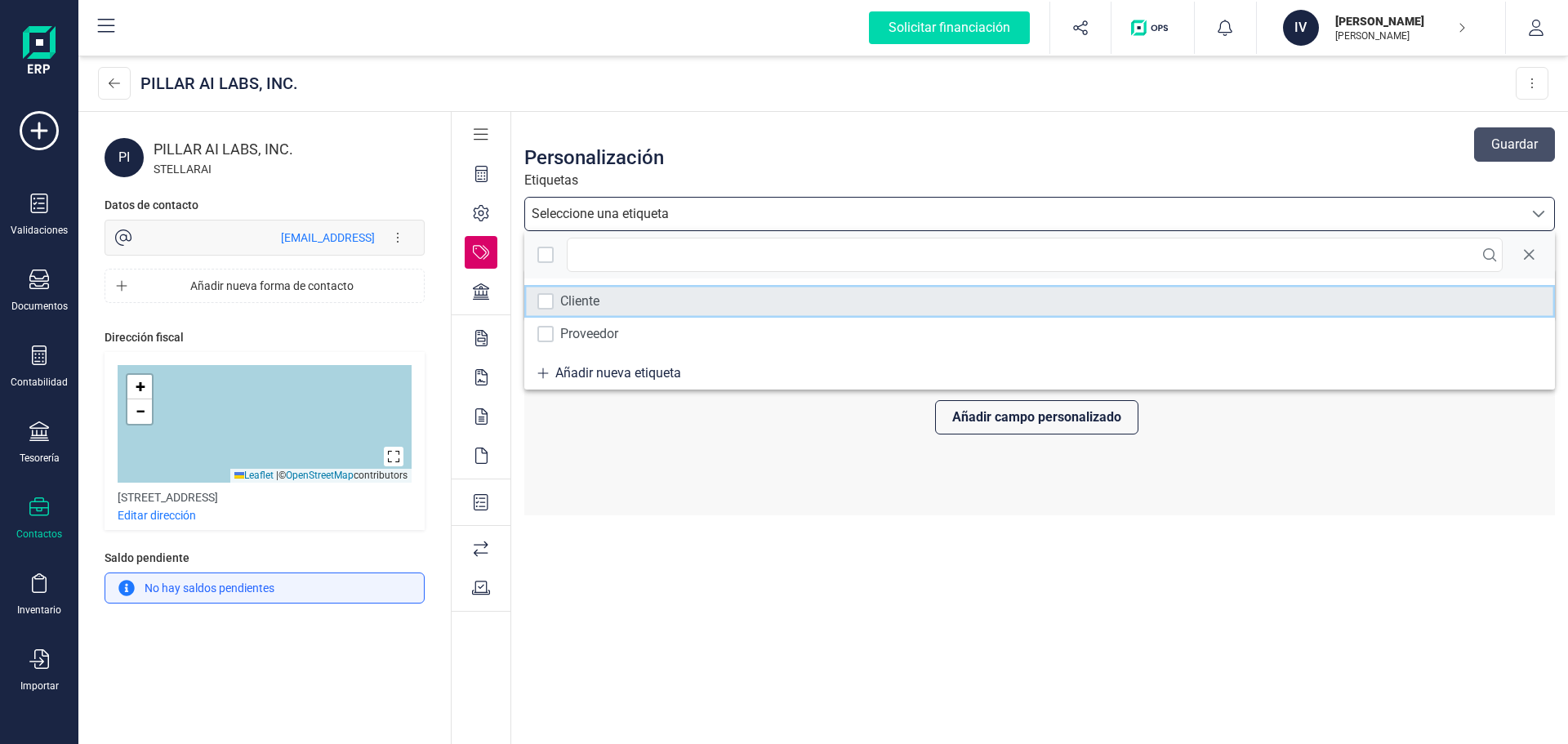
click at [586, 289] on li "Cliente" at bounding box center [1040, 302] width 1031 height 33
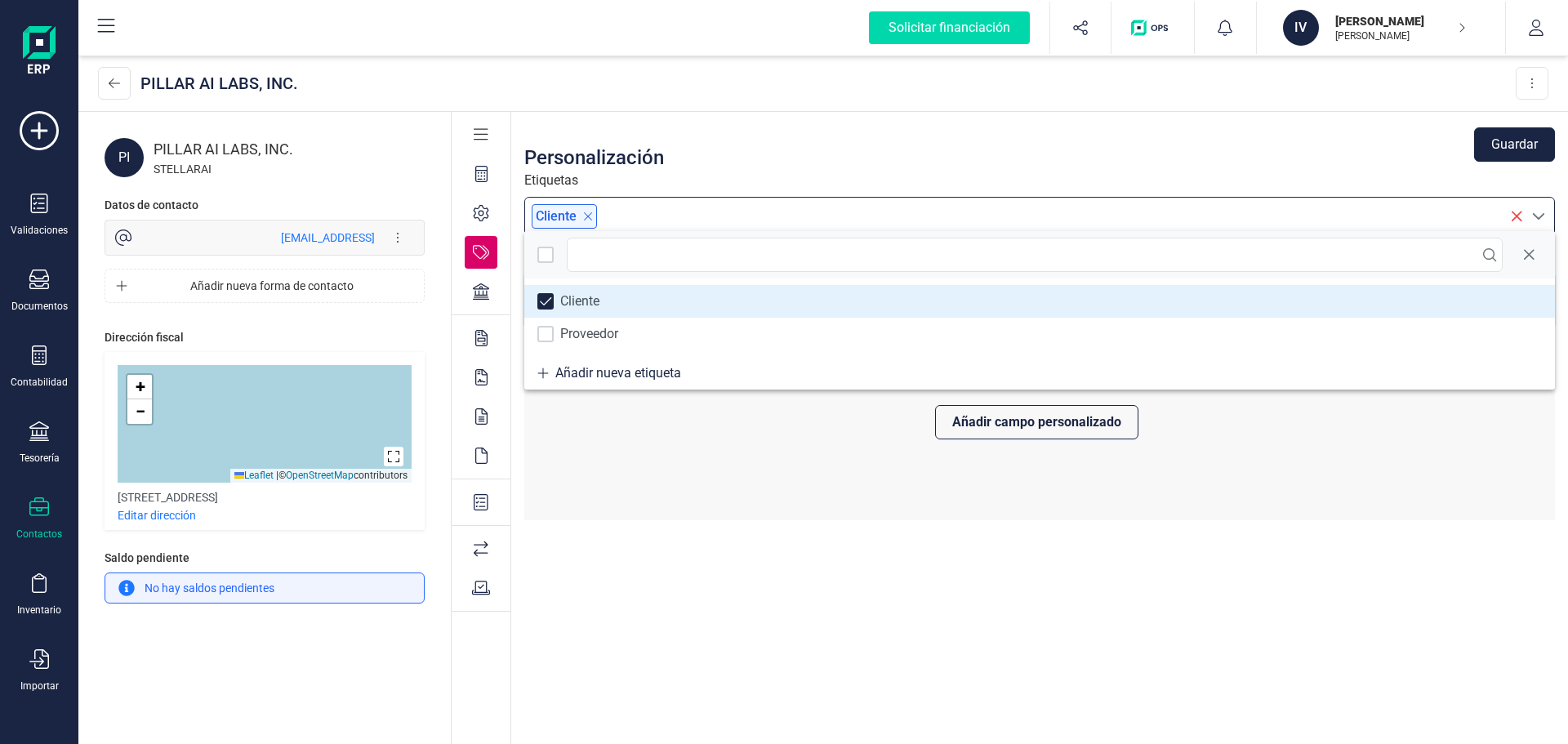
drag, startPoint x: 1365, startPoint y: 136, endPoint x: 1433, endPoint y: 137, distance: 68.0
click at [1366, 136] on div "Personalización Guardar" at bounding box center [1040, 144] width 1031 height 52
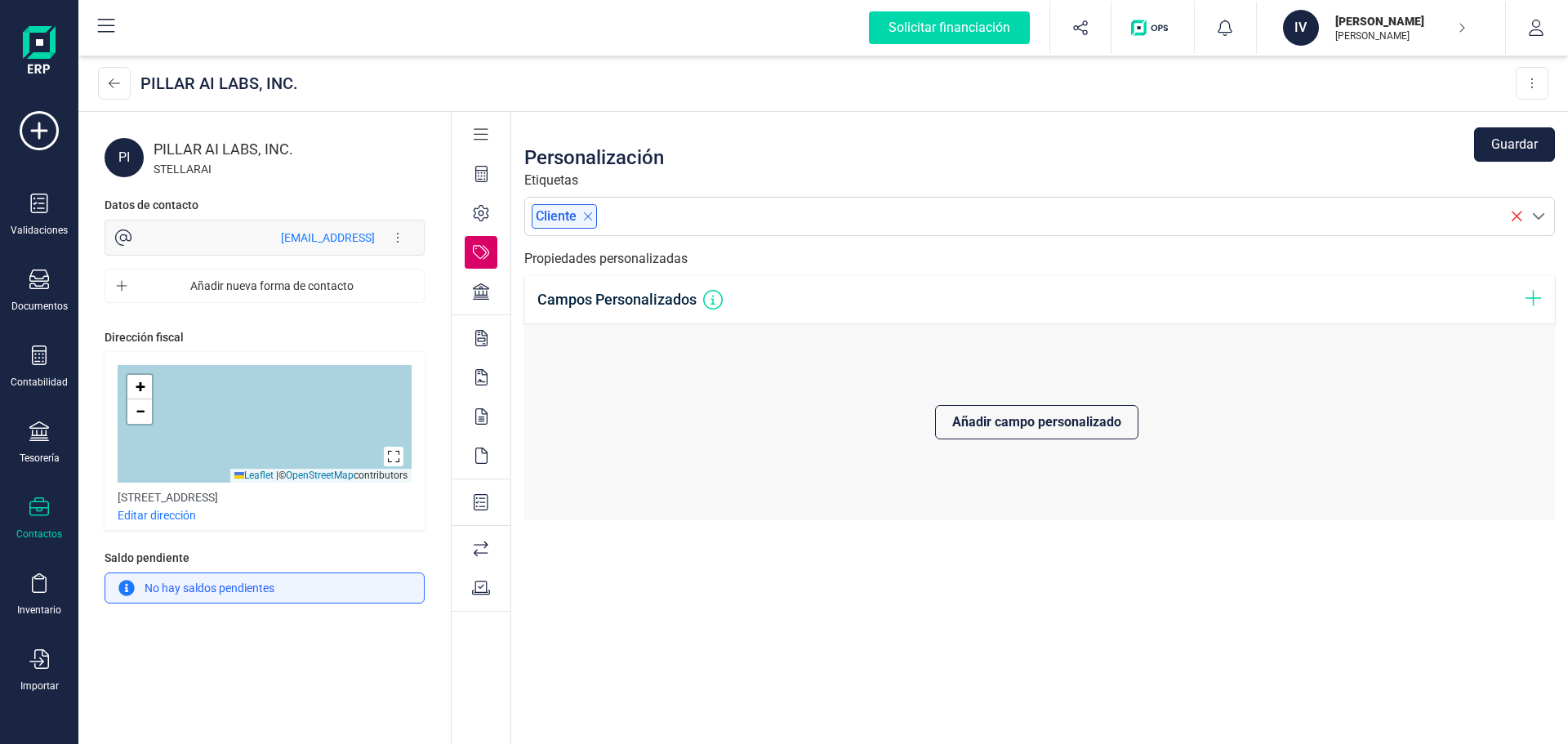
click at [1548, 139] on button "Guardar" at bounding box center [1514, 145] width 81 height 35
click at [32, 305] on div "Documentos" at bounding box center [39, 307] width 57 height 13
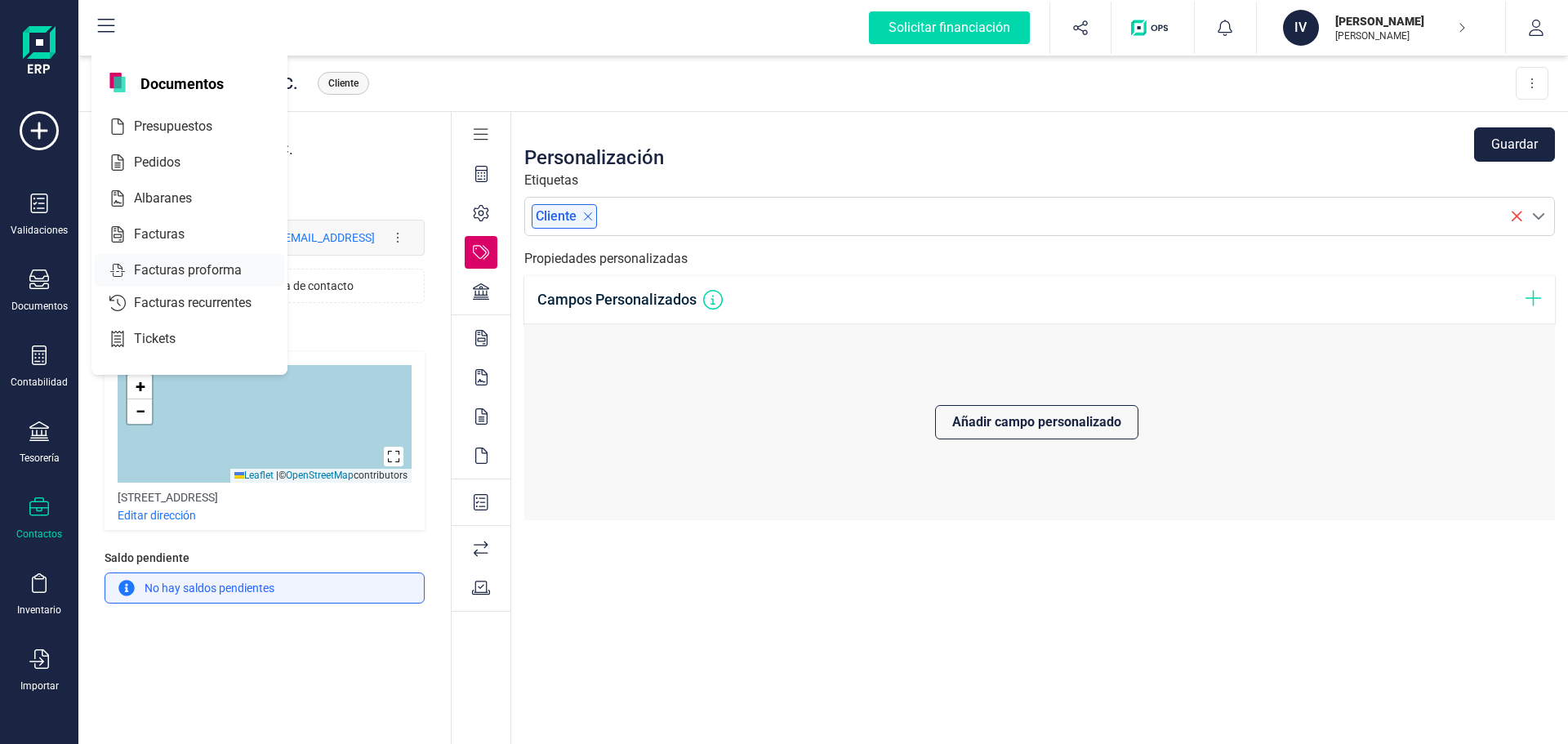
click at [216, 274] on span "Facturas proforma" at bounding box center [200, 270] width 144 height 19
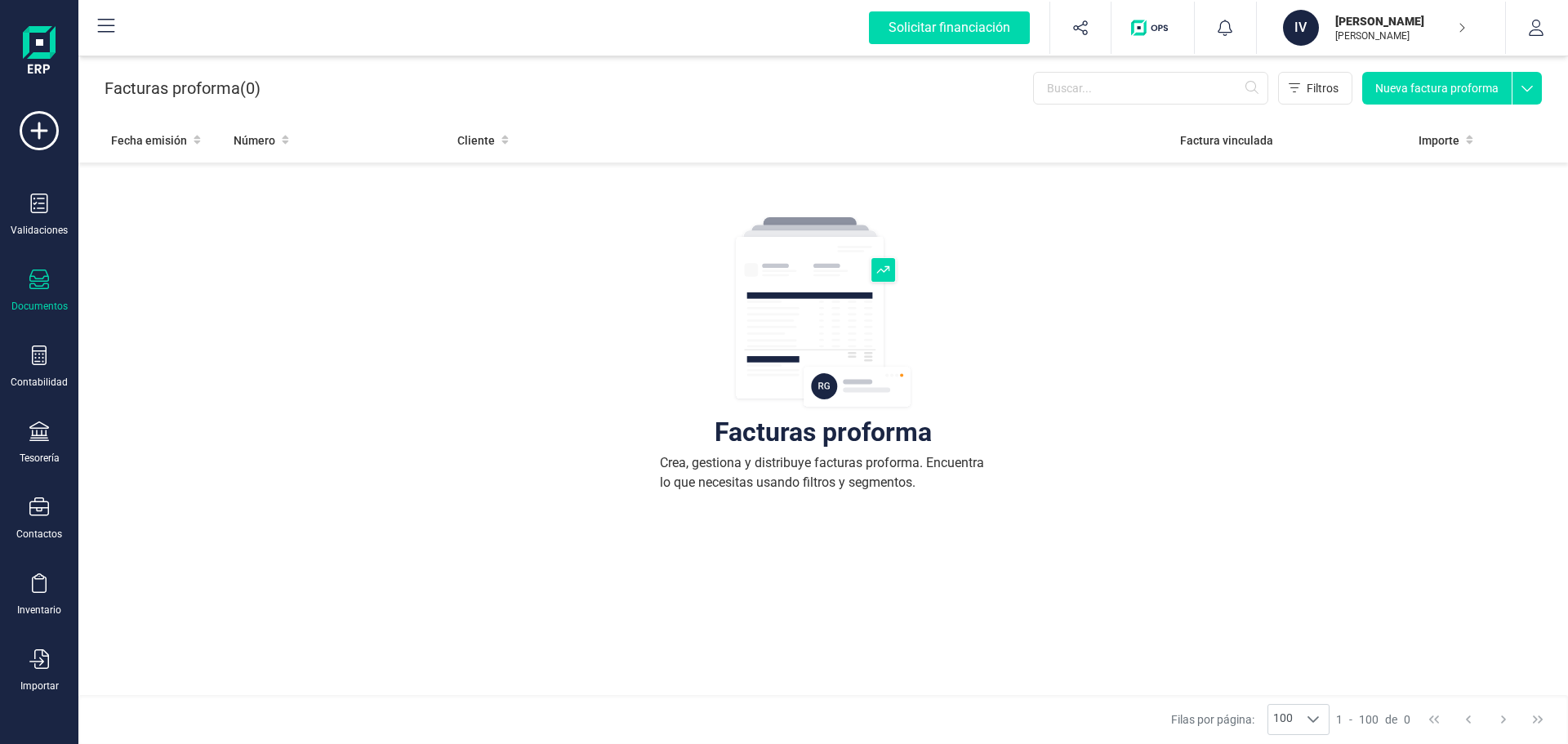
click at [1432, 87] on button "Nueva factura proforma" at bounding box center [1437, 88] width 150 height 33
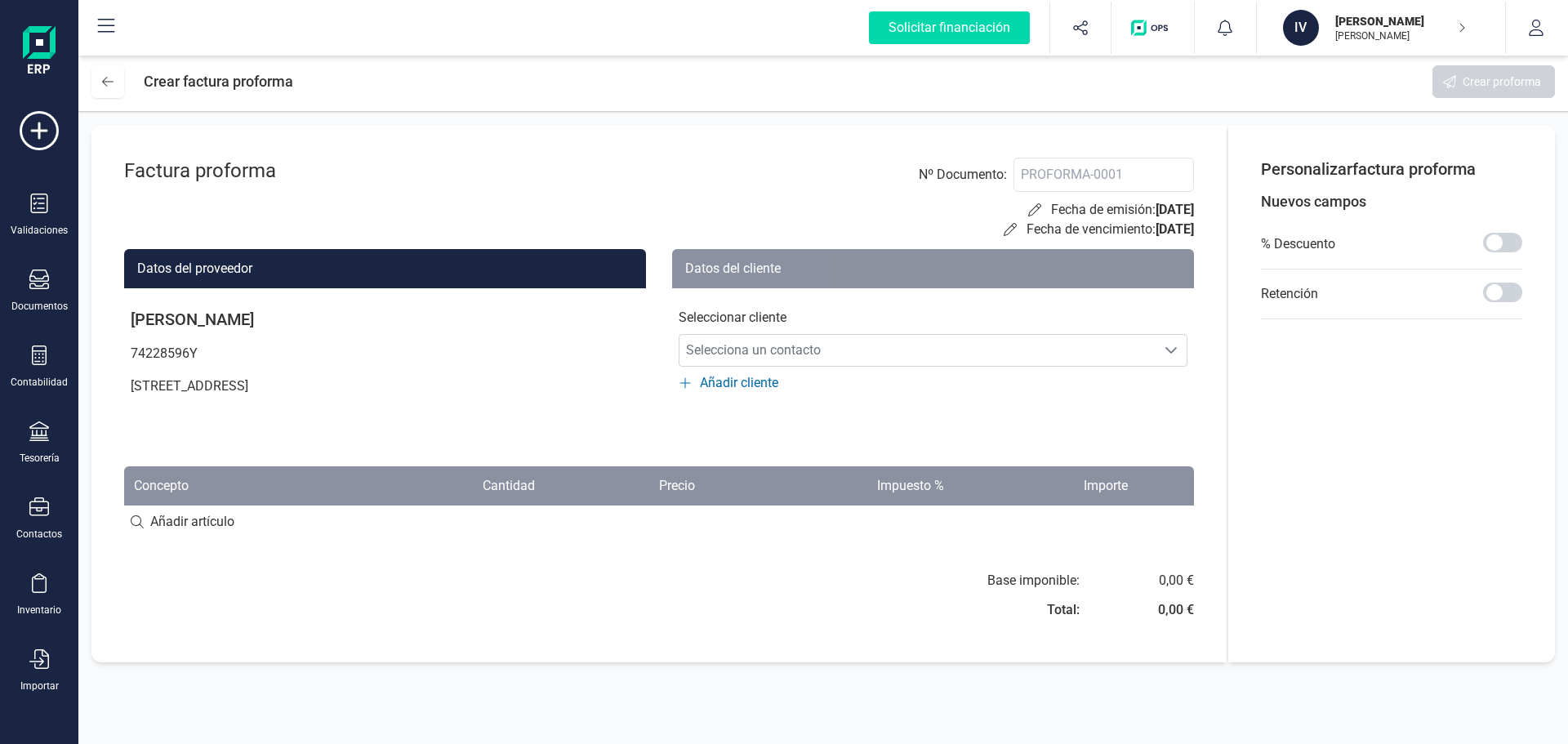
click at [1044, 330] on div "Seleccionar cliente Selecciona un contacto Selecciona un contacto Añadir cliente" at bounding box center [932, 340] width 522 height 105
click at [709, 384] on span "Añadir cliente" at bounding box center [739, 383] width 79 height 19
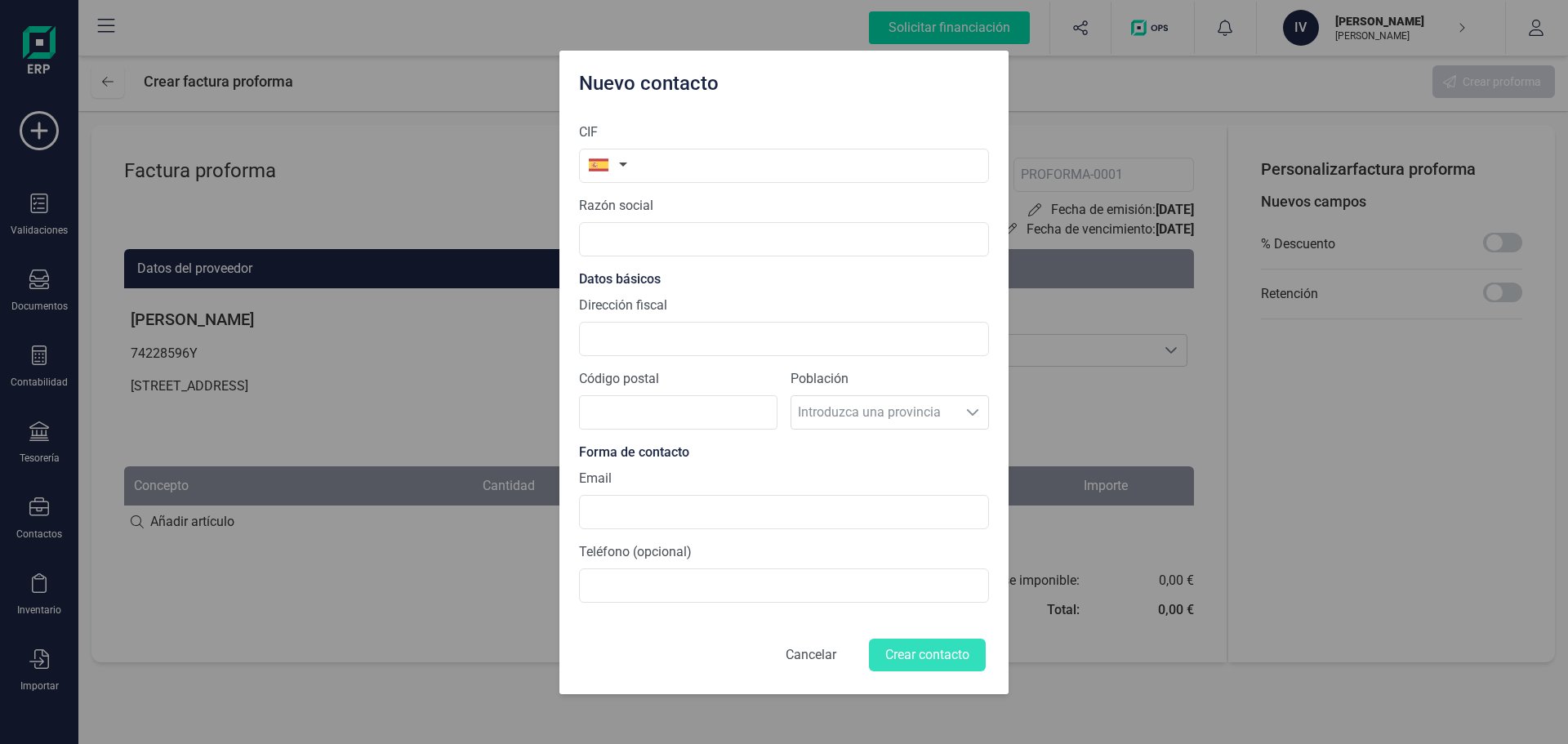
click at [803, 658] on button "Cancelar" at bounding box center [810, 655] width 89 height 39
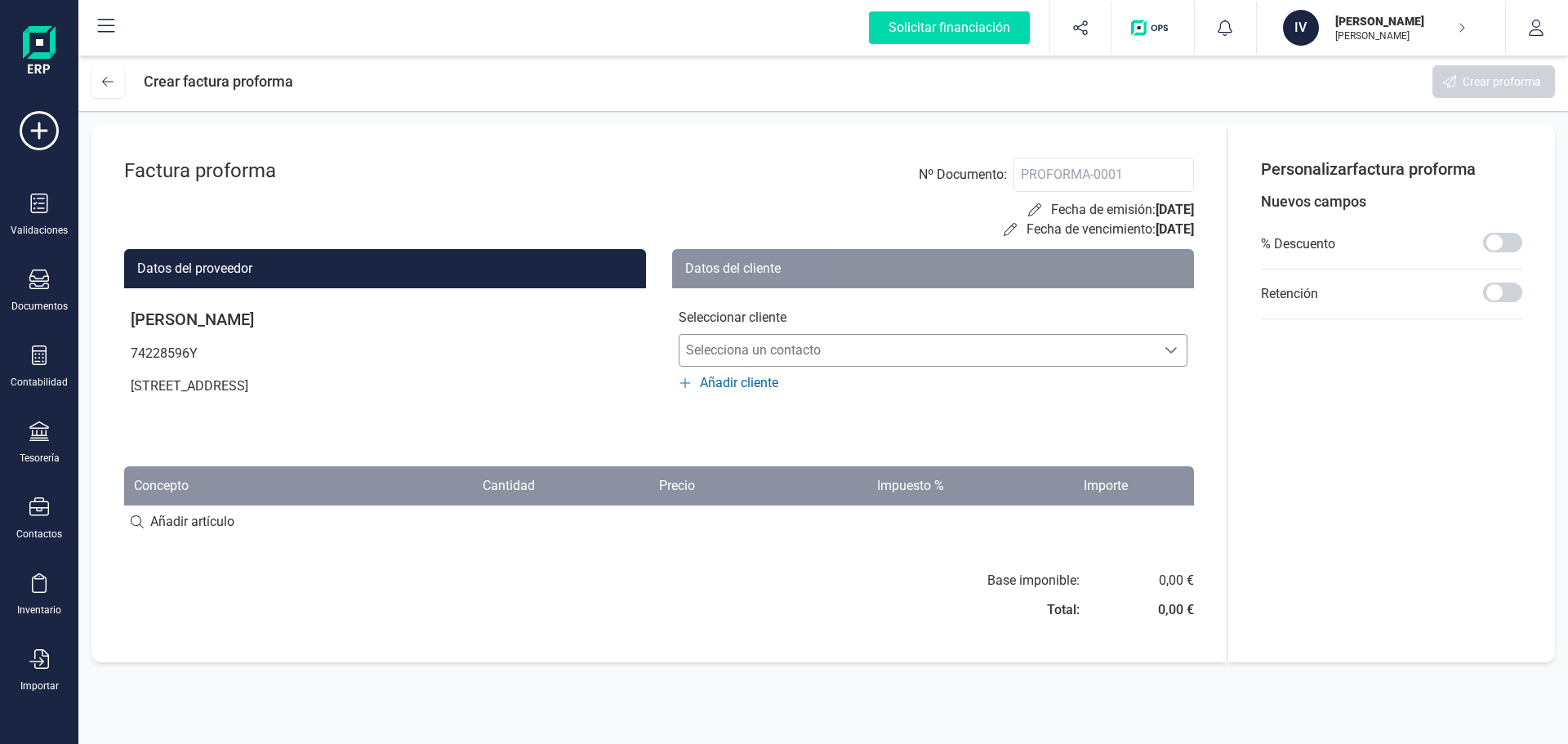
click at [837, 349] on span "Selecciona un contacto" at bounding box center [917, 351] width 476 height 33
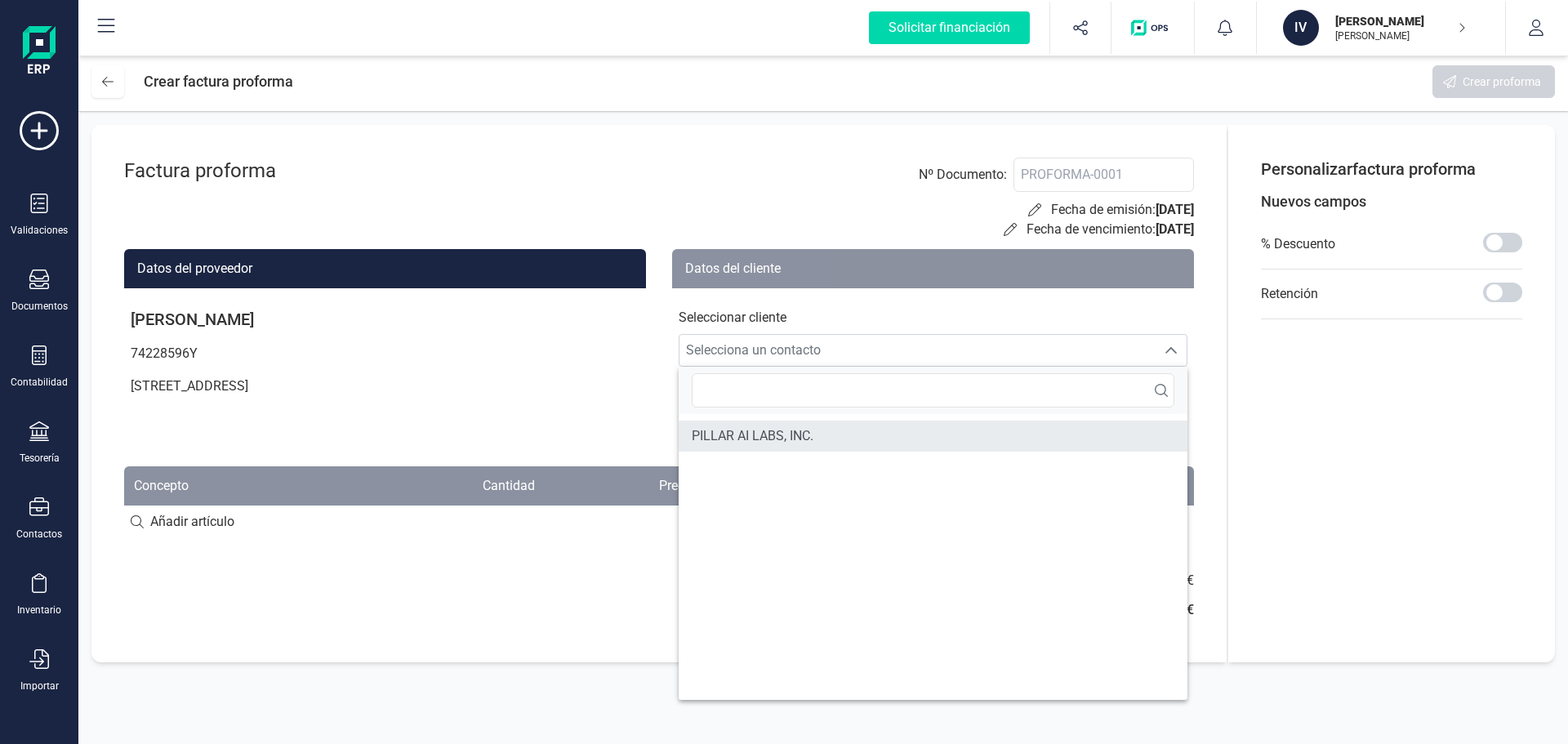
click at [792, 422] on li "PILLAR AI LABS, INC." at bounding box center [932, 436] width 508 height 31
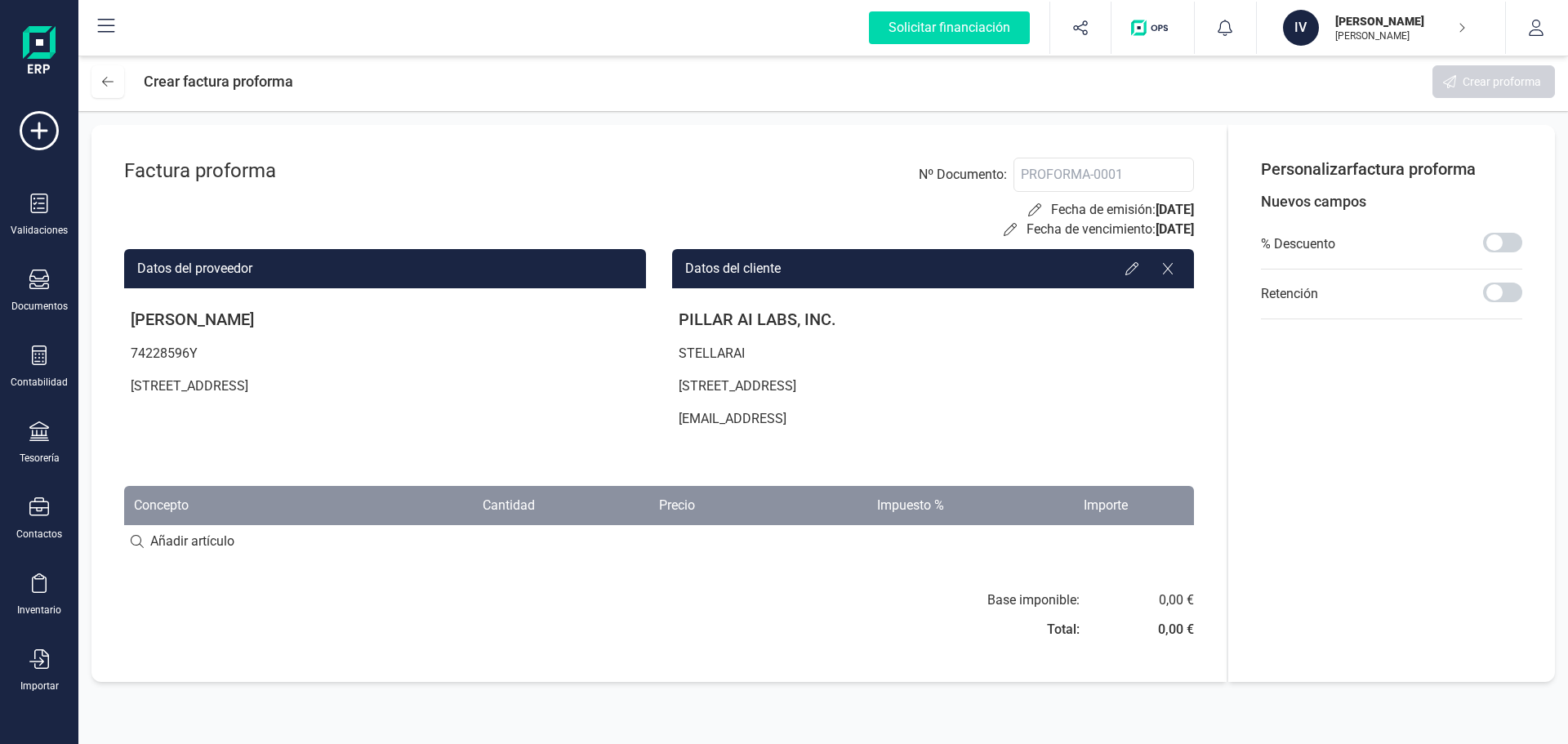
click at [149, 535] on input at bounding box center [658, 541] width 1069 height 33
click at [168, 538] on input at bounding box center [658, 541] width 1069 height 33
click at [145, 538] on input at bounding box center [658, 541] width 1069 height 33
click at [137, 538] on input at bounding box center [658, 541] width 1069 height 33
click at [37, 435] on icon at bounding box center [39, 432] width 19 height 19
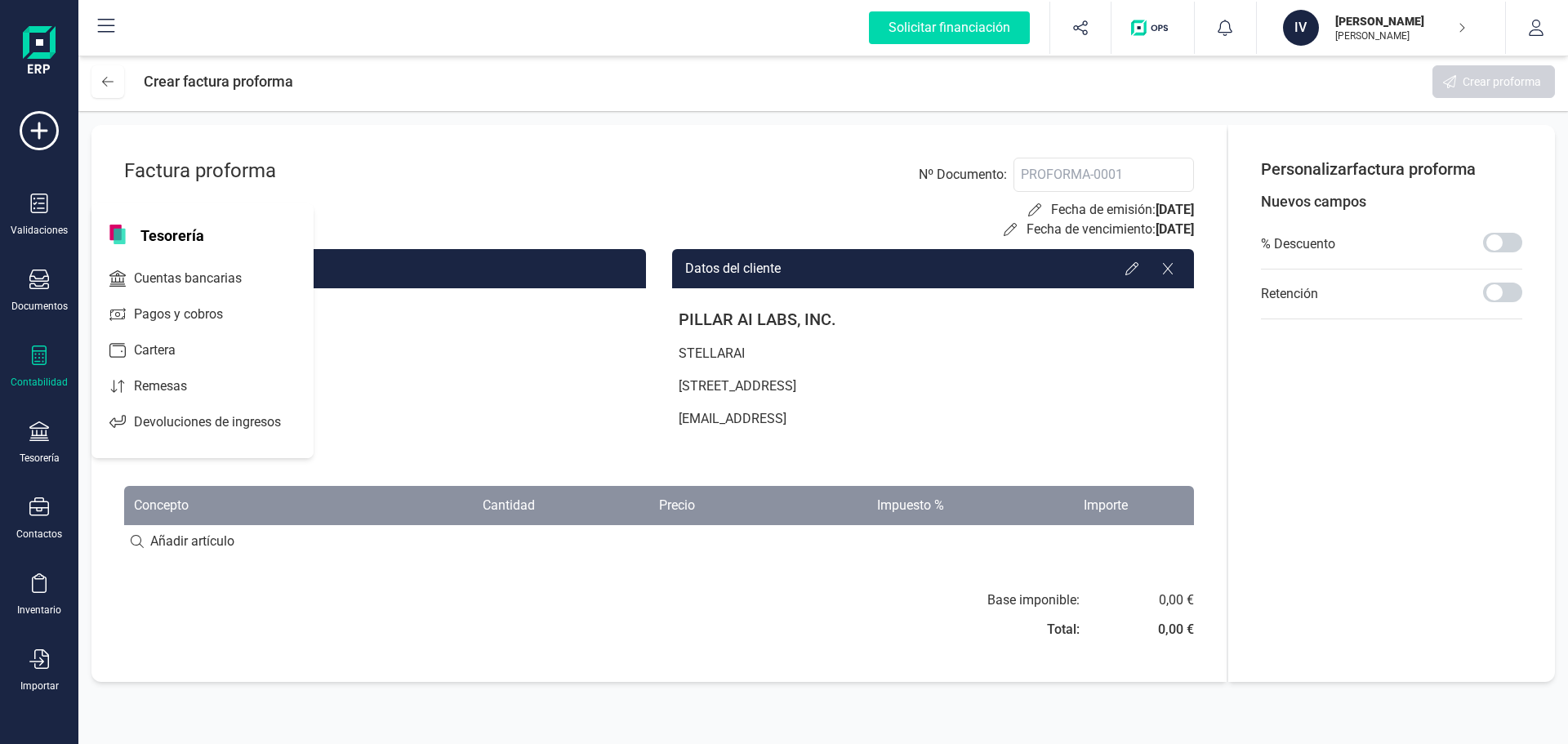
click at [42, 372] on div "Contabilidad" at bounding box center [39, 367] width 65 height 43
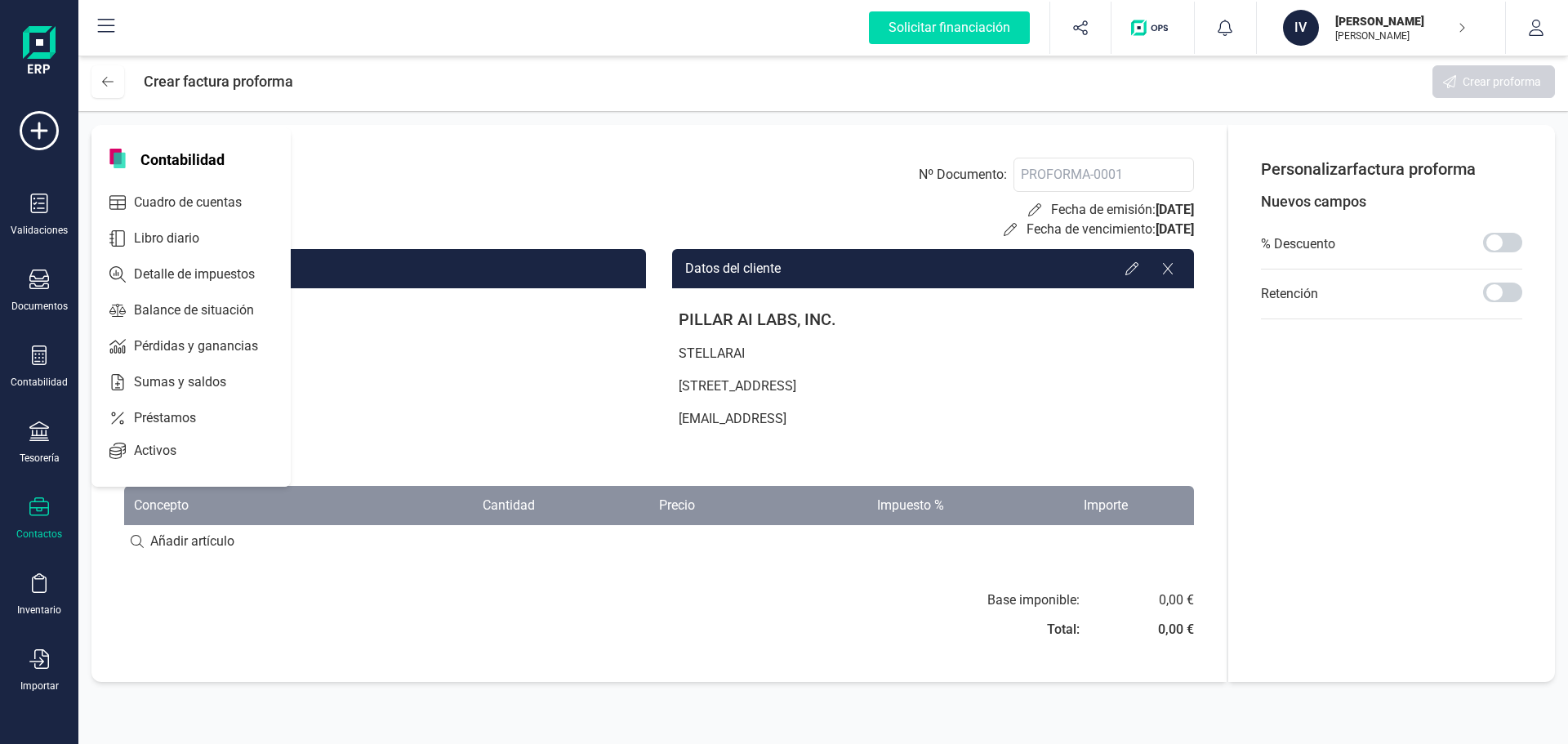
click at [33, 504] on icon at bounding box center [39, 508] width 19 height 19
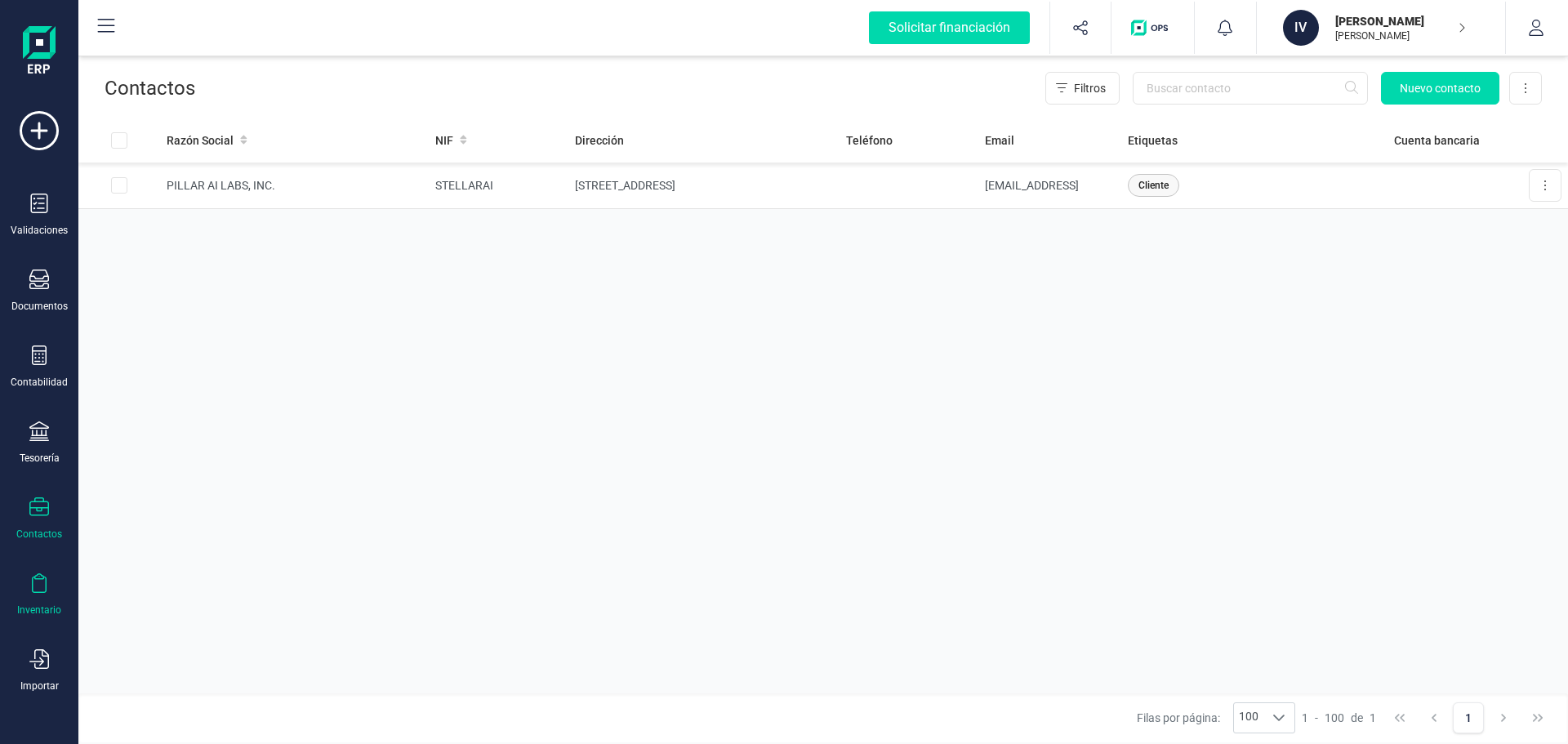
click at [43, 579] on icon at bounding box center [39, 583] width 19 height 19
click at [158, 428] on span "Artículos" at bounding box center [171, 431] width 86 height 19
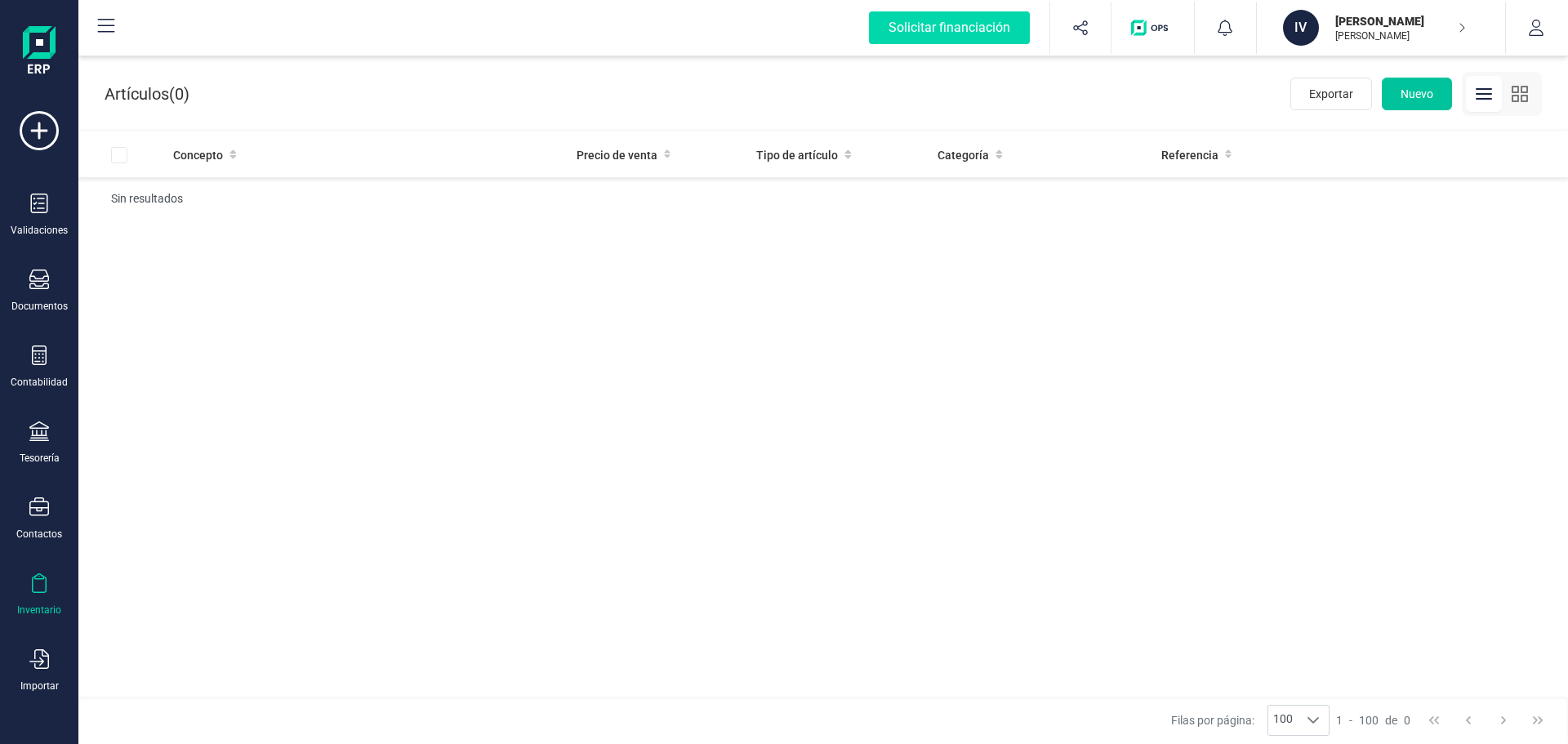
click at [1406, 98] on span "Nuevo" at bounding box center [1417, 93] width 33 height 16
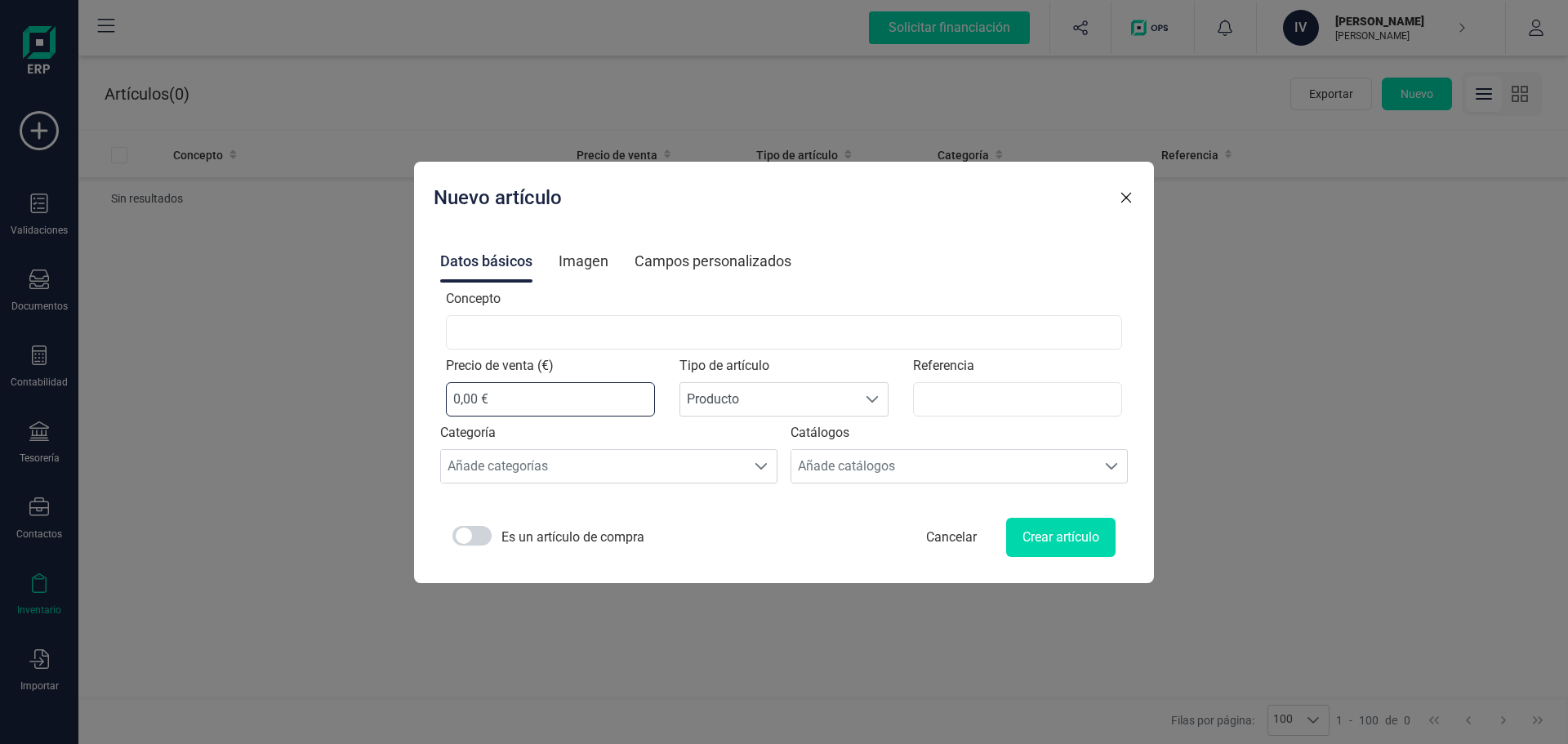
click at [547, 405] on input "0,00 €" at bounding box center [551, 400] width 209 height 35
click at [585, 360] on div "Precio de venta (€) 0,00 €" at bounding box center [550, 386] width 233 height 61
click at [553, 362] on label "Precio de venta (€)" at bounding box center [500, 366] width 108 height 19
drag, startPoint x: 566, startPoint y: 362, endPoint x: 596, endPoint y: 364, distance: 30.1
click at [596, 364] on div "Precio de venta (€) 0,00 €" at bounding box center [550, 386] width 233 height 61
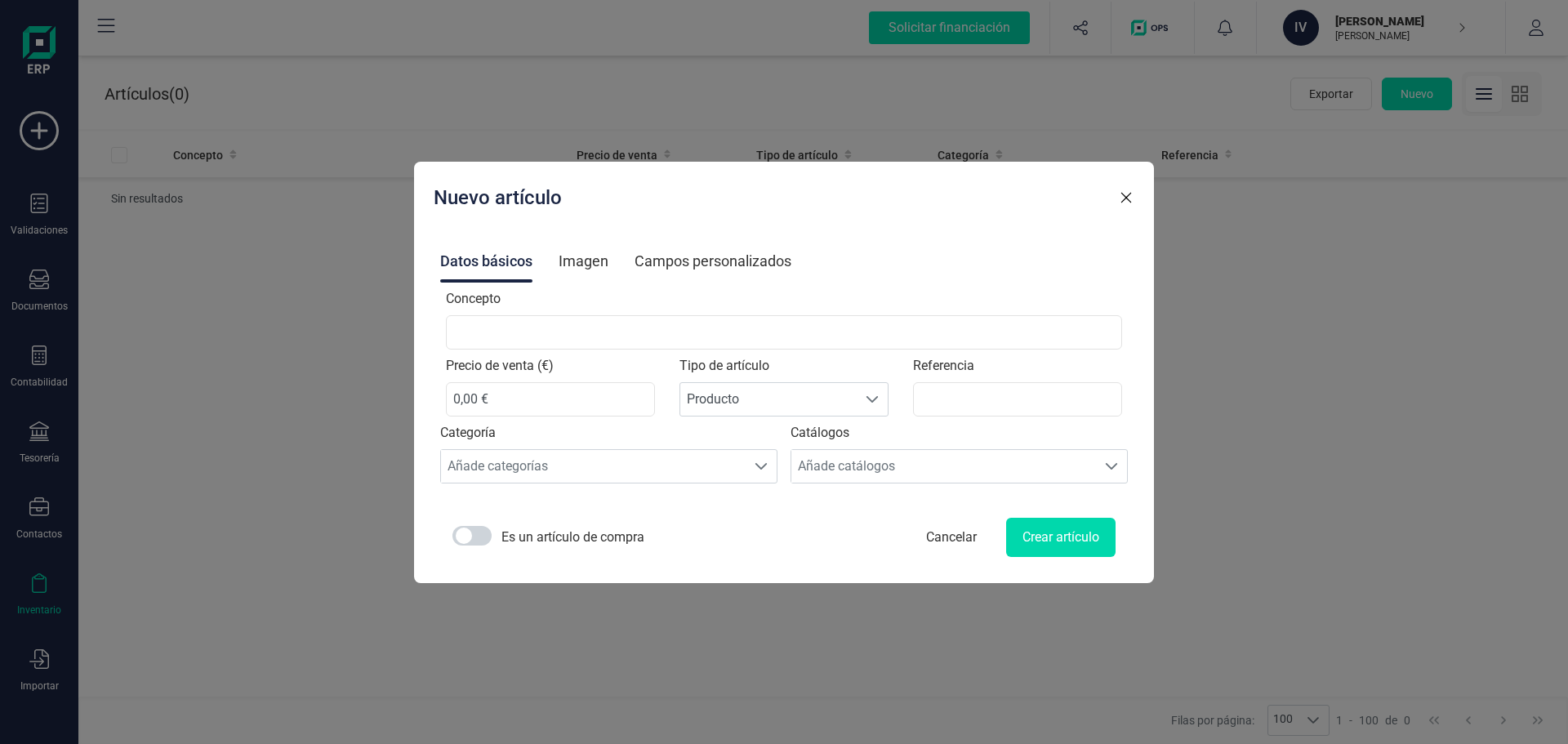
click at [601, 259] on div "Imagen" at bounding box center [583, 261] width 50 height 42
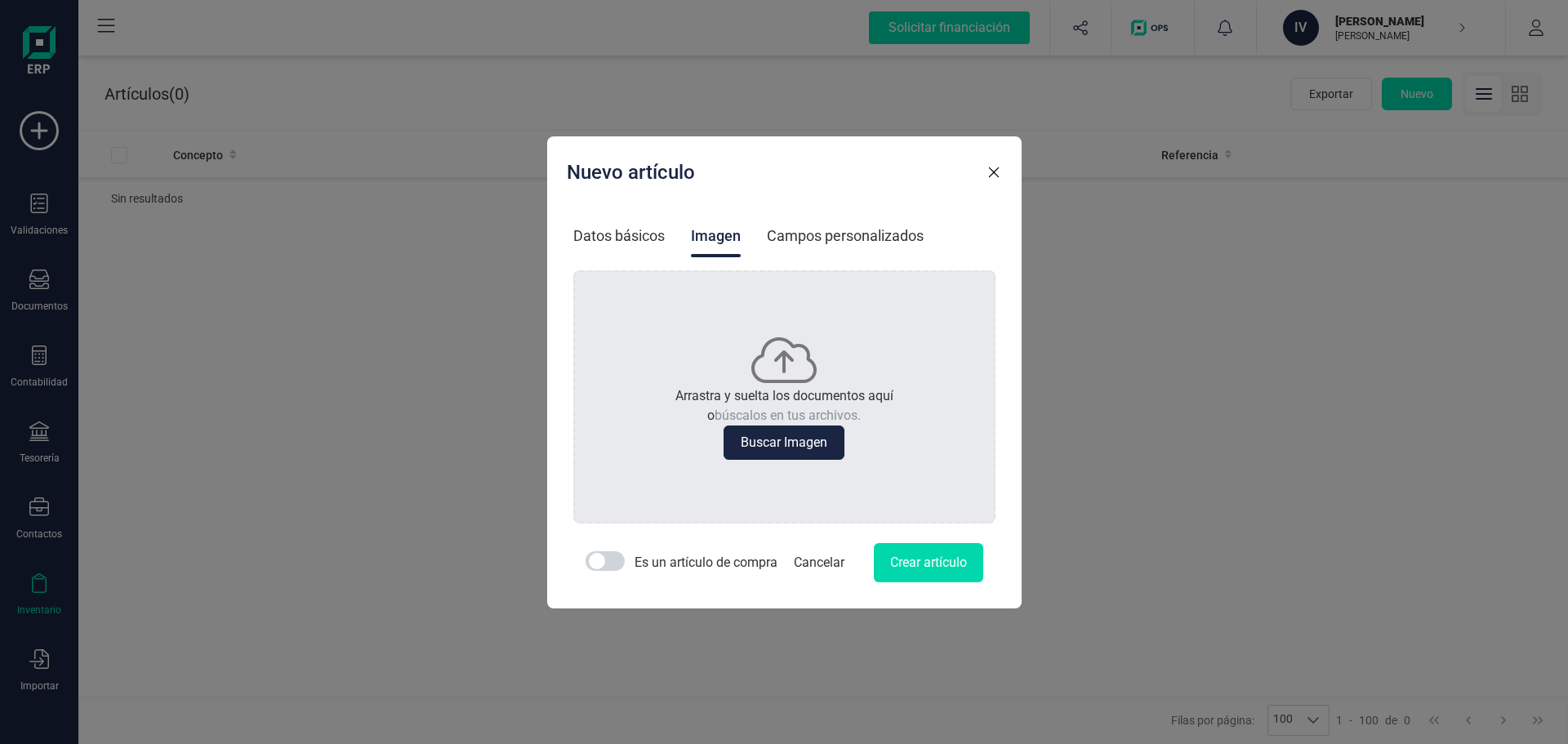
click at [818, 232] on div "Campos personalizados" at bounding box center [845, 236] width 157 height 42
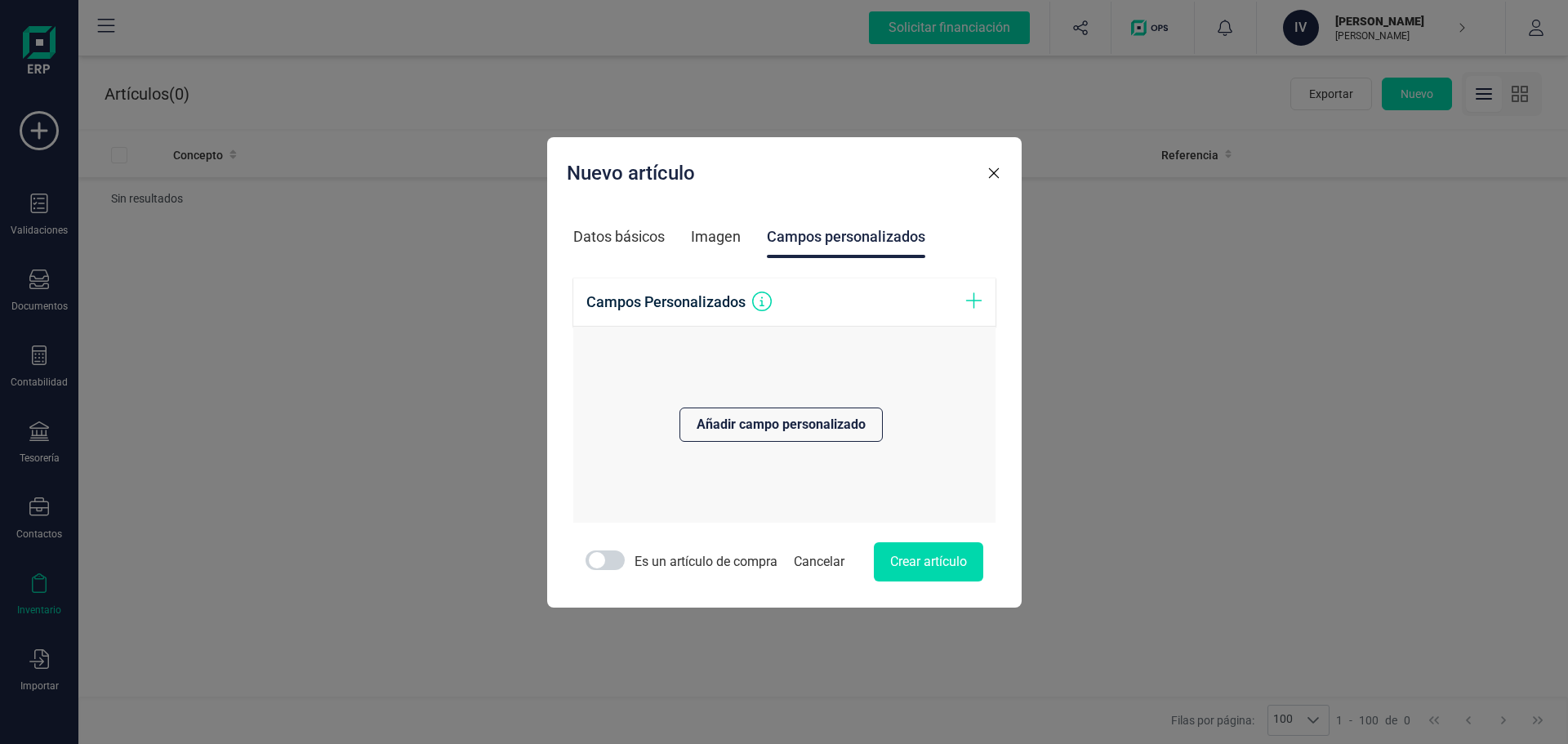
click at [616, 235] on div "Datos básicos" at bounding box center [619, 236] width 91 height 42
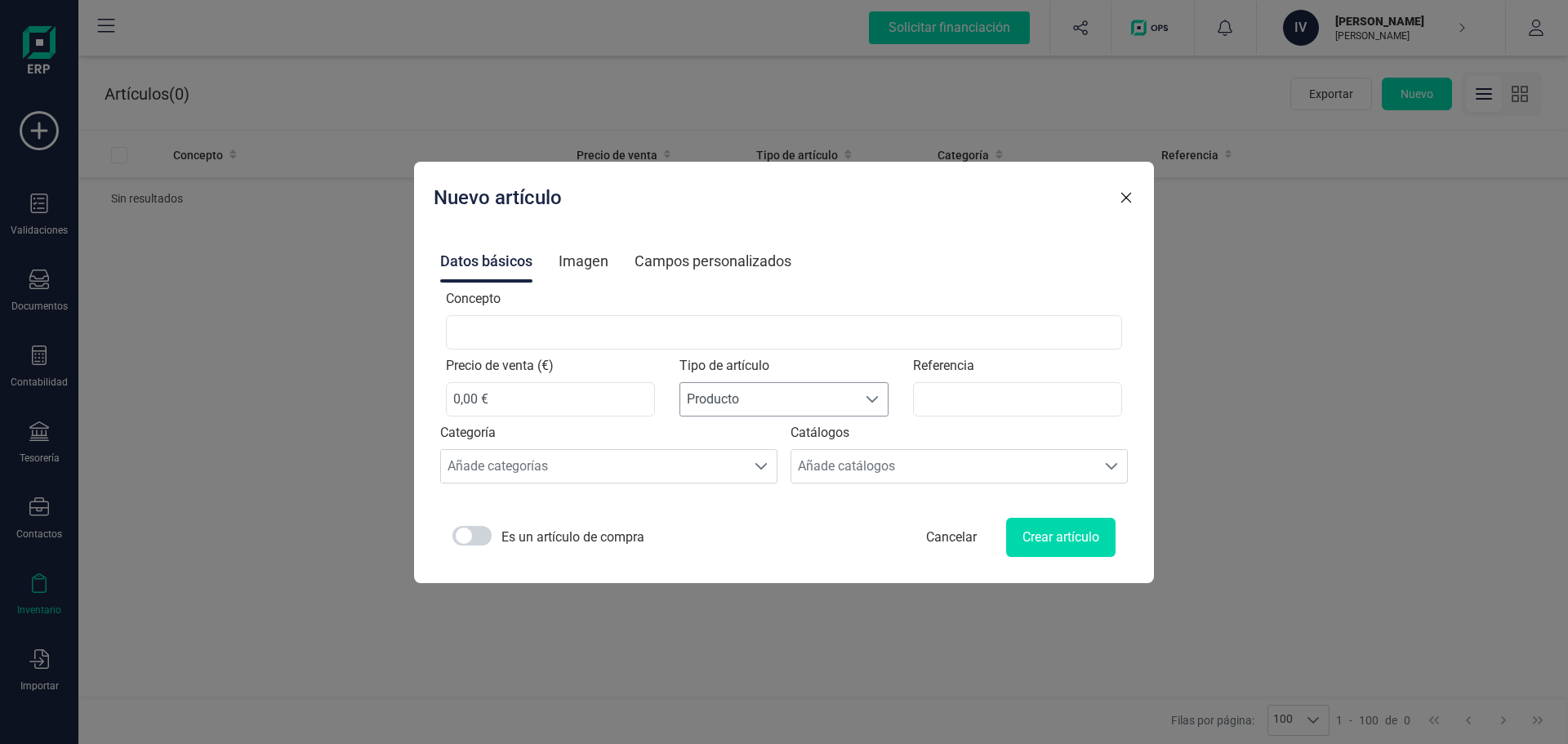
drag, startPoint x: 717, startPoint y: 380, endPoint x: 729, endPoint y: 396, distance: 20.0
click at [719, 380] on div "Tipo de artículo Producto Producto" at bounding box center [783, 386] width 233 height 61
click at [733, 401] on span "Producto" at bounding box center [769, 400] width 177 height 33
click at [739, 428] on li "Servicio" at bounding box center [784, 439] width 195 height 33
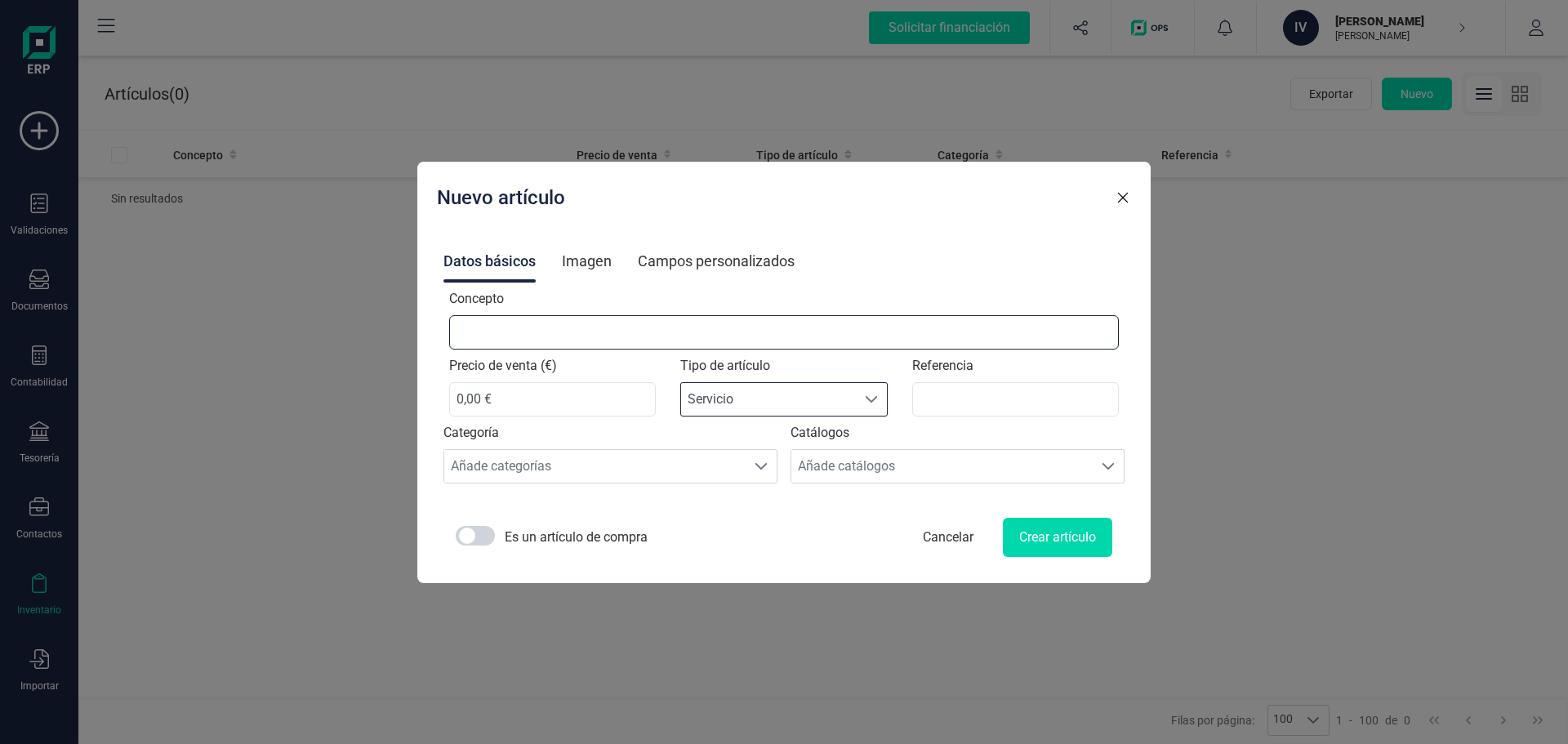
click at [589, 341] on input "Concepto" at bounding box center [784, 333] width 671 height 35
type input "Servicio de Desarrollo de Software"
click at [616, 458] on div "Añade categorías" at bounding box center [595, 466] width 302 height 33
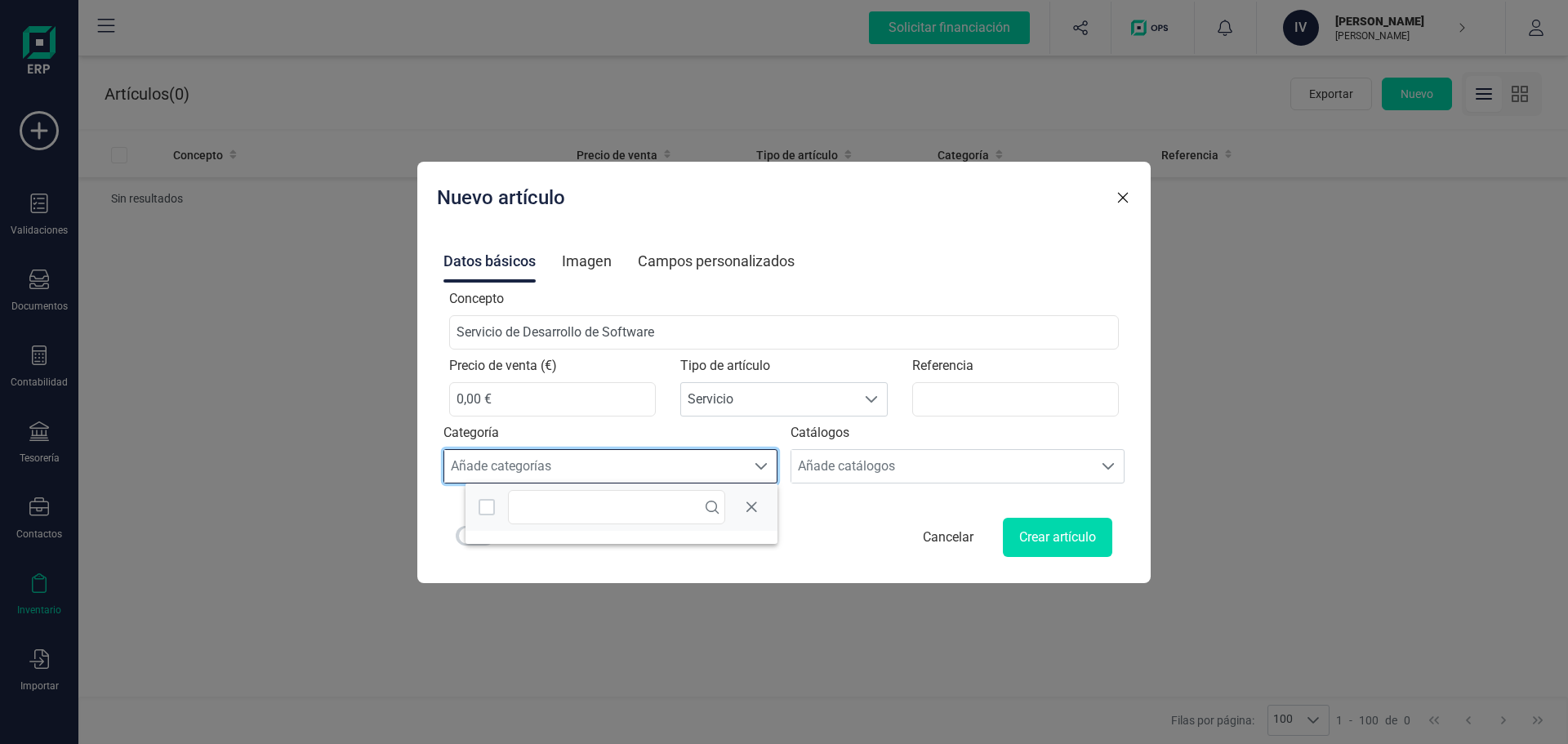
scroll to position [0, 0]
click at [616, 458] on div "Añade categorías" at bounding box center [595, 466] width 302 height 33
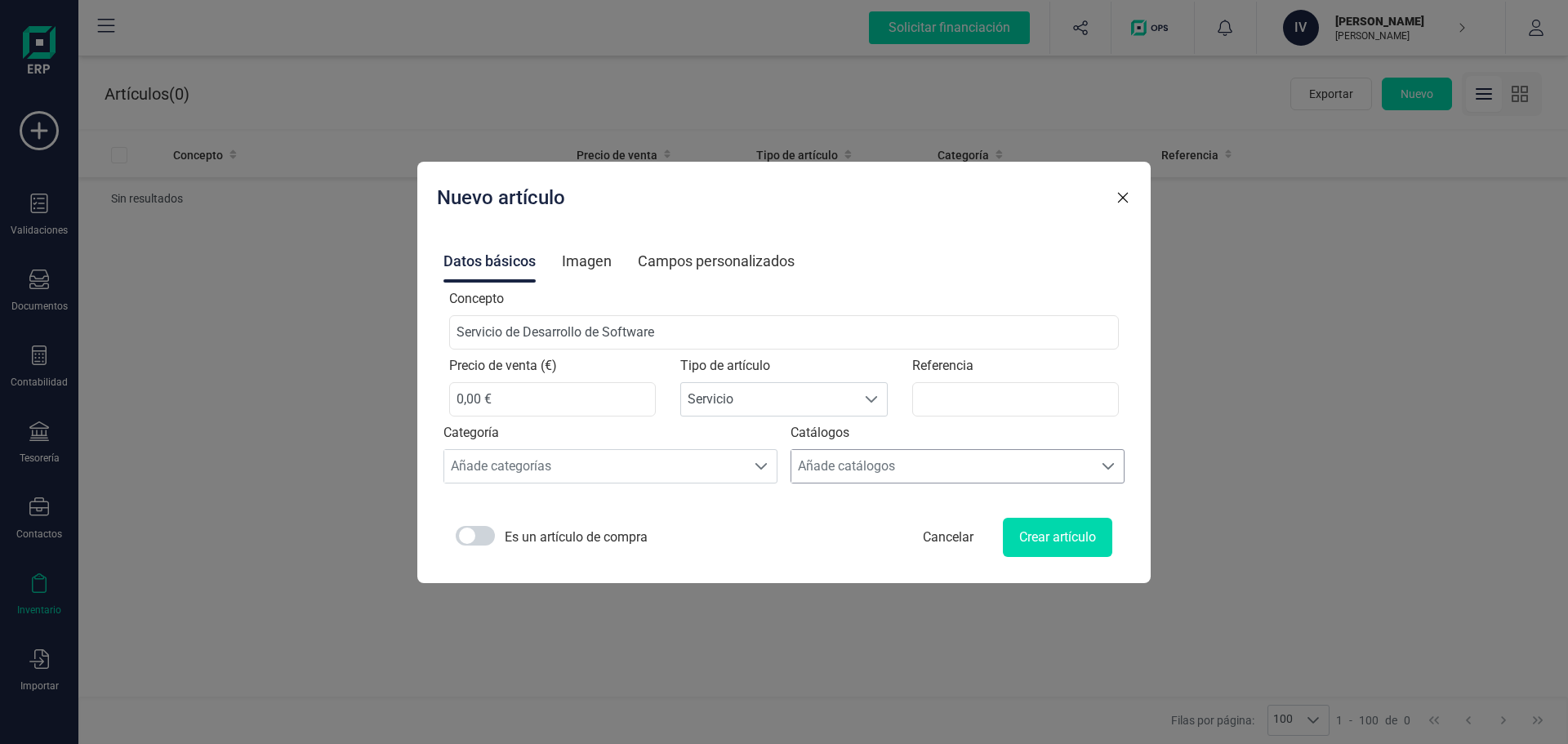
click at [906, 453] on div "Añade catálogos" at bounding box center [943, 466] width 302 height 33
drag, startPoint x: 615, startPoint y: 406, endPoint x: 596, endPoint y: 404, distance: 19.1
click at [612, 406] on input "0,00 €" at bounding box center [552, 400] width 208 height 35
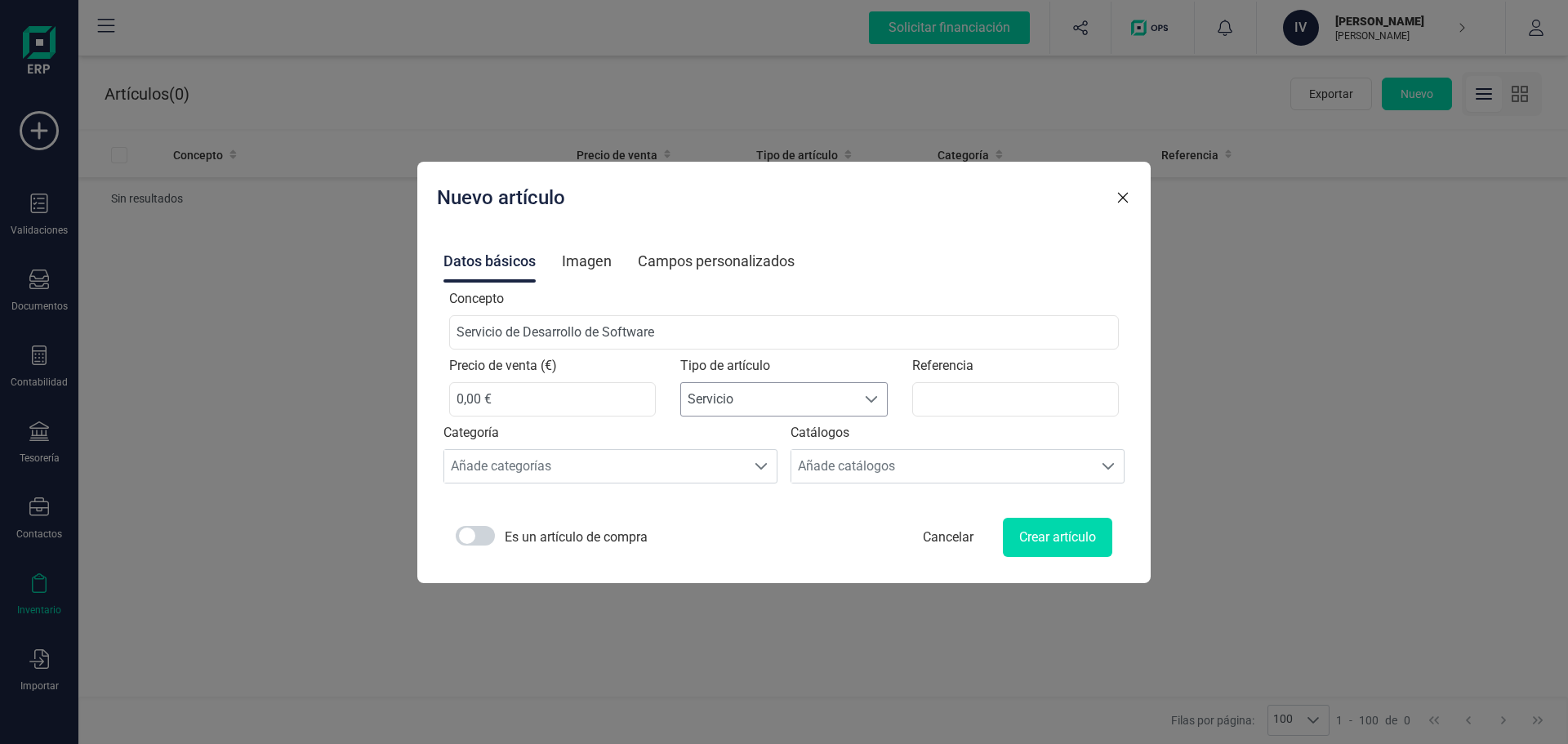
click at [766, 400] on span "Servicio" at bounding box center [769, 400] width 175 height 33
click at [768, 400] on span "Servicio" at bounding box center [769, 400] width 175 height 33
drag, startPoint x: 501, startPoint y: 406, endPoint x: 412, endPoint y: 394, distance: 89.8
click at [412, 394] on div "Nuevo artículo Datos básicos Imagen Campos personalizados Concepto Servicio de …" at bounding box center [784, 372] width 1568 height 744
type input "2000,00 €"
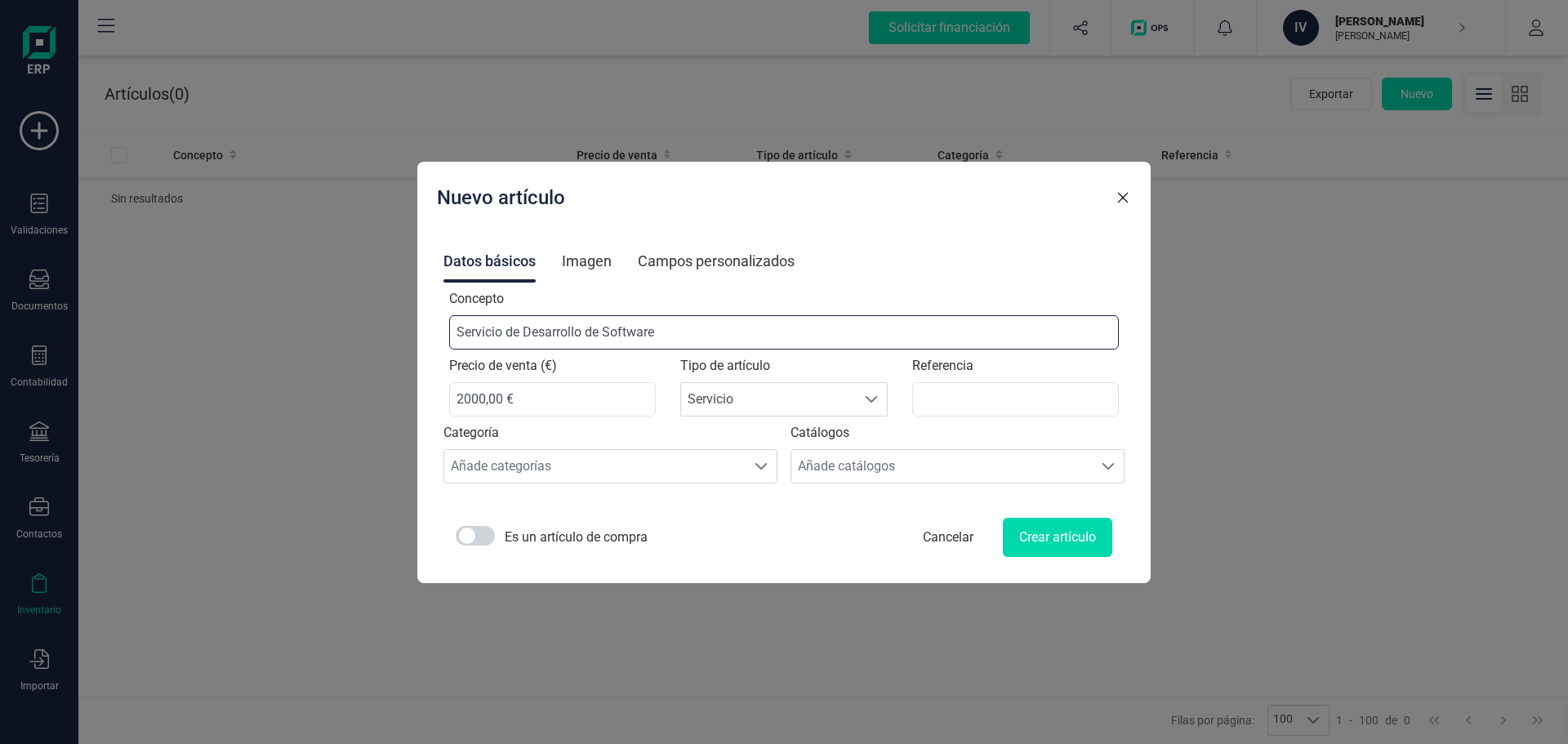
click at [758, 333] on input "Servicio de Desarrollo de Software" at bounding box center [784, 333] width 671 height 35
click at [559, 406] on input "2000,00 €" at bounding box center [552, 400] width 208 height 35
click at [1037, 541] on button "Crear artículo" at bounding box center [1058, 537] width 110 height 39
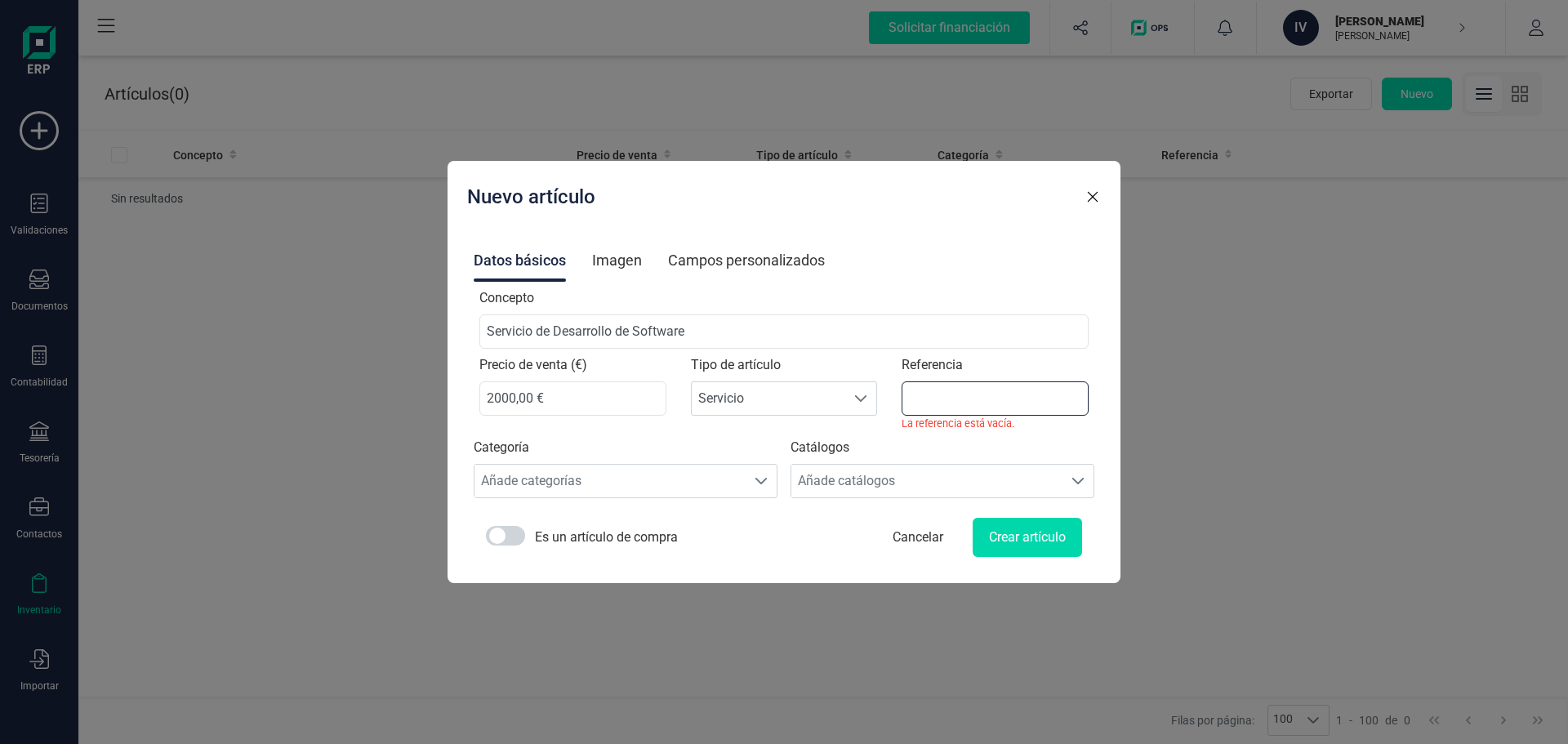
click at [1003, 411] on input "Referencia" at bounding box center [994, 399] width 187 height 35
type input "D"
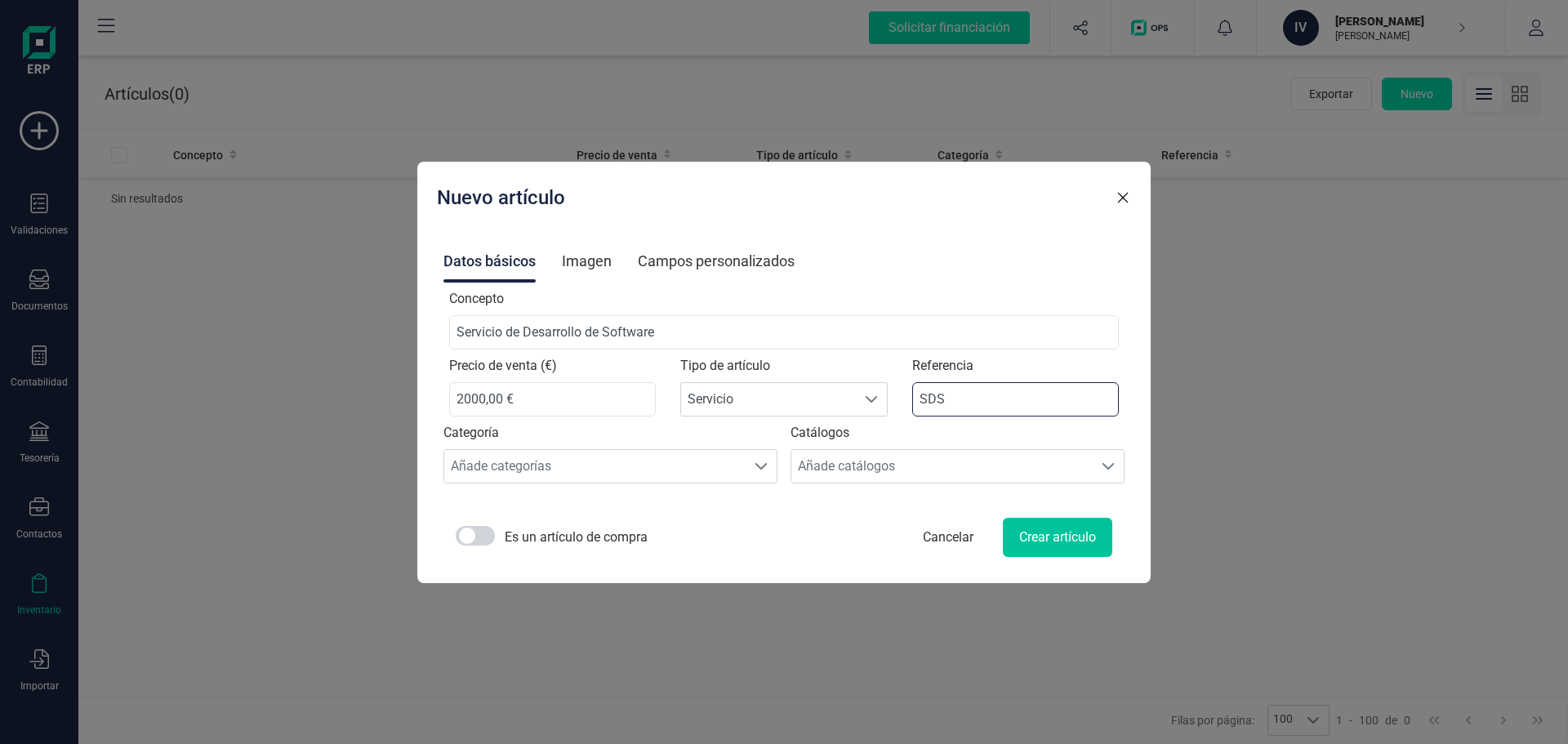
type input "SDS"
click at [1018, 531] on button "Crear artículo" at bounding box center [1058, 537] width 110 height 39
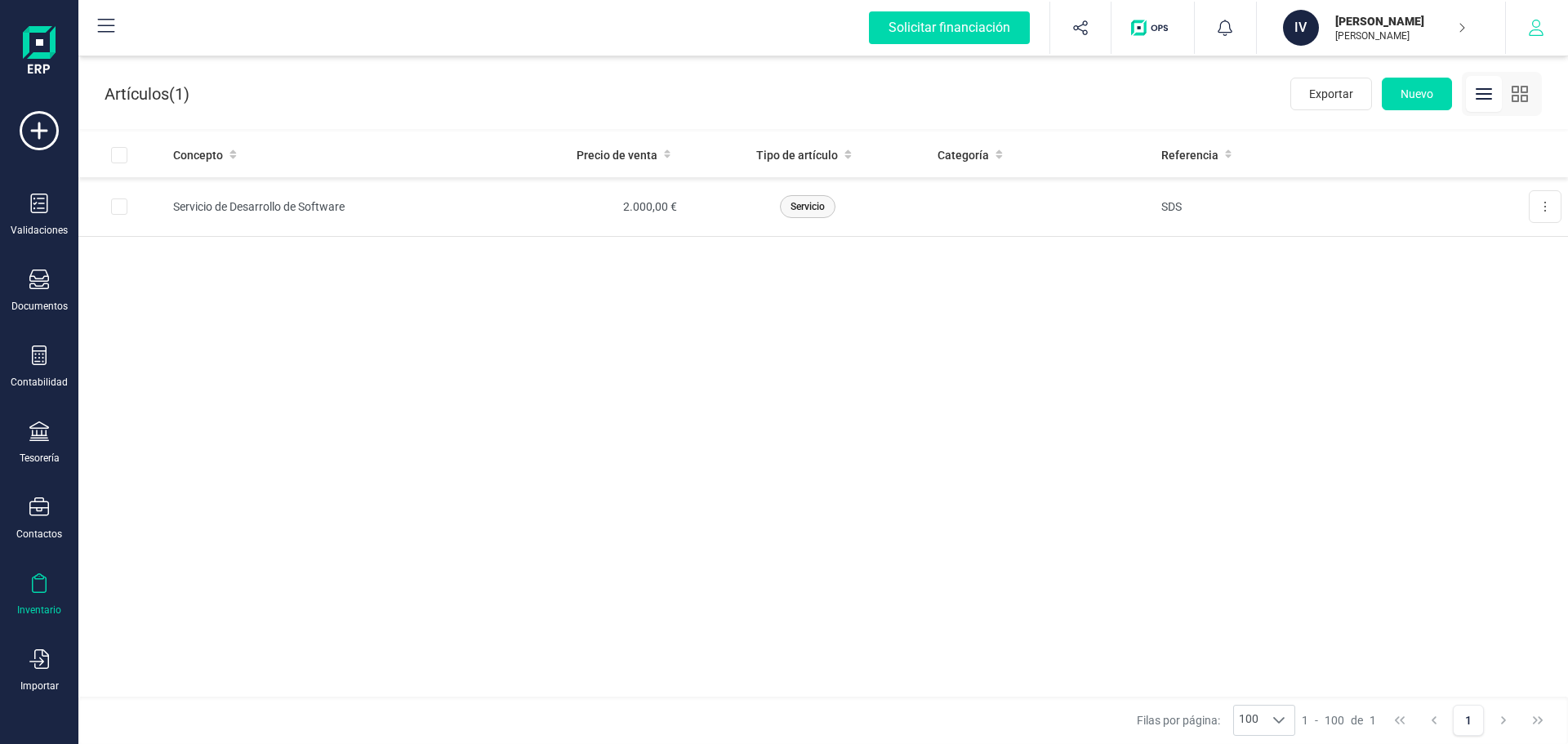
click at [1556, 24] on button "button" at bounding box center [1536, 28] width 61 height 52
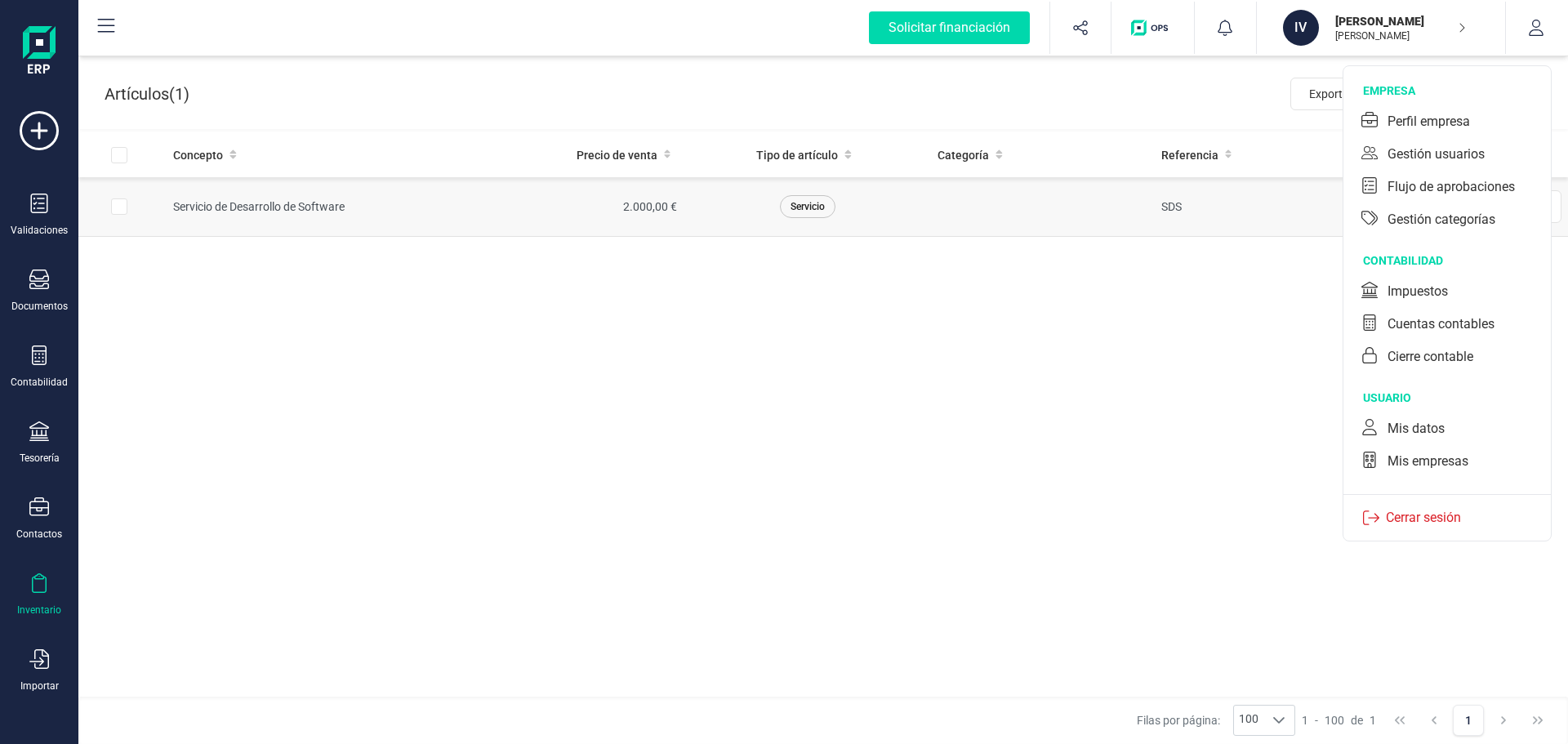
click at [421, 222] on td "Servicio de Desarrollo de Software" at bounding box center [309, 207] width 298 height 60
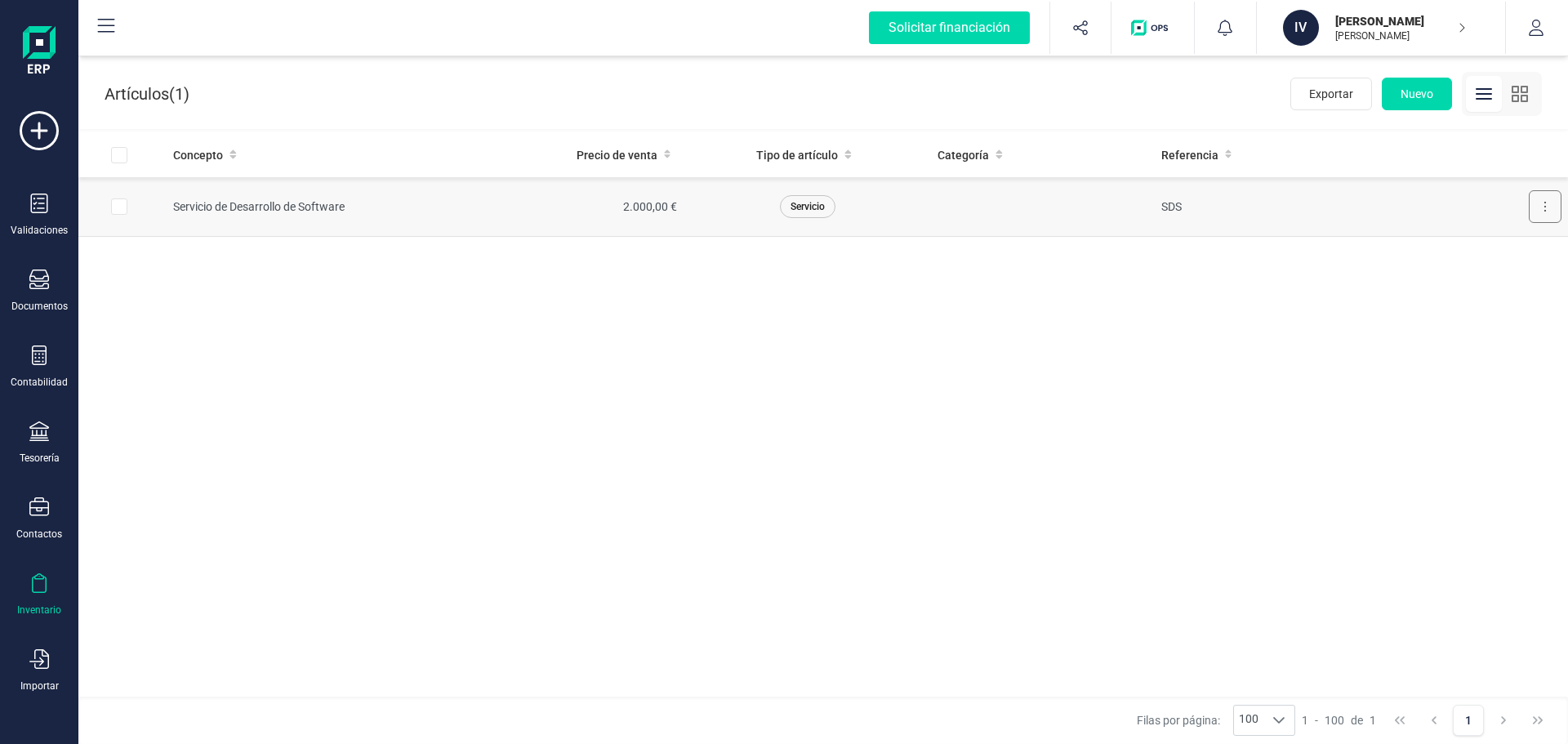
click at [1559, 210] on button at bounding box center [1545, 207] width 33 height 33
click at [46, 293] on div "Documentos" at bounding box center [39, 290] width 65 height 43
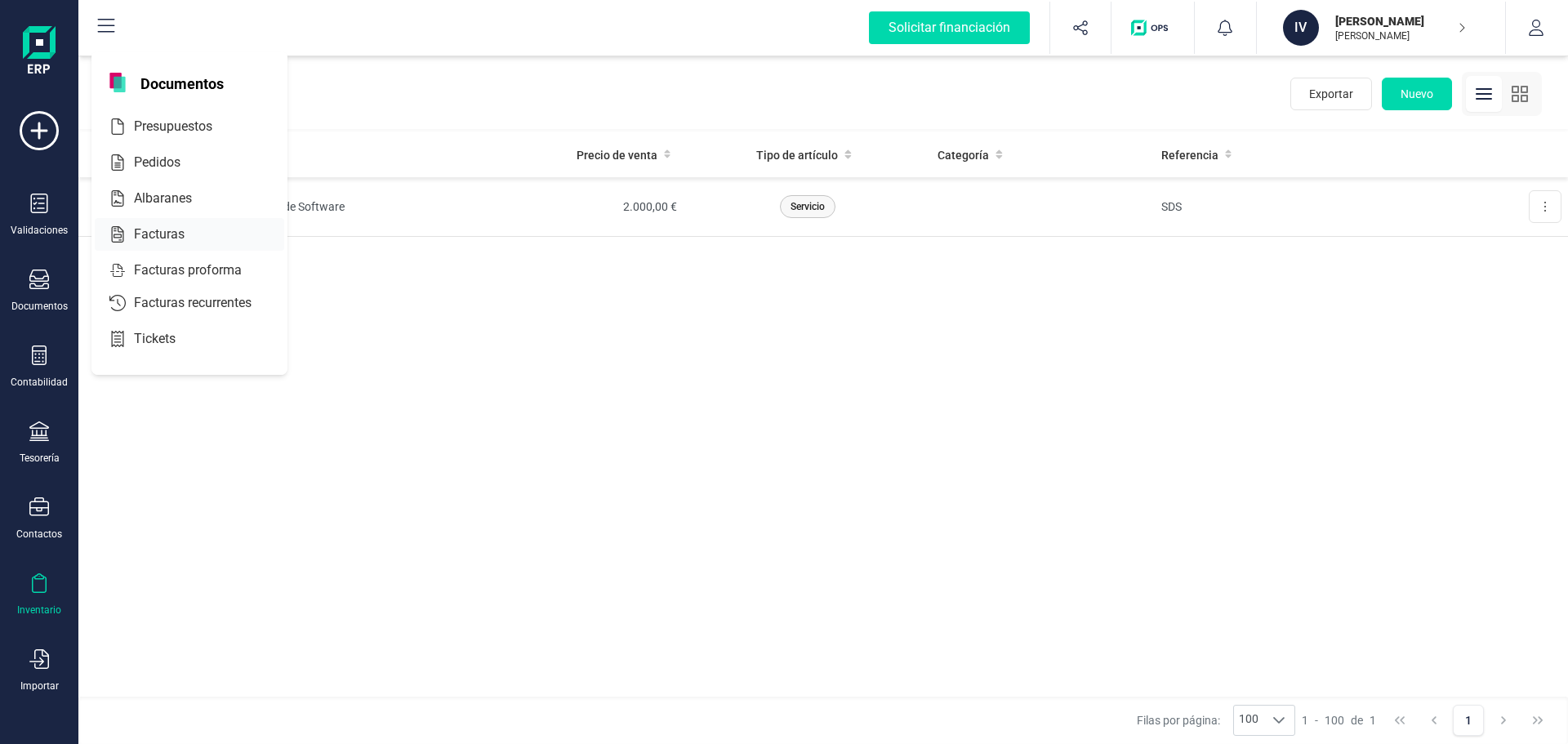
click at [205, 231] on div at bounding box center [199, 235] width 30 height 19
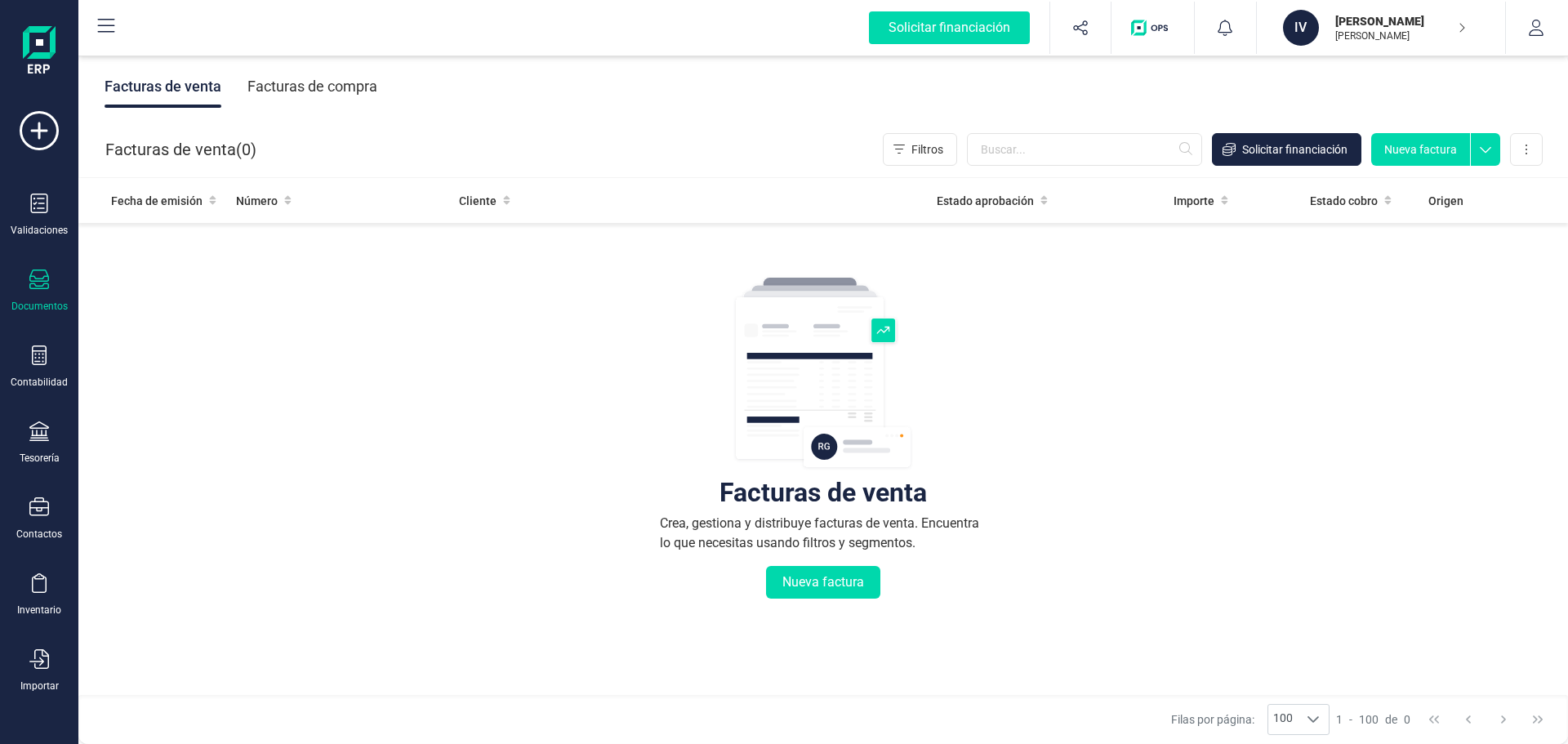
drag, startPoint x: 1488, startPoint y: 136, endPoint x: 1475, endPoint y: 136, distance: 13.0
click at [1485, 136] on icon at bounding box center [1485, 145] width 30 height 24
click at [1428, 150] on button "Nueva factura" at bounding box center [1420, 150] width 99 height 33
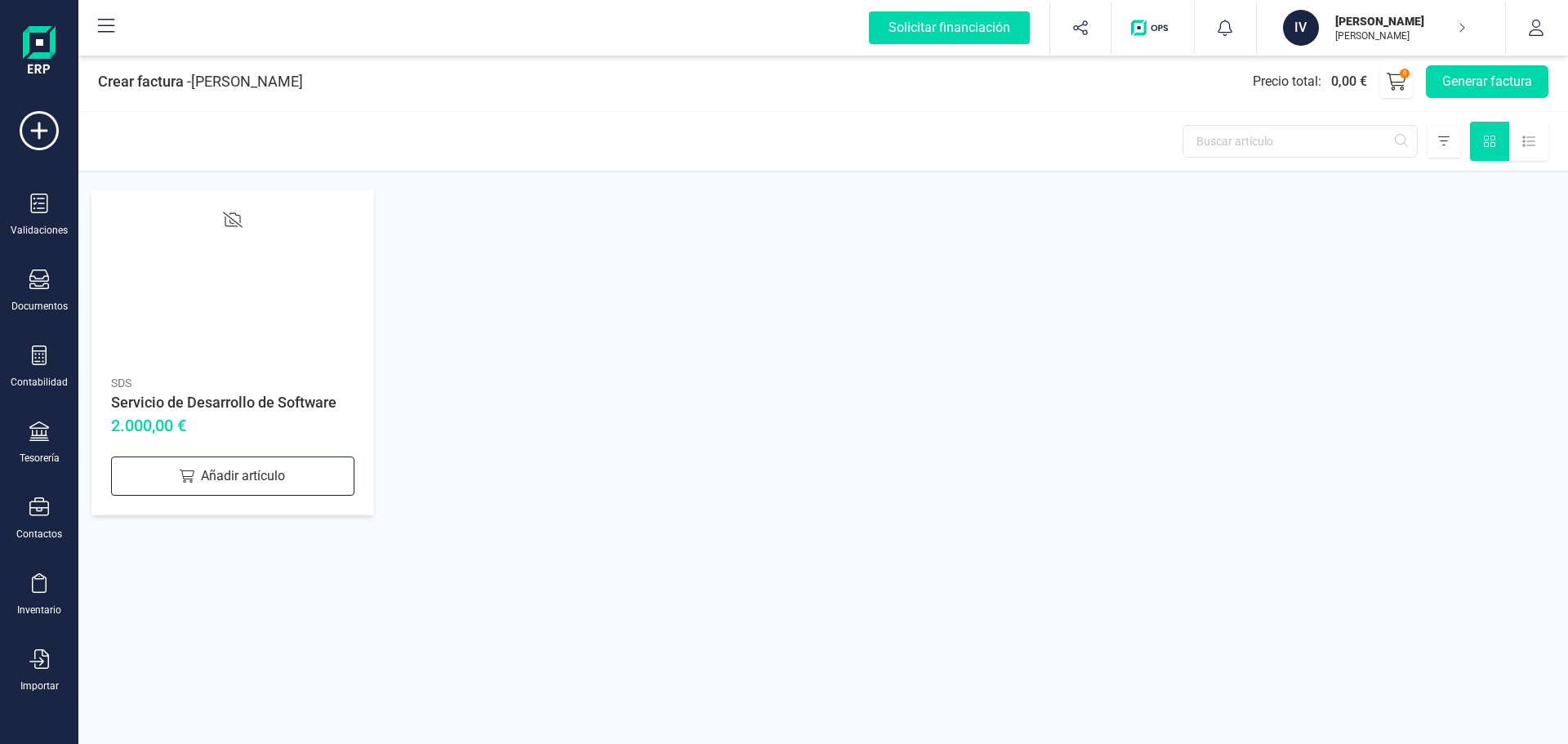
click at [224, 506] on div "SDS Servicio de Desarrollo de Software 2.000,00 € Añadir artículo" at bounding box center [233, 353] width 282 height 325
click at [220, 491] on div "Añadir artículo" at bounding box center [233, 476] width 243 height 39
click at [229, 476] on input "1" at bounding box center [232, 474] width 122 height 35
click at [285, 478] on input "1" at bounding box center [232, 474] width 122 height 35
click at [346, 475] on div at bounding box center [323, 474] width 61 height 35
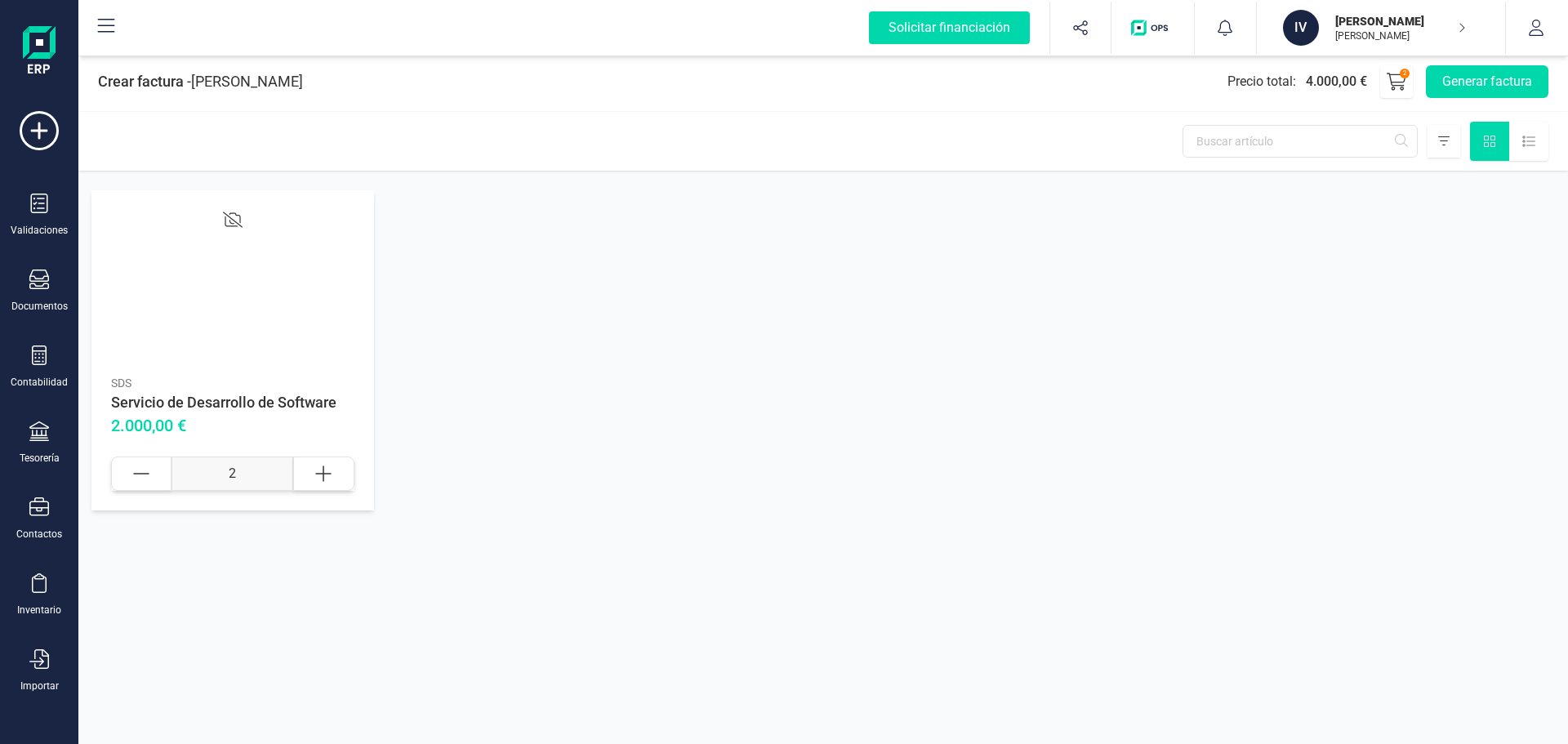
click at [137, 461] on div at bounding box center [141, 474] width 61 height 35
type input "1"
click at [336, 295] on div at bounding box center [233, 287] width 243 height 157
click at [330, 622] on div "Crear factura - IVAN JESUS RODRIGUEZ TORRES Precio total : 2.000,00 € 1 Generar…" at bounding box center [823, 372] width 1489 height 744
click at [299, 310] on div at bounding box center [233, 287] width 243 height 157
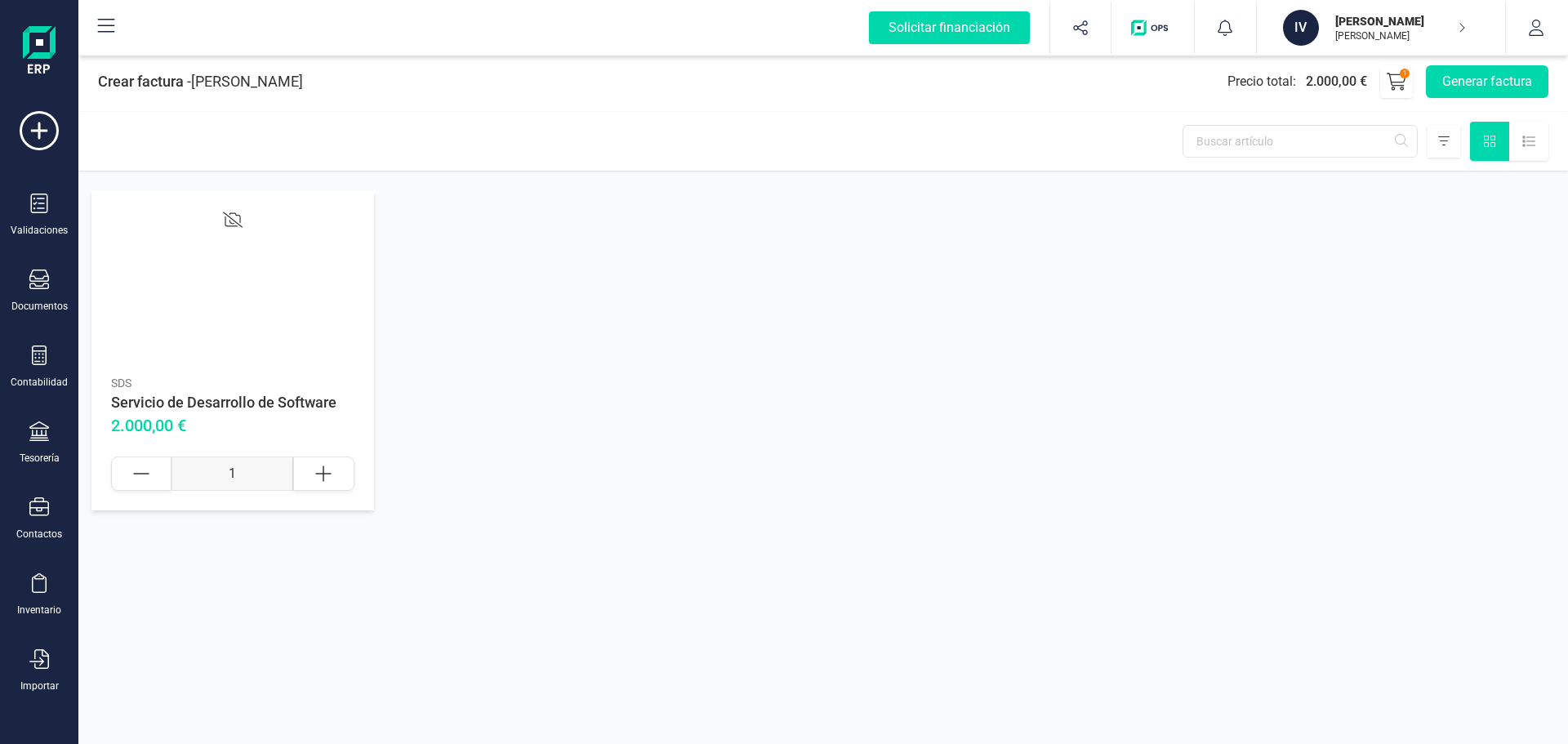
drag, startPoint x: 248, startPoint y: 248, endPoint x: 236, endPoint y: 220, distance: 30.5
click at [242, 241] on div at bounding box center [233, 287] width 243 height 157
click at [236, 220] on icon at bounding box center [233, 219] width 19 height 19
click at [232, 211] on icon at bounding box center [233, 219] width 19 height 19
click at [1525, 94] on button "Generar factura" at bounding box center [1486, 82] width 122 height 33
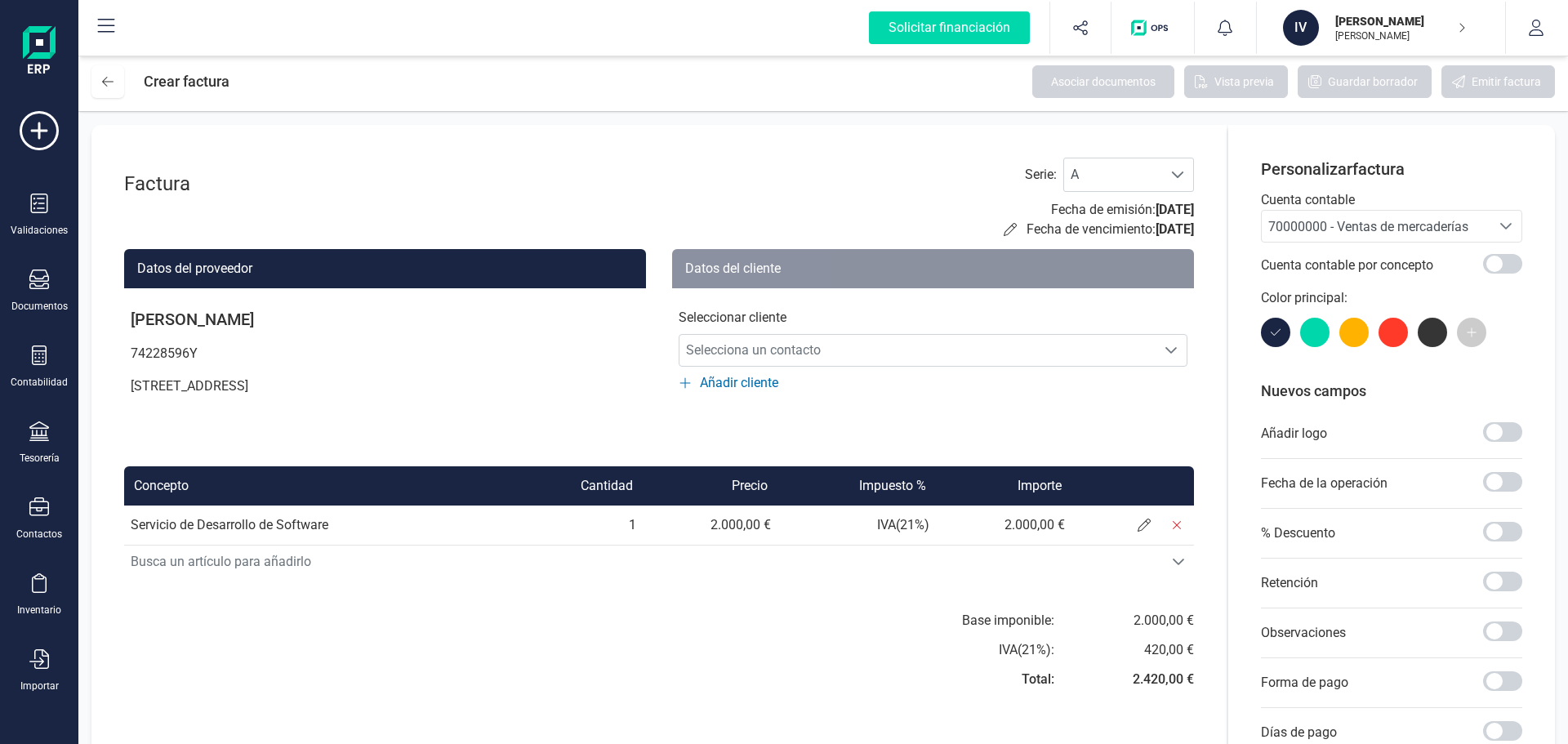
click at [1062, 531] on td "2.000,00 €" at bounding box center [1003, 525] width 135 height 39
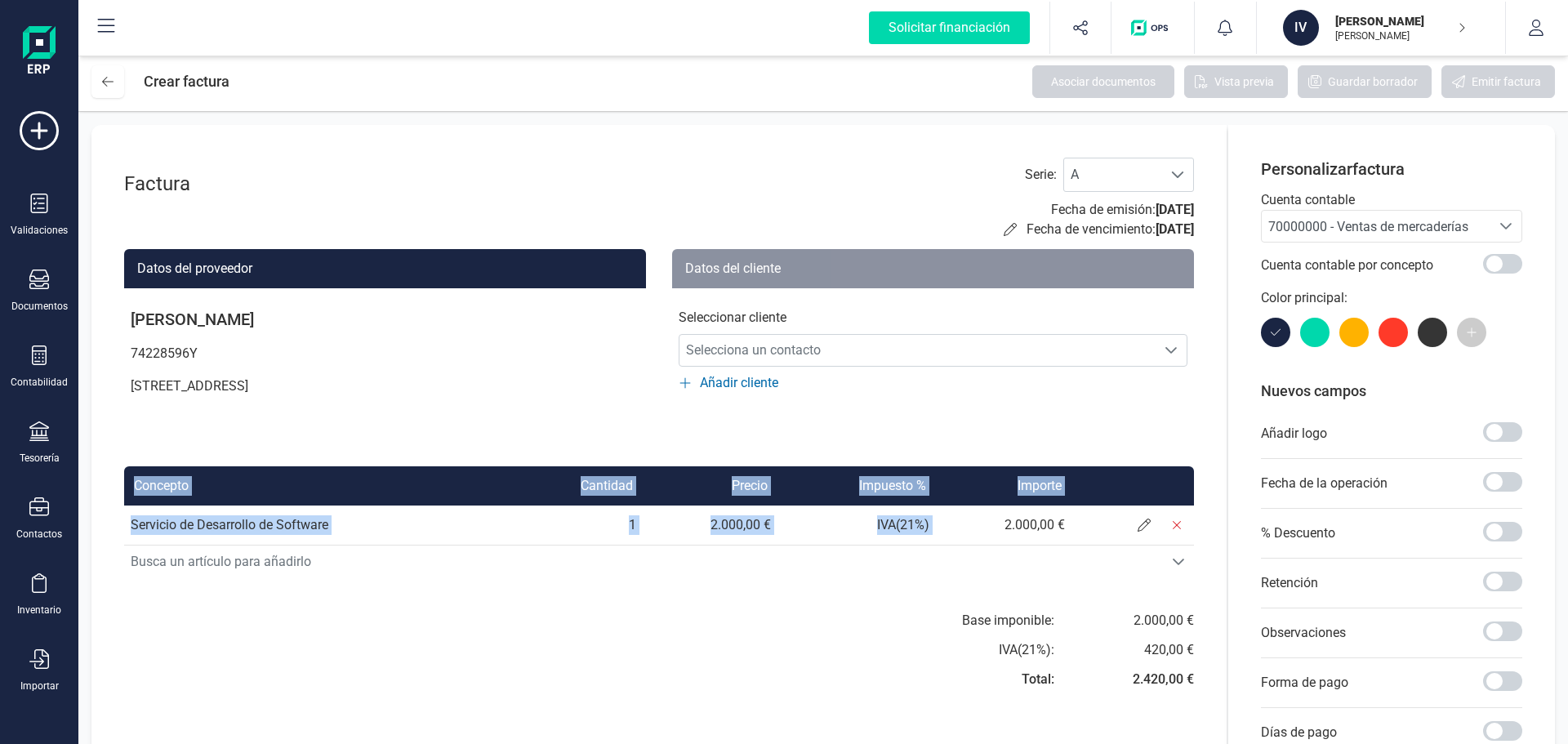
click at [1062, 531] on td "2.000,00 €" at bounding box center [1003, 525] width 135 height 39
click at [1143, 526] on icon at bounding box center [1144, 526] width 13 height 13
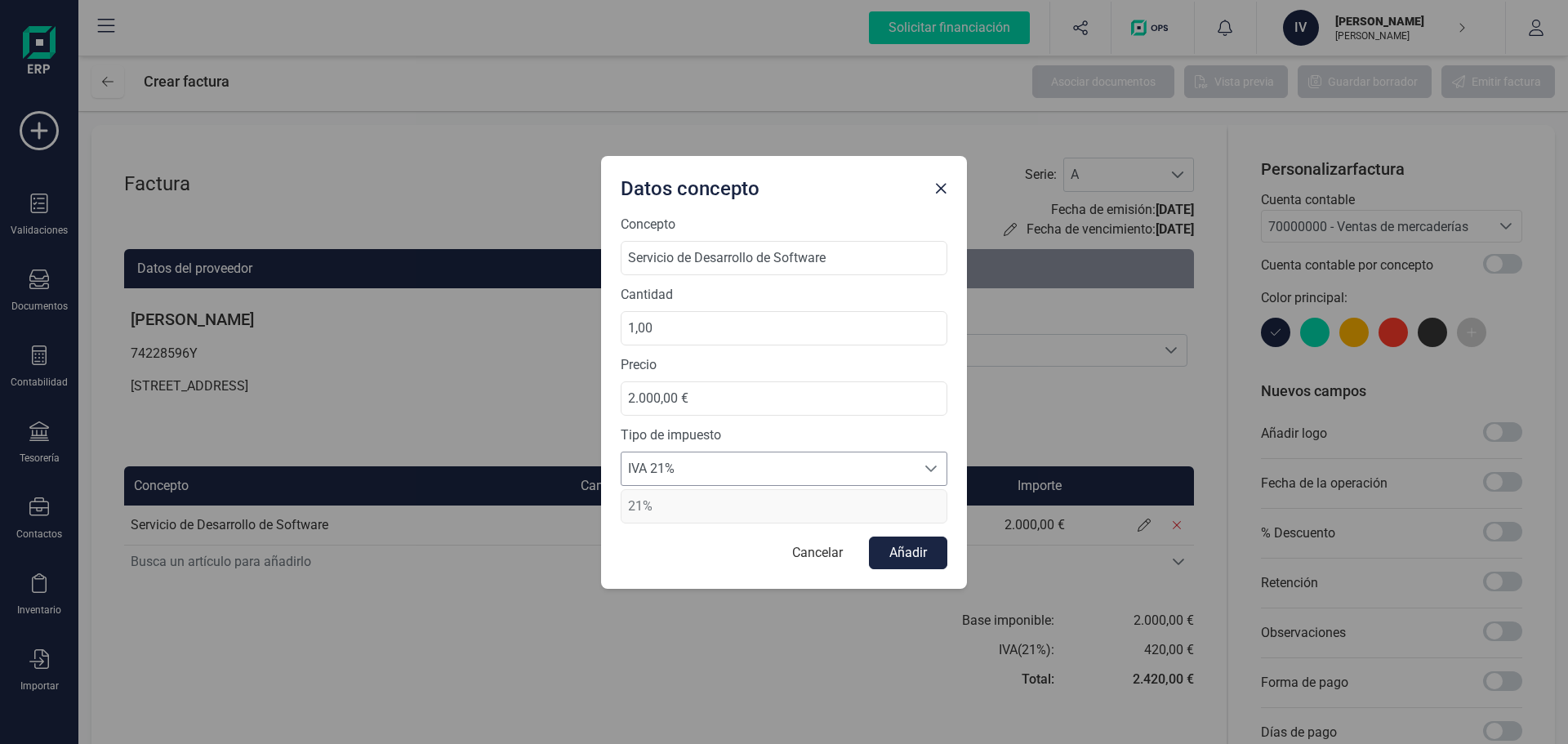
click at [659, 477] on span "IVA 21%" at bounding box center [769, 469] width 294 height 33
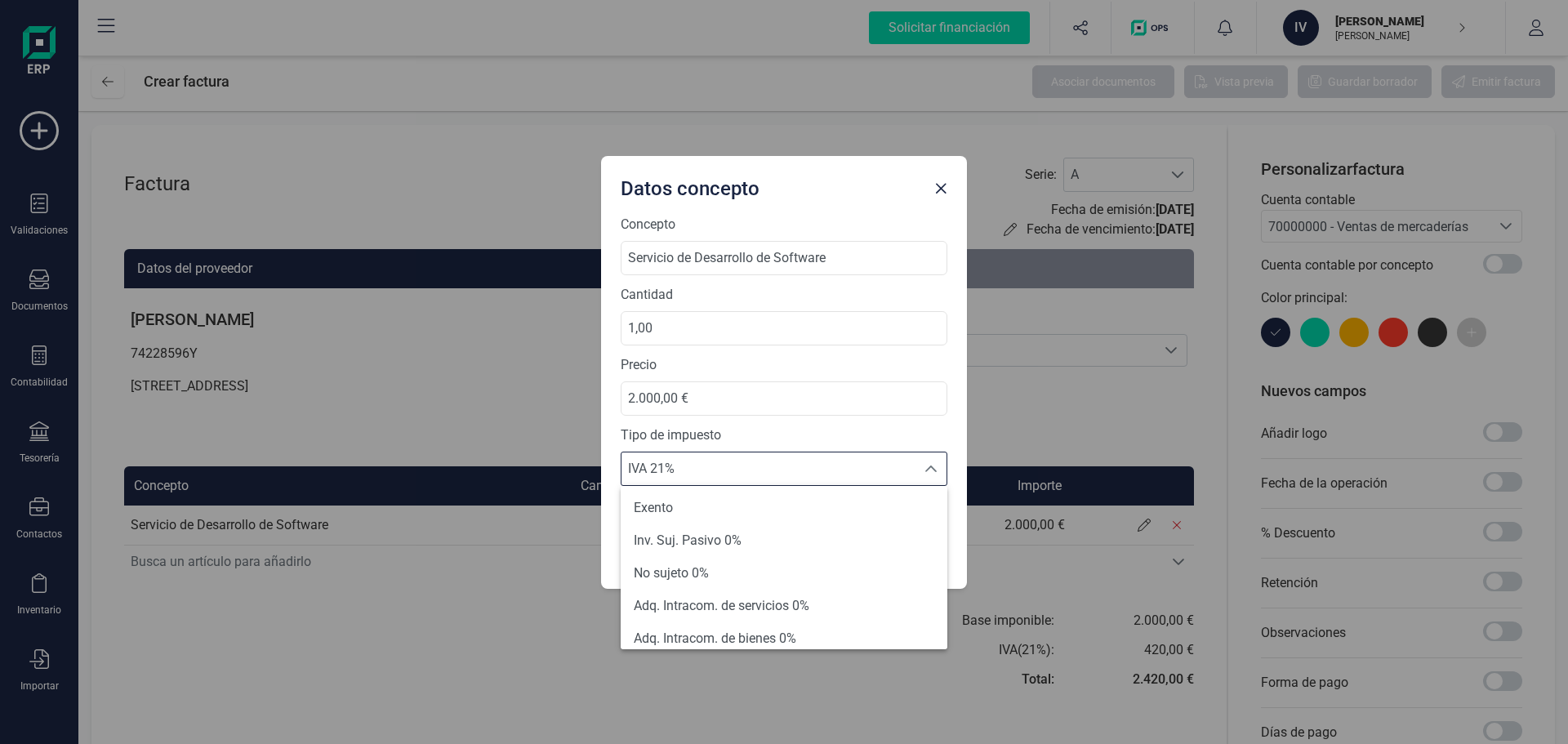
scroll to position [95, 0]
click at [736, 546] on span "Inv. Suj. Pasivo 0%" at bounding box center [688, 545] width 108 height 19
type input "0%"
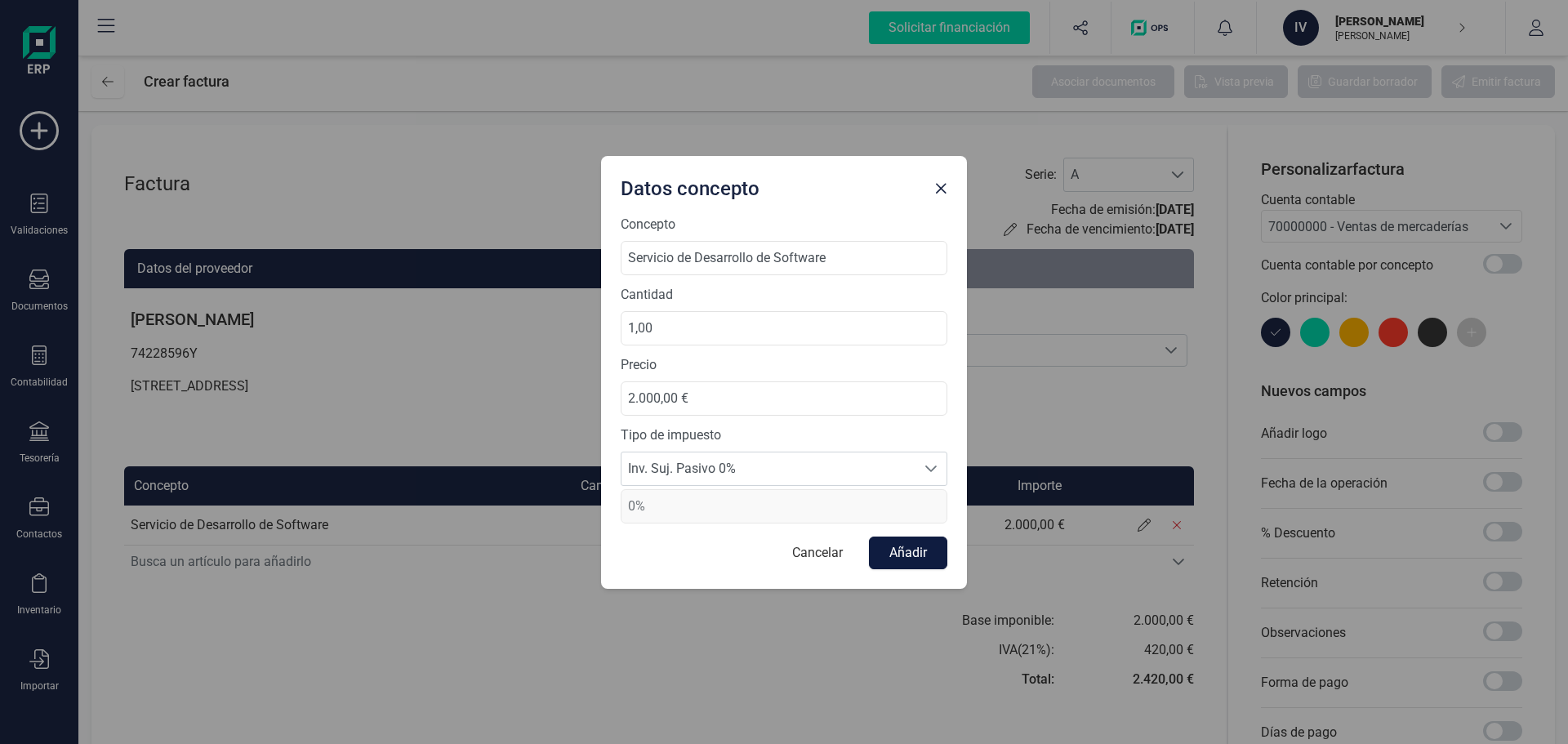
click at [907, 558] on button "Añadir" at bounding box center [908, 553] width 79 height 33
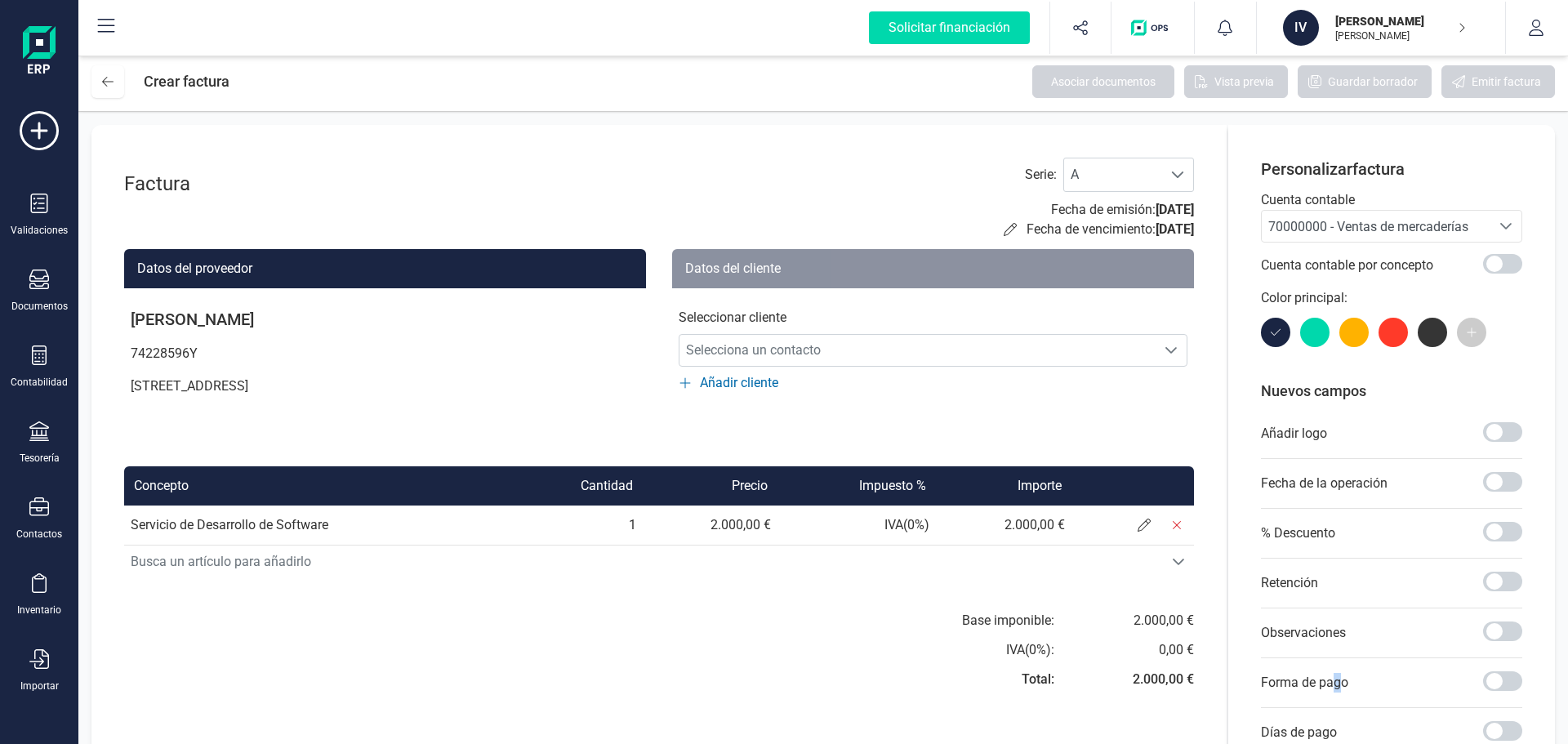
click at [1335, 674] on p "Forma de pago" at bounding box center [1304, 682] width 87 height 19
click at [1482, 668] on div "Forma de pago" at bounding box center [1391, 683] width 261 height 50
click at [1501, 674] on span at bounding box center [1502, 682] width 39 height 19
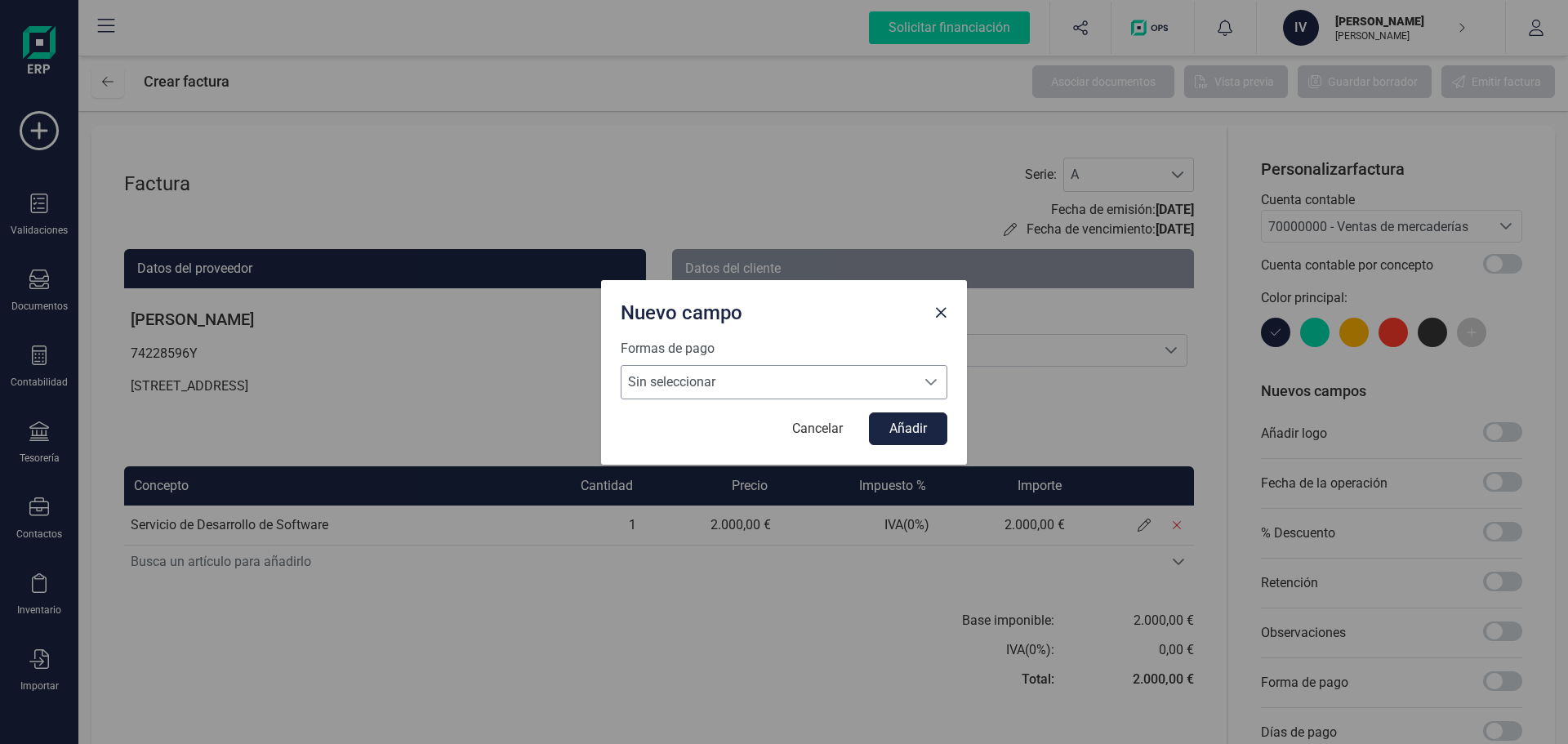
click at [728, 379] on span "Sin seleccionar" at bounding box center [769, 383] width 294 height 33
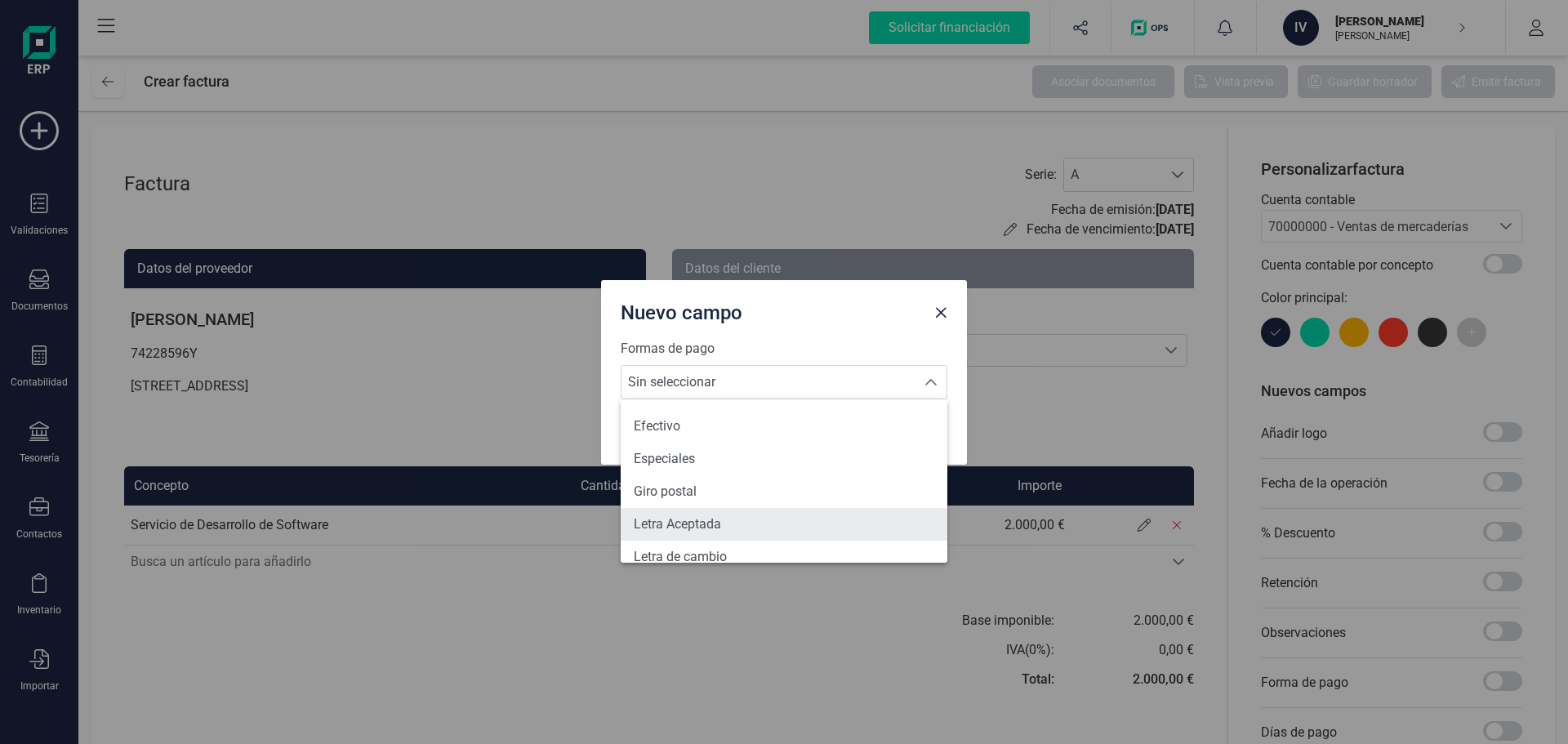
scroll to position [245, 0]
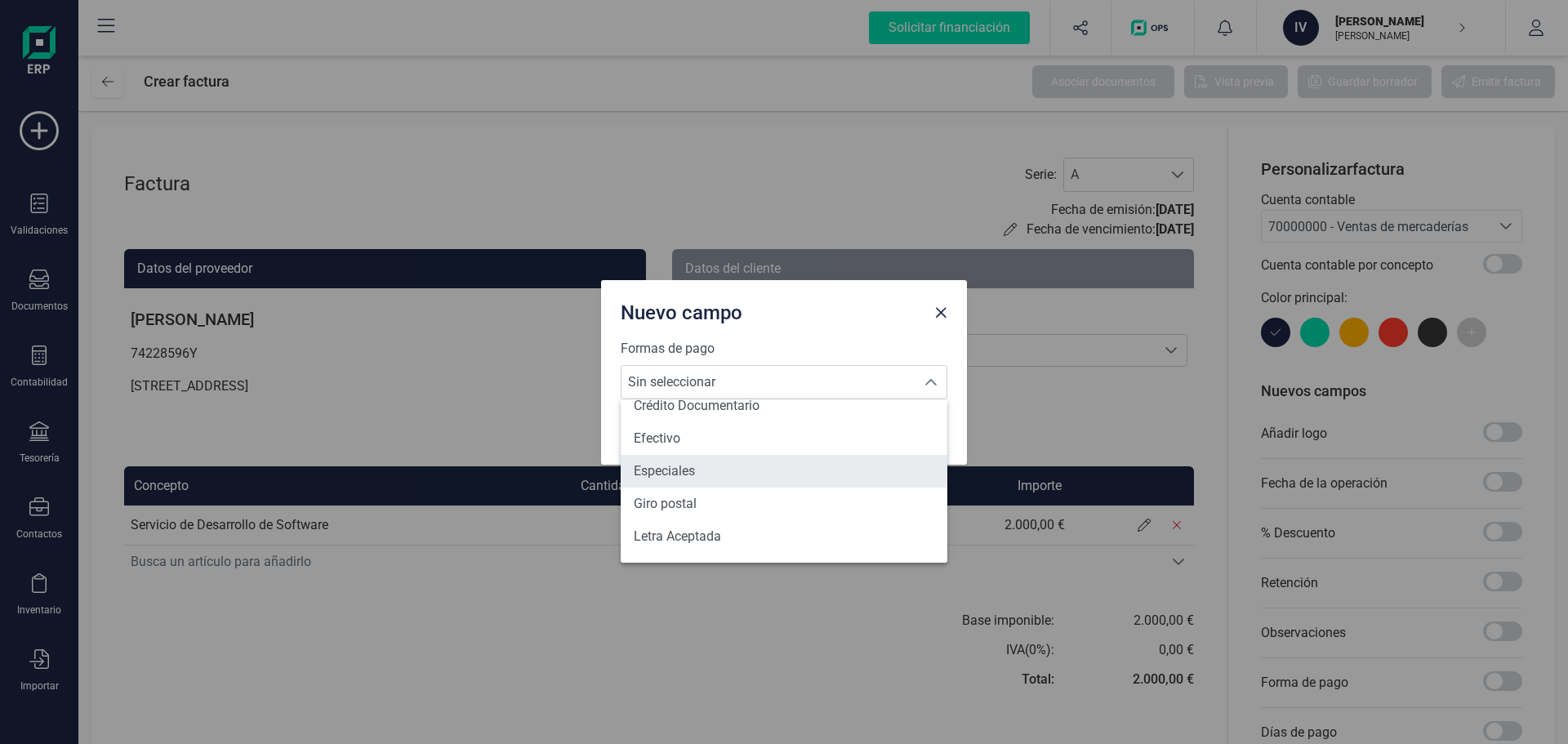
click at [742, 468] on li "Especiales" at bounding box center [784, 471] width 327 height 33
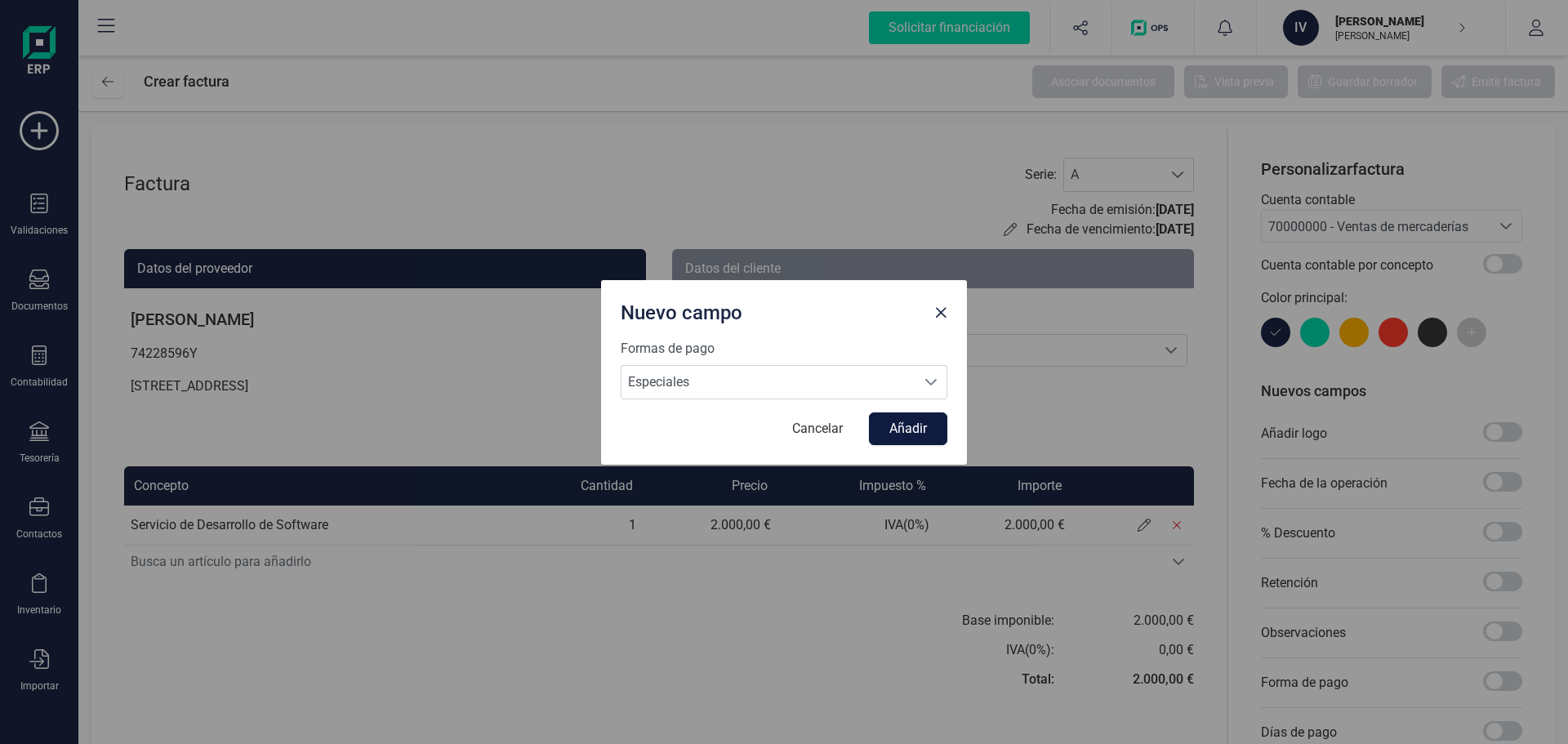
click at [913, 428] on button "Añadir" at bounding box center [908, 429] width 79 height 33
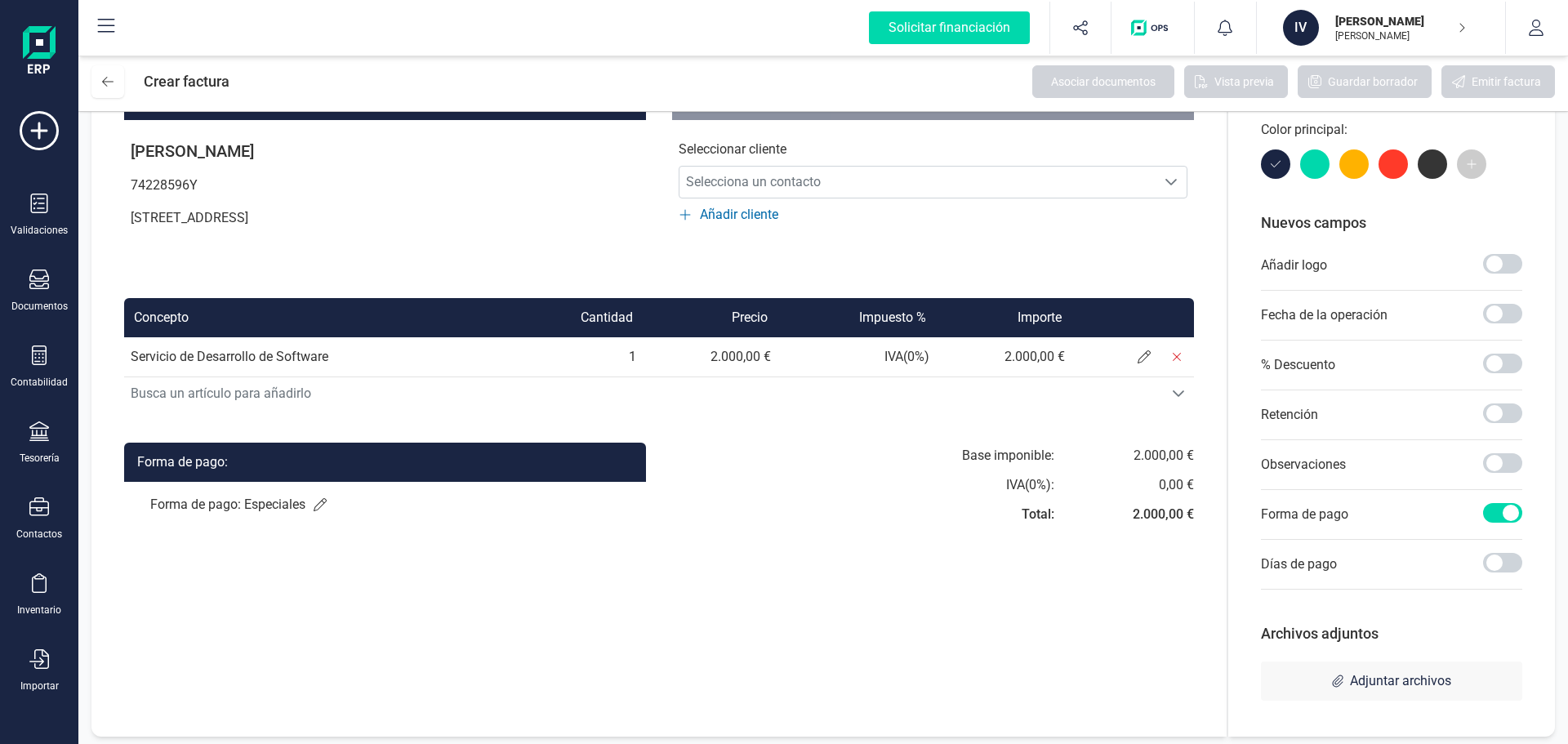
scroll to position [174, 0]
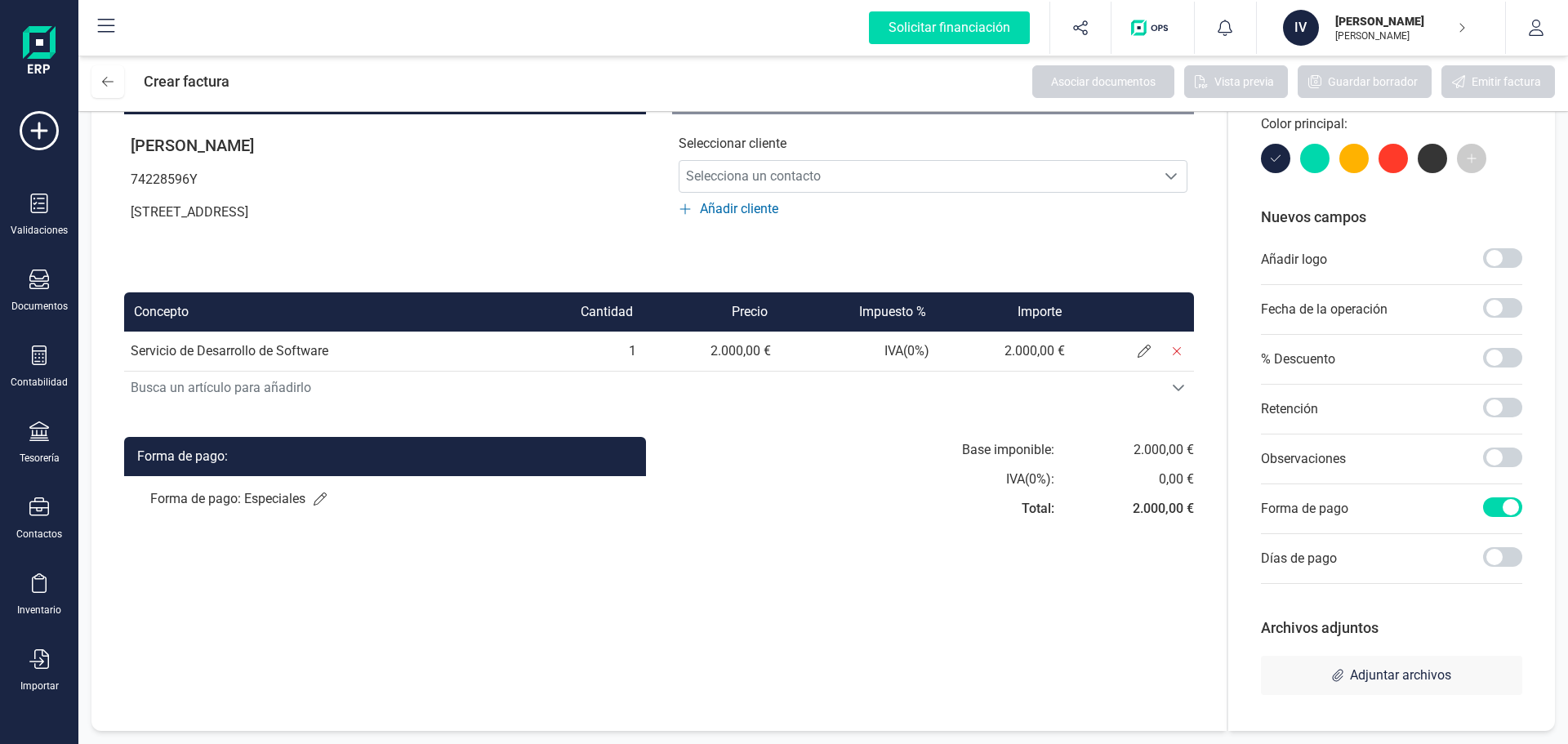
click at [1503, 471] on div "Observaciones" at bounding box center [1391, 459] width 261 height 50
click at [1494, 403] on span at bounding box center [1502, 408] width 39 height 19
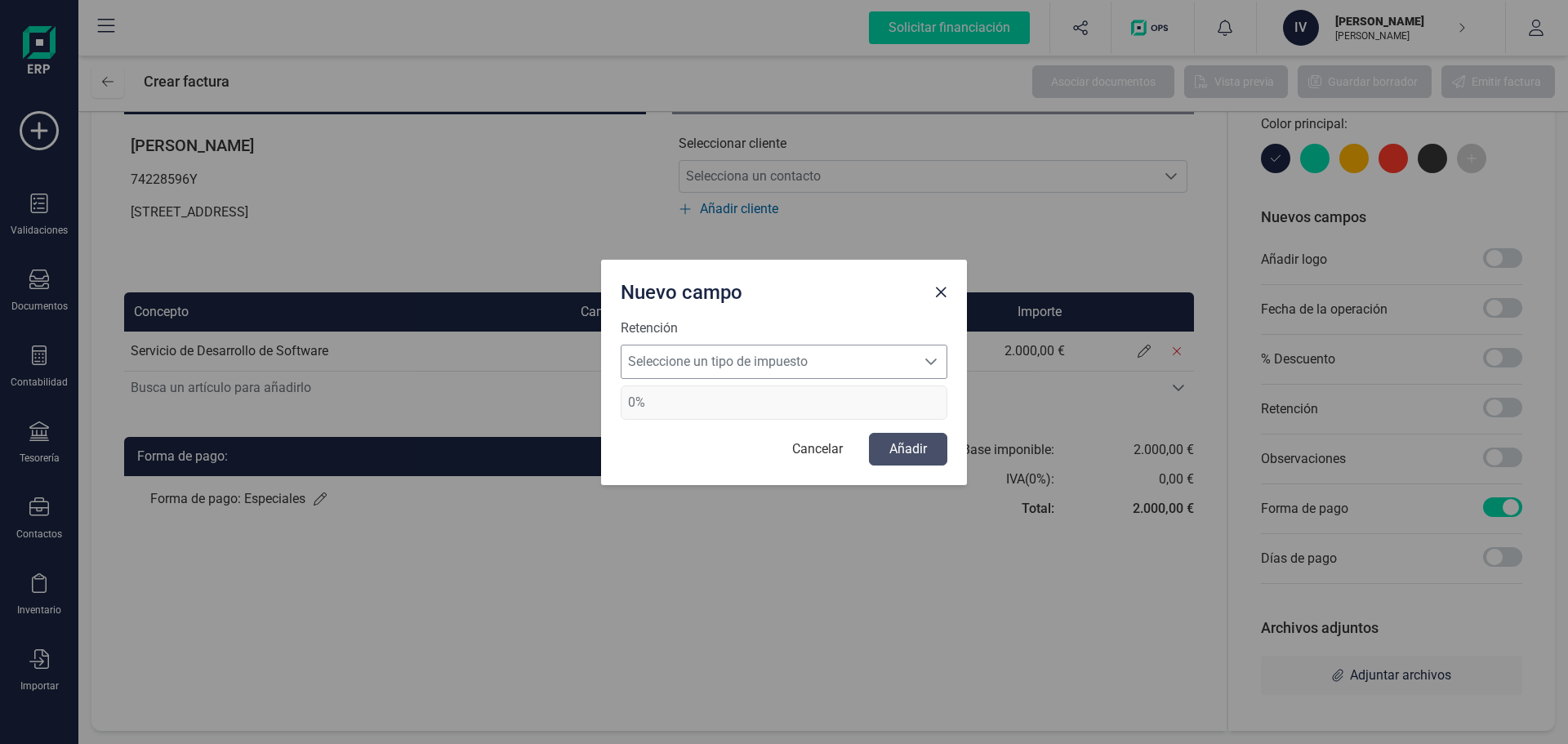
click at [723, 359] on span "Seleccione un tipo de impuesto" at bounding box center [769, 362] width 294 height 33
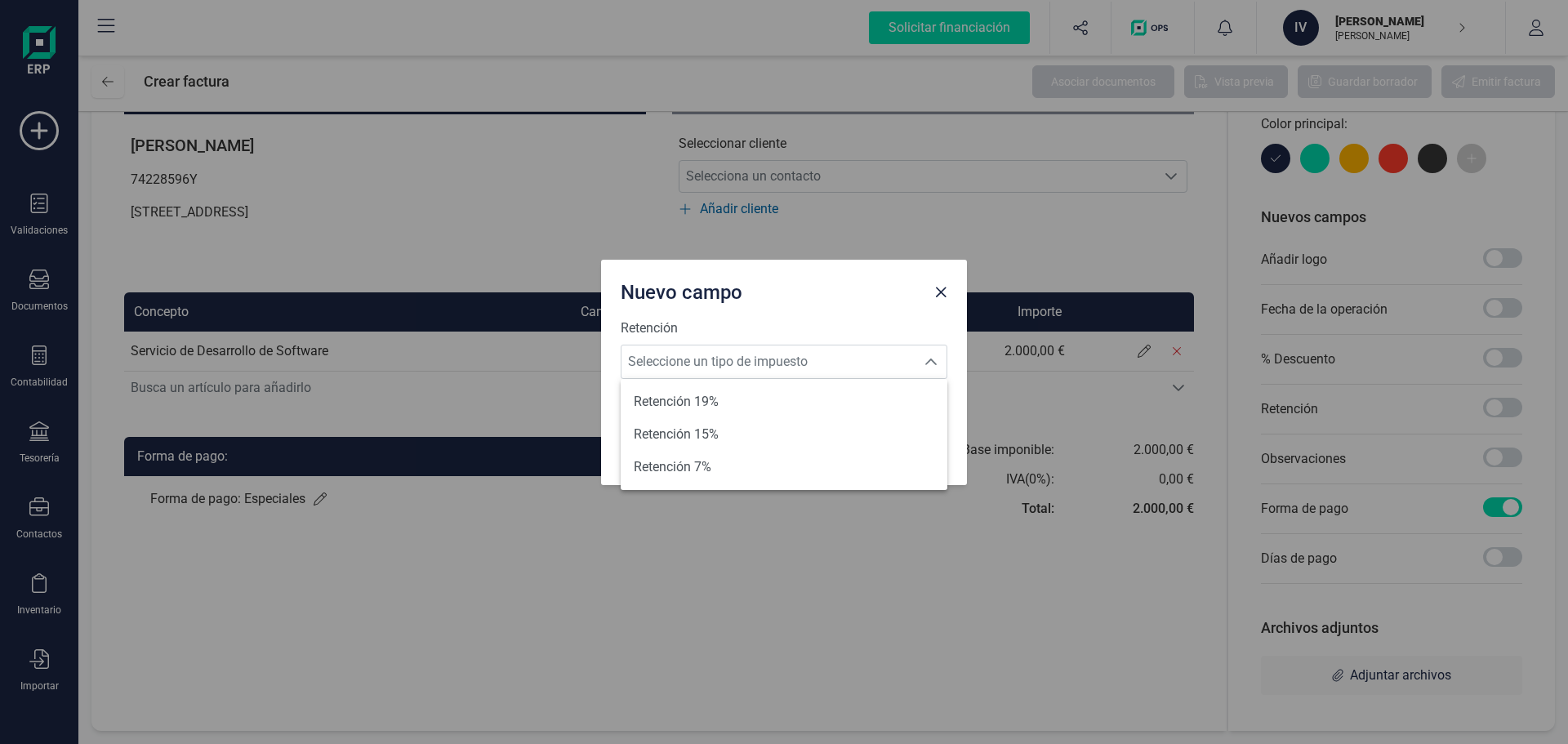
click at [957, 291] on div "Nuevo campo" at bounding box center [784, 288] width 366 height 59
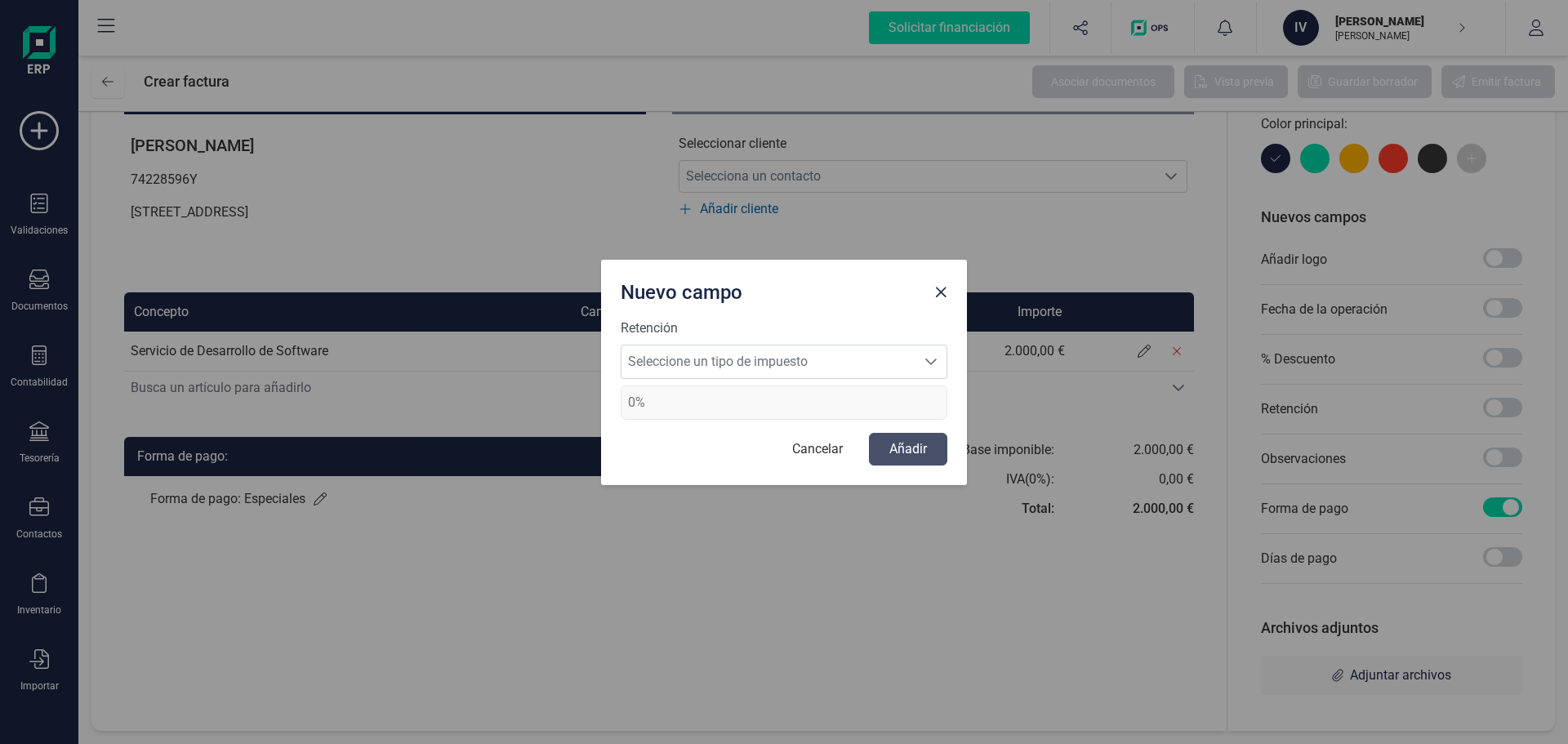
drag, startPoint x: 1505, startPoint y: 340, endPoint x: 1482, endPoint y: 367, distance: 35.5
click at [1505, 342] on div "Nuevo campo Retención Seleccione un tipo de impuesto Seleccione un tipo de impu…" at bounding box center [784, 372] width 1568 height 744
click at [804, 456] on button "Cancelar" at bounding box center [817, 449] width 84 height 33
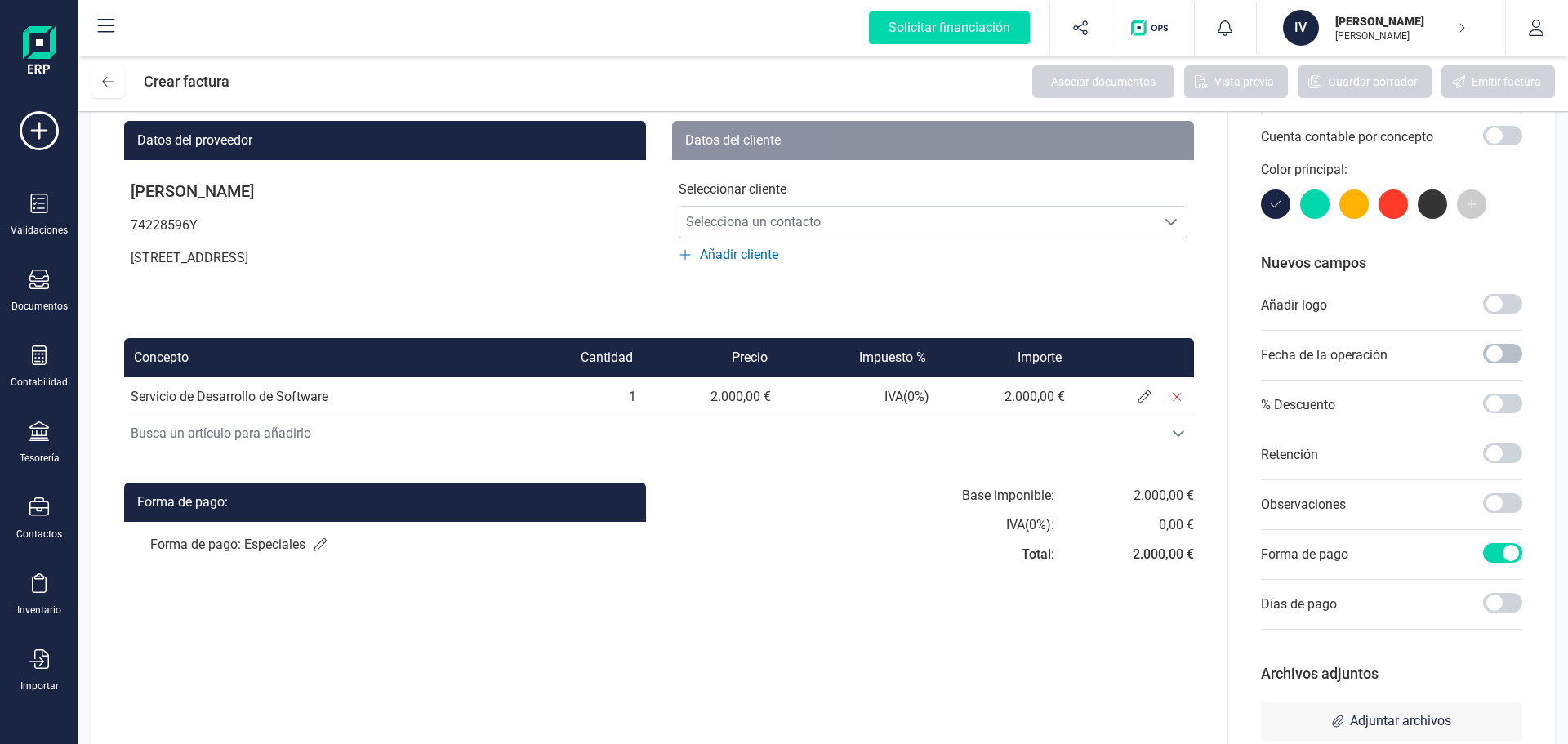
scroll to position [0, 0]
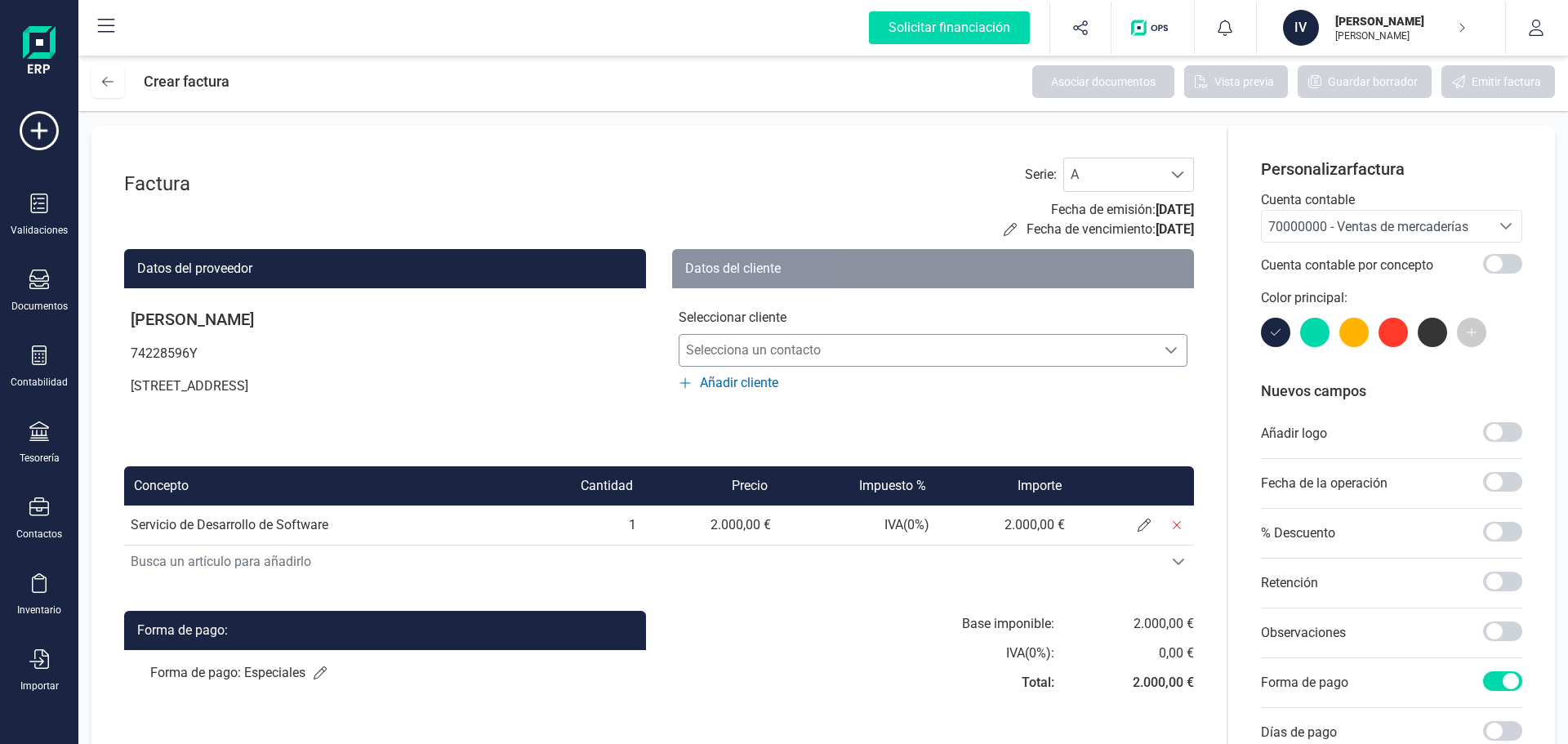
click at [737, 352] on span "Selecciona un contacto" at bounding box center [917, 351] width 476 height 33
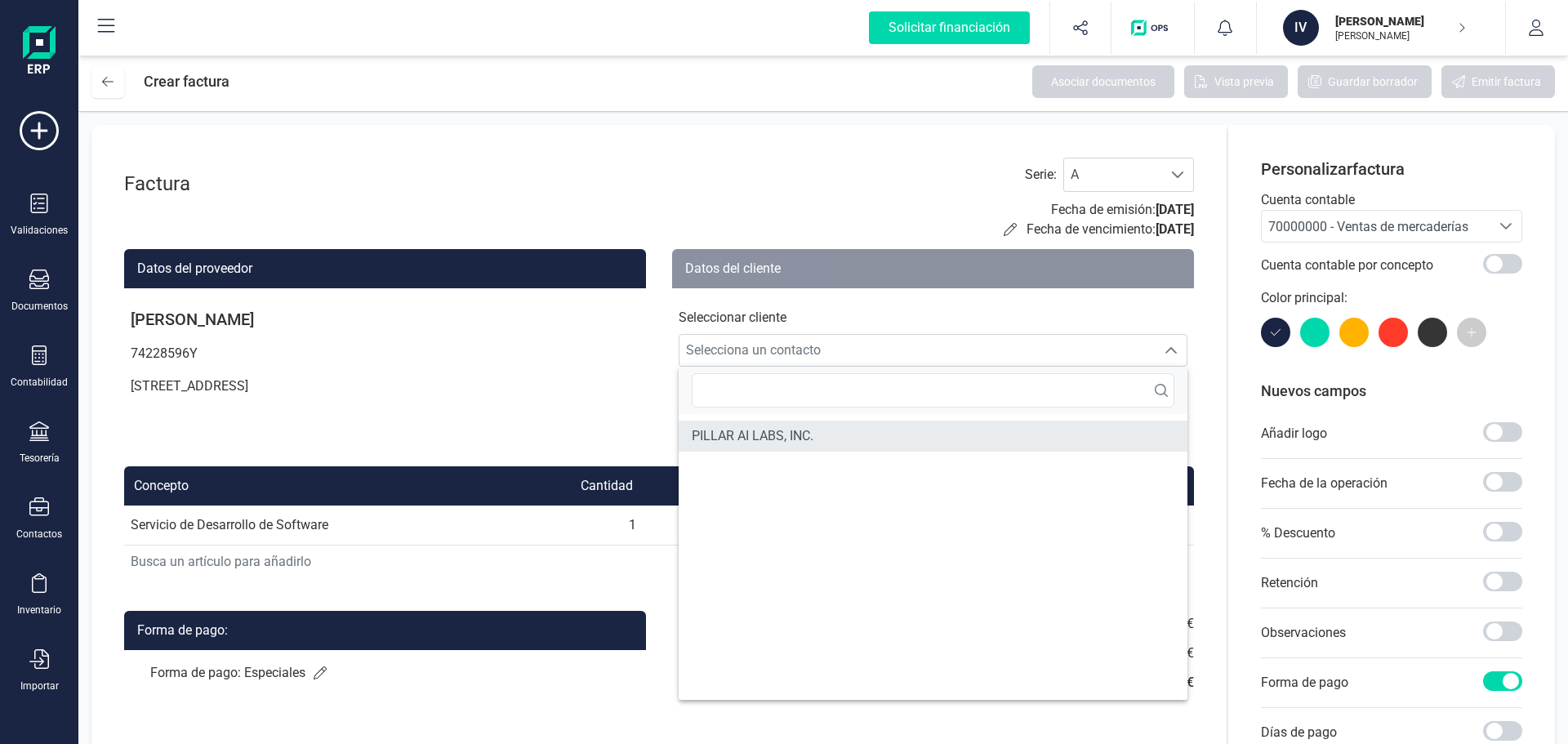
click at [742, 448] on li "PILLAR AI LABS, INC." at bounding box center [932, 436] width 508 height 31
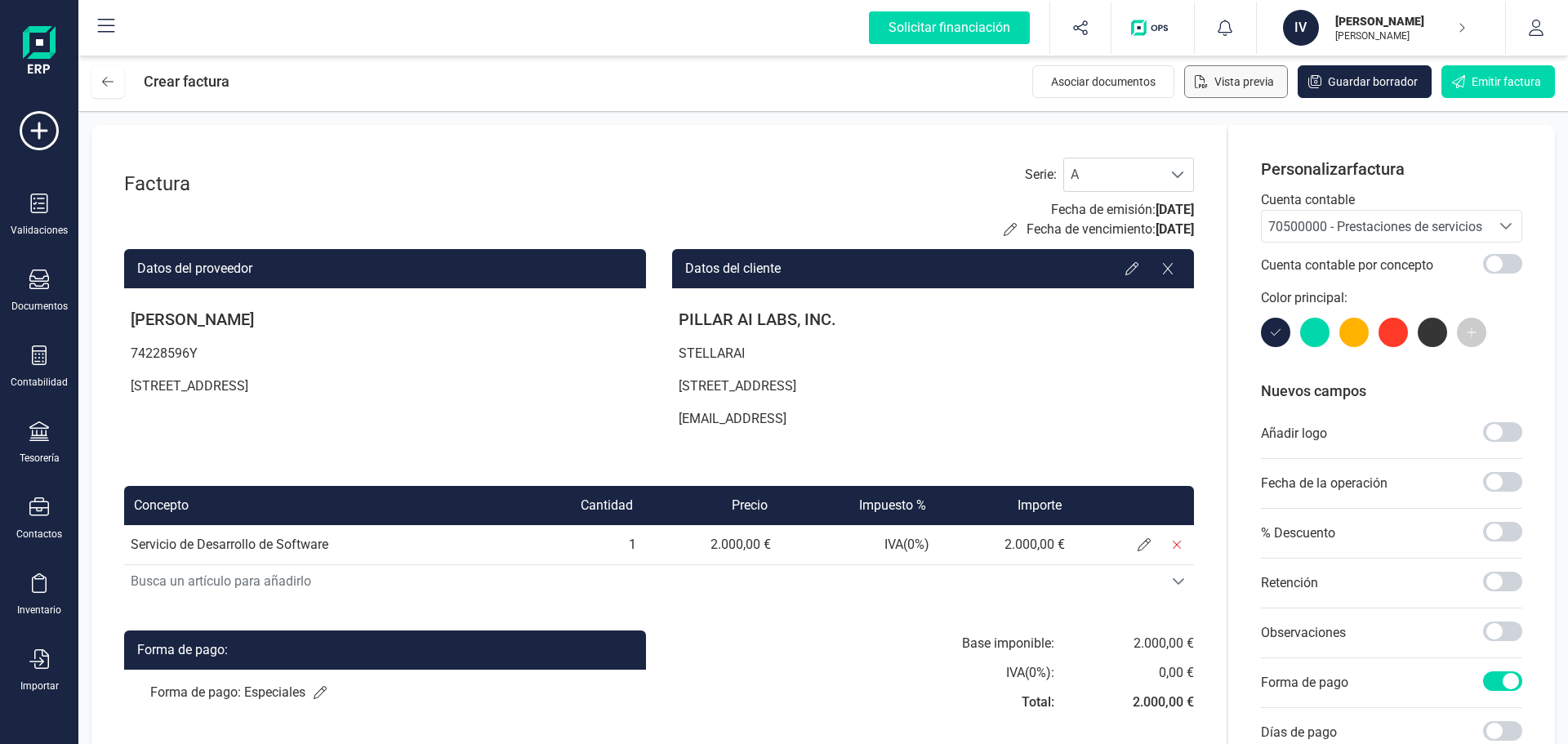
click at [1262, 87] on span "Vista previa" at bounding box center [1244, 81] width 60 height 16
